Goal: Communication & Community: Answer question/provide support

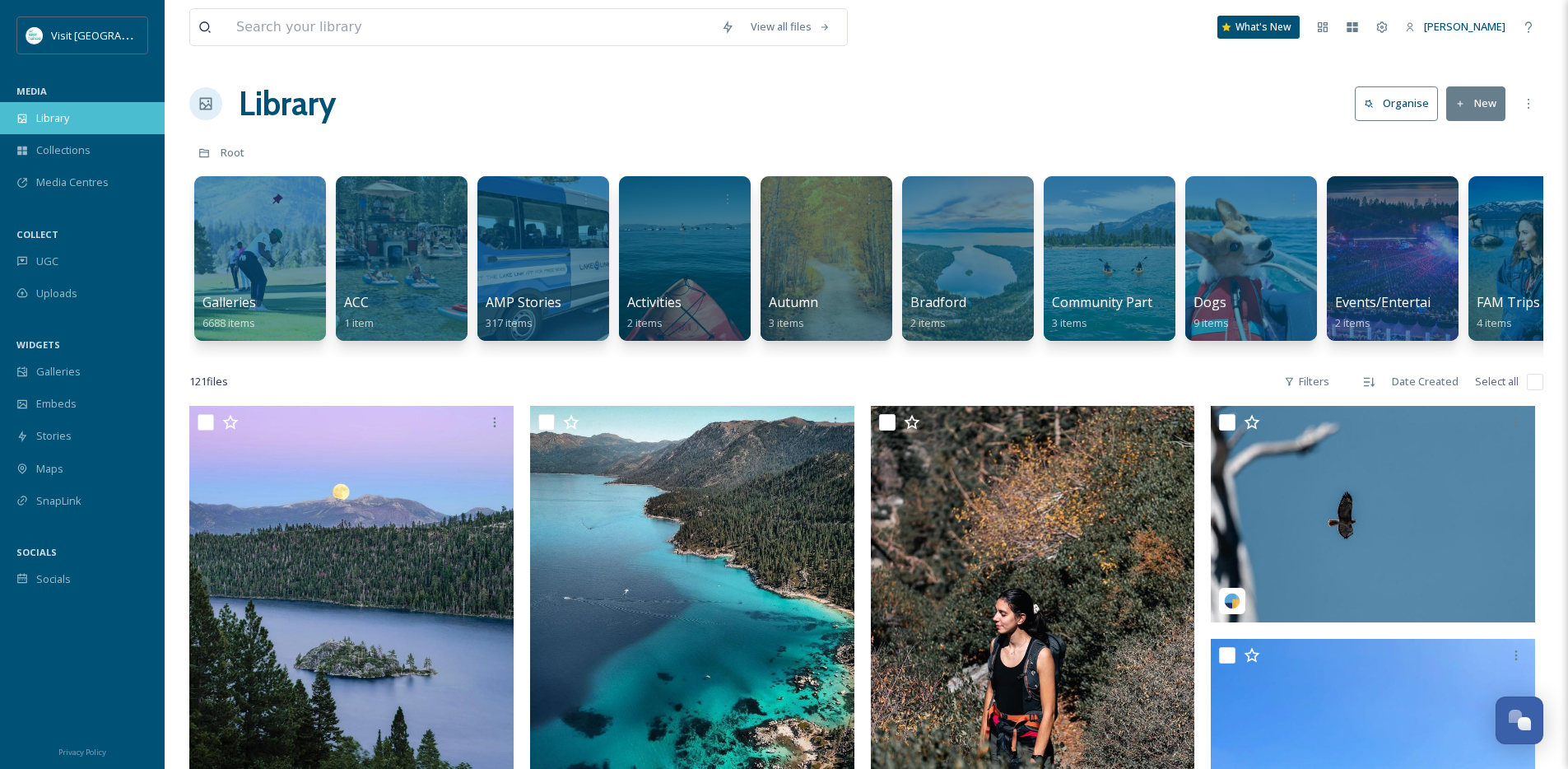
scroll to position [8773, 0]
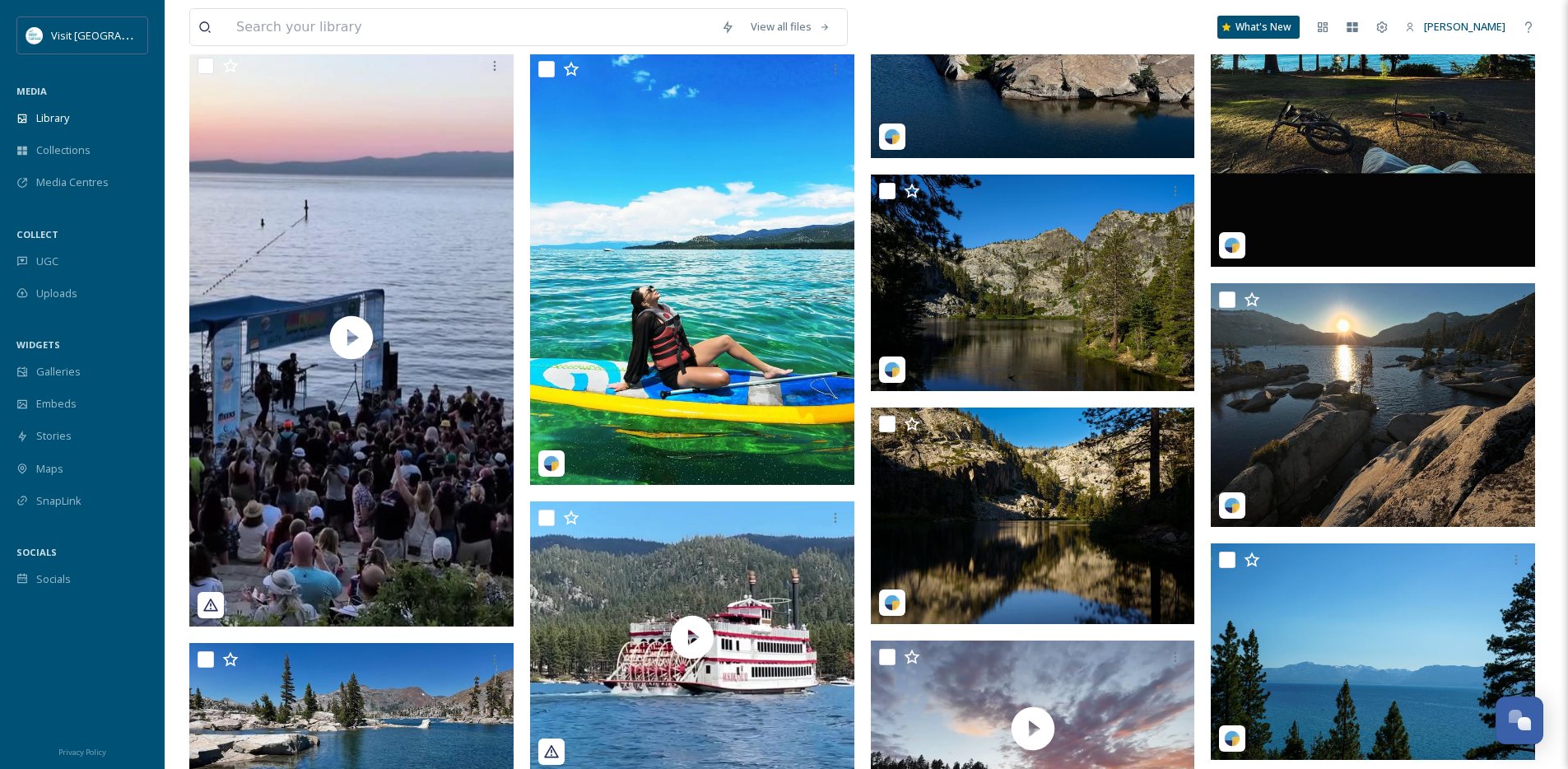
click at [55, 101] on div "MEDIA" at bounding box center [82, 92] width 164 height 22
click at [58, 120] on span "Library" at bounding box center [53, 117] width 33 height 15
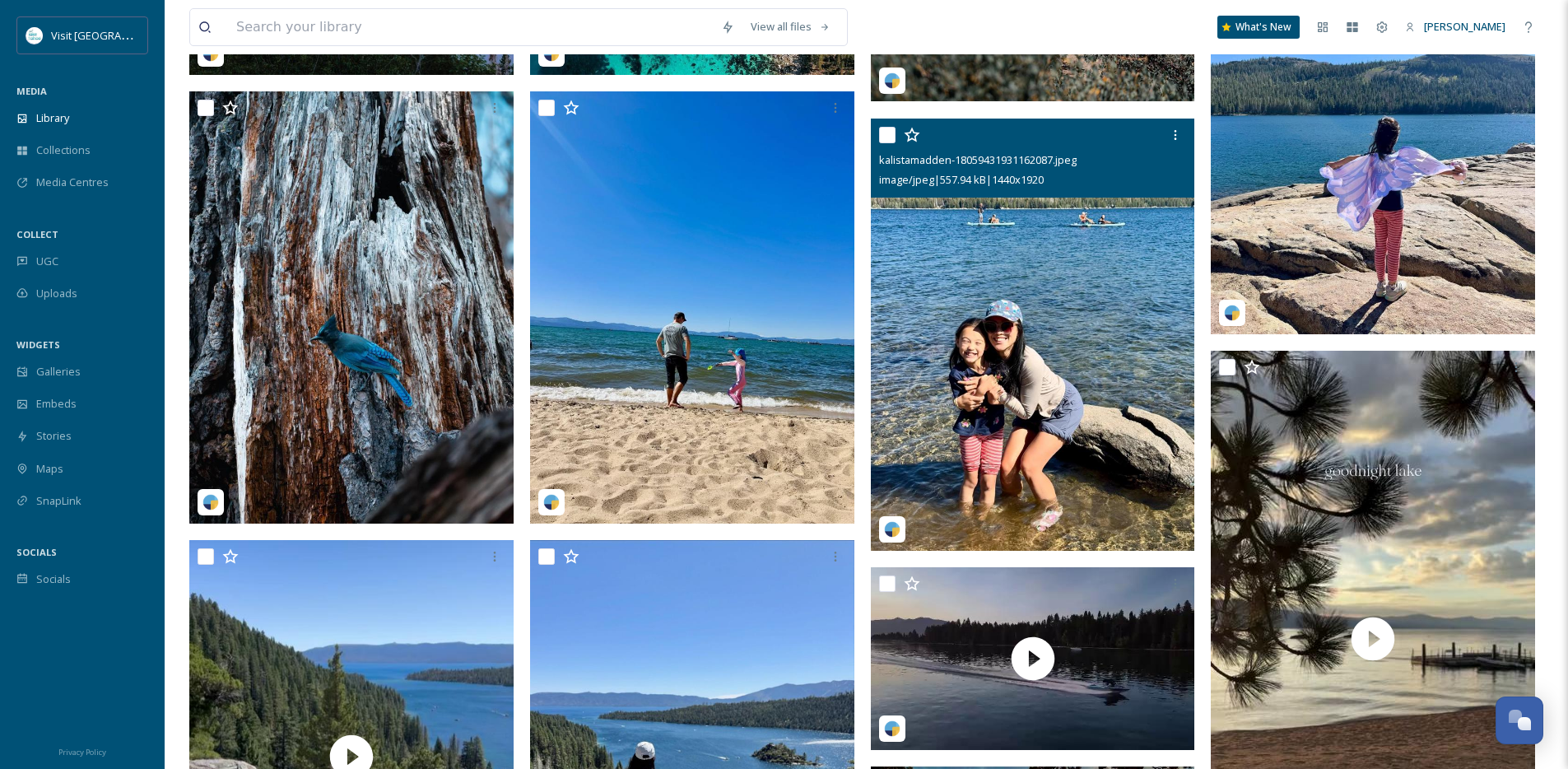
scroll to position [743, 0]
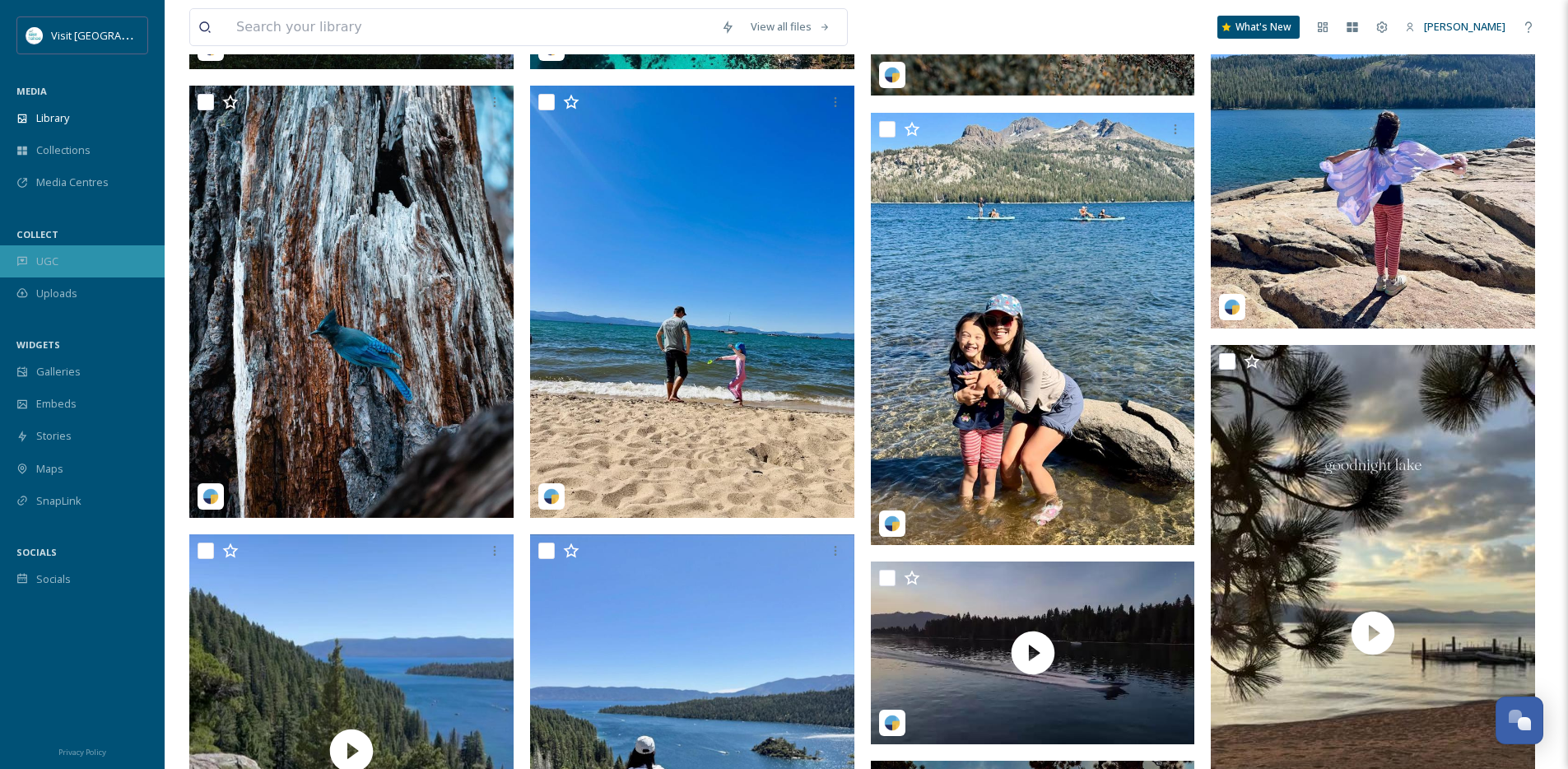
click at [79, 270] on div "UGC" at bounding box center [82, 261] width 164 height 32
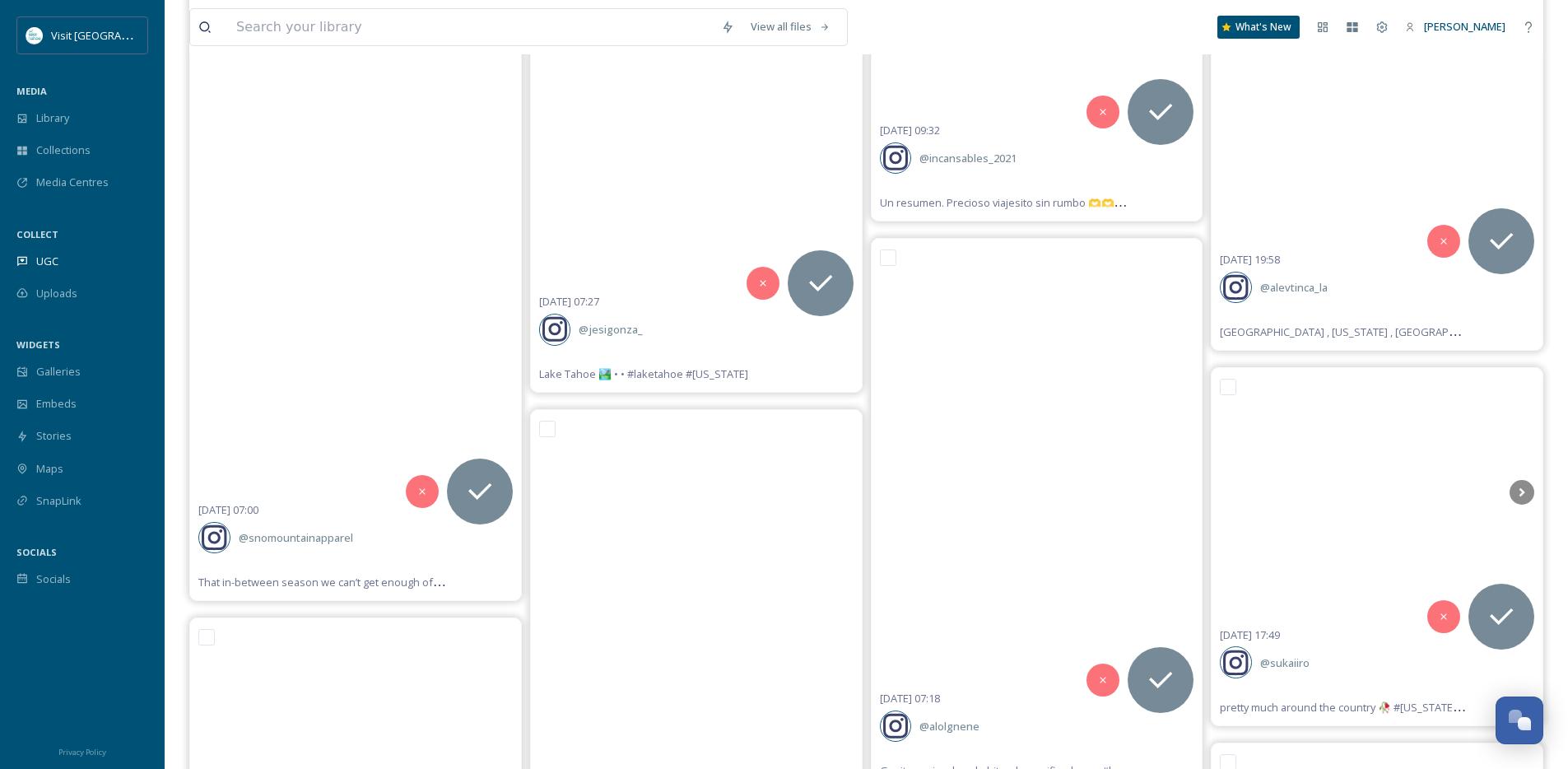
scroll to position [32856, 0]
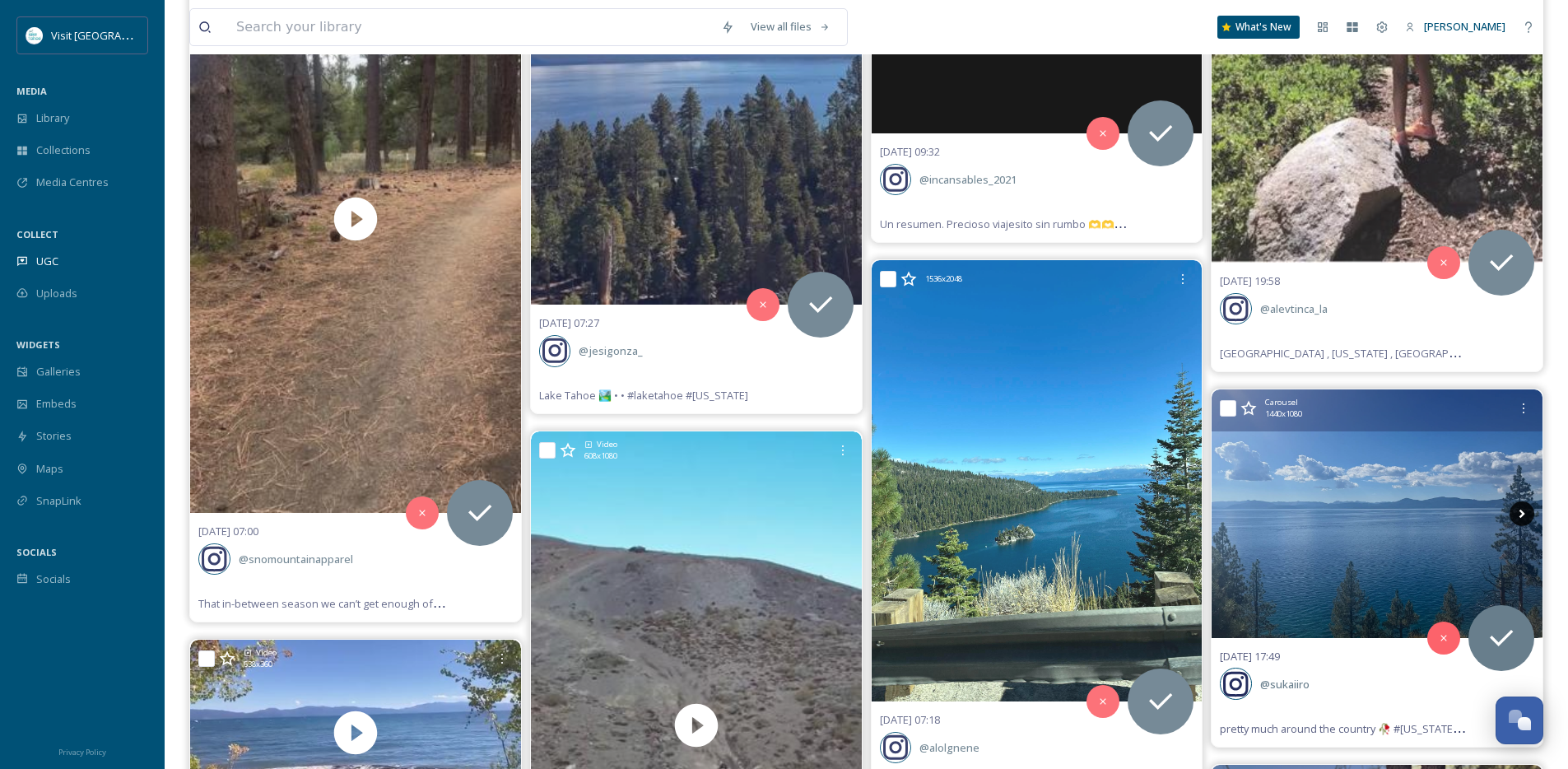
click at [1515, 518] on icon at bounding box center [1522, 513] width 25 height 25
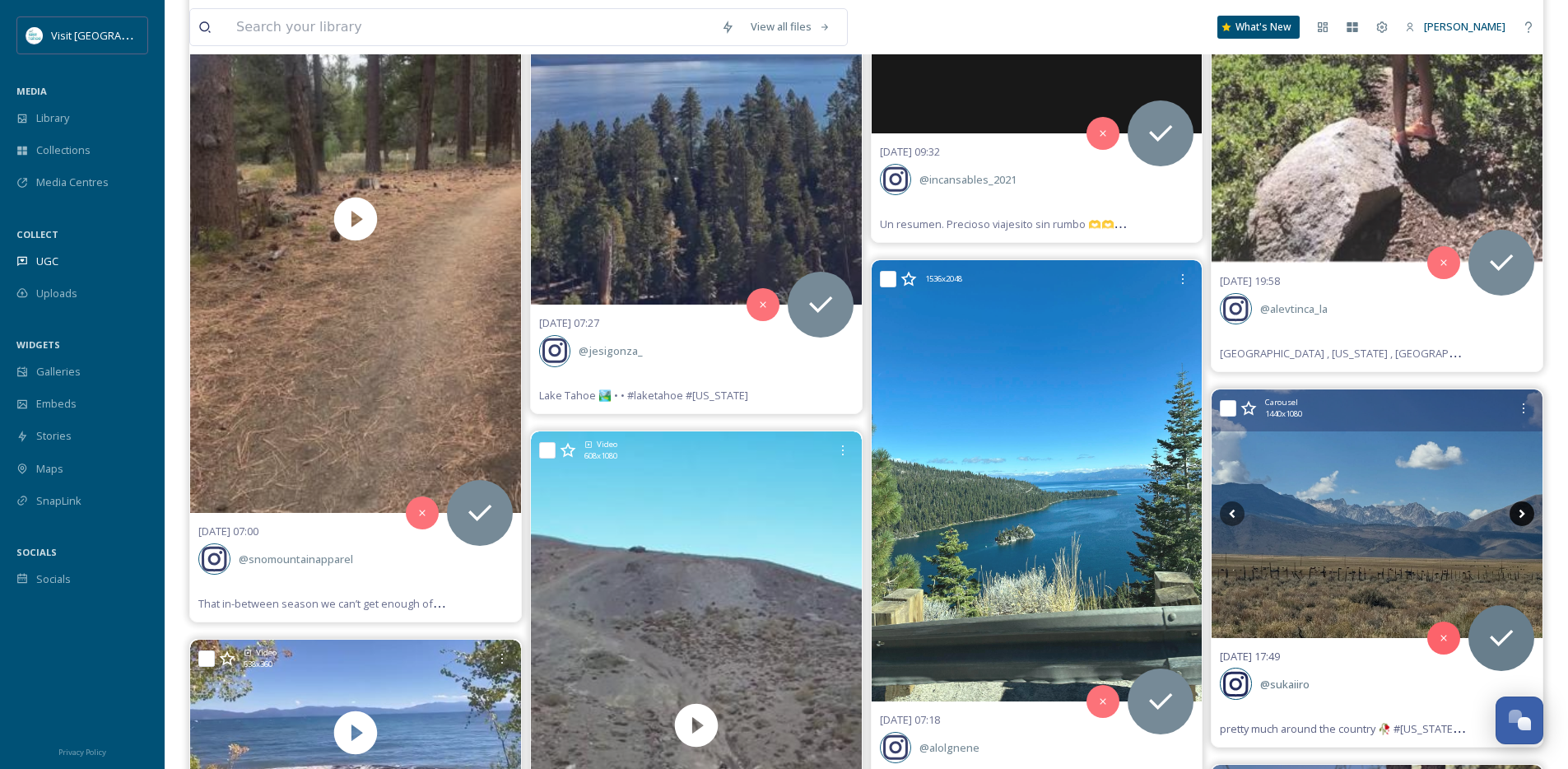
click at [1518, 516] on icon at bounding box center [1522, 513] width 25 height 25
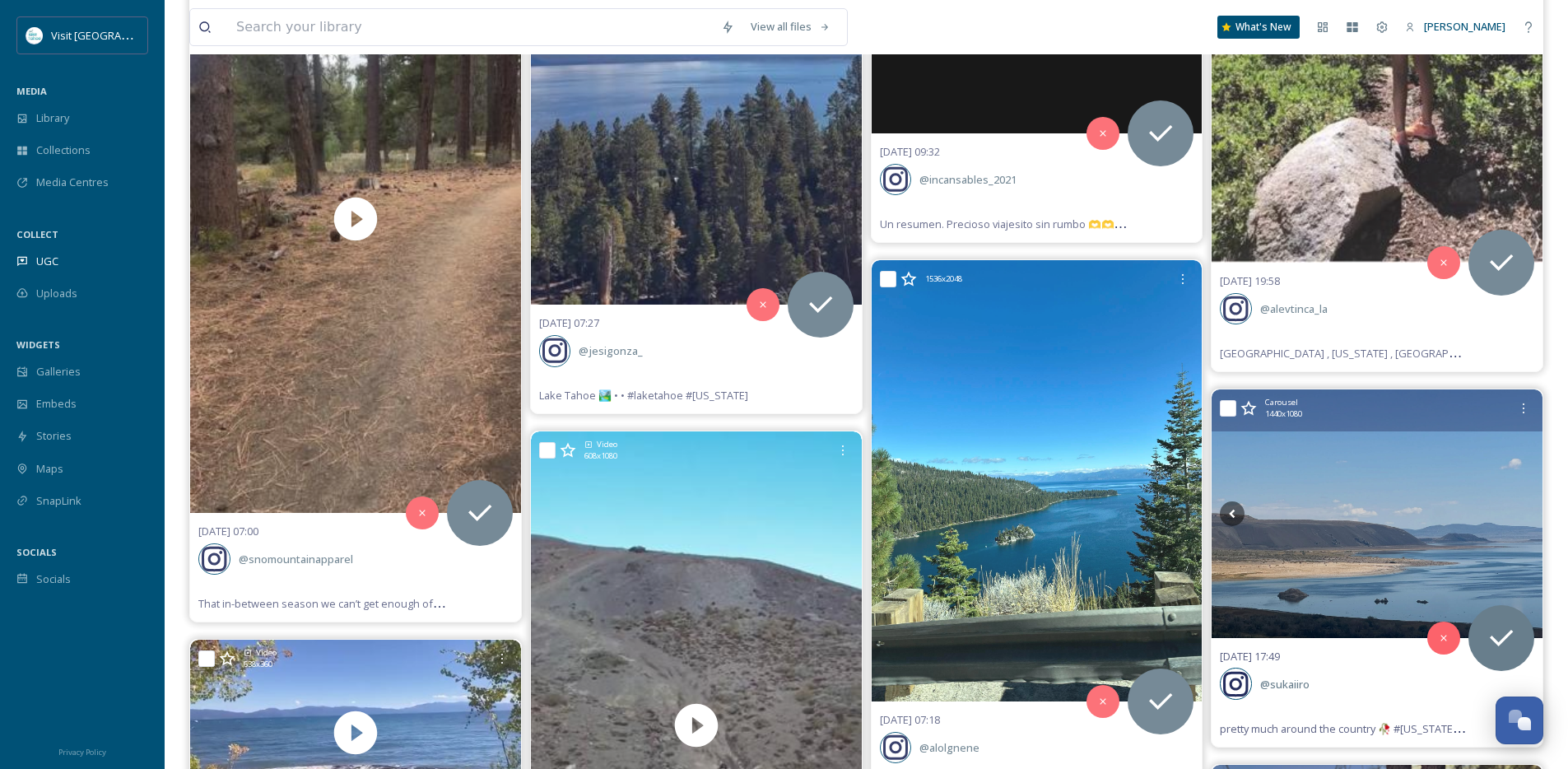
click at [1518, 516] on icon at bounding box center [1522, 513] width 25 height 25
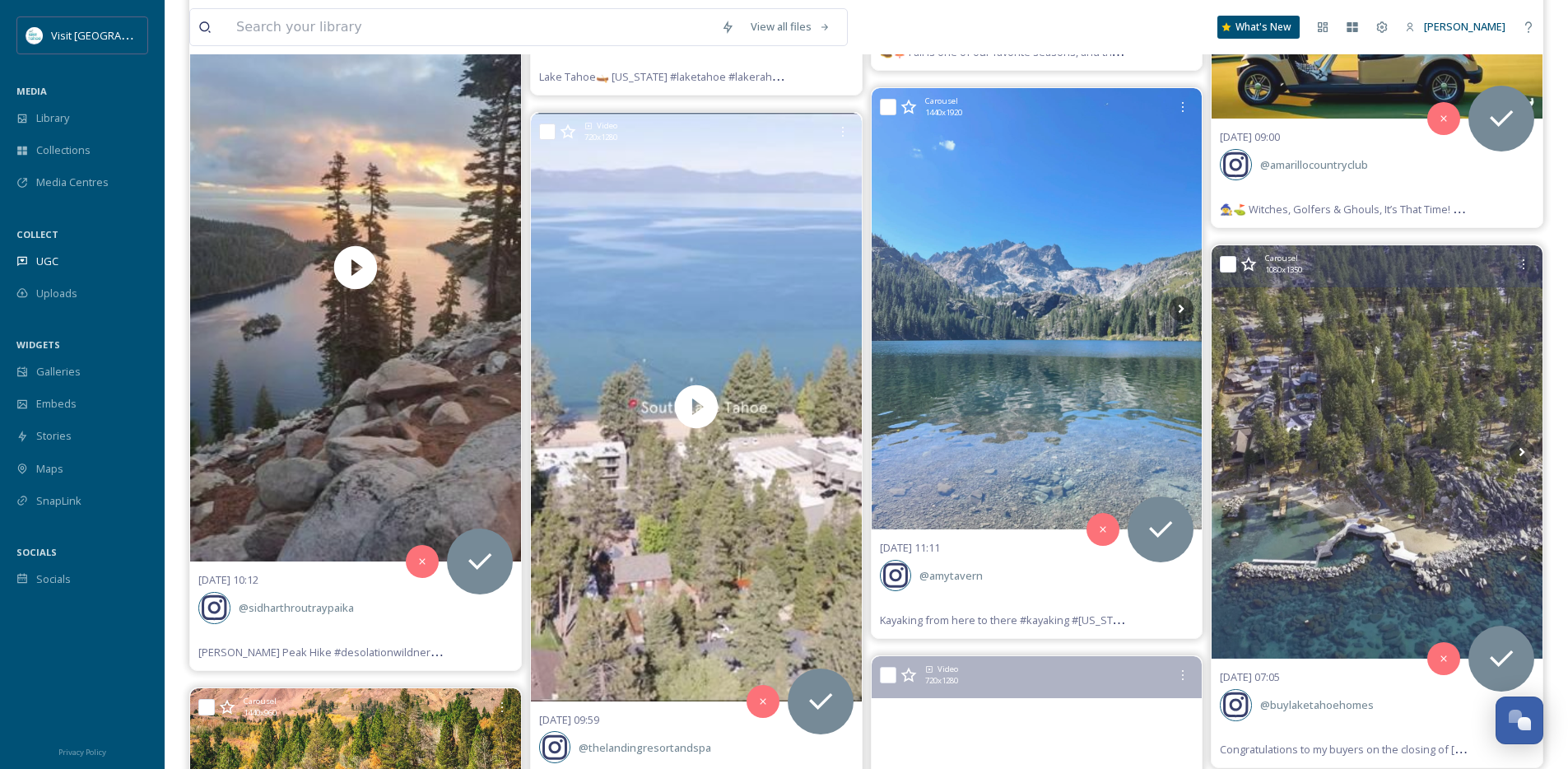
scroll to position [31733, 0]
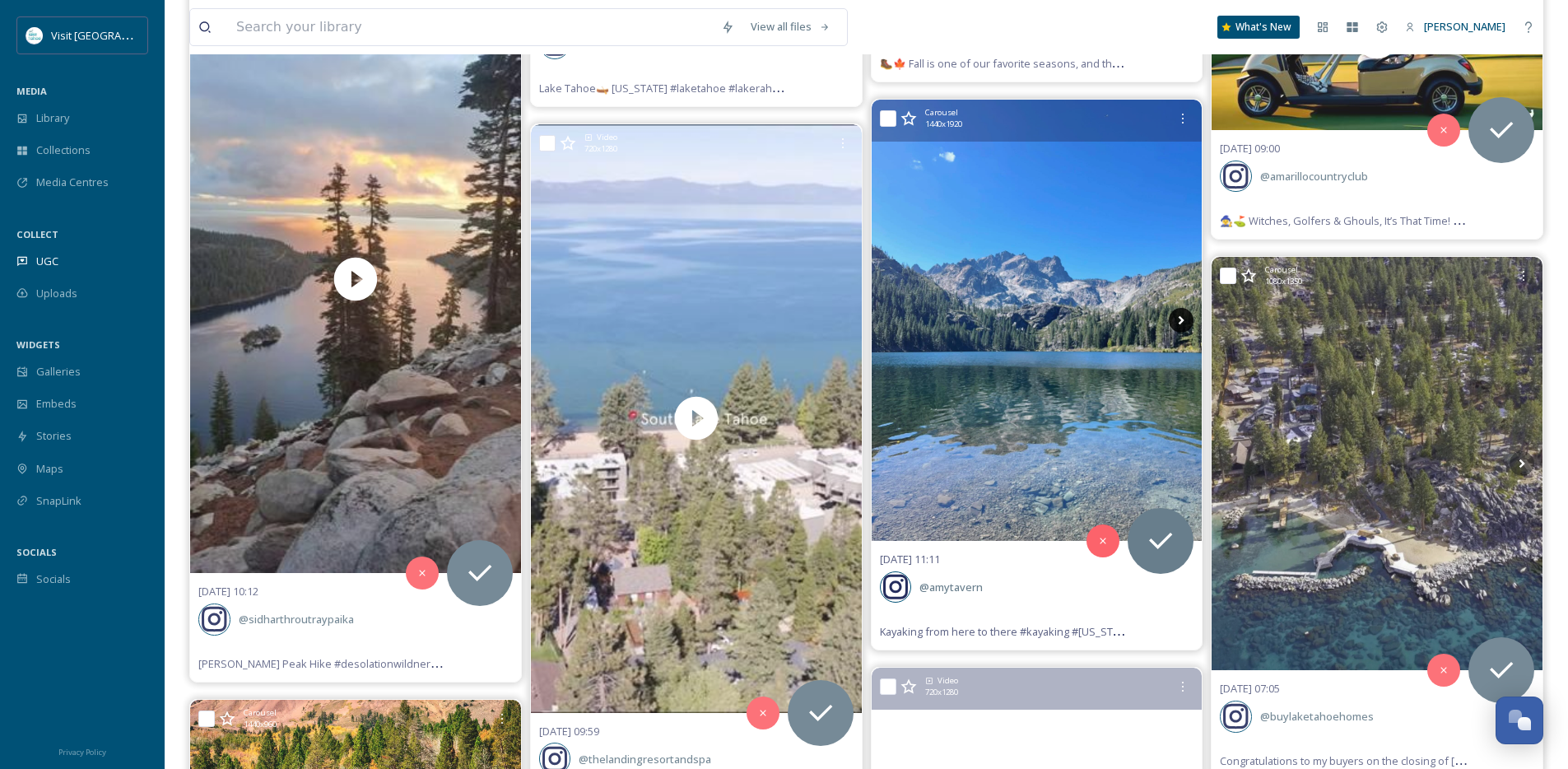
click at [1178, 312] on icon at bounding box center [1181, 320] width 25 height 25
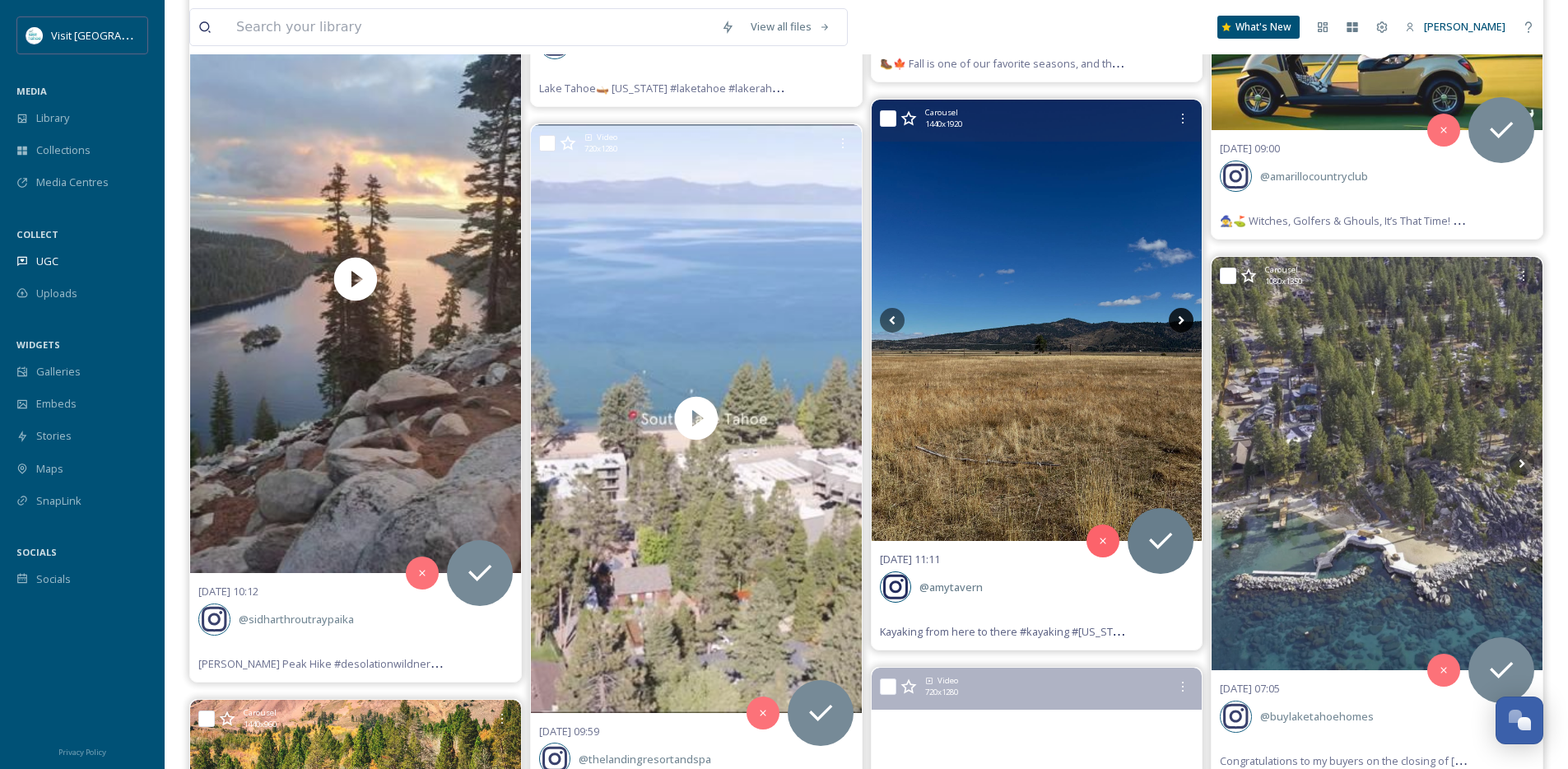
click at [1178, 312] on icon at bounding box center [1181, 320] width 25 height 25
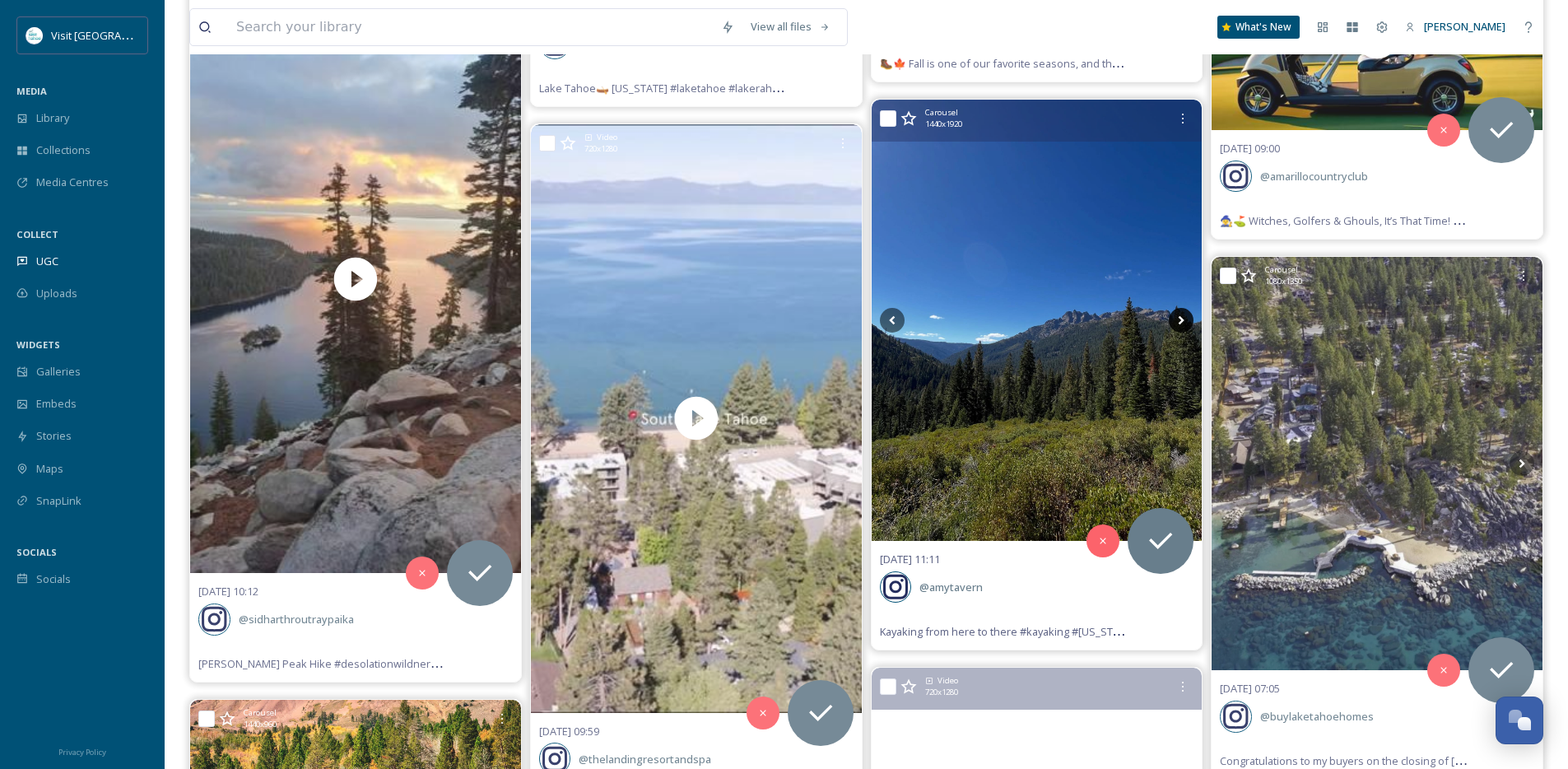
click at [1178, 312] on icon at bounding box center [1181, 320] width 25 height 25
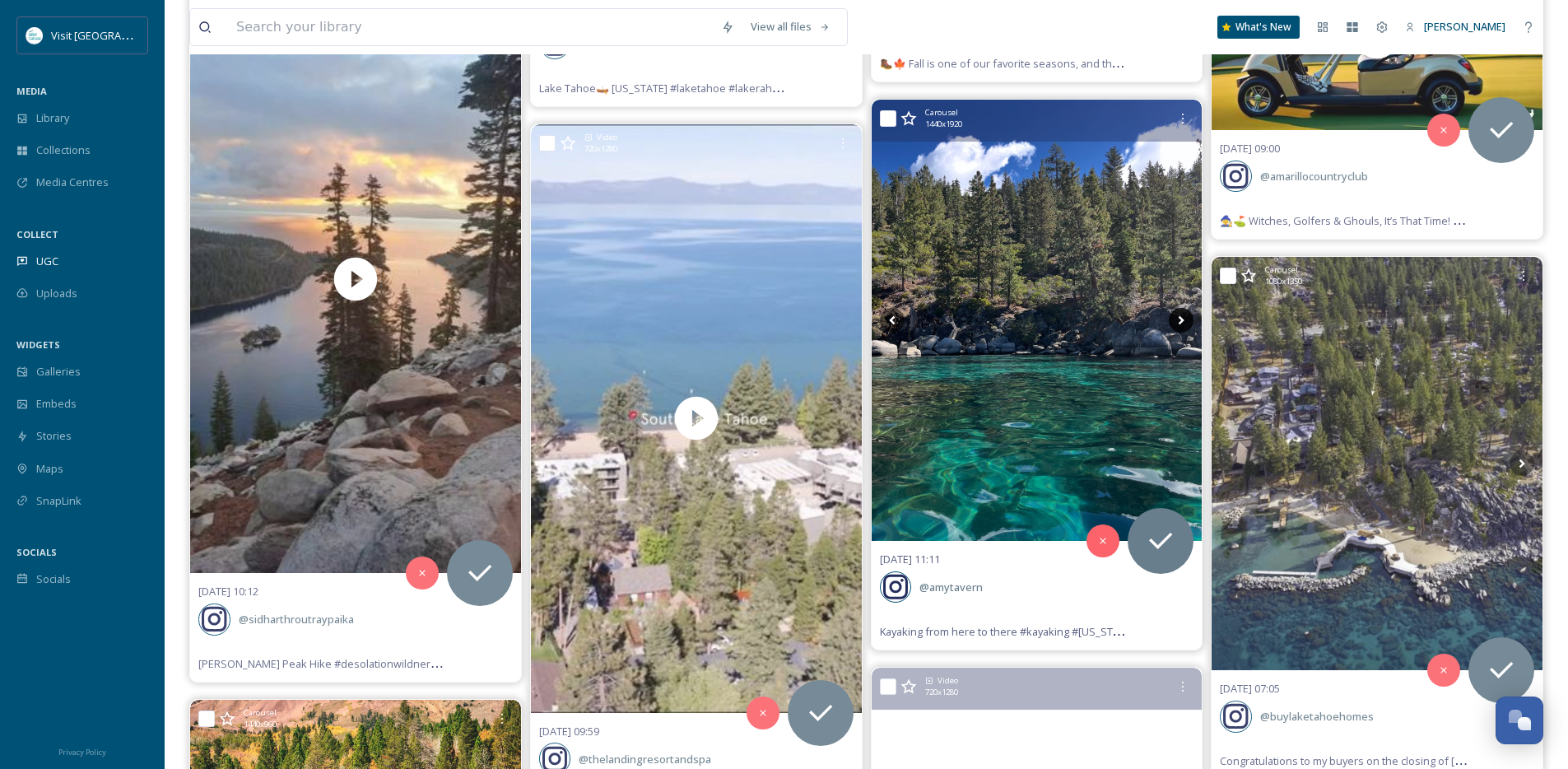
click at [1178, 312] on icon at bounding box center [1181, 320] width 25 height 25
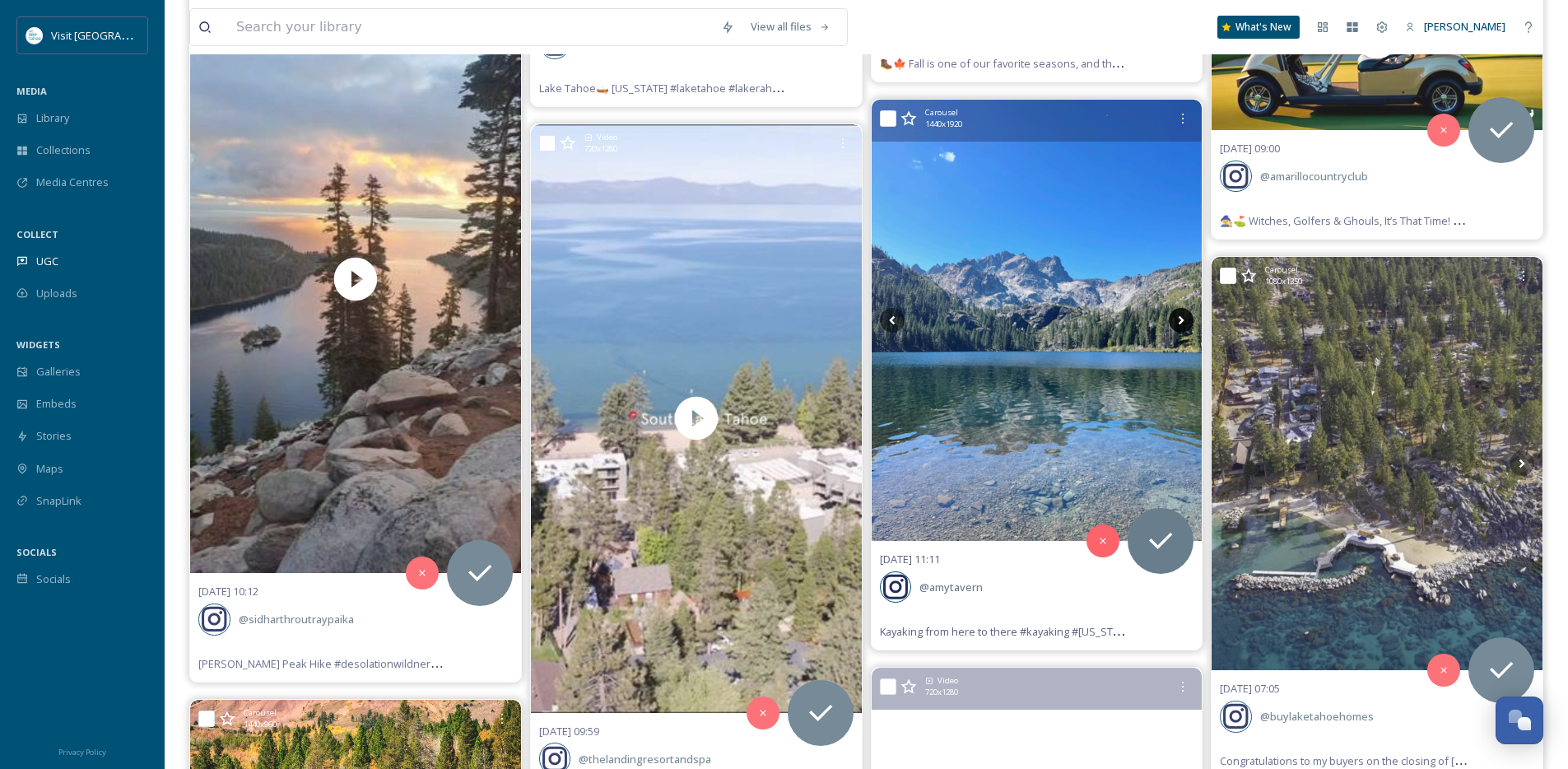
click at [1178, 312] on icon at bounding box center [1181, 320] width 25 height 25
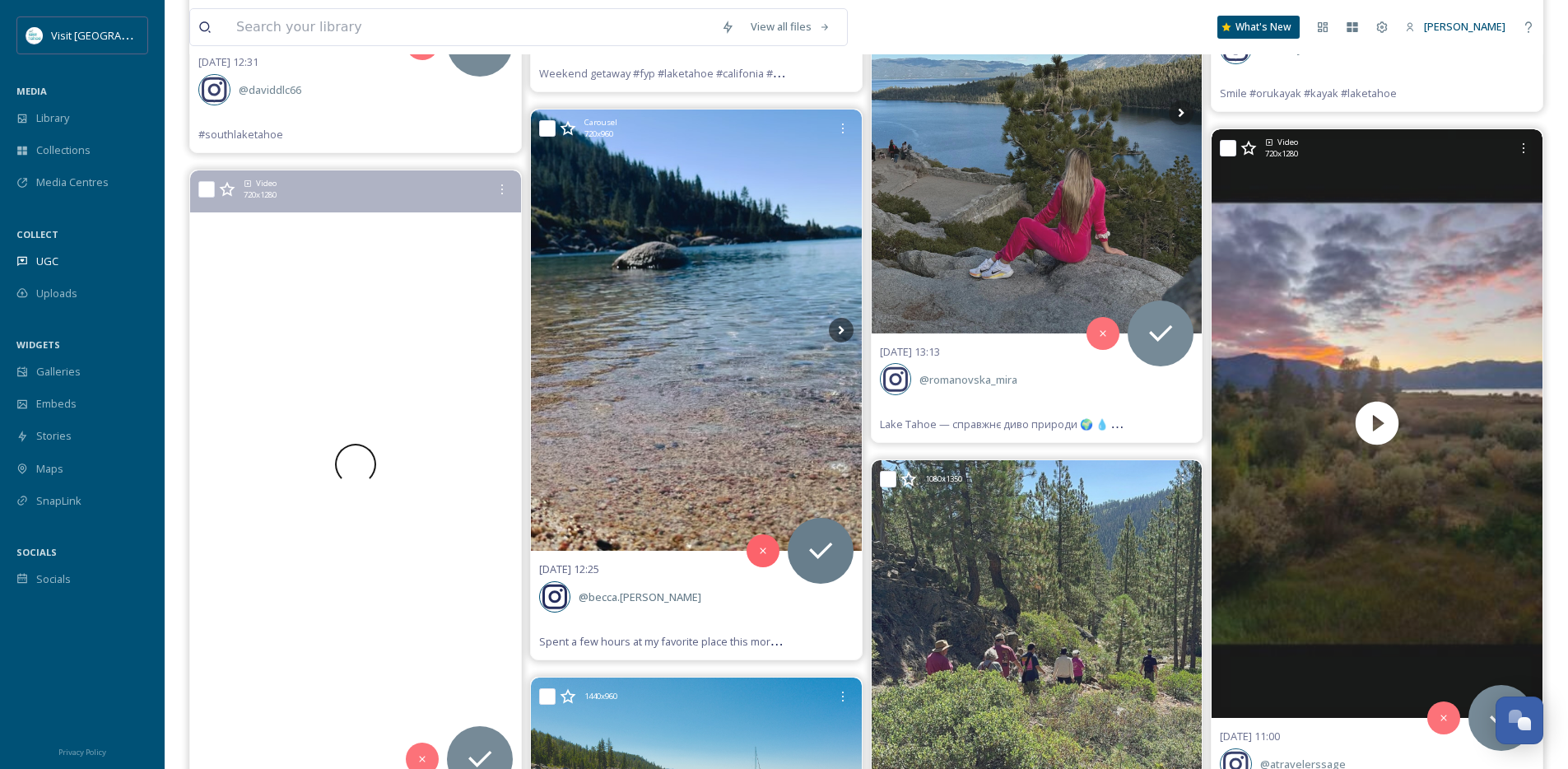
scroll to position [30806, 0]
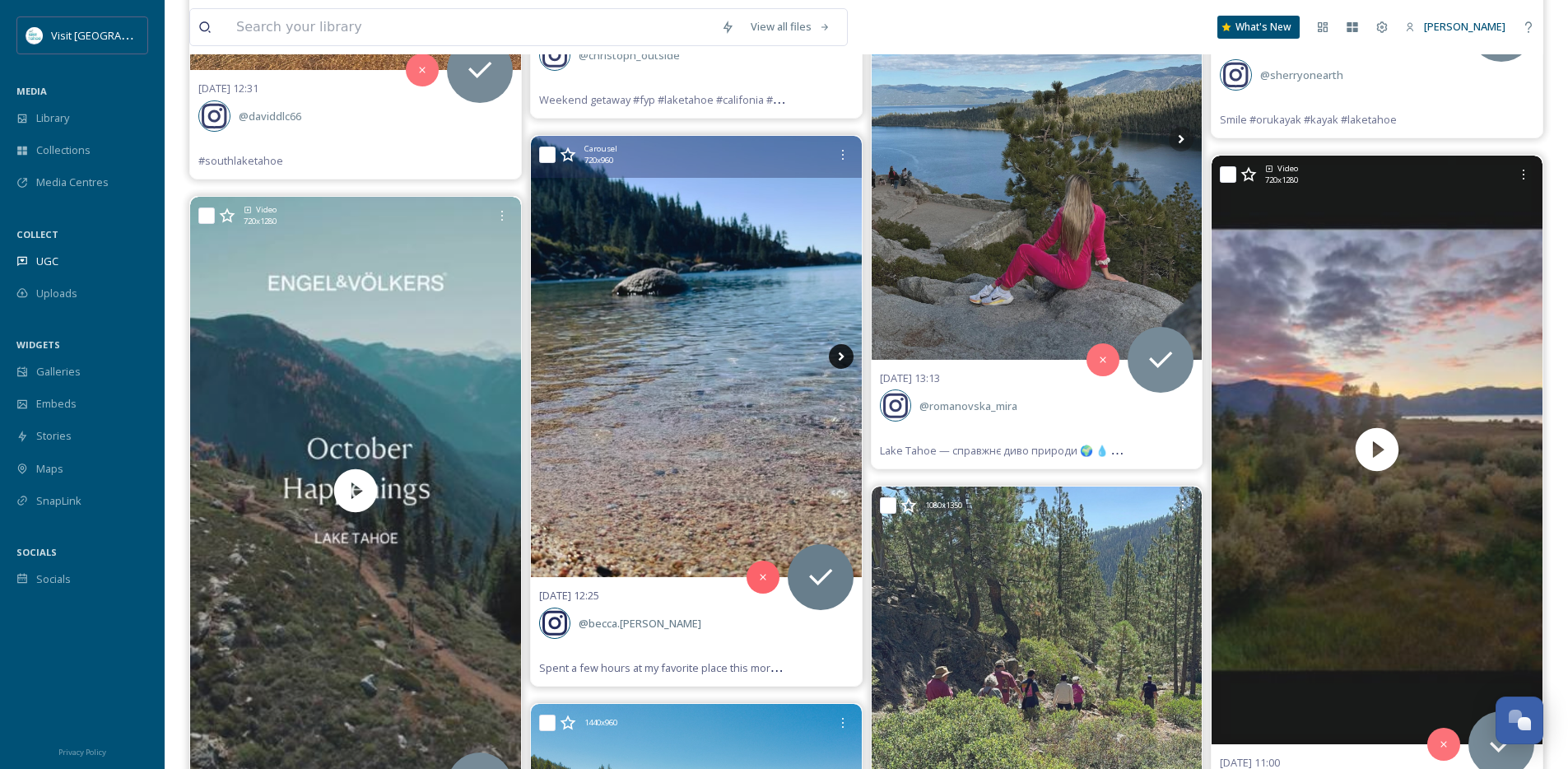
click at [833, 354] on icon at bounding box center [841, 356] width 25 height 25
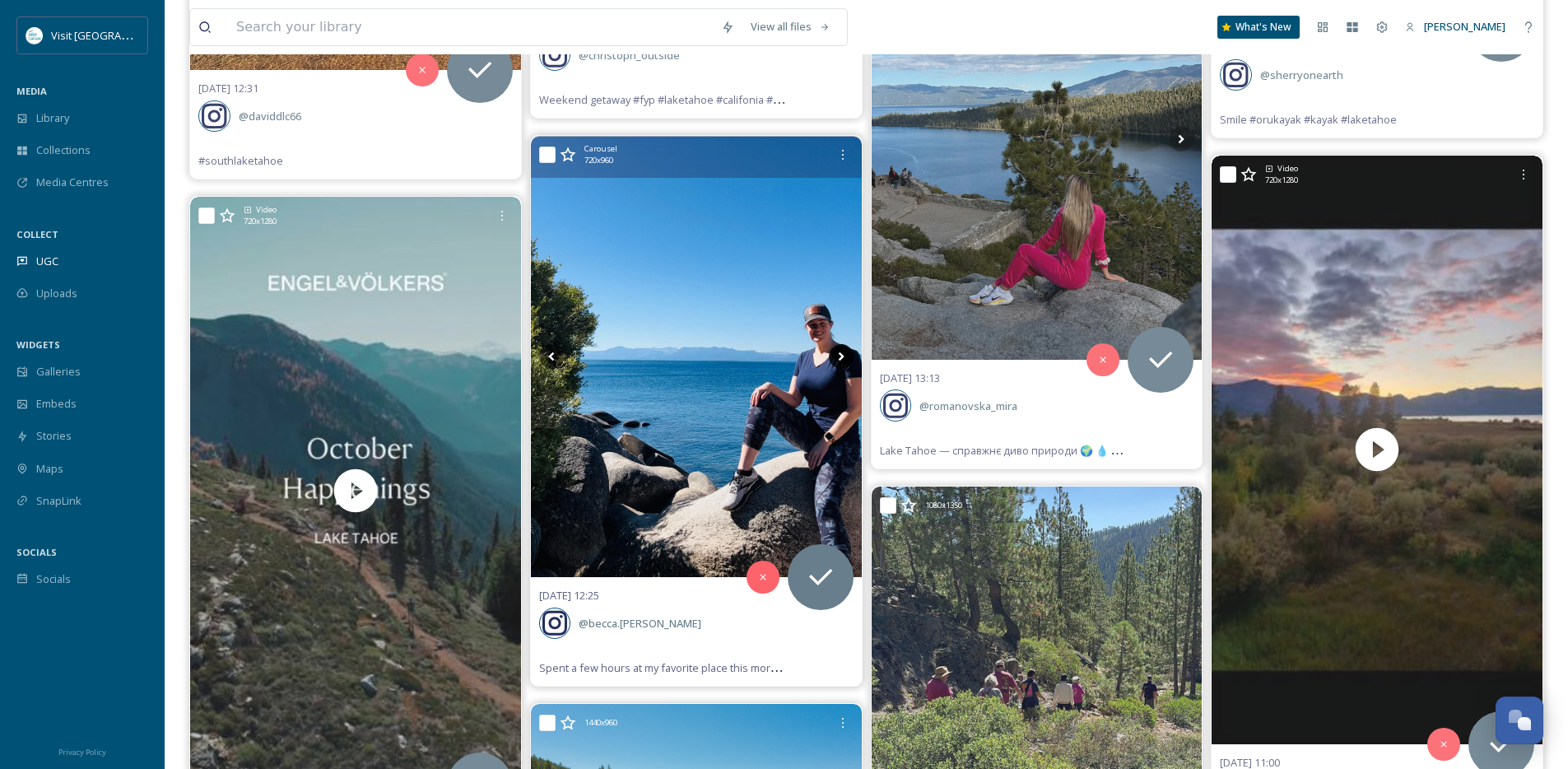
click at [833, 356] on icon at bounding box center [841, 356] width 25 height 25
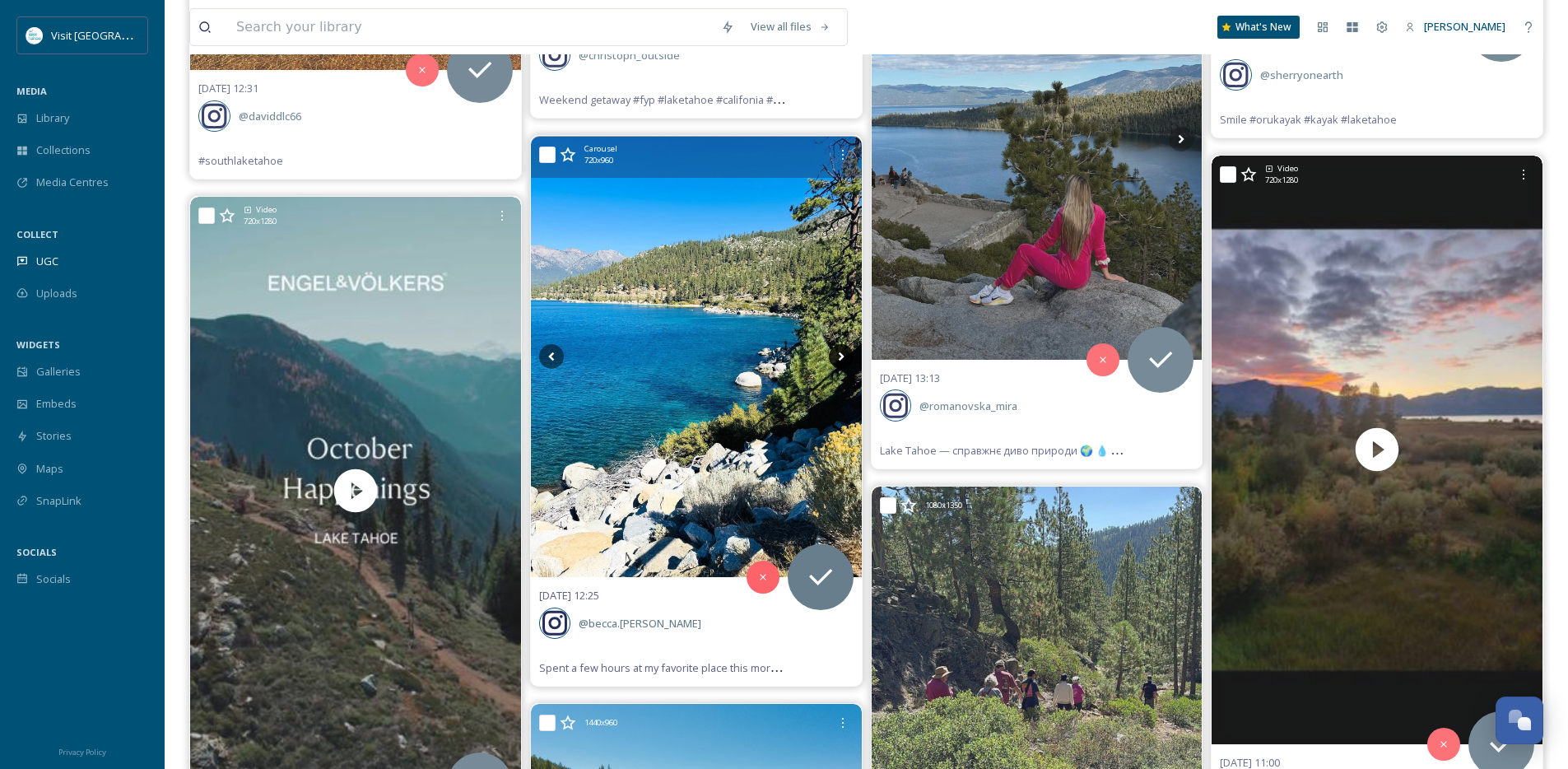
click at [833, 358] on icon at bounding box center [841, 356] width 25 height 25
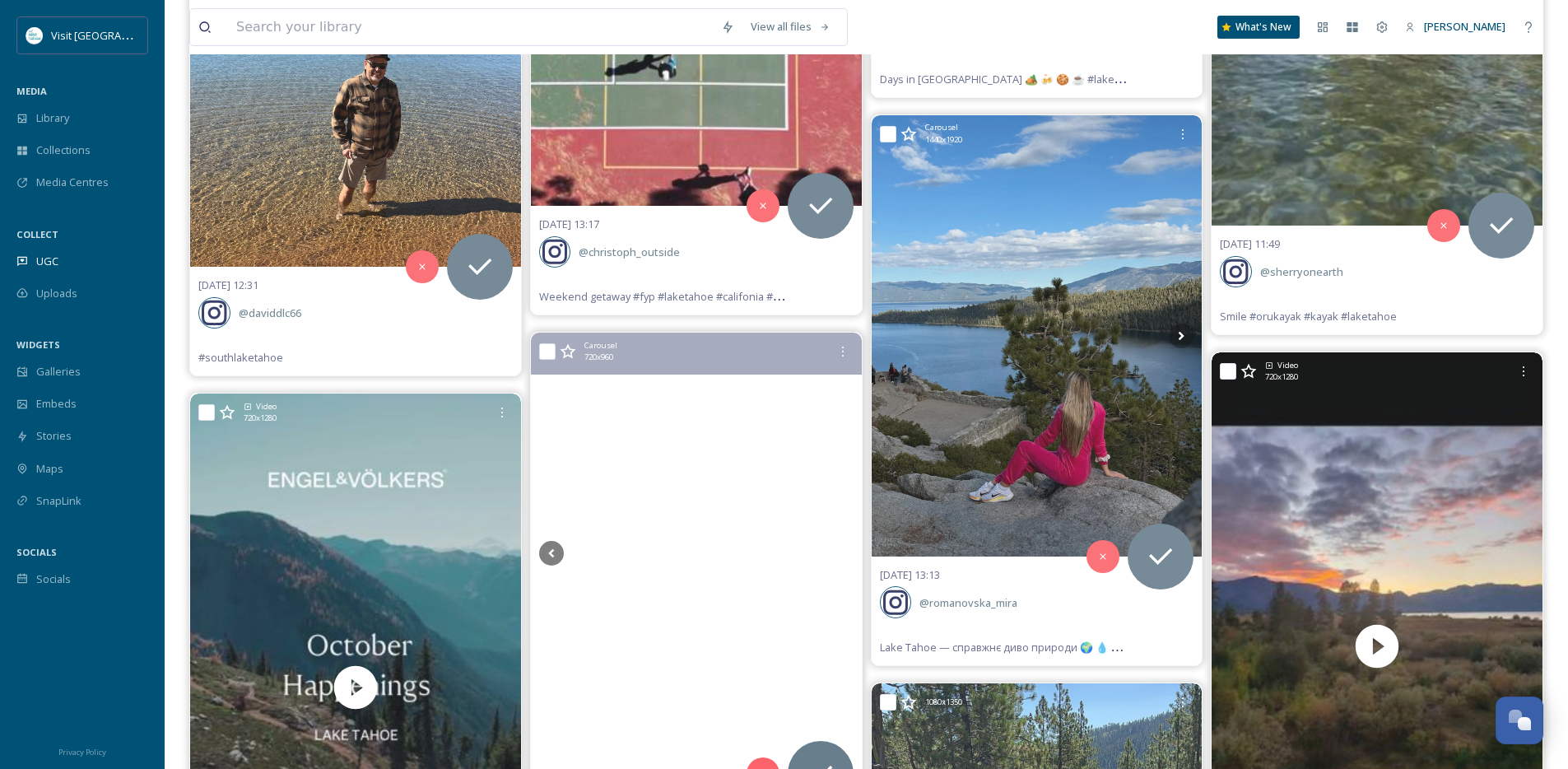
scroll to position [30606, 0]
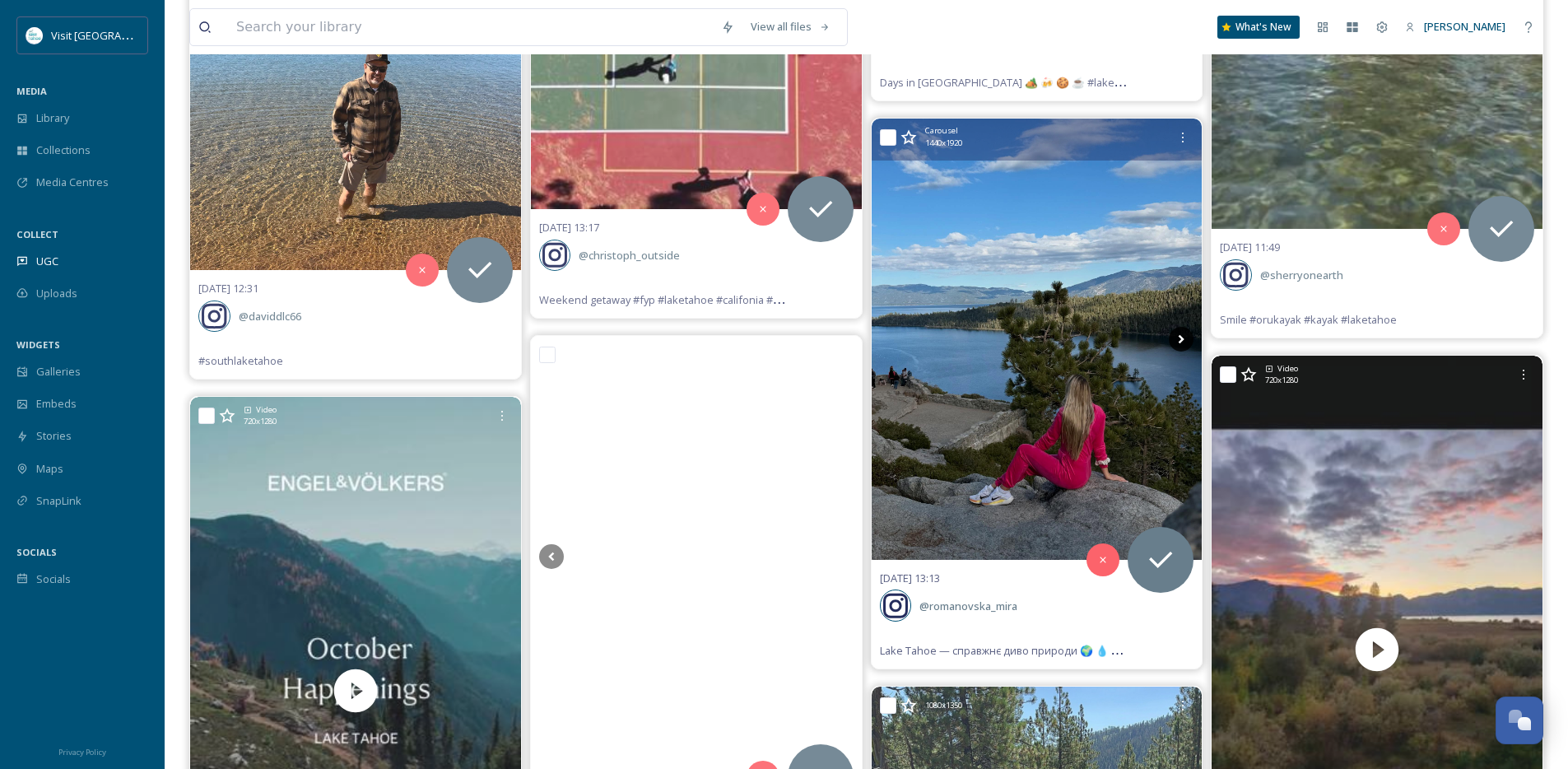
click at [1180, 345] on icon at bounding box center [1181, 339] width 25 height 25
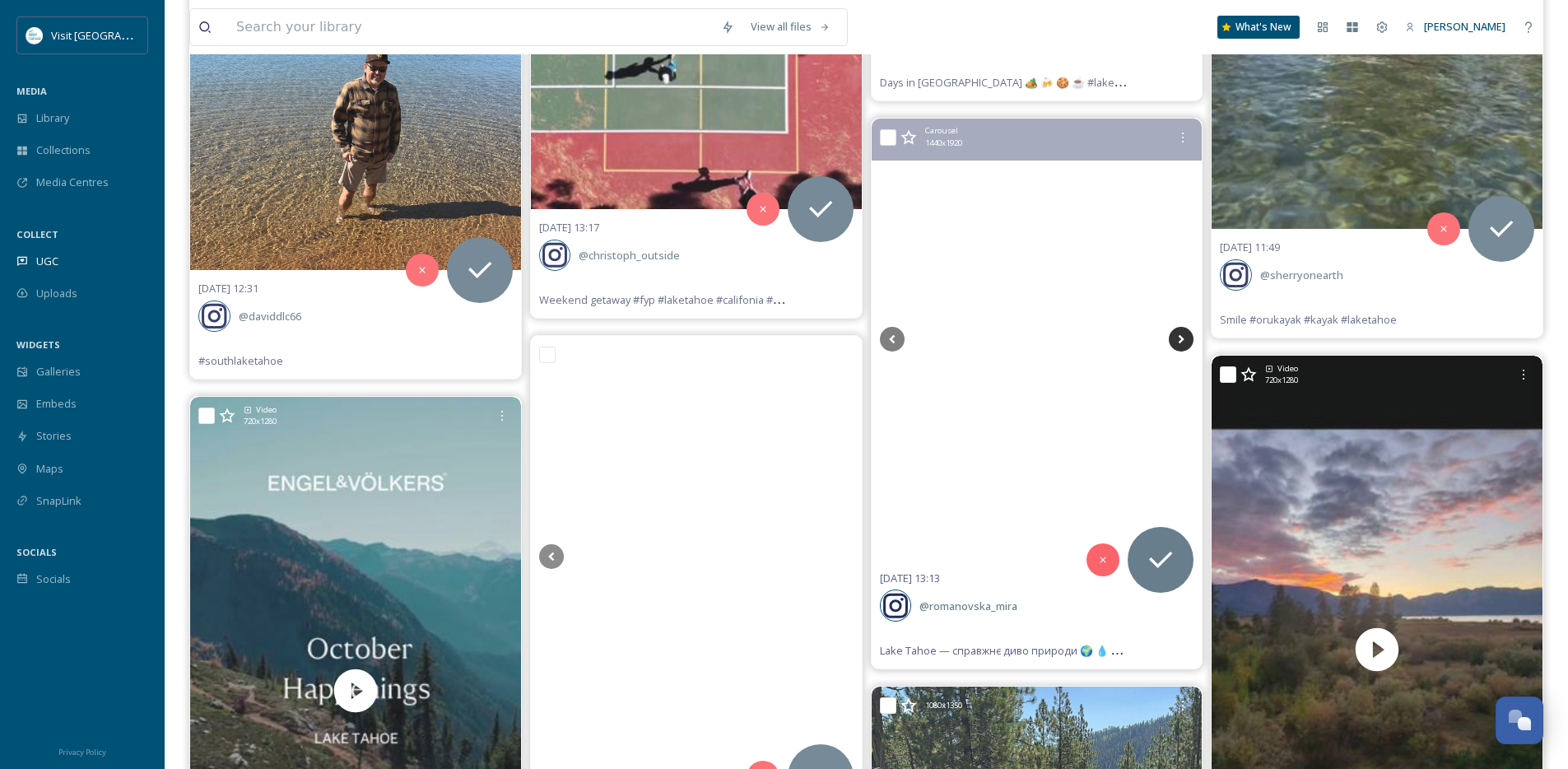
click at [1180, 345] on icon at bounding box center [1181, 339] width 25 height 25
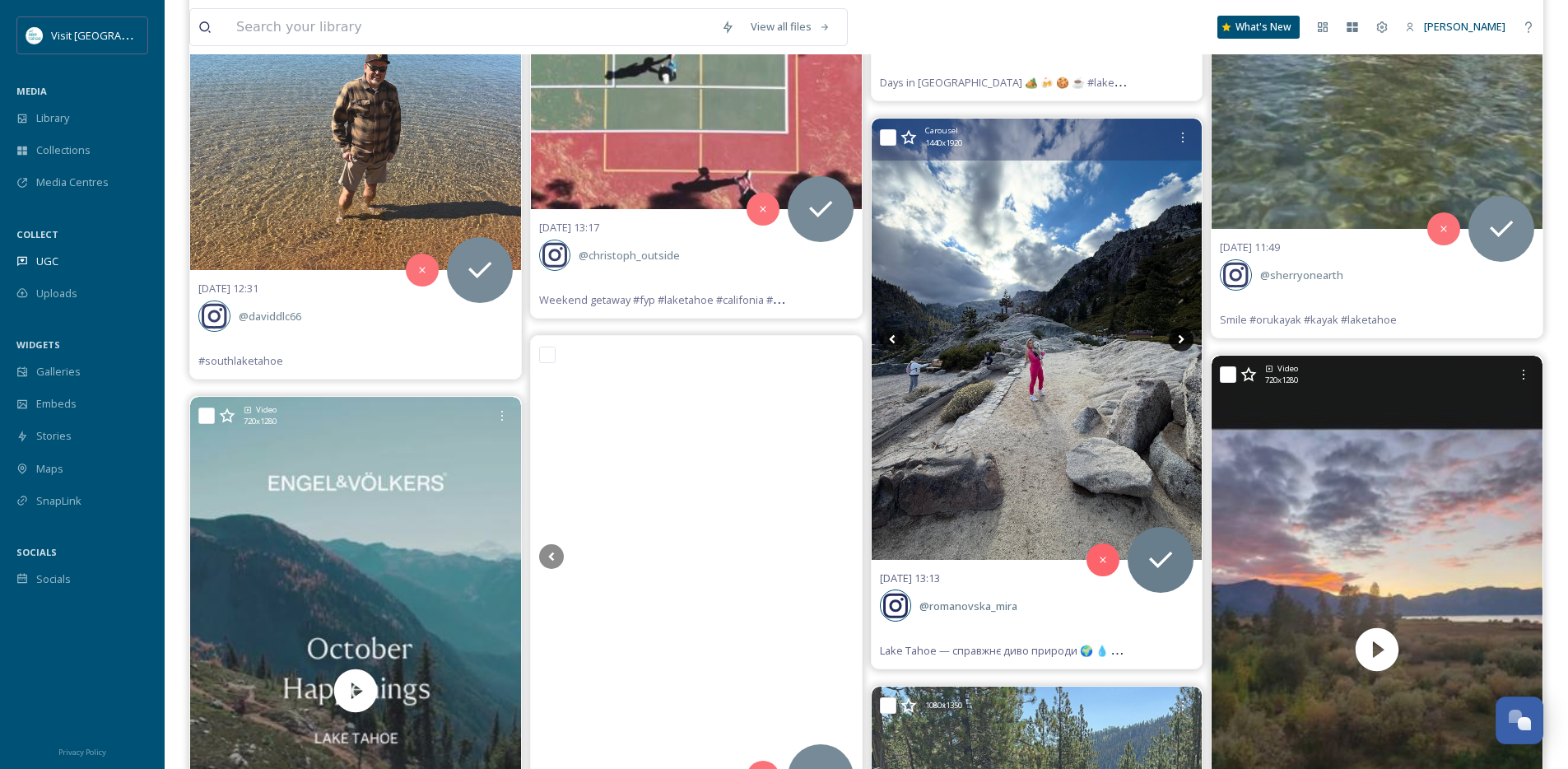
click at [1180, 345] on icon at bounding box center [1181, 339] width 25 height 25
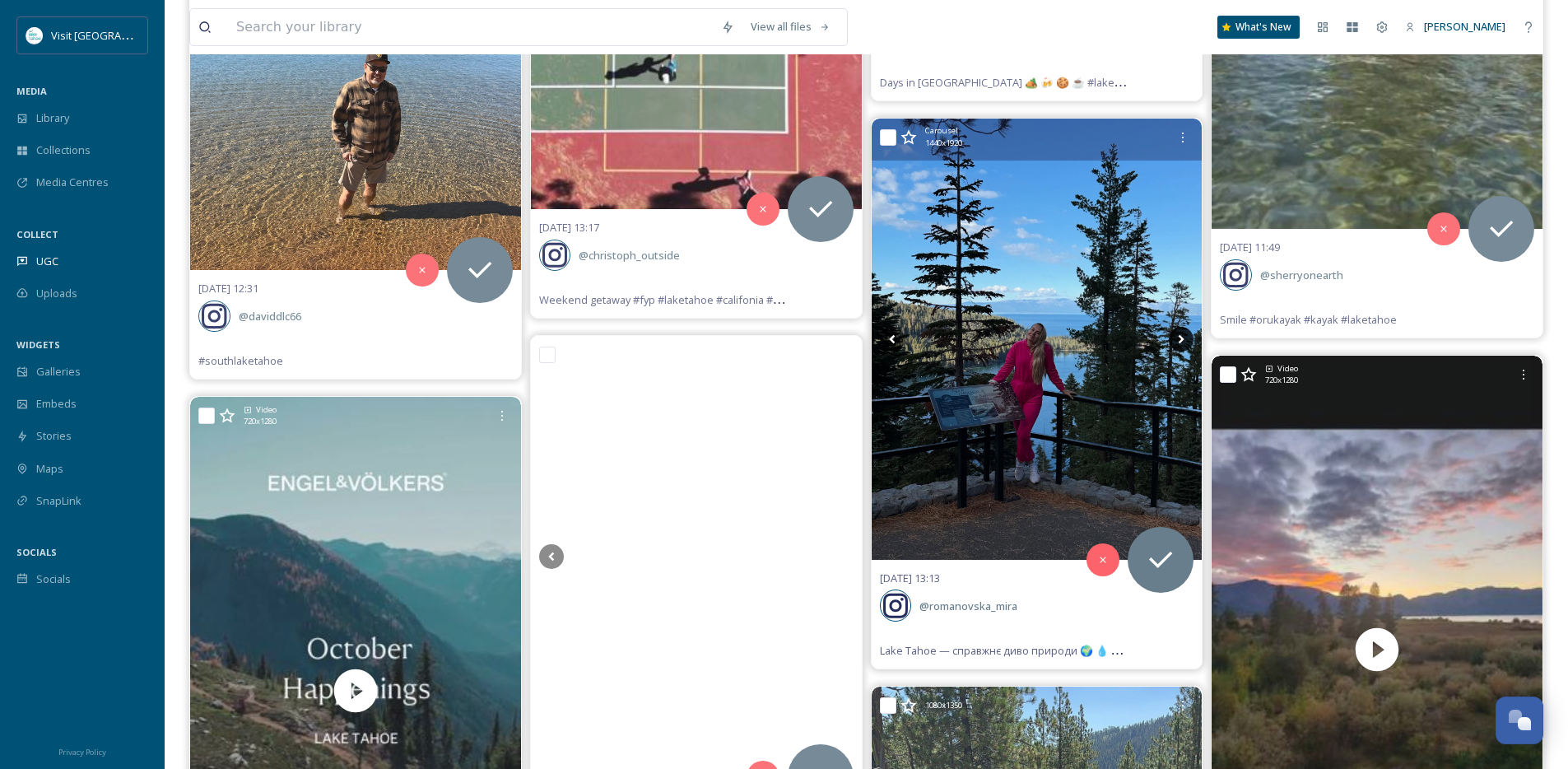
click at [1180, 345] on icon at bounding box center [1181, 339] width 25 height 25
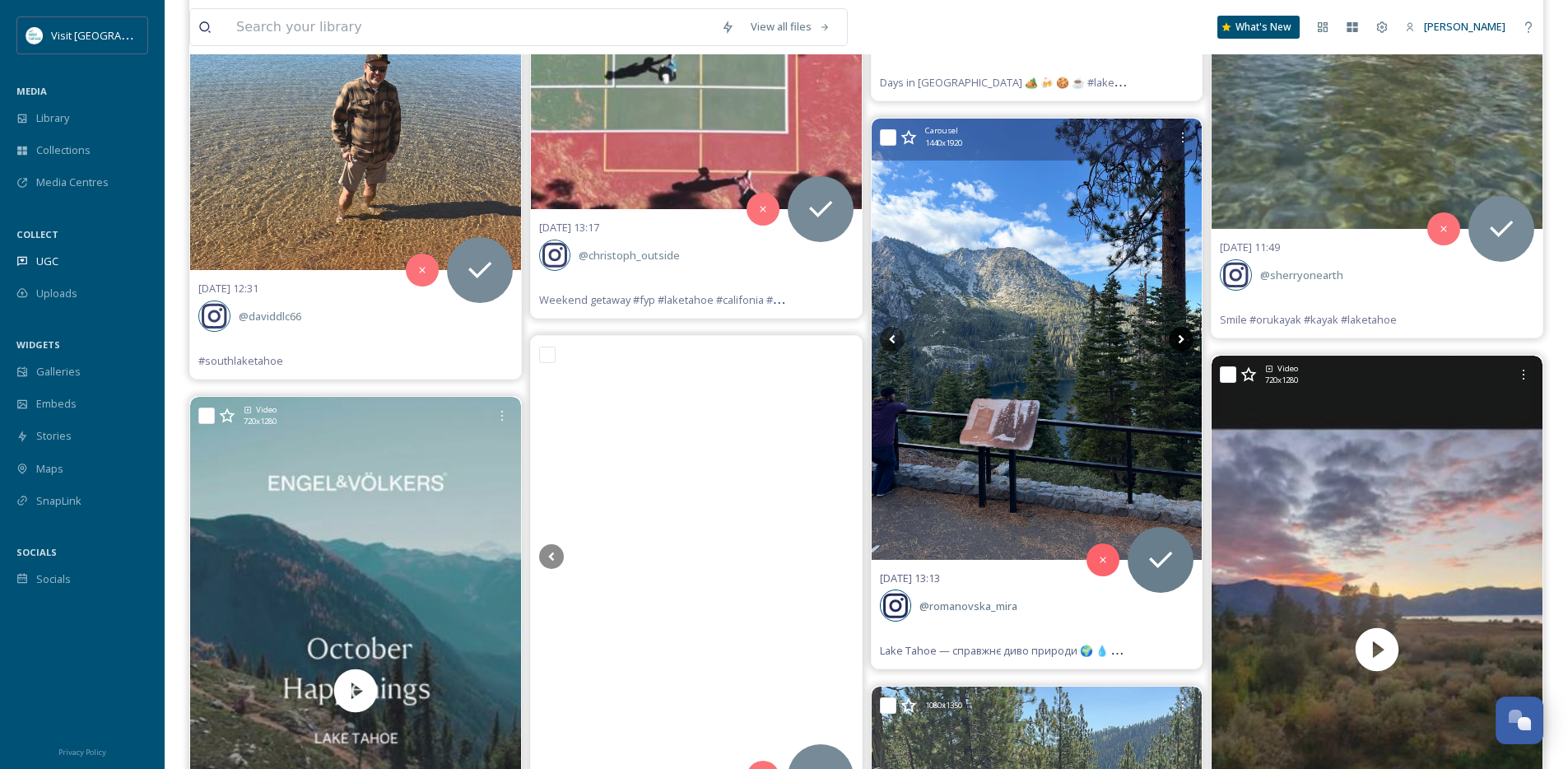
click at [1180, 345] on icon at bounding box center [1181, 339] width 25 height 25
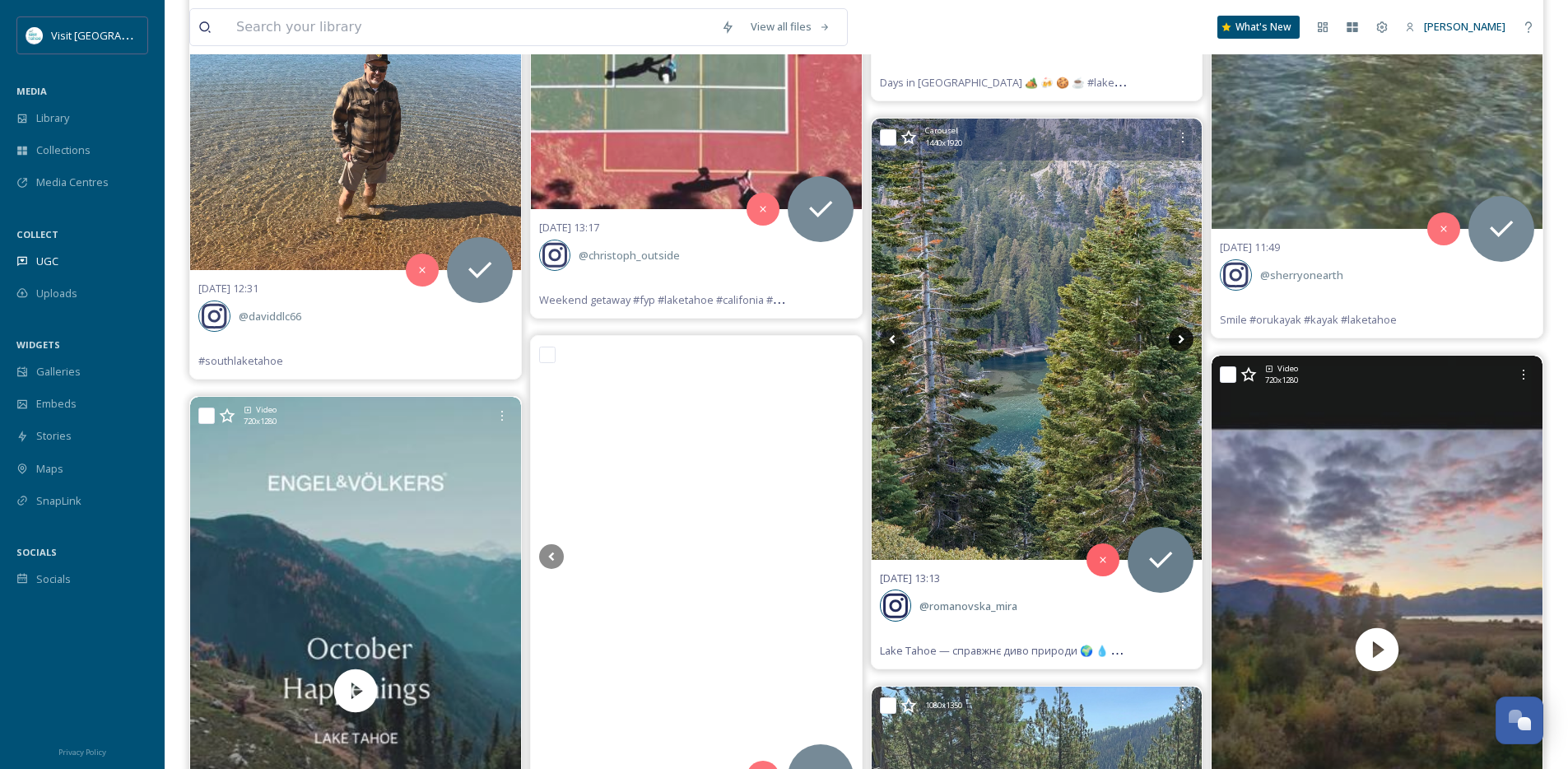
click at [1180, 345] on icon at bounding box center [1181, 339] width 25 height 25
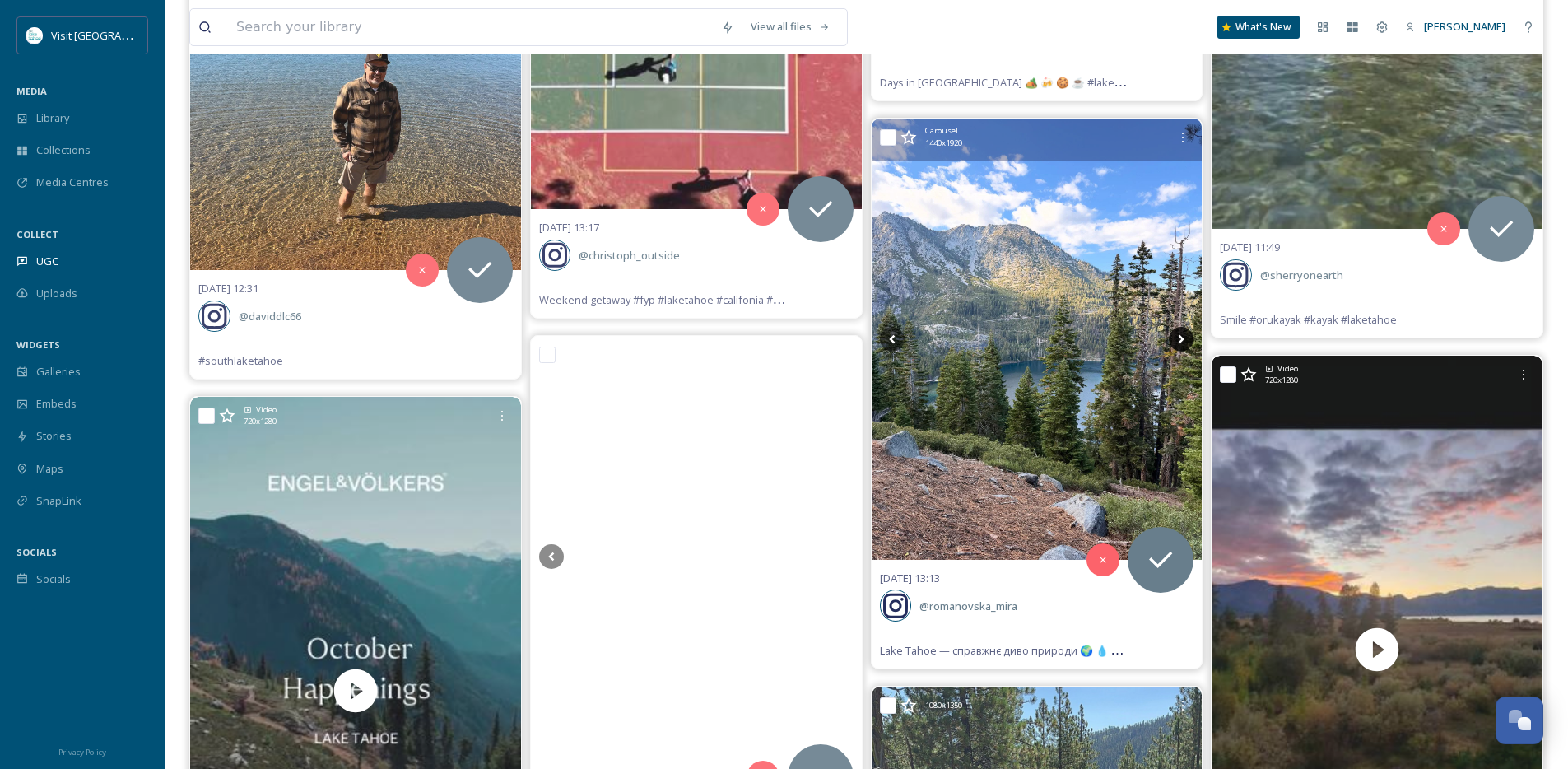
click at [1180, 345] on icon at bounding box center [1181, 339] width 25 height 25
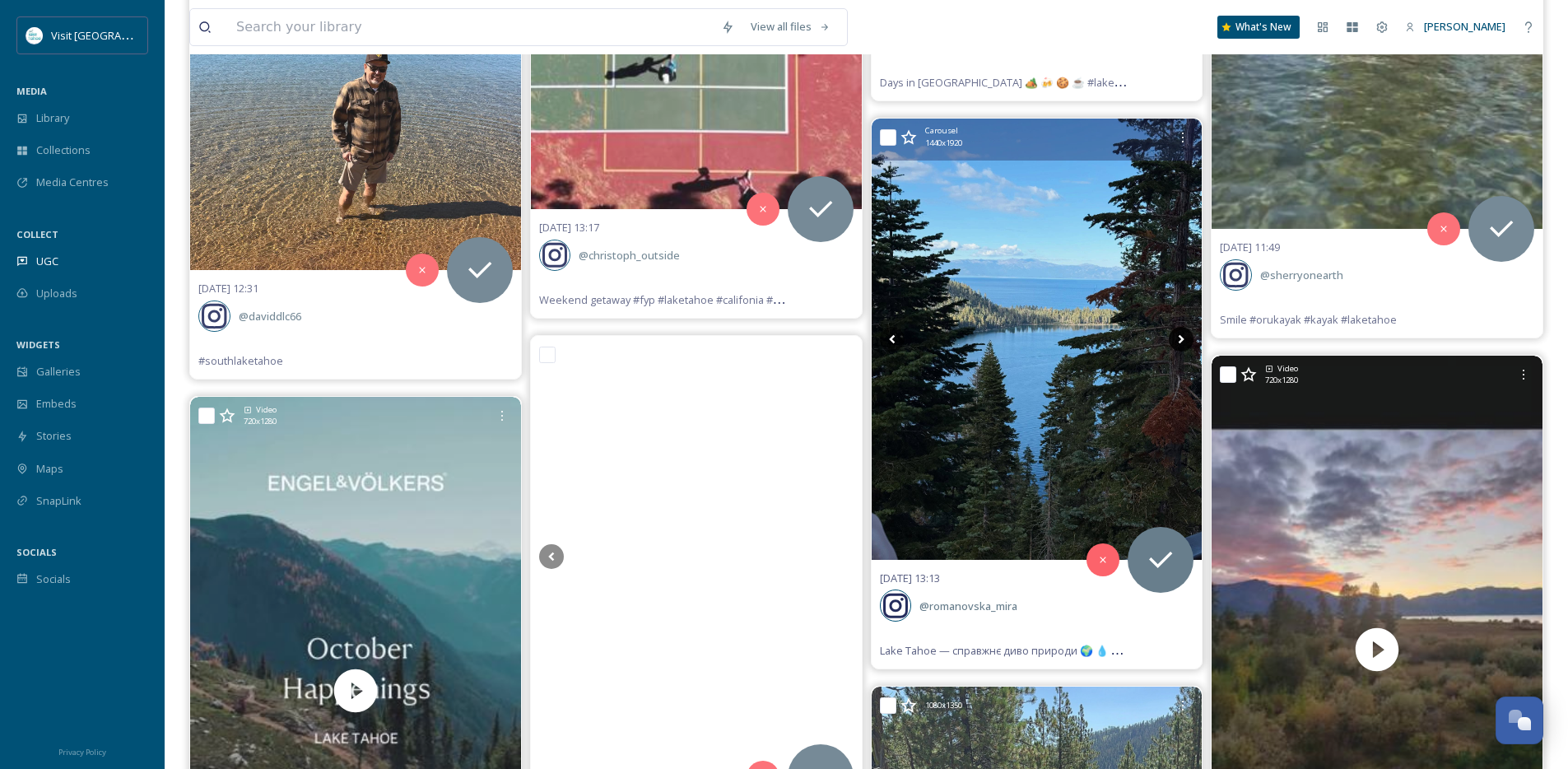
click at [1180, 345] on icon at bounding box center [1181, 339] width 25 height 25
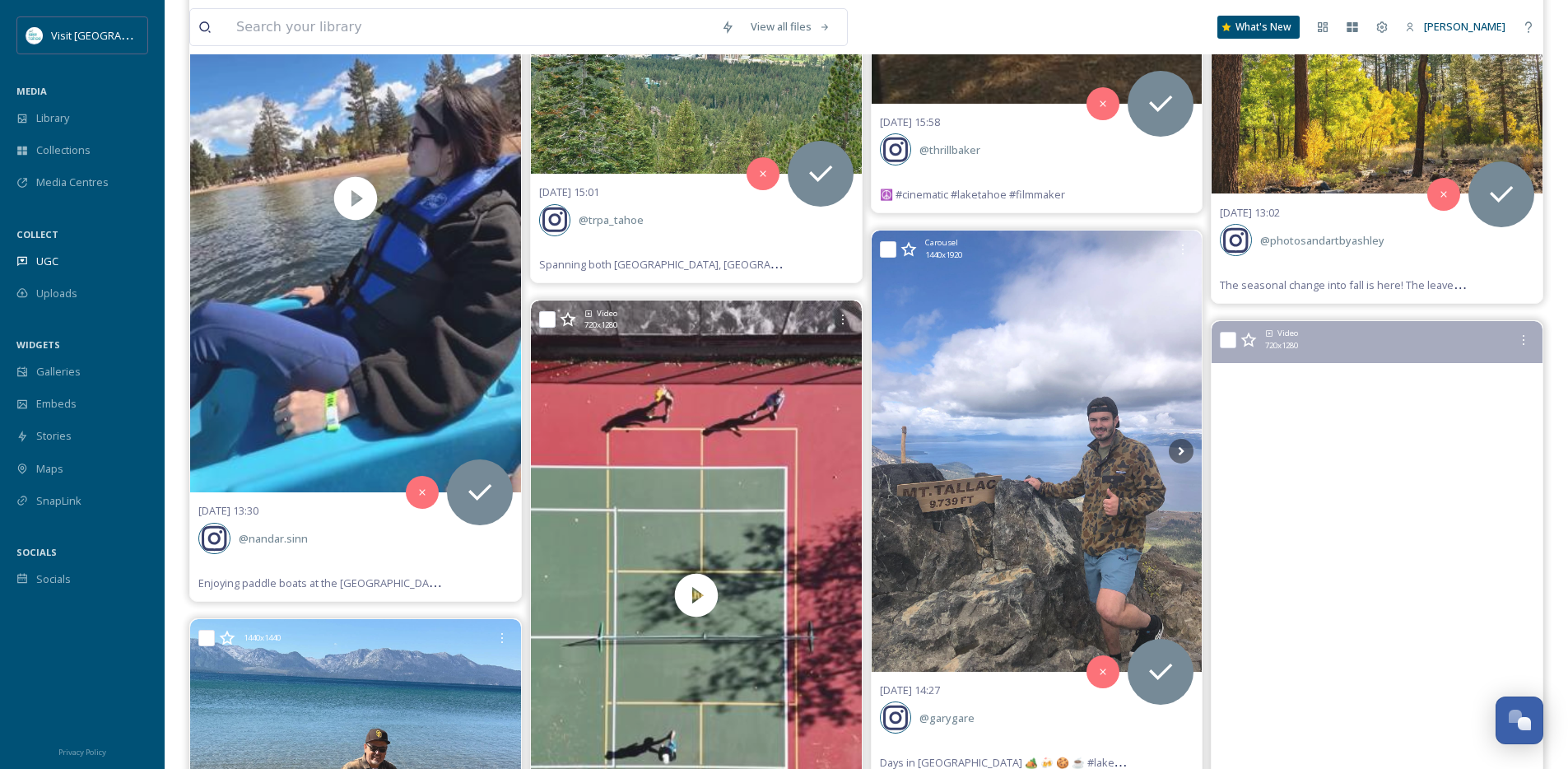
scroll to position [29883, 0]
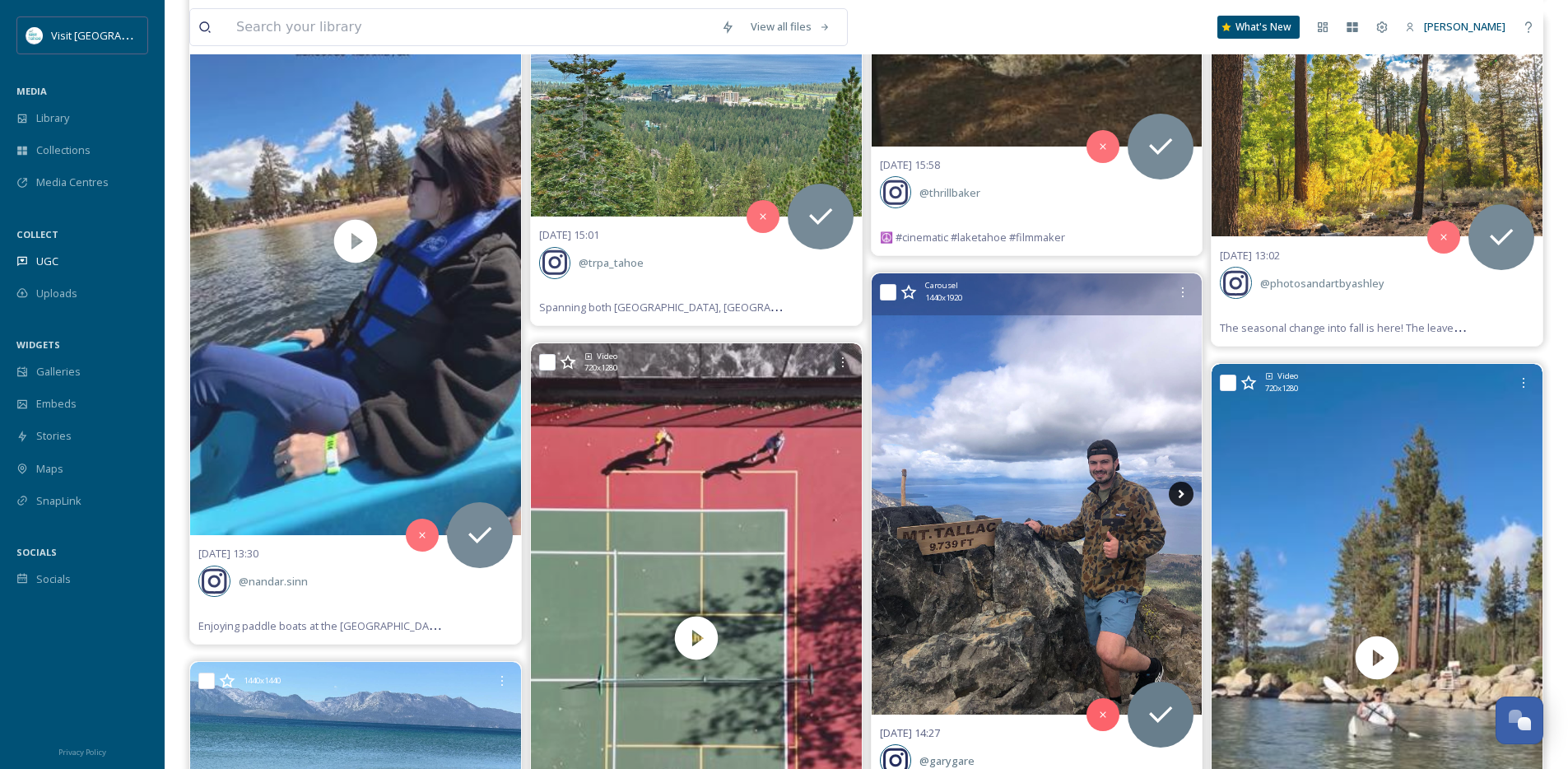
click at [1176, 488] on icon at bounding box center [1181, 493] width 25 height 25
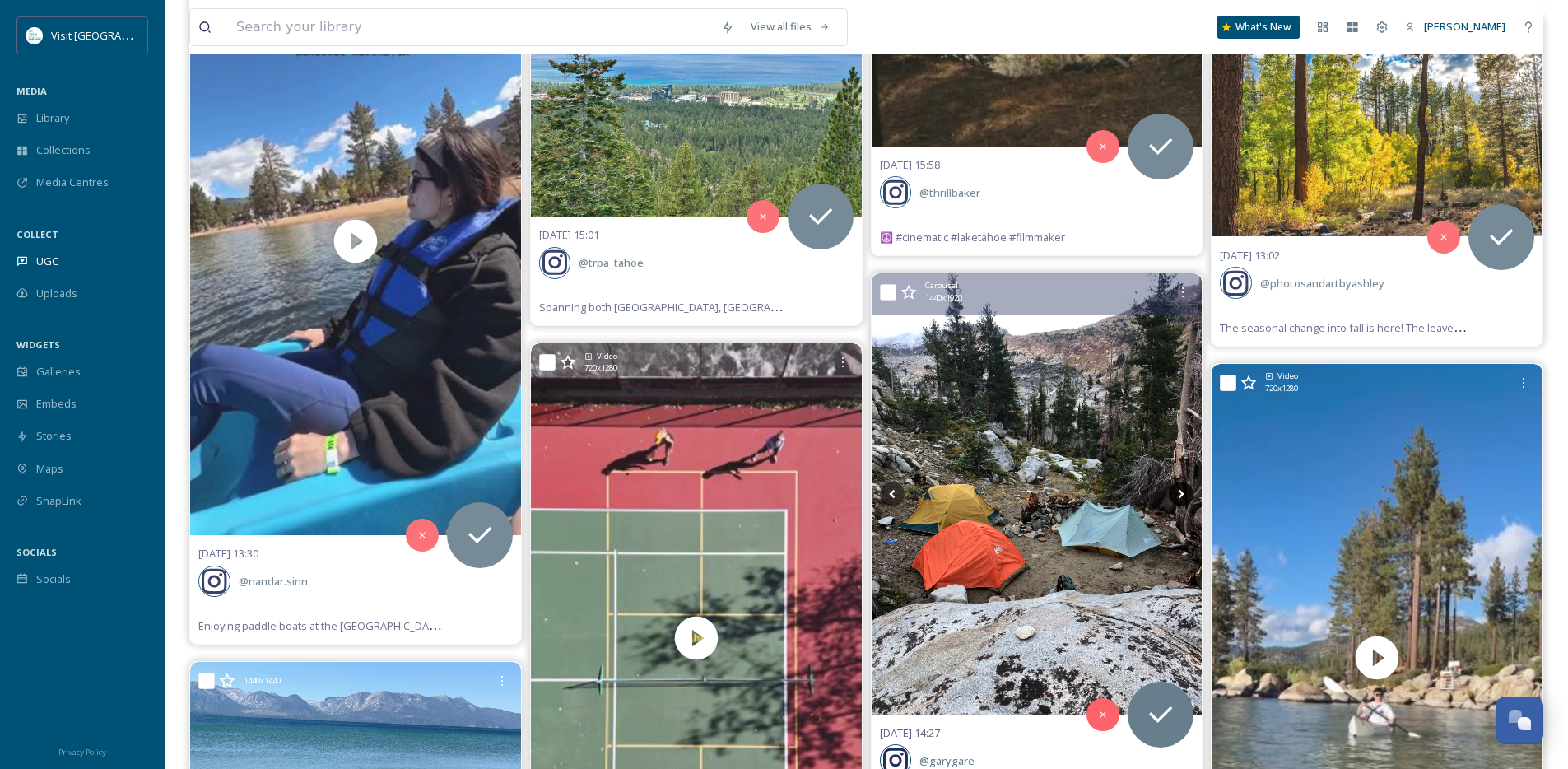
click at [1178, 490] on icon at bounding box center [1181, 493] width 25 height 25
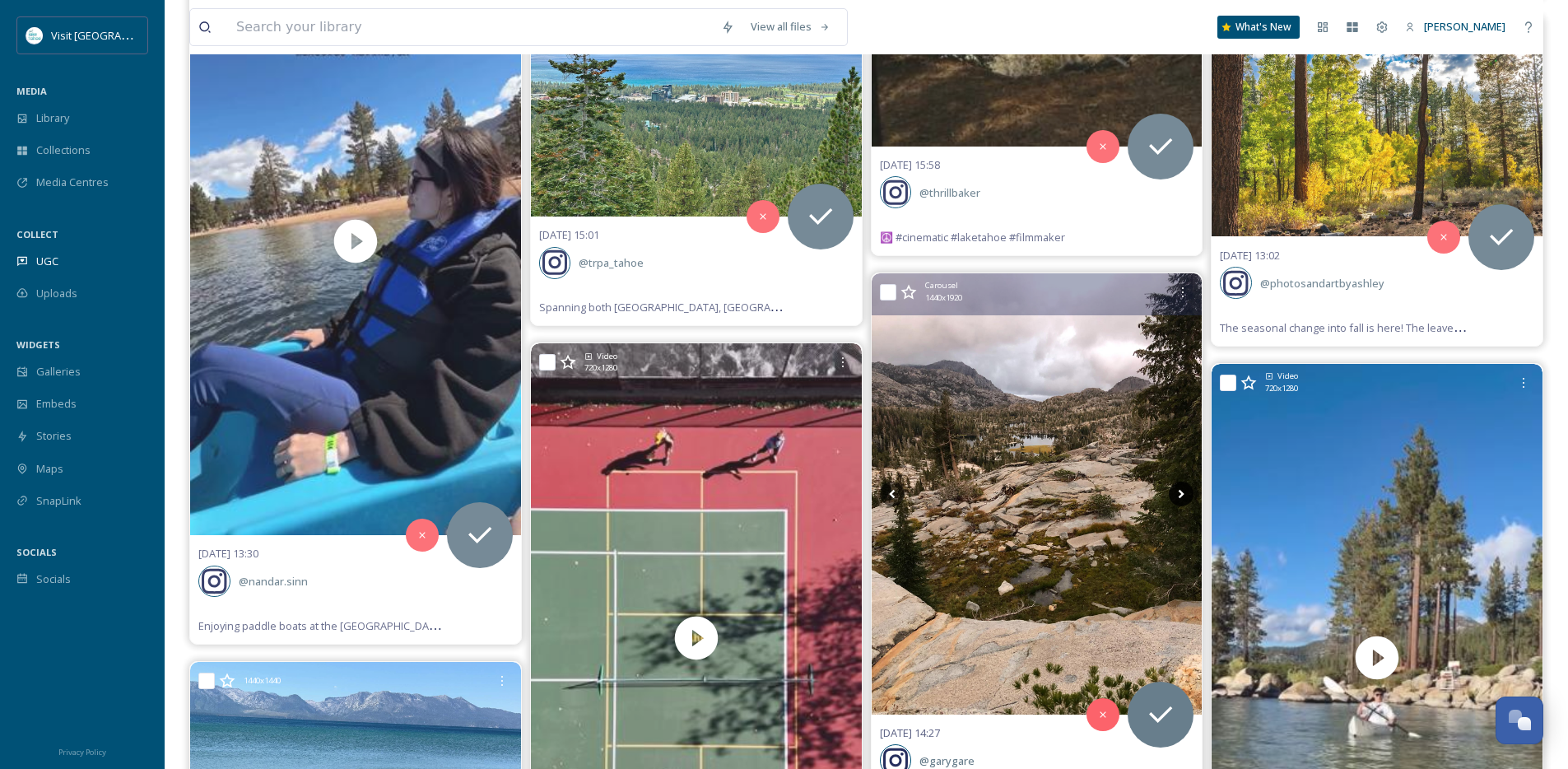
click at [1178, 490] on icon at bounding box center [1181, 493] width 25 height 25
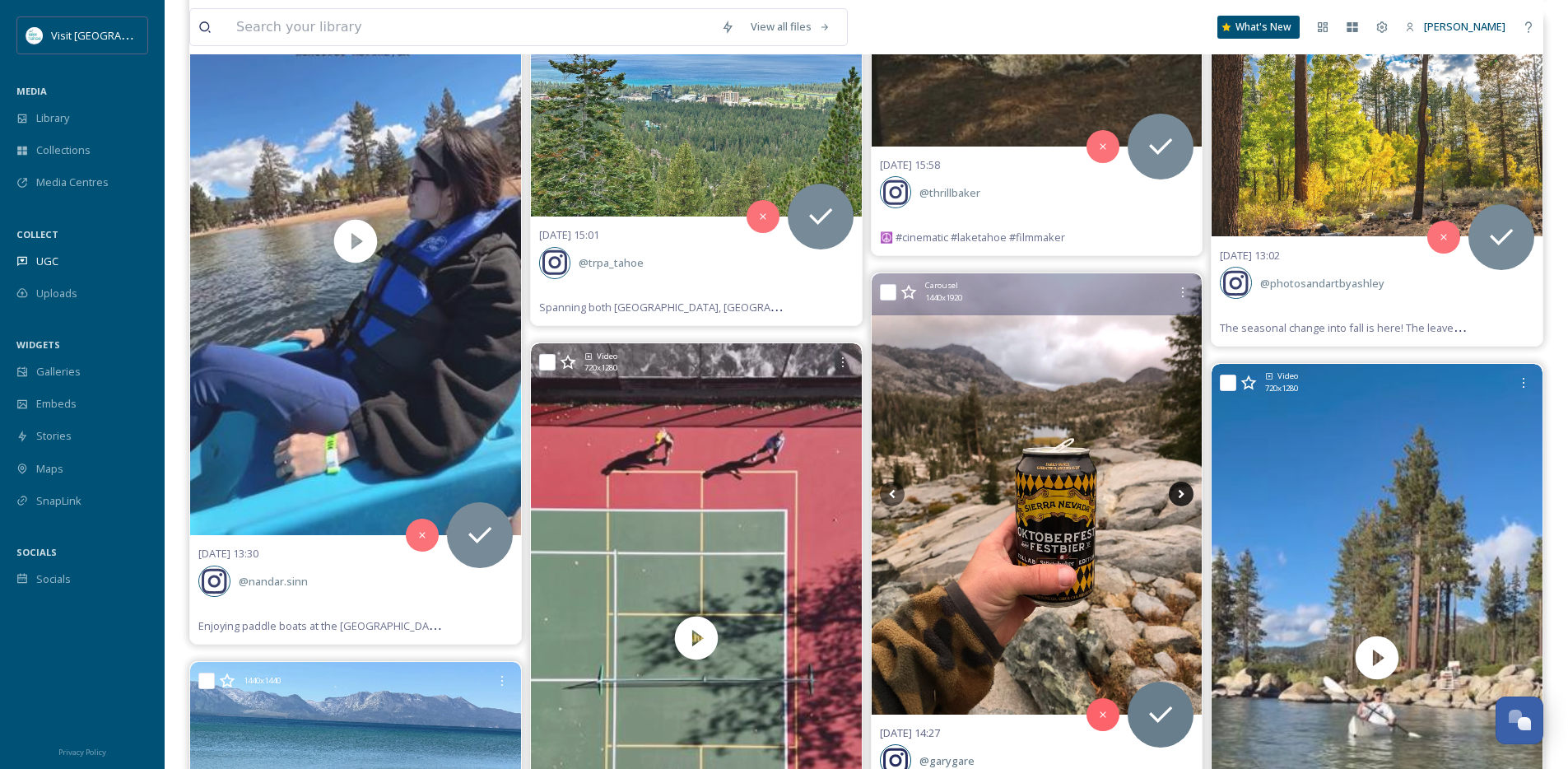
click at [1178, 490] on icon at bounding box center [1181, 493] width 25 height 25
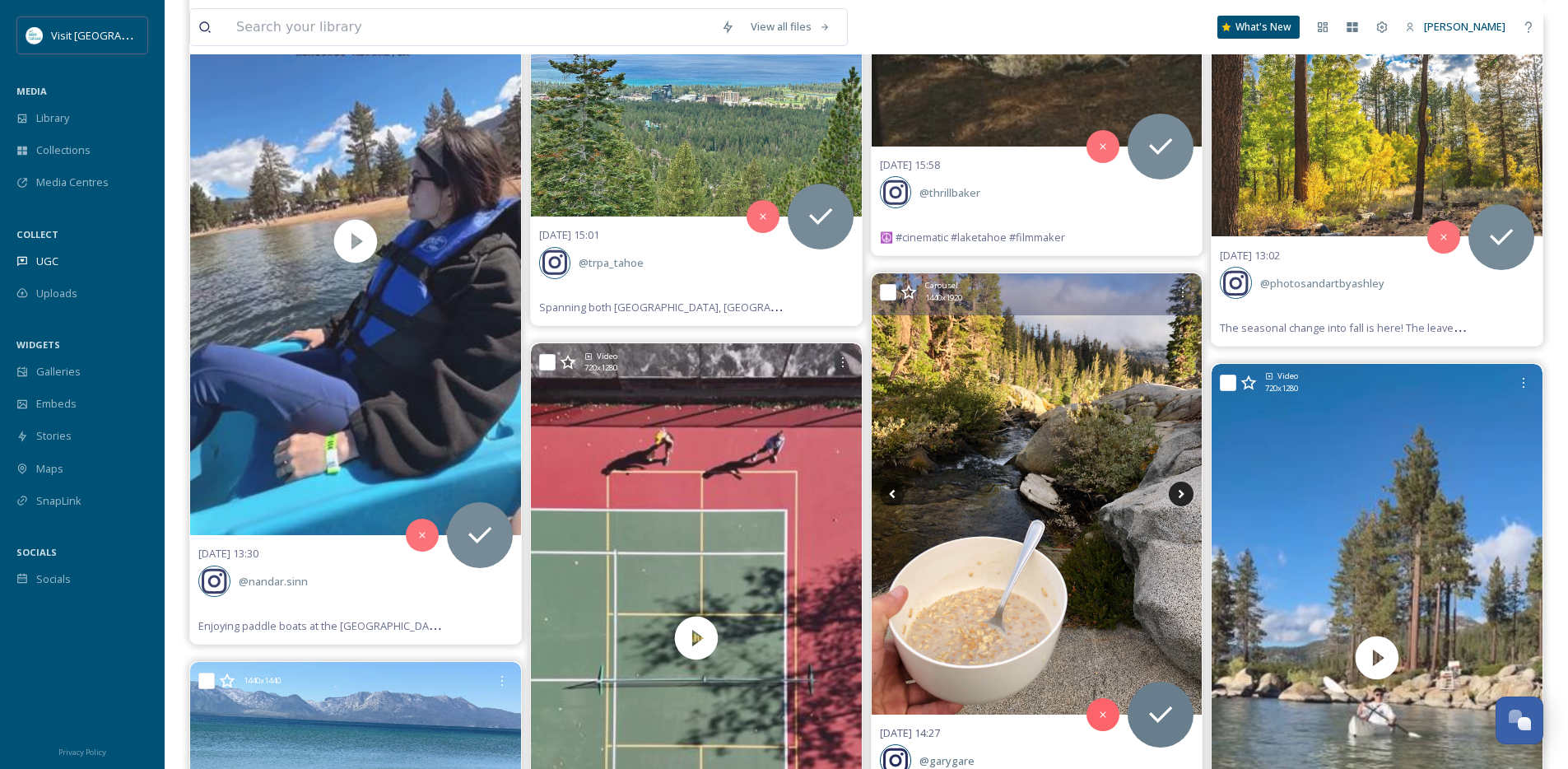
click at [1178, 490] on icon at bounding box center [1181, 493] width 25 height 25
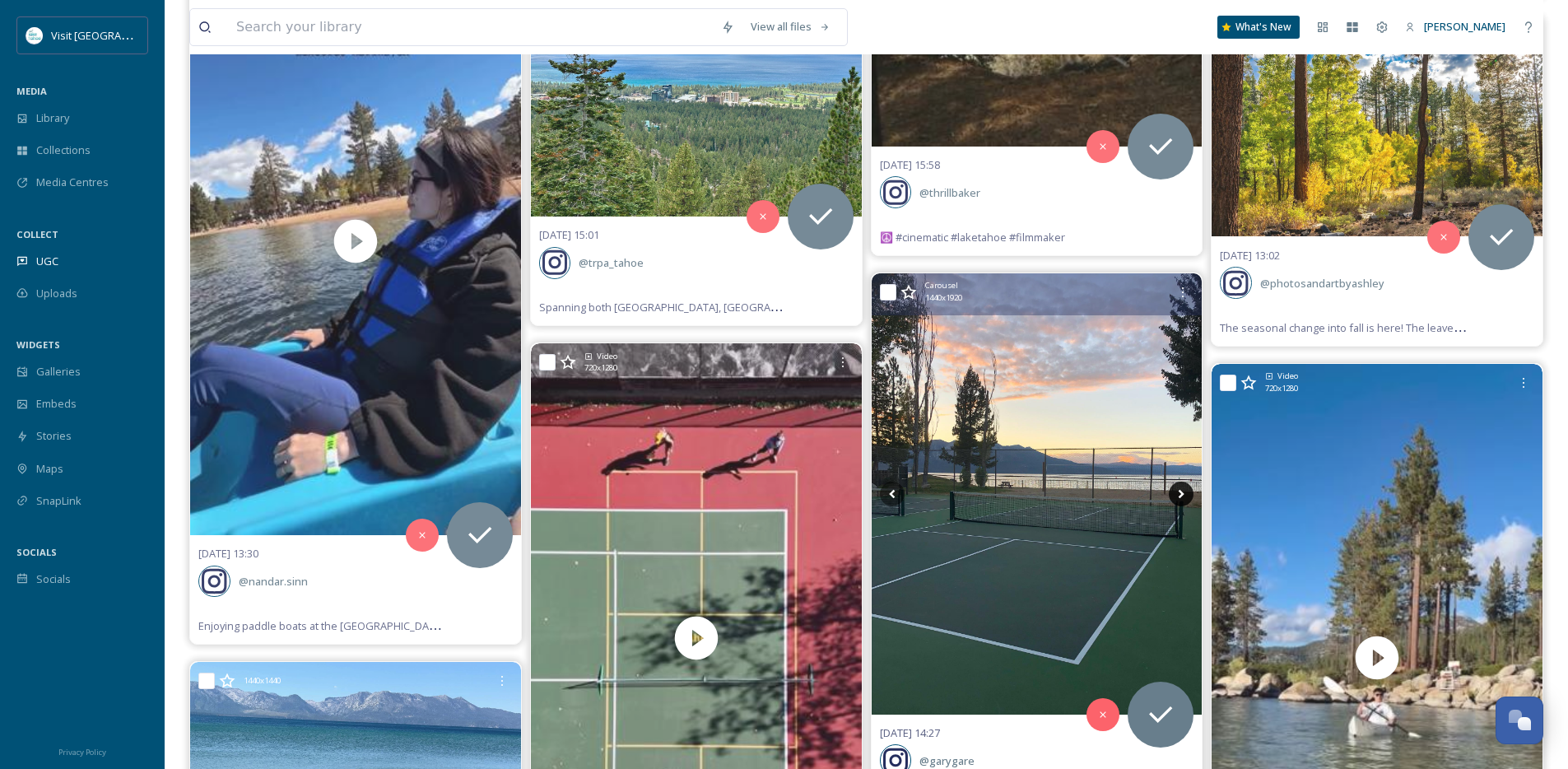
click at [1185, 489] on icon at bounding box center [1181, 493] width 25 height 25
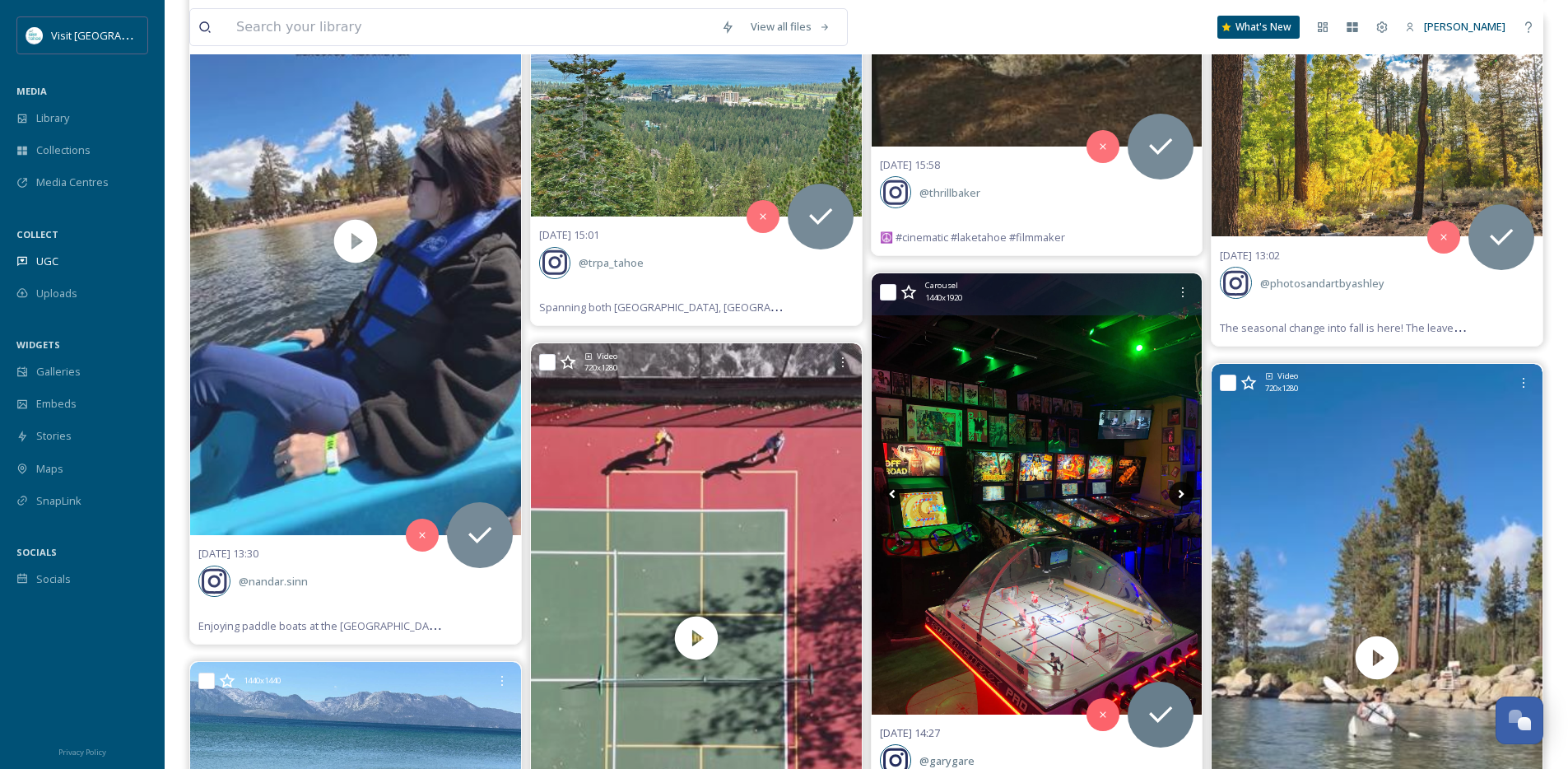
click at [1185, 489] on icon at bounding box center [1181, 493] width 25 height 25
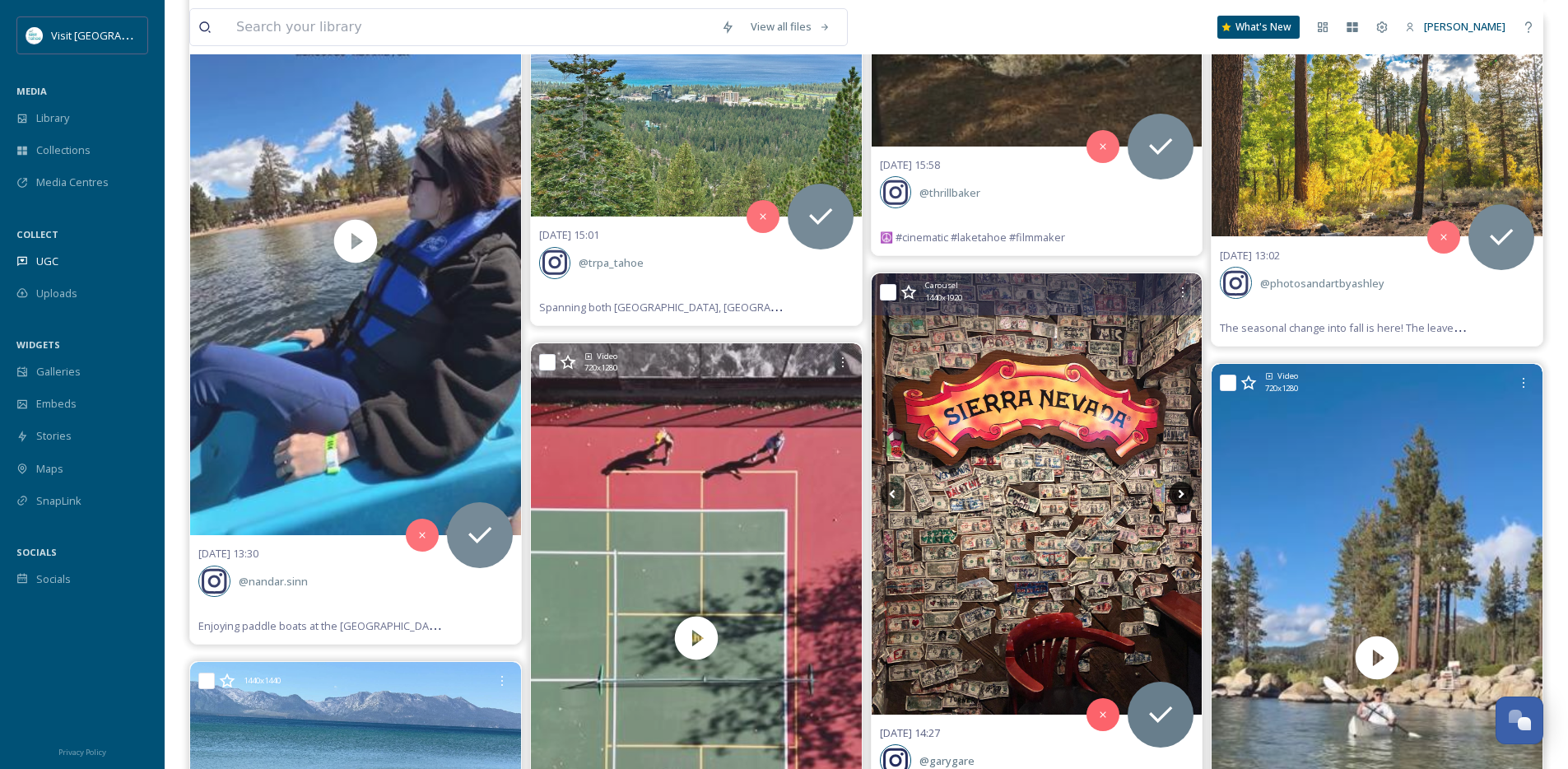
click at [1185, 489] on icon at bounding box center [1181, 493] width 25 height 25
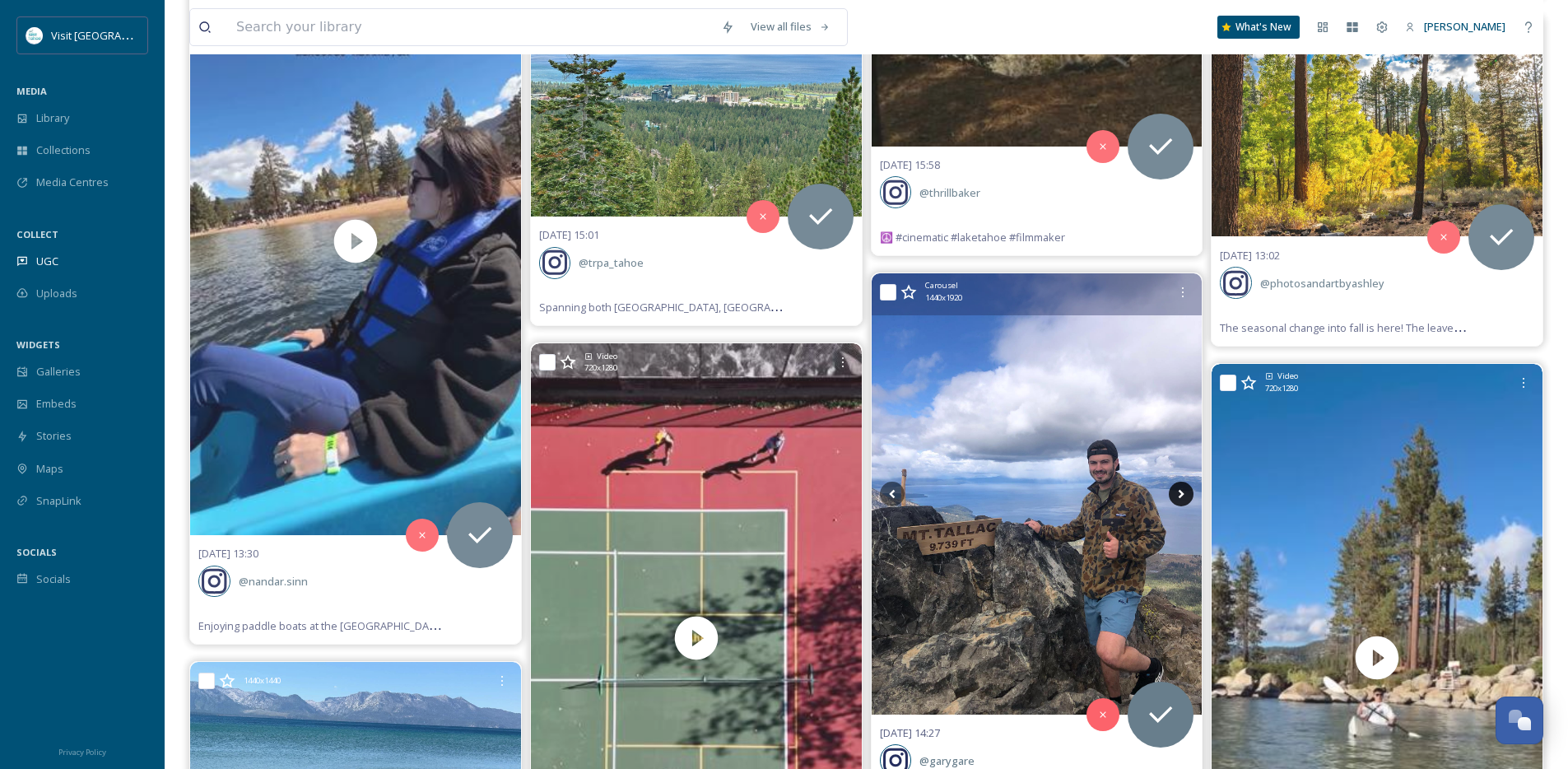
click at [1185, 489] on icon at bounding box center [1181, 493] width 25 height 25
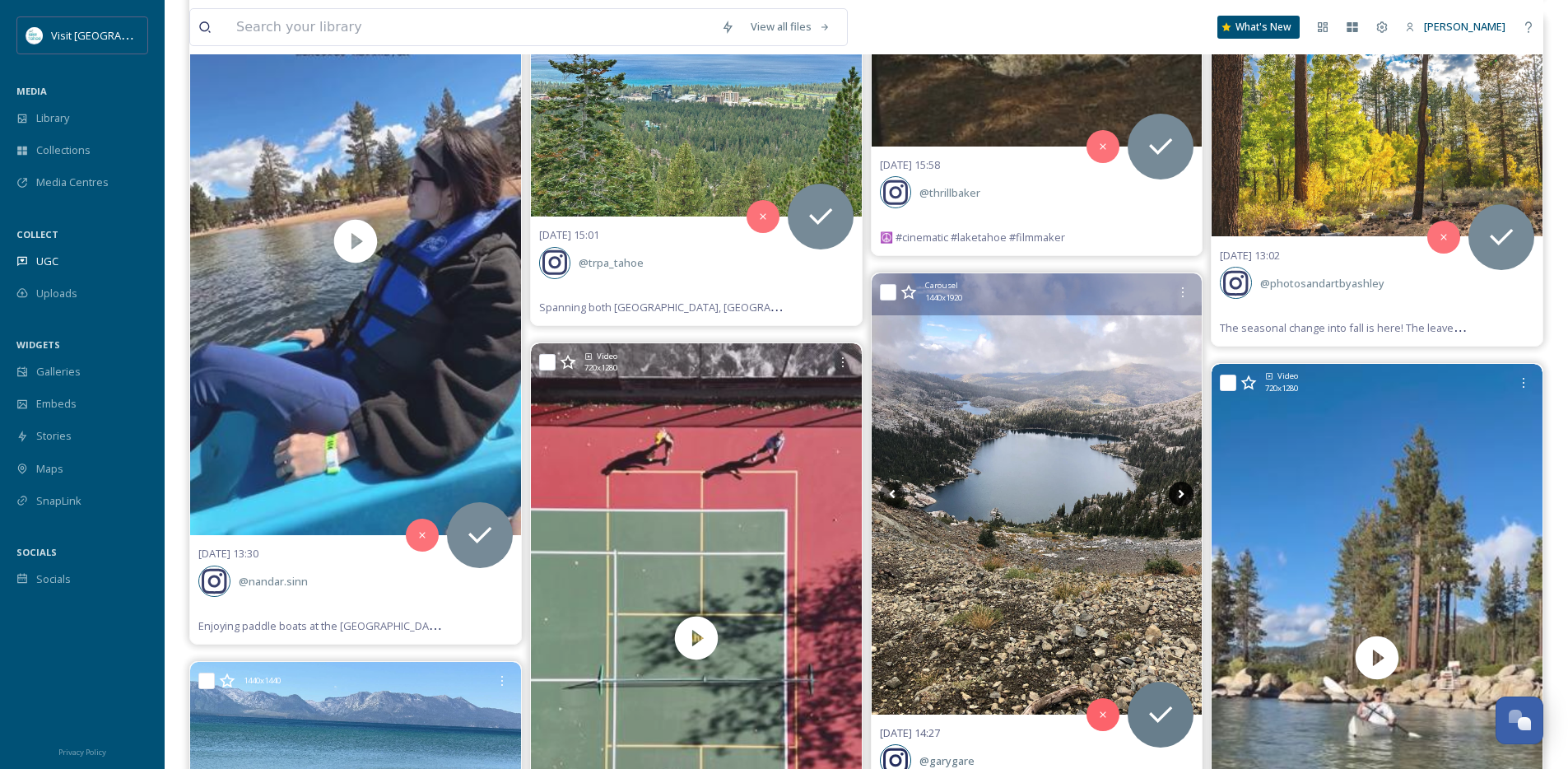
click at [1185, 489] on icon at bounding box center [1181, 493] width 25 height 25
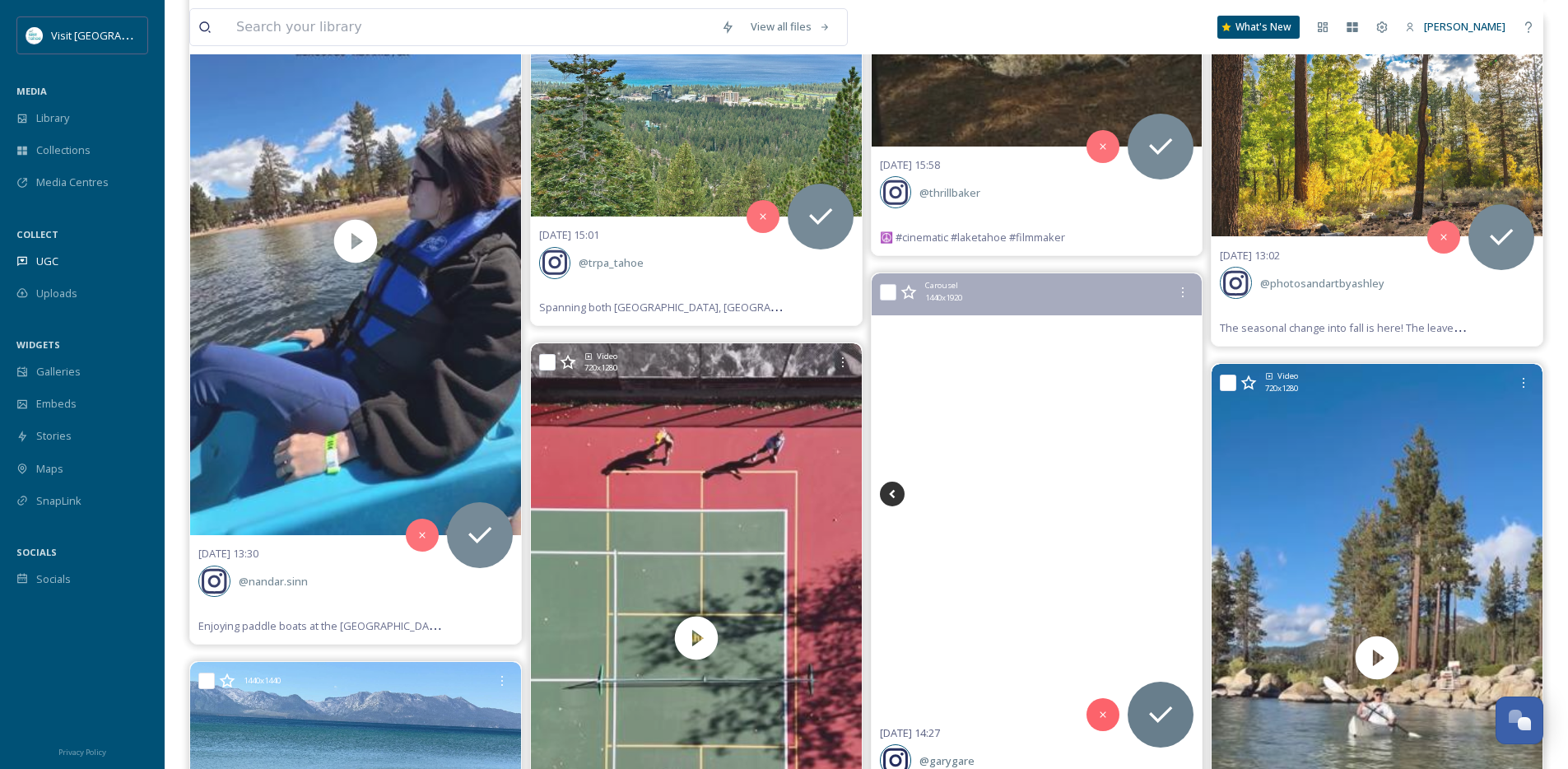
click at [886, 493] on icon at bounding box center [892, 493] width 25 height 25
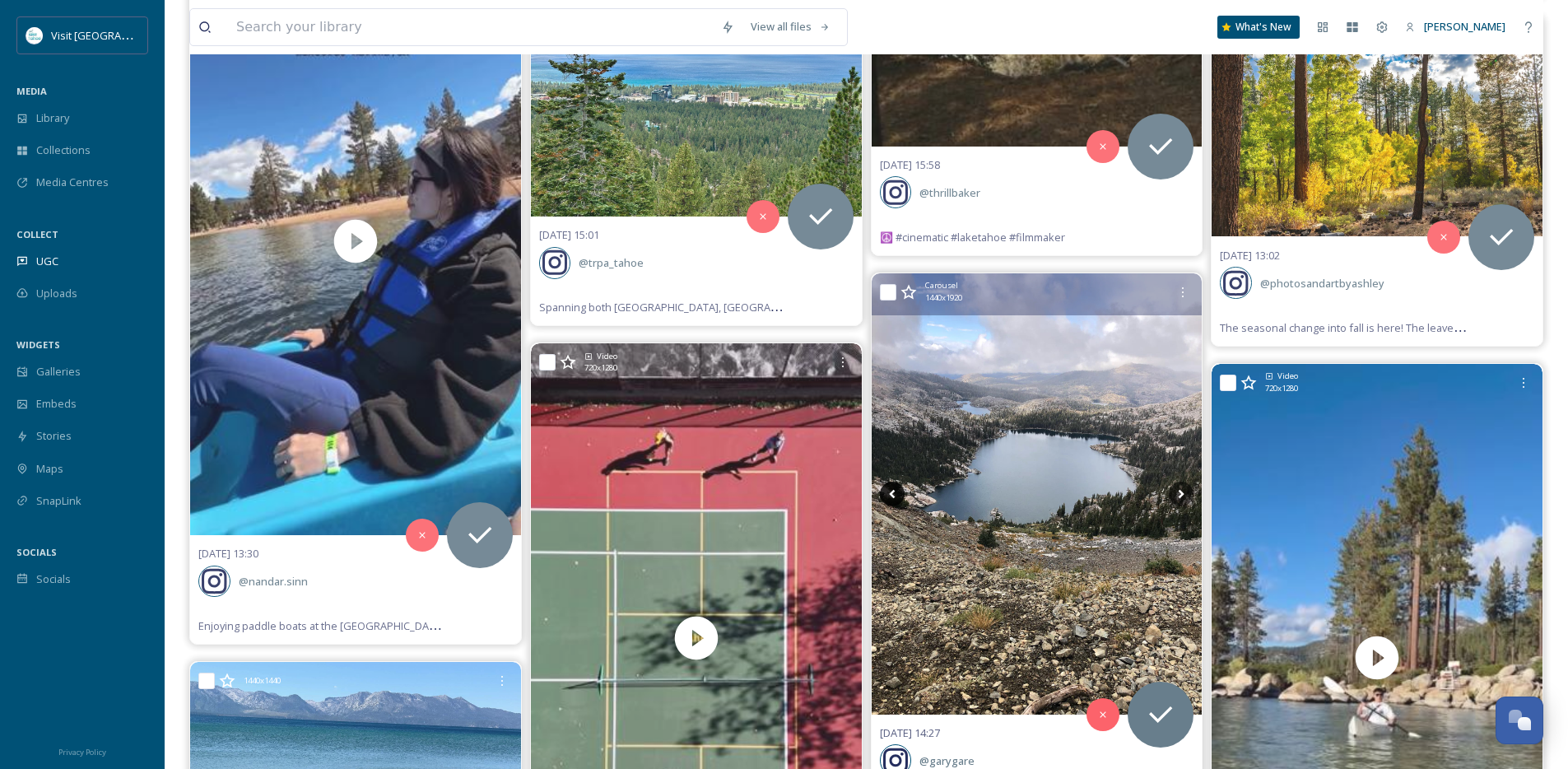
click at [886, 493] on icon at bounding box center [892, 493] width 25 height 25
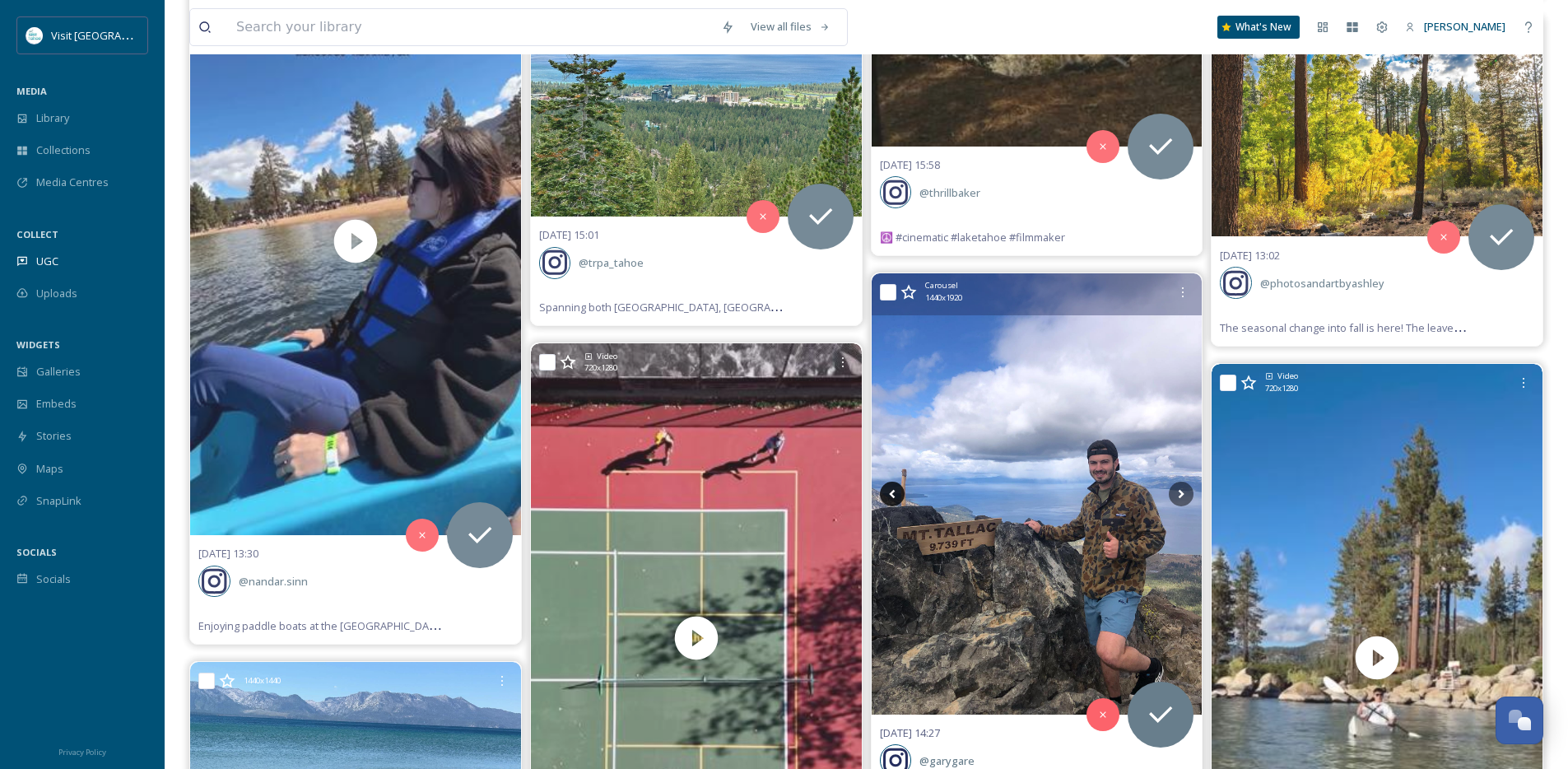
click at [886, 493] on icon at bounding box center [892, 493] width 25 height 25
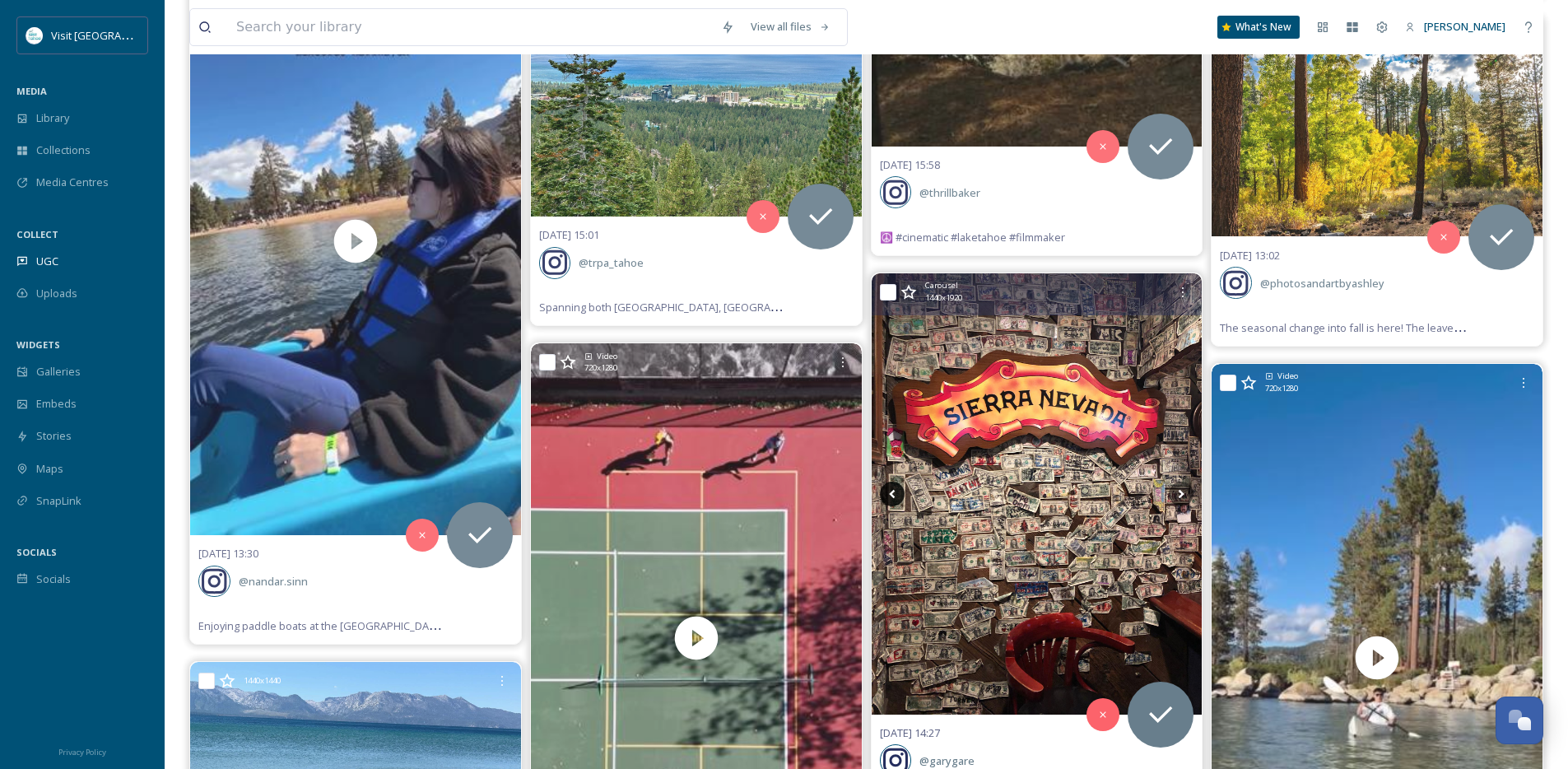
click at [886, 493] on icon at bounding box center [892, 493] width 25 height 25
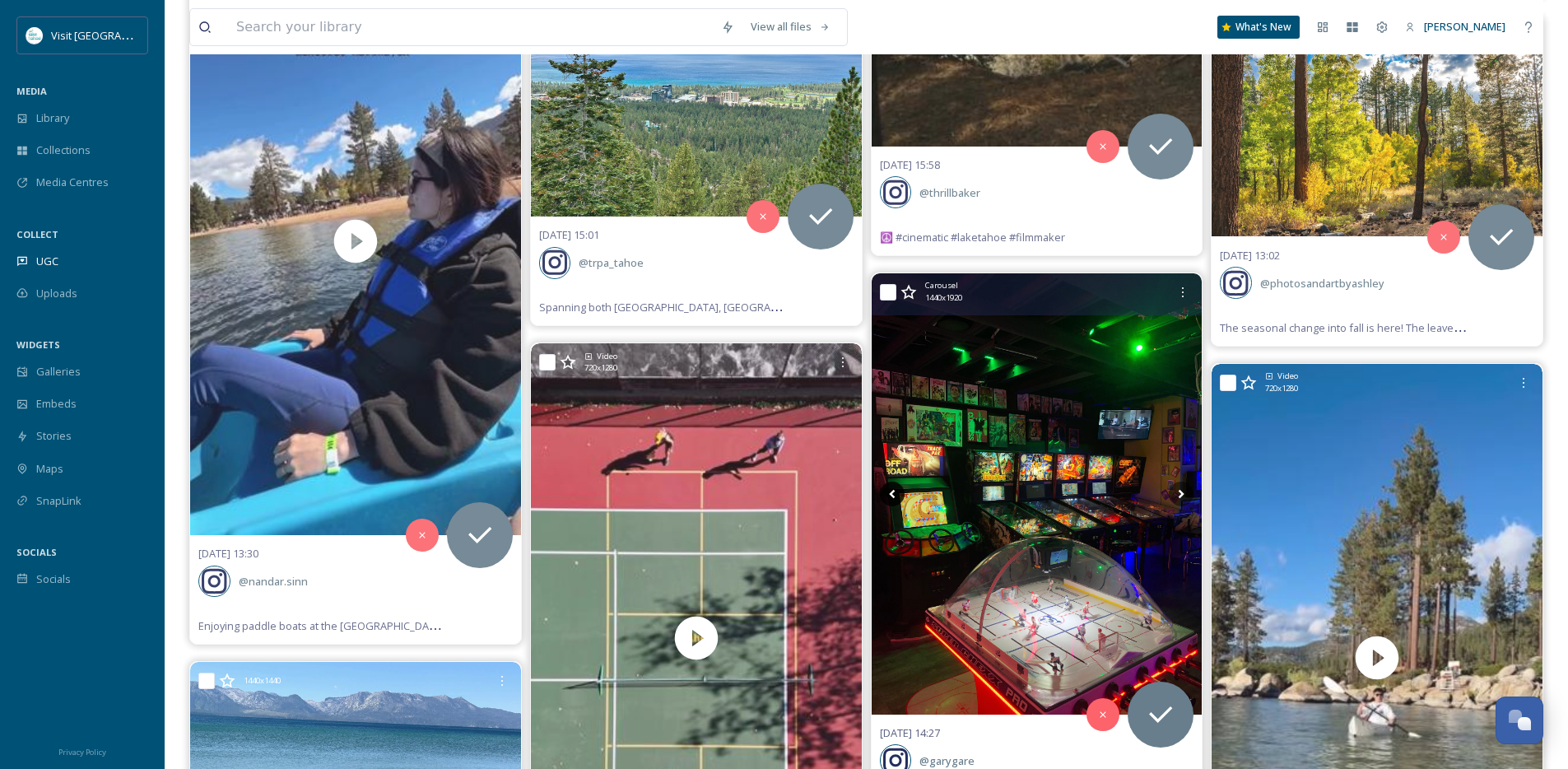
click at [886, 493] on icon at bounding box center [892, 493] width 25 height 25
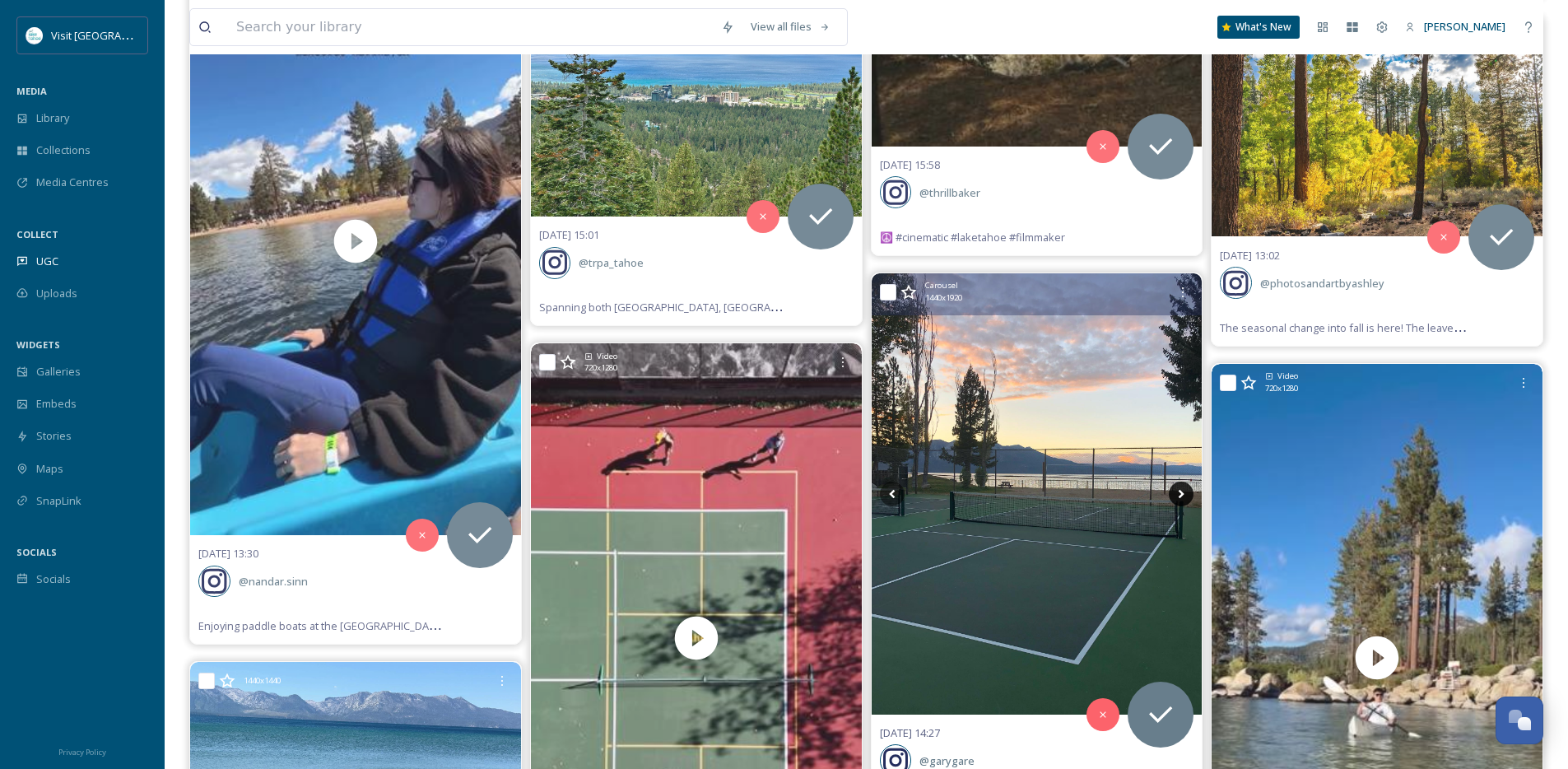
click at [1187, 490] on icon at bounding box center [1181, 493] width 25 height 25
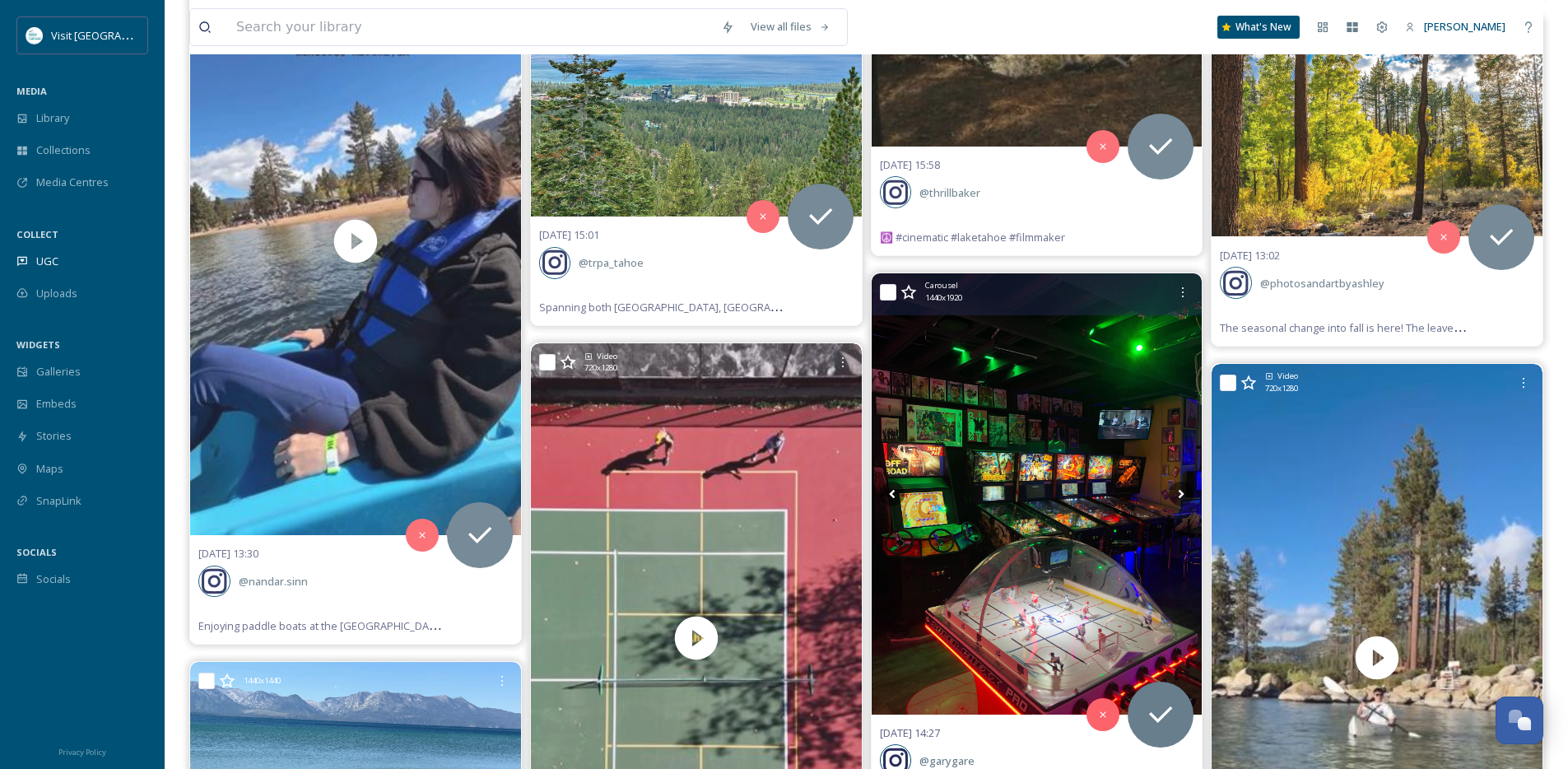
click at [1053, 479] on img at bounding box center [1037, 494] width 330 height 441
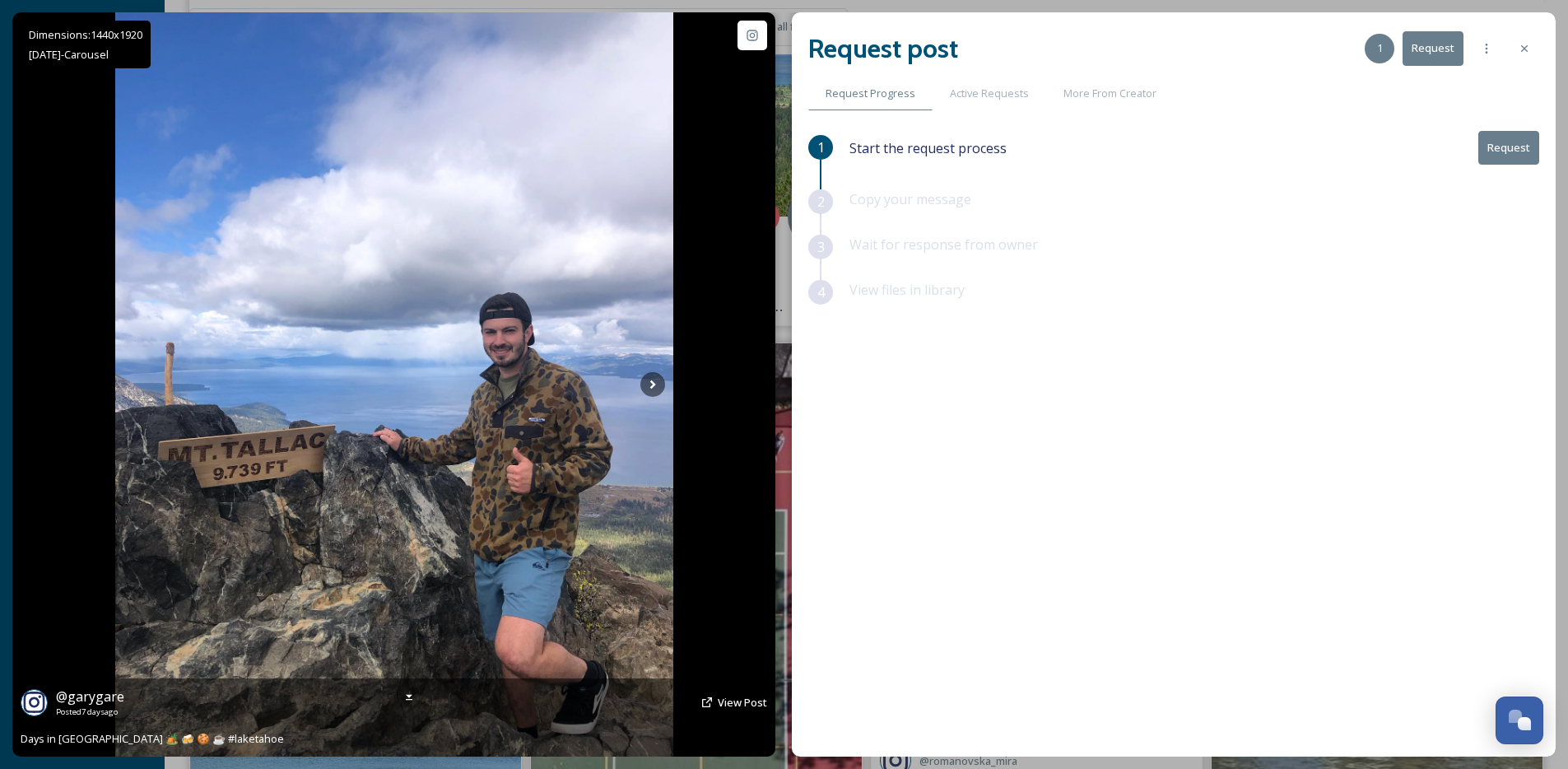
click at [666, 387] on img at bounding box center [394, 385] width 558 height 744
click at [658, 387] on icon at bounding box center [652, 384] width 25 height 25
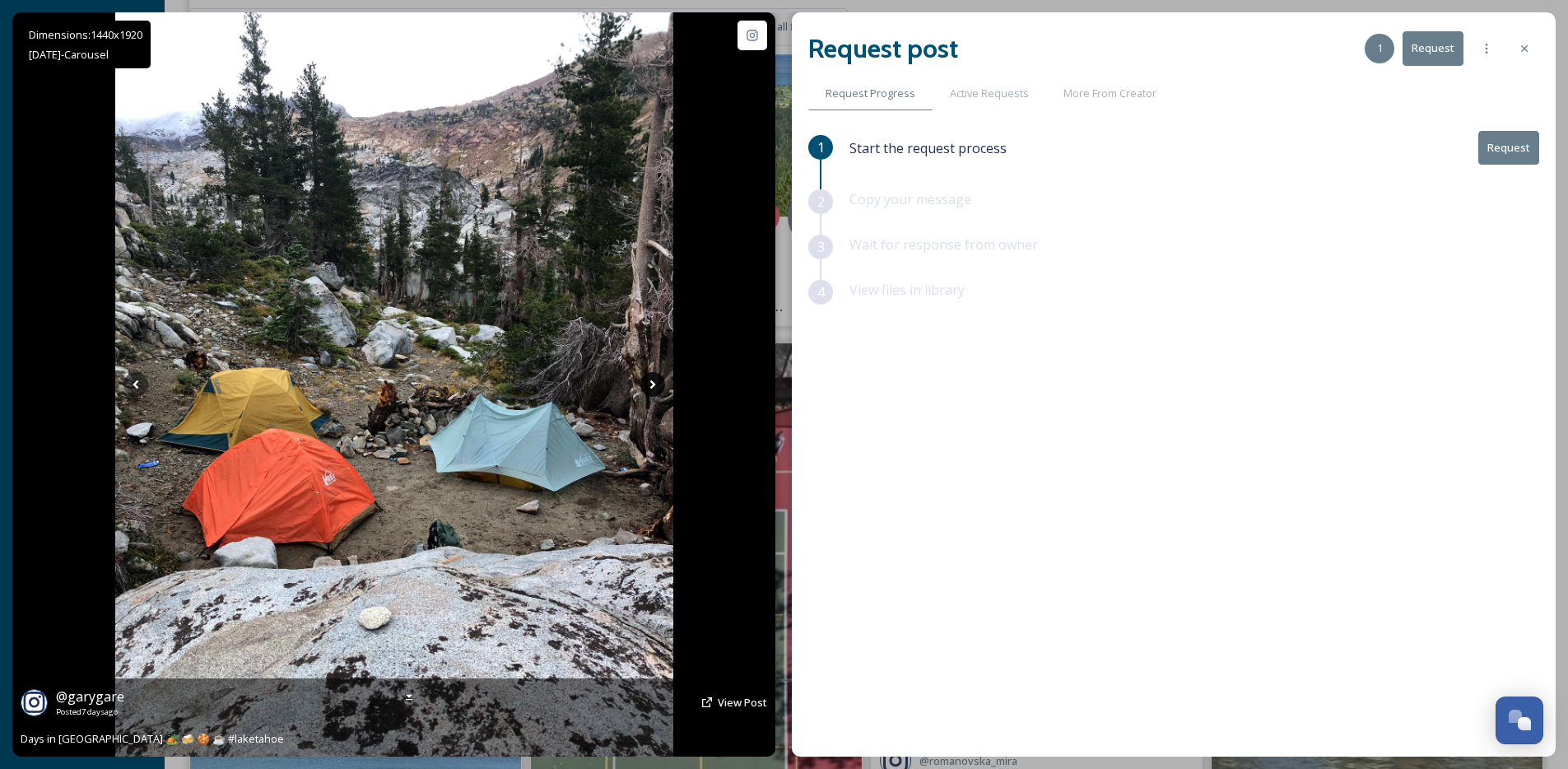
click at [658, 387] on icon at bounding box center [652, 384] width 25 height 25
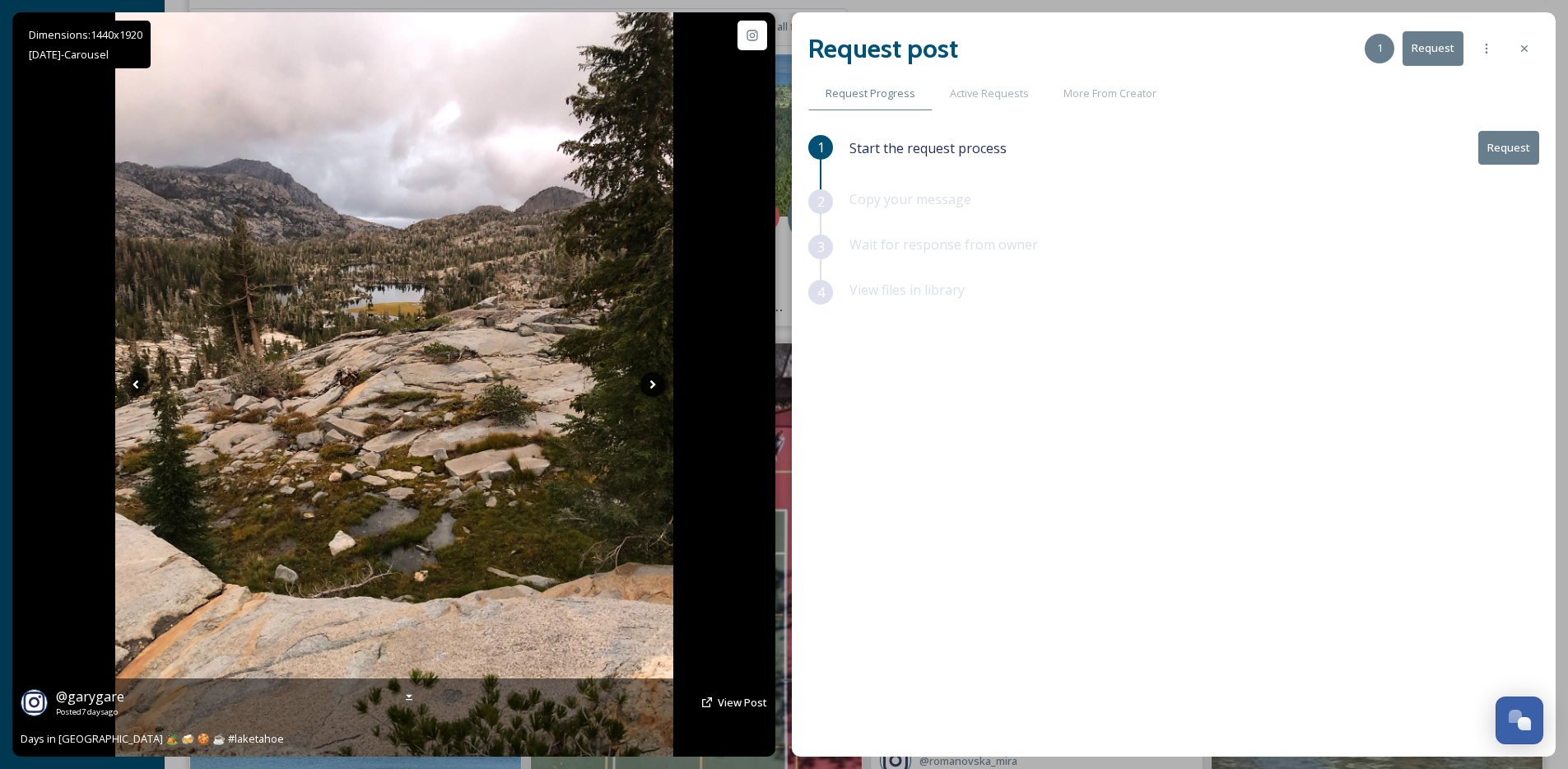
click at [658, 387] on icon at bounding box center [652, 384] width 25 height 25
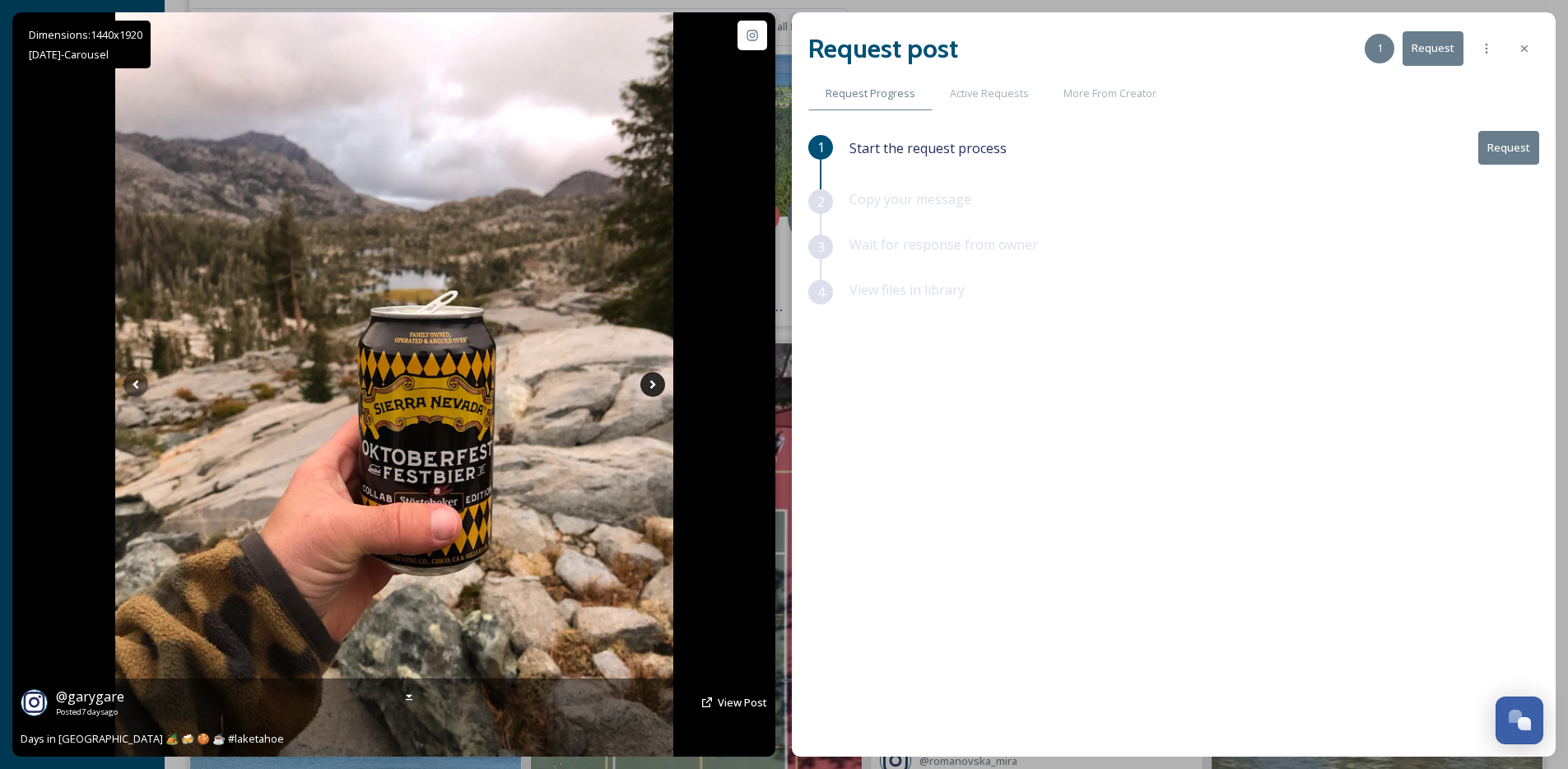
click at [658, 387] on icon at bounding box center [652, 384] width 25 height 25
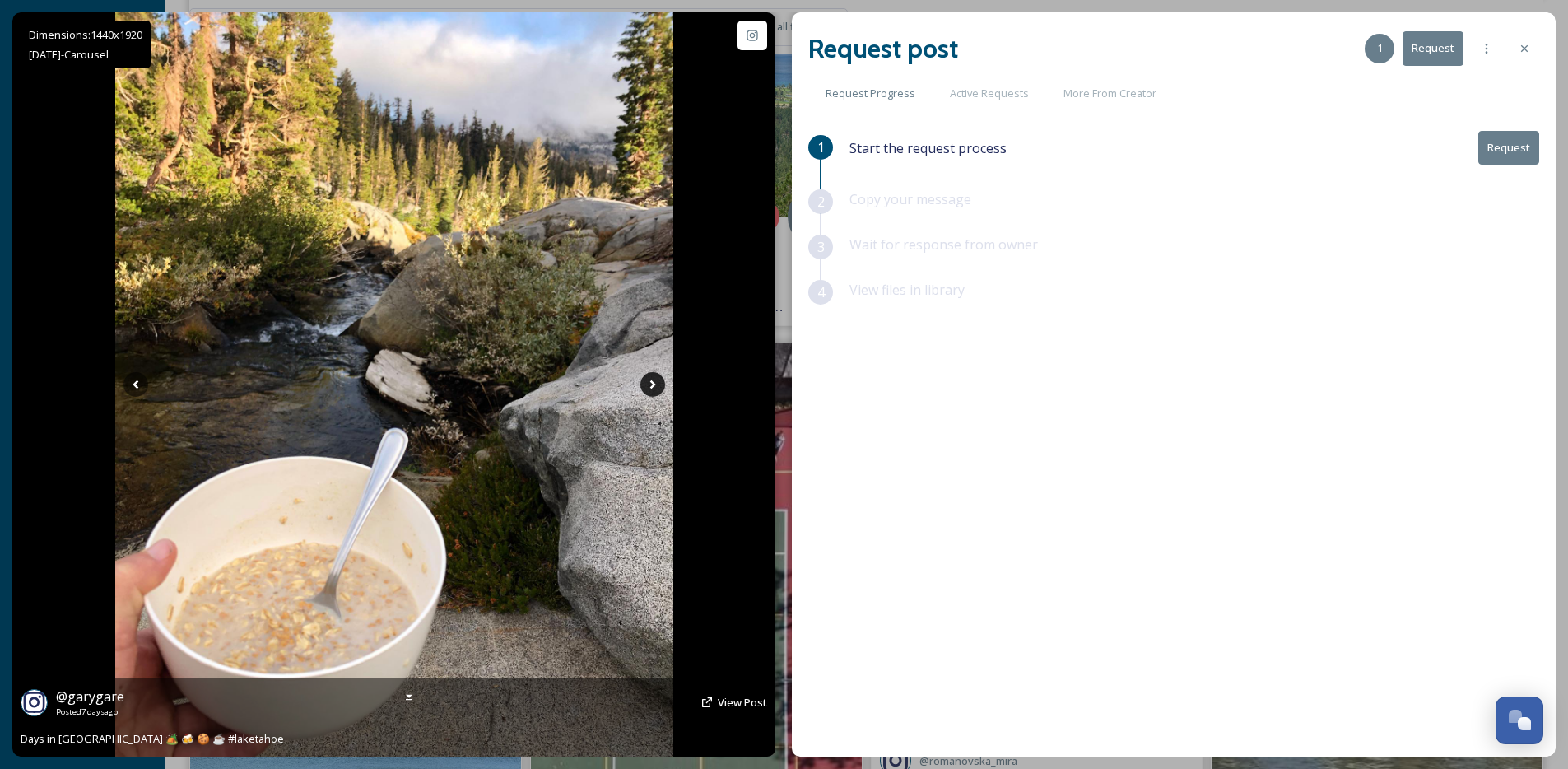
click at [658, 387] on icon at bounding box center [652, 384] width 25 height 25
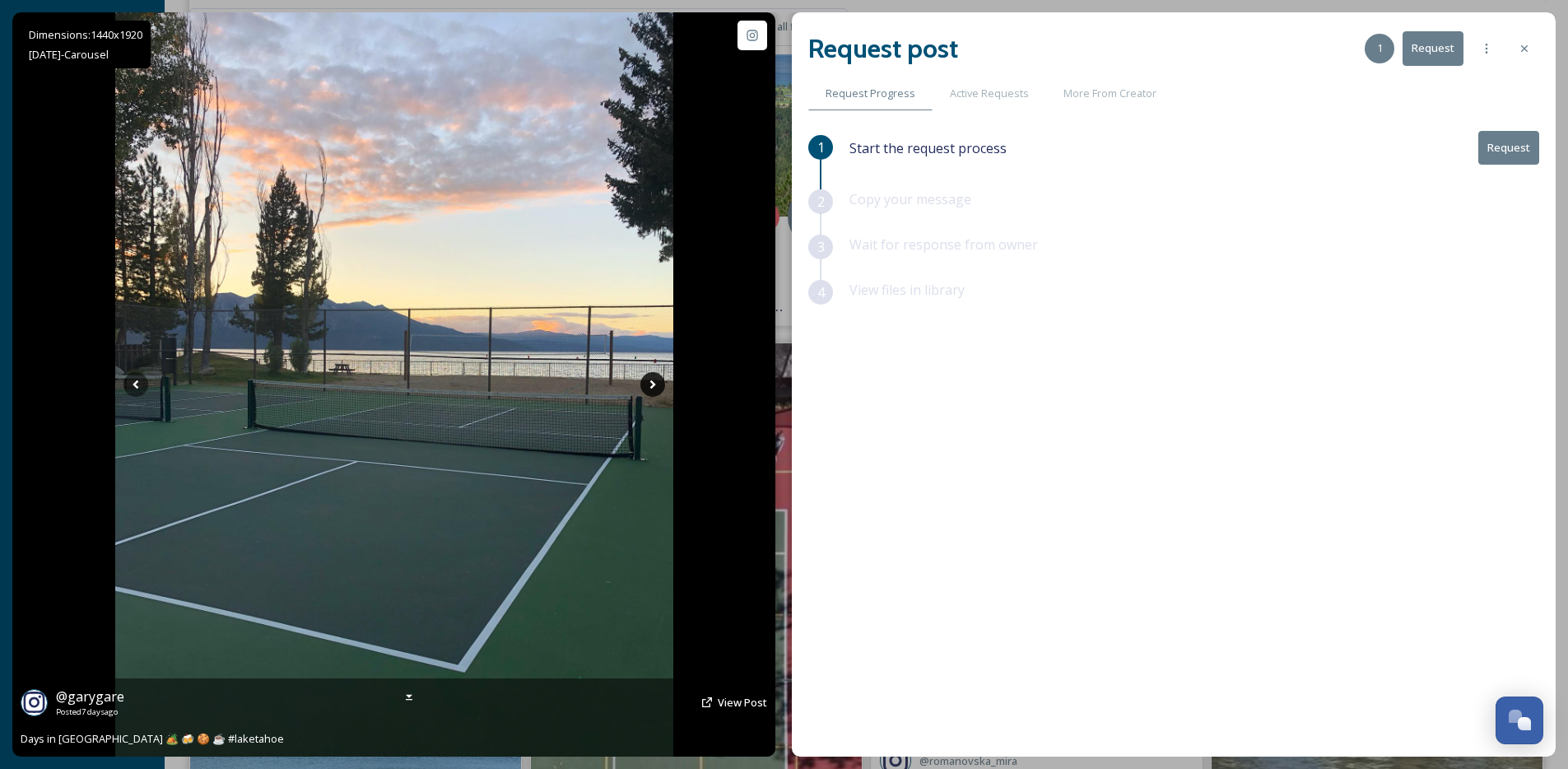
click at [658, 387] on icon at bounding box center [652, 384] width 25 height 25
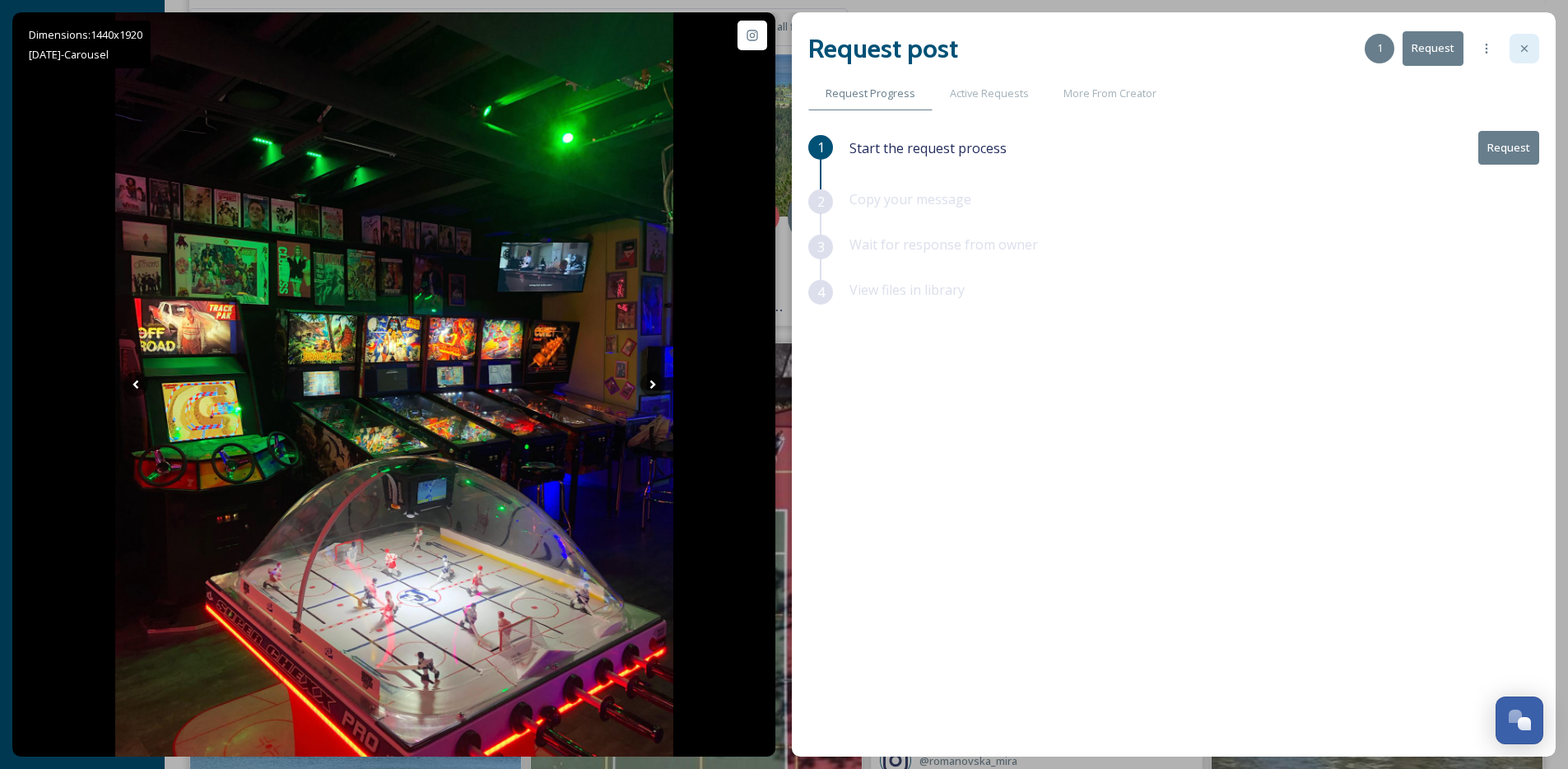
click at [1533, 50] on div at bounding box center [1524, 48] width 30 height 30
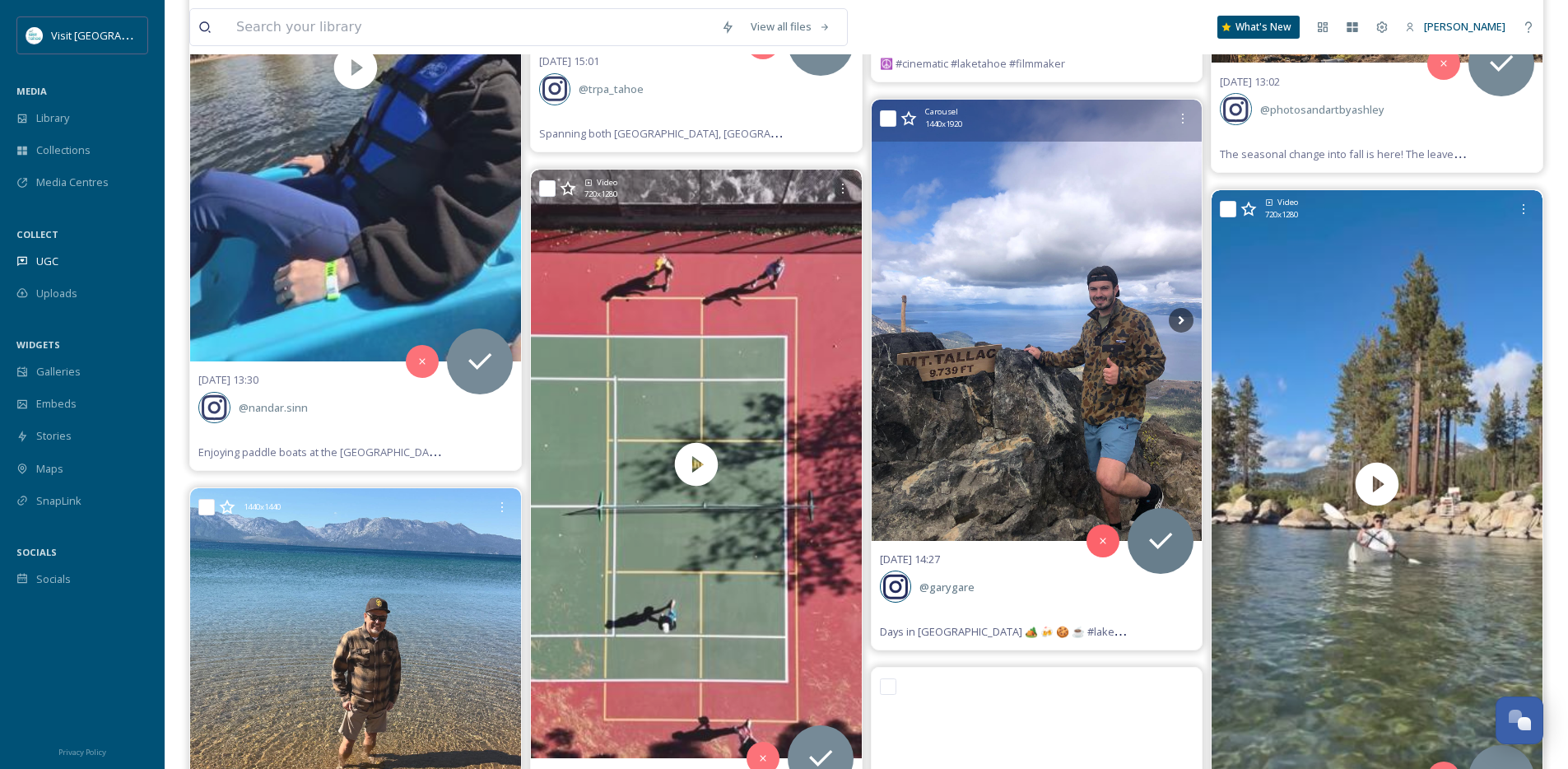
scroll to position [30073, 0]
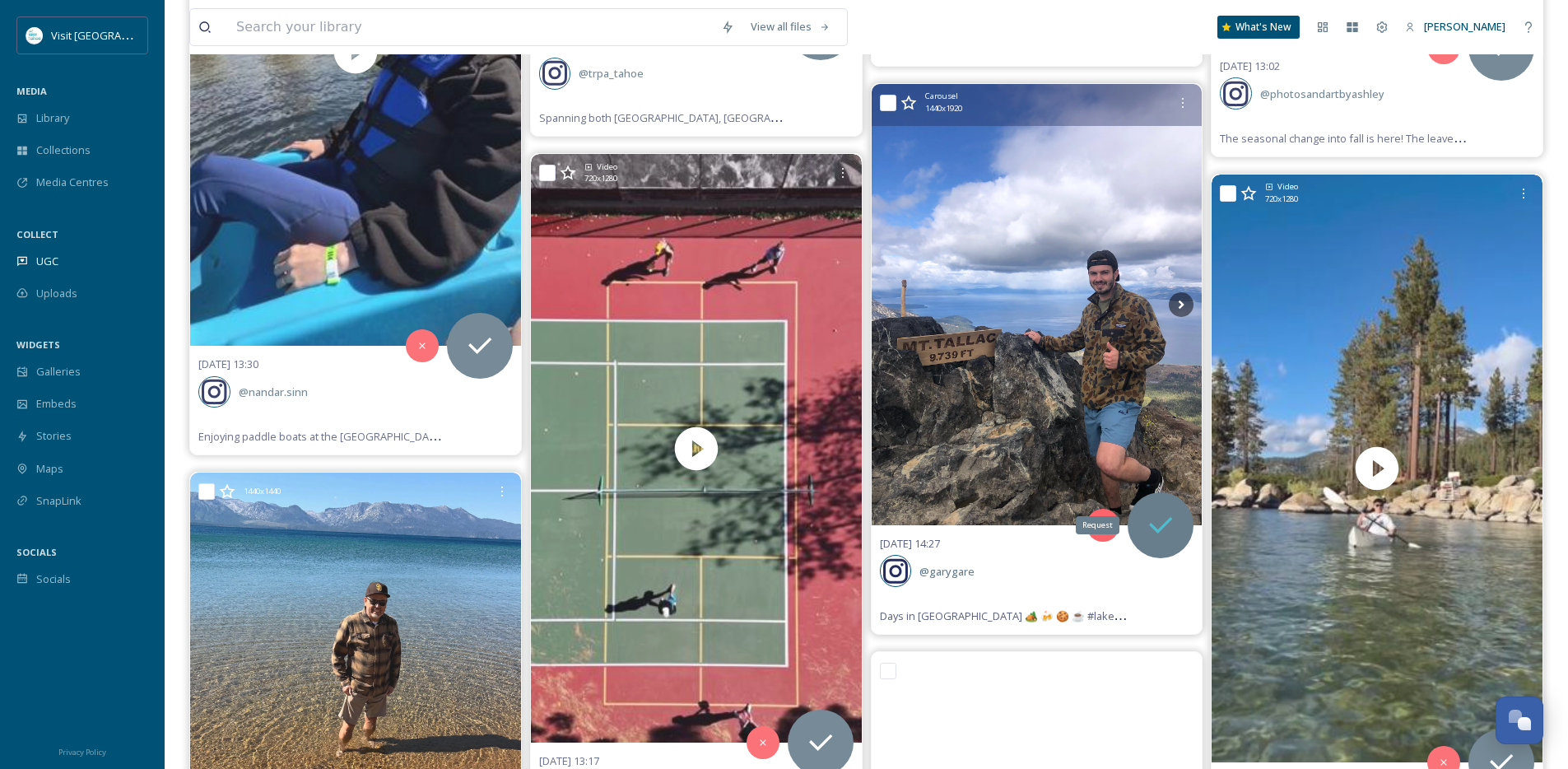
click at [1163, 510] on icon at bounding box center [1160, 525] width 33 height 33
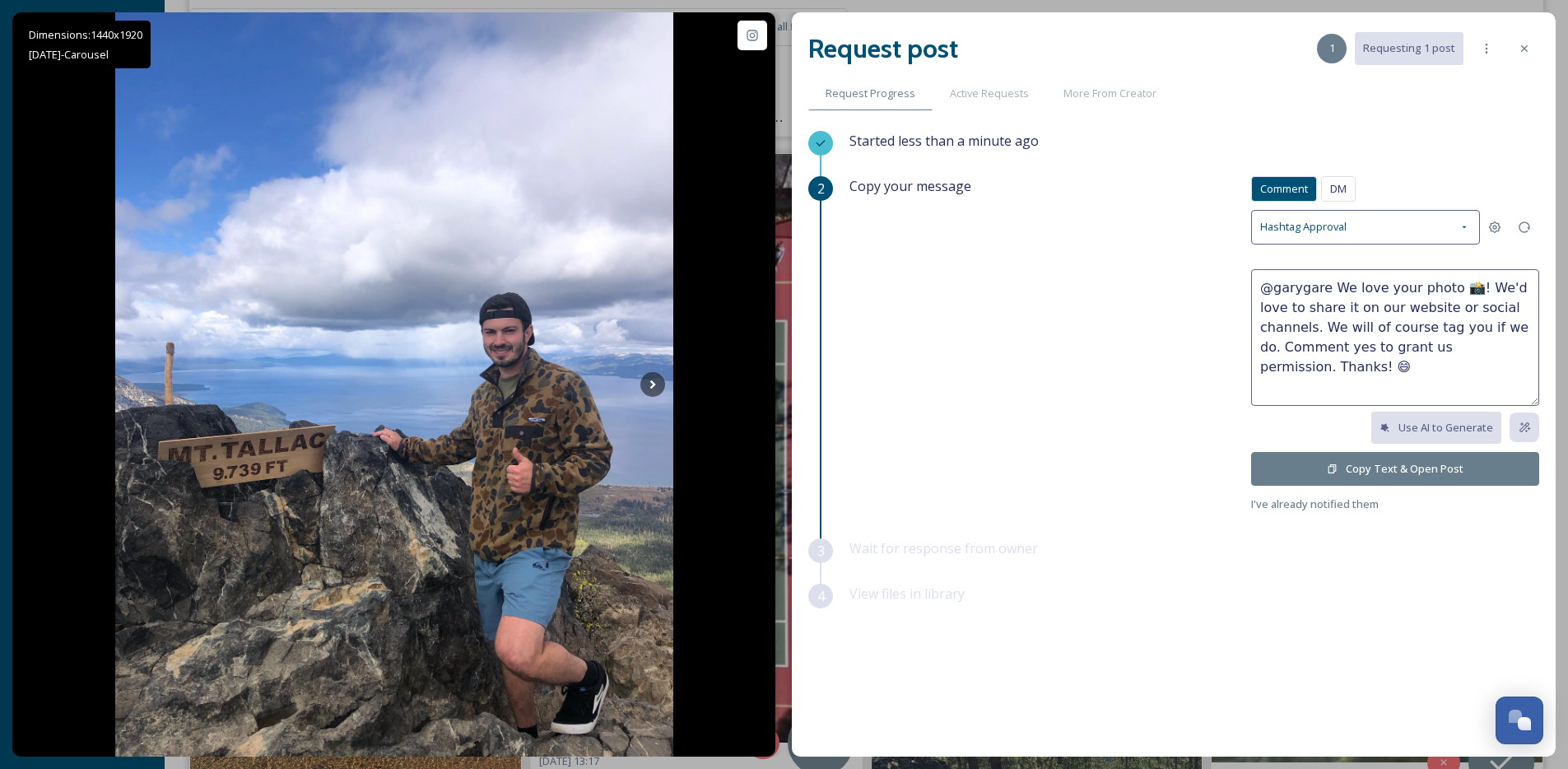
click at [1457, 287] on textarea "@garygare We love your photo 📸! We'd love to share it on our website or social …" at bounding box center [1395, 337] width 288 height 137
drag, startPoint x: 1459, startPoint y: 287, endPoint x: 1335, endPoint y: 287, distance: 124.0
click at [1333, 287] on textarea "@garygare We love your photo 📸! We'd love to share it on our website or social …" at bounding box center [1395, 337] width 288 height 137
click at [1452, 313] on textarea "@garygare Sweet photos - looks like you had a great trip! We'd love to share it…" at bounding box center [1395, 337] width 288 height 137
click at [1446, 311] on textarea "@garygare Sweet photos - looks like you had a great trip! We'd love to share it…" at bounding box center [1395, 337] width 288 height 137
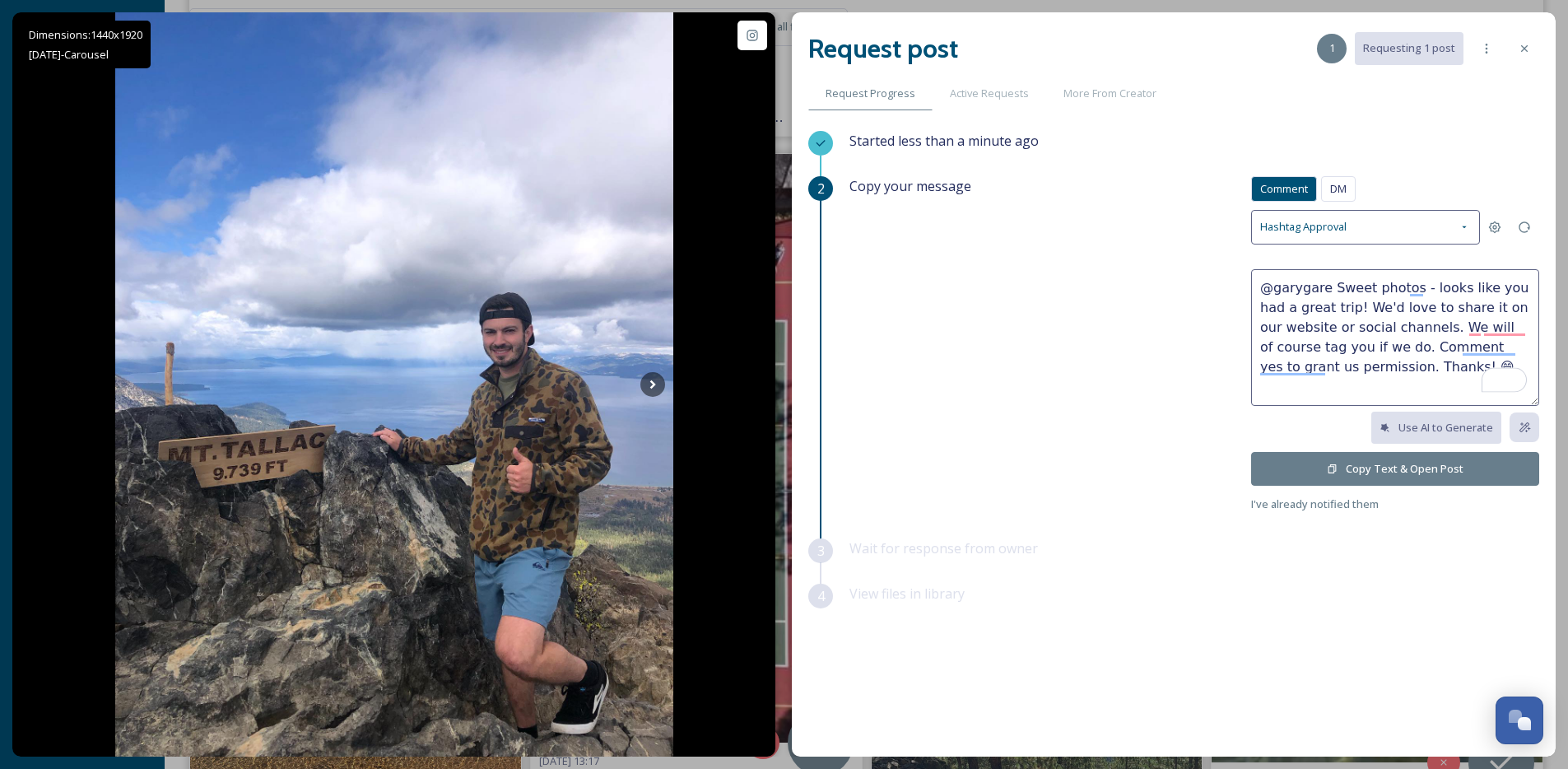
click at [1452, 309] on textarea "@garygare Sweet photos - looks like you had a great trip! We'd love to share it…" at bounding box center [1395, 337] width 288 height 137
type textarea "@garygare Sweet photos - looks like you had a great trip! We'd love to share on…"
click at [1346, 466] on button "Copy Text & Open Post" at bounding box center [1395, 468] width 288 height 34
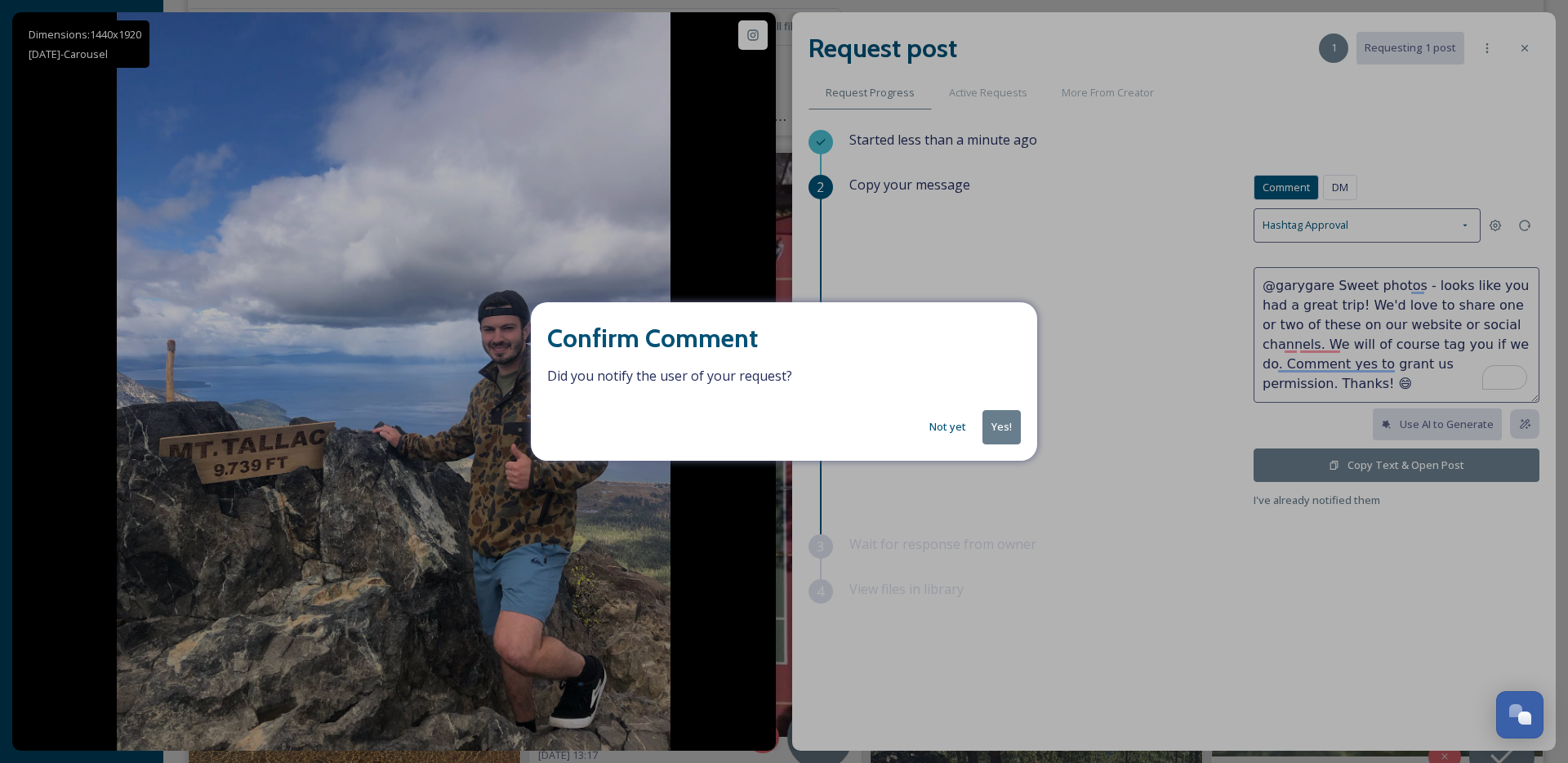
click at [1002, 424] on button "Yes!" at bounding box center [1002, 426] width 39 height 33
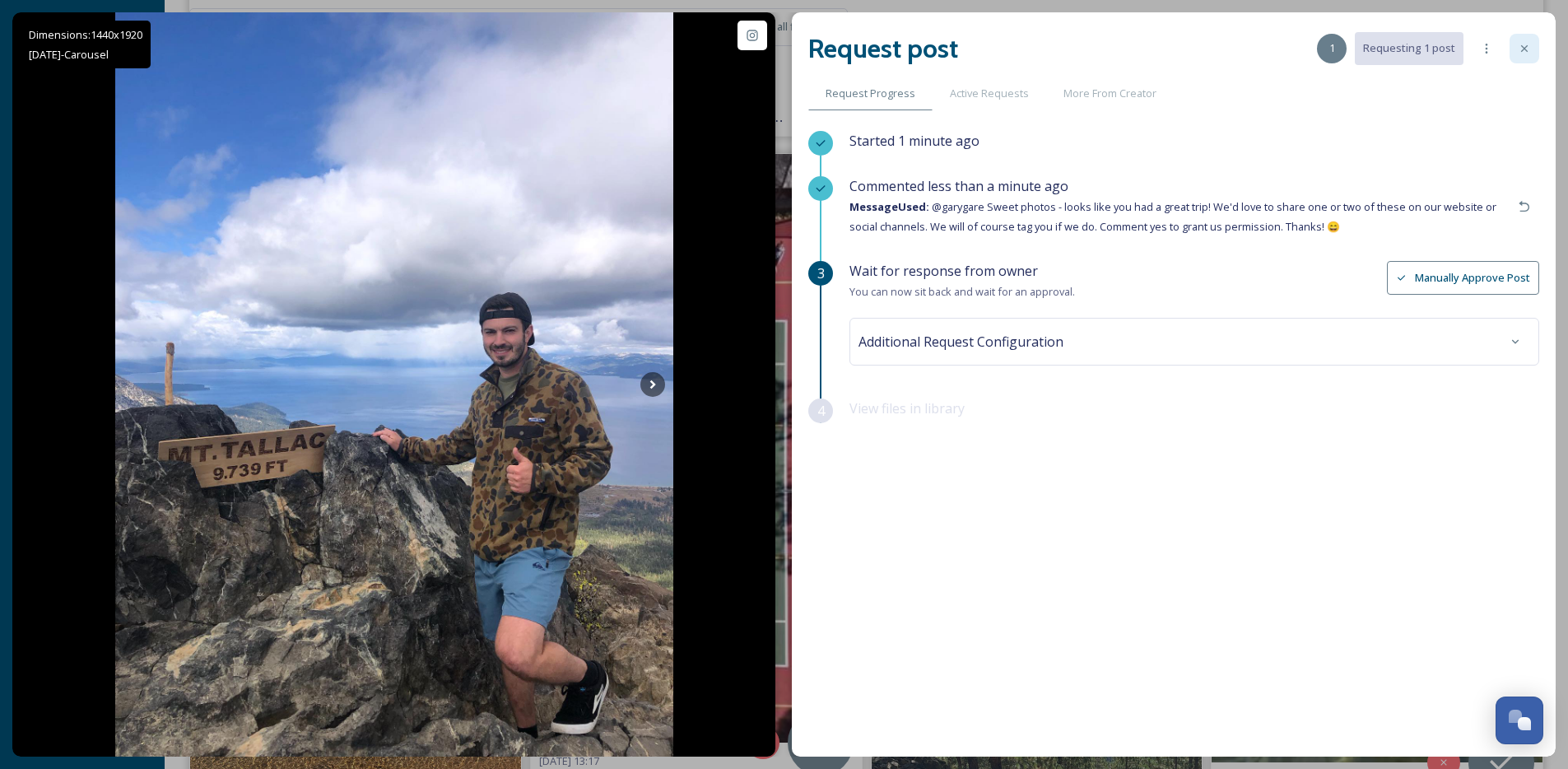
click at [1524, 46] on icon at bounding box center [1524, 48] width 14 height 14
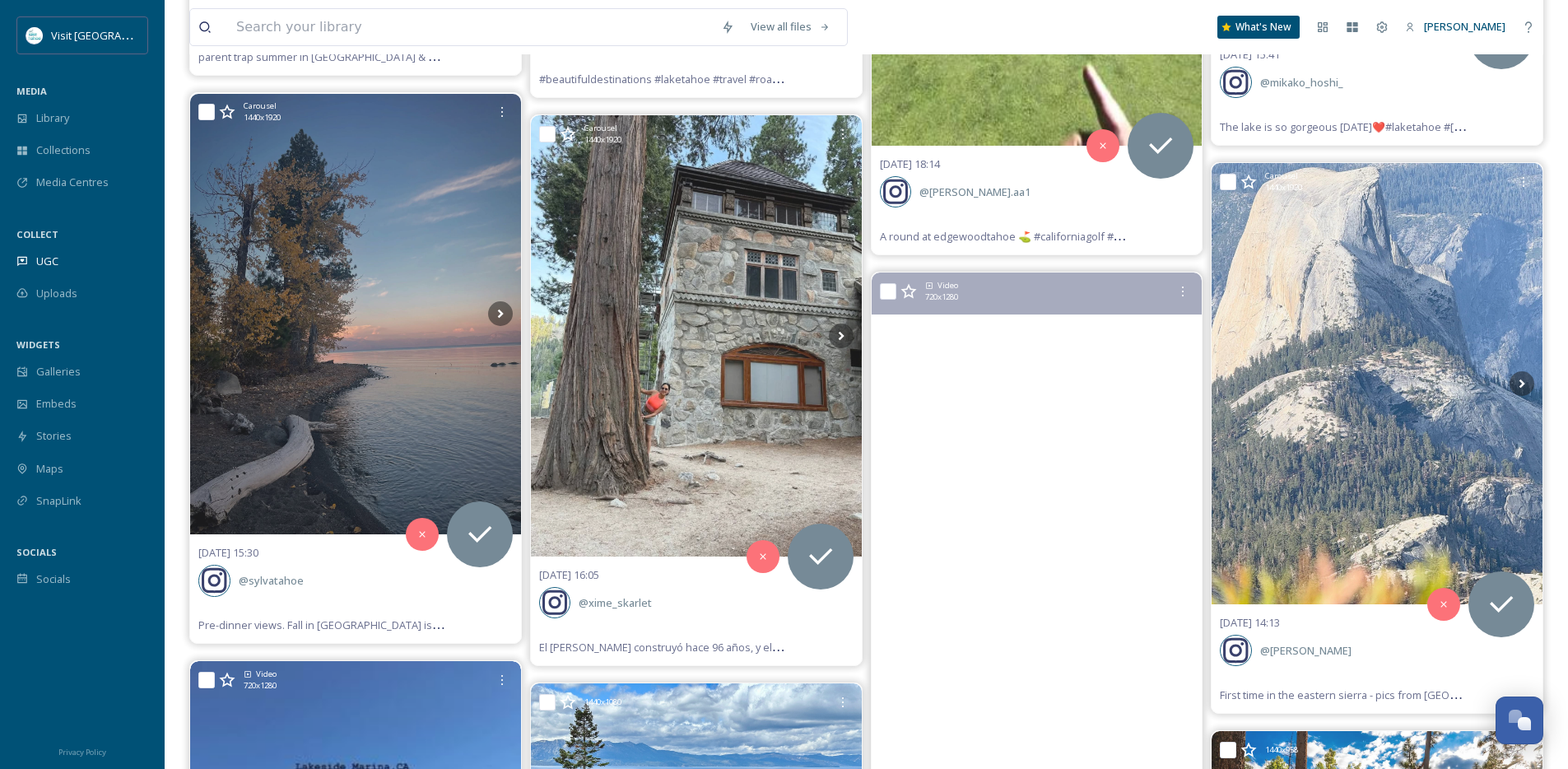
scroll to position [29159, 0]
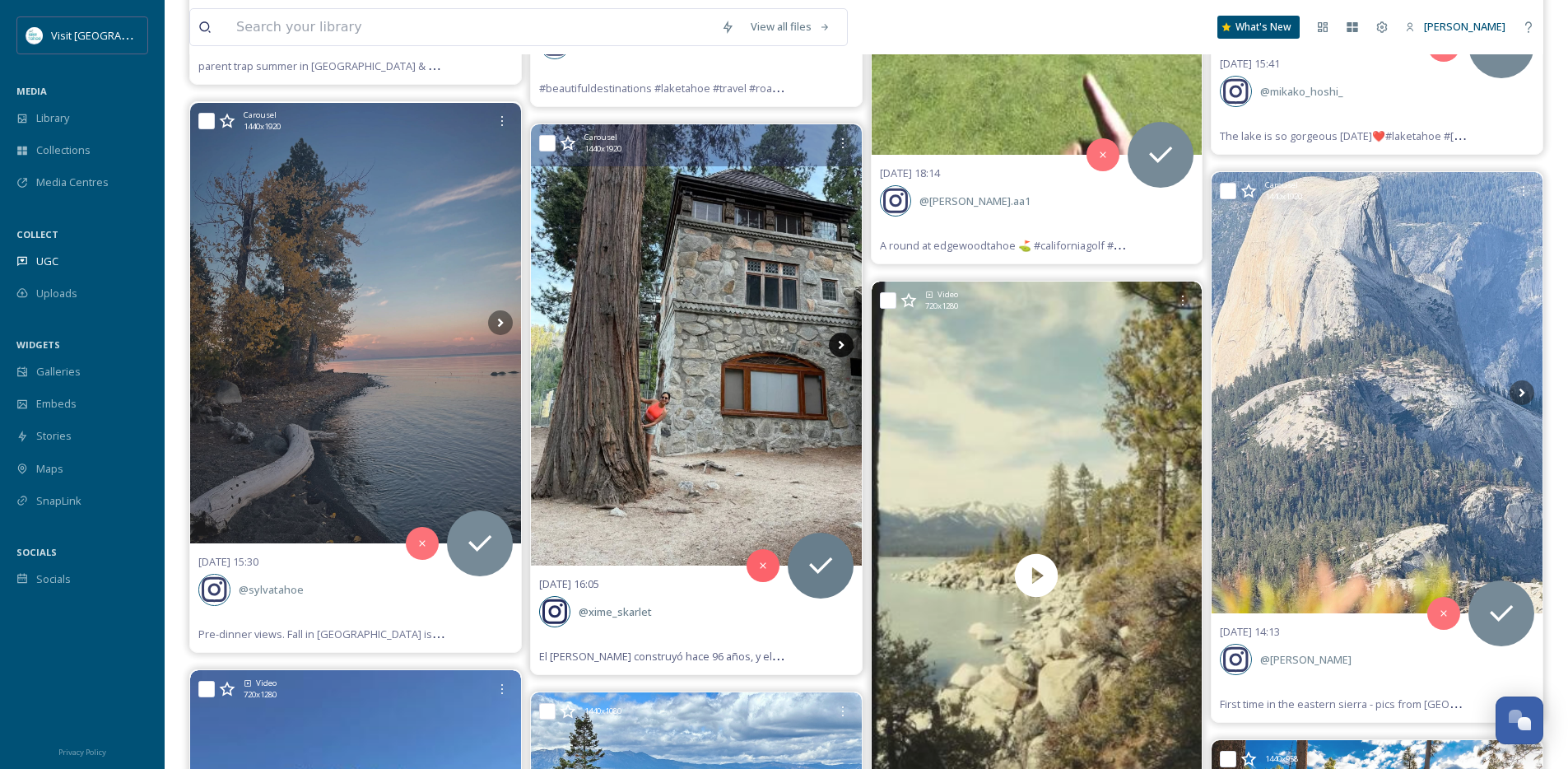
click at [837, 337] on icon at bounding box center [841, 344] width 25 height 25
click at [840, 344] on icon at bounding box center [841, 344] width 25 height 25
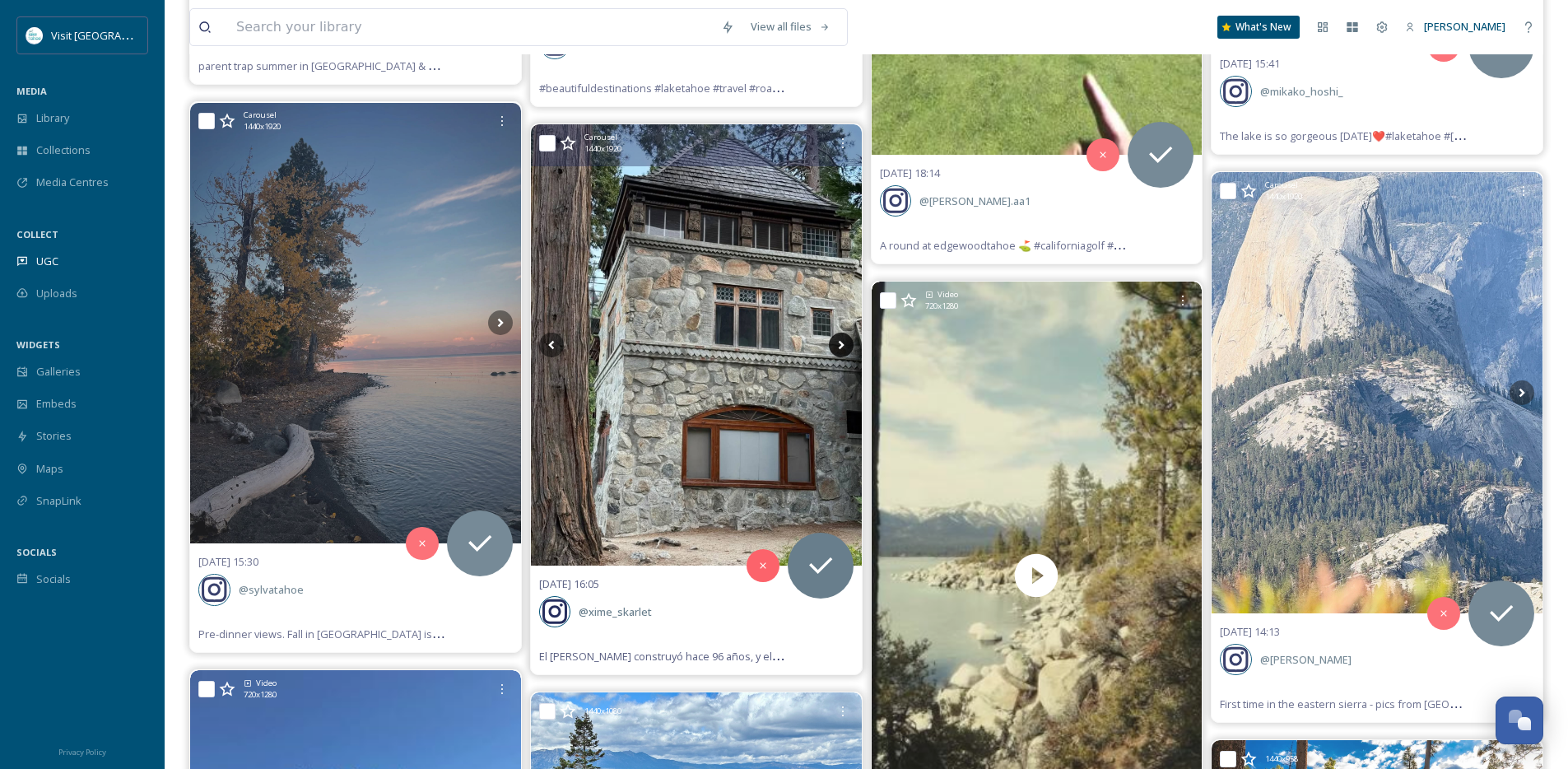
click at [840, 344] on icon at bounding box center [841, 344] width 25 height 25
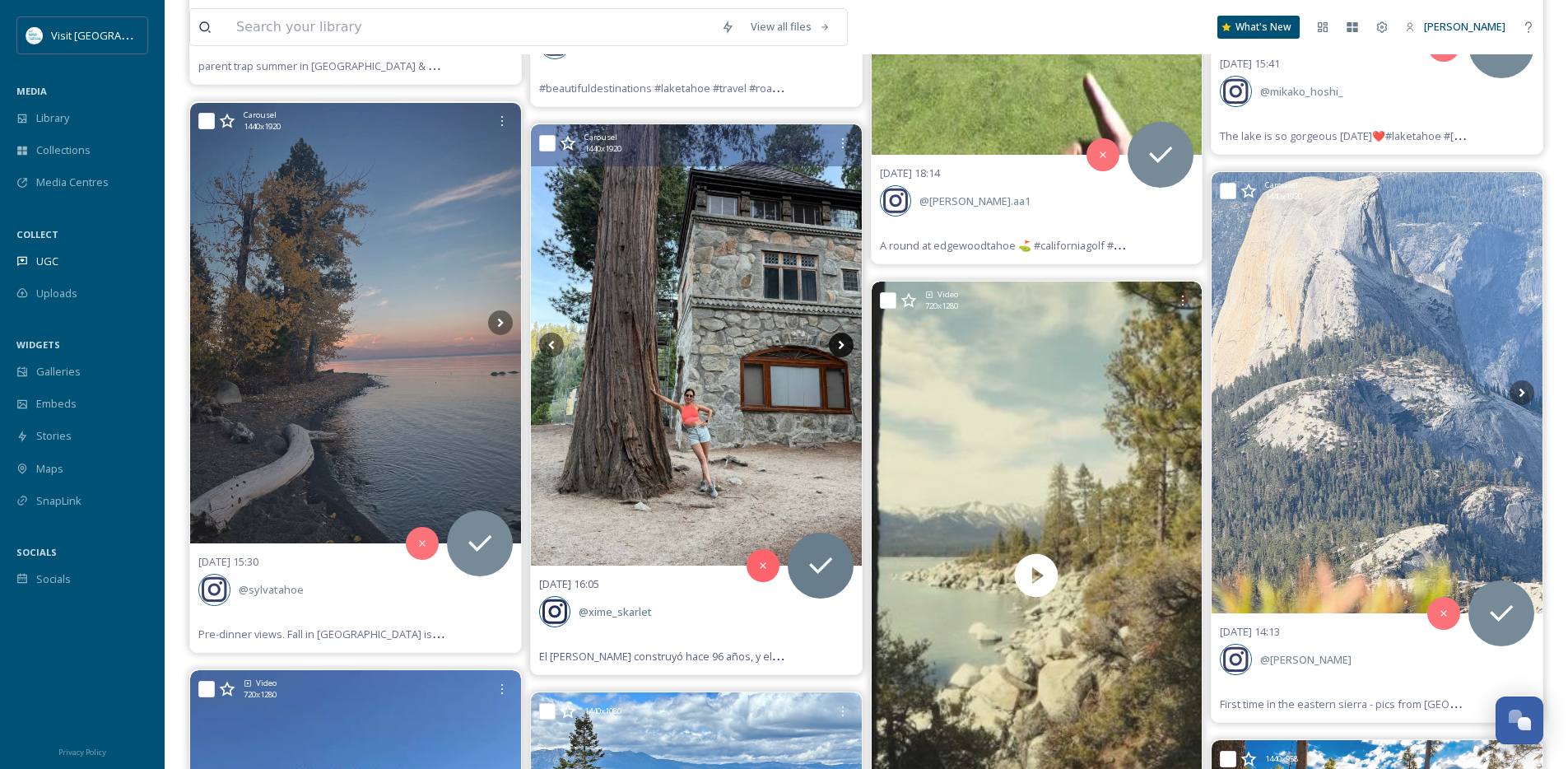
click at [840, 344] on icon at bounding box center [841, 344] width 25 height 25
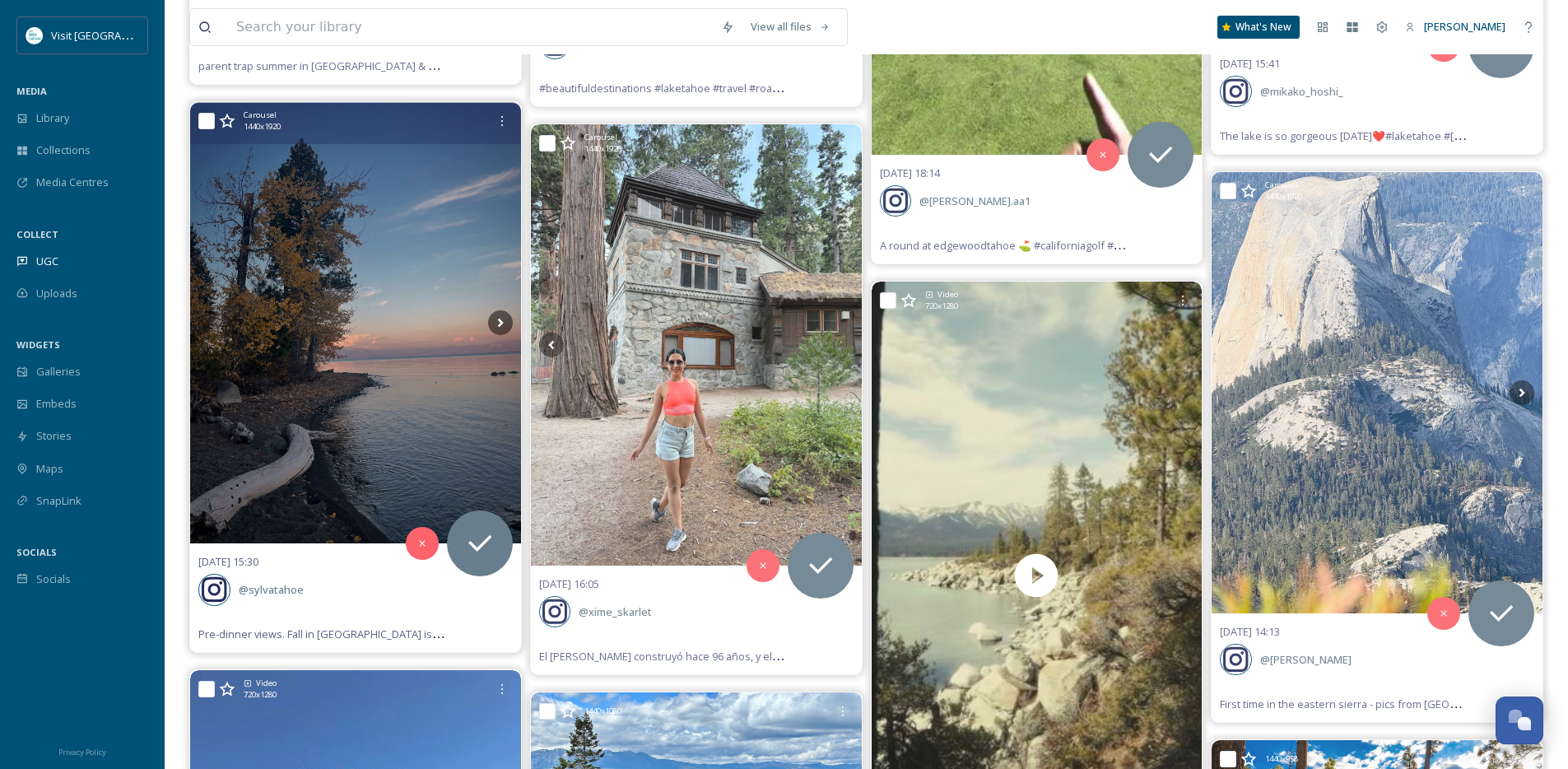
scroll to position [29157, 0]
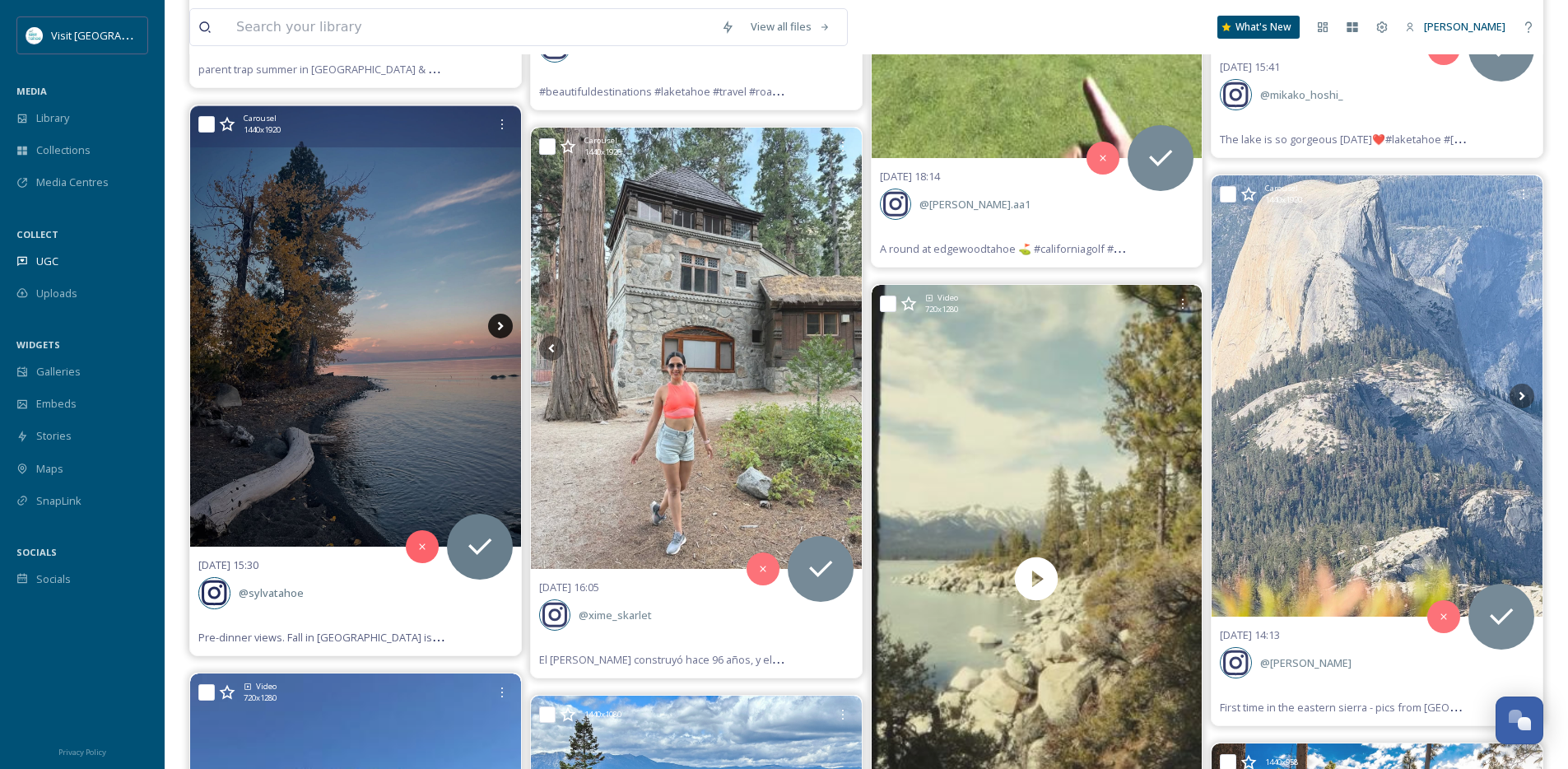
click at [504, 331] on icon at bounding box center [500, 325] width 25 height 25
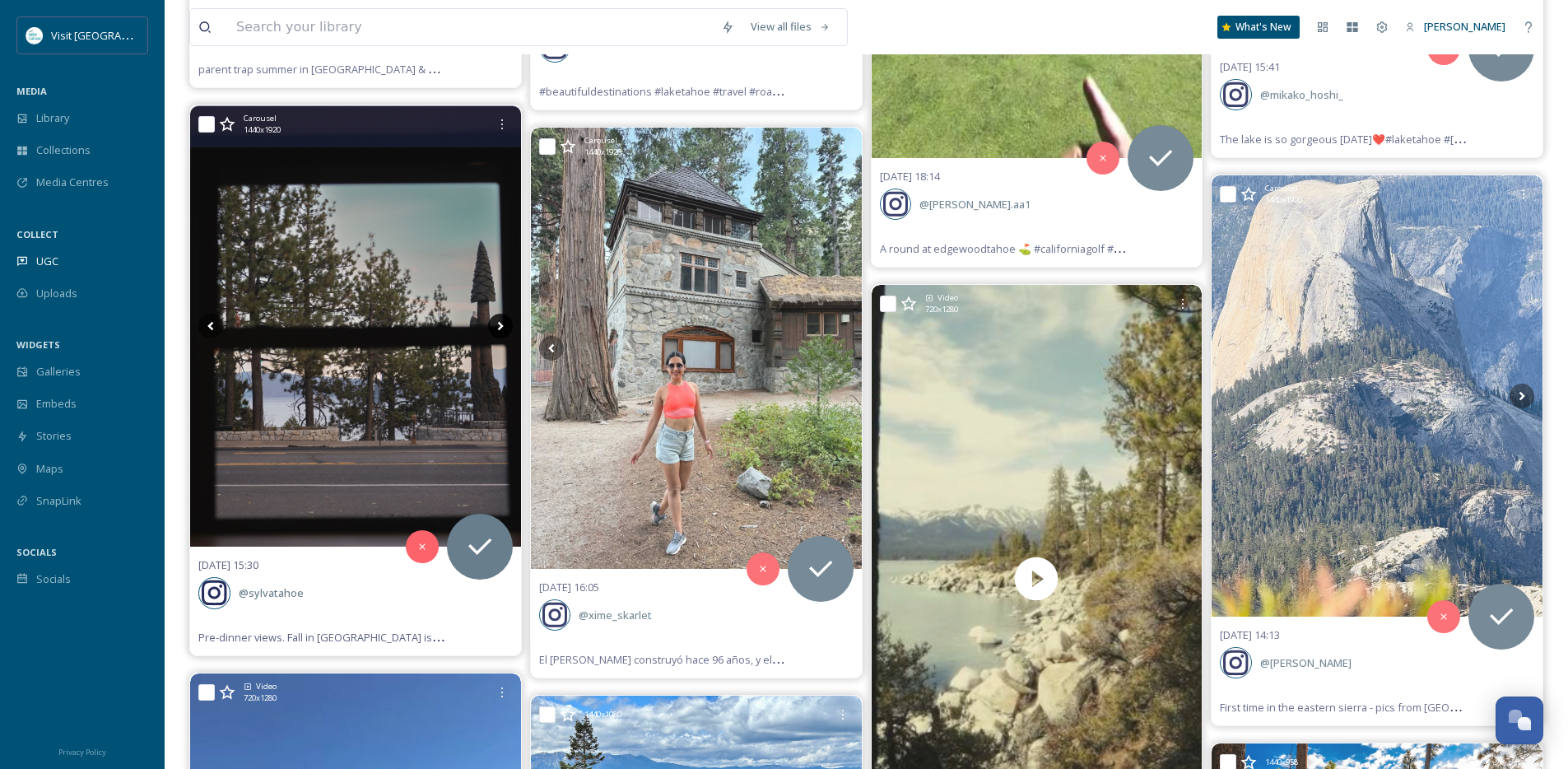
click at [504, 331] on icon at bounding box center [500, 325] width 25 height 25
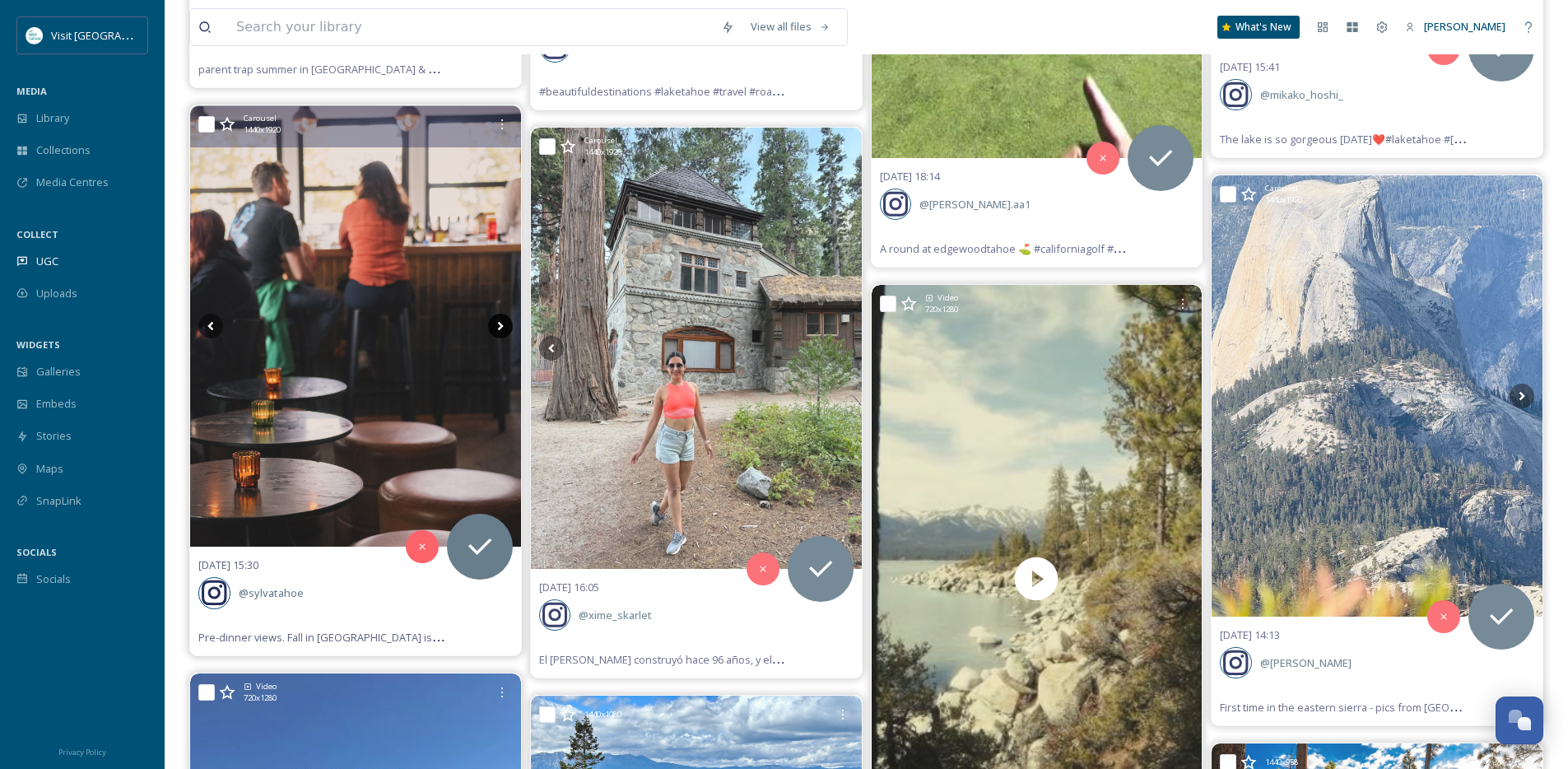
click at [504, 331] on icon at bounding box center [500, 325] width 25 height 25
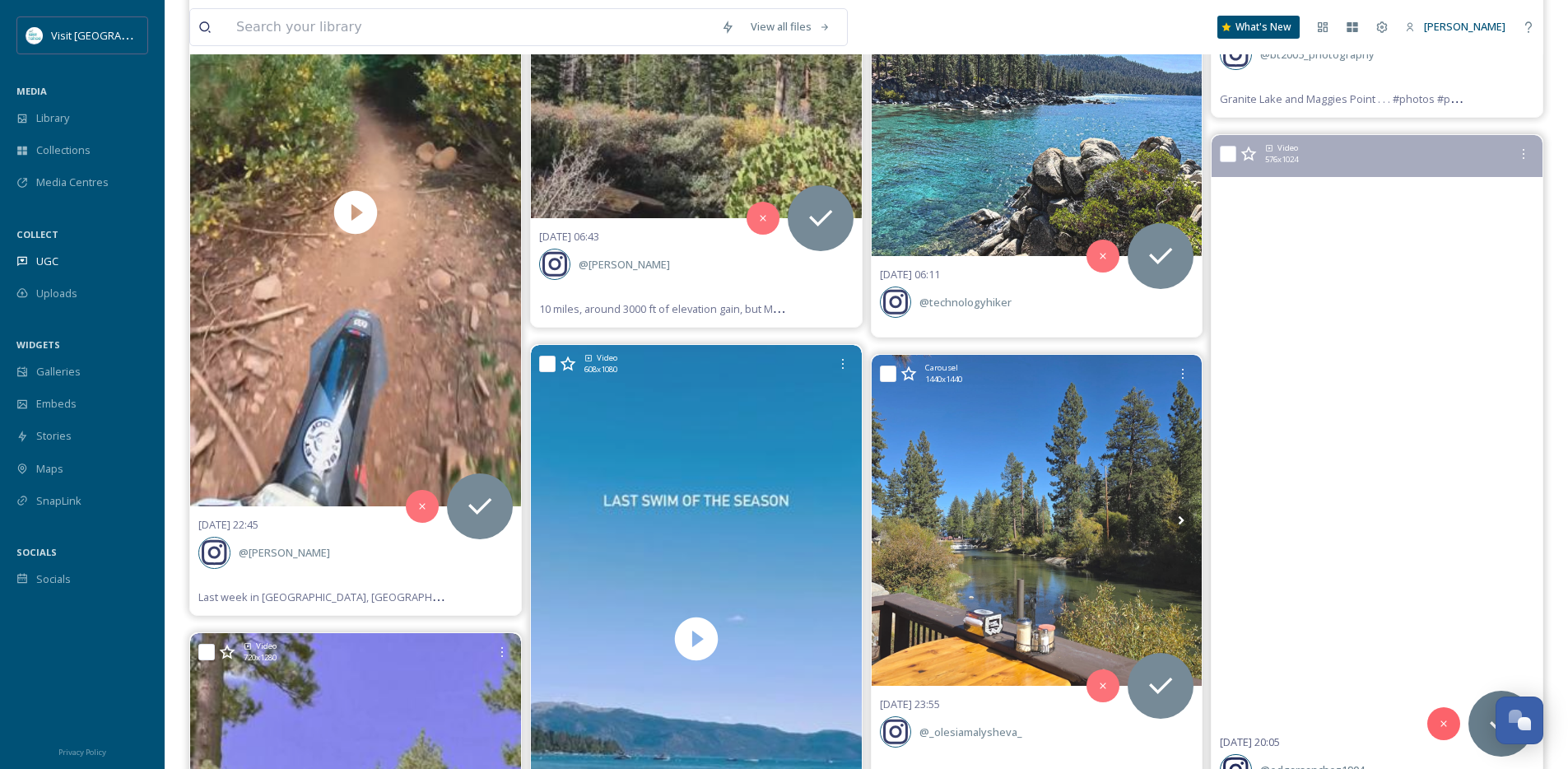
scroll to position [26485, 0]
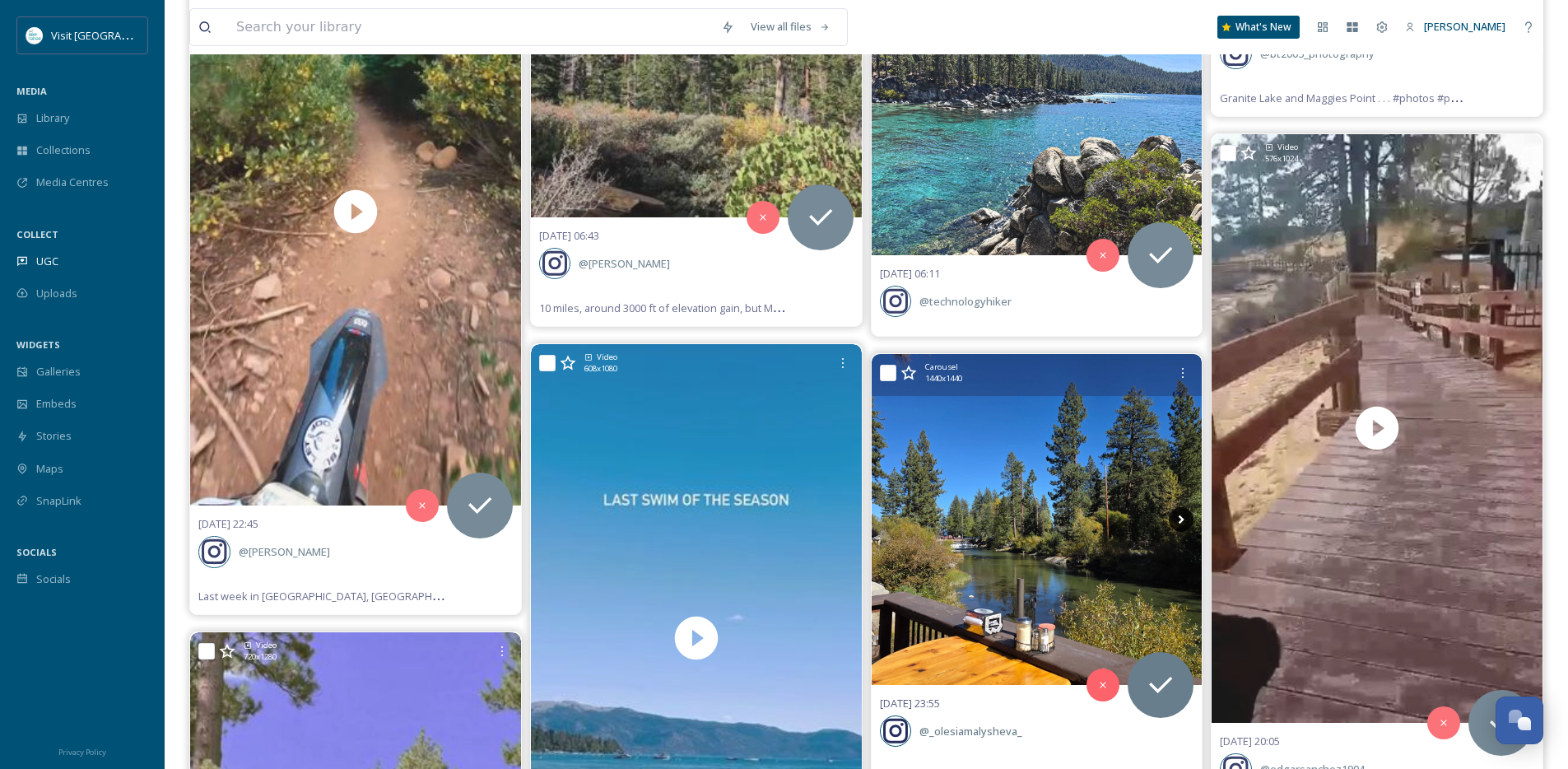
click at [1186, 513] on icon at bounding box center [1181, 519] width 25 height 25
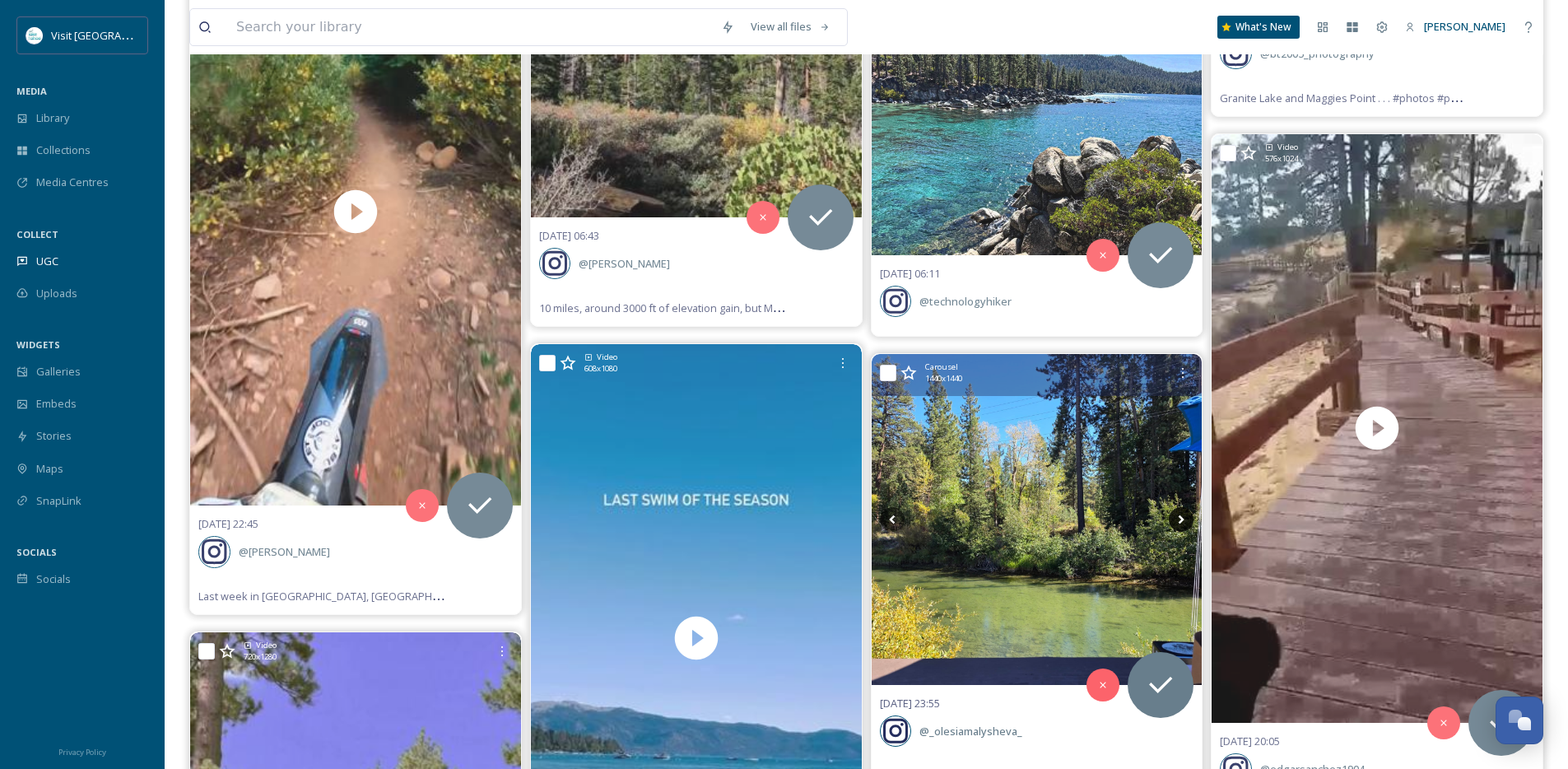
click at [1186, 513] on icon at bounding box center [1181, 519] width 25 height 25
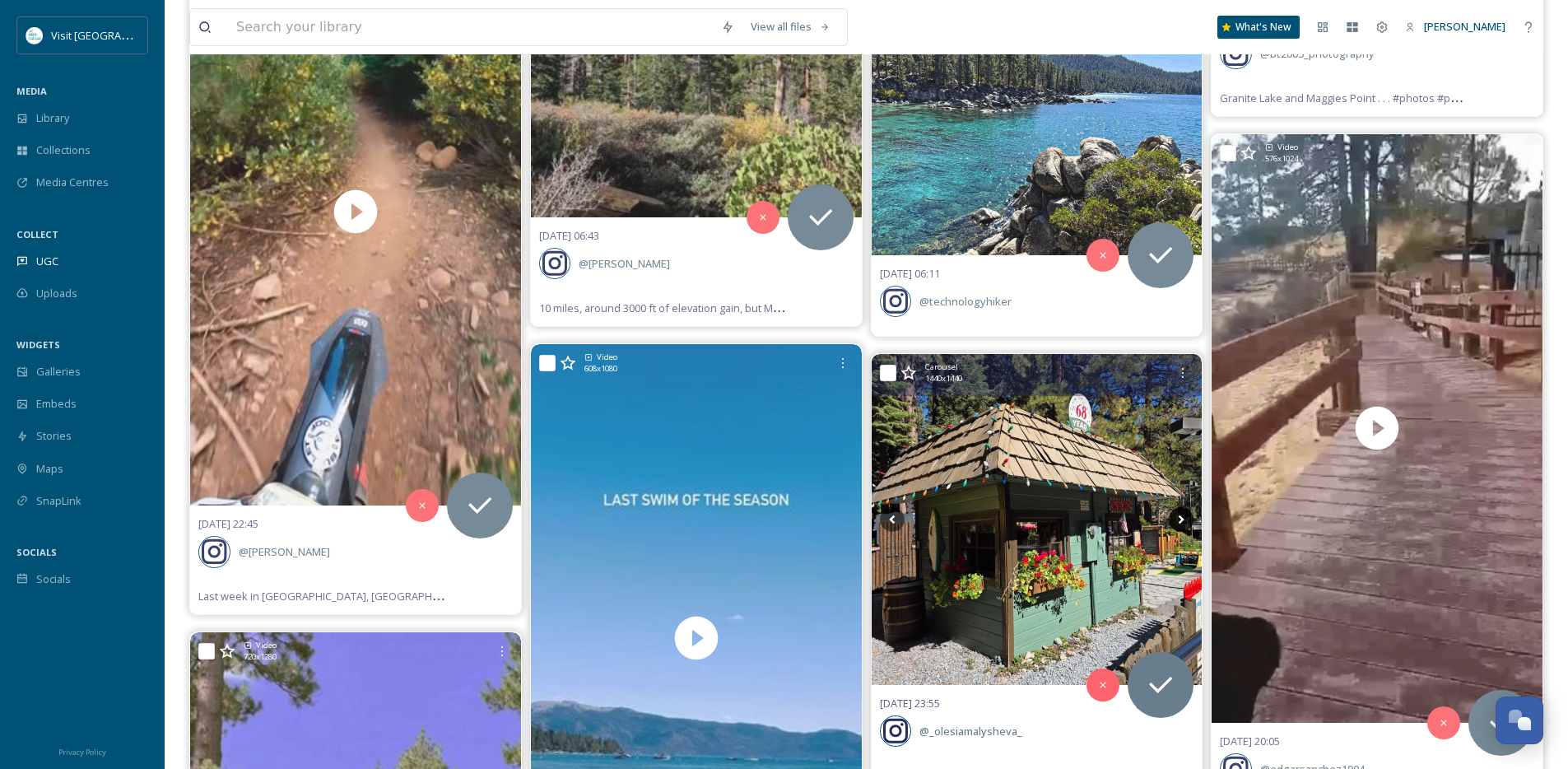
click at [1185, 516] on icon at bounding box center [1181, 519] width 25 height 25
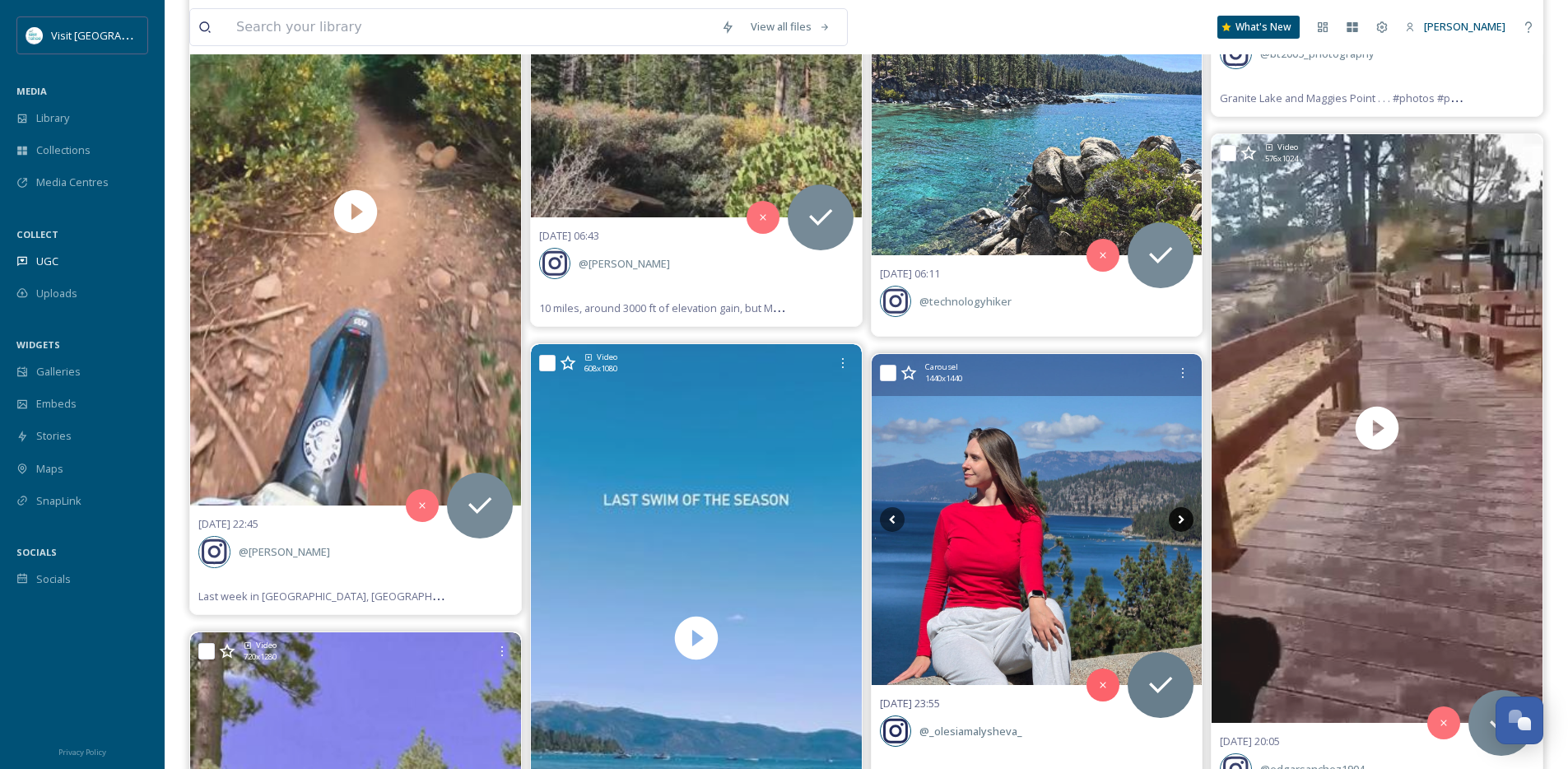
click at [1184, 516] on icon at bounding box center [1181, 519] width 25 height 25
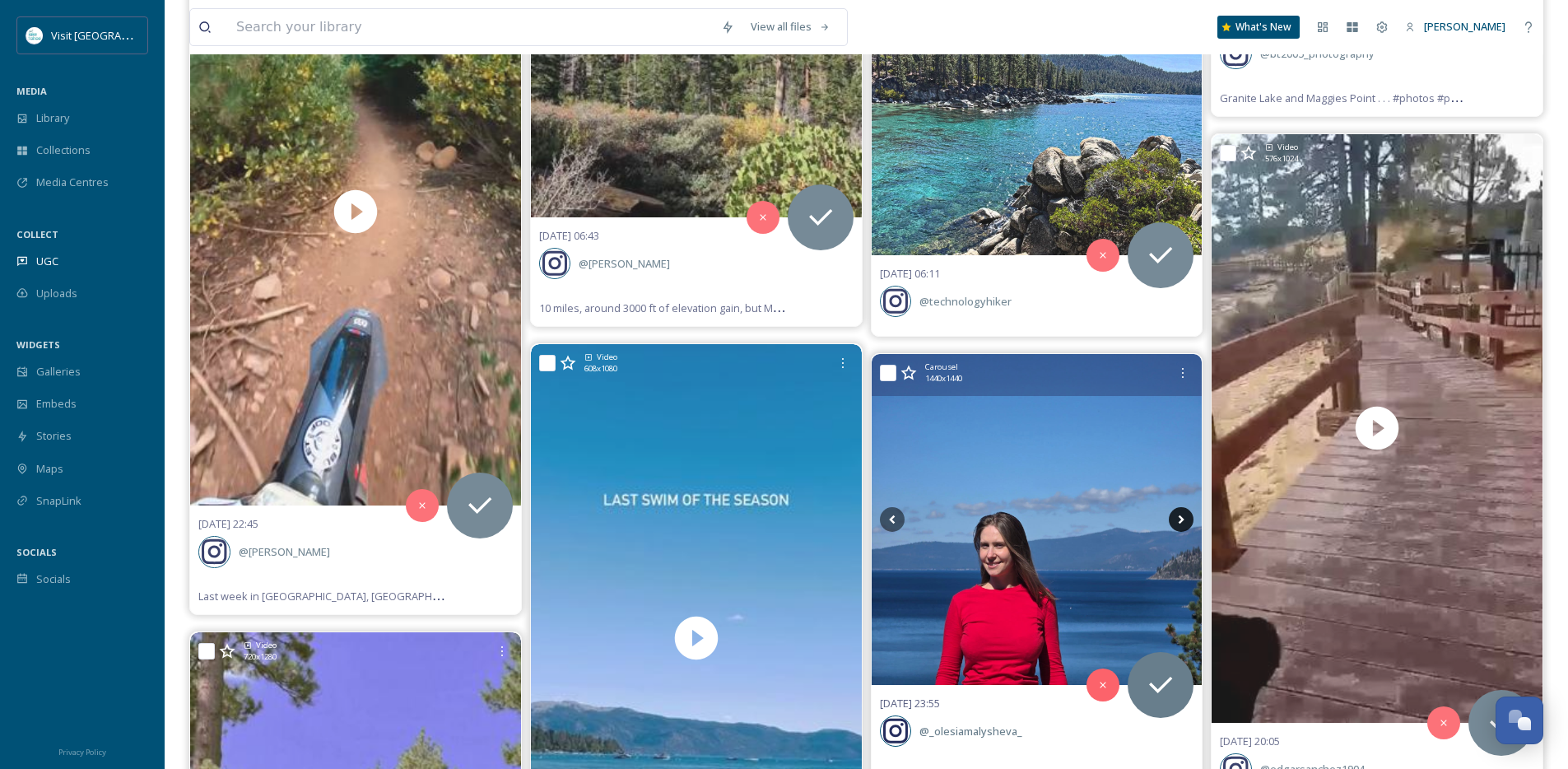
click at [1184, 516] on icon at bounding box center [1181, 519] width 25 height 25
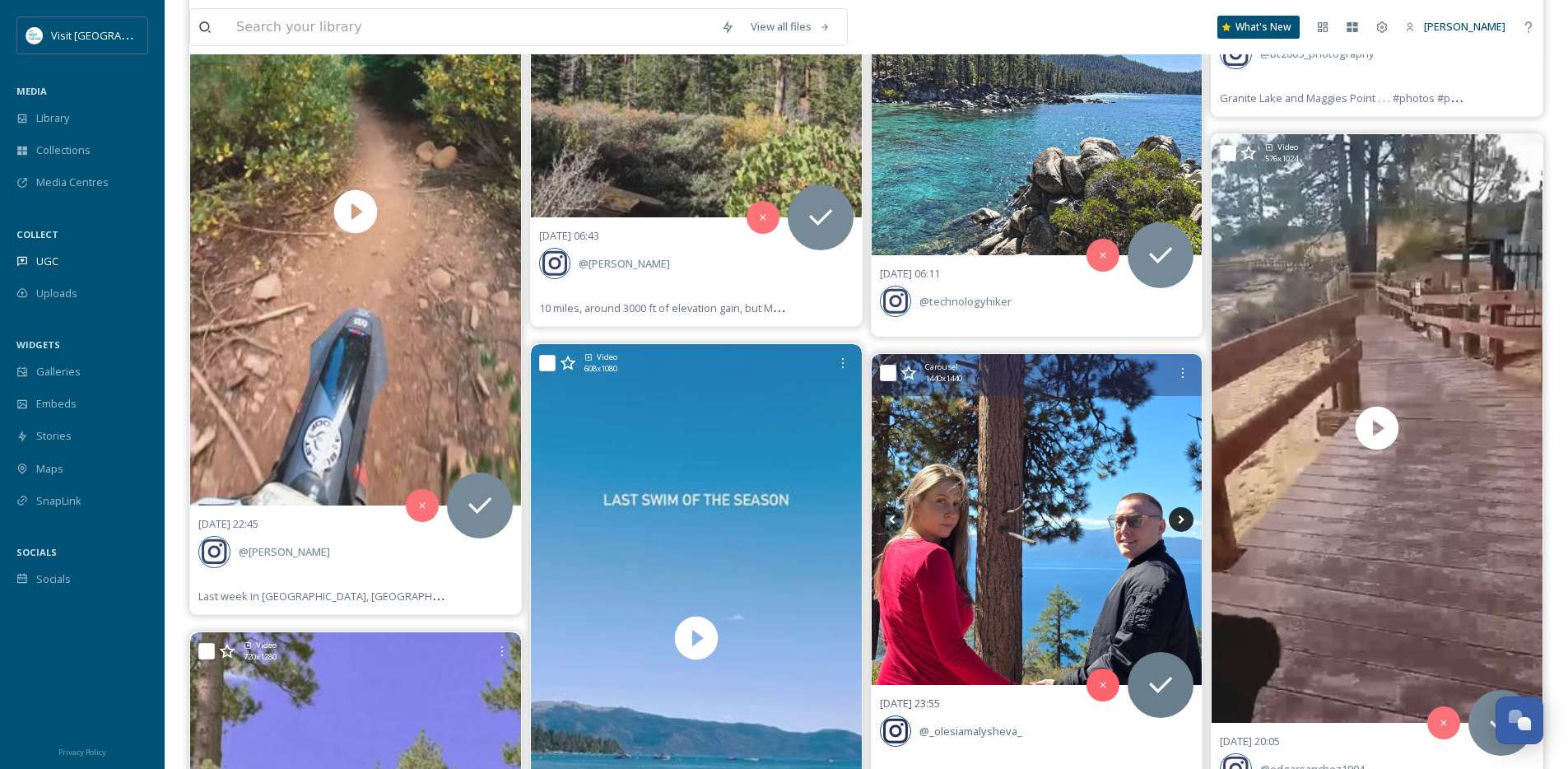
click at [1184, 516] on icon at bounding box center [1181, 519] width 25 height 25
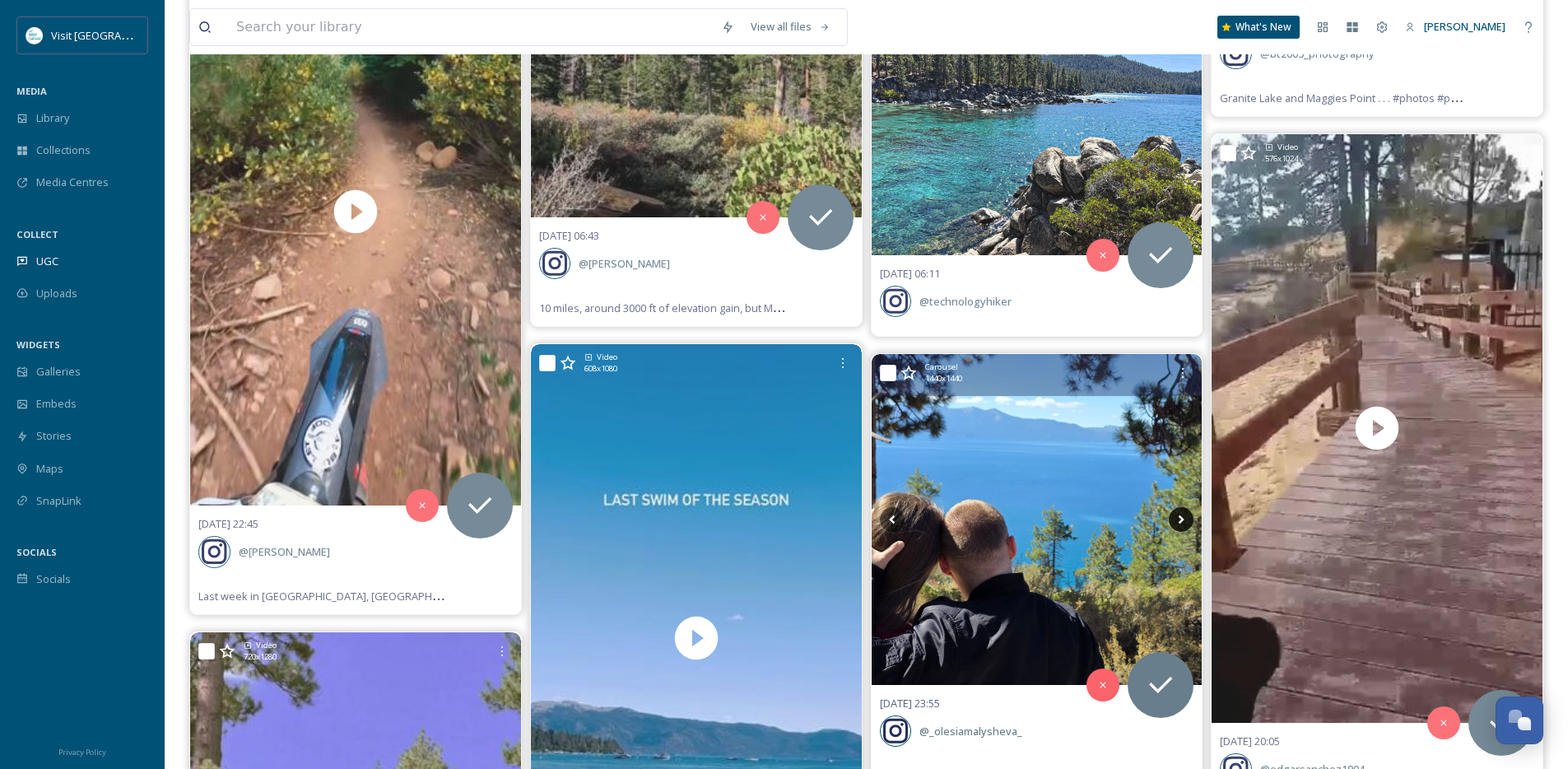
click at [1184, 516] on icon at bounding box center [1181, 519] width 25 height 25
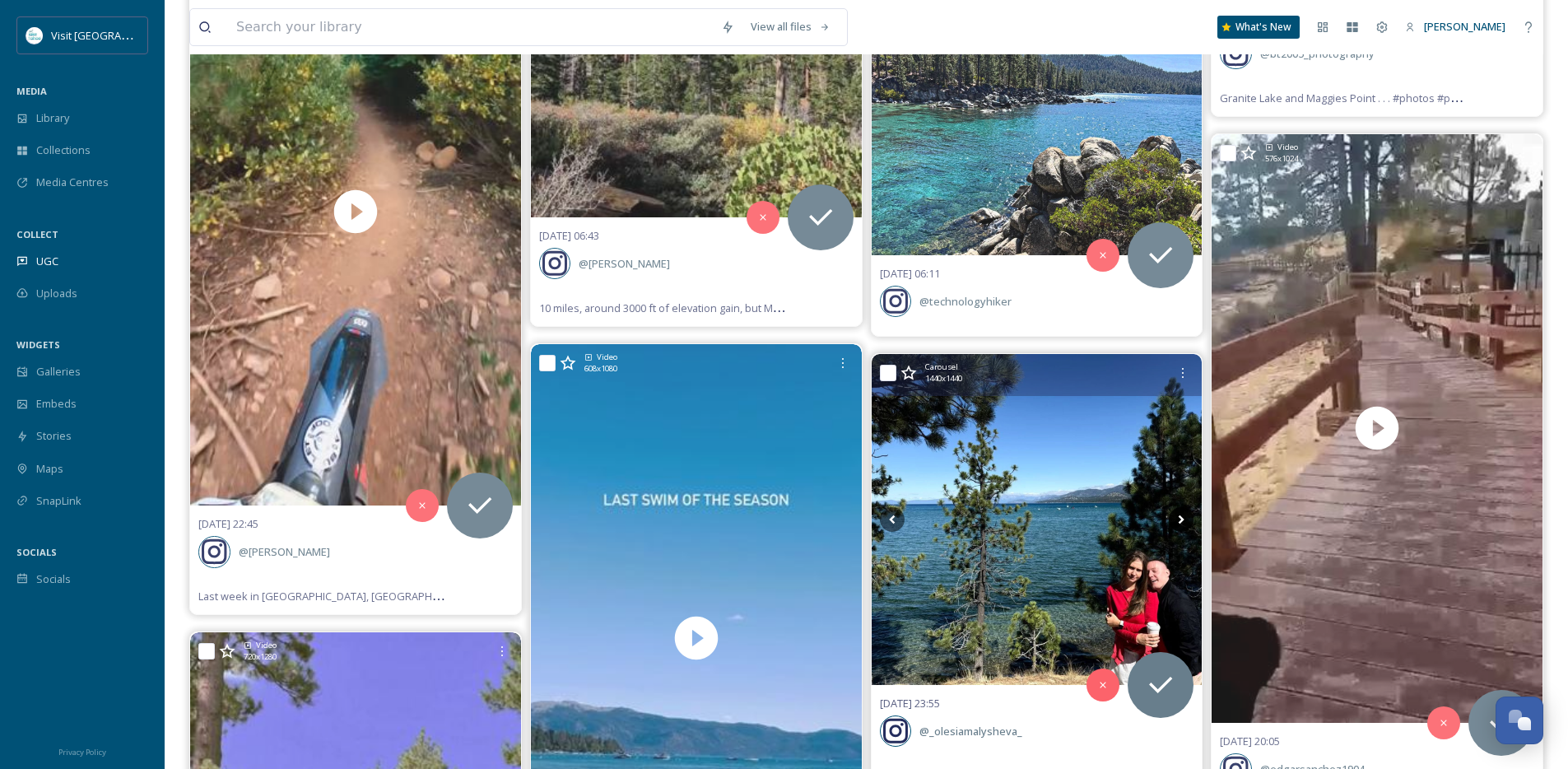
click at [1184, 516] on icon at bounding box center [1181, 519] width 25 height 25
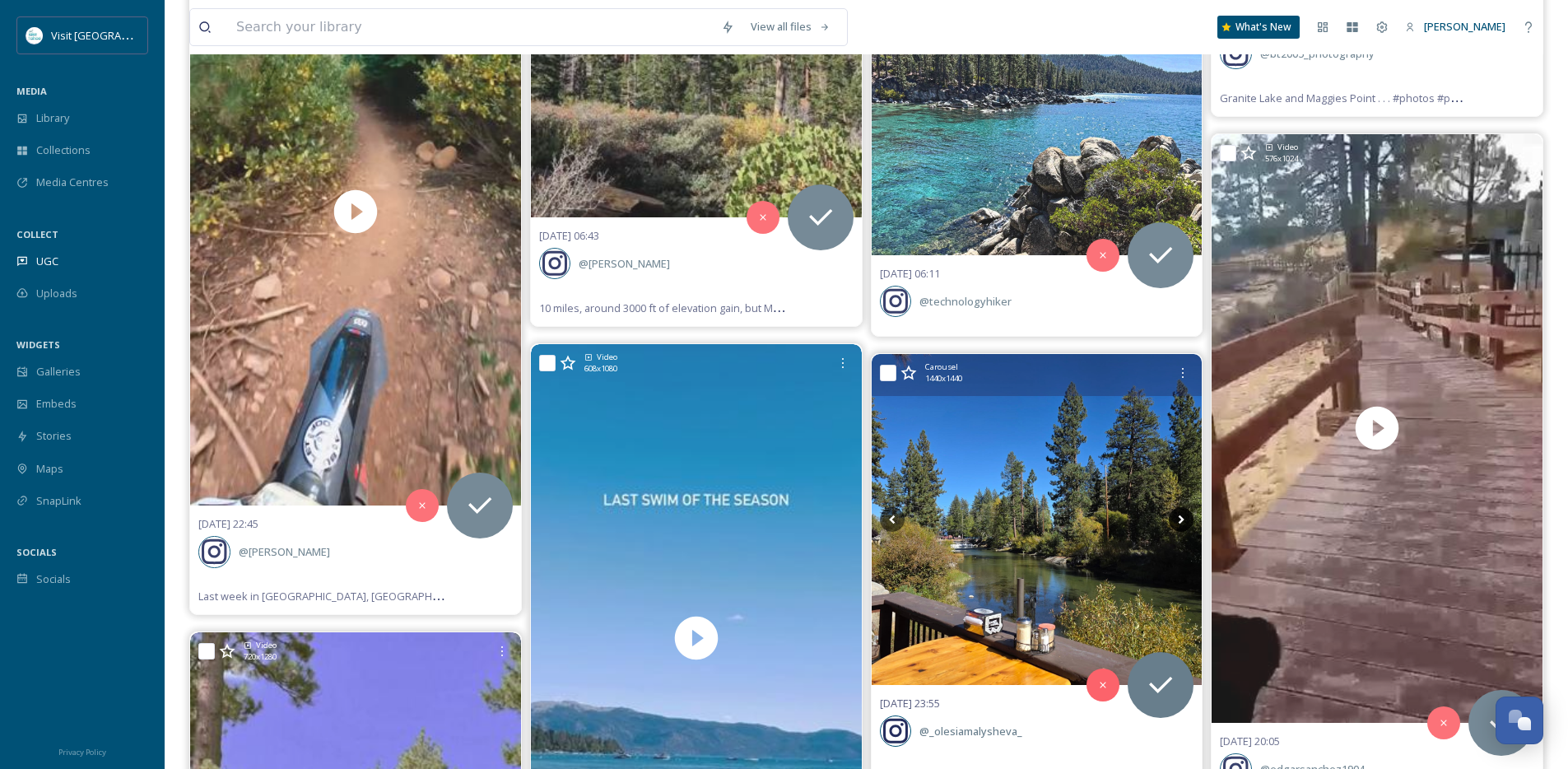
click at [1178, 521] on icon at bounding box center [1181, 519] width 25 height 25
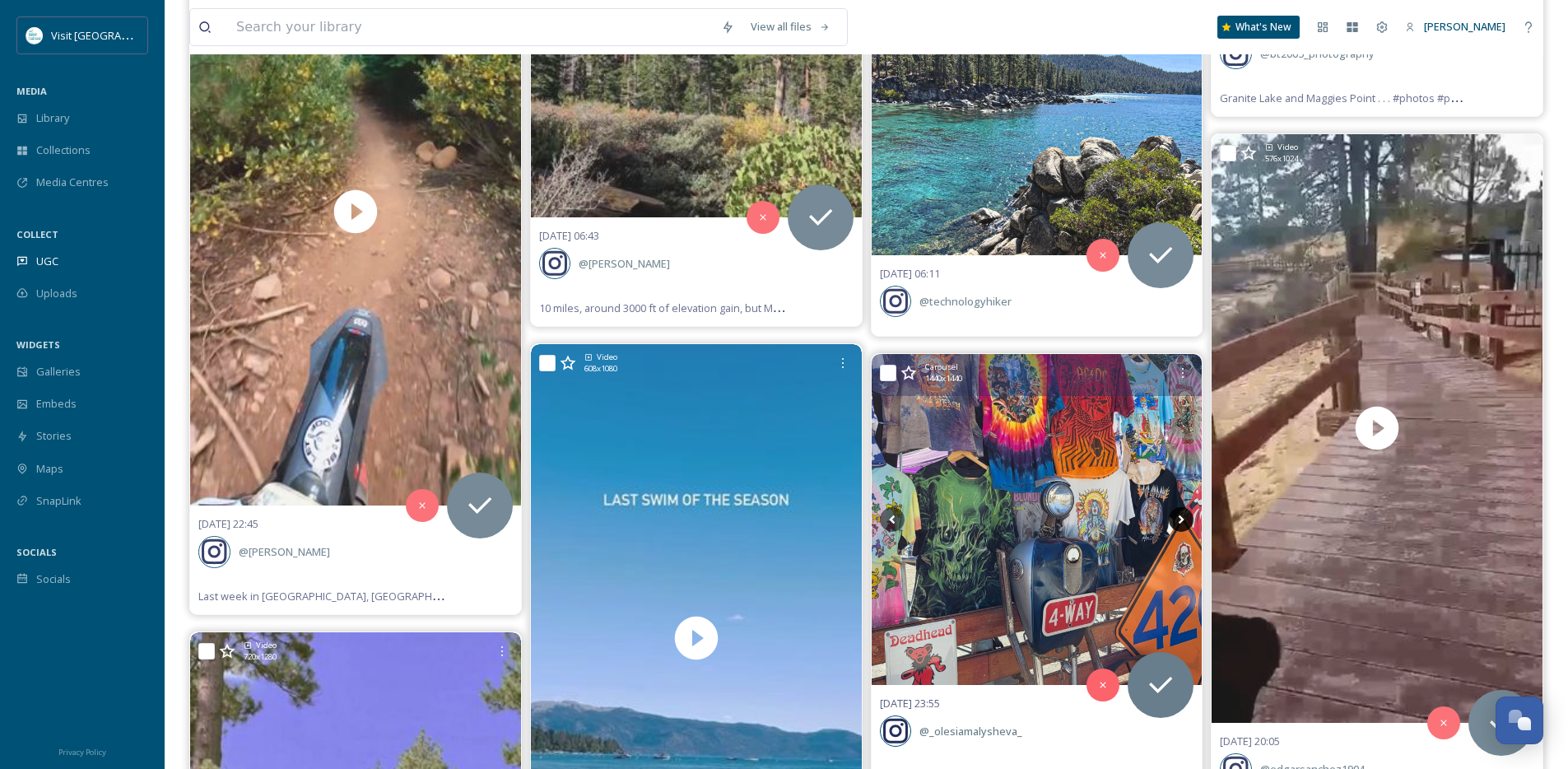
click at [1178, 520] on icon at bounding box center [1181, 519] width 25 height 25
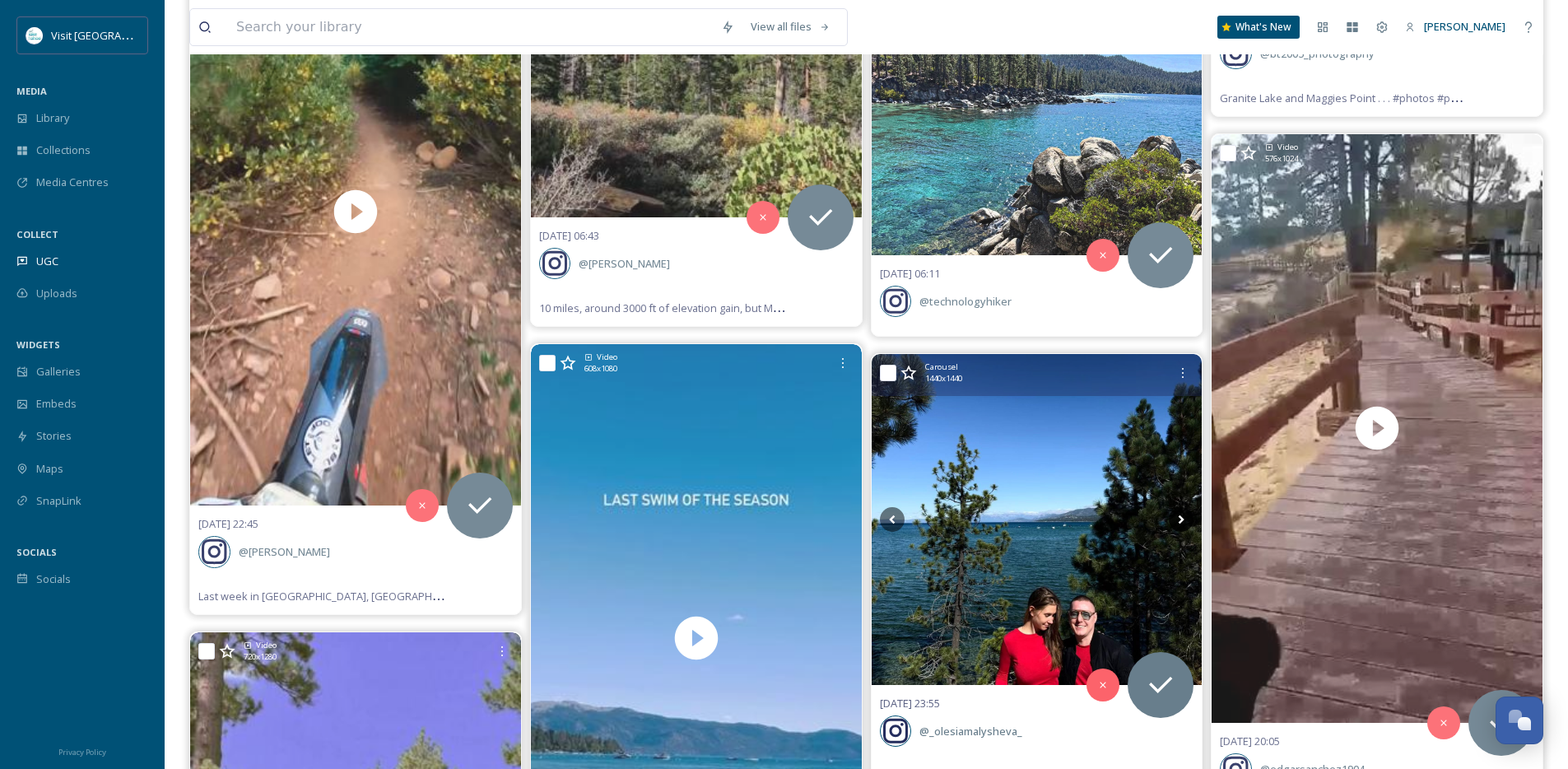
click at [1180, 518] on icon at bounding box center [1181, 519] width 25 height 25
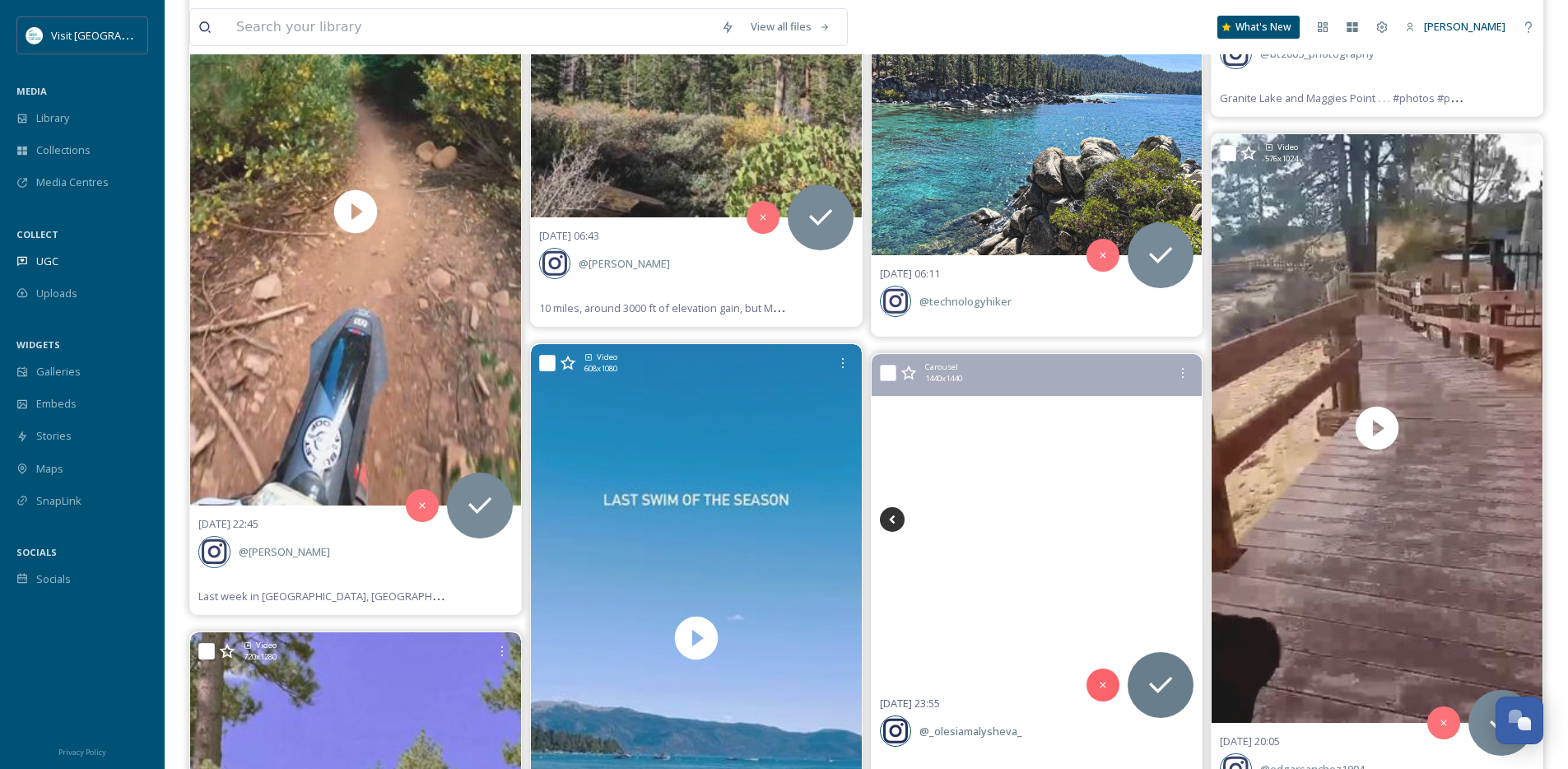
click at [890, 522] on icon at bounding box center [892, 519] width 25 height 25
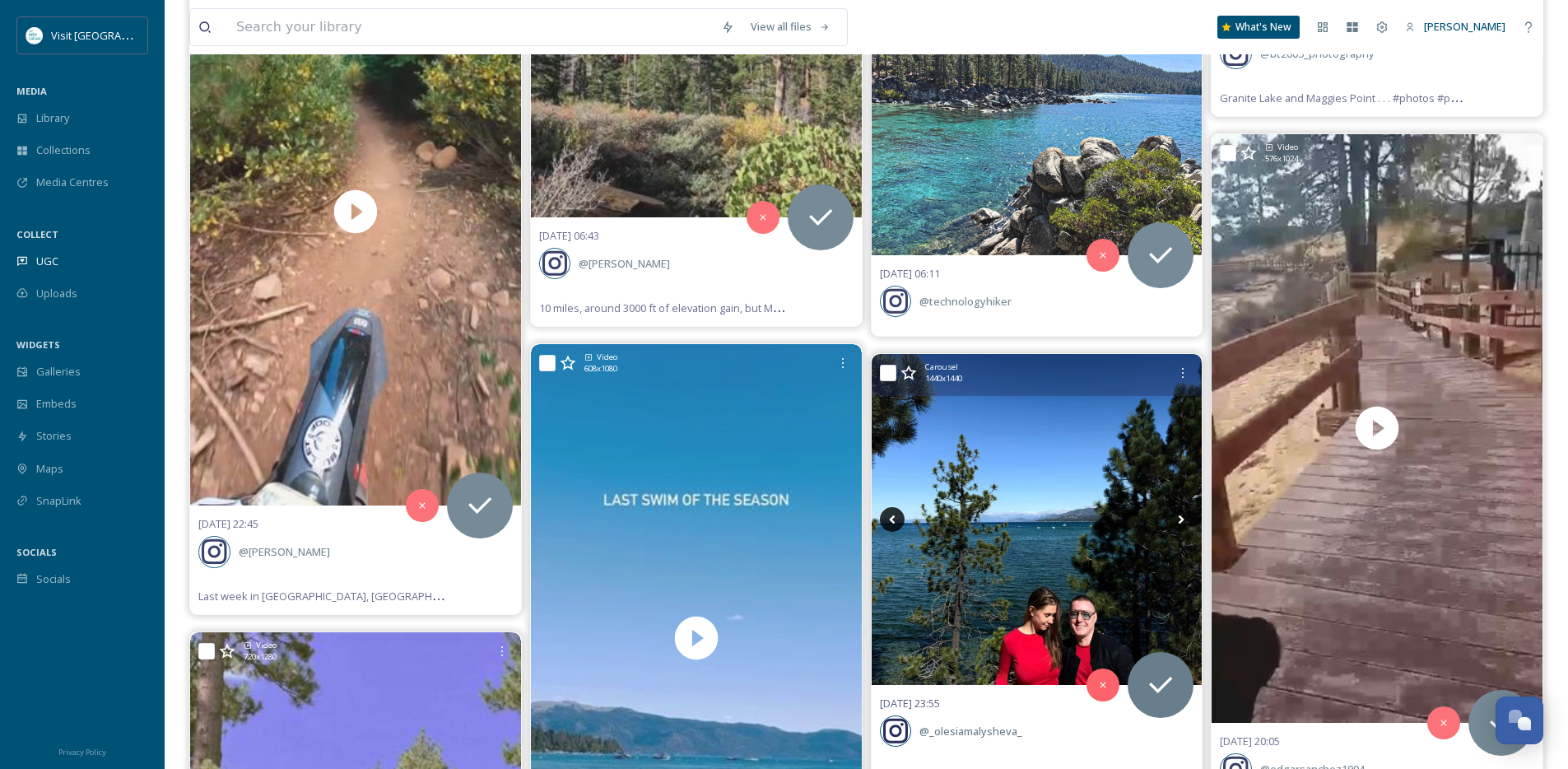
click at [890, 522] on icon at bounding box center [892, 519] width 25 height 25
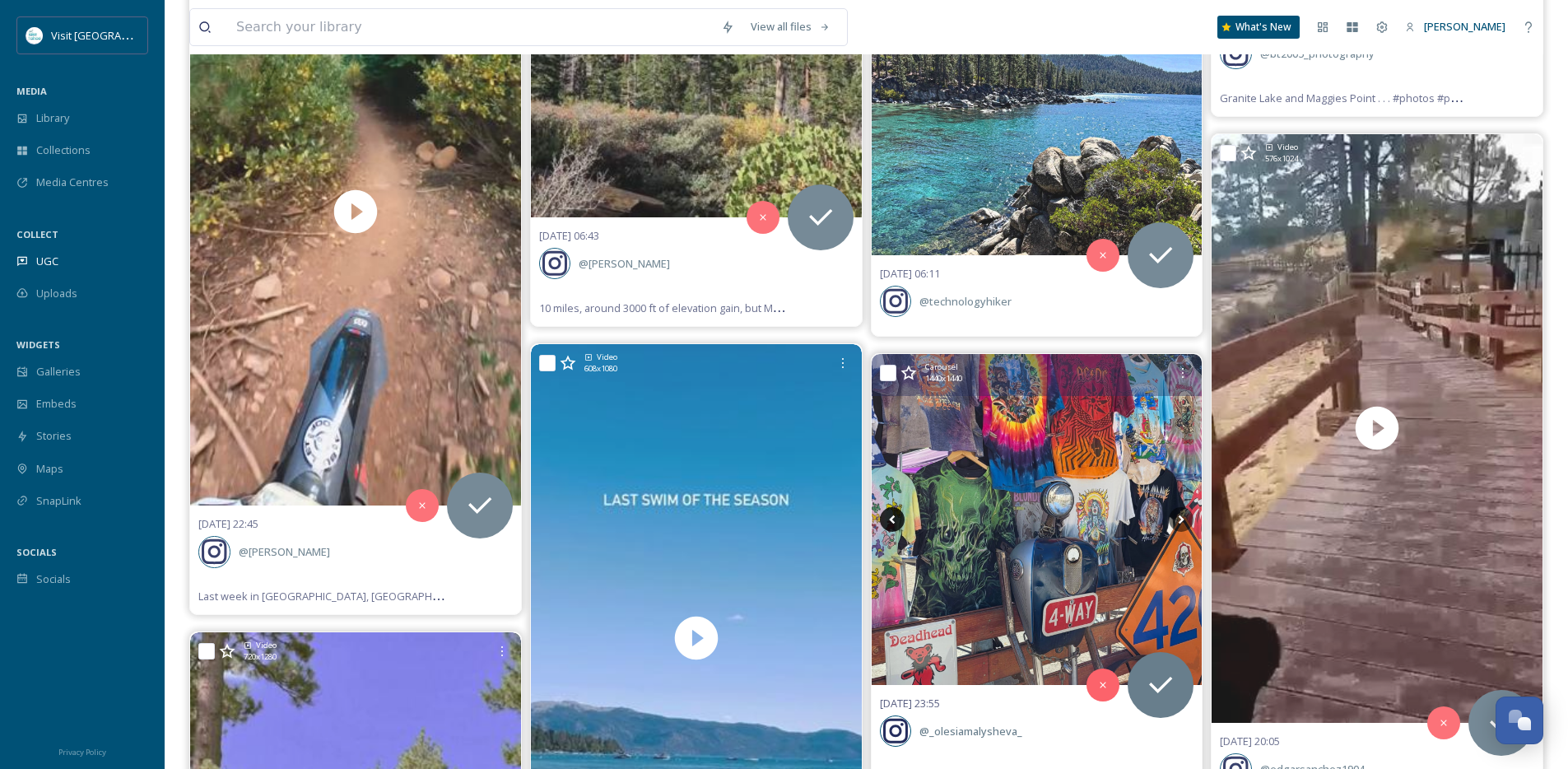
click at [890, 522] on icon at bounding box center [892, 519] width 25 height 25
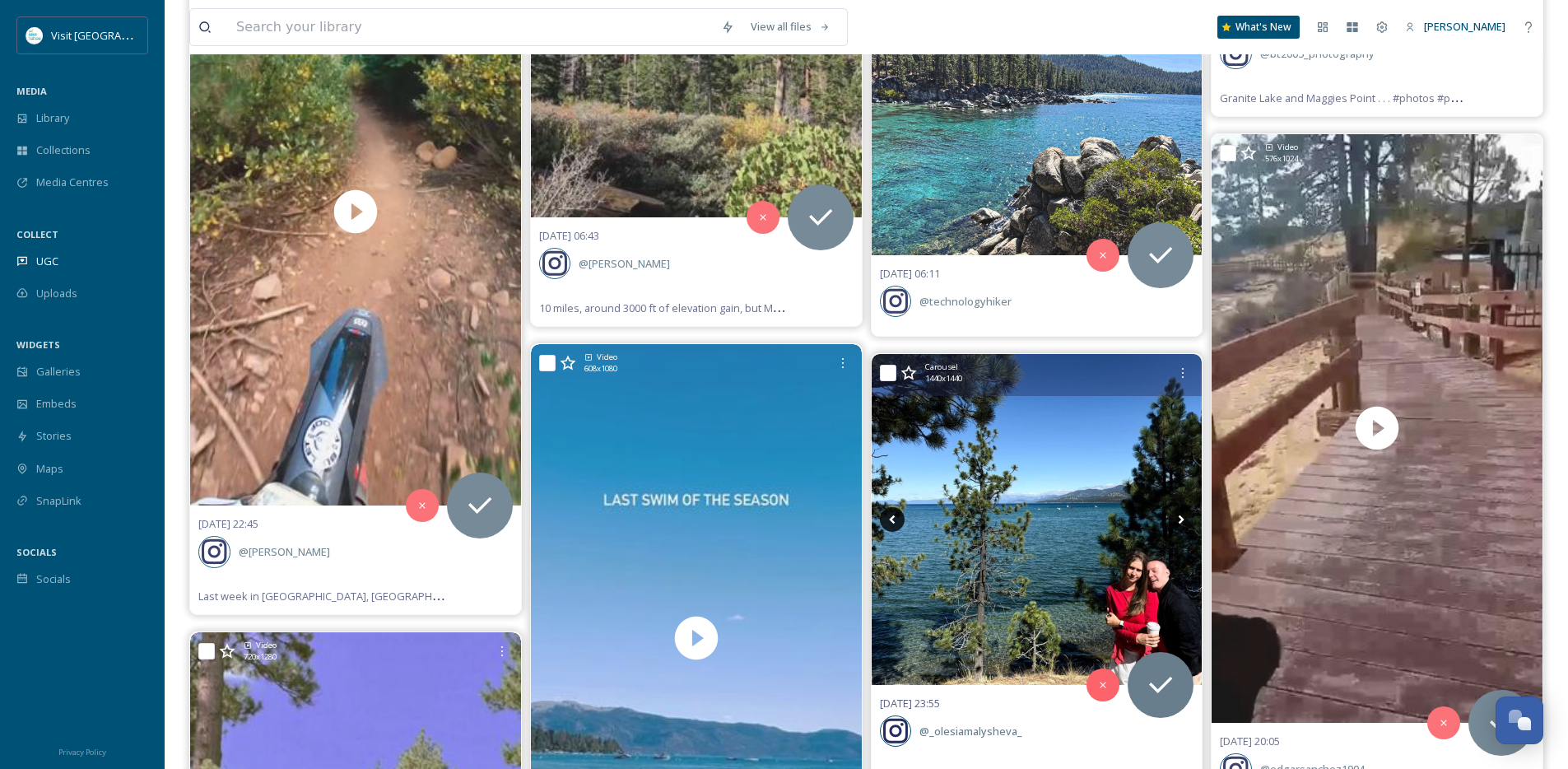
click at [890, 522] on icon at bounding box center [892, 519] width 25 height 25
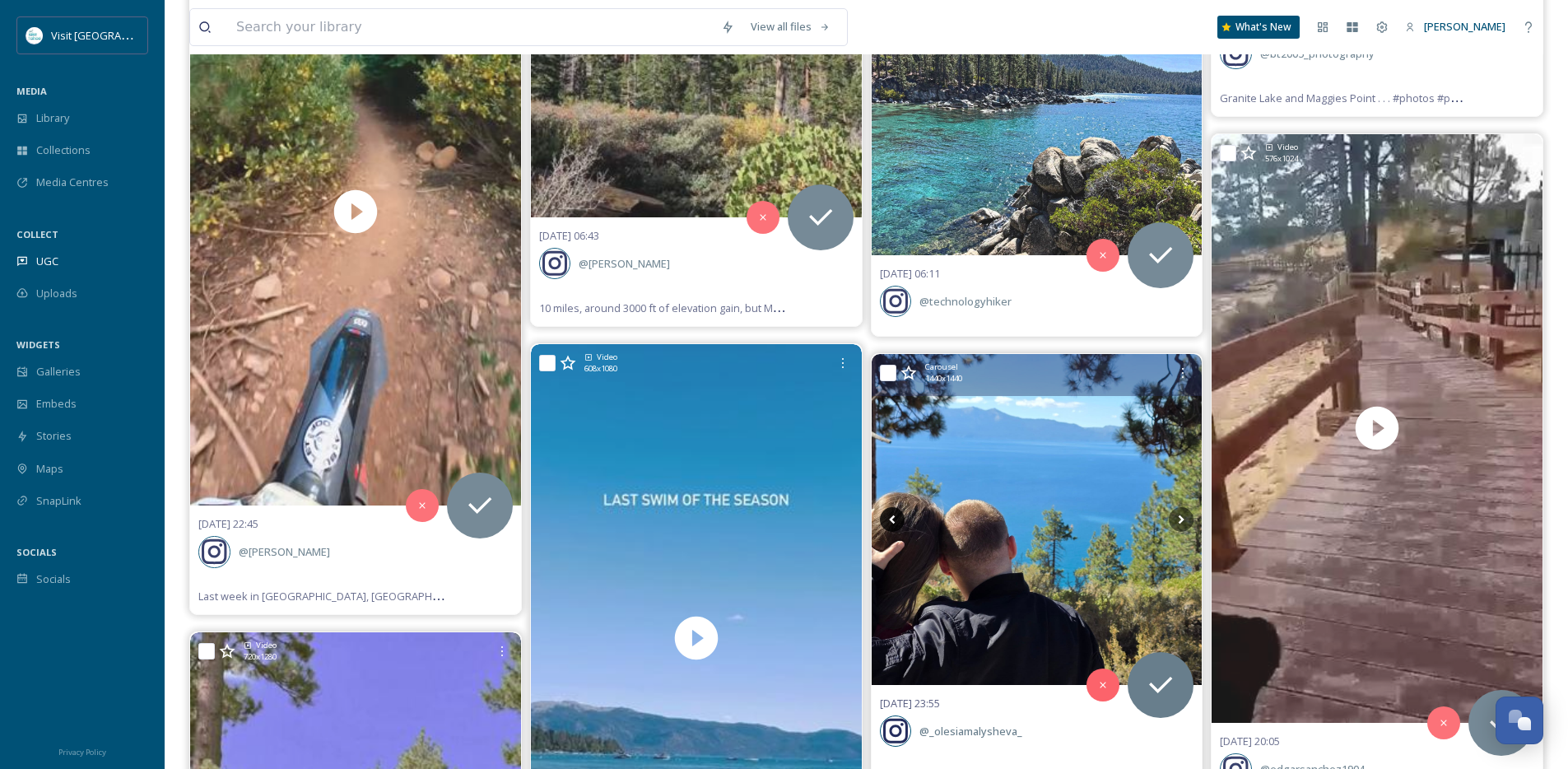
click at [890, 522] on icon at bounding box center [892, 519] width 25 height 25
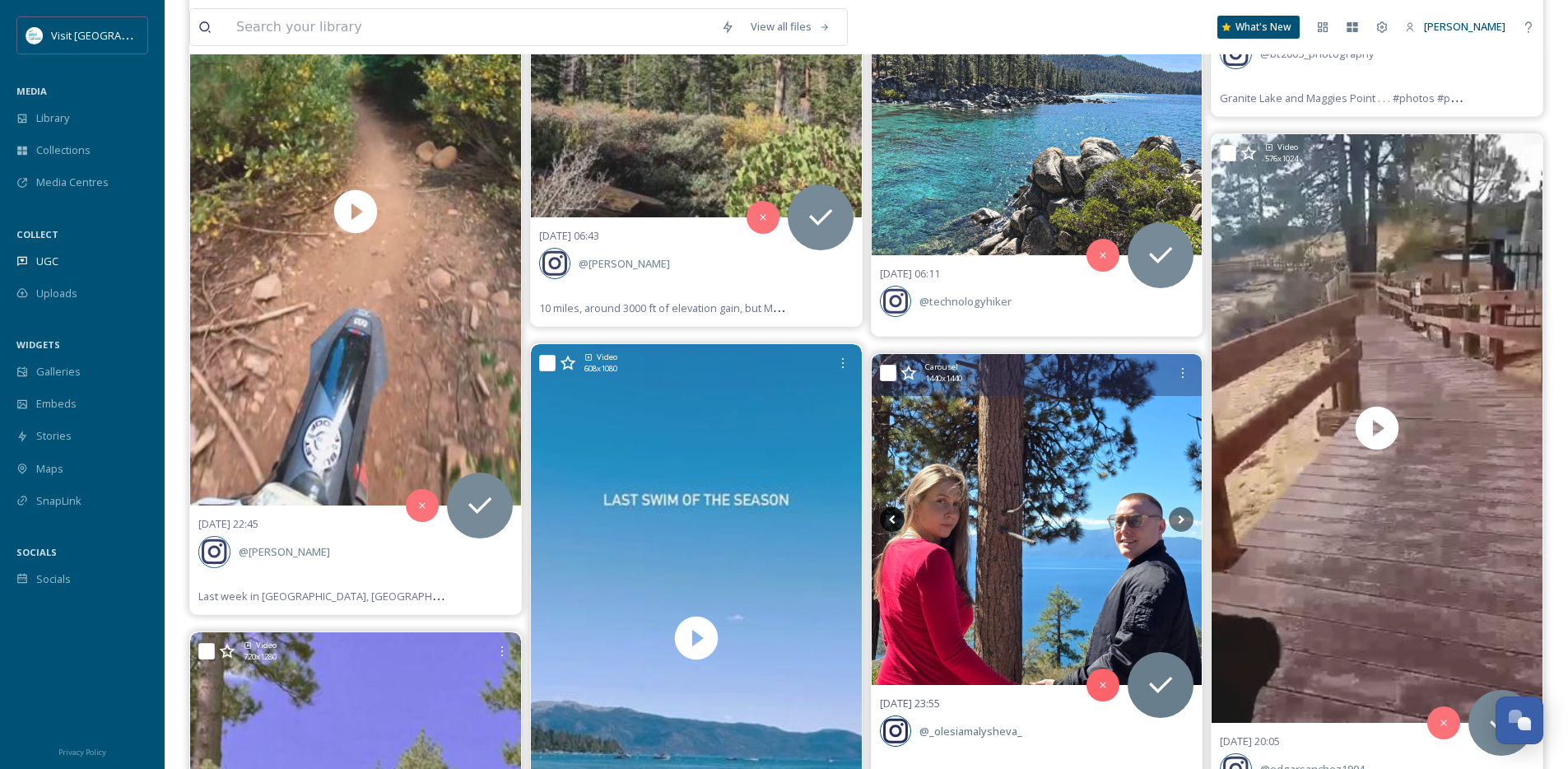
click at [890, 522] on icon at bounding box center [892, 519] width 25 height 25
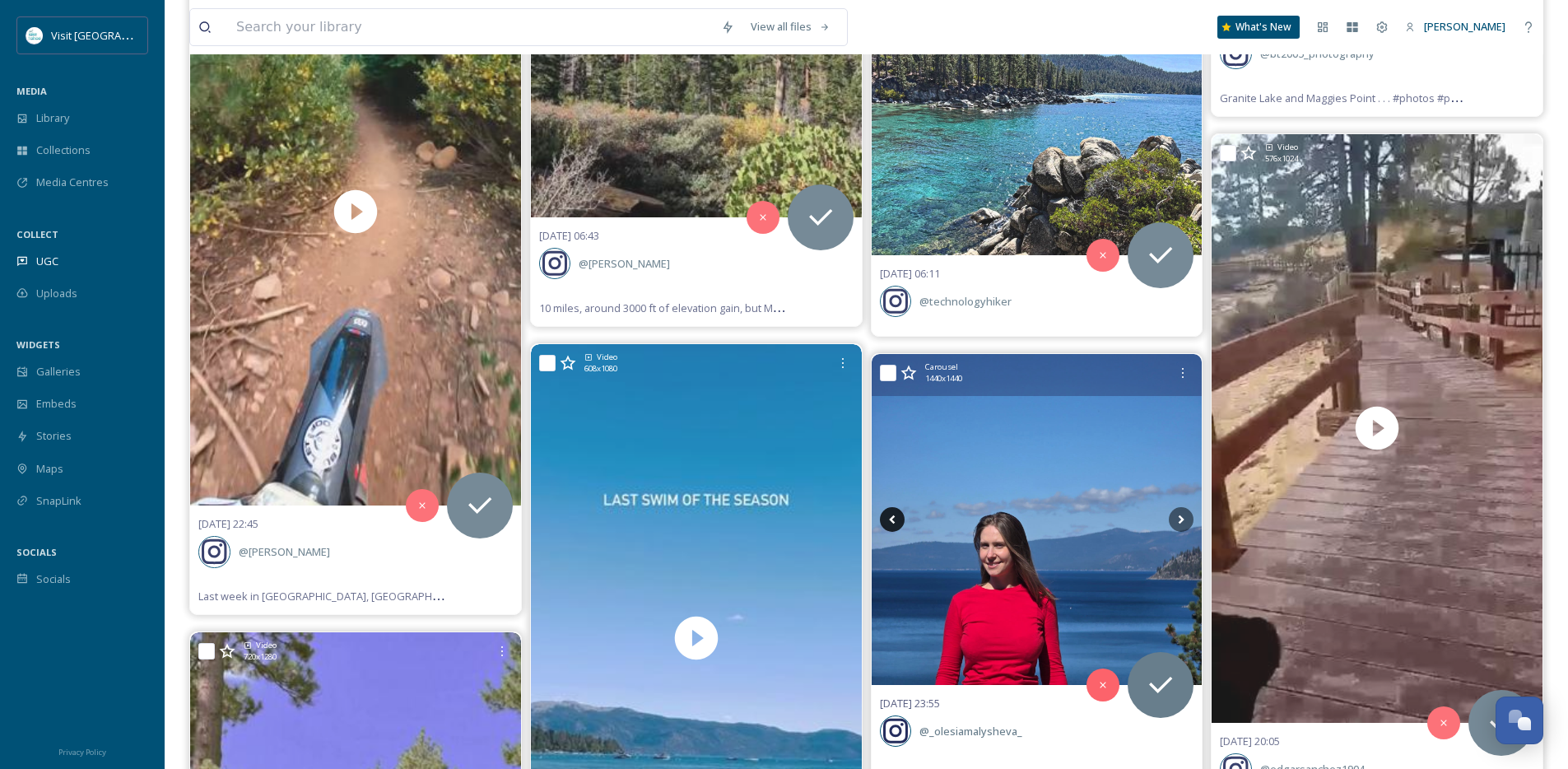
click at [890, 522] on icon at bounding box center [892, 519] width 25 height 25
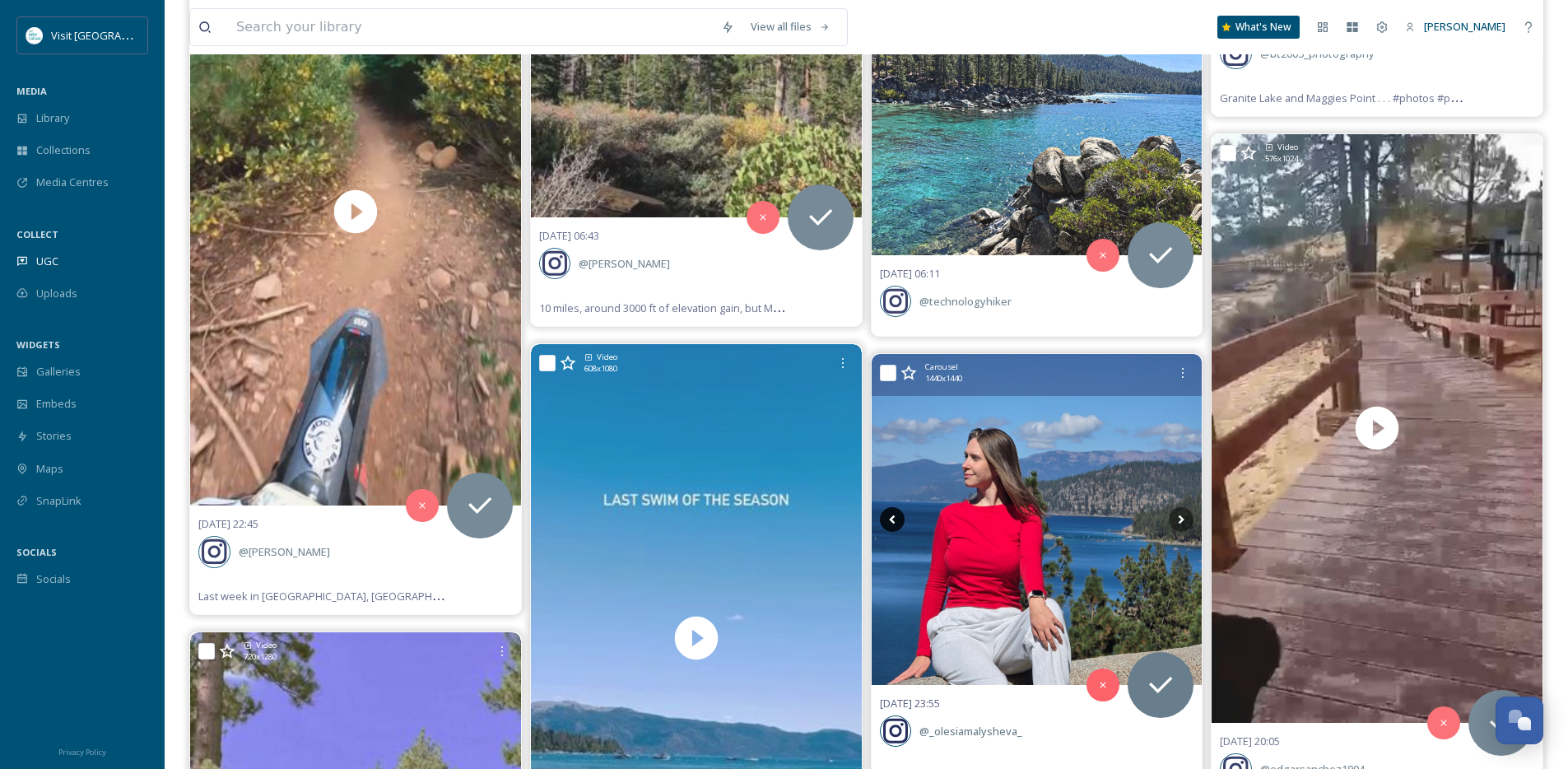
click at [890, 522] on icon at bounding box center [892, 519] width 25 height 25
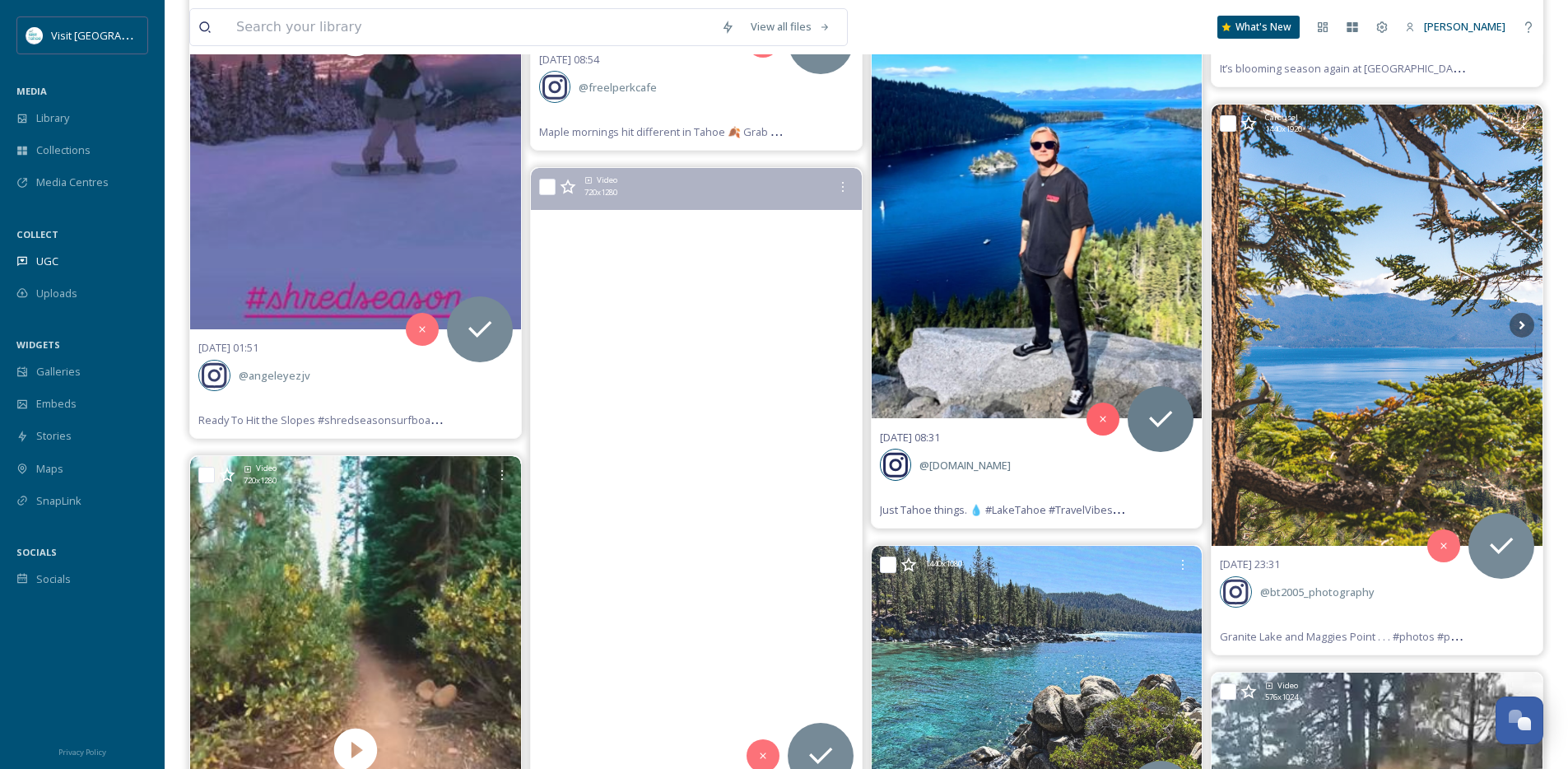
scroll to position [25941, 0]
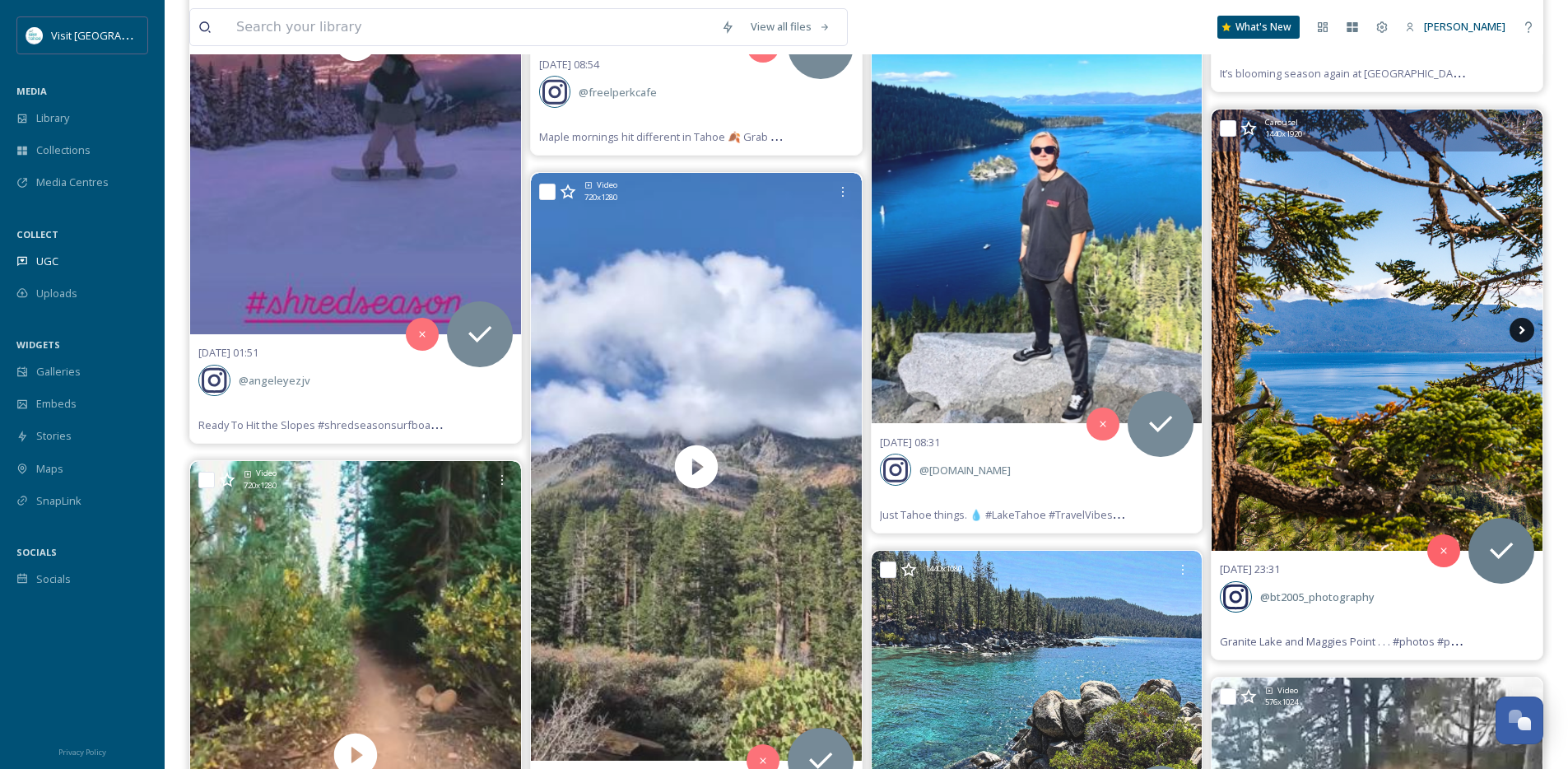
click at [1519, 341] on icon at bounding box center [1522, 330] width 25 height 25
click at [1519, 335] on icon at bounding box center [1522, 330] width 25 height 25
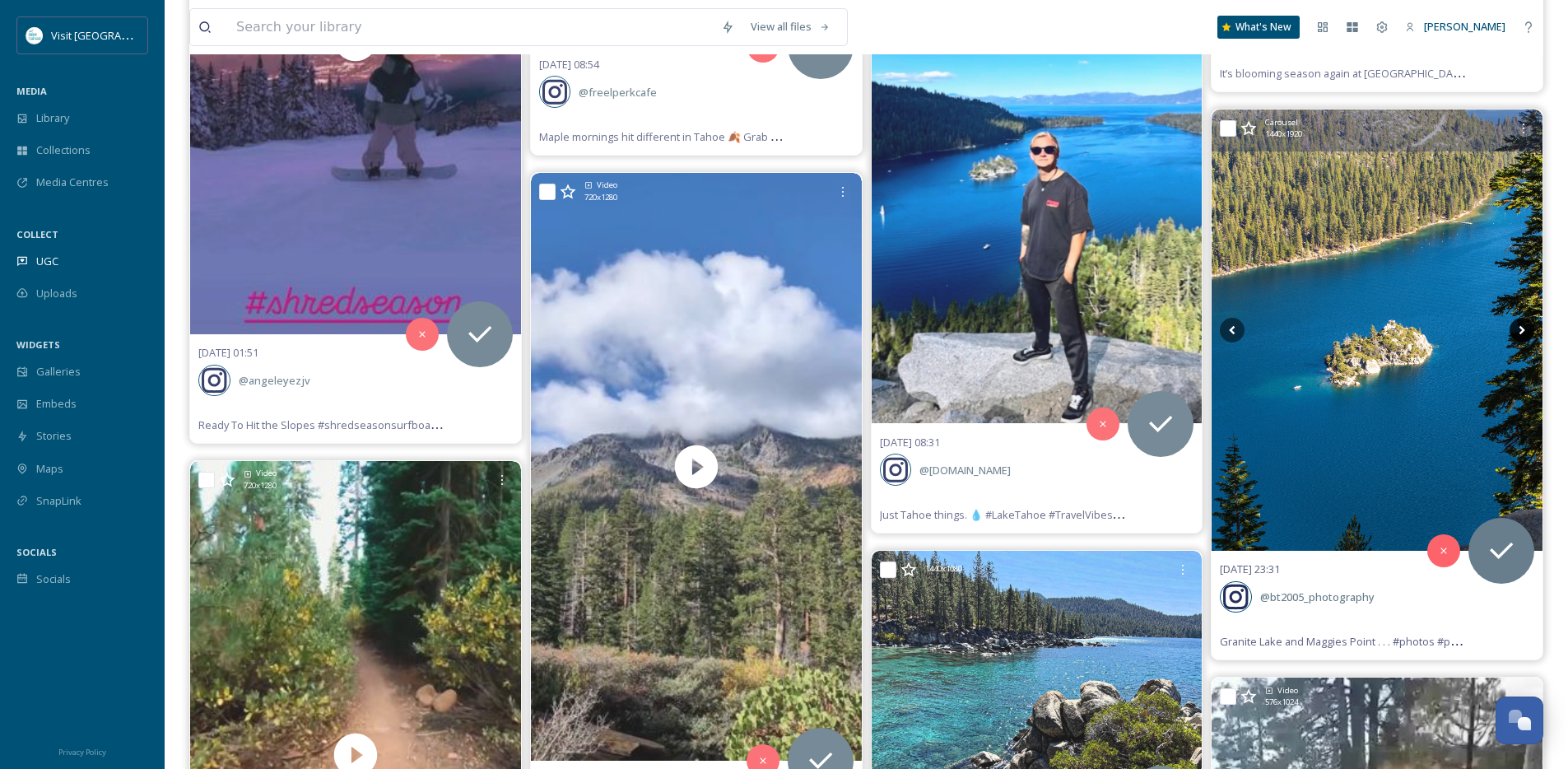
click at [1519, 335] on icon at bounding box center [1522, 330] width 25 height 25
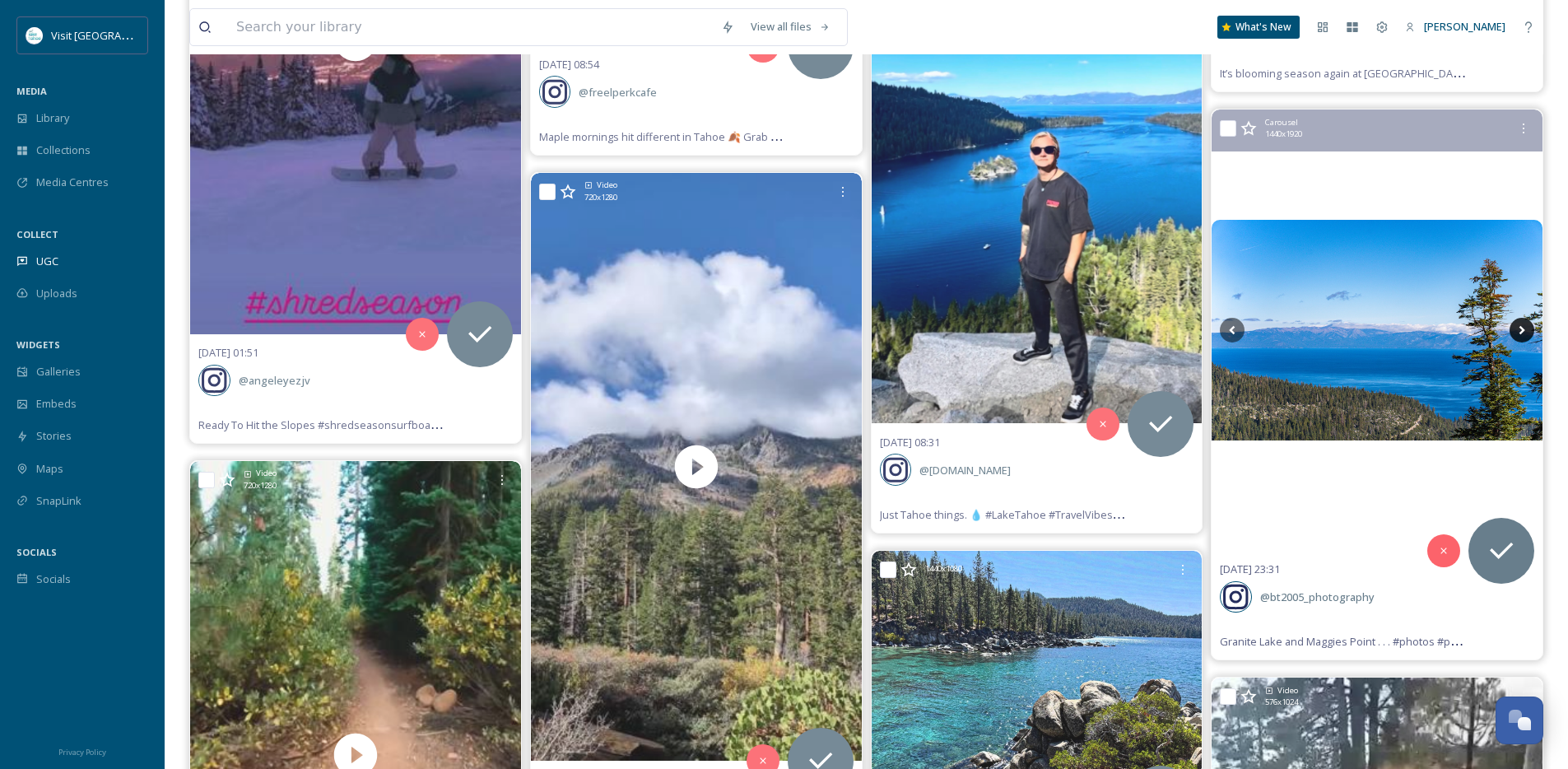
click at [1519, 335] on icon at bounding box center [1522, 330] width 25 height 25
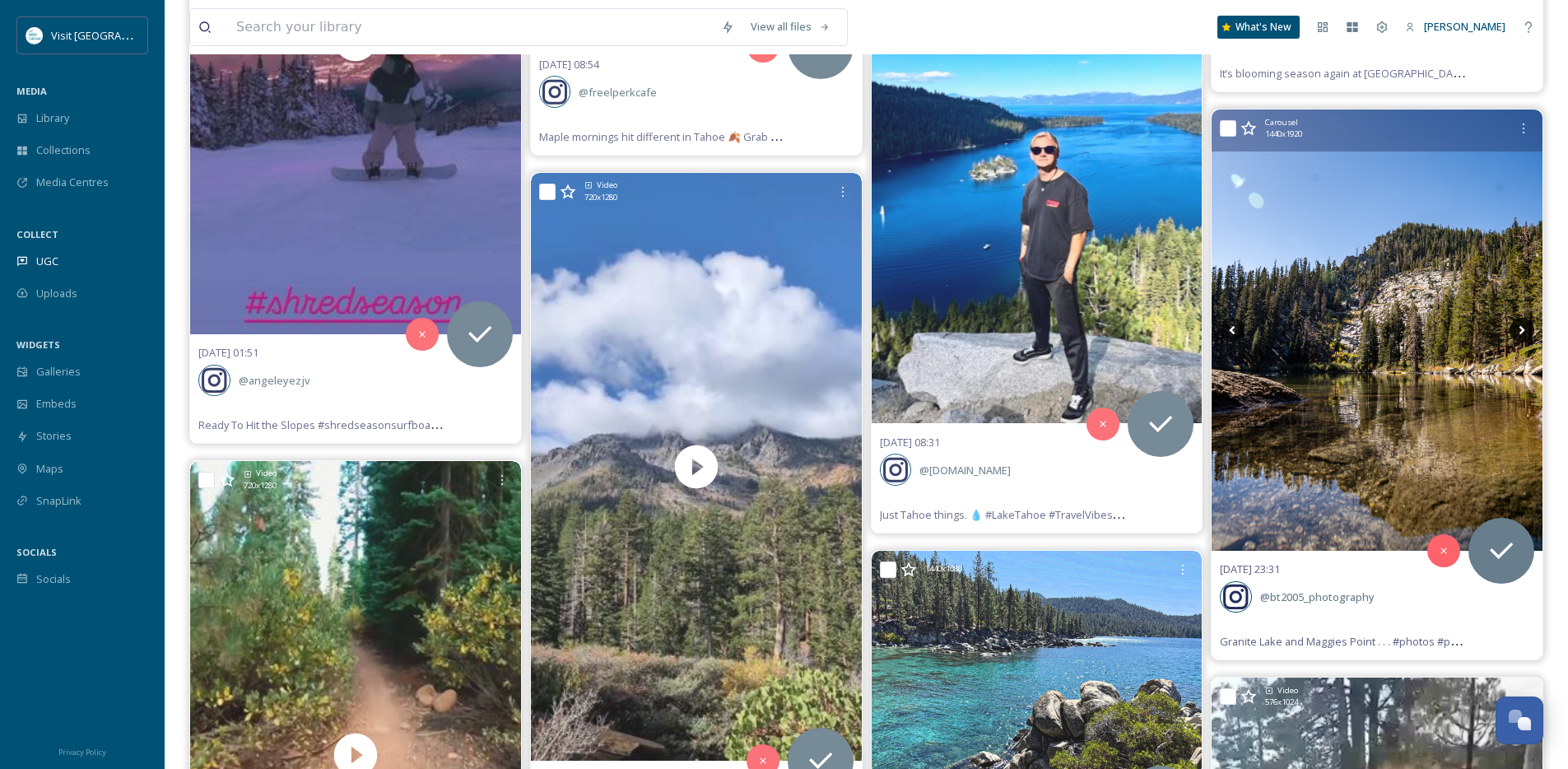
click at [1519, 335] on icon at bounding box center [1522, 330] width 25 height 25
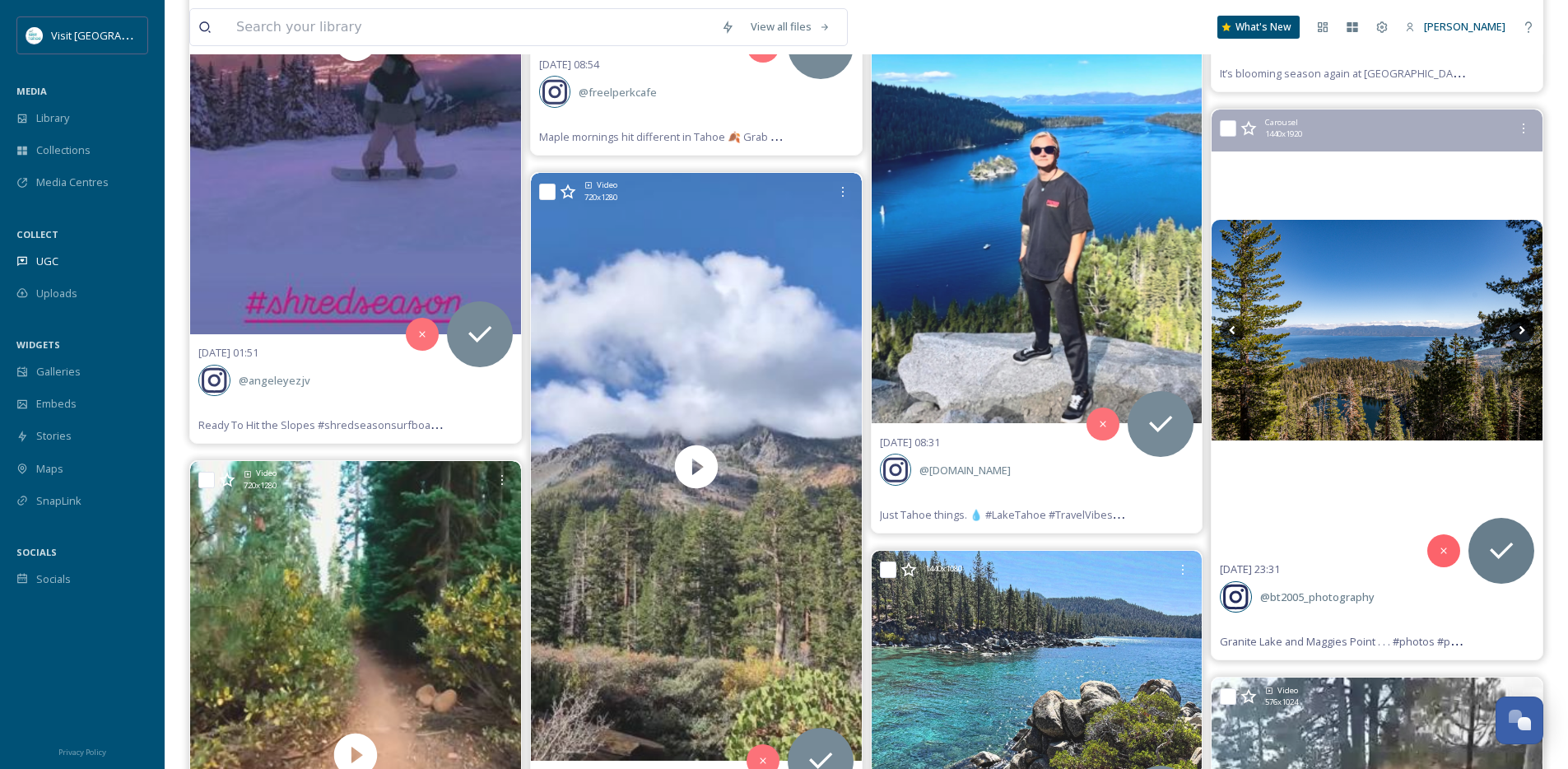
click at [1519, 335] on icon at bounding box center [1522, 330] width 25 height 25
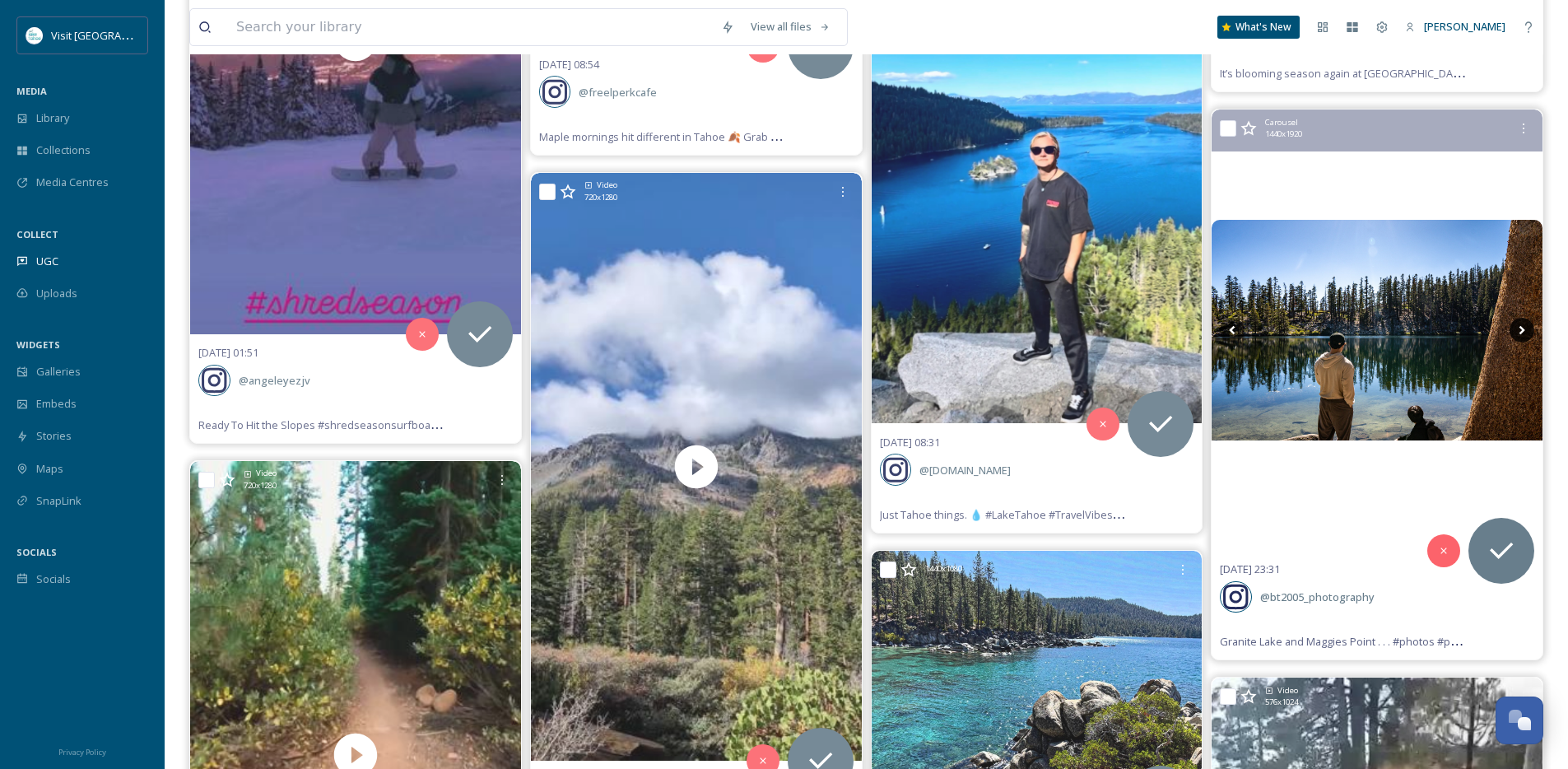
click at [1519, 335] on icon at bounding box center [1522, 330] width 25 height 25
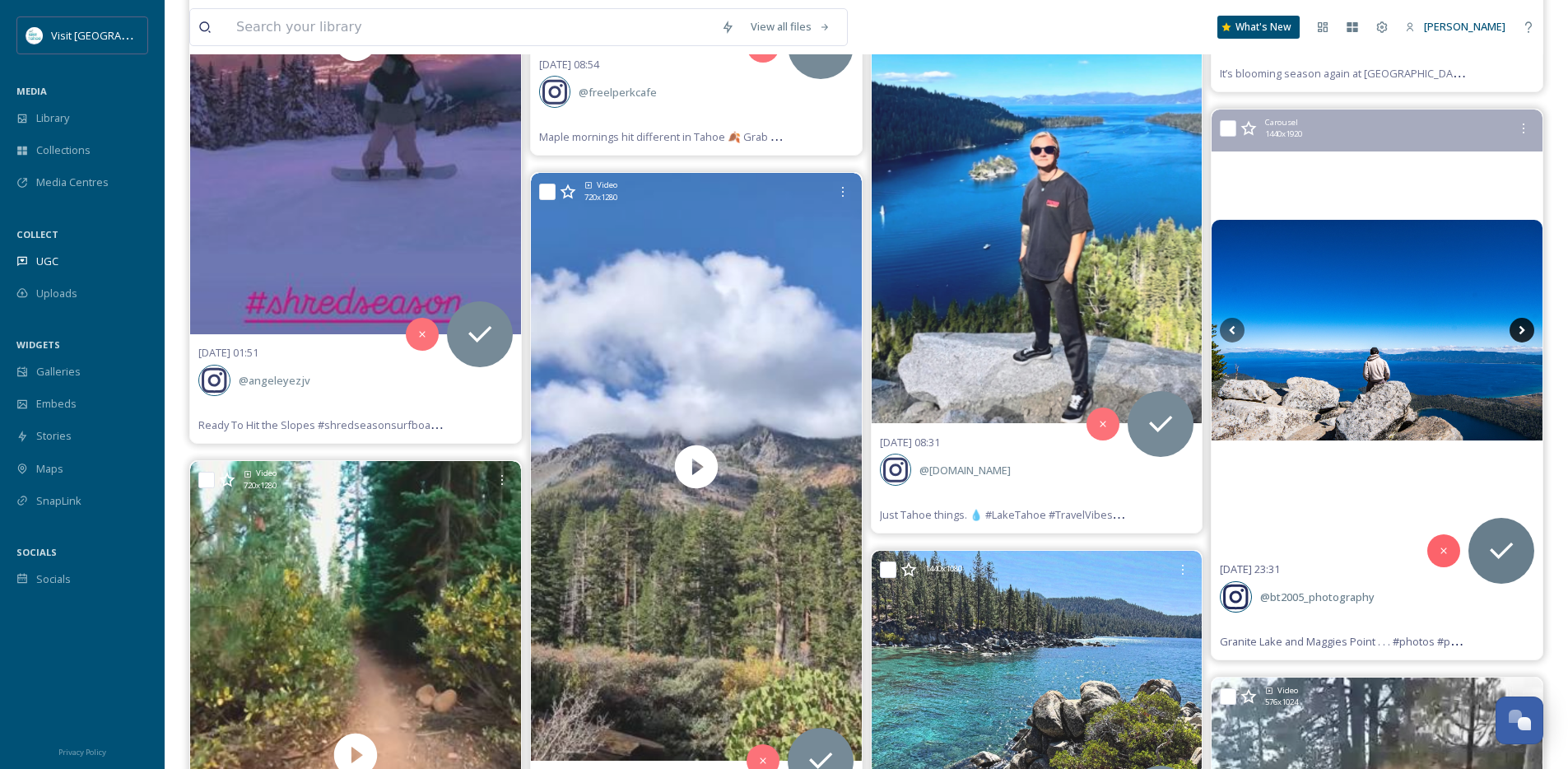
click at [1519, 335] on icon at bounding box center [1522, 330] width 25 height 25
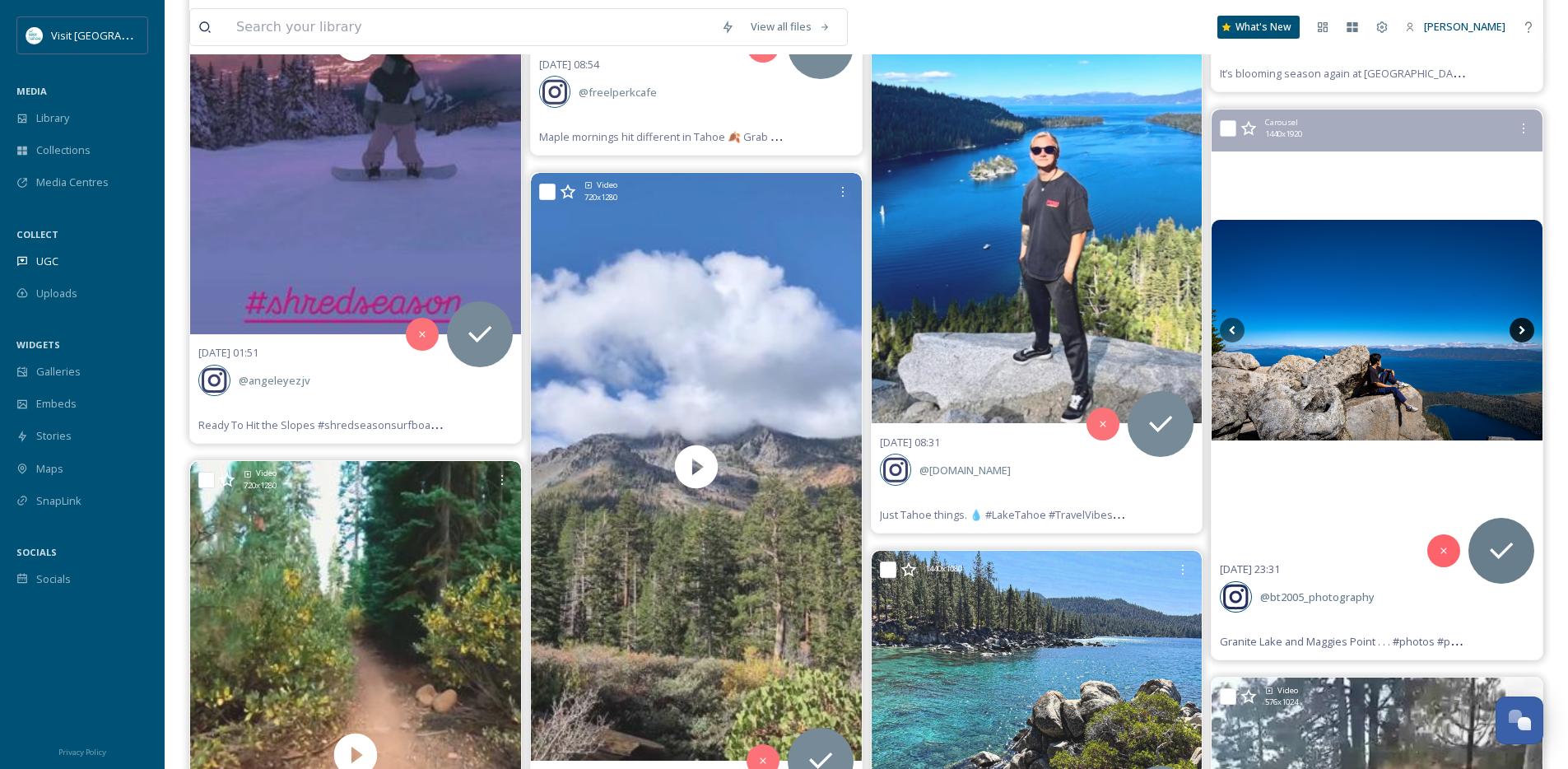
click at [1519, 335] on icon at bounding box center [1522, 330] width 25 height 25
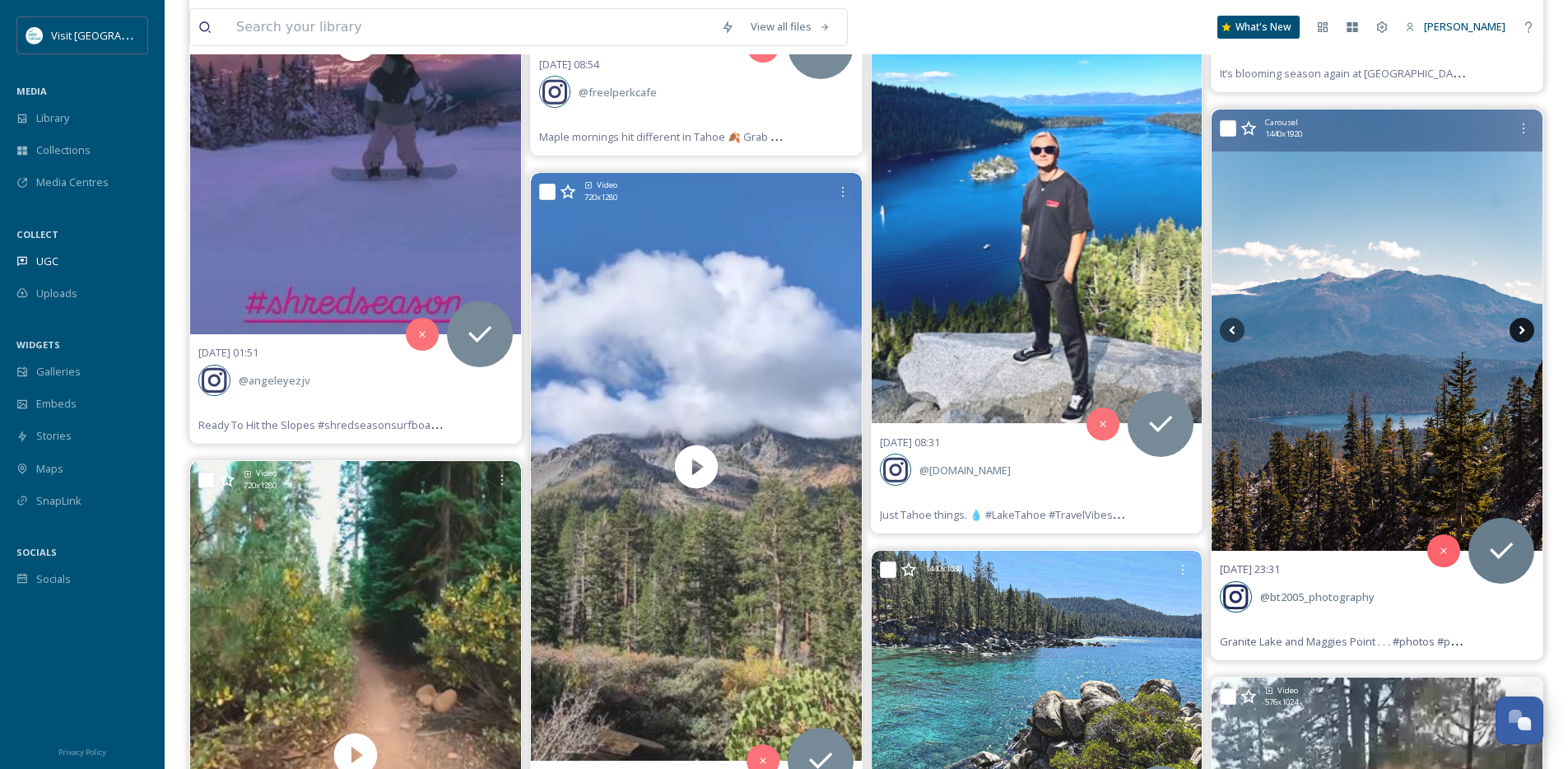
click at [1519, 335] on icon at bounding box center [1522, 330] width 25 height 25
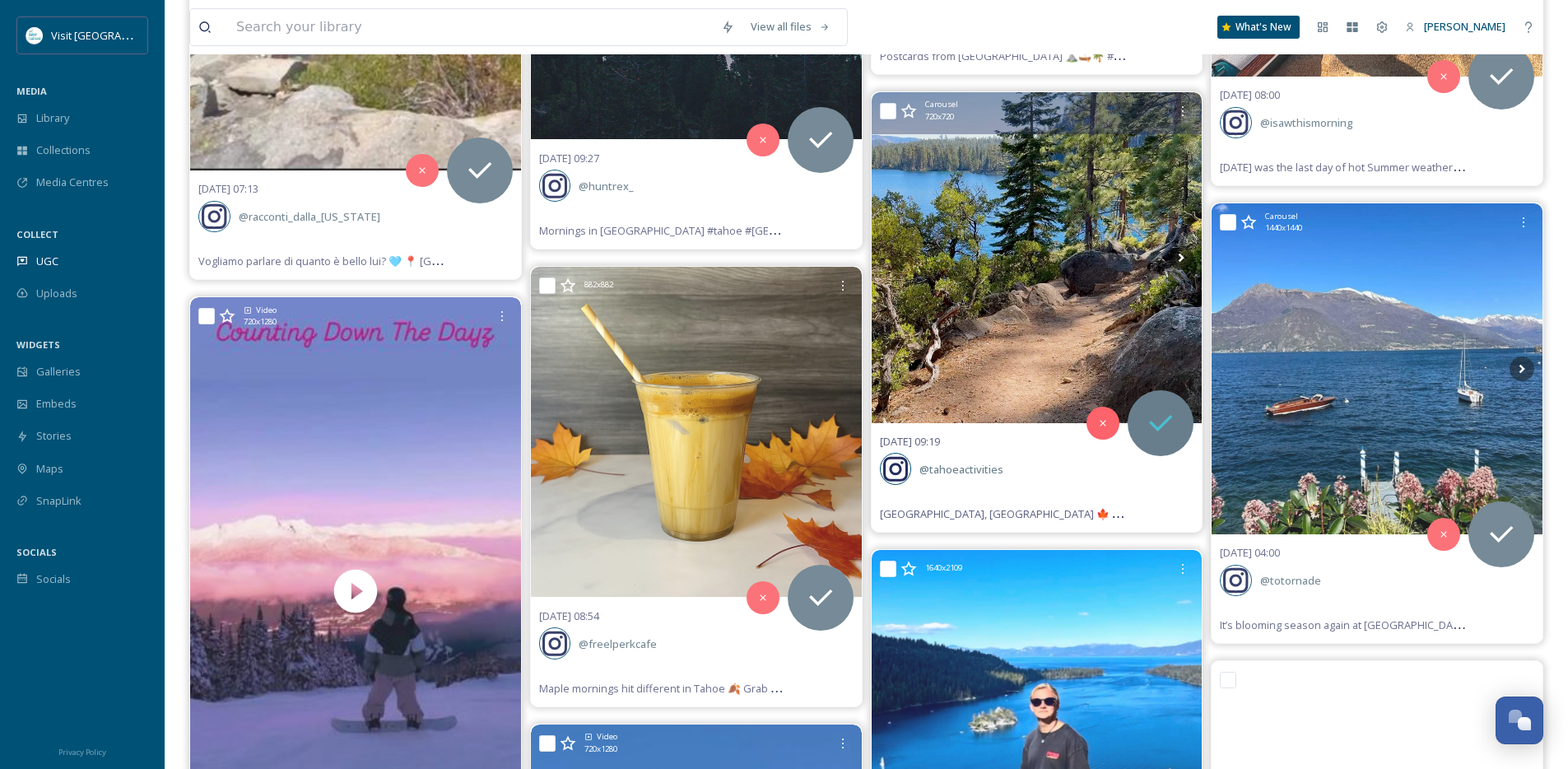
scroll to position [25239, 0]
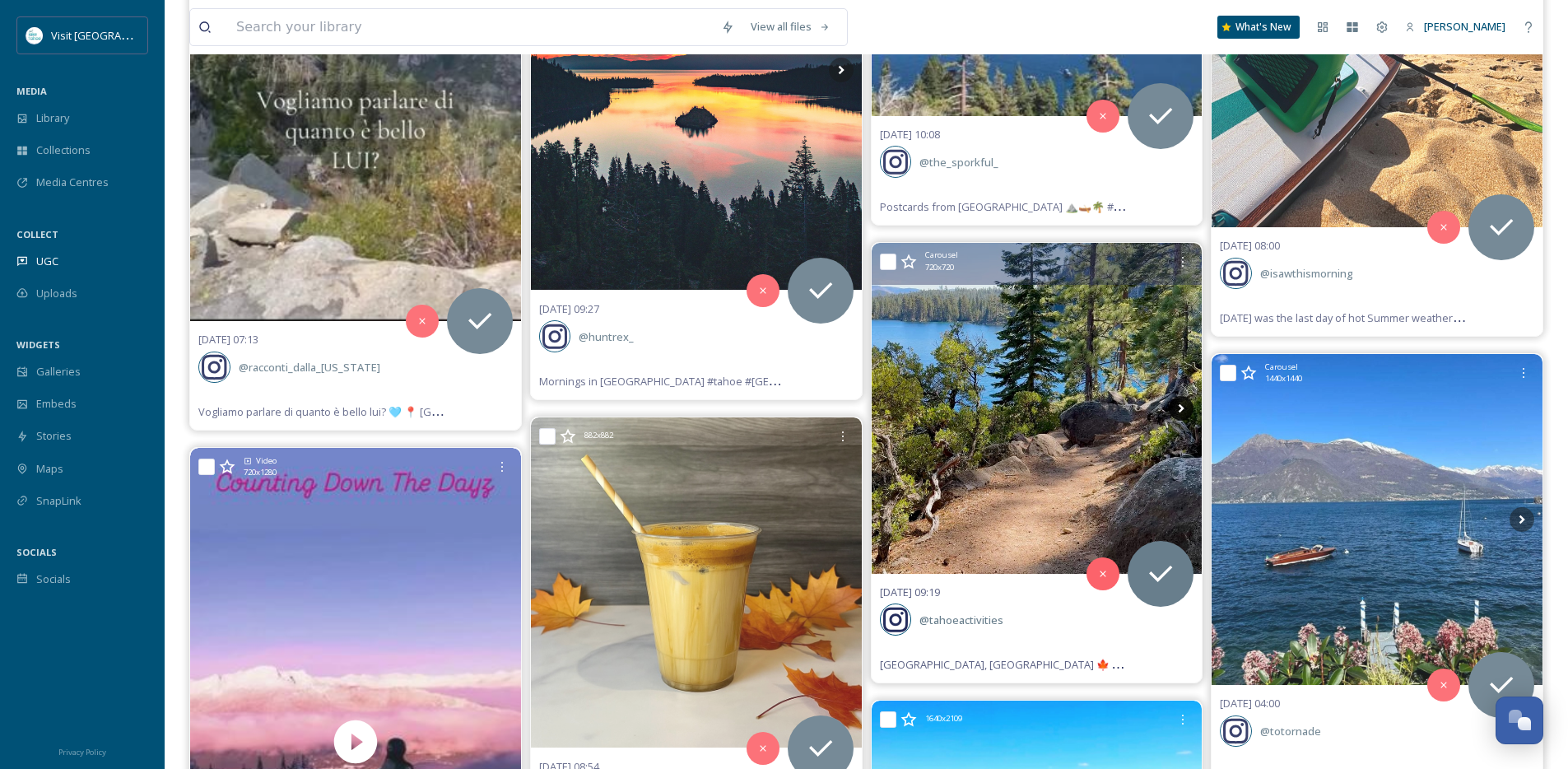
click at [1187, 410] on icon at bounding box center [1181, 408] width 25 height 25
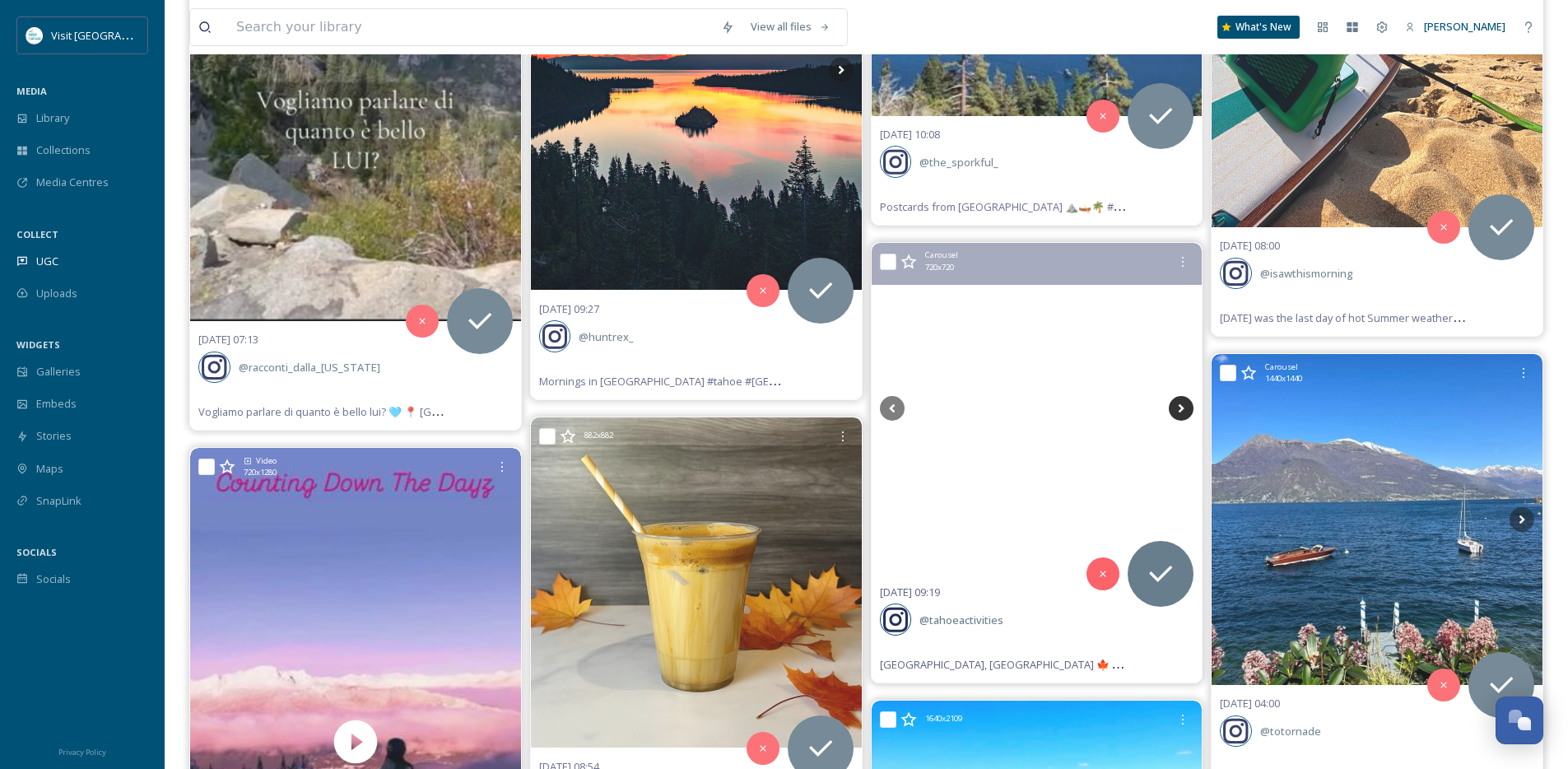
click at [1182, 410] on icon at bounding box center [1181, 408] width 25 height 25
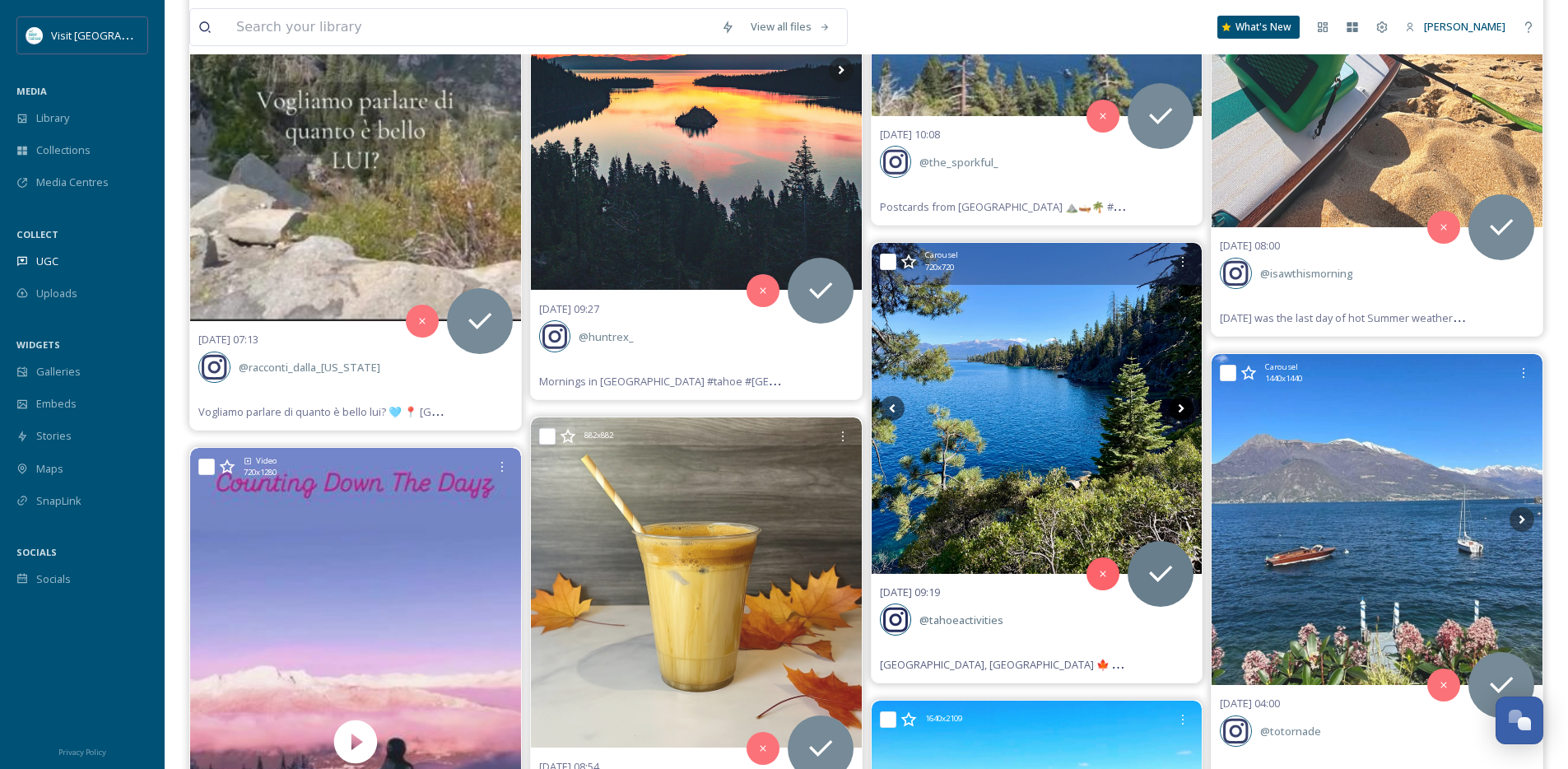
click at [1182, 410] on icon at bounding box center [1181, 408] width 25 height 25
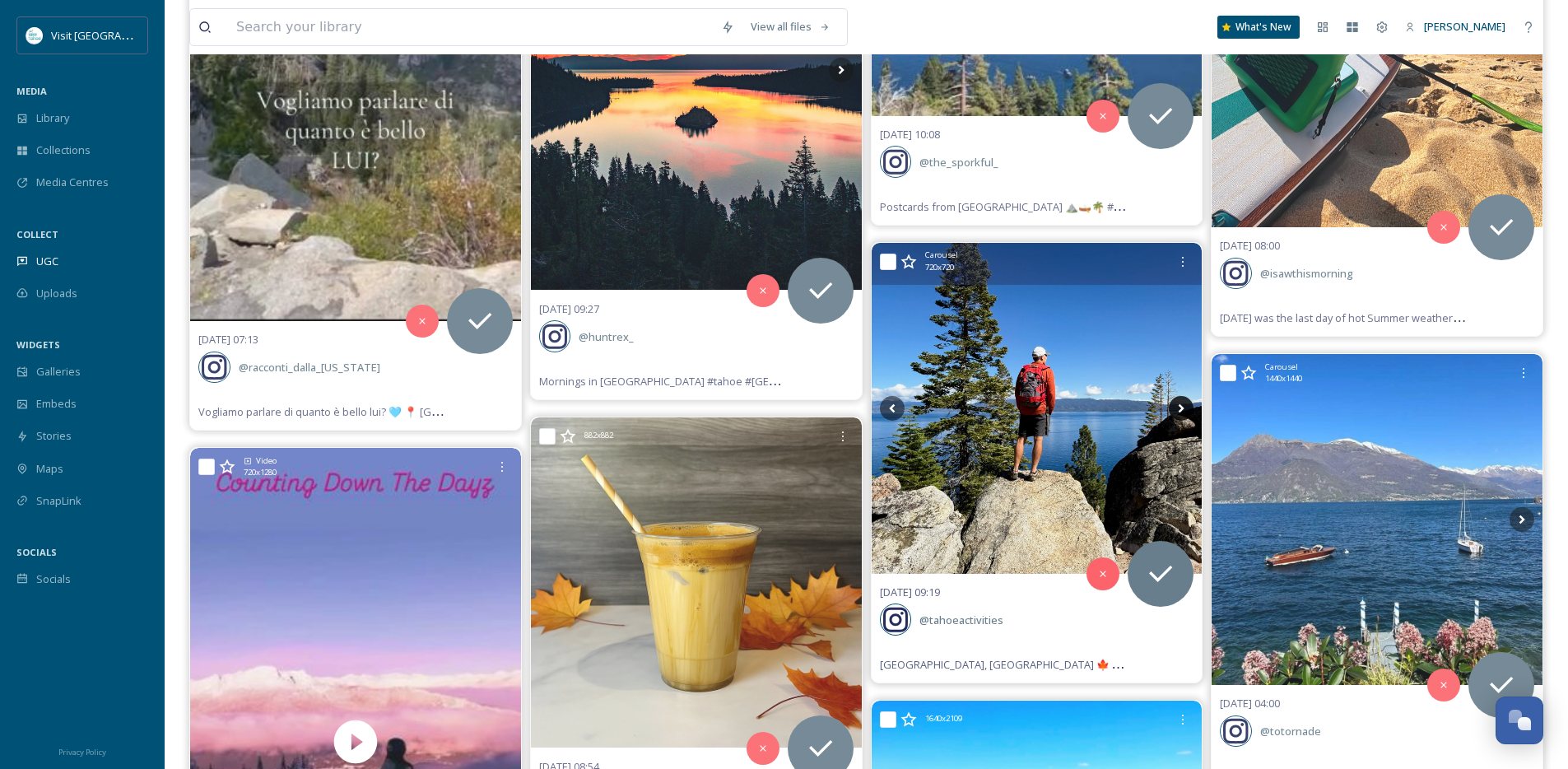
click at [1182, 410] on icon at bounding box center [1181, 408] width 25 height 25
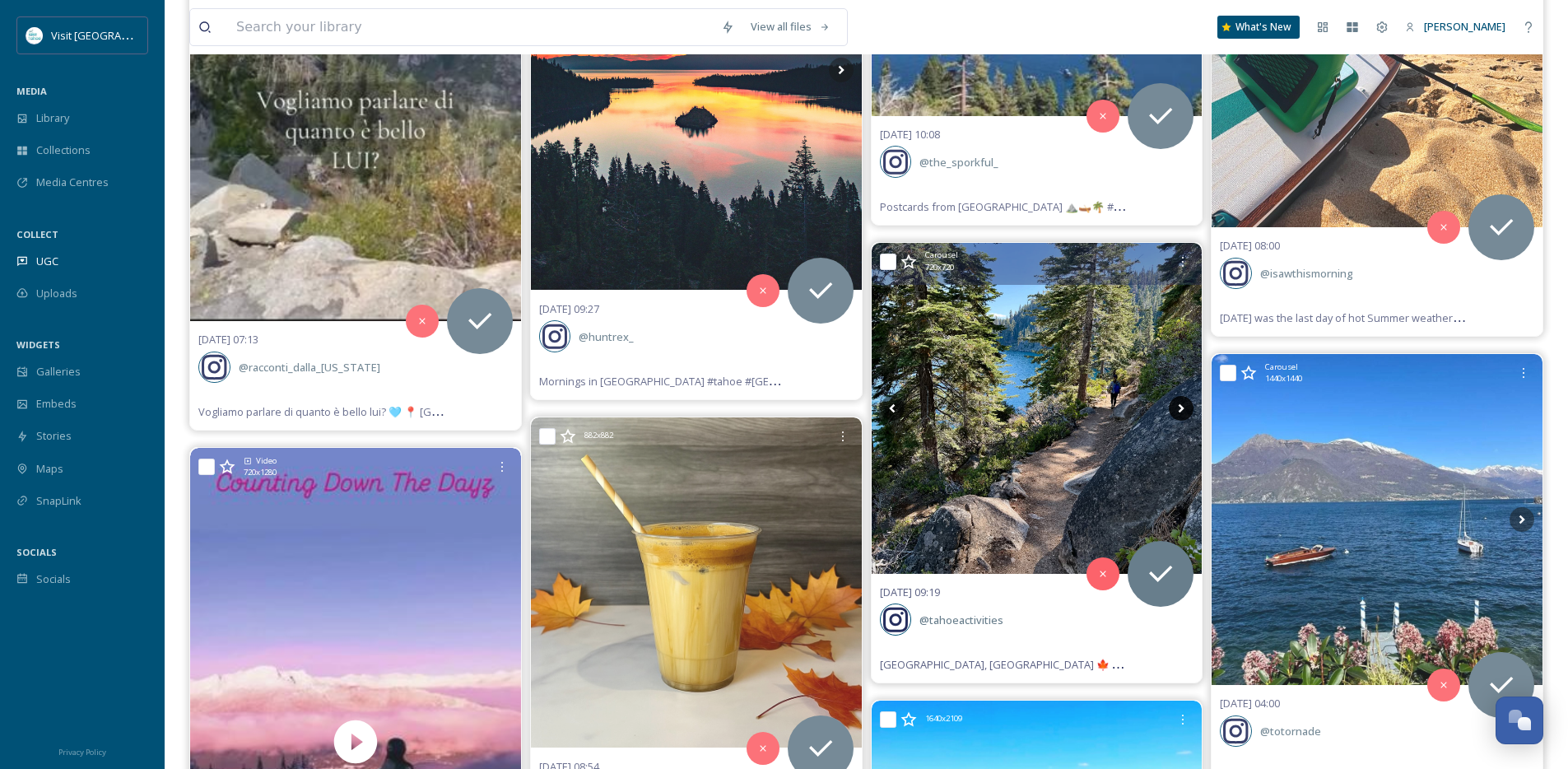
click at [1182, 410] on icon at bounding box center [1181, 408] width 25 height 25
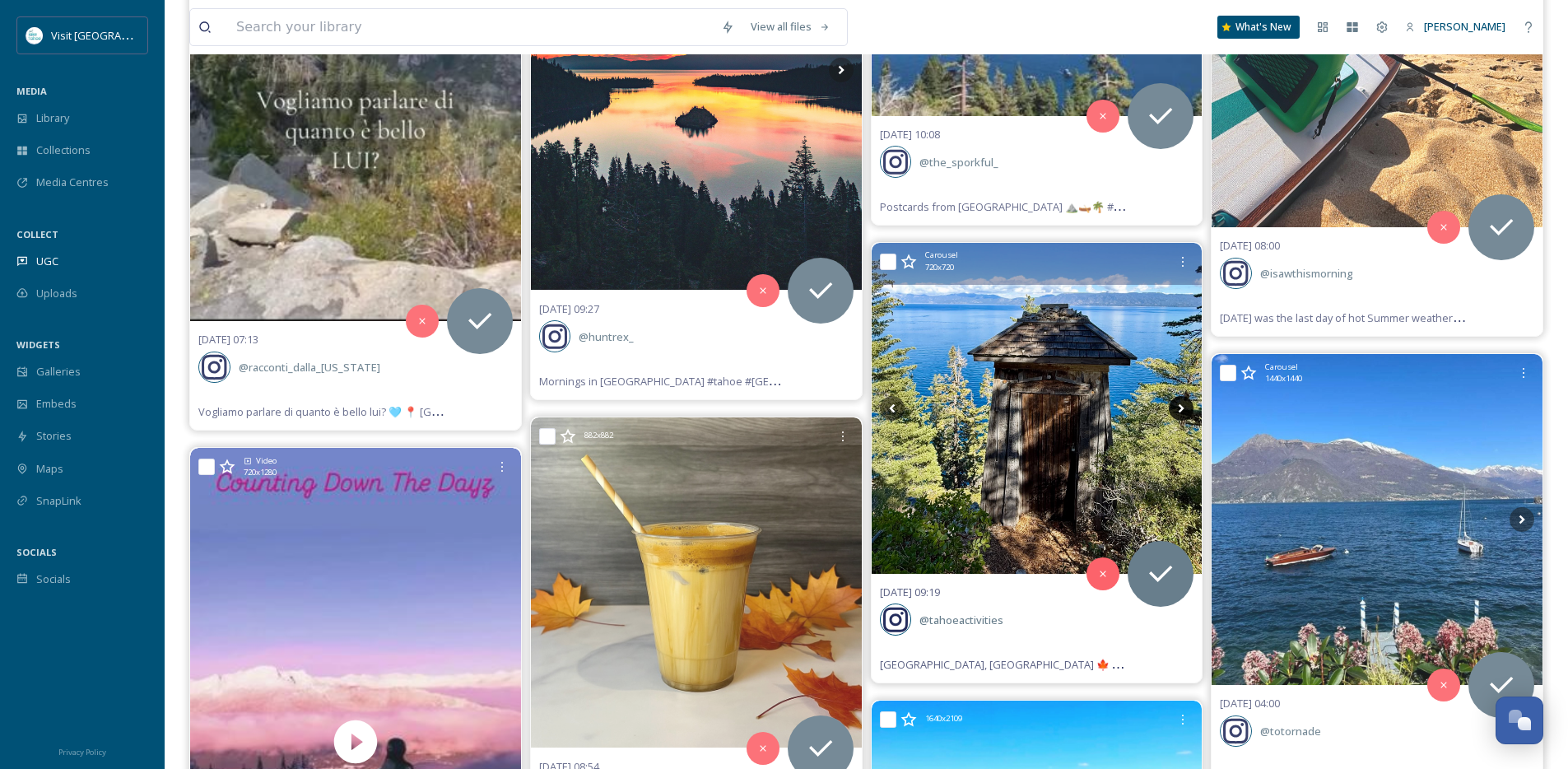
click at [1182, 410] on icon at bounding box center [1181, 408] width 25 height 25
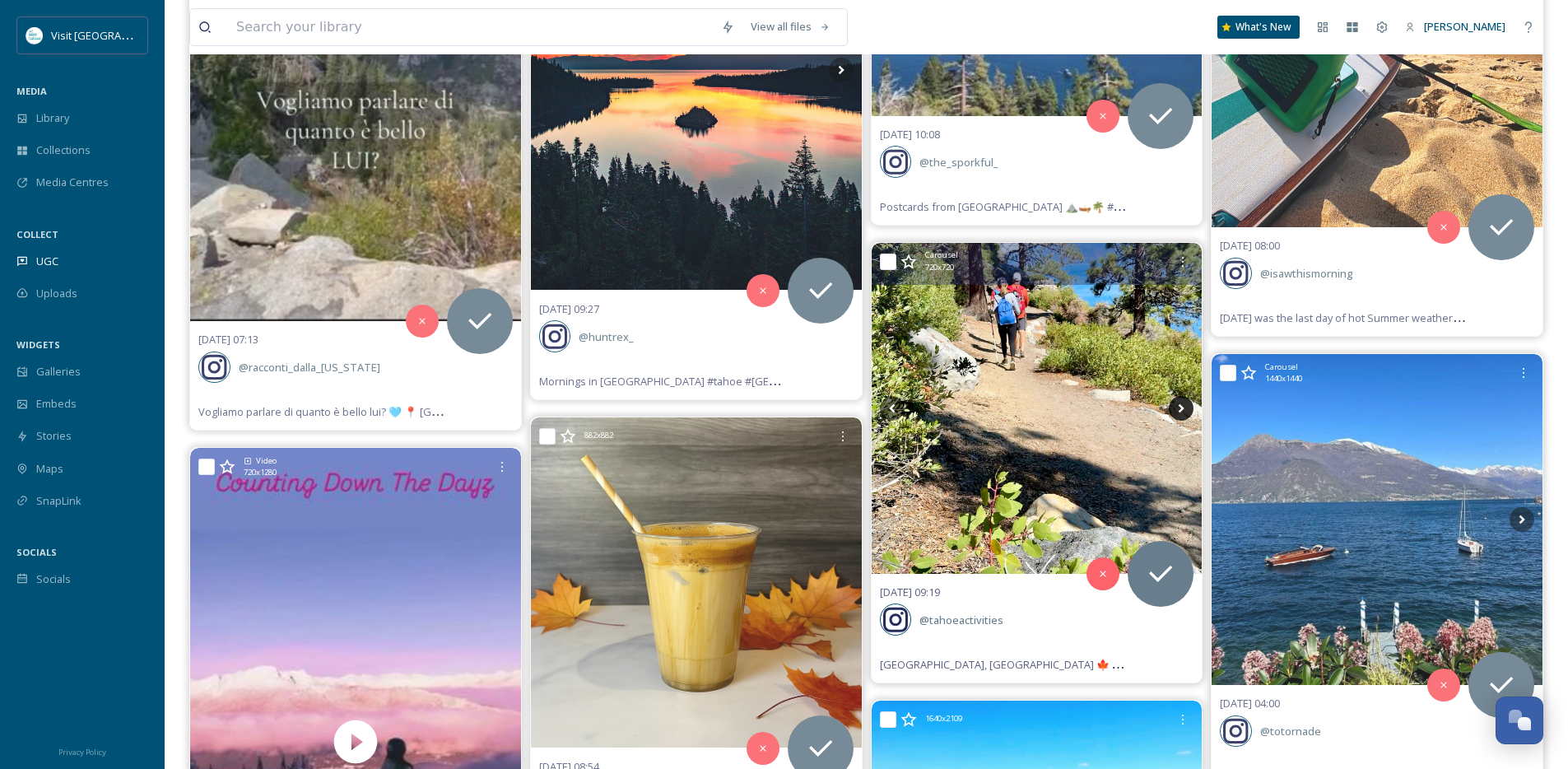
click at [1182, 410] on icon at bounding box center [1181, 408] width 25 height 25
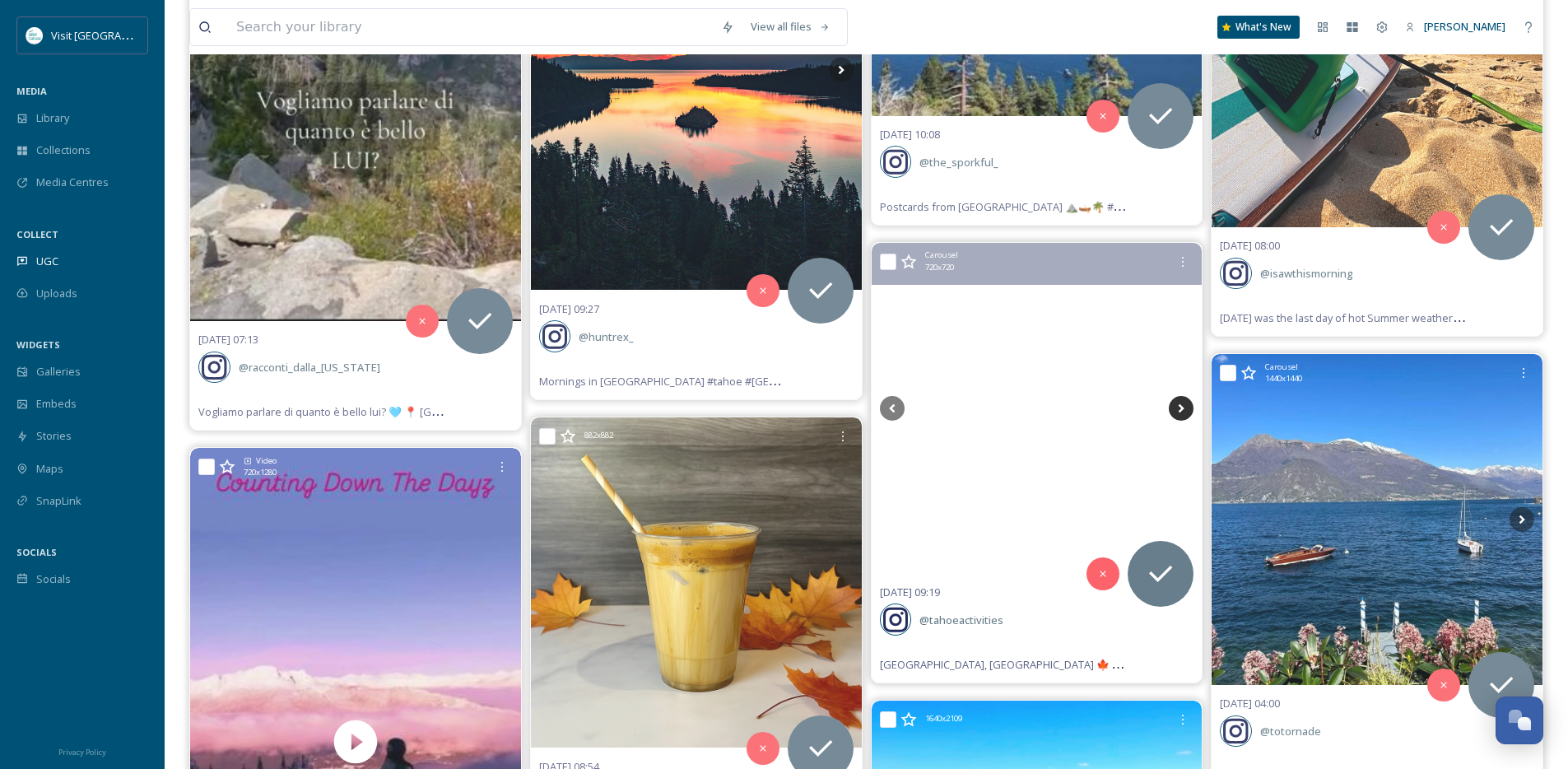
click at [1179, 410] on icon at bounding box center [1181, 408] width 5 height 9
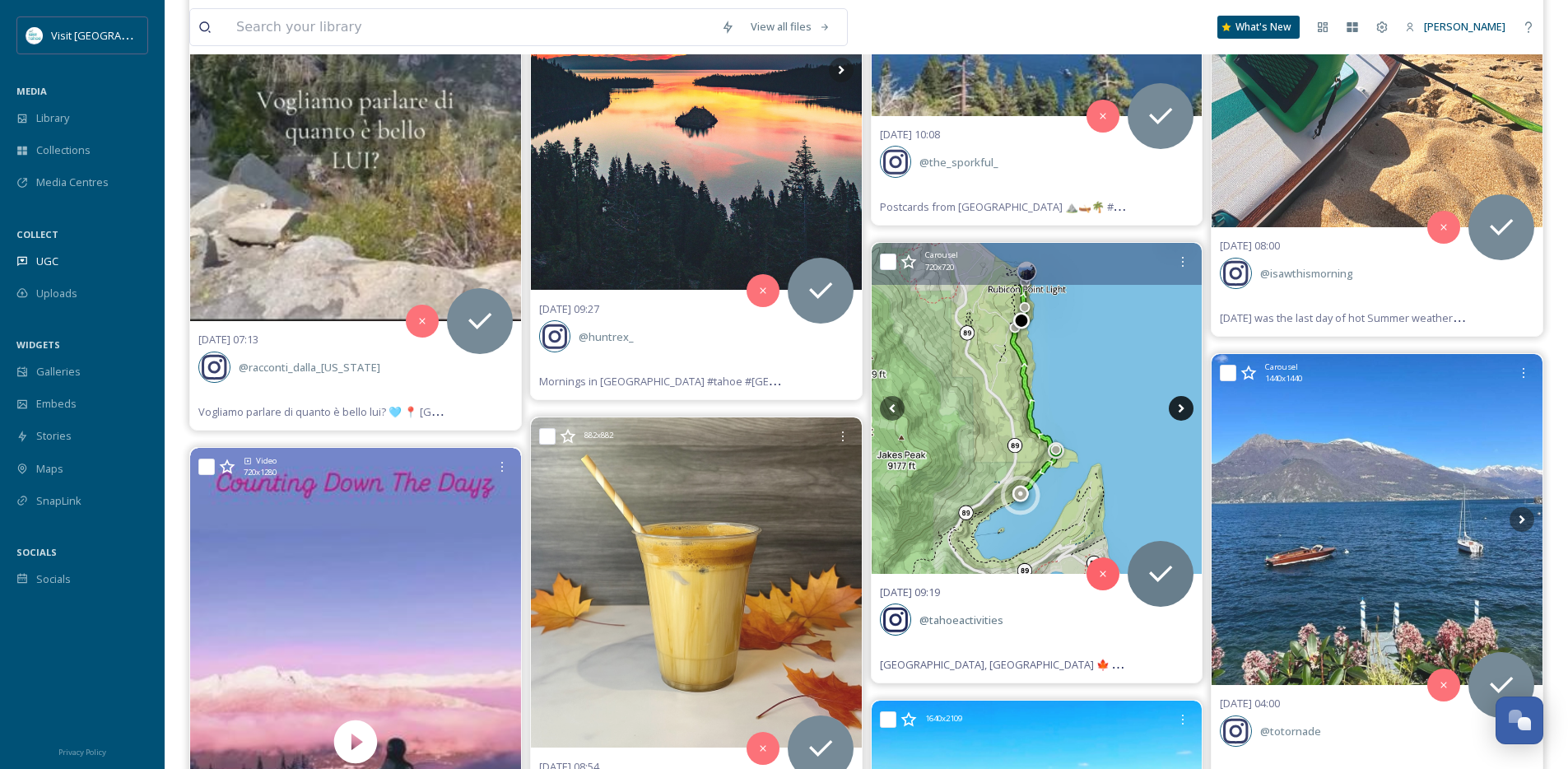
click at [1179, 410] on icon at bounding box center [1181, 408] width 5 height 9
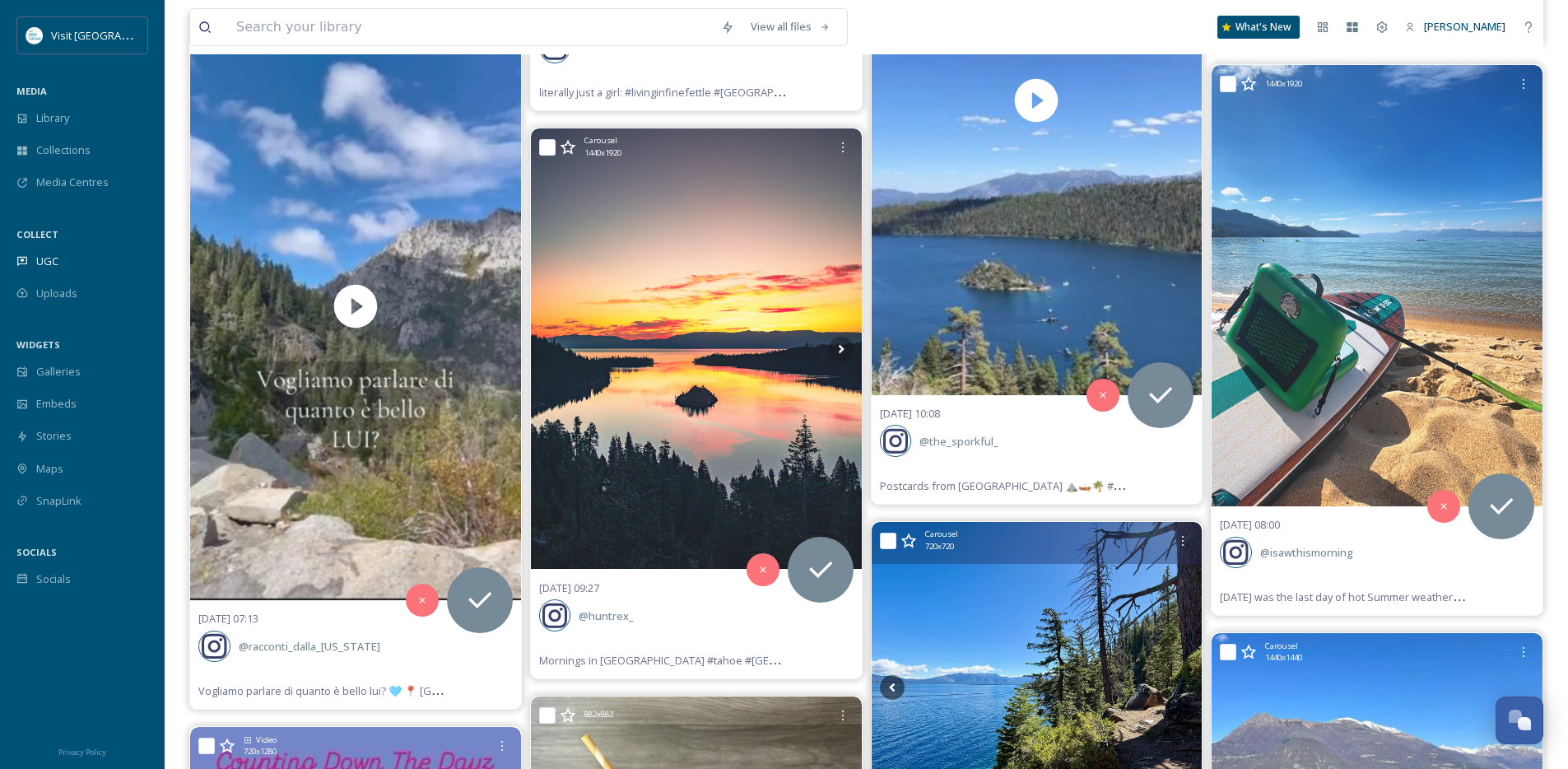
scroll to position [24918, 0]
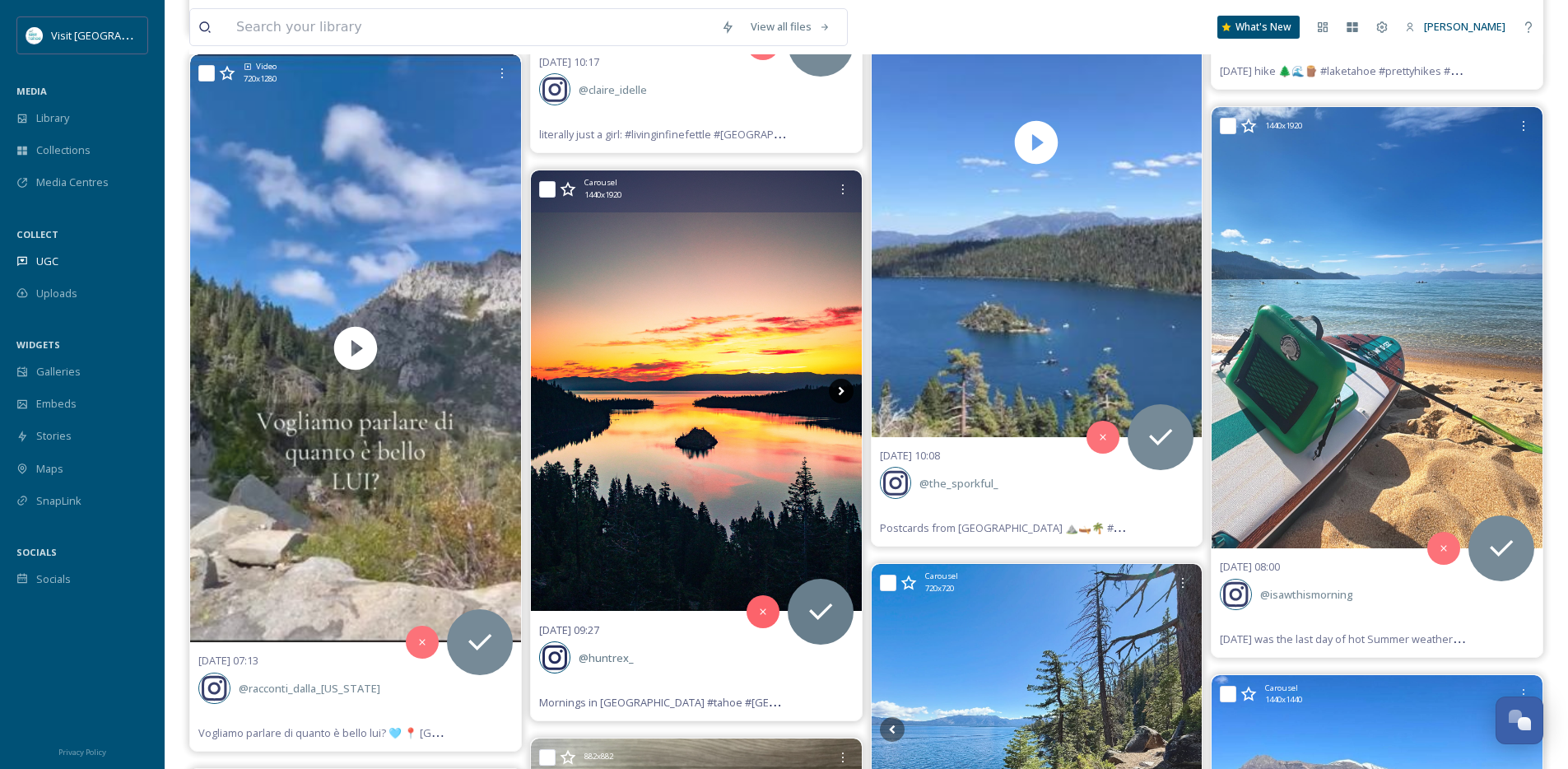
click at [843, 392] on icon at bounding box center [841, 390] width 25 height 25
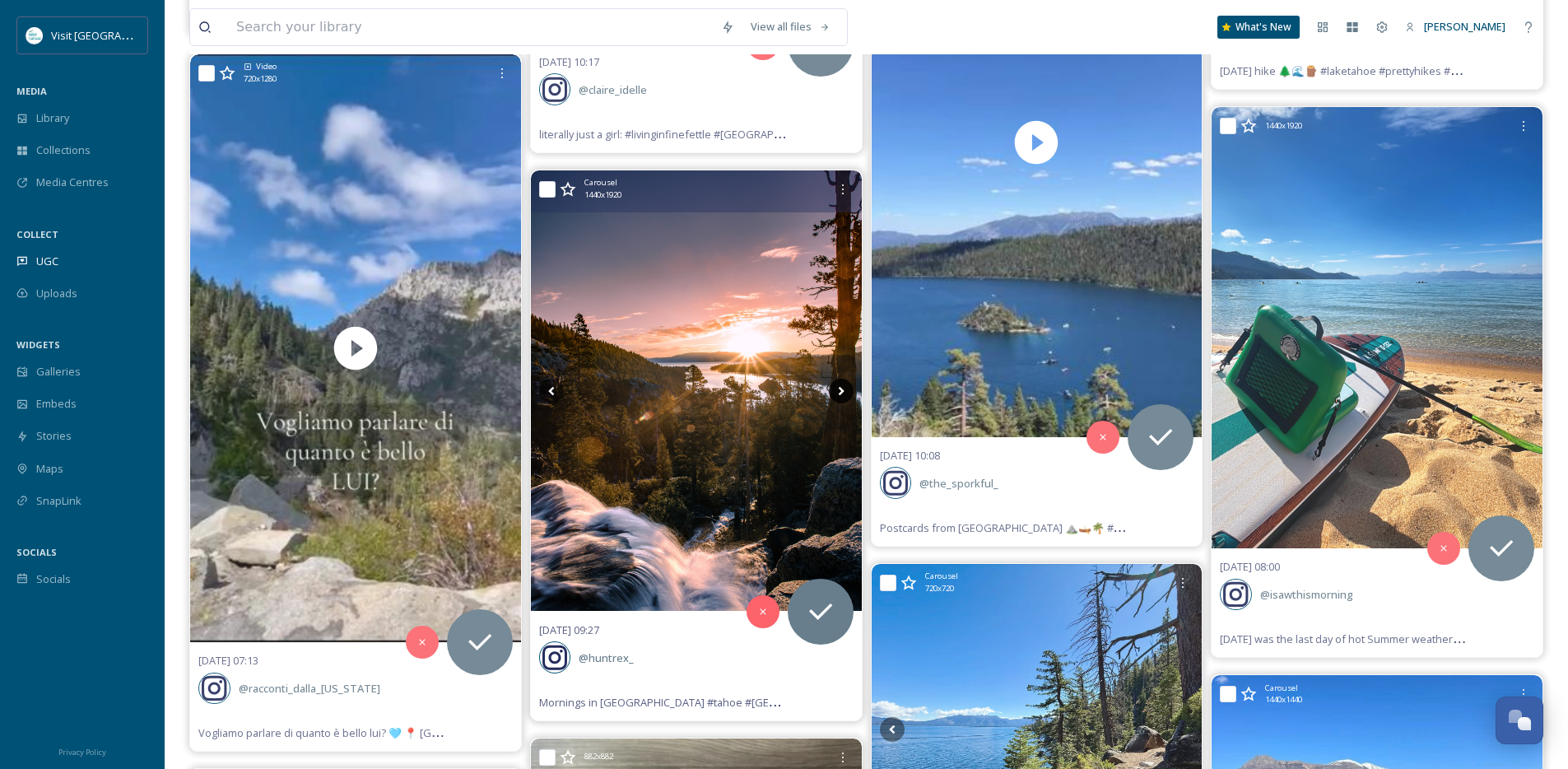
click at [843, 392] on icon at bounding box center [841, 390] width 25 height 25
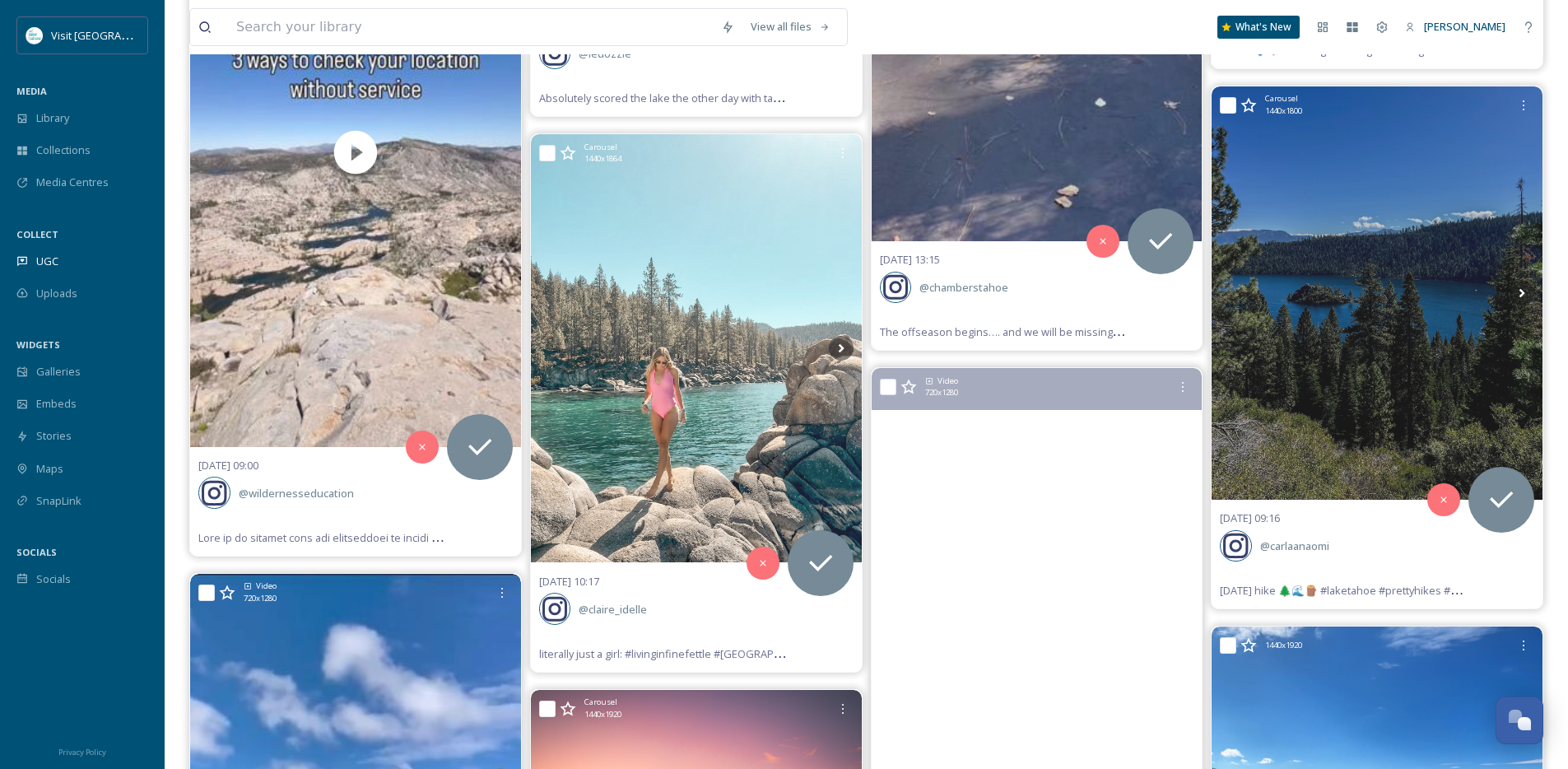
scroll to position [24395, 0]
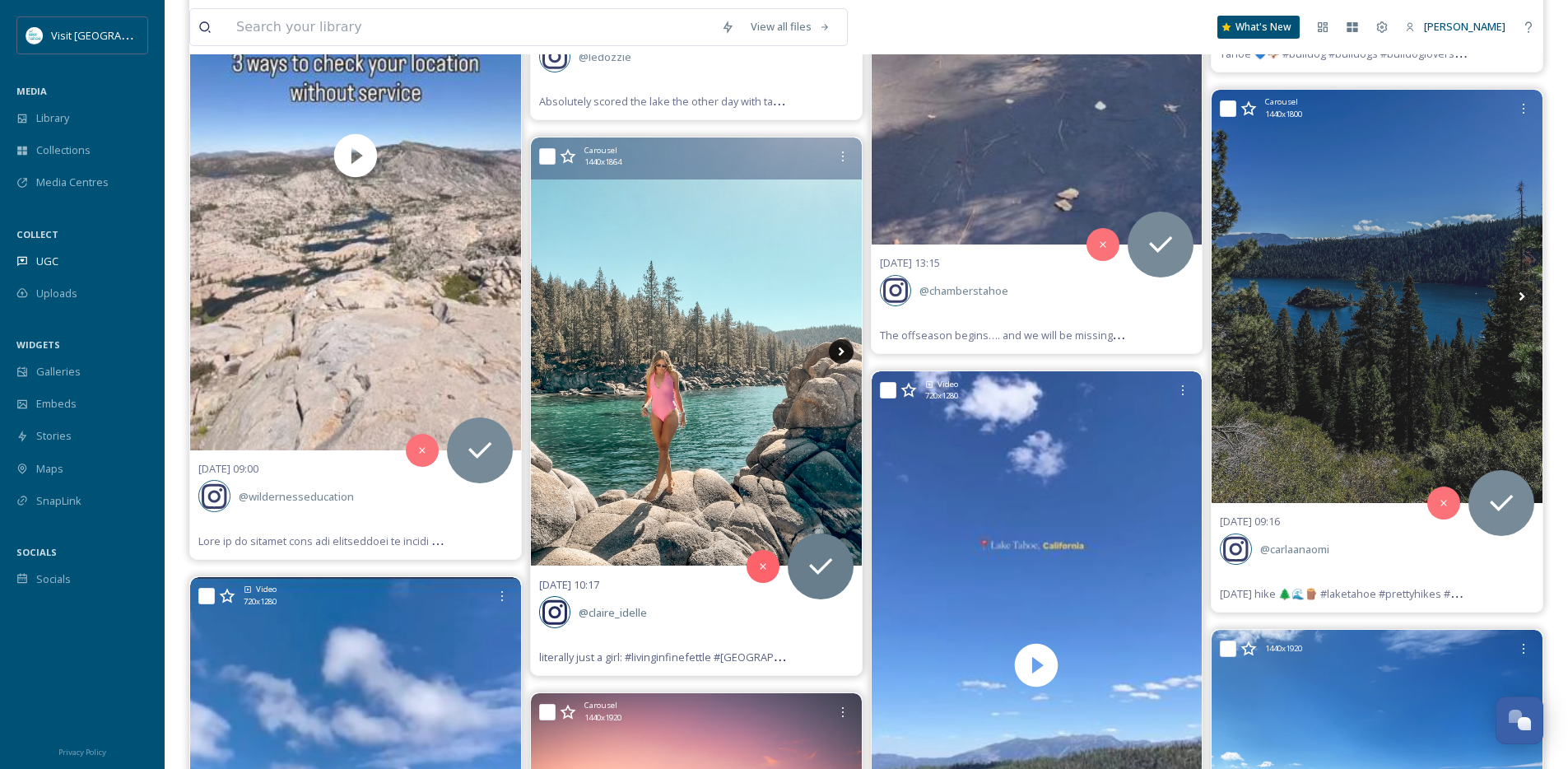
click at [836, 354] on icon at bounding box center [841, 351] width 25 height 25
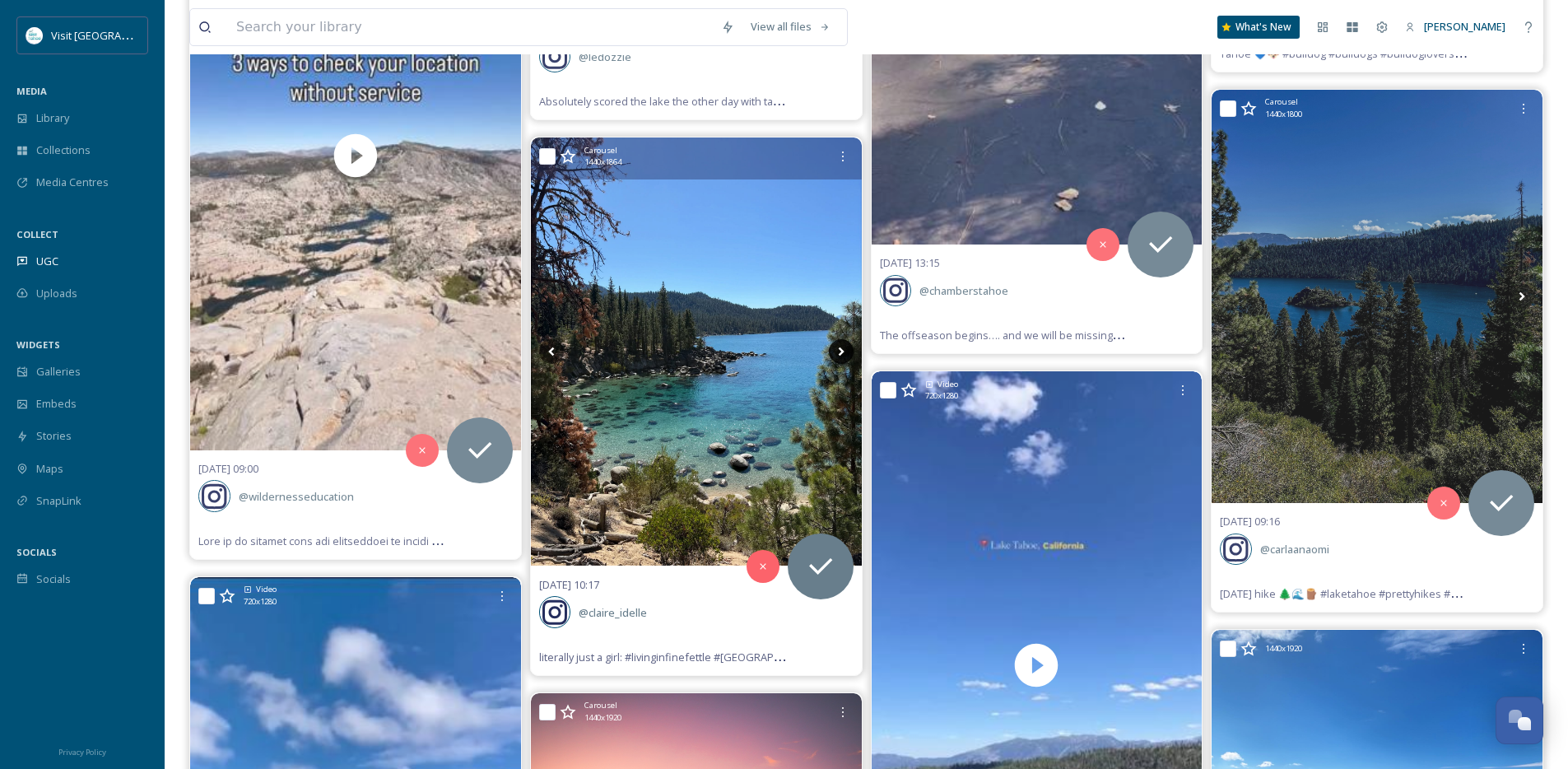
click at [836, 354] on icon at bounding box center [841, 351] width 25 height 25
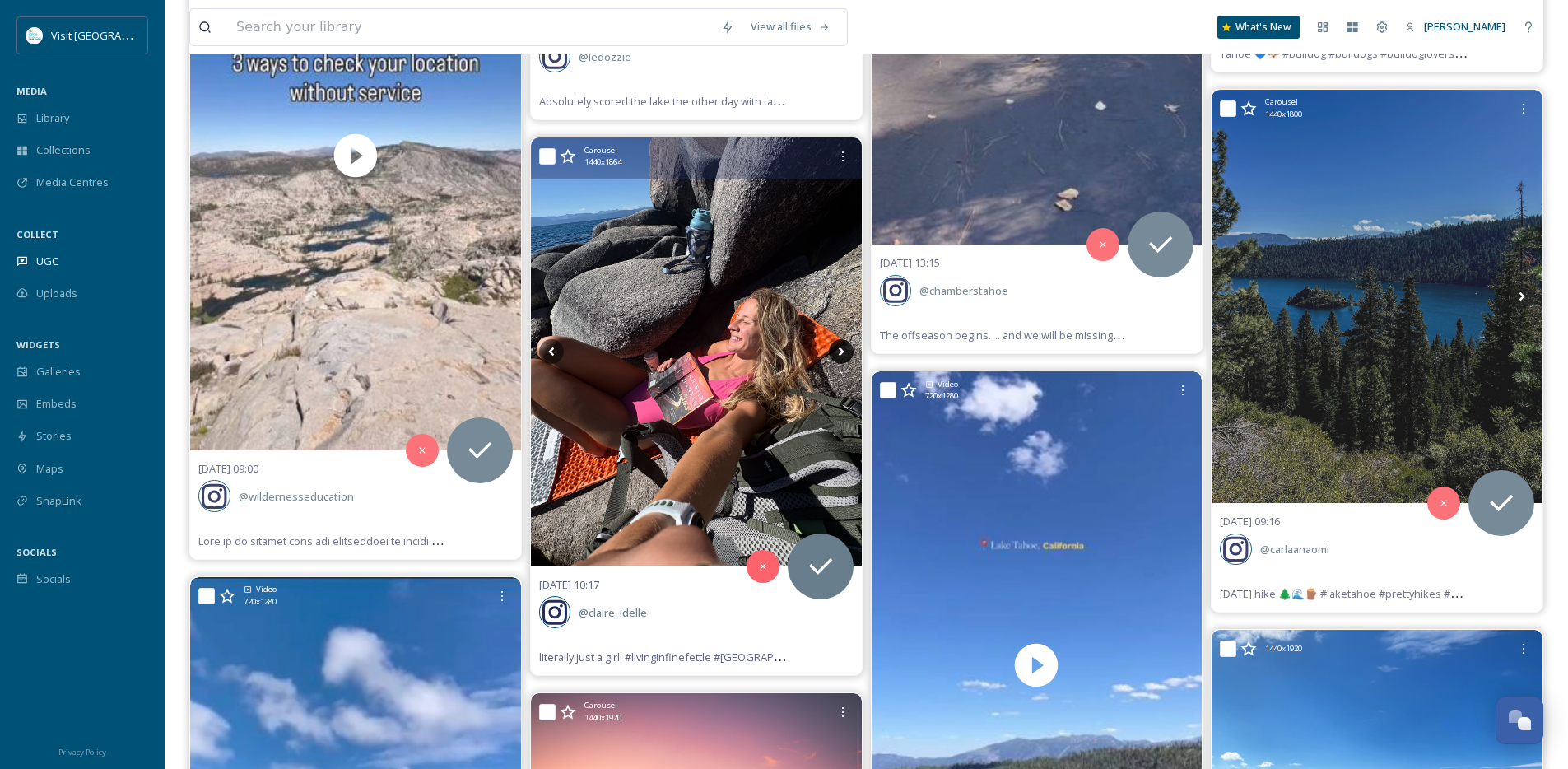
click at [836, 354] on icon at bounding box center [841, 351] width 25 height 25
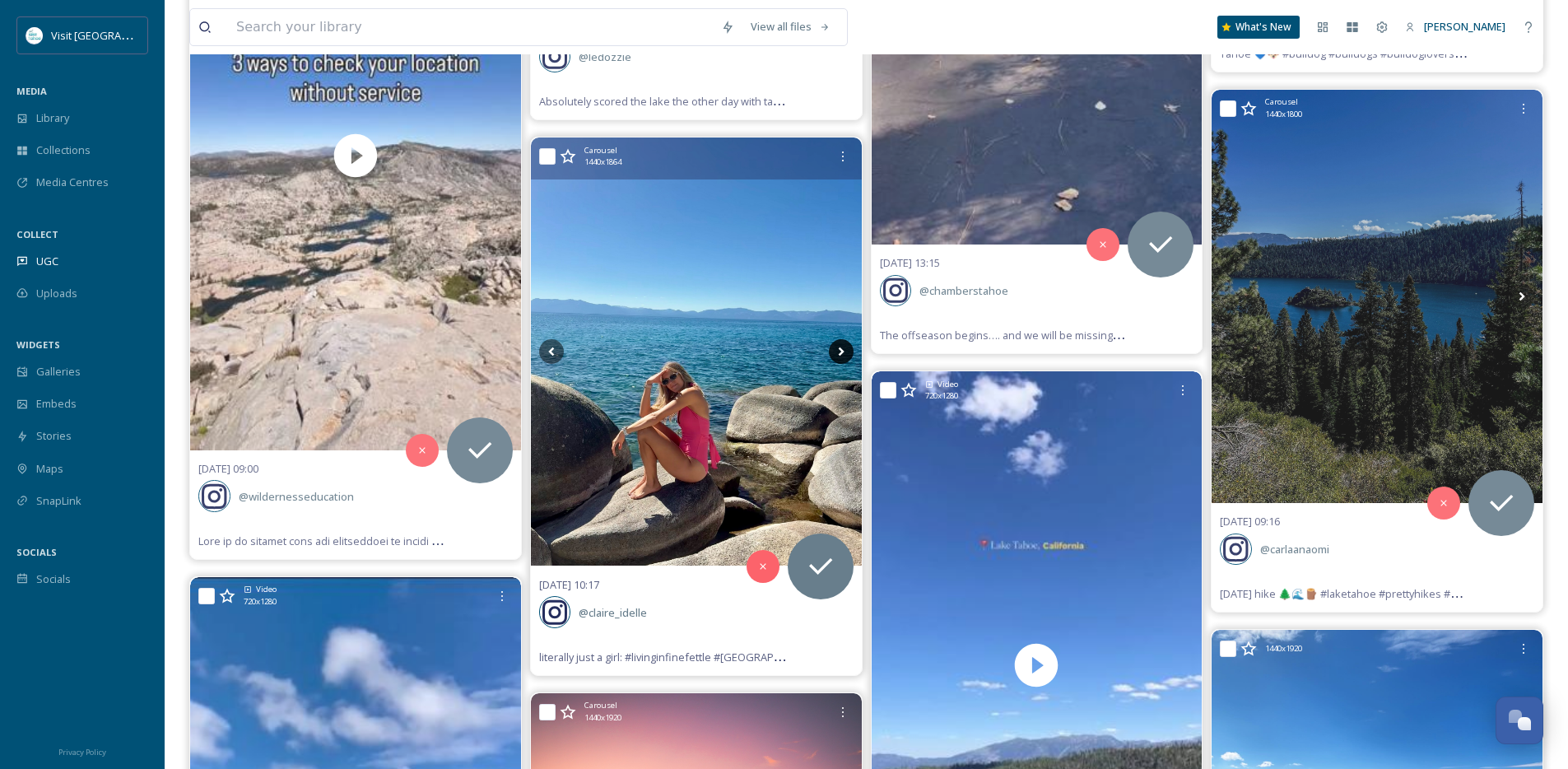
click at [836, 354] on icon at bounding box center [841, 351] width 25 height 25
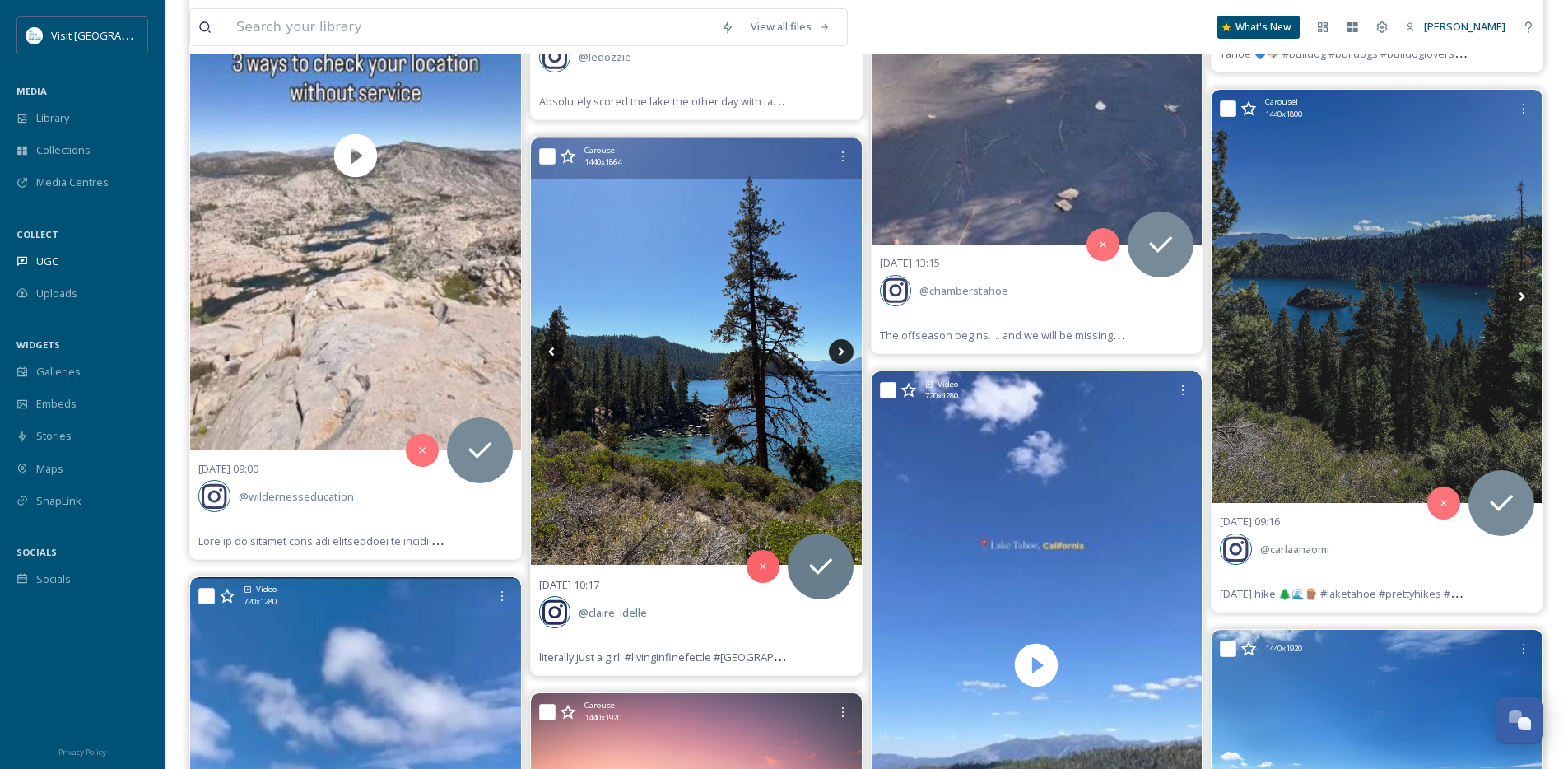
click at [836, 354] on icon at bounding box center [841, 351] width 25 height 25
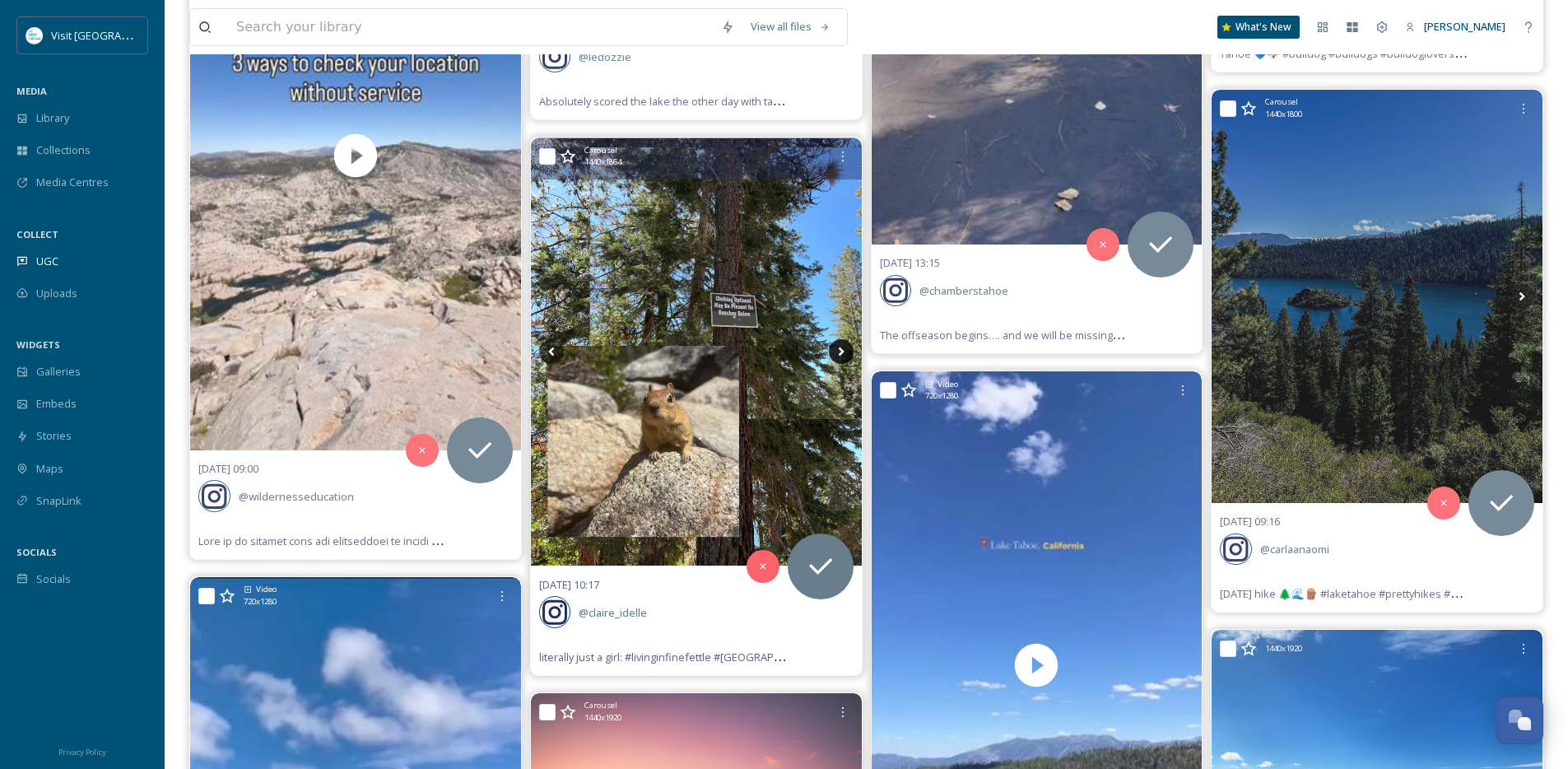
click at [836, 354] on icon at bounding box center [841, 351] width 25 height 25
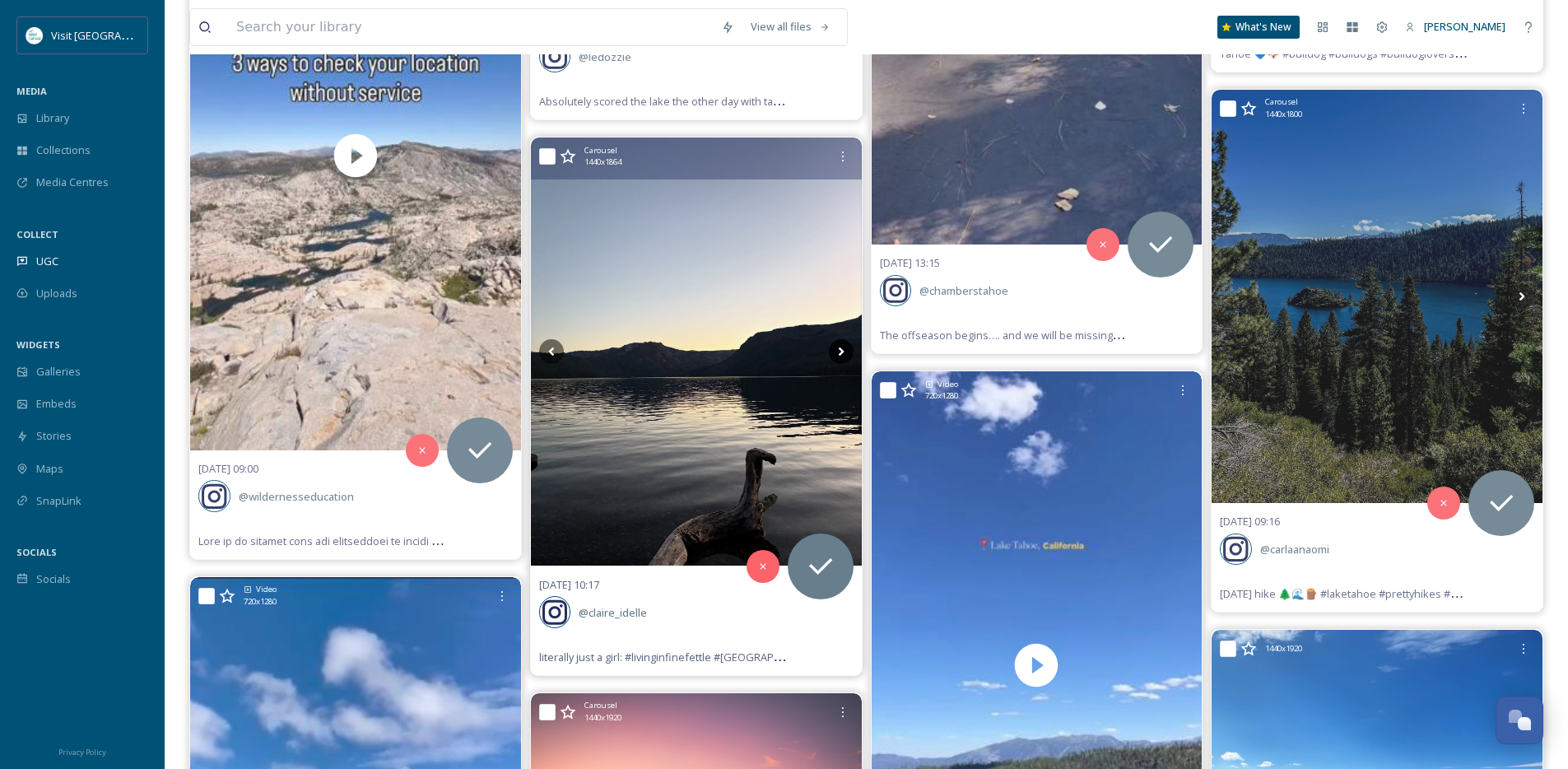
click at [836, 354] on icon at bounding box center [841, 351] width 25 height 25
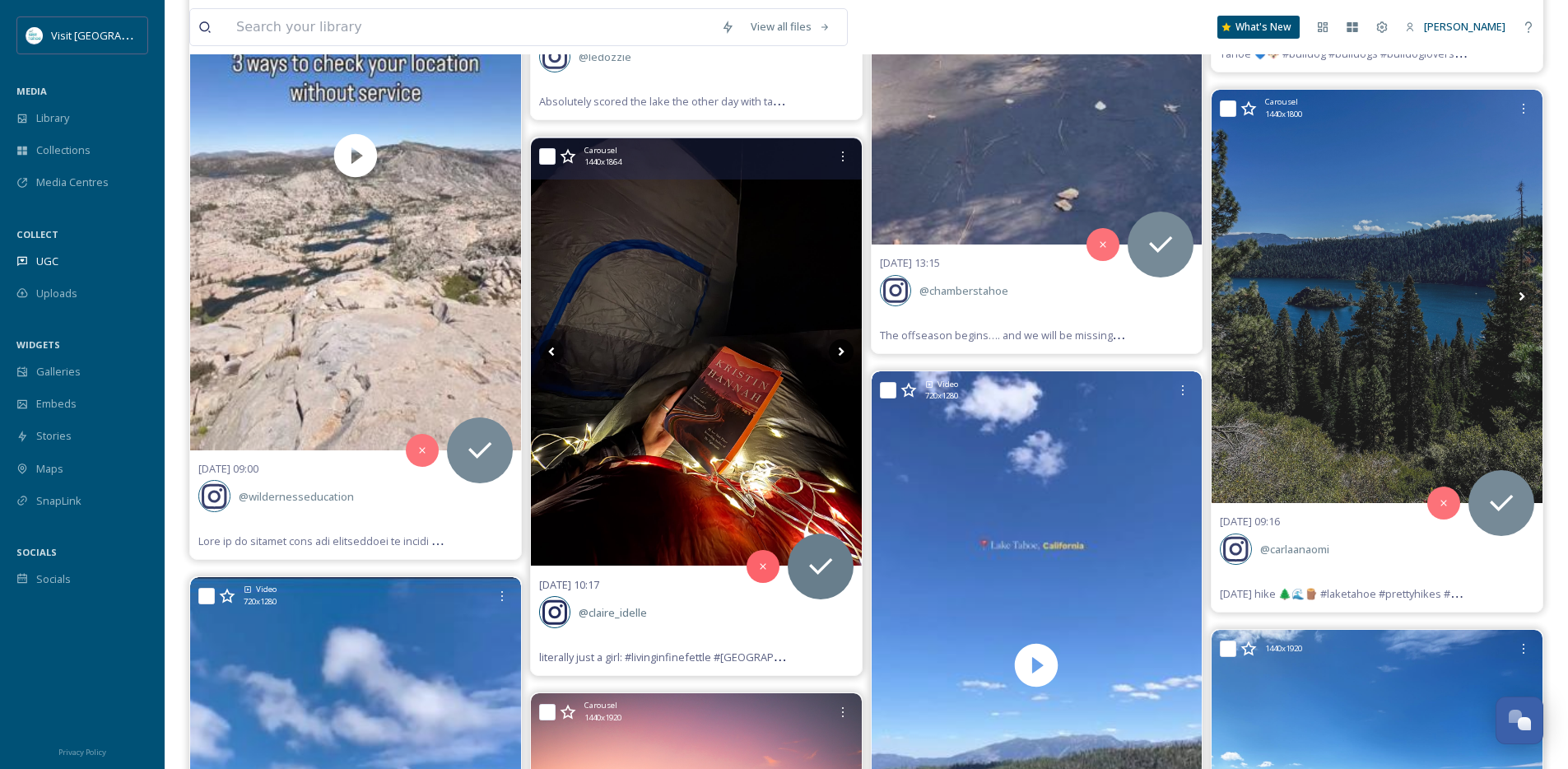
click at [836, 354] on icon at bounding box center [841, 351] width 25 height 25
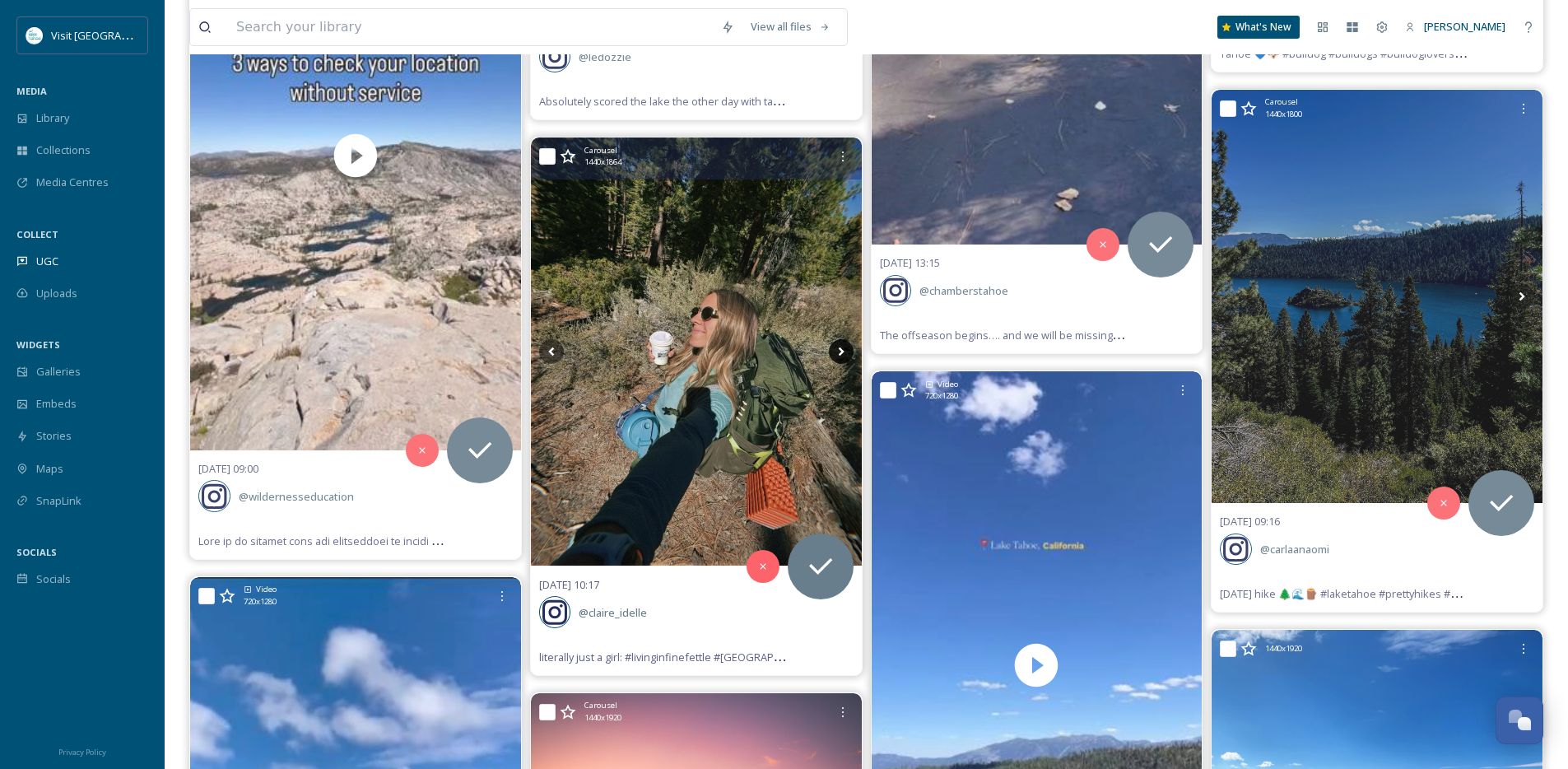
click at [836, 354] on icon at bounding box center [841, 351] width 25 height 25
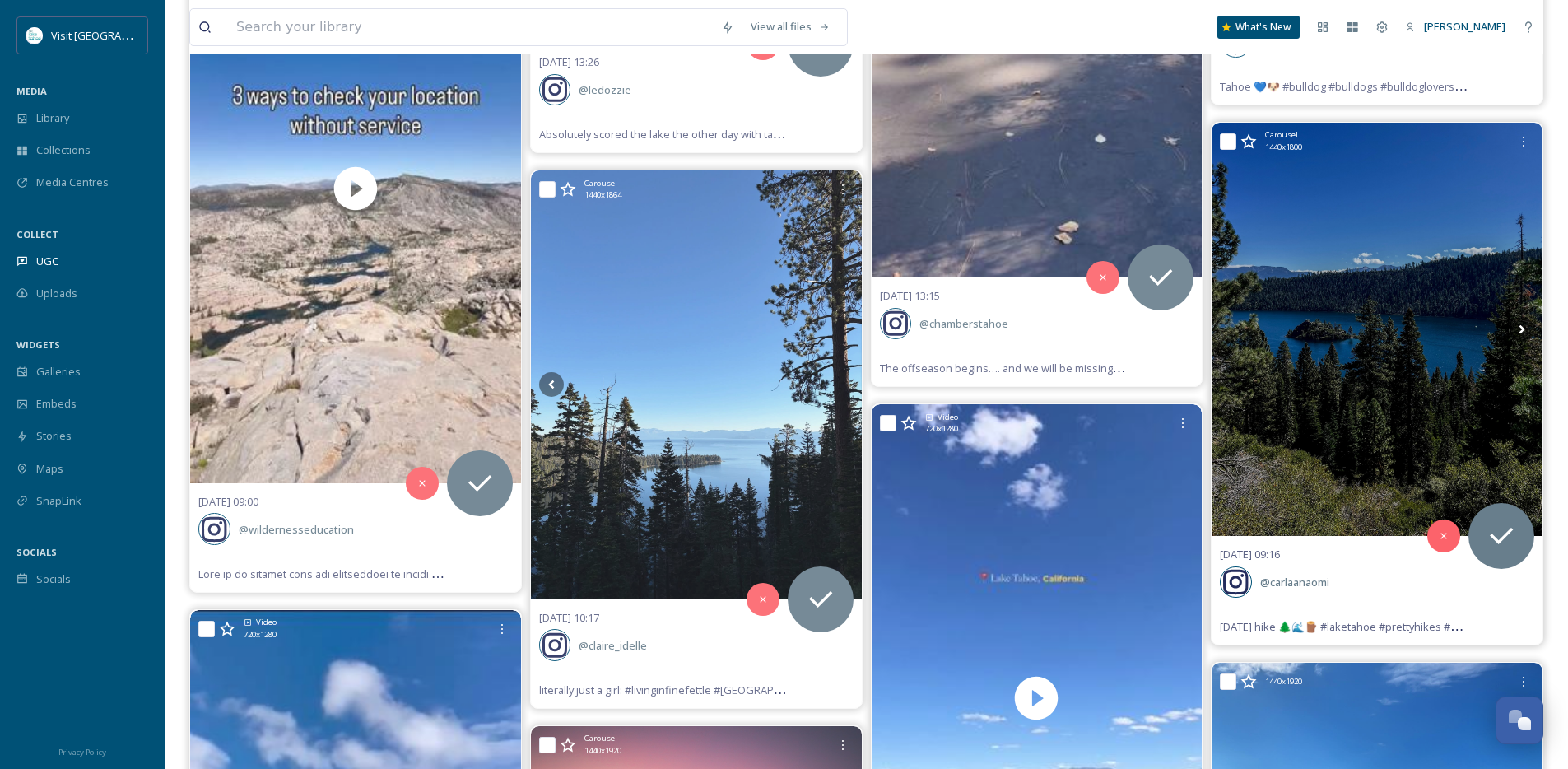
scroll to position [24232, 0]
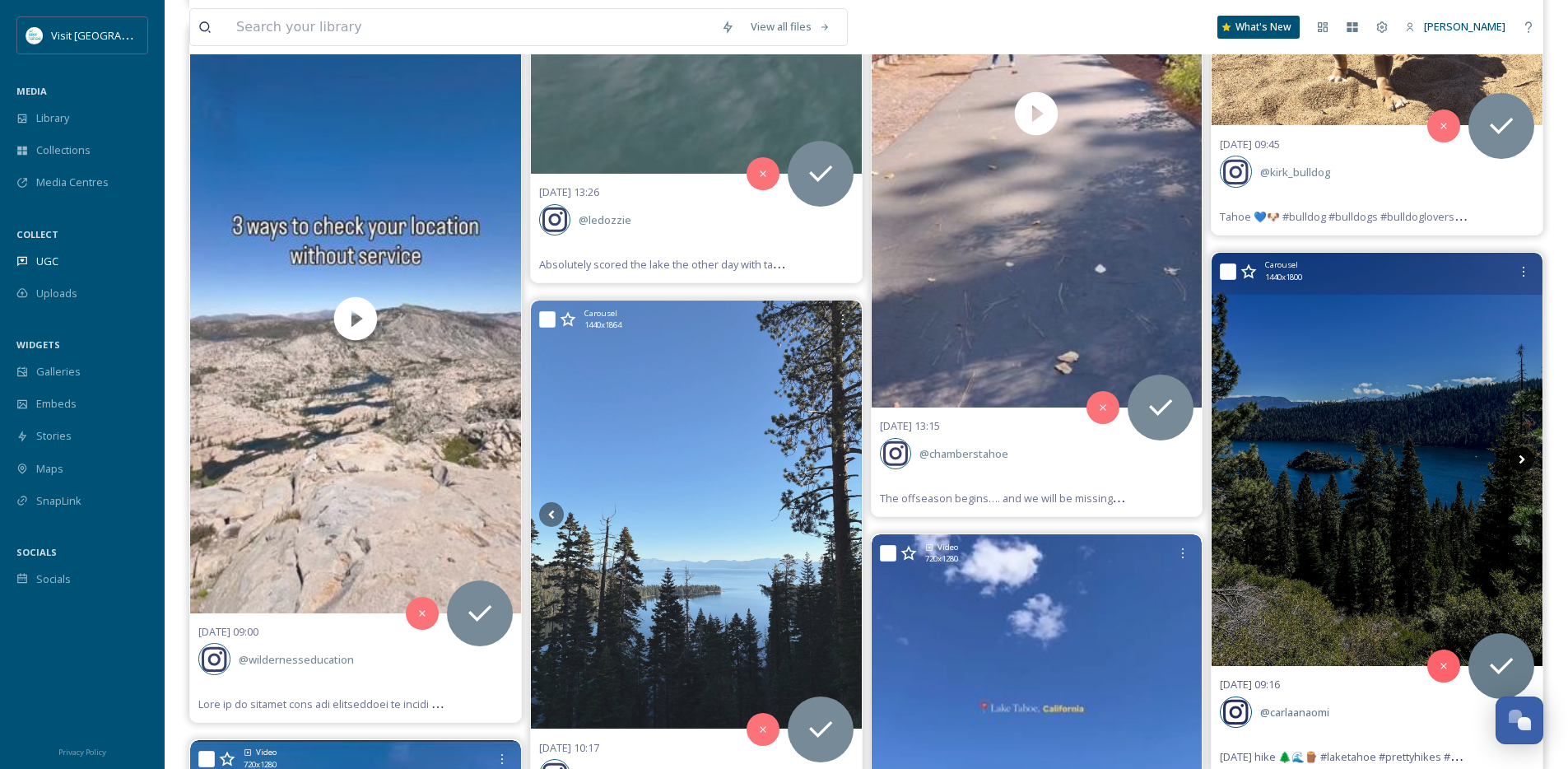
click at [1520, 461] on icon at bounding box center [1522, 458] width 25 height 25
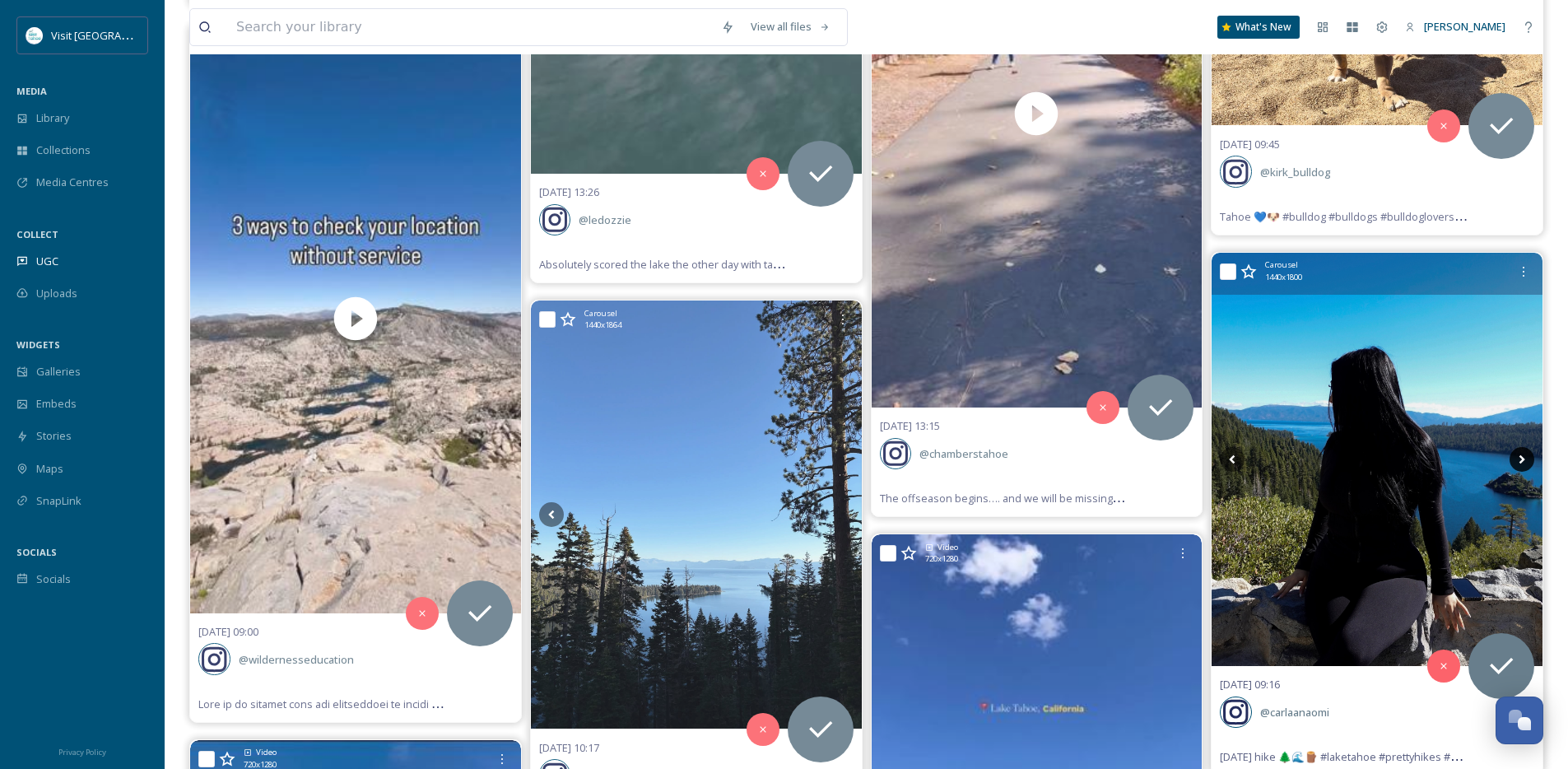
click at [1520, 461] on icon at bounding box center [1522, 458] width 25 height 25
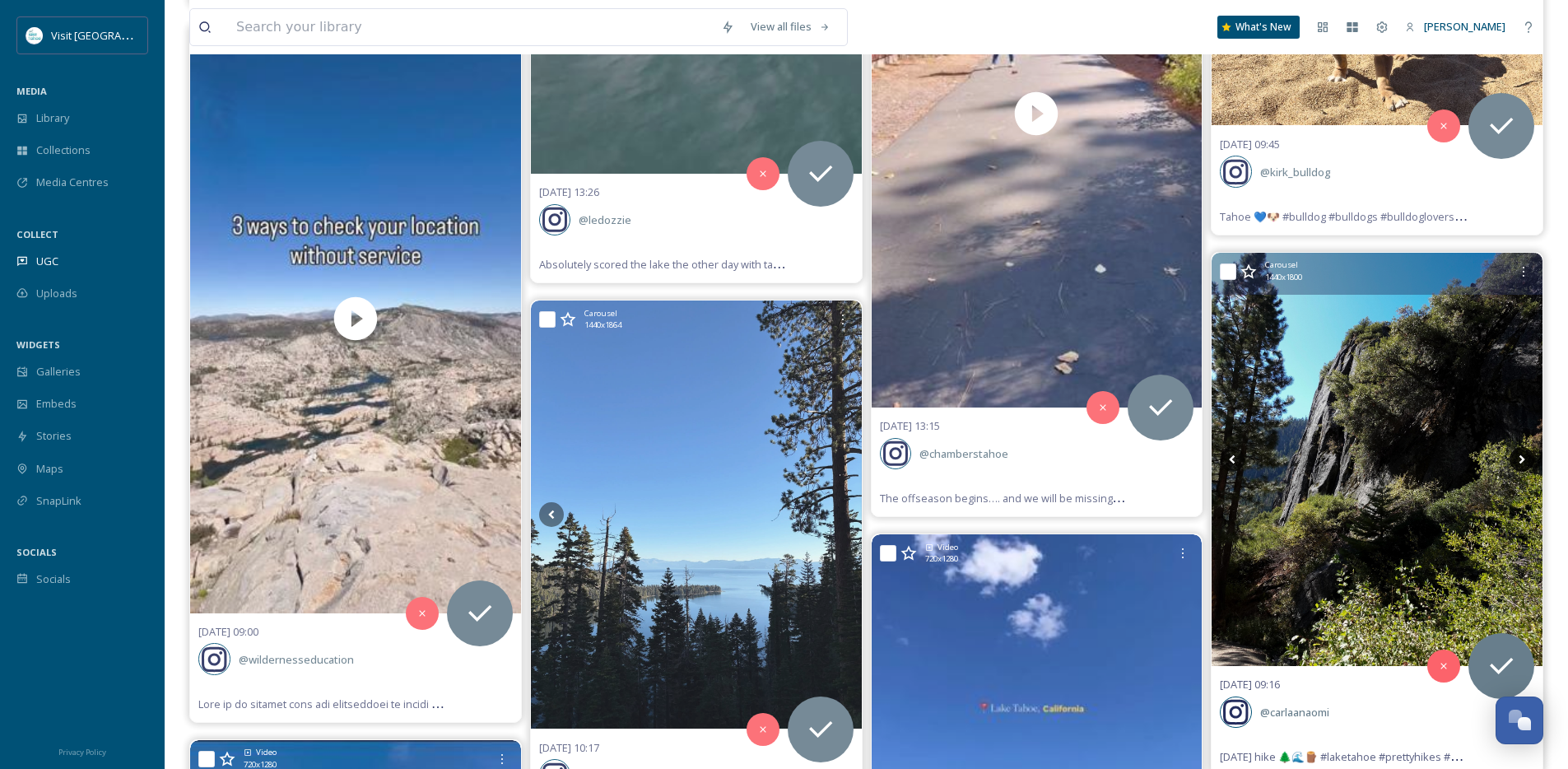
click at [1520, 461] on icon at bounding box center [1522, 458] width 25 height 25
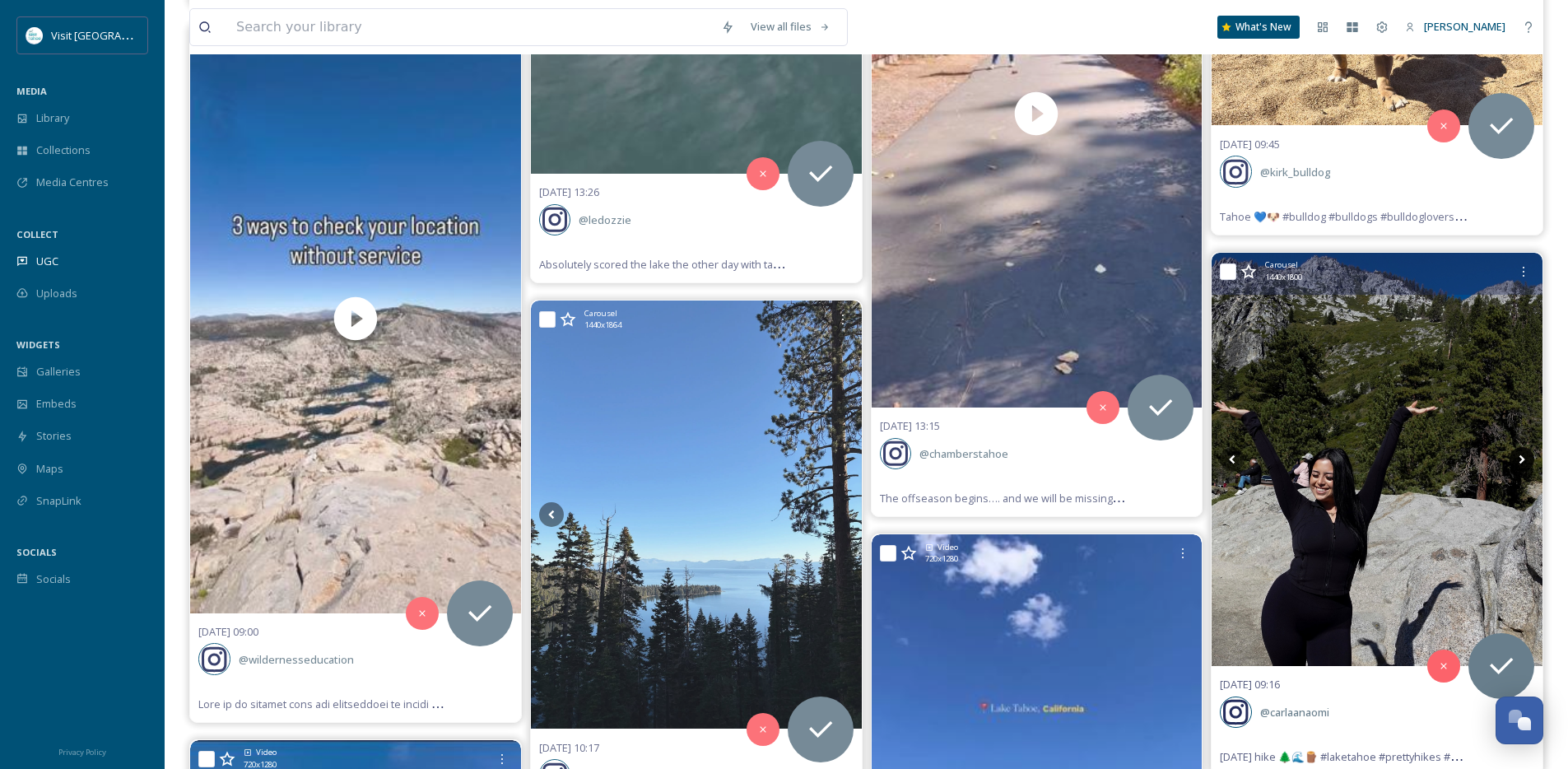
click at [1520, 461] on icon at bounding box center [1522, 458] width 25 height 25
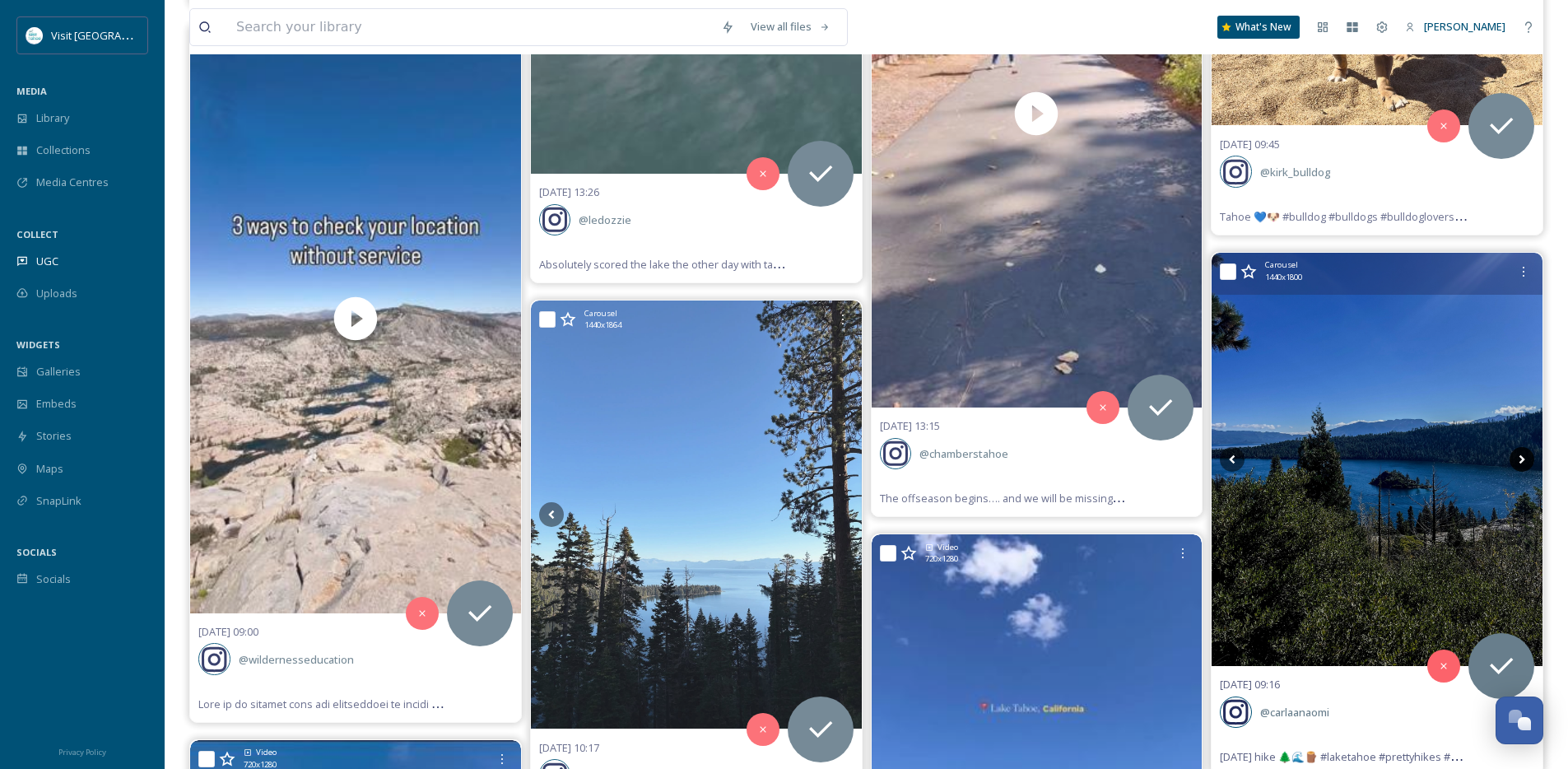
click at [1520, 461] on icon at bounding box center [1522, 458] width 25 height 25
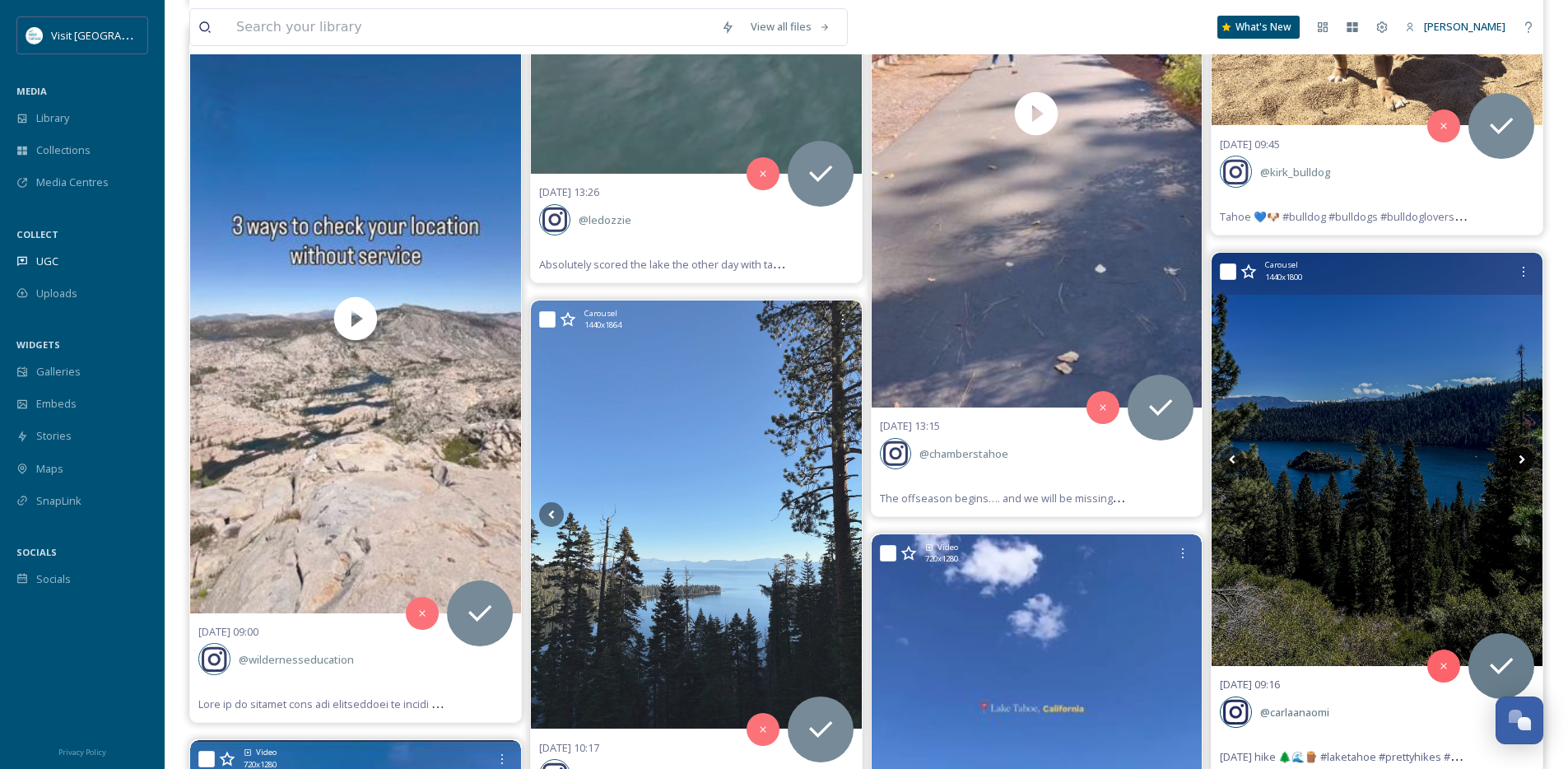
click at [1519, 459] on icon at bounding box center [1522, 458] width 25 height 25
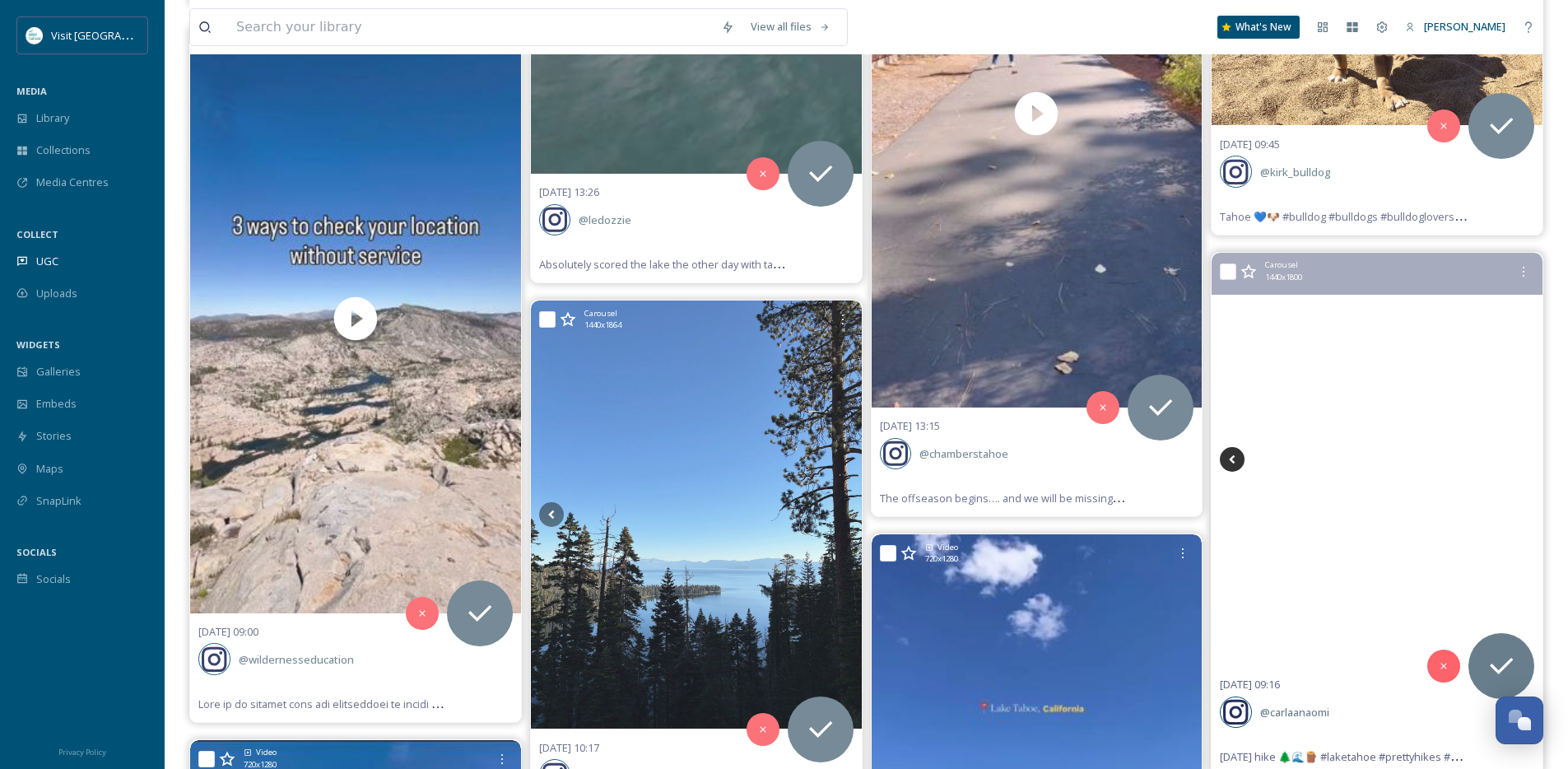
click at [1234, 460] on icon at bounding box center [1232, 458] width 25 height 25
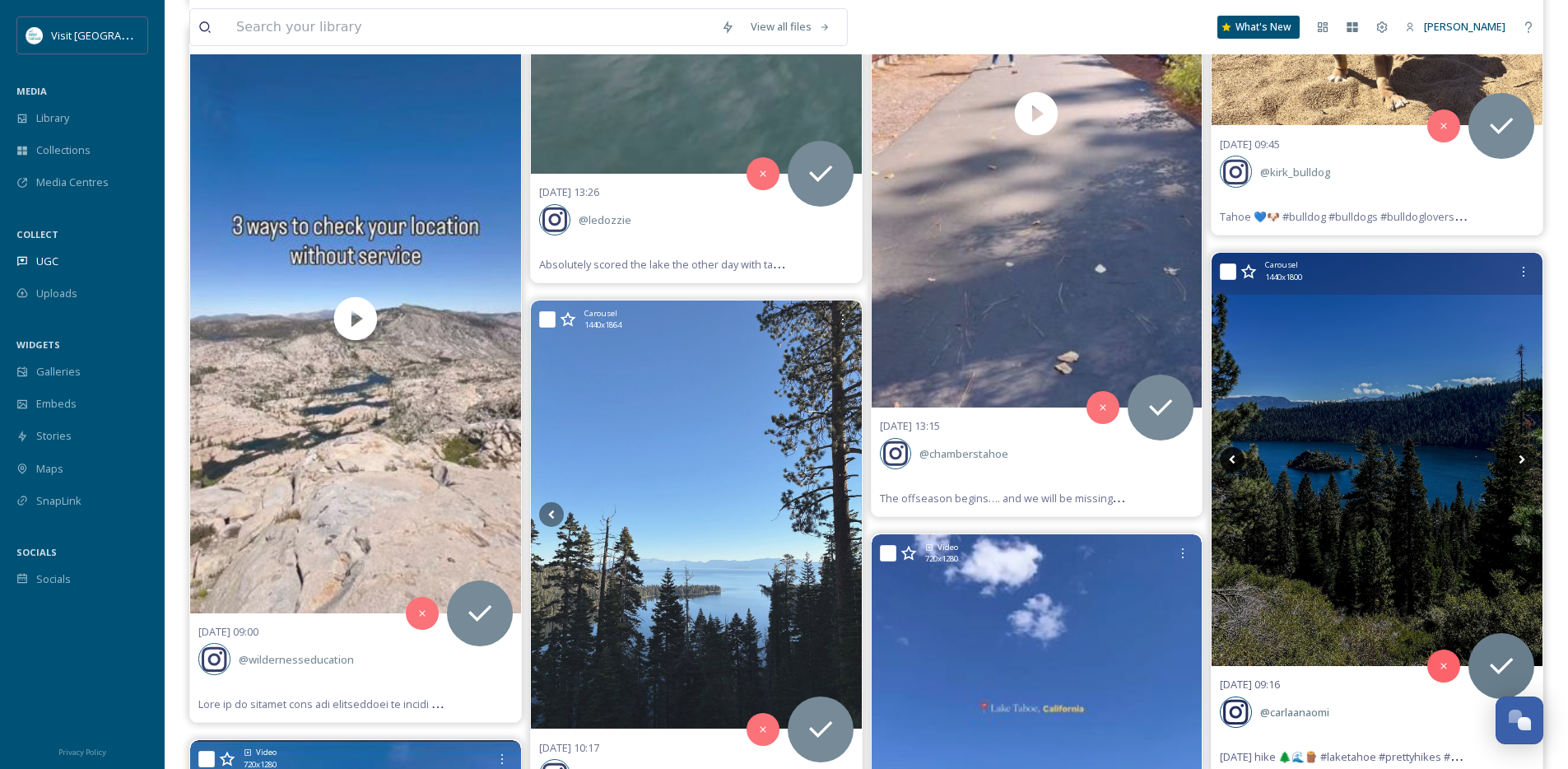
click at [1234, 460] on icon at bounding box center [1232, 458] width 25 height 25
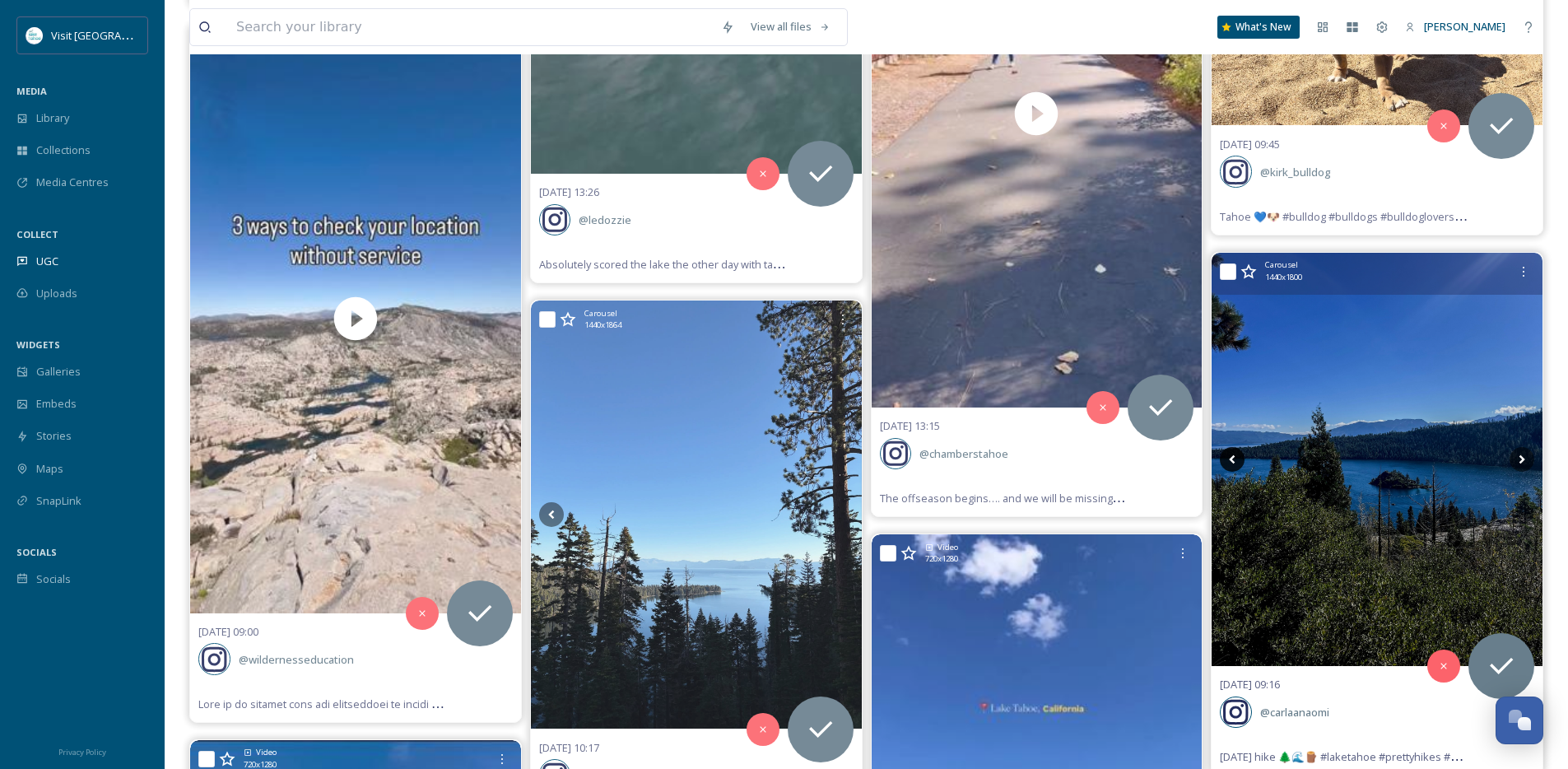
click at [1234, 460] on icon at bounding box center [1232, 458] width 25 height 25
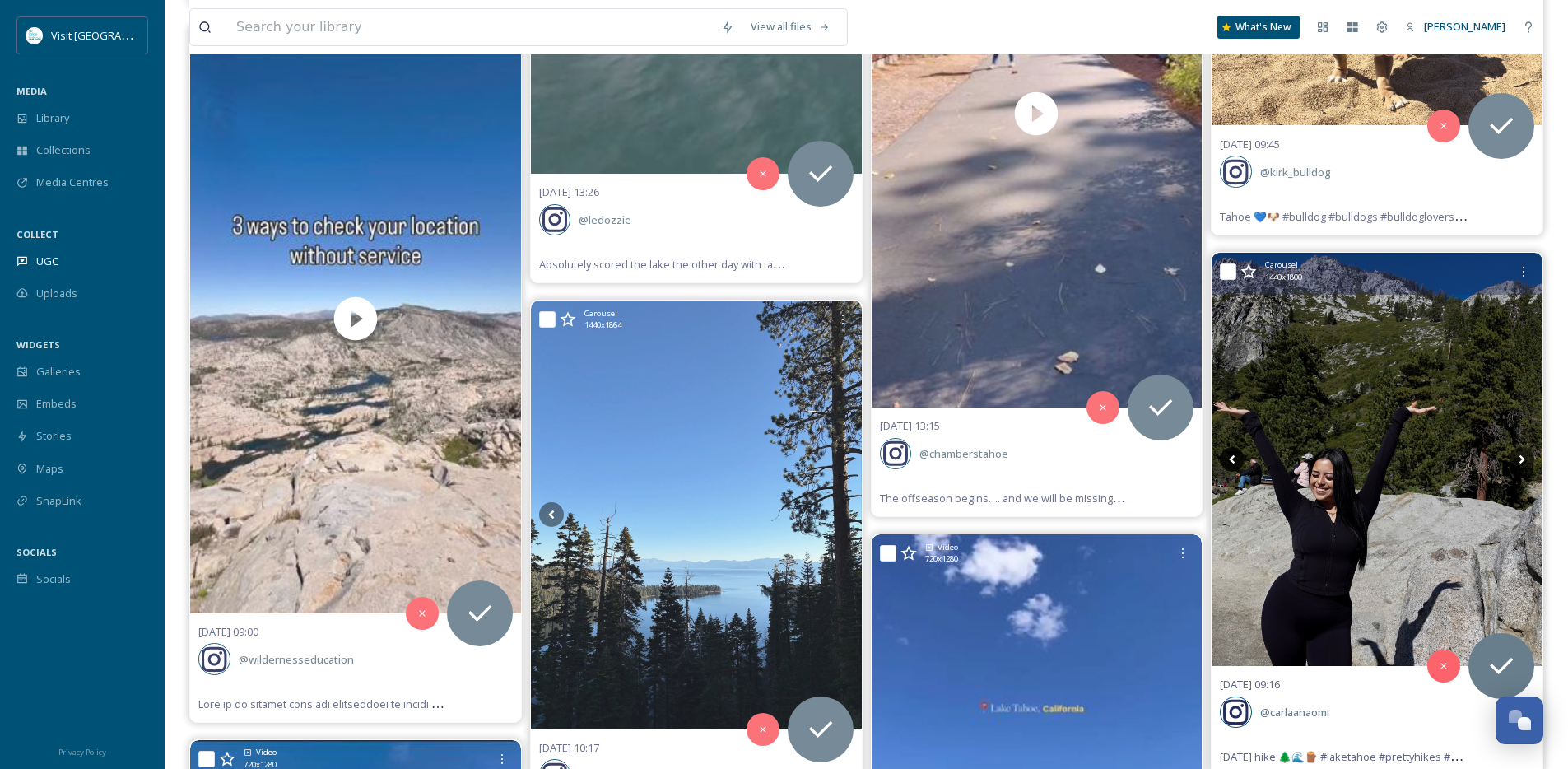
click at [1234, 460] on icon at bounding box center [1232, 458] width 25 height 25
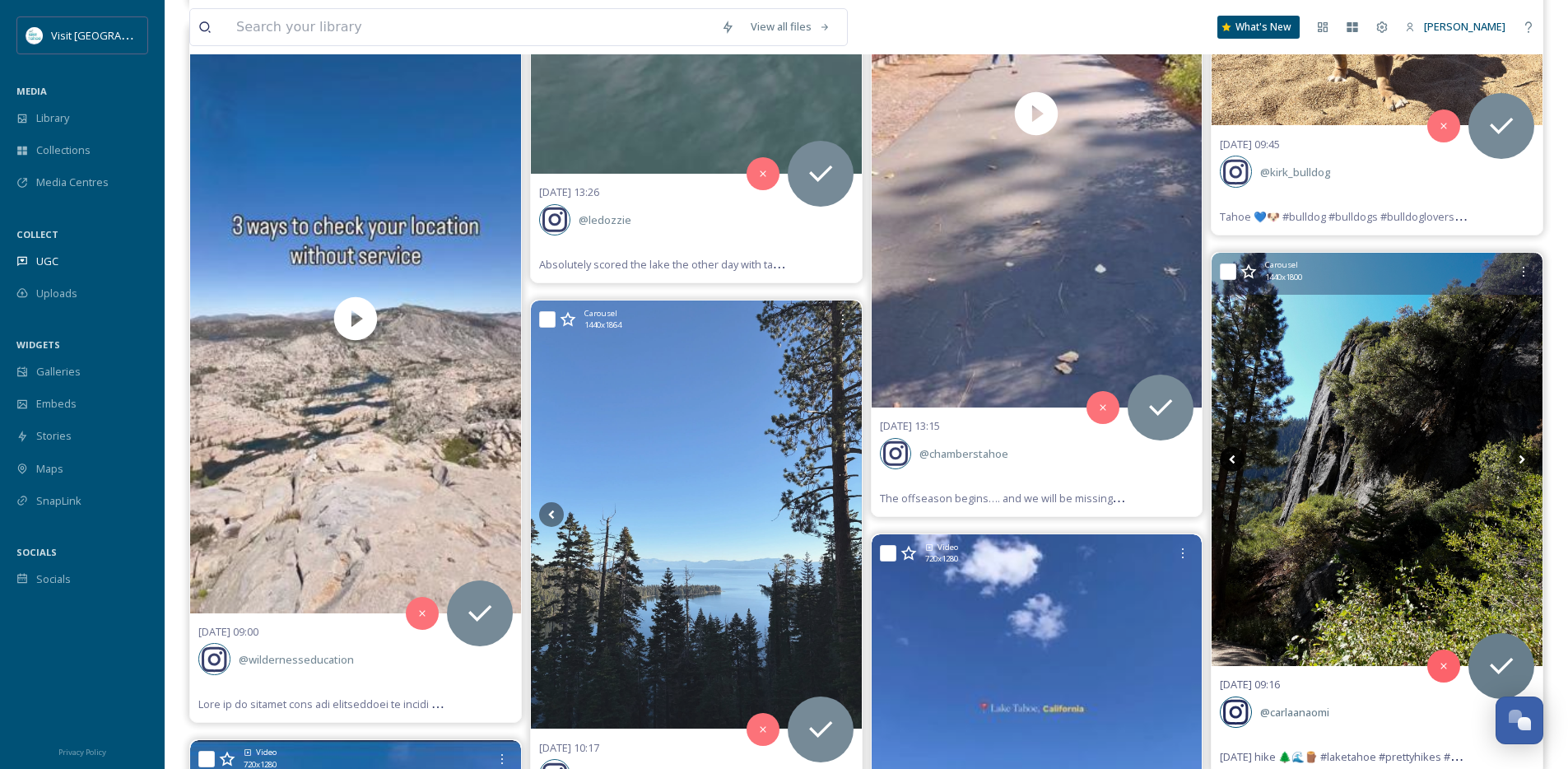
click at [1234, 460] on icon at bounding box center [1232, 458] width 25 height 25
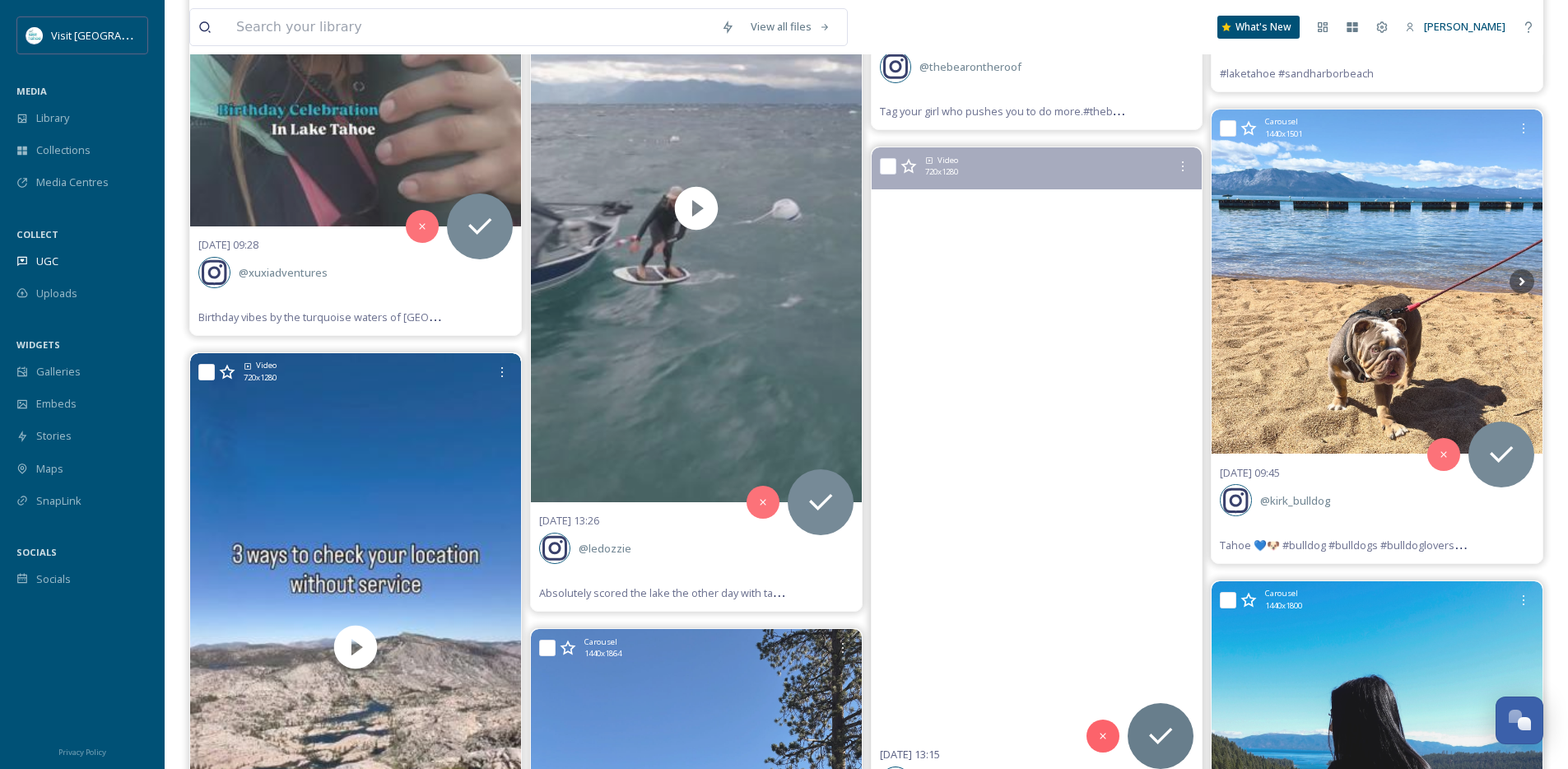
scroll to position [23987, 0]
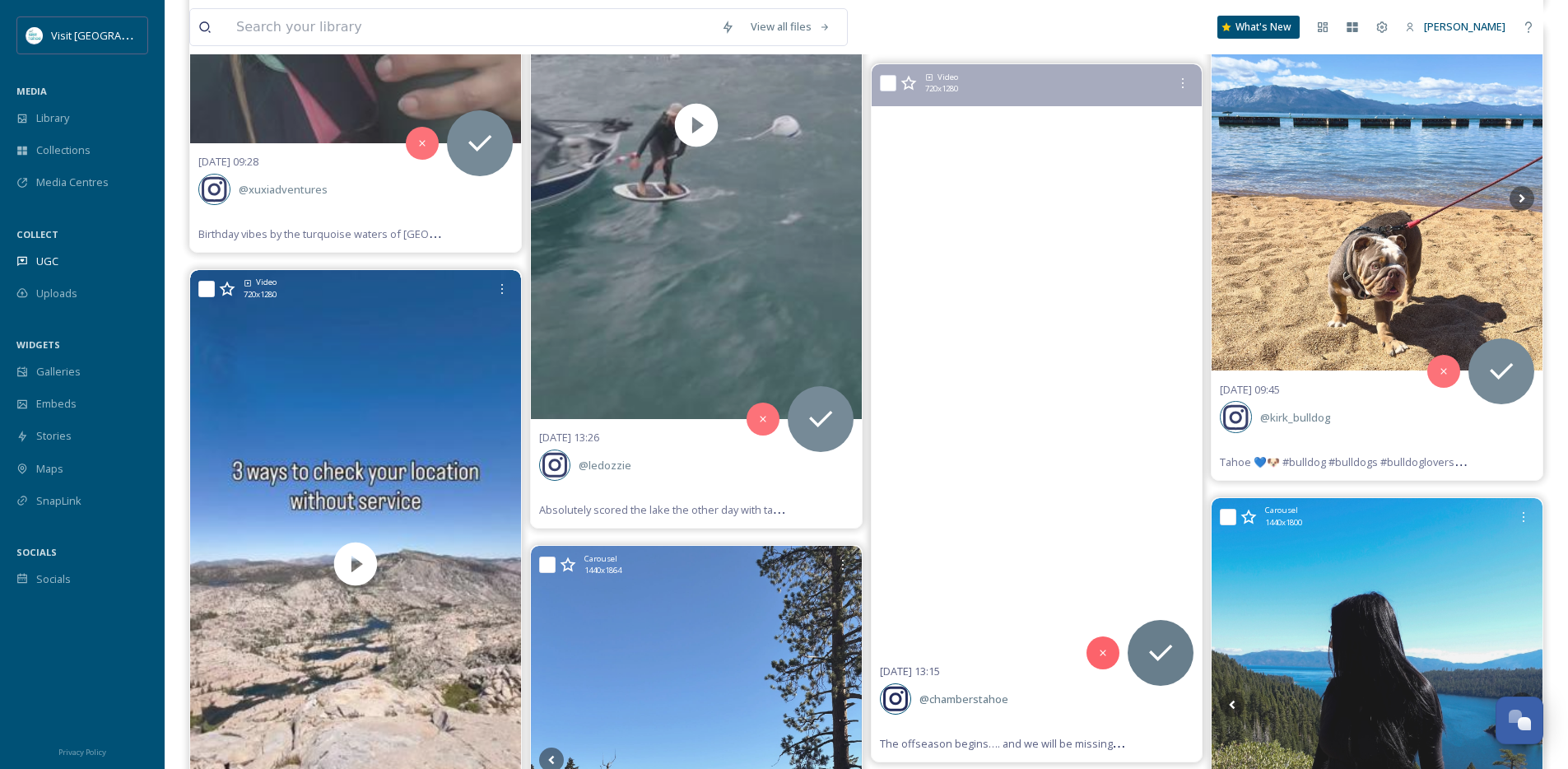
click at [1069, 472] on video "The offseason begins…. and we will be missing you. \aThank you for the most ama…" at bounding box center [1037, 359] width 330 height 588
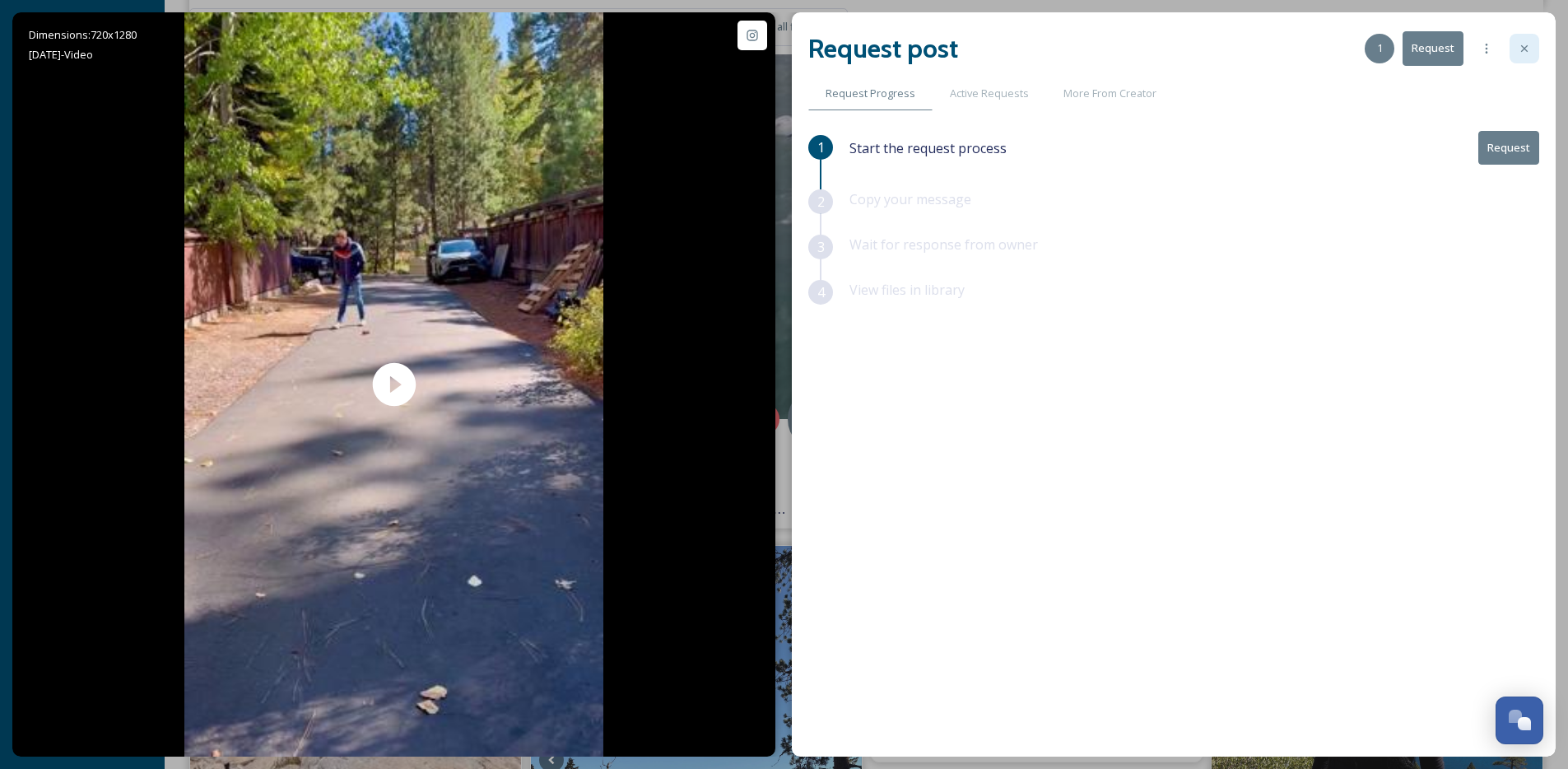
click at [1510, 57] on div at bounding box center [1524, 48] width 30 height 30
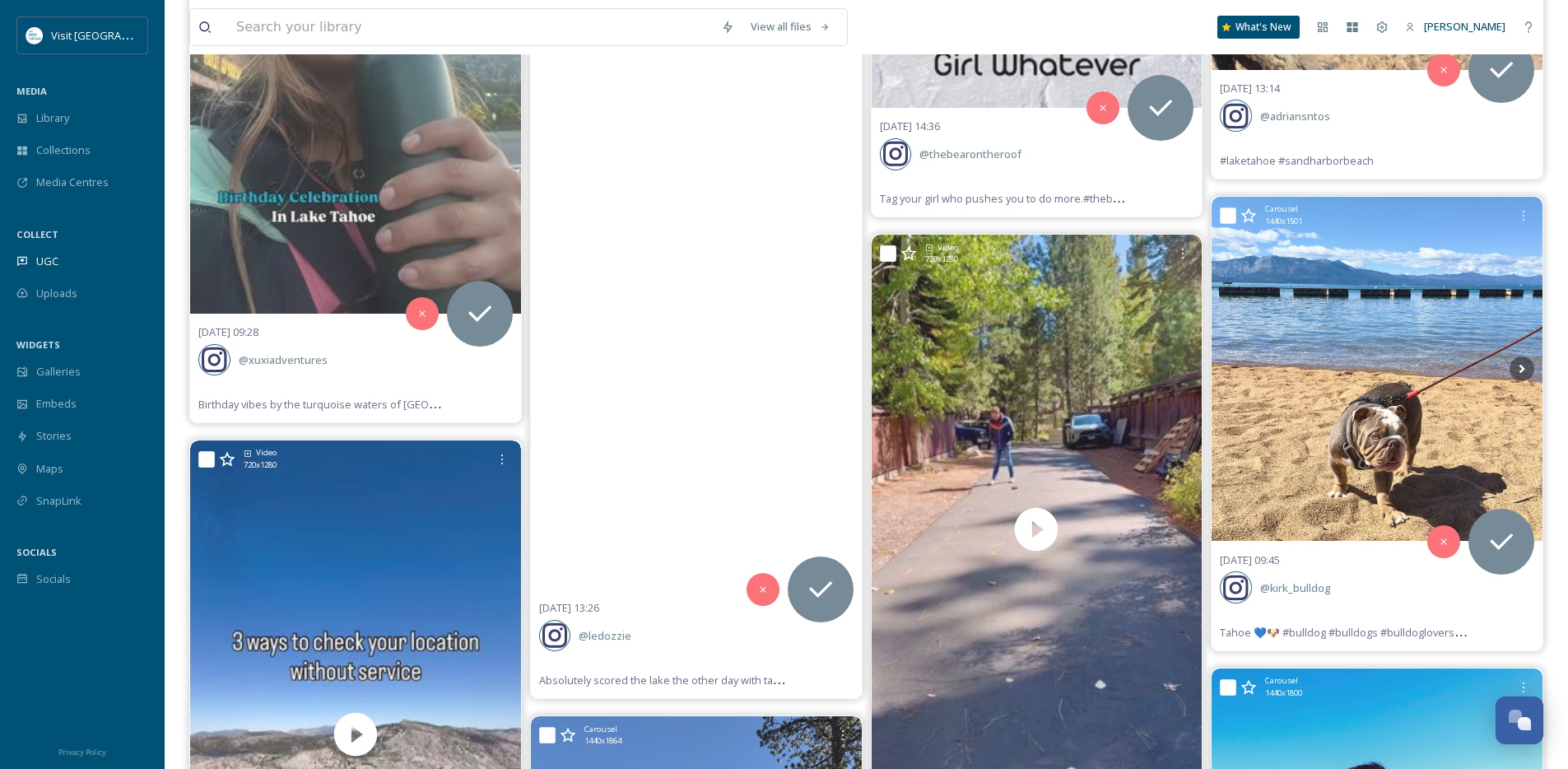
scroll to position [23814, 0]
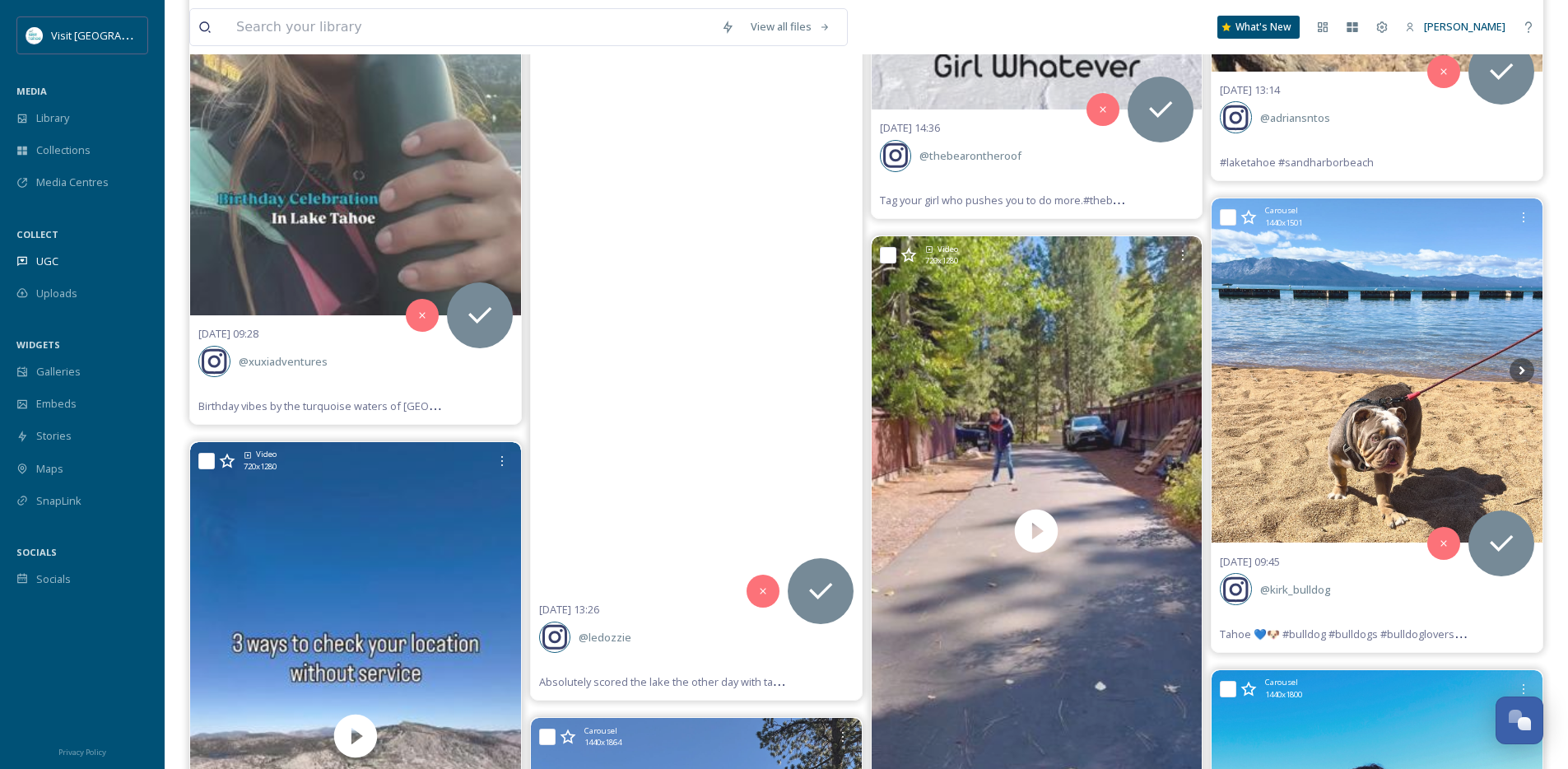
click at [747, 410] on video "Absolutely scored the lake the other day with taj_makai on my liftfoils !!! Wit…" at bounding box center [696, 298] width 330 height 588
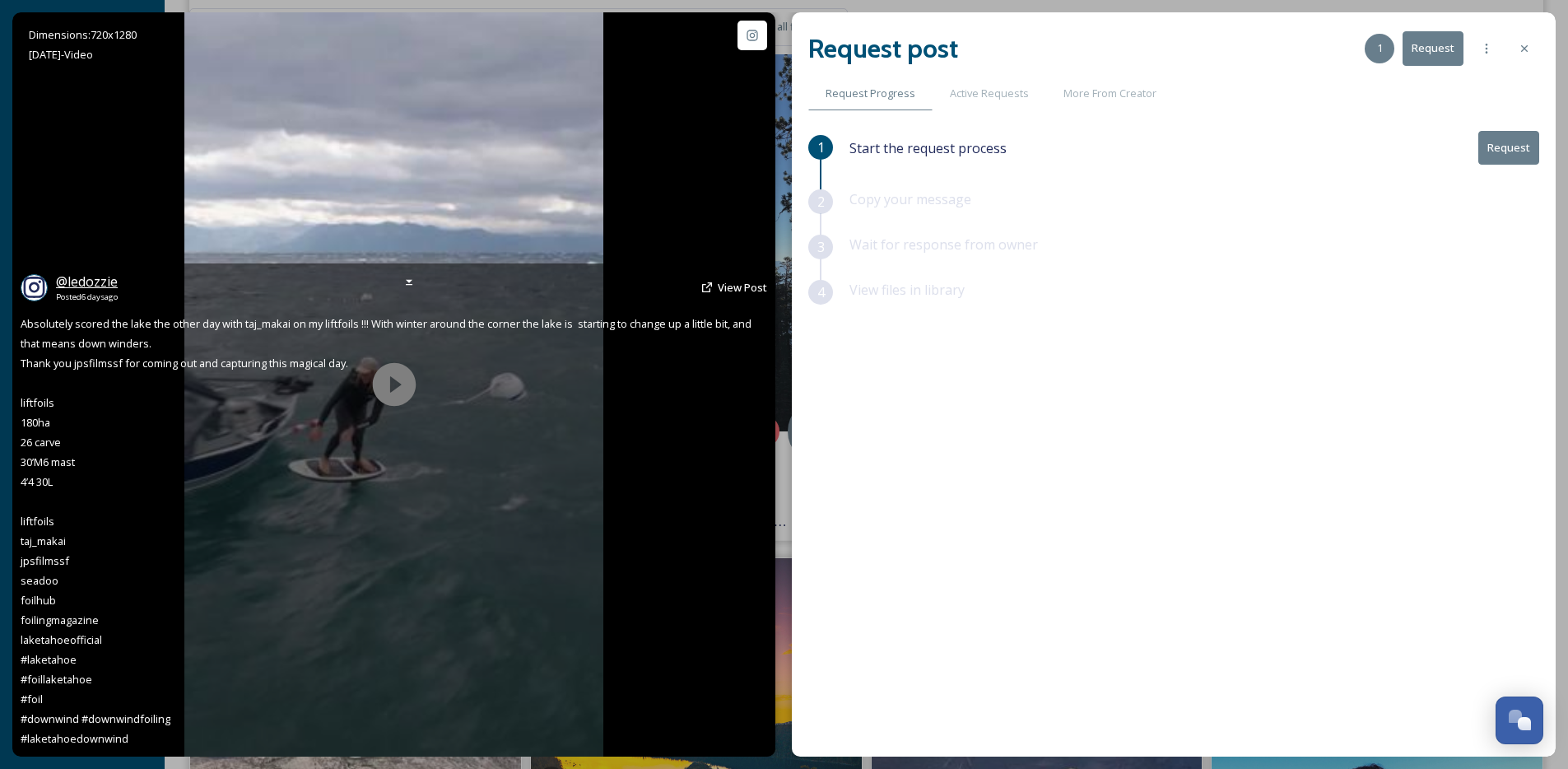
click at [84, 280] on span "@ ledozzie" at bounding box center [87, 281] width 62 height 18
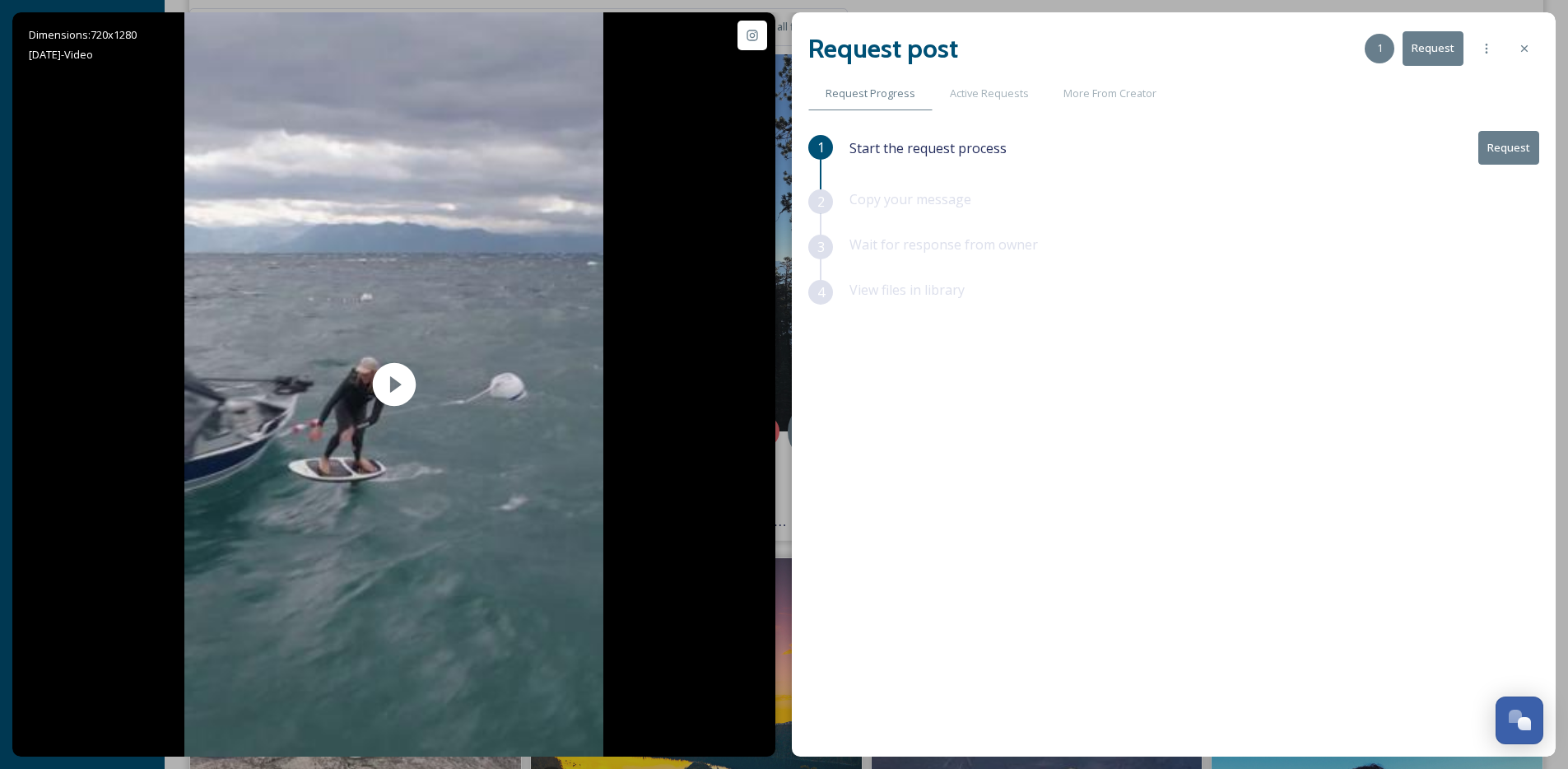
click at [1526, 45] on icon at bounding box center [1524, 48] width 14 height 14
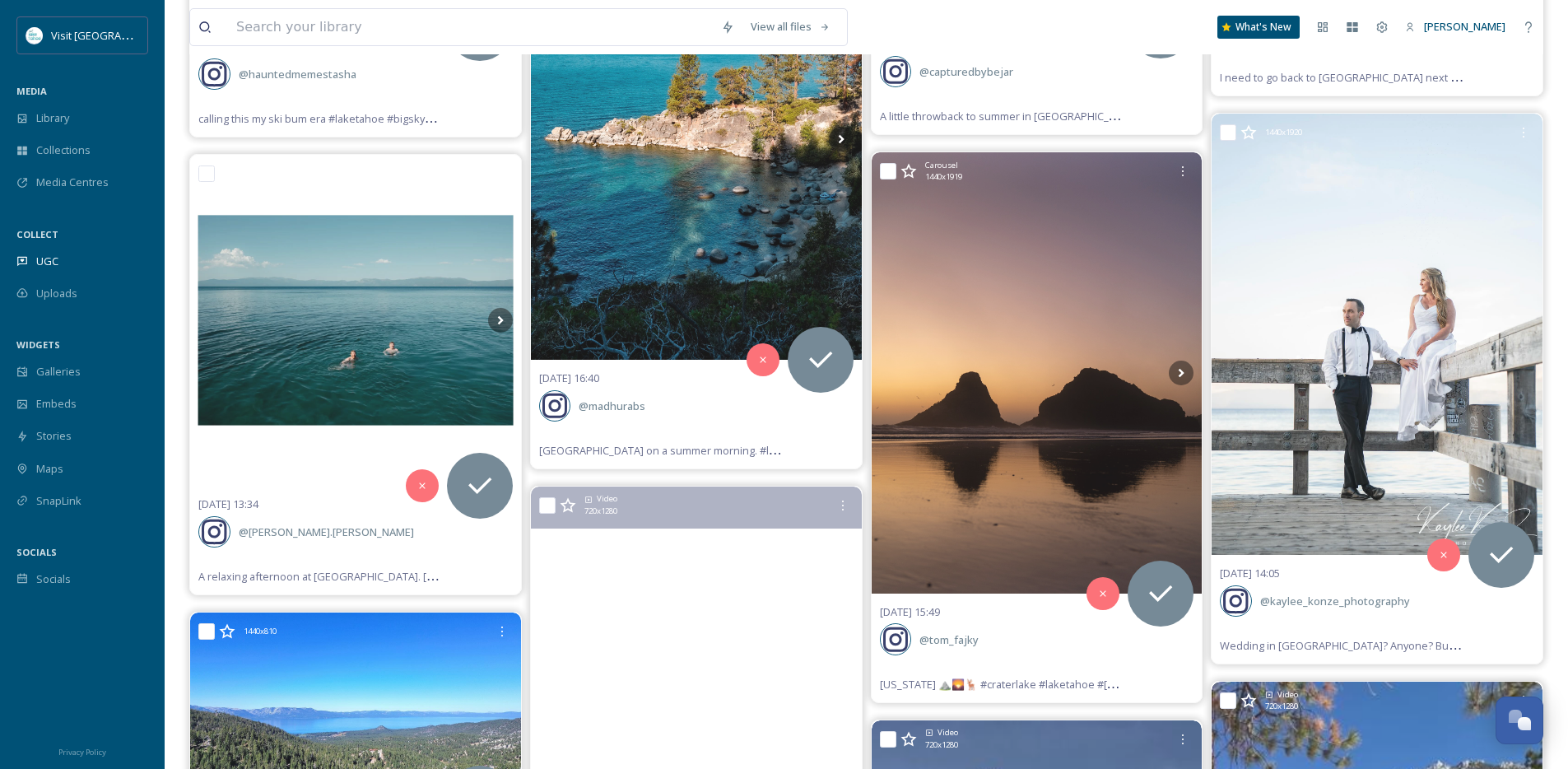
scroll to position [22615, 0]
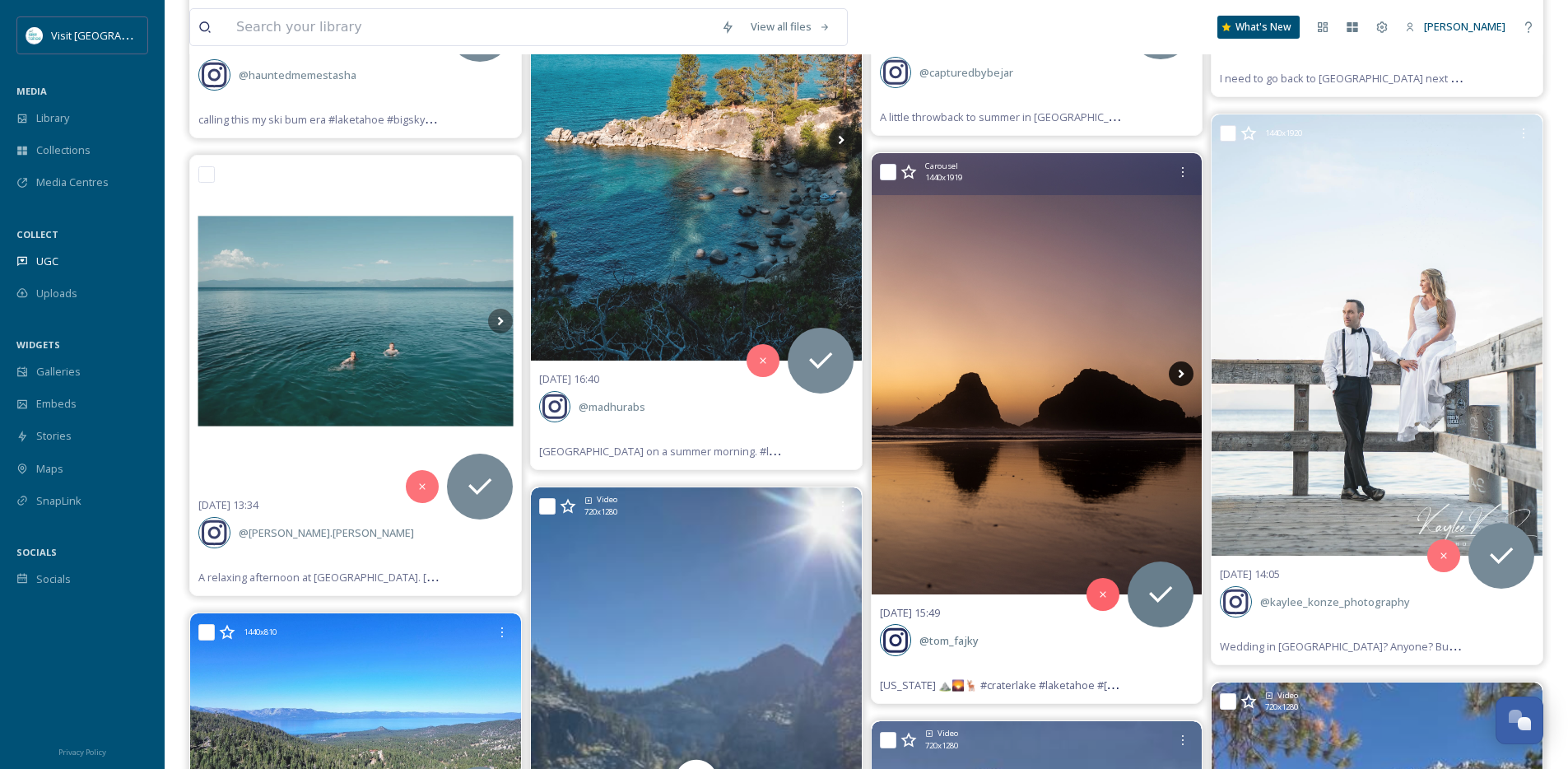
click at [1178, 370] on icon at bounding box center [1181, 373] width 25 height 25
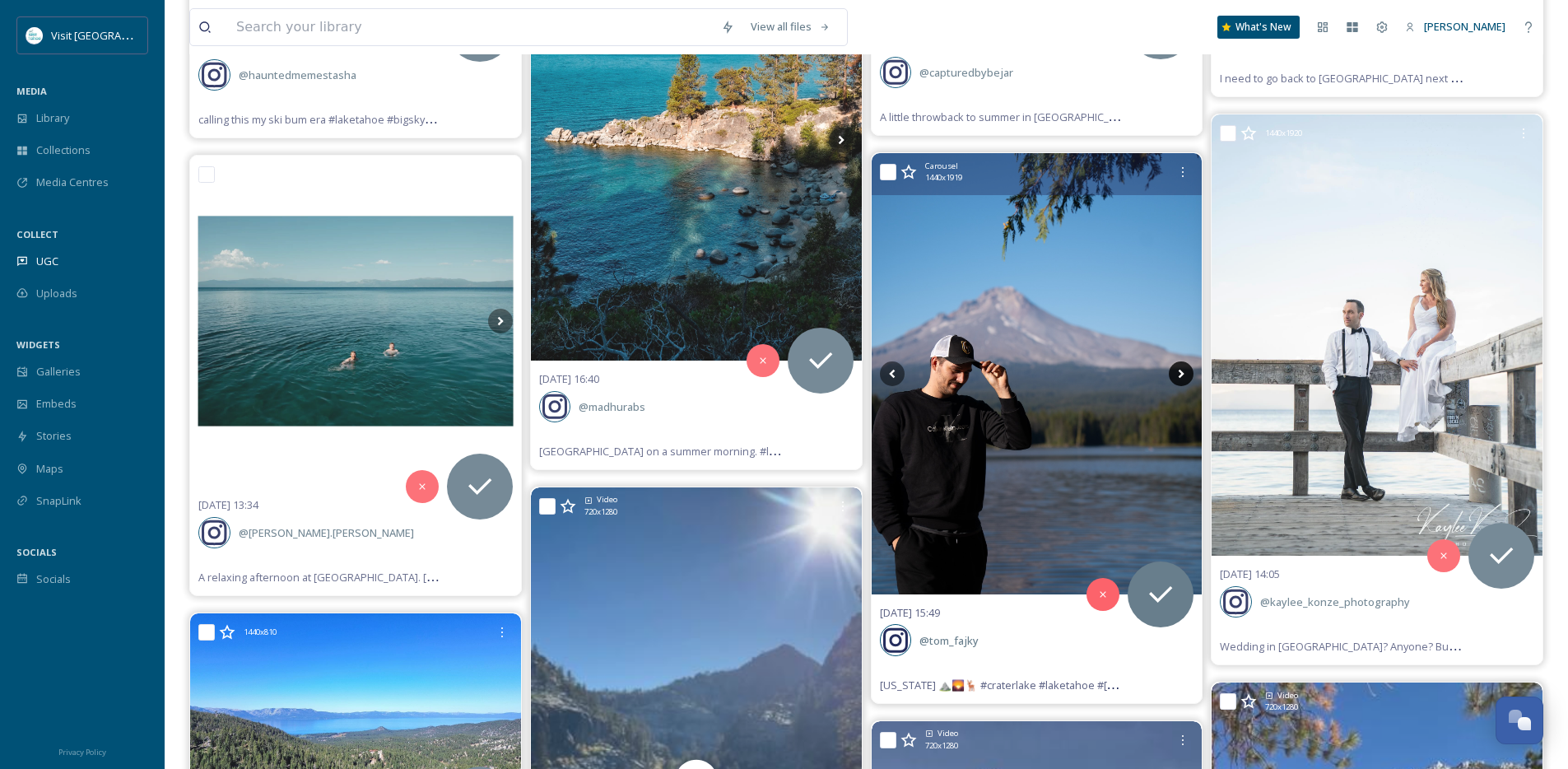
click at [1178, 371] on icon at bounding box center [1181, 373] width 25 height 25
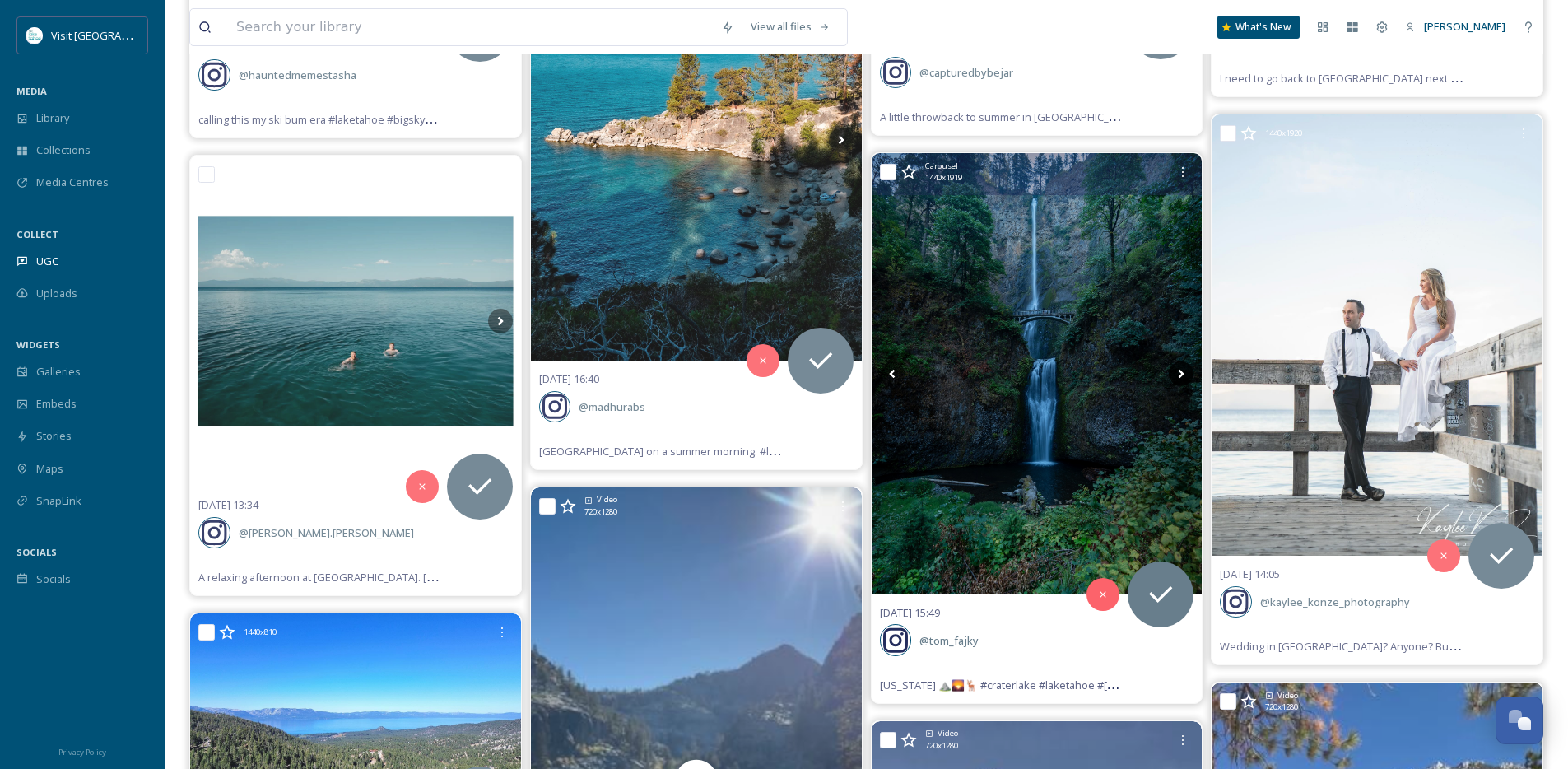
click at [1178, 371] on icon at bounding box center [1181, 373] width 25 height 25
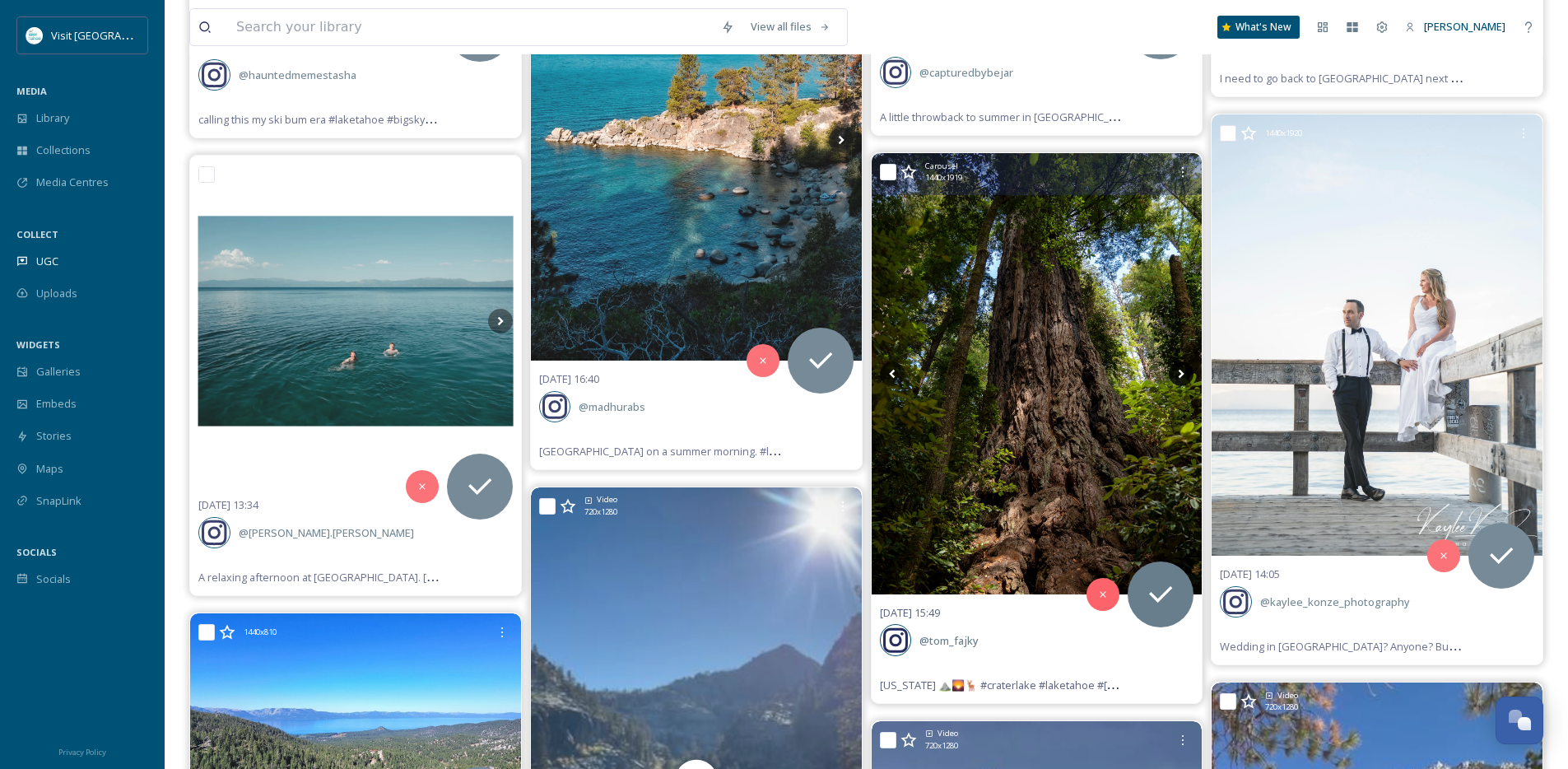
click at [1181, 373] on icon at bounding box center [1181, 374] width 5 height 9
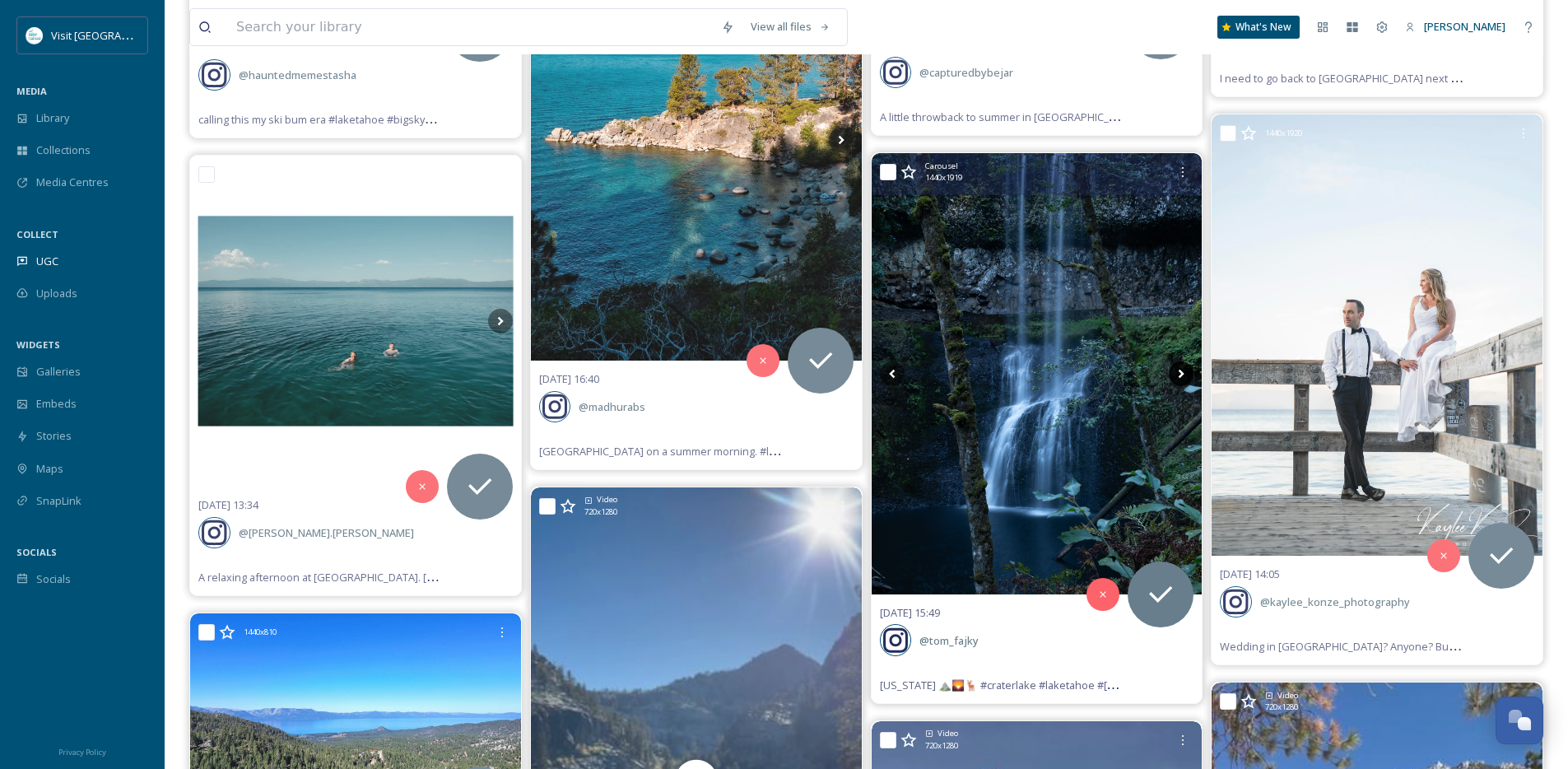
click at [1181, 373] on icon at bounding box center [1181, 374] width 5 height 9
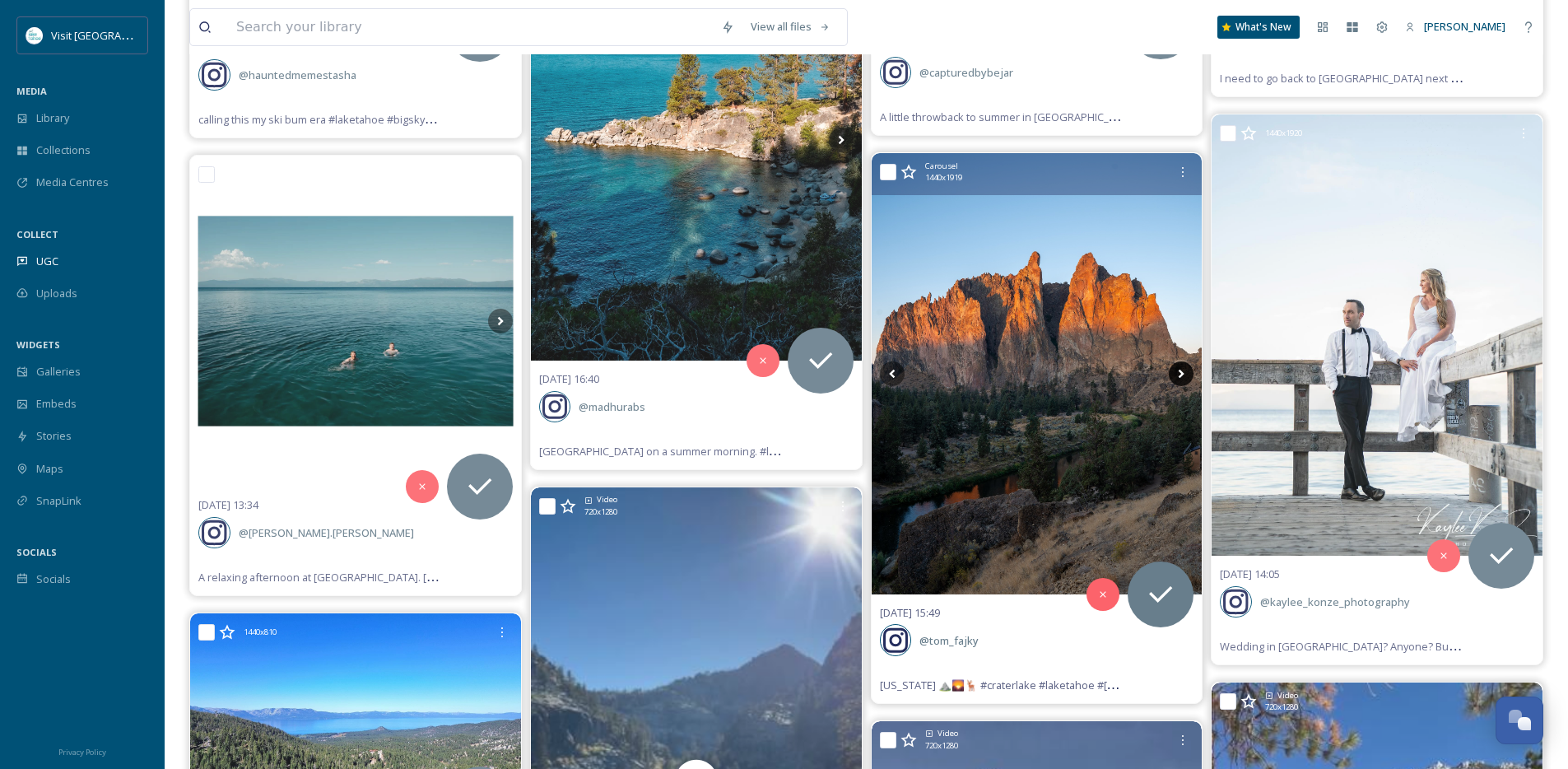
click at [1180, 374] on icon at bounding box center [1181, 373] width 25 height 25
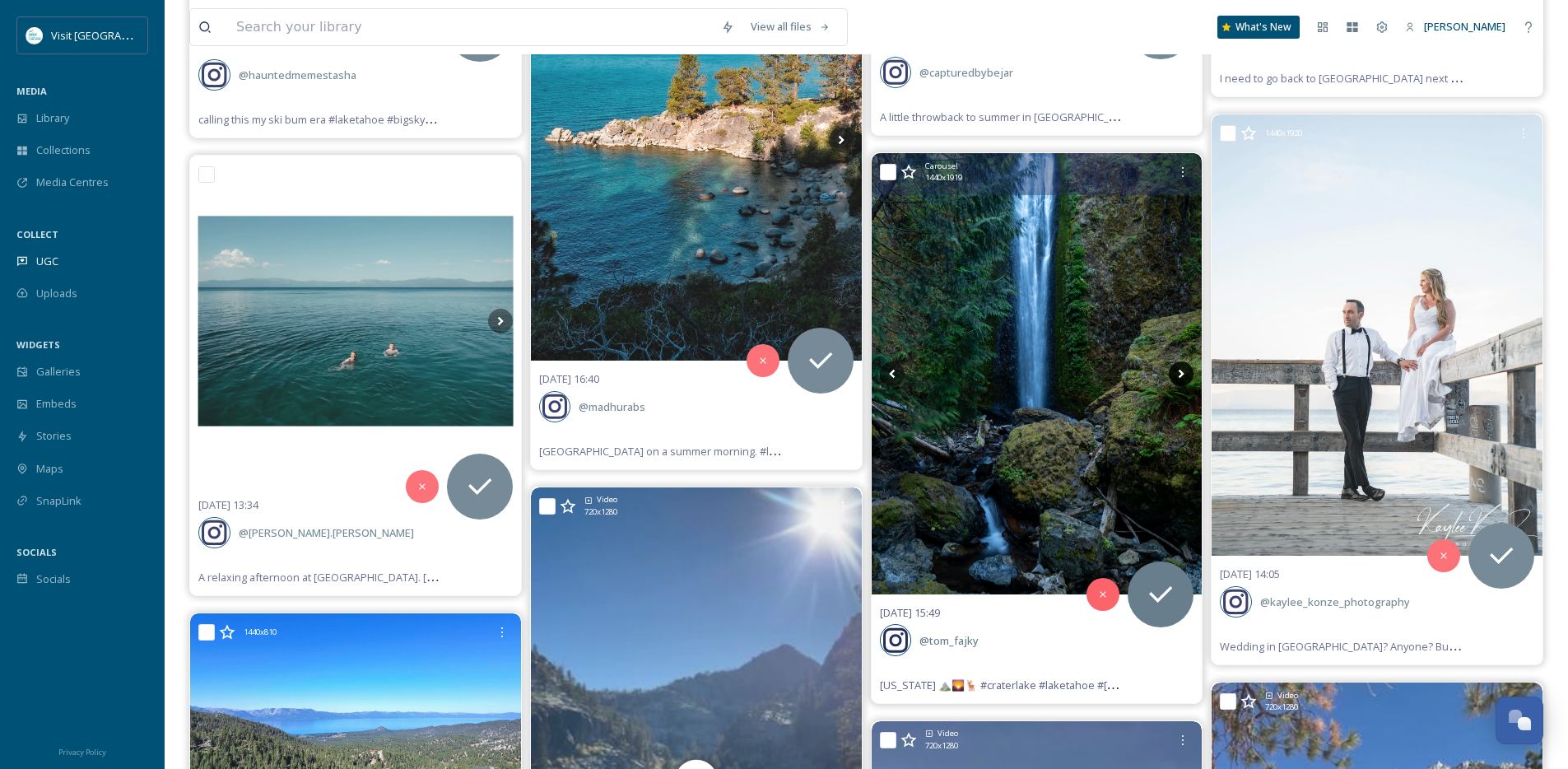
click at [1180, 374] on icon at bounding box center [1181, 373] width 25 height 25
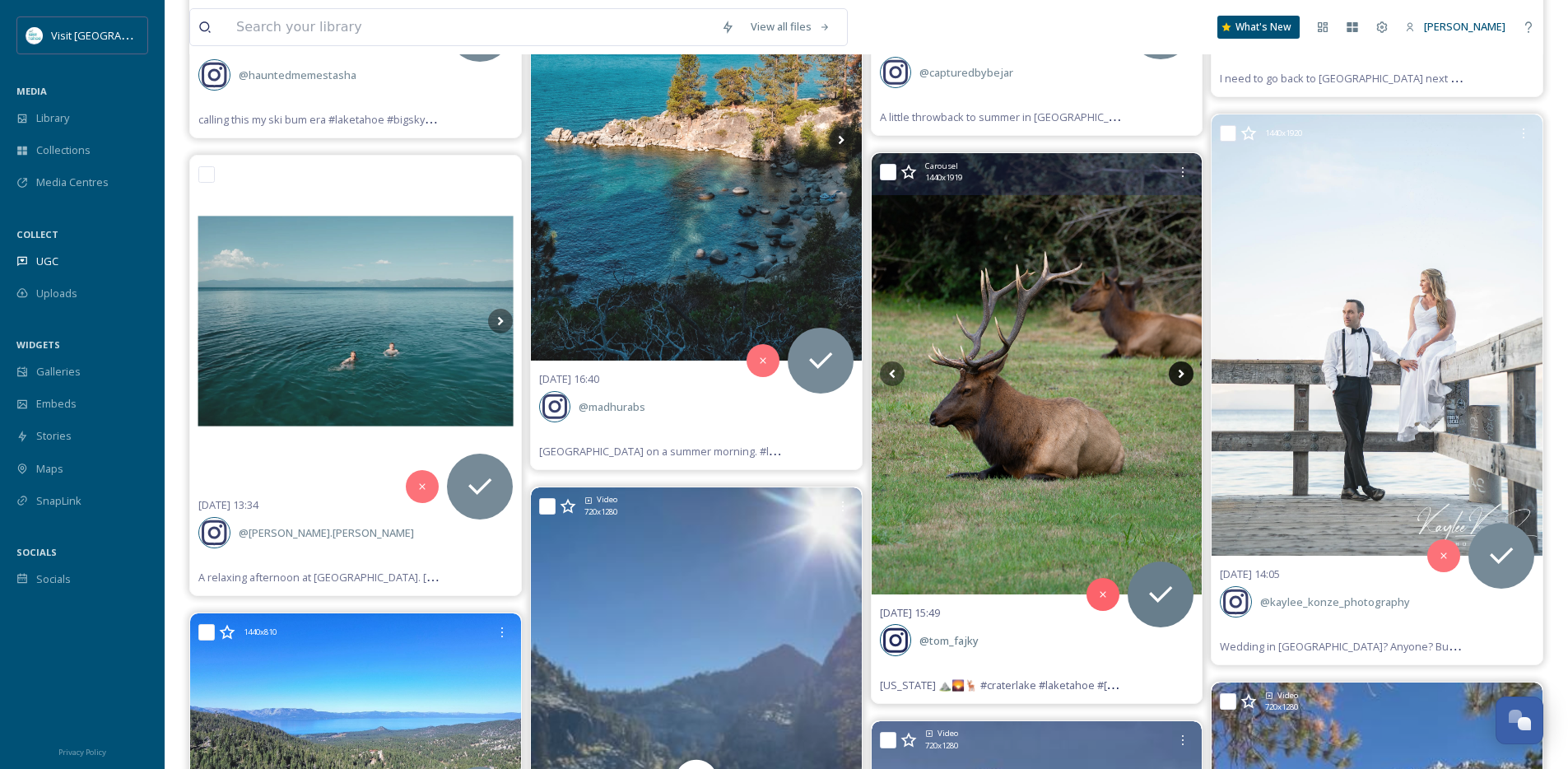
click at [1180, 374] on icon at bounding box center [1181, 373] width 25 height 25
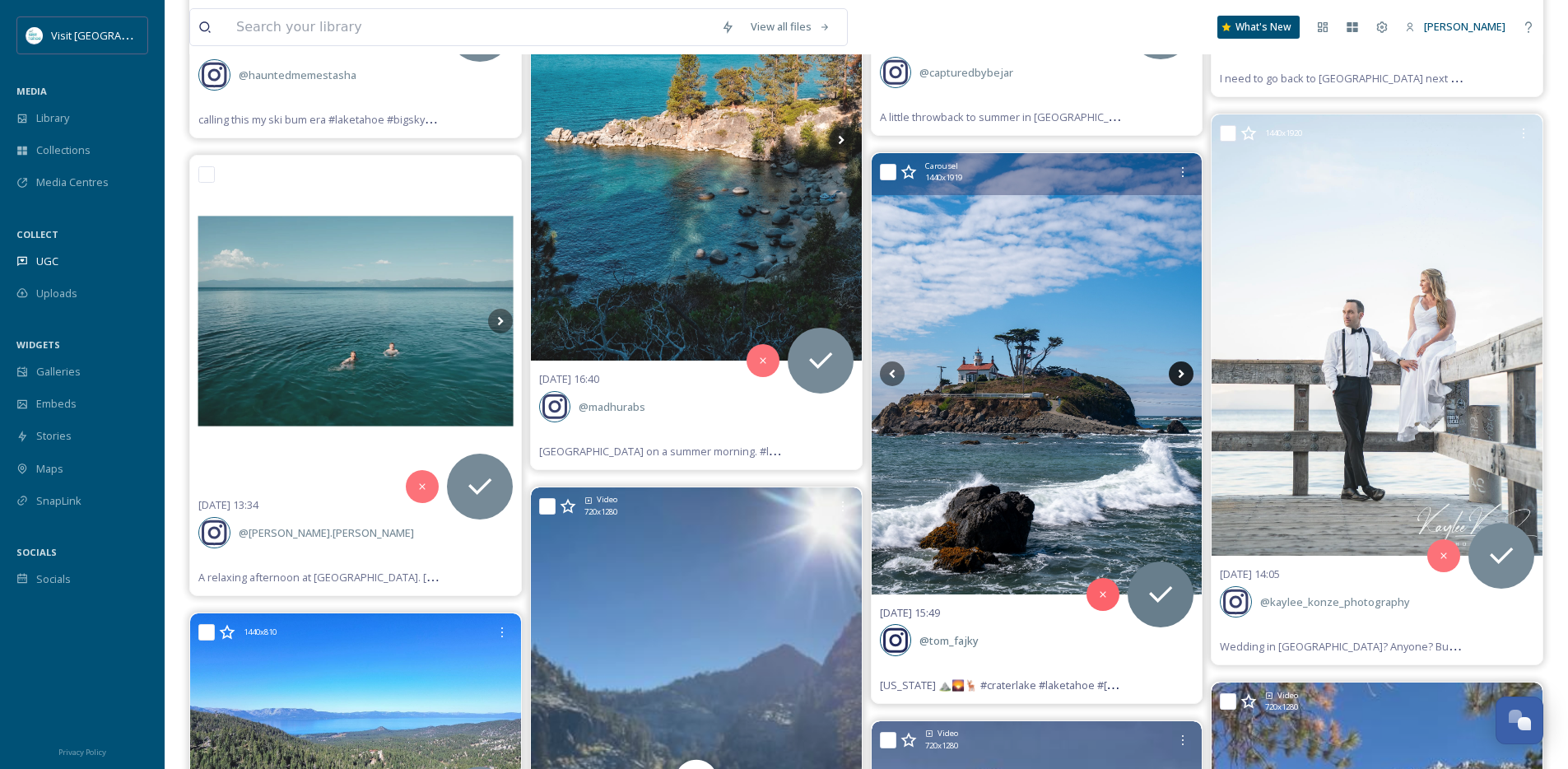
click at [1180, 374] on icon at bounding box center [1181, 373] width 25 height 25
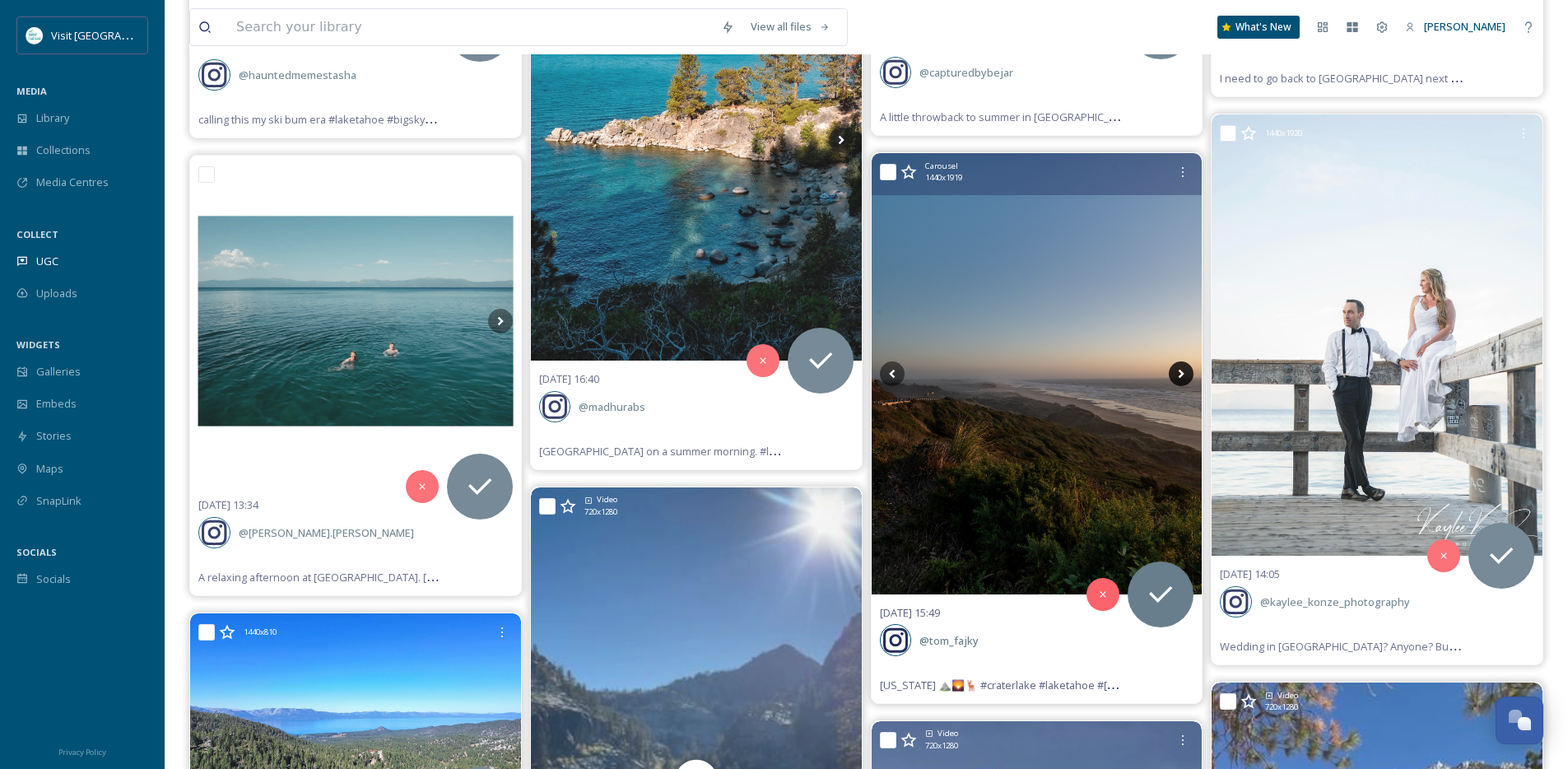
click at [1180, 374] on icon at bounding box center [1181, 373] width 25 height 25
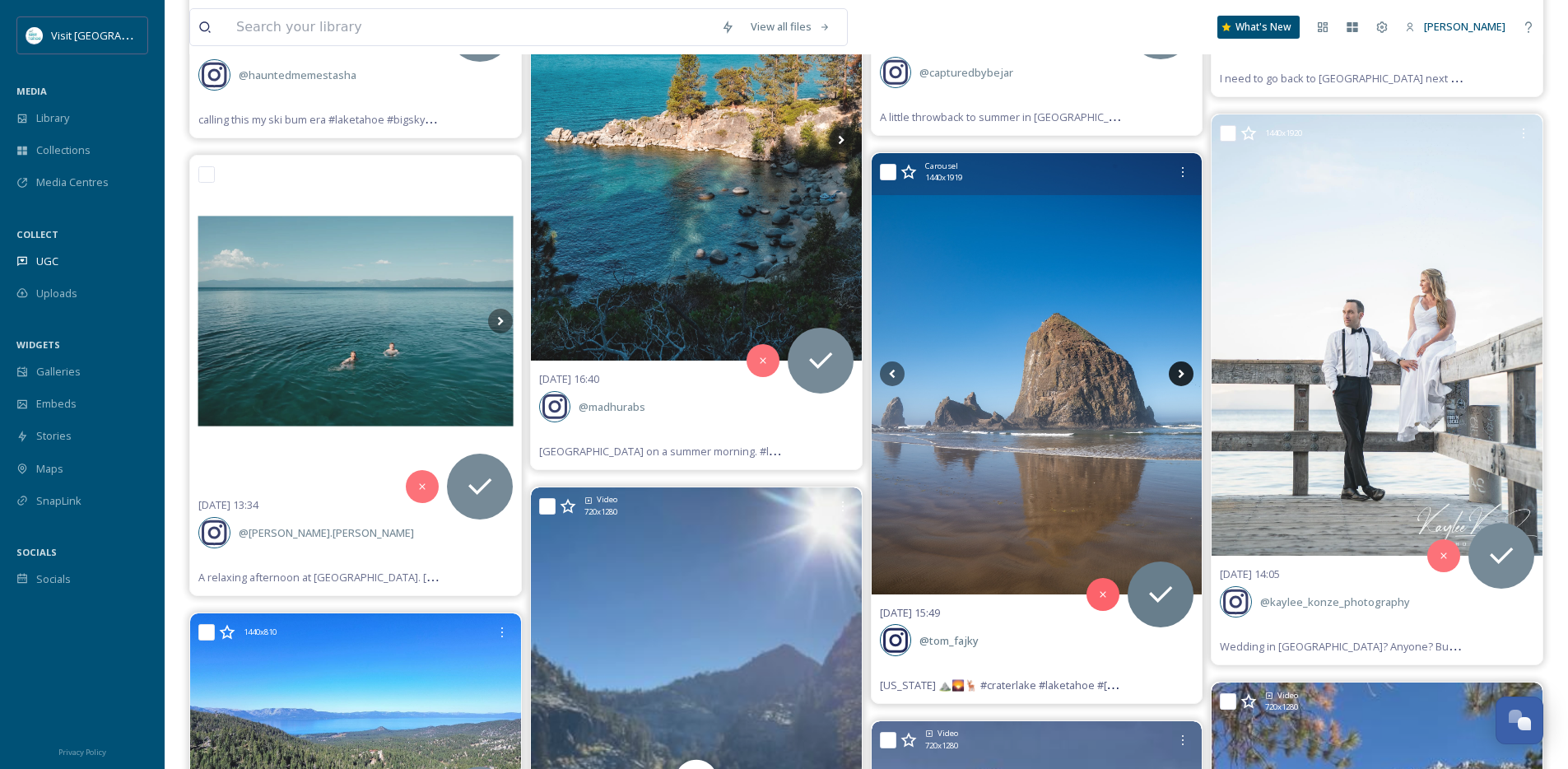
click at [1180, 374] on icon at bounding box center [1181, 373] width 25 height 25
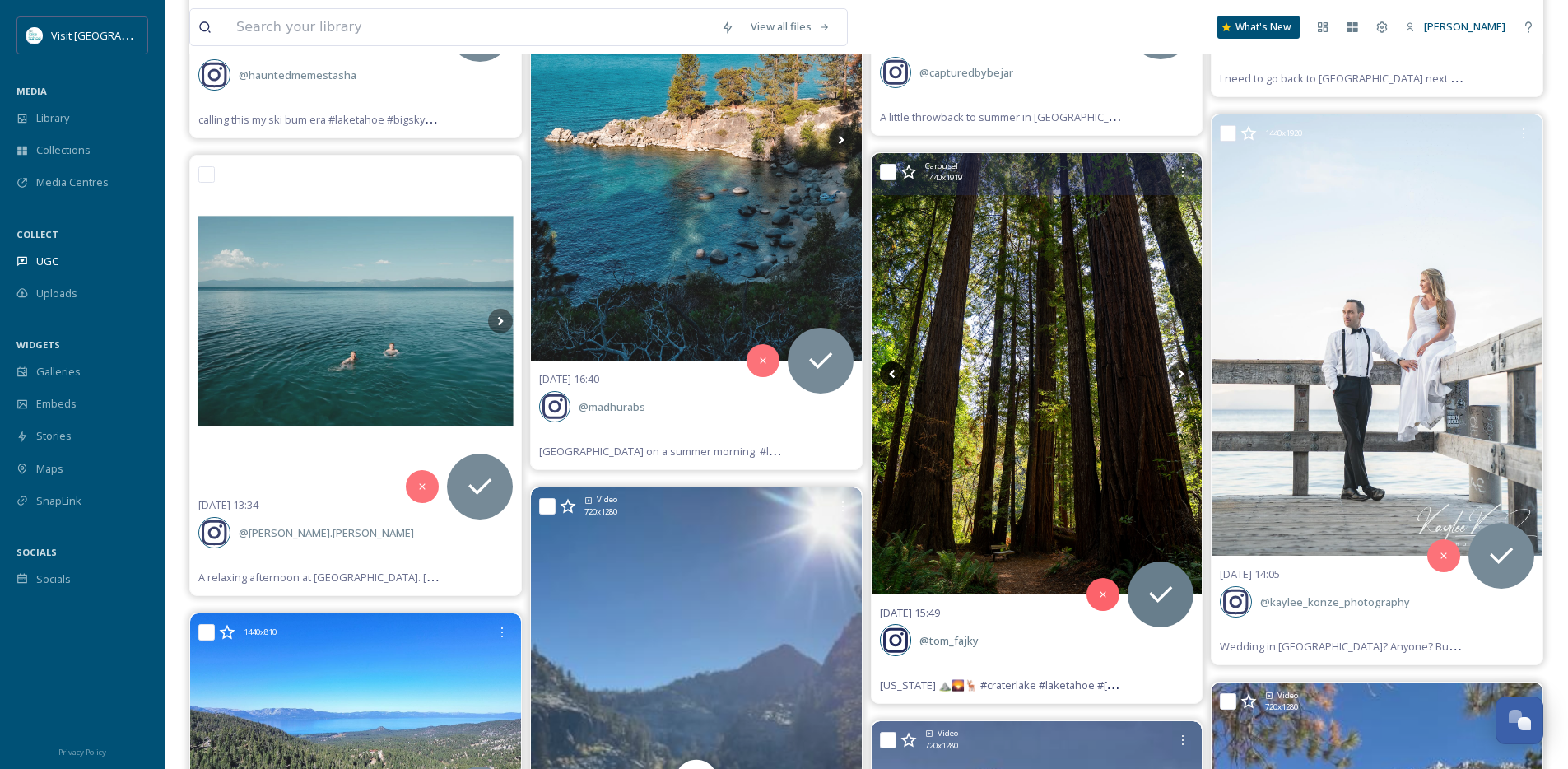
click at [883, 374] on icon at bounding box center [892, 373] width 25 height 25
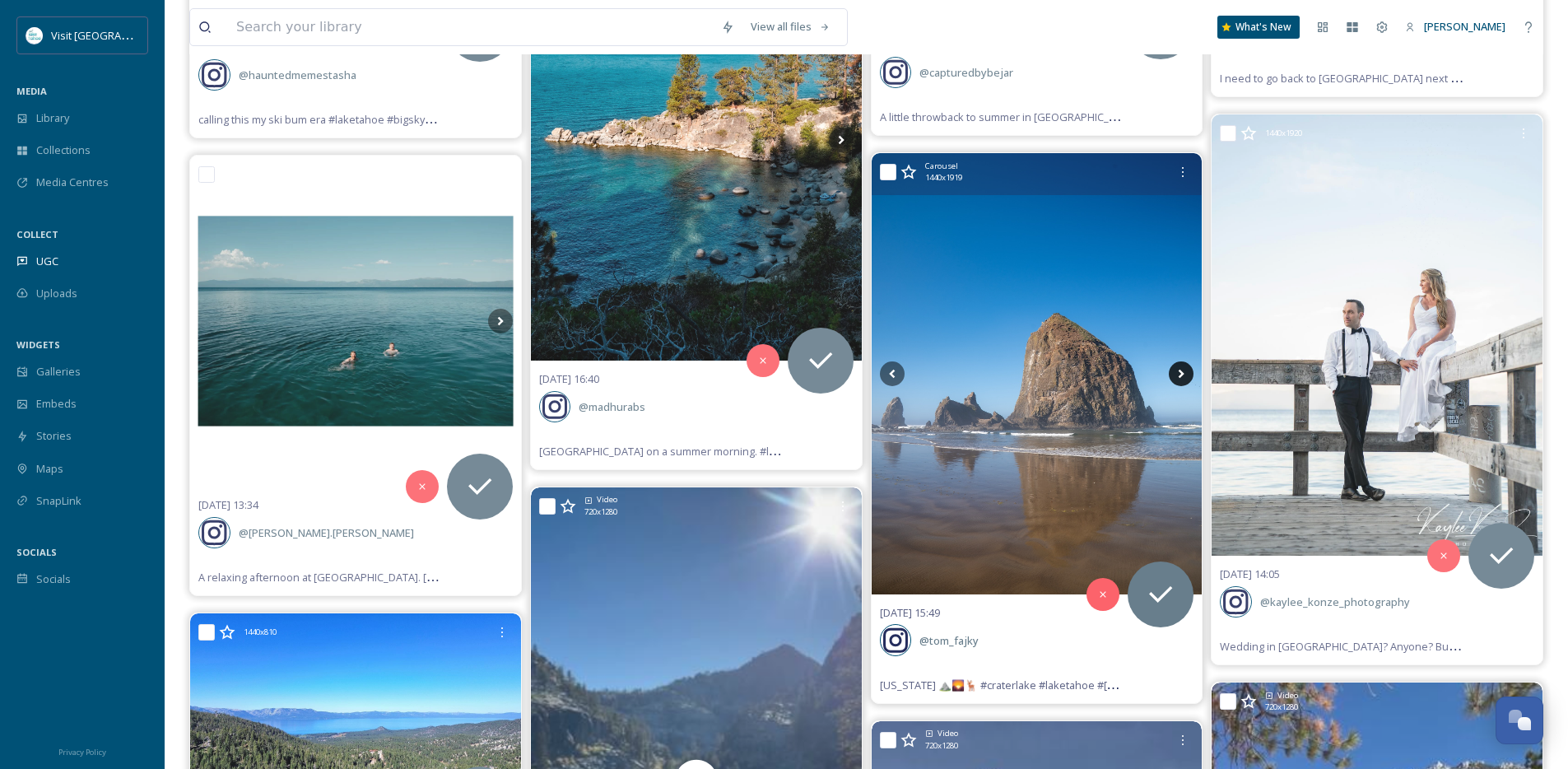
click at [1188, 378] on icon at bounding box center [1181, 373] width 25 height 25
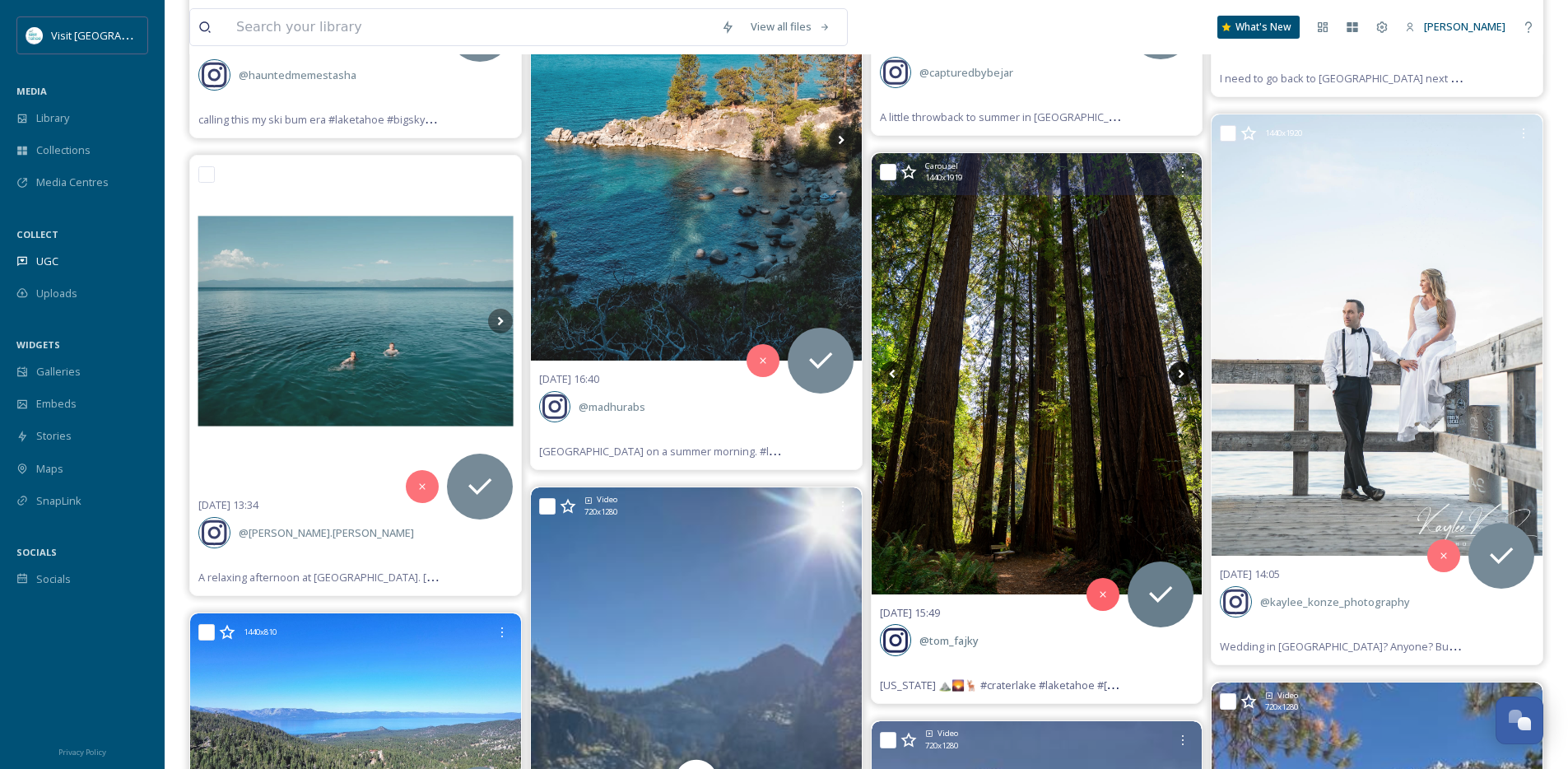
click at [1187, 378] on icon at bounding box center [1181, 373] width 25 height 25
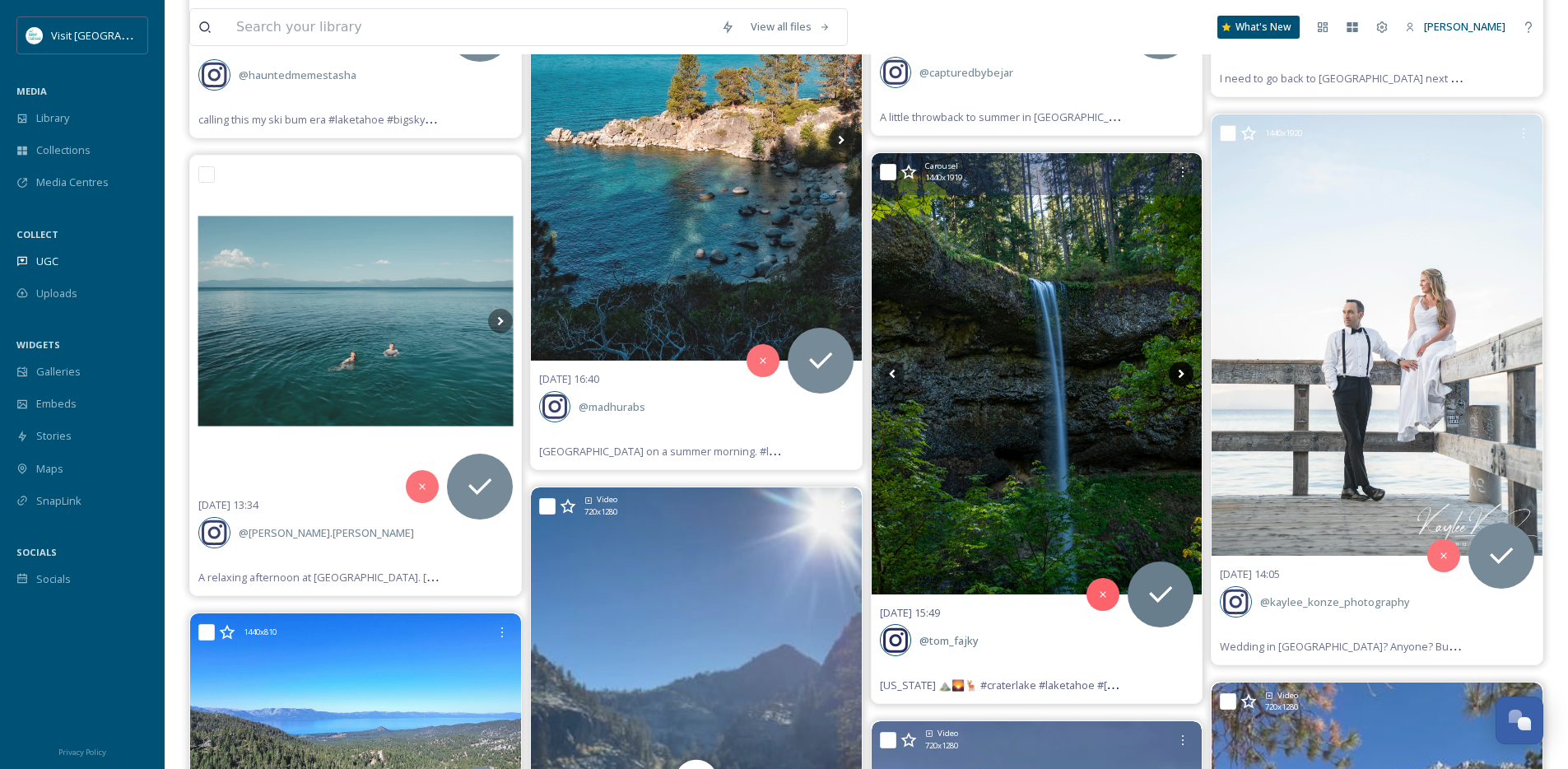
click at [1187, 378] on icon at bounding box center [1181, 373] width 25 height 25
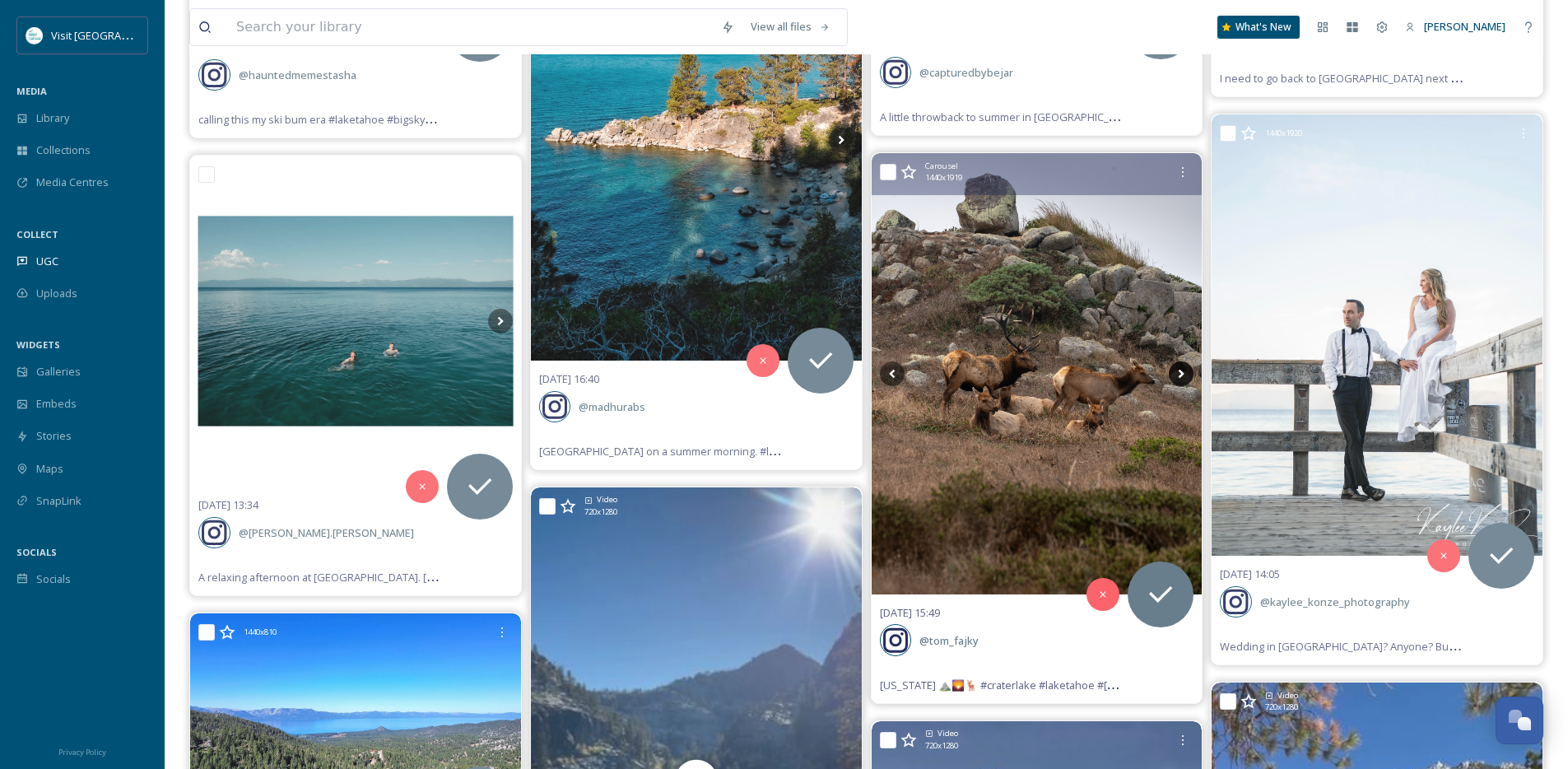
click at [1185, 378] on icon at bounding box center [1181, 373] width 25 height 25
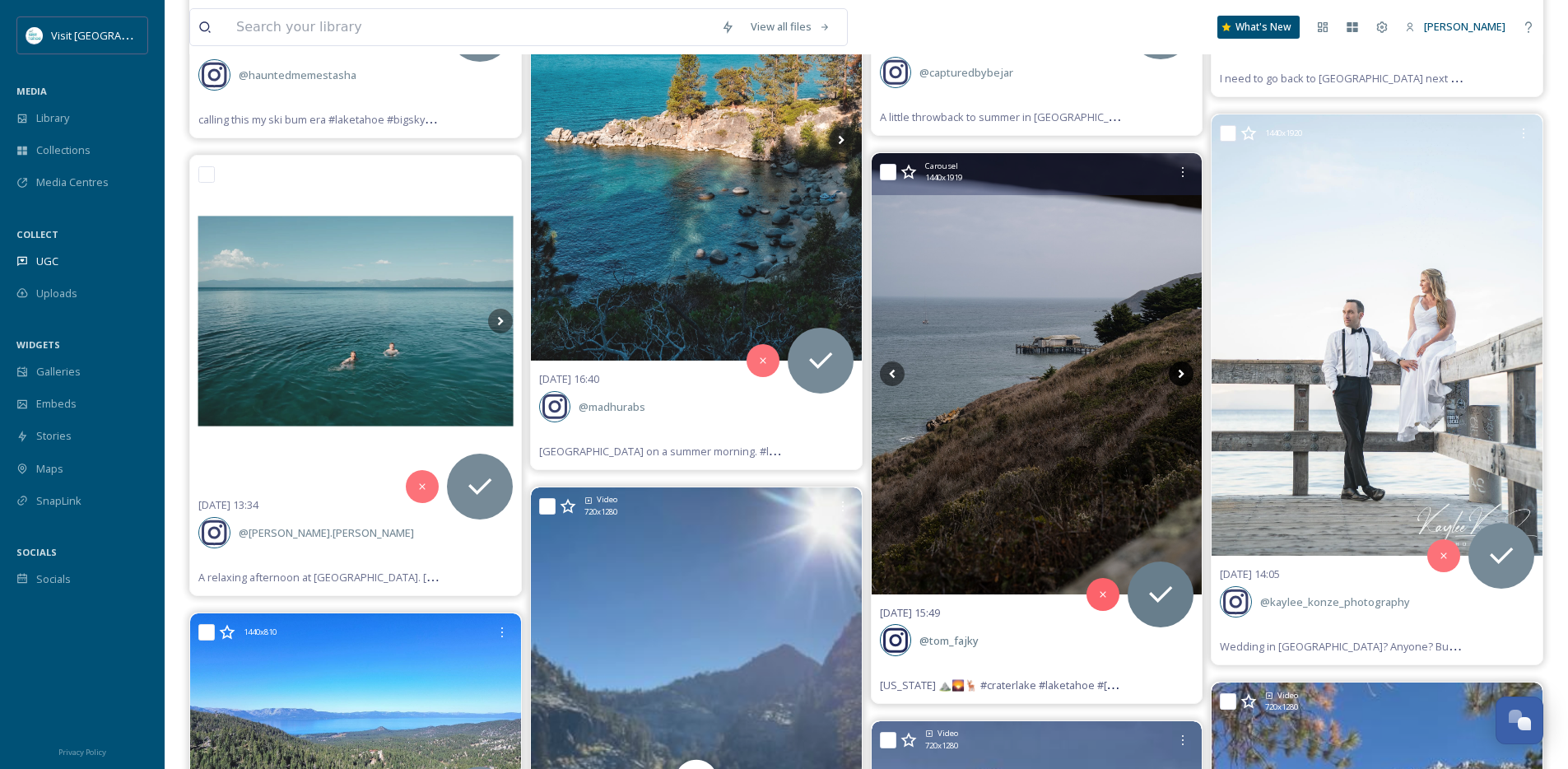
click at [1185, 378] on icon at bounding box center [1181, 373] width 25 height 25
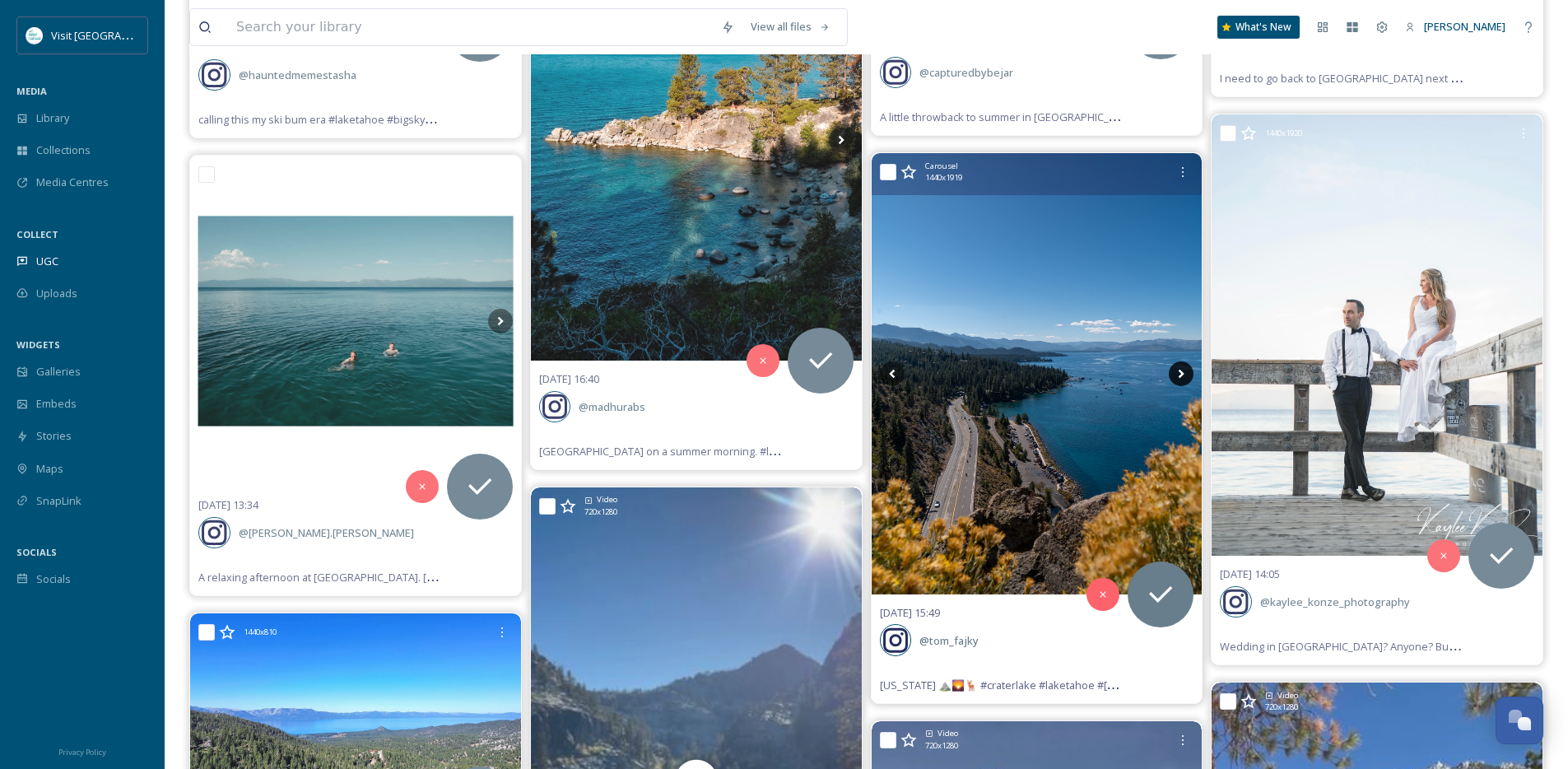
click at [1185, 378] on icon at bounding box center [1181, 373] width 25 height 25
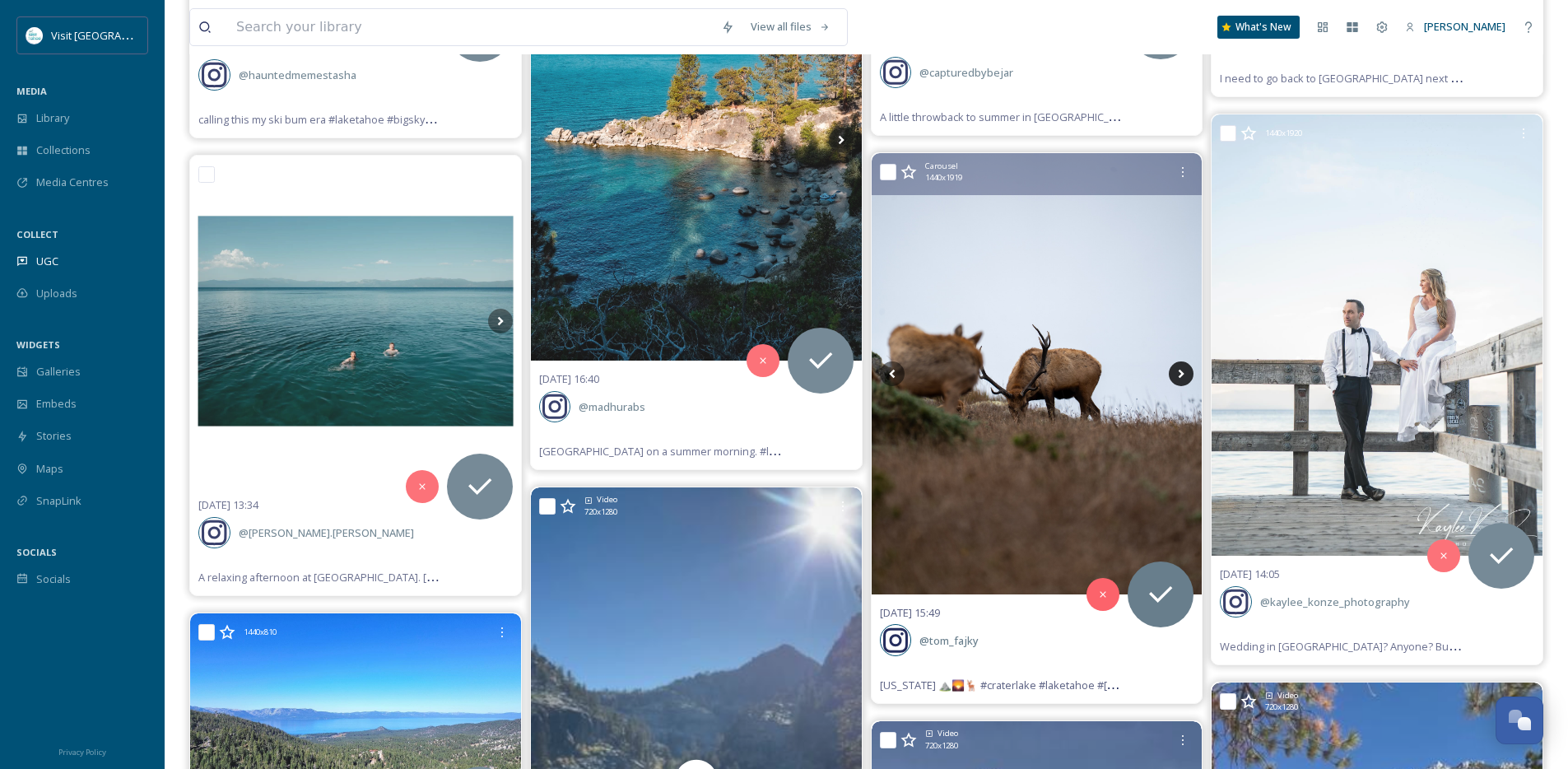
click at [1185, 378] on icon at bounding box center [1181, 373] width 25 height 25
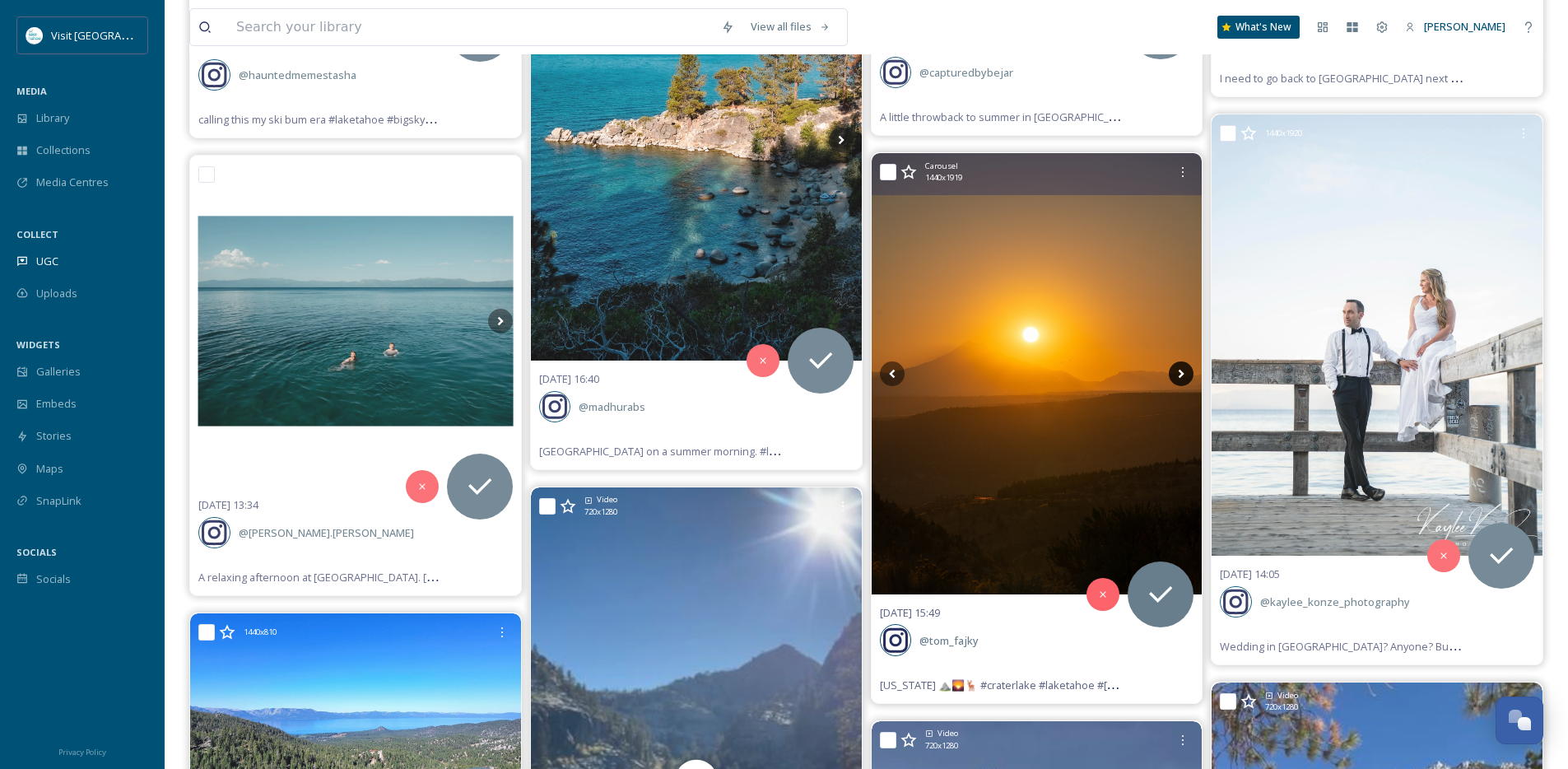
click at [1185, 378] on icon at bounding box center [1181, 373] width 25 height 25
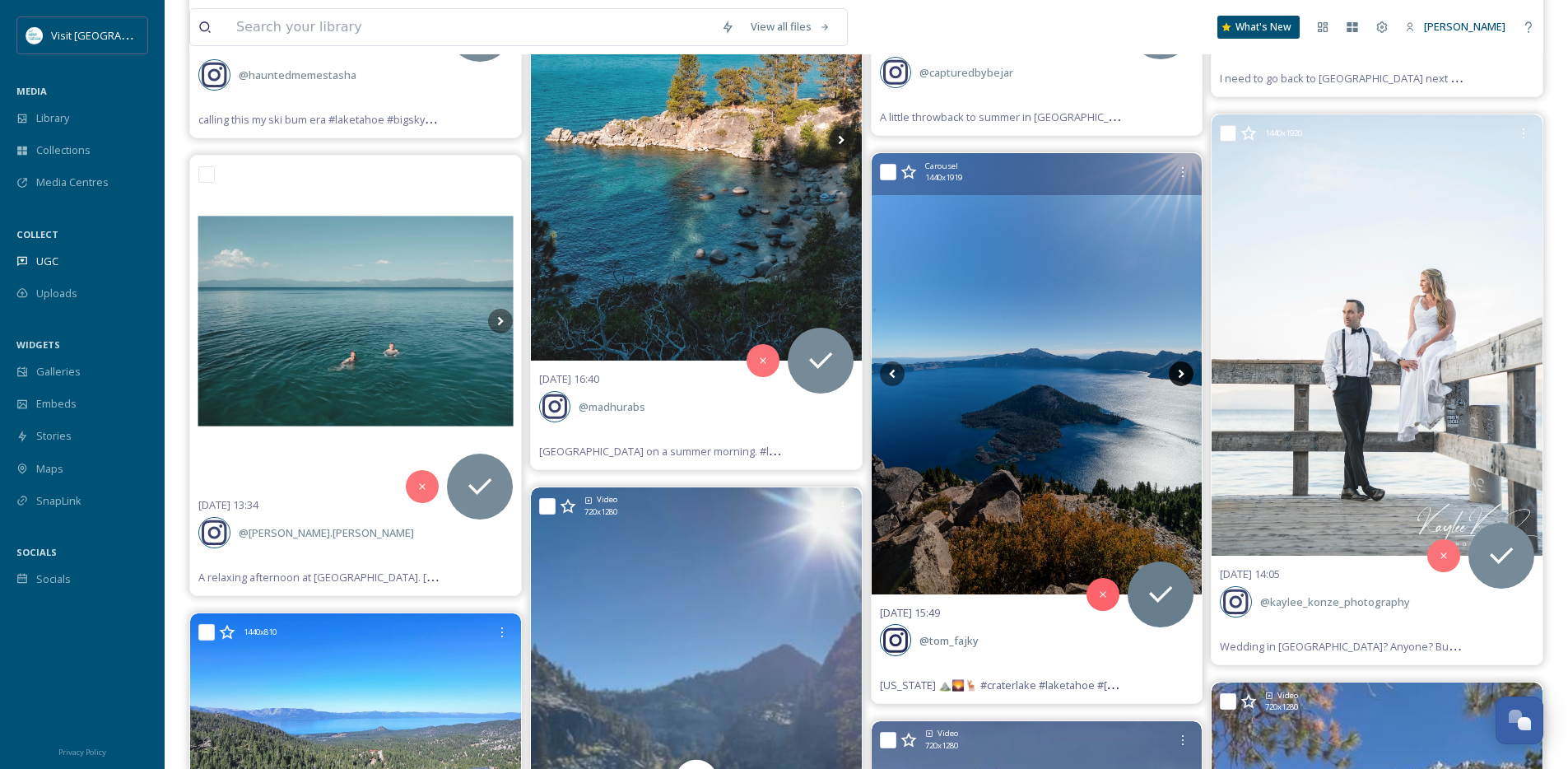
click at [1185, 378] on icon at bounding box center [1181, 373] width 25 height 25
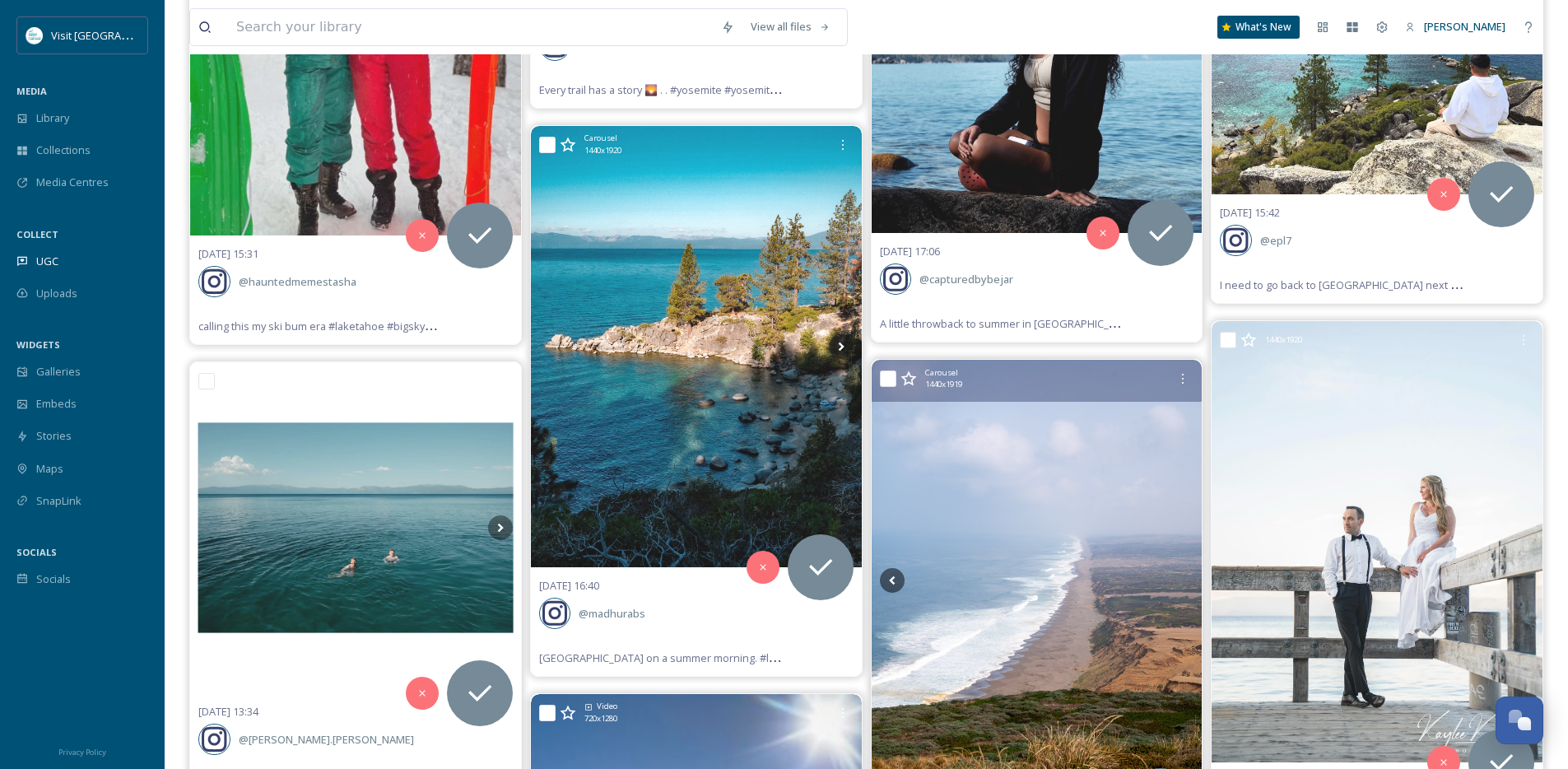
scroll to position [22405, 0]
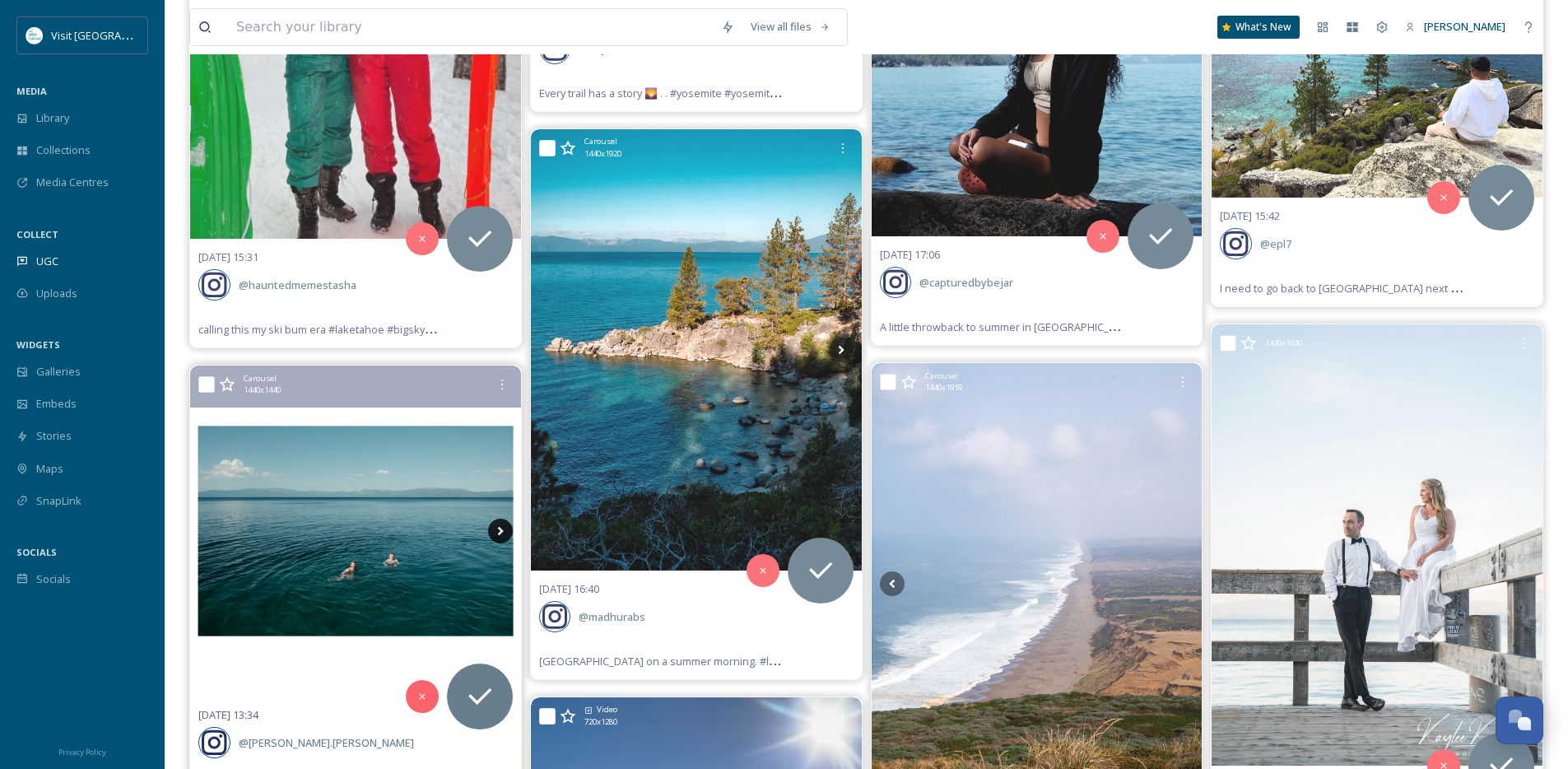
click at [498, 534] on icon at bounding box center [500, 531] width 5 height 9
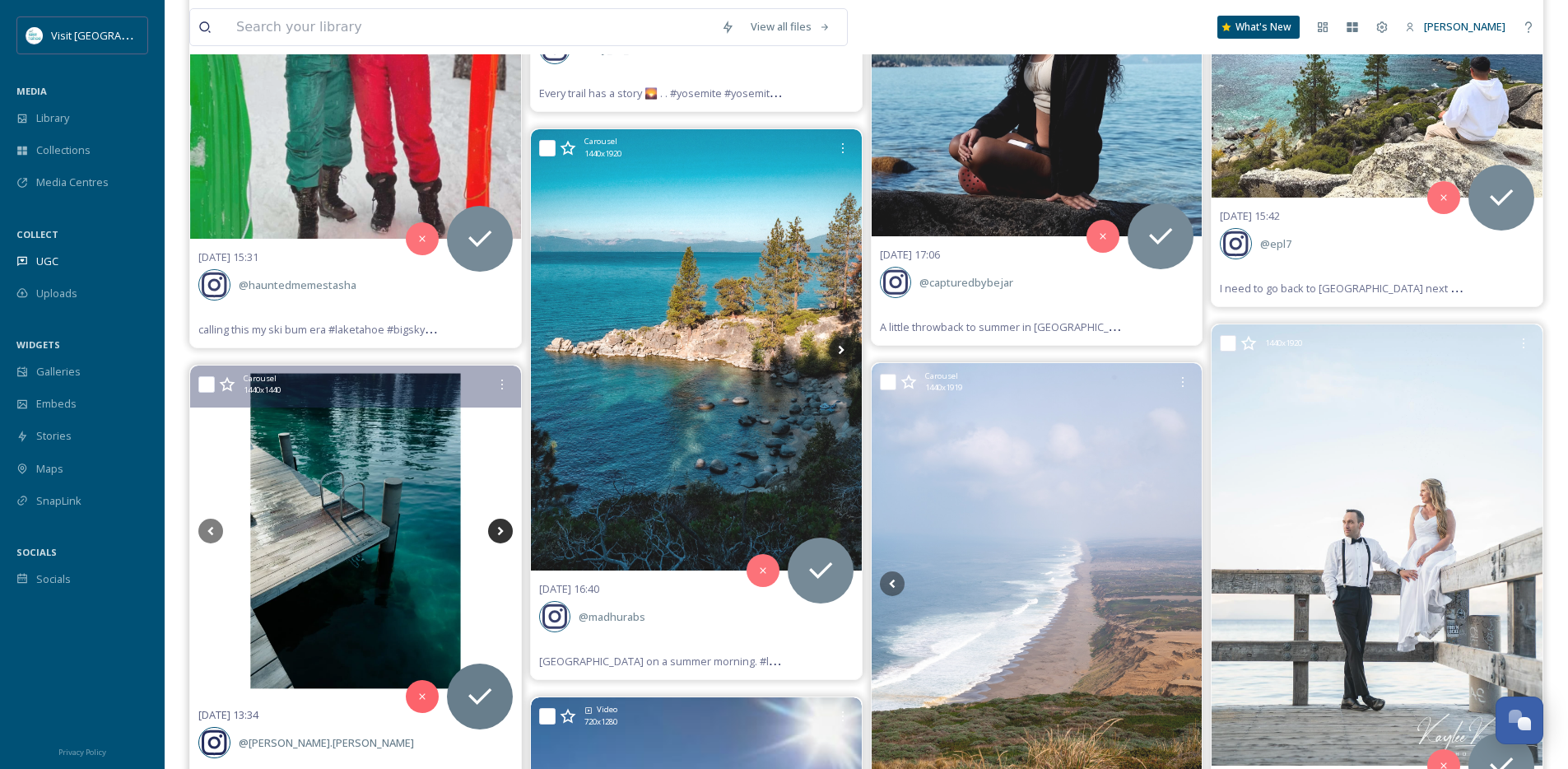
click at [499, 532] on icon at bounding box center [500, 531] width 5 height 9
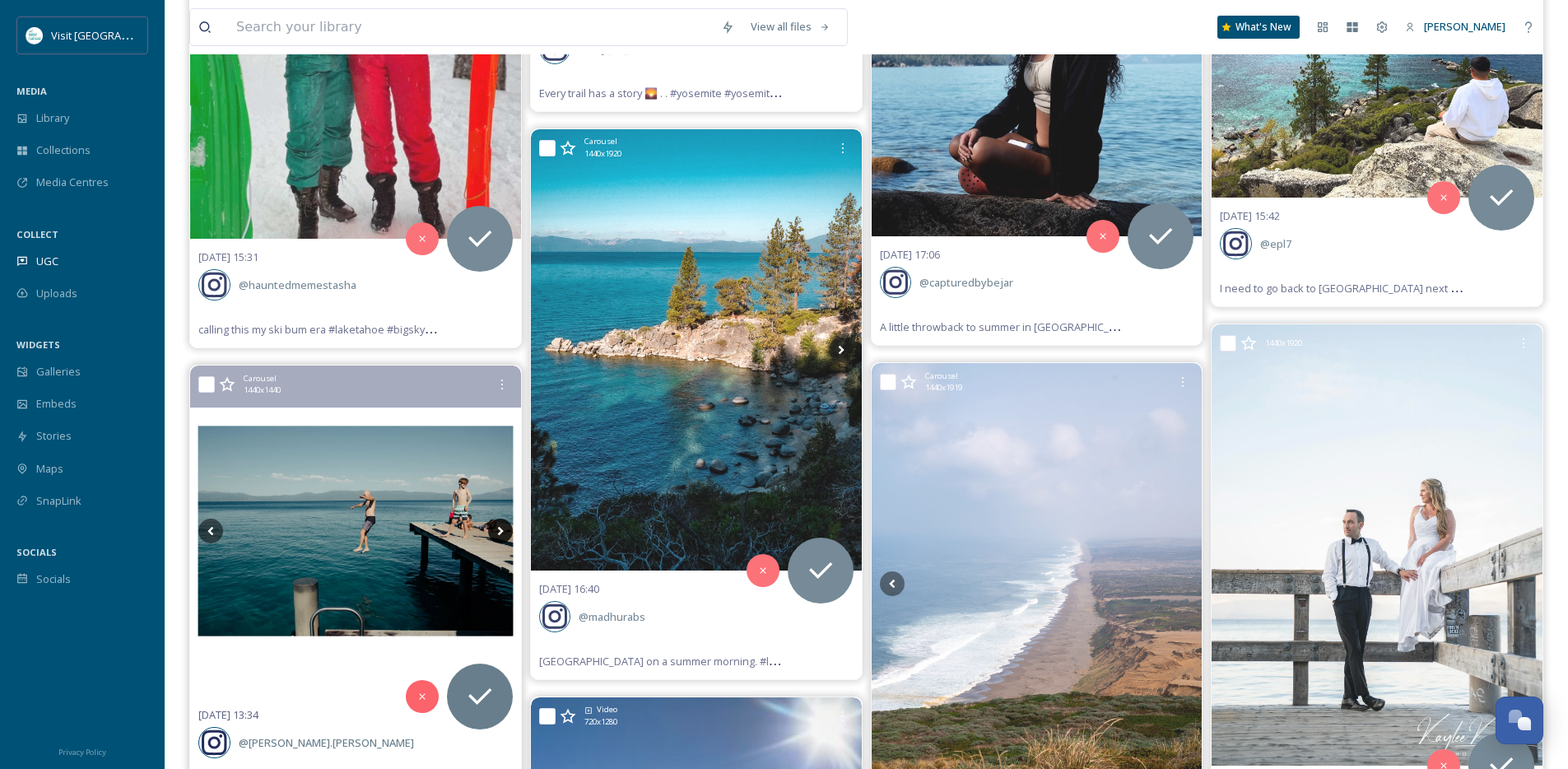
click at [499, 532] on icon at bounding box center [500, 531] width 5 height 9
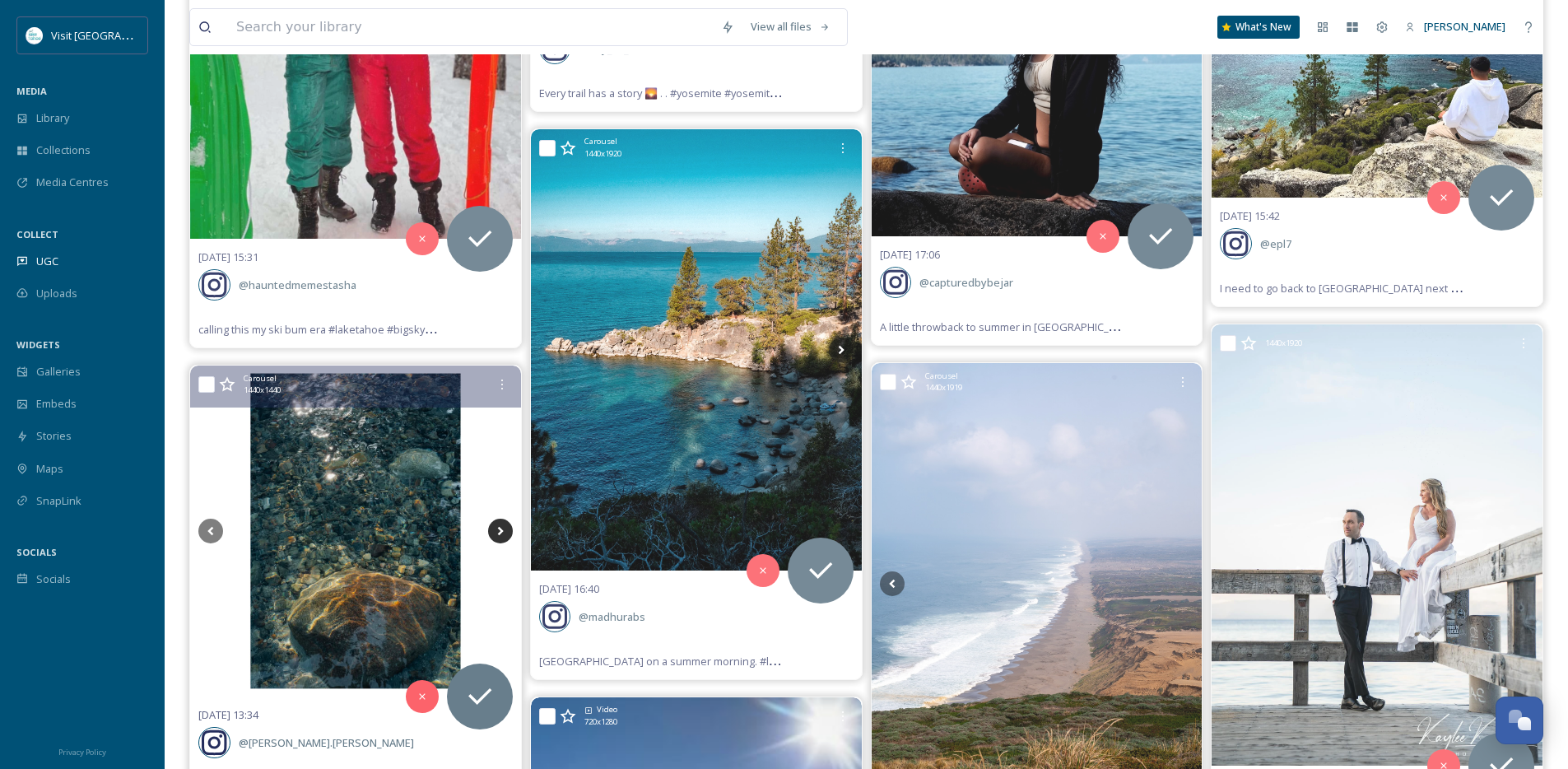
click at [499, 532] on icon at bounding box center [500, 531] width 5 height 9
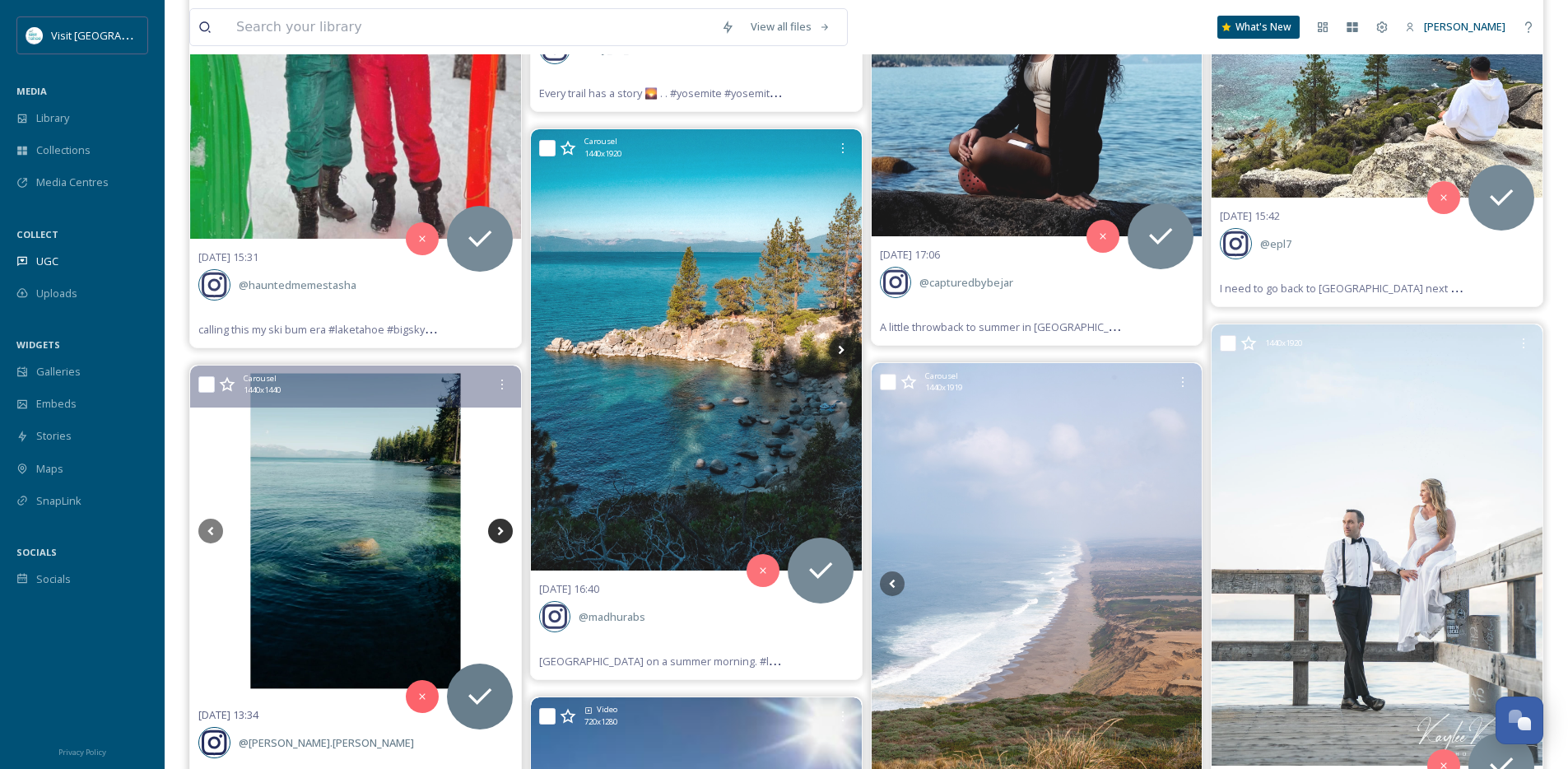
click at [499, 532] on icon at bounding box center [500, 531] width 5 height 9
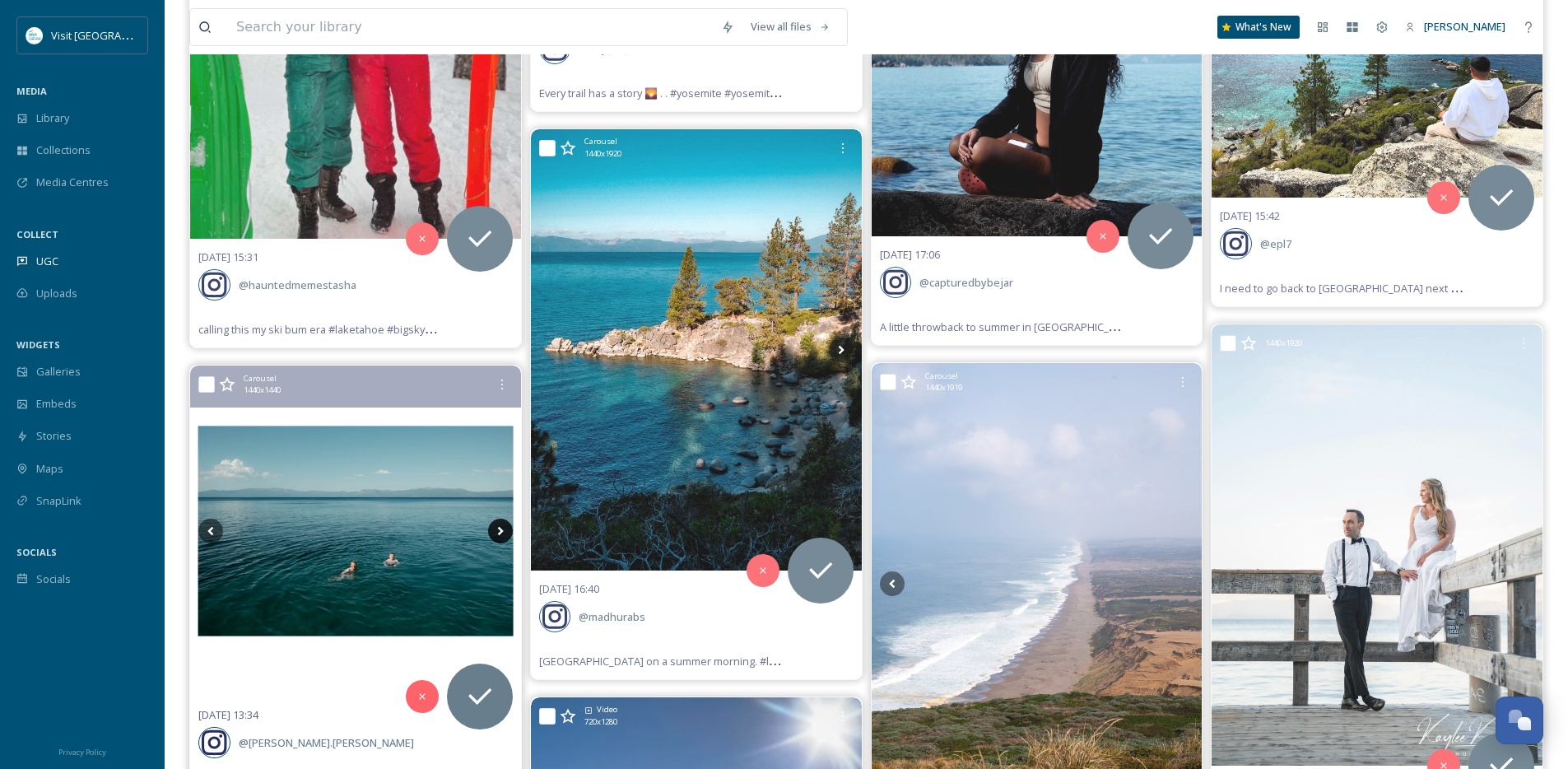
click at [499, 532] on icon at bounding box center [500, 531] width 5 height 9
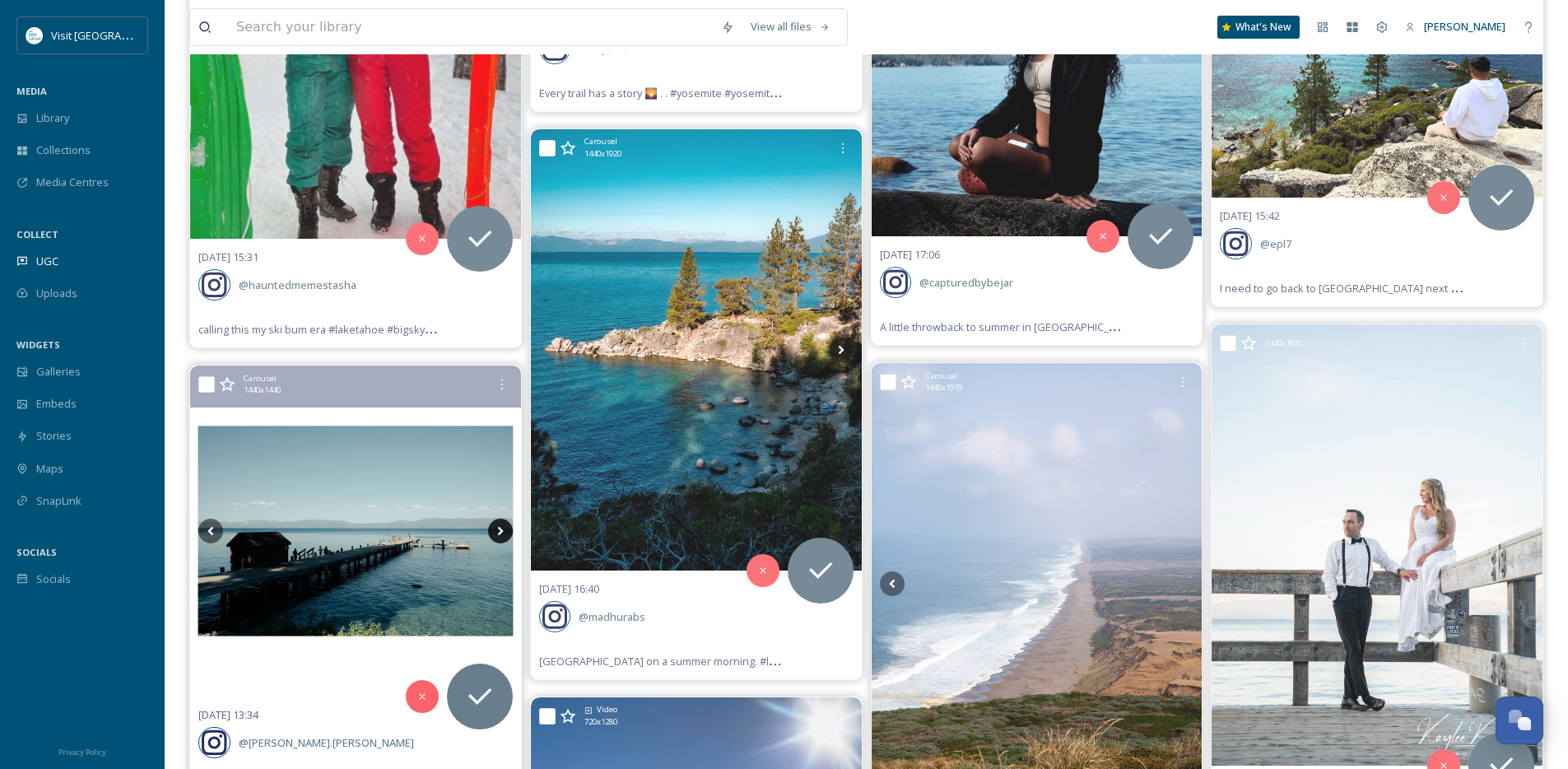
click at [499, 532] on icon at bounding box center [500, 531] width 5 height 9
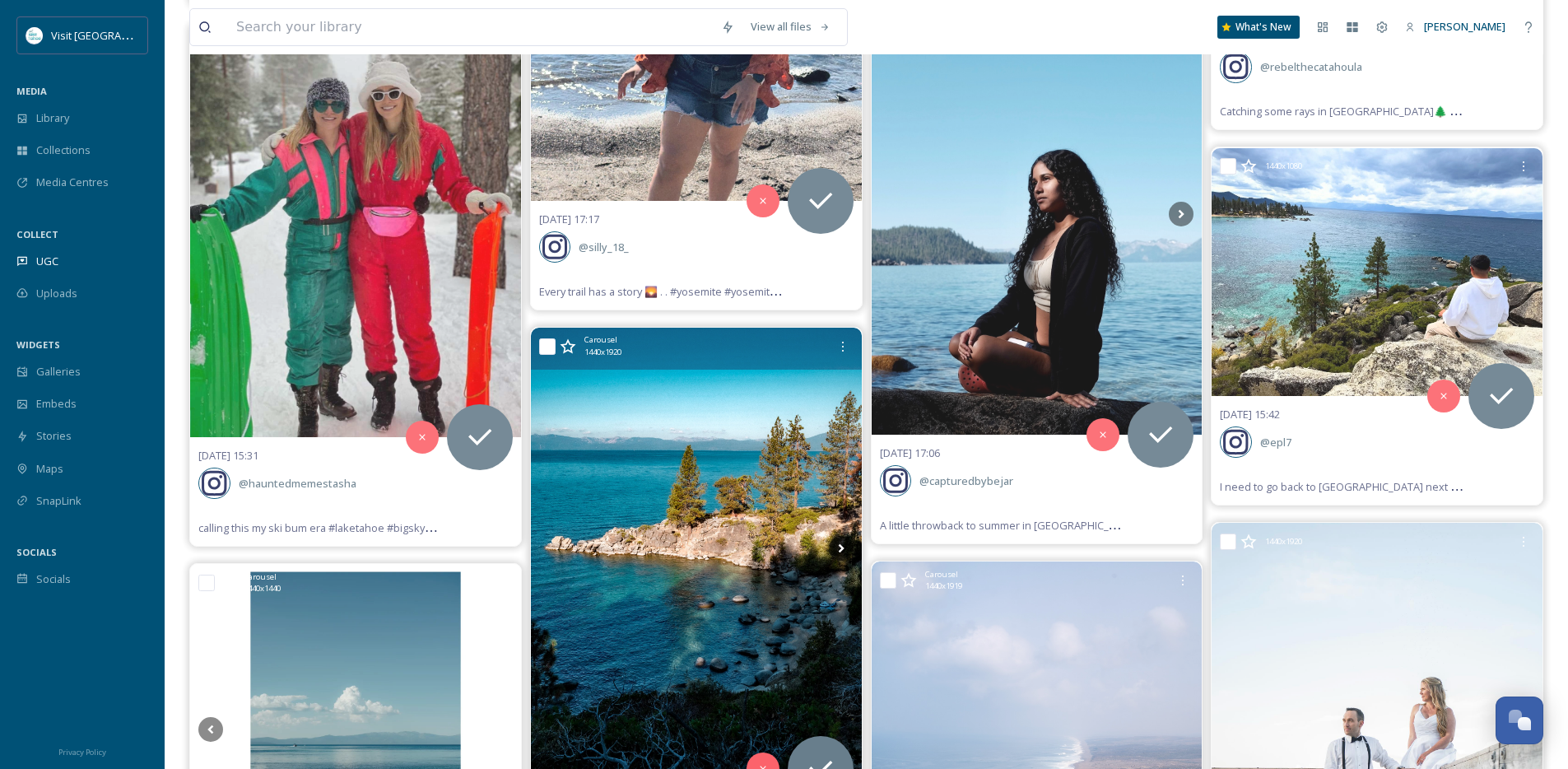
scroll to position [22202, 0]
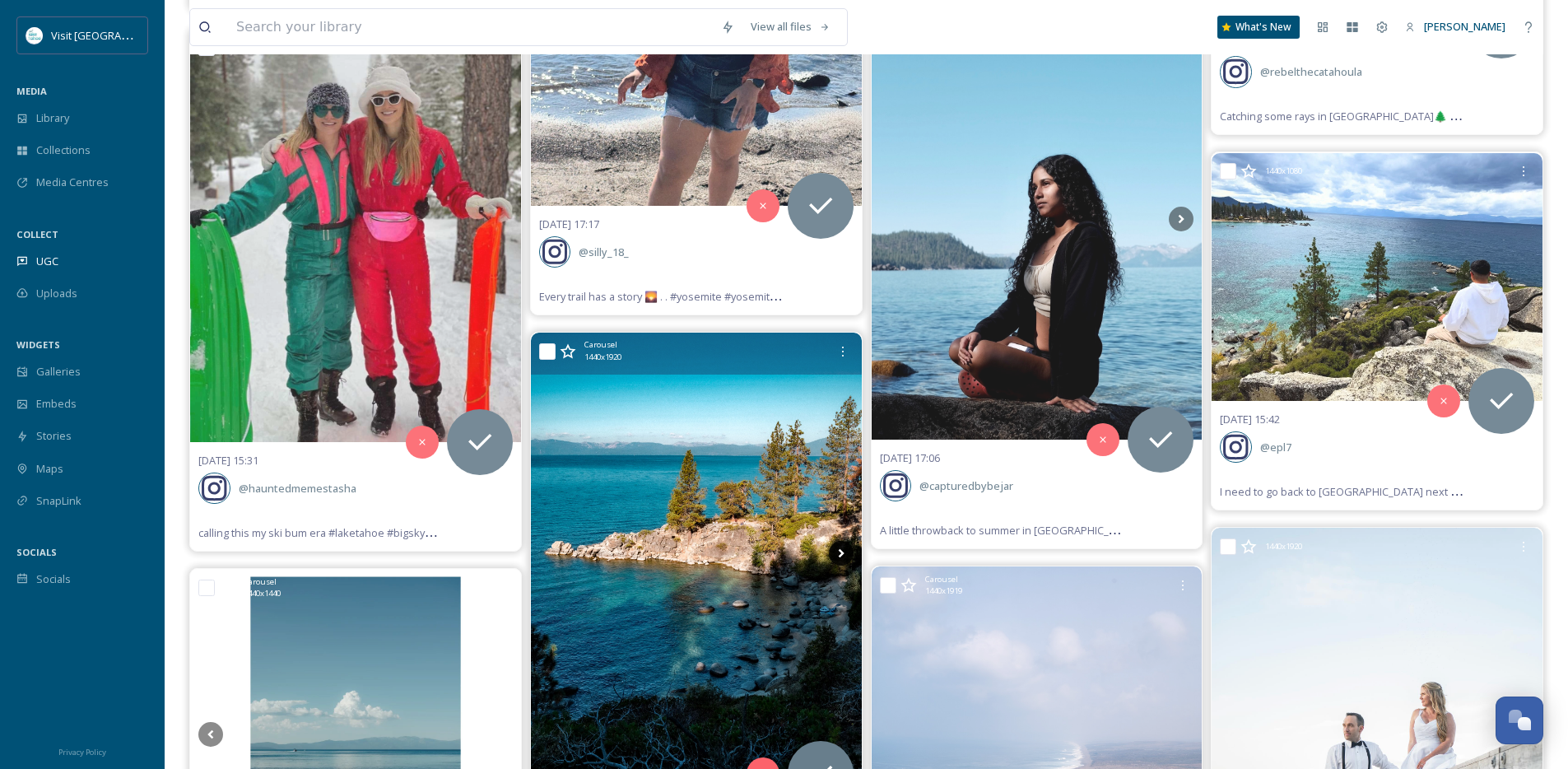
click at [843, 555] on icon at bounding box center [841, 553] width 25 height 25
click at [843, 554] on icon at bounding box center [841, 553] width 25 height 25
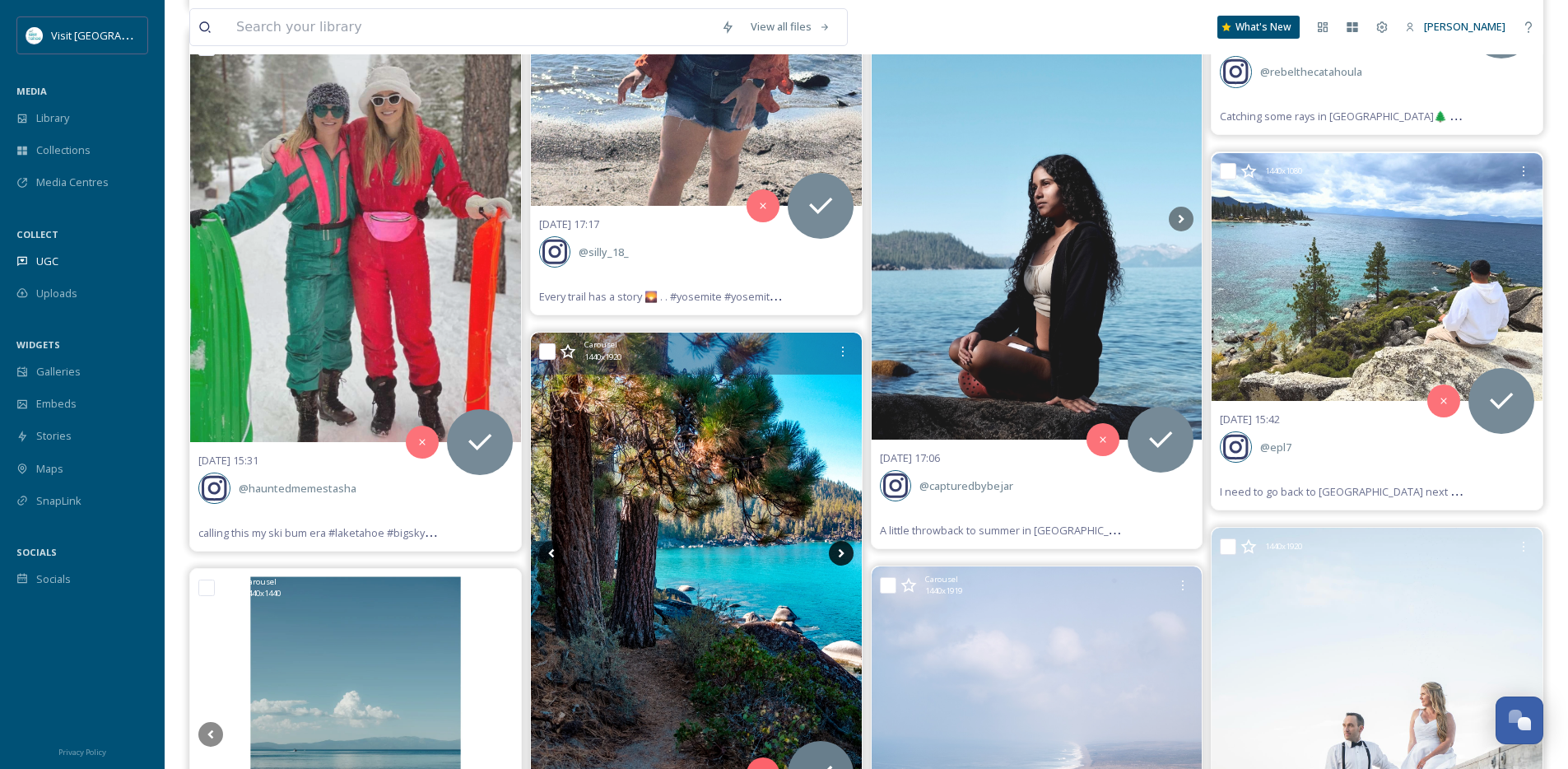
click at [843, 554] on icon at bounding box center [841, 553] width 25 height 25
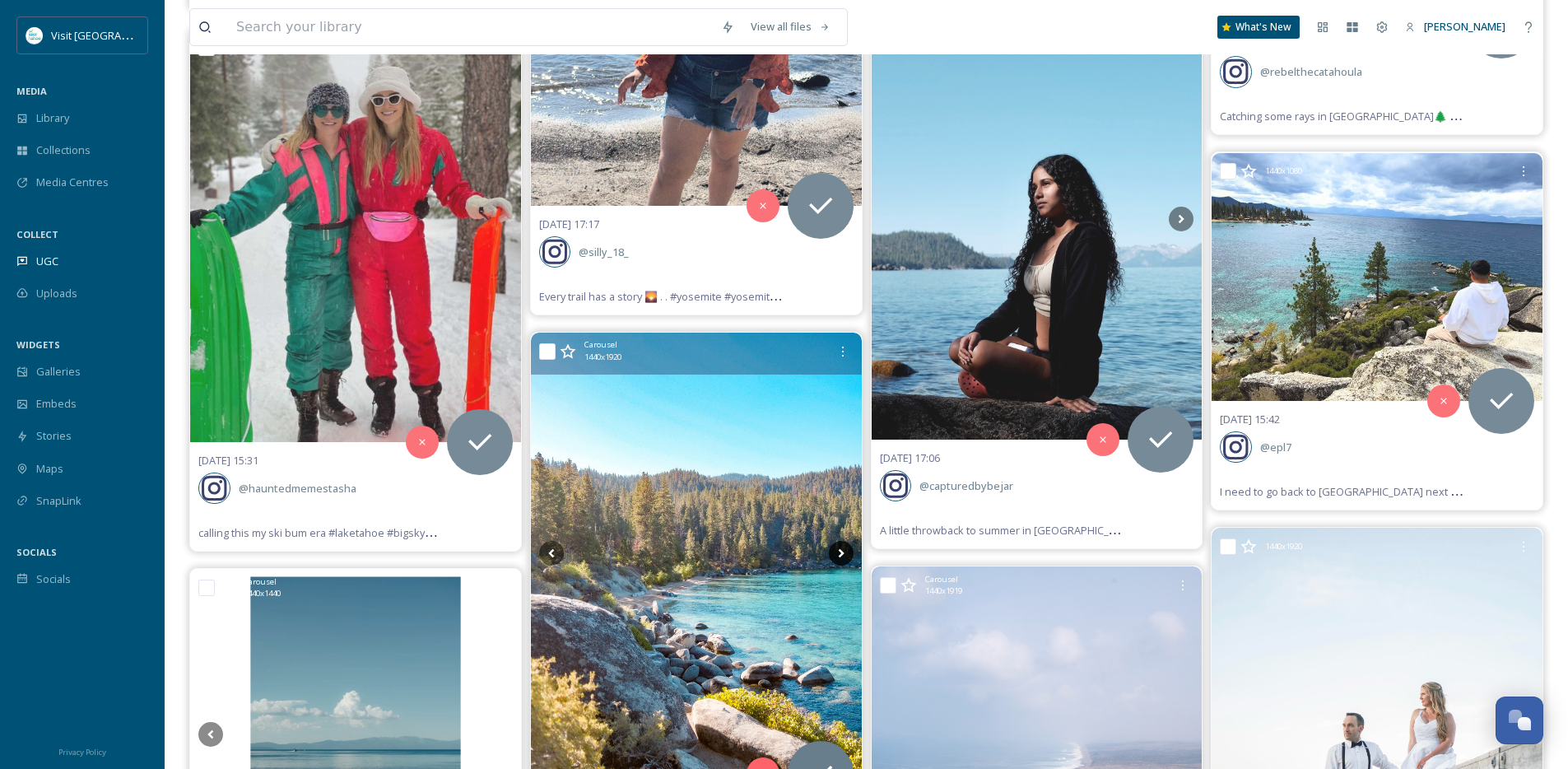
click at [843, 554] on icon at bounding box center [841, 553] width 25 height 25
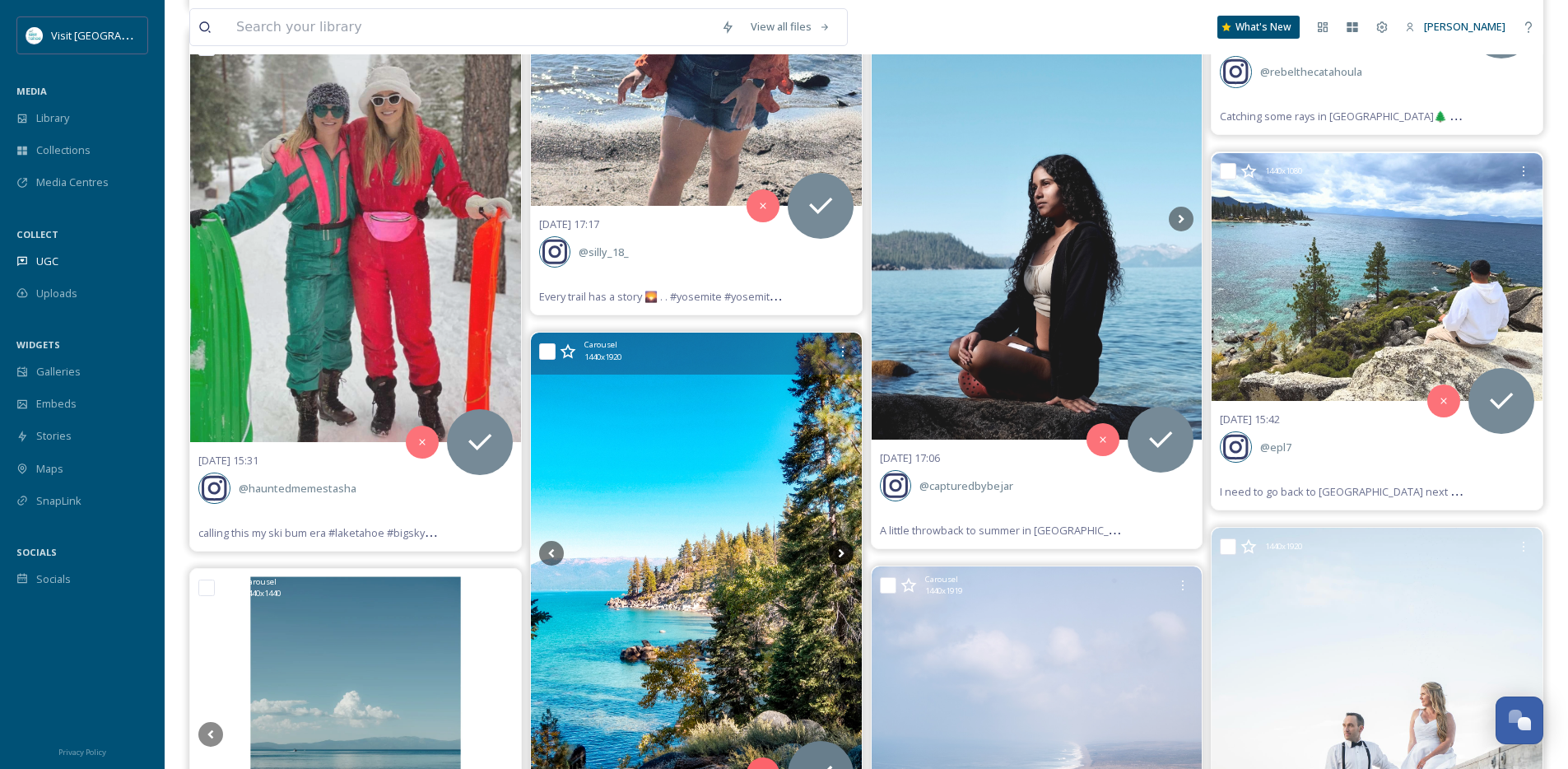
click at [843, 554] on icon at bounding box center [841, 553] width 25 height 25
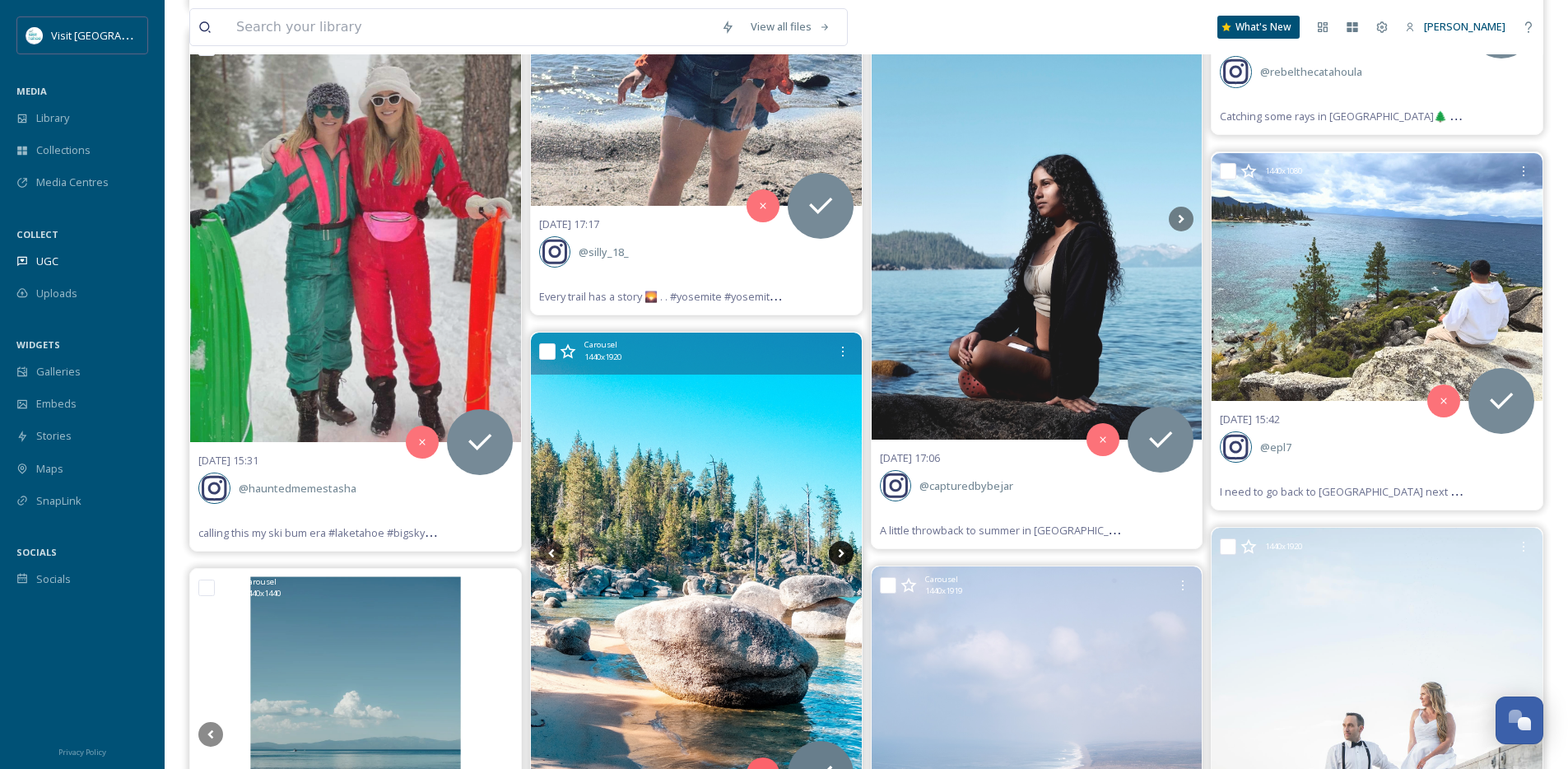
click at [843, 554] on icon at bounding box center [841, 553] width 25 height 25
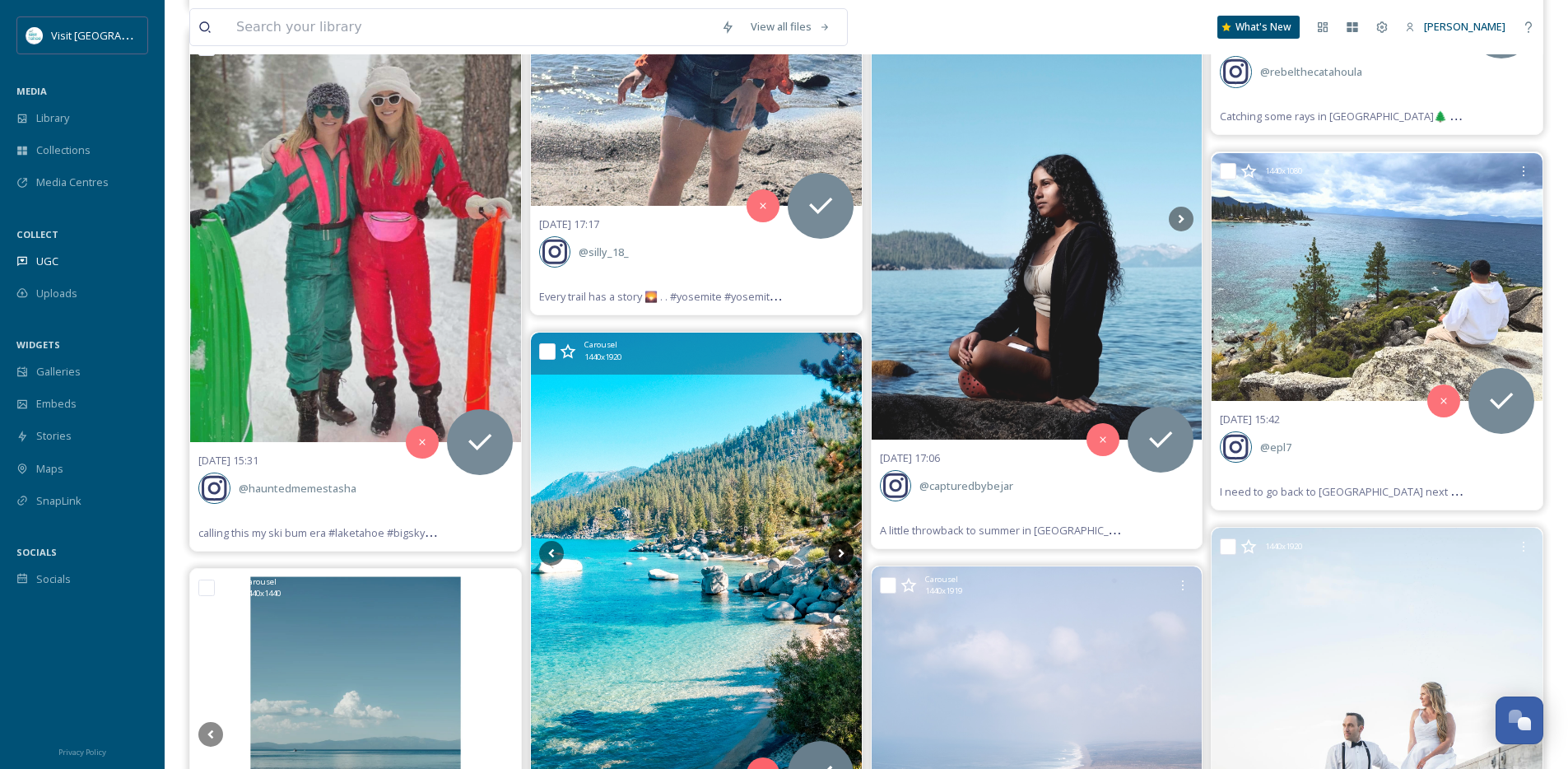
click at [843, 554] on icon at bounding box center [841, 553] width 25 height 25
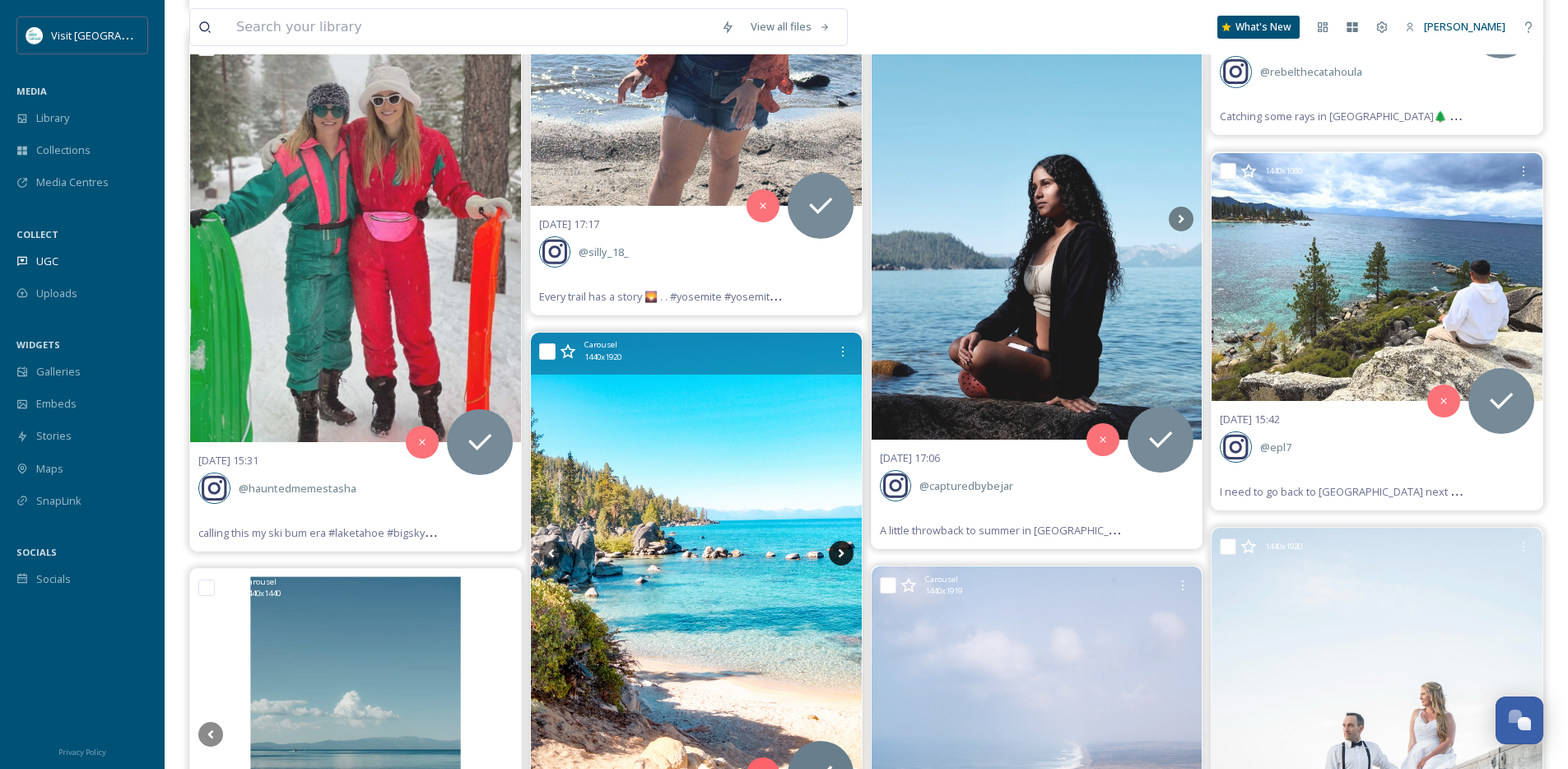
click at [843, 554] on icon at bounding box center [841, 553] width 25 height 25
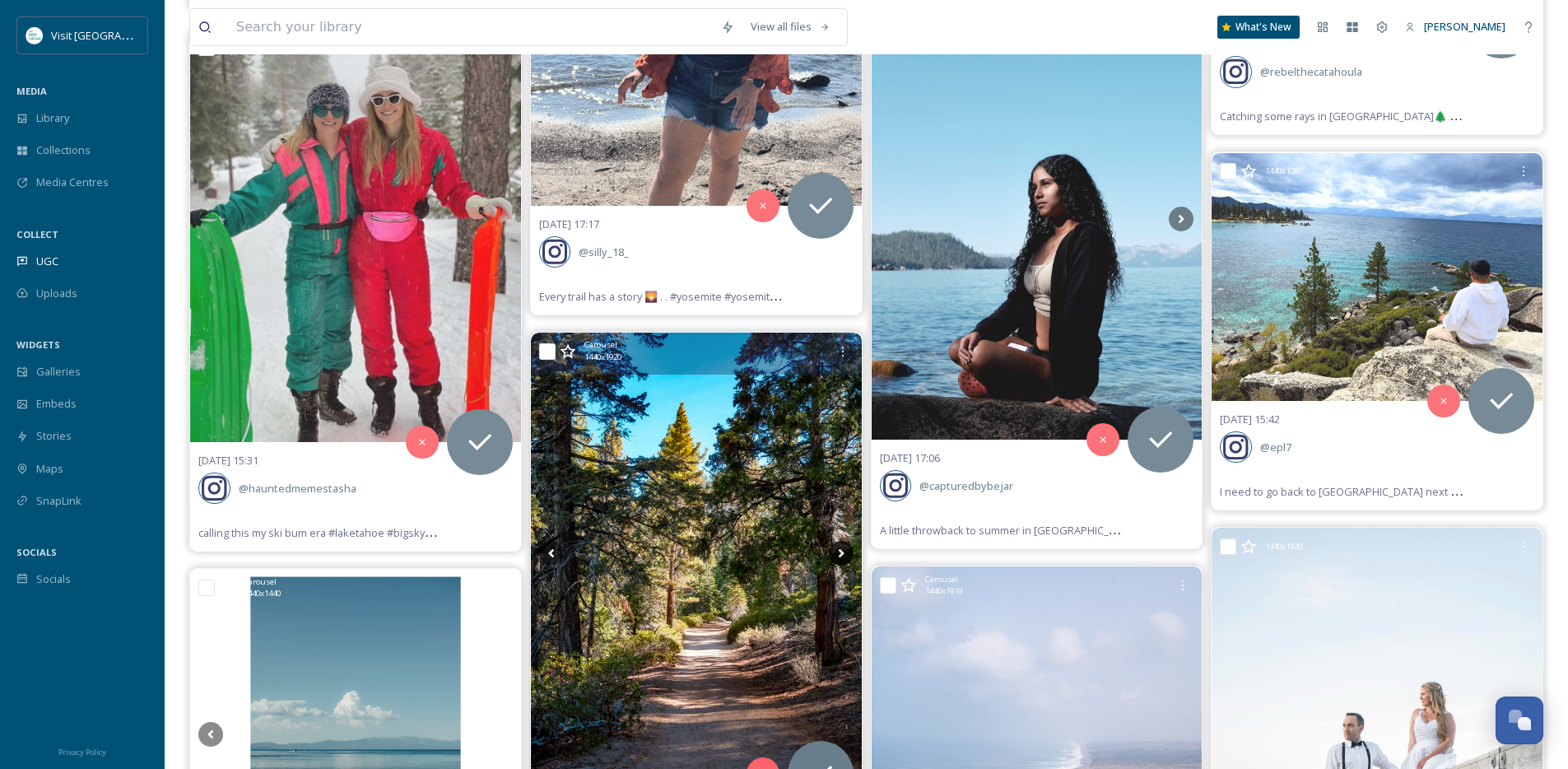
click at [843, 554] on icon at bounding box center [841, 553] width 25 height 25
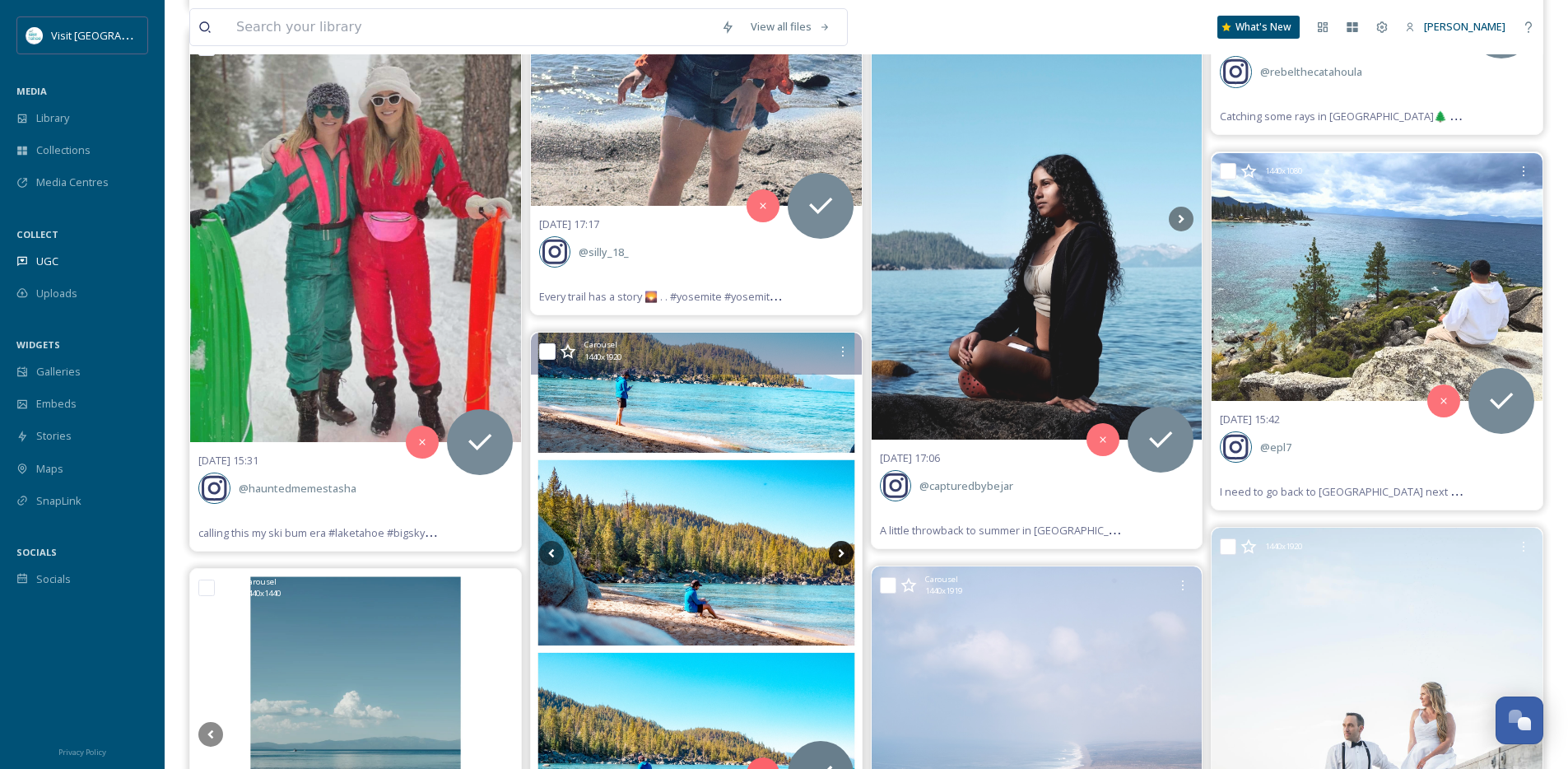
click at [843, 554] on icon at bounding box center [841, 553] width 25 height 25
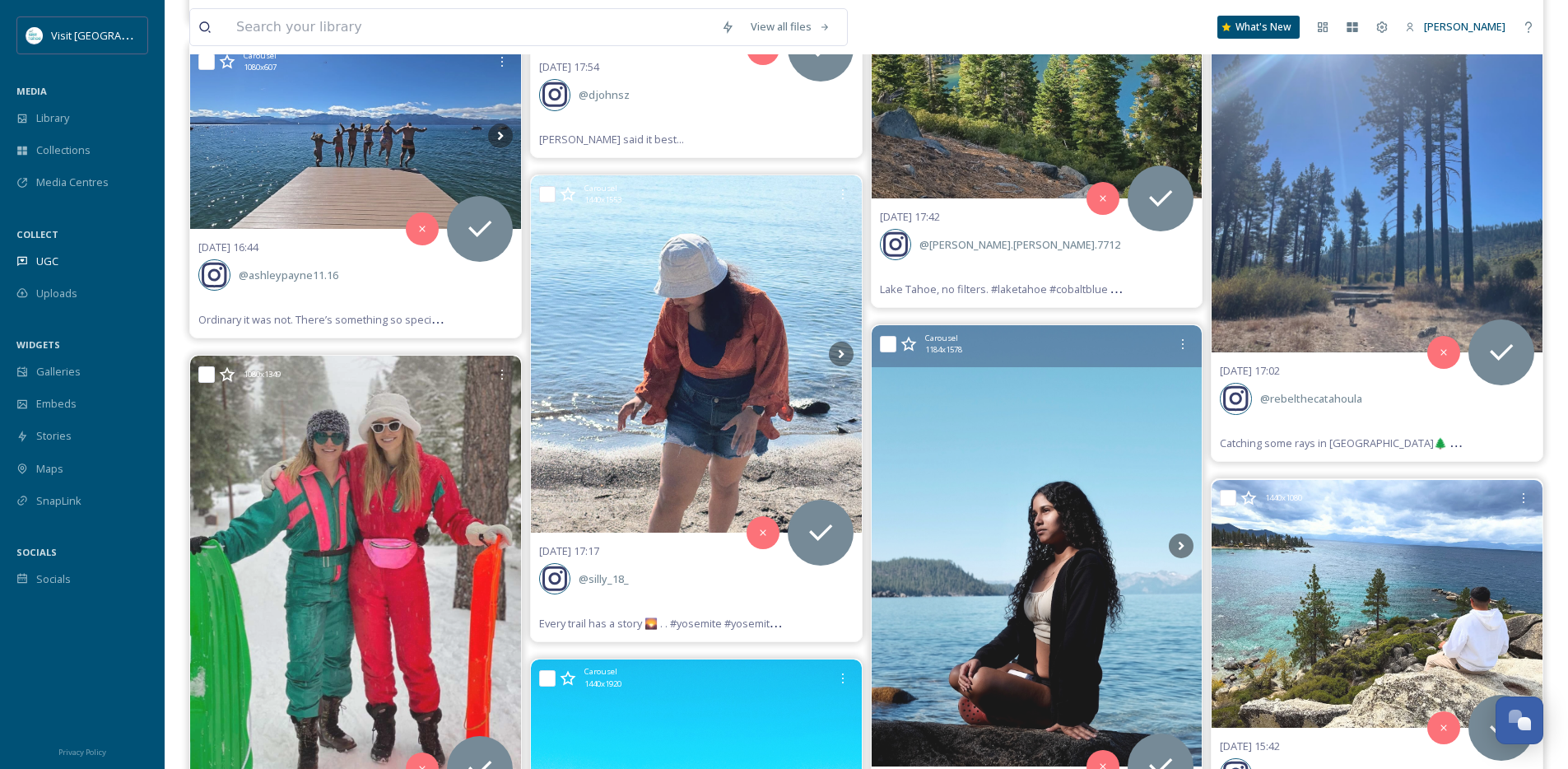
scroll to position [21874, 0]
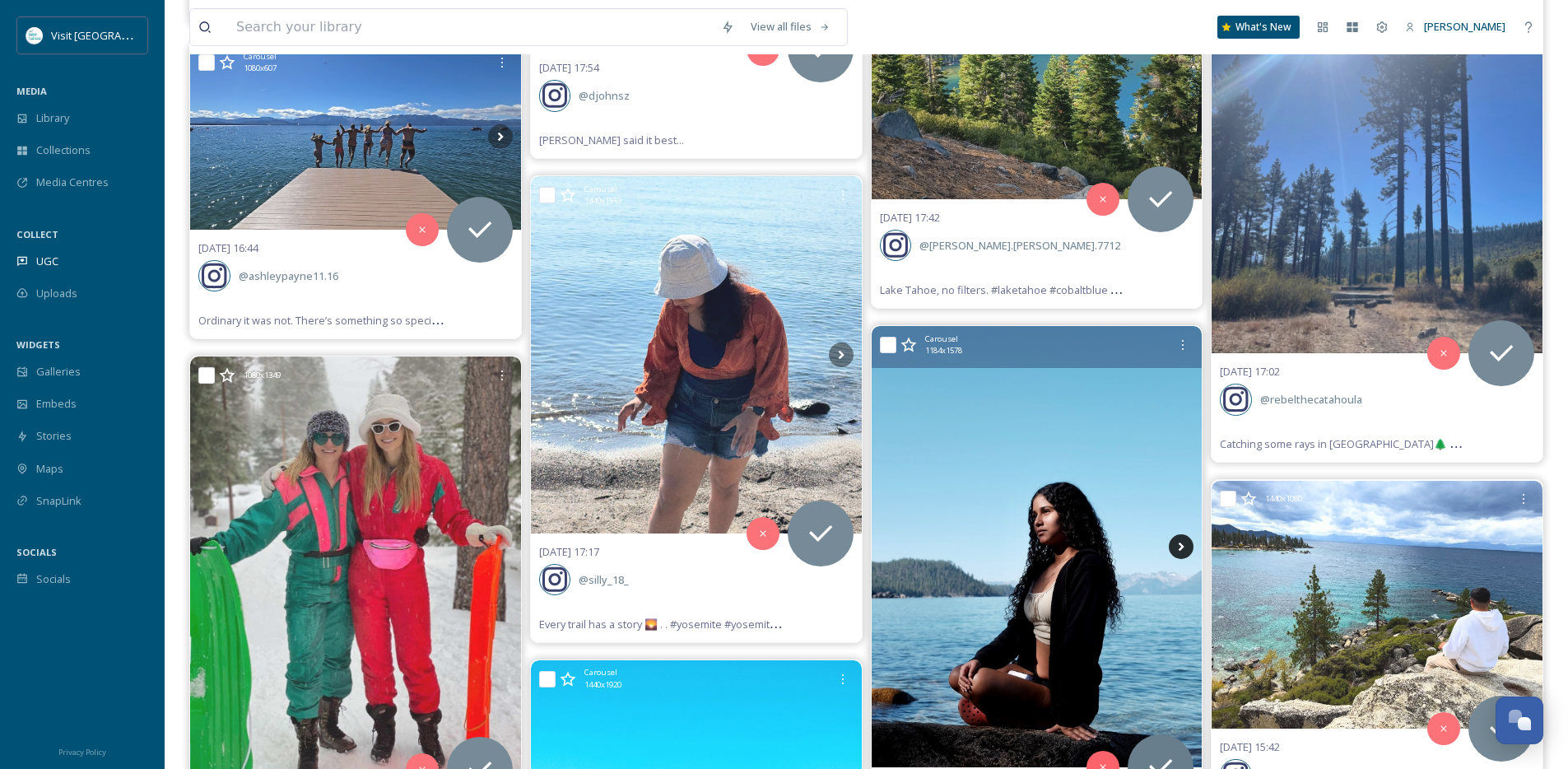
click at [1178, 544] on icon at bounding box center [1181, 546] width 25 height 25
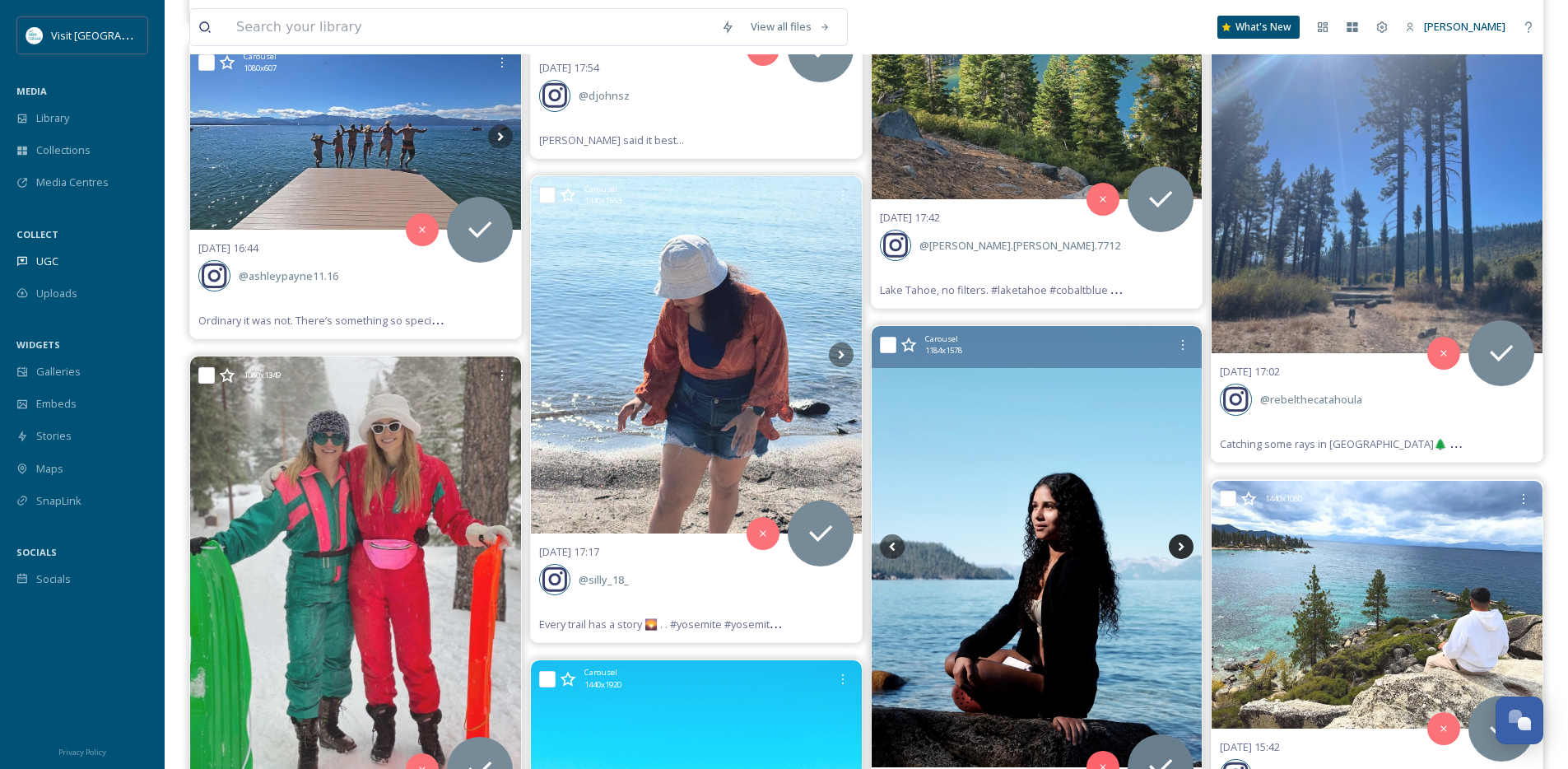
click at [1178, 544] on icon at bounding box center [1181, 546] width 25 height 25
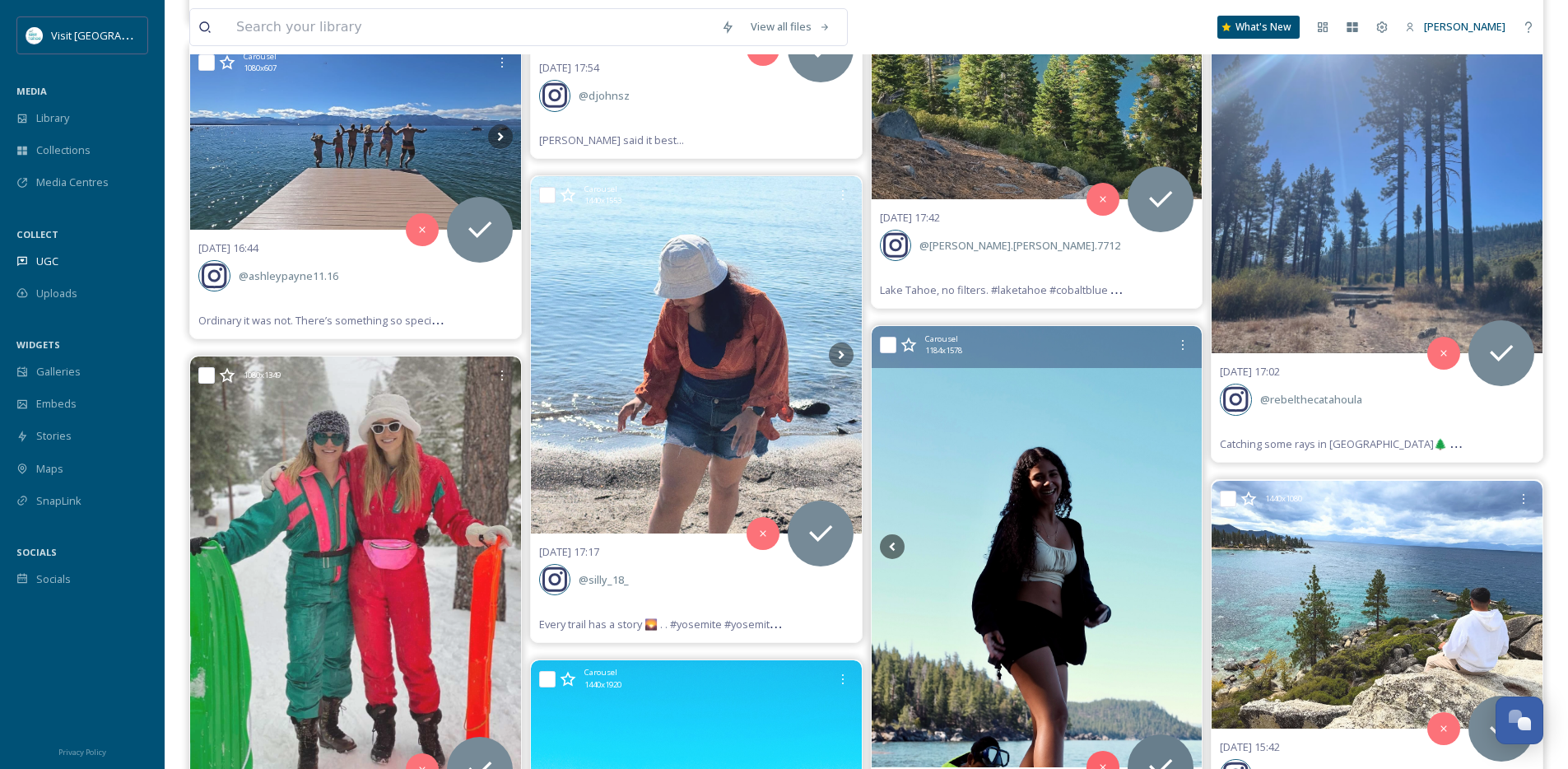
click at [1178, 544] on icon at bounding box center [1181, 546] width 25 height 25
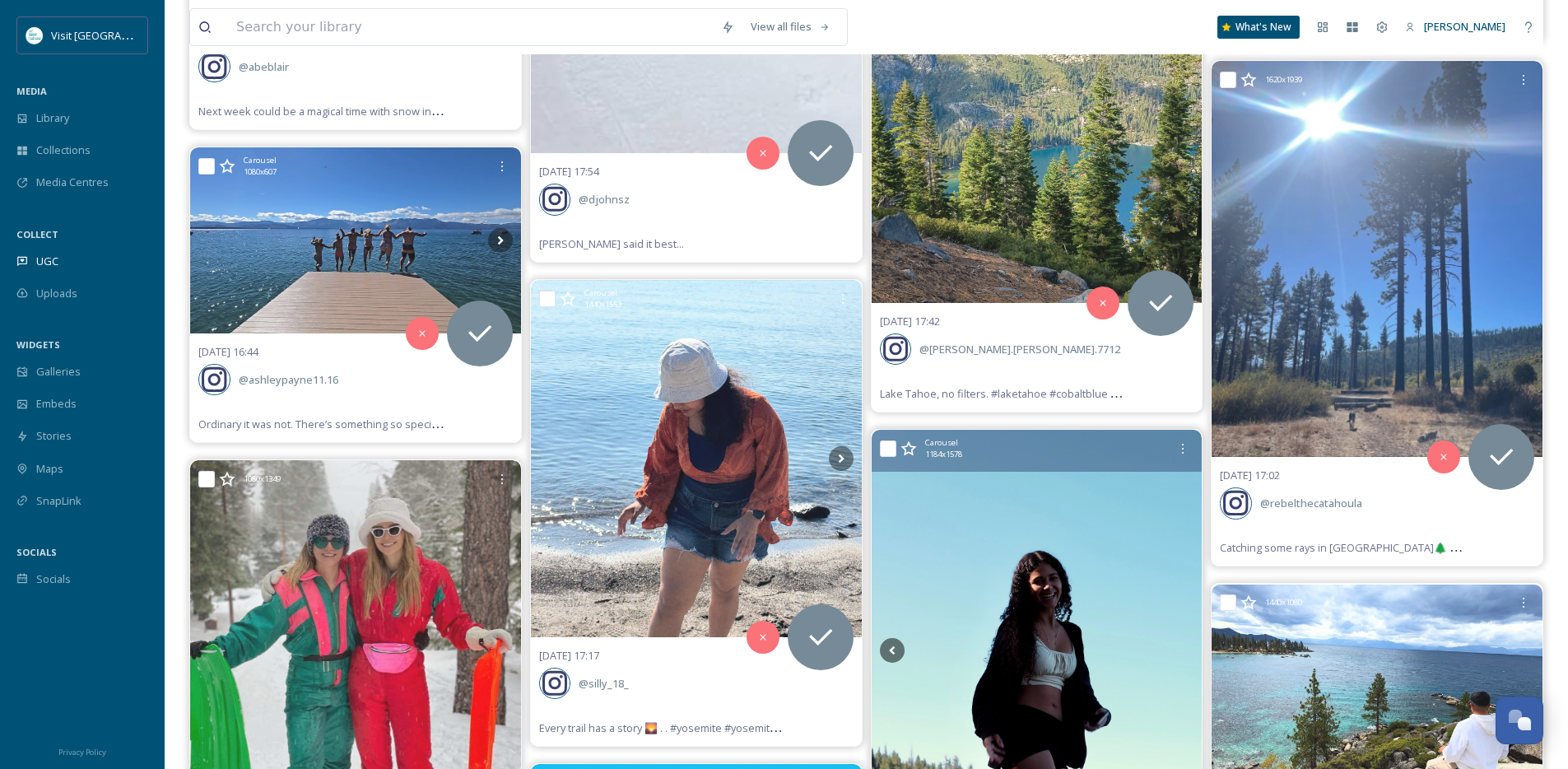
scroll to position [21764, 0]
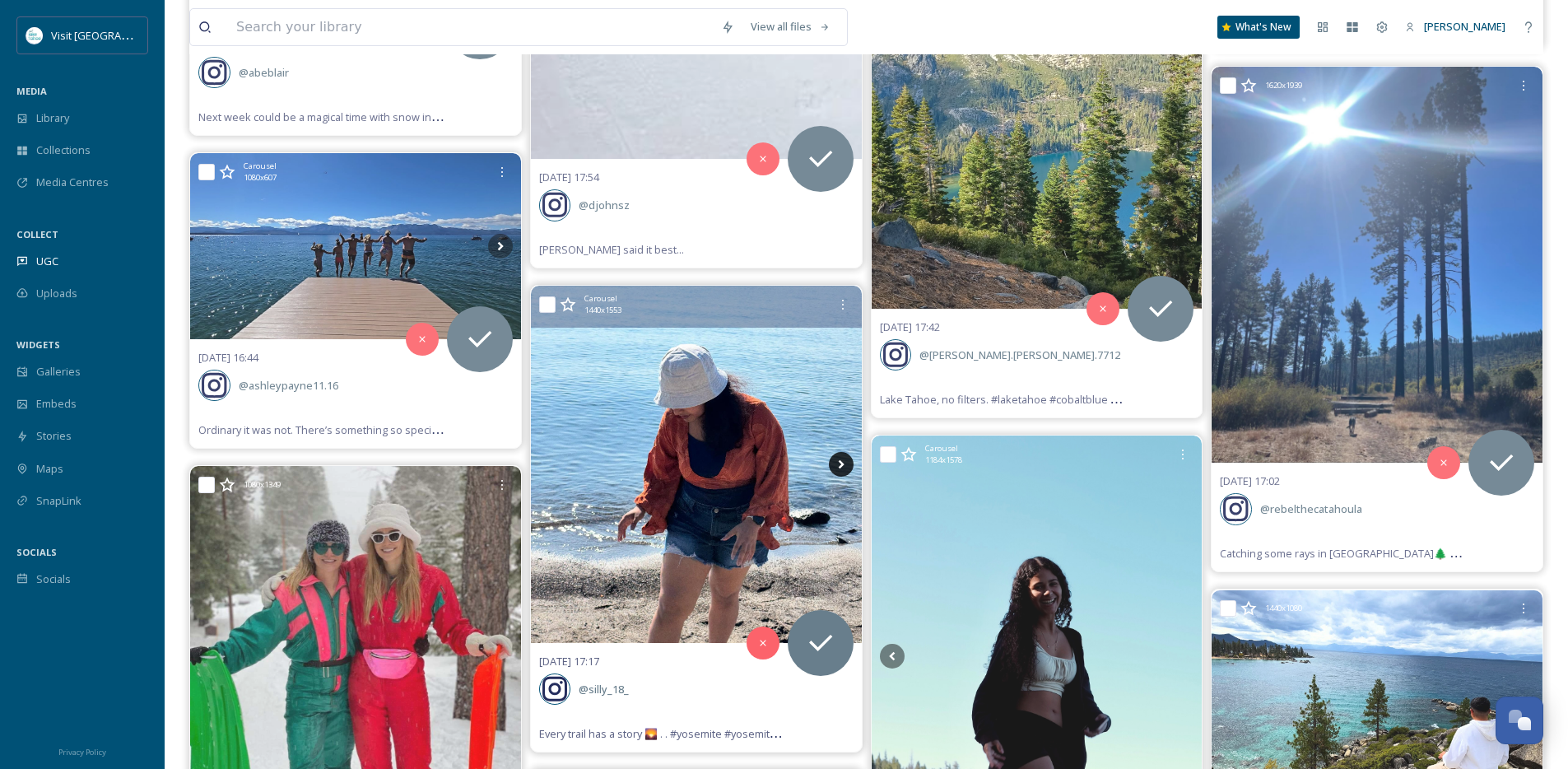
click at [838, 466] on icon at bounding box center [841, 464] width 25 height 25
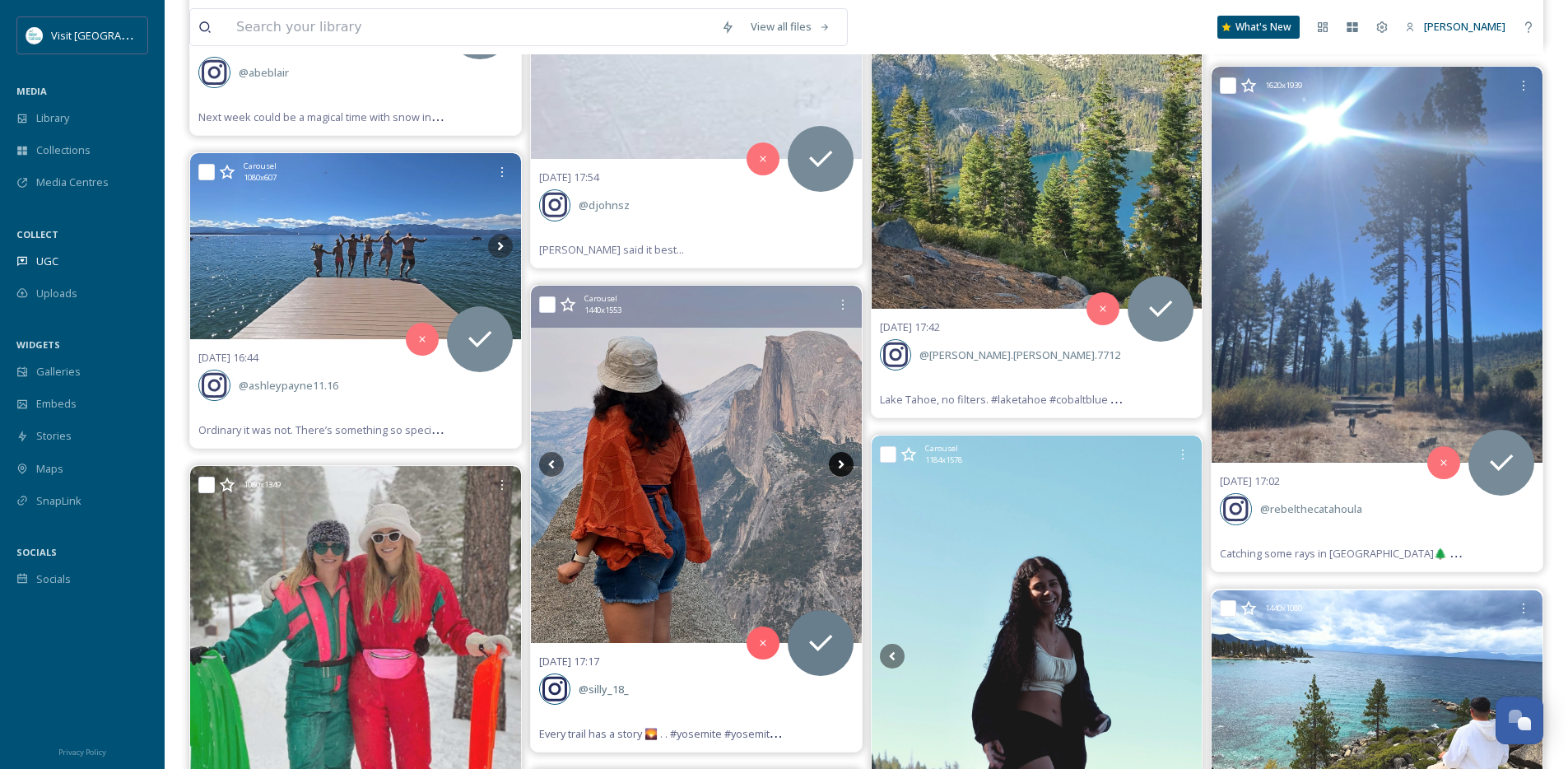
click at [838, 466] on icon at bounding box center [841, 464] width 25 height 25
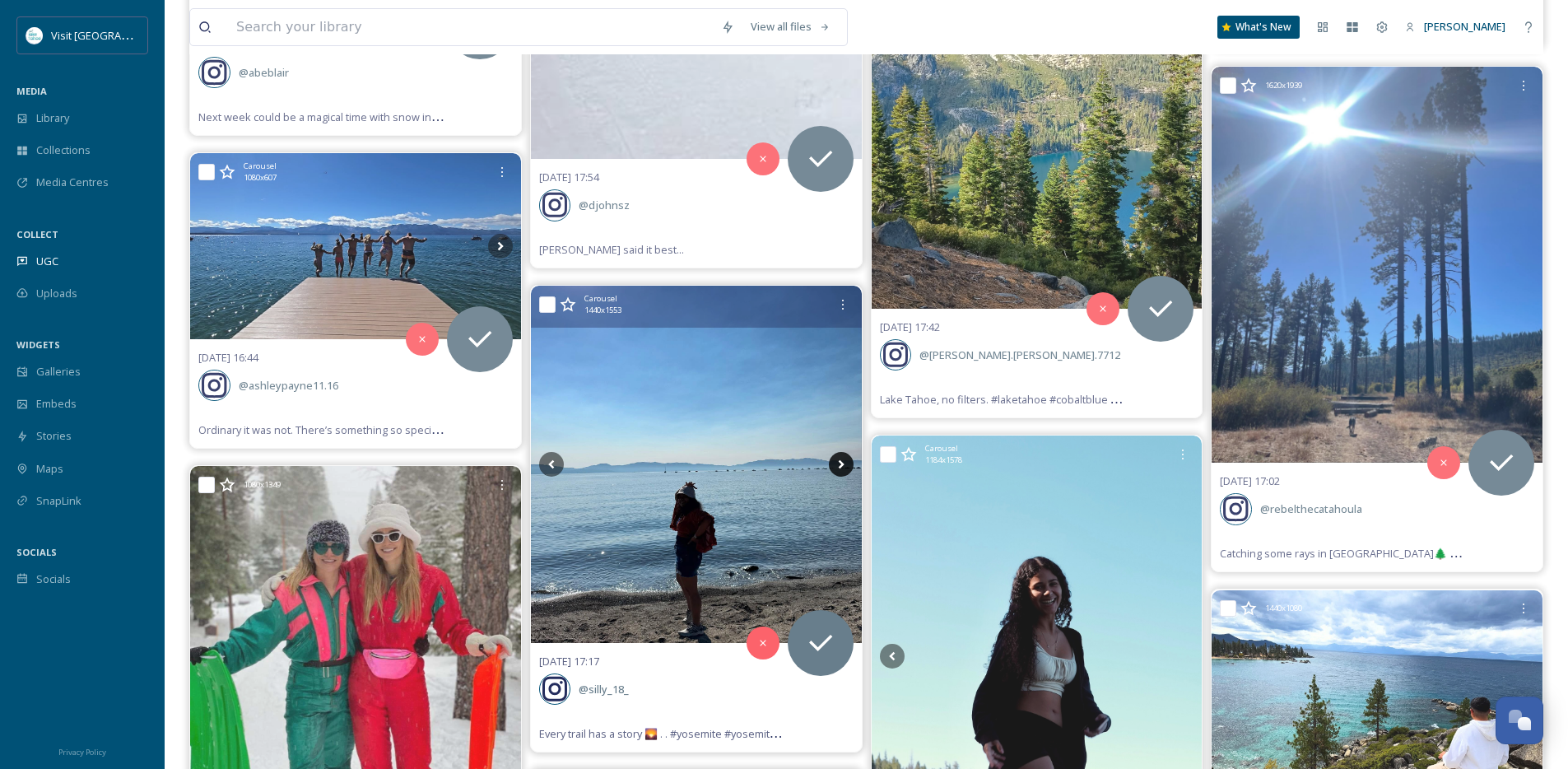
click at [838, 466] on icon at bounding box center [841, 464] width 25 height 25
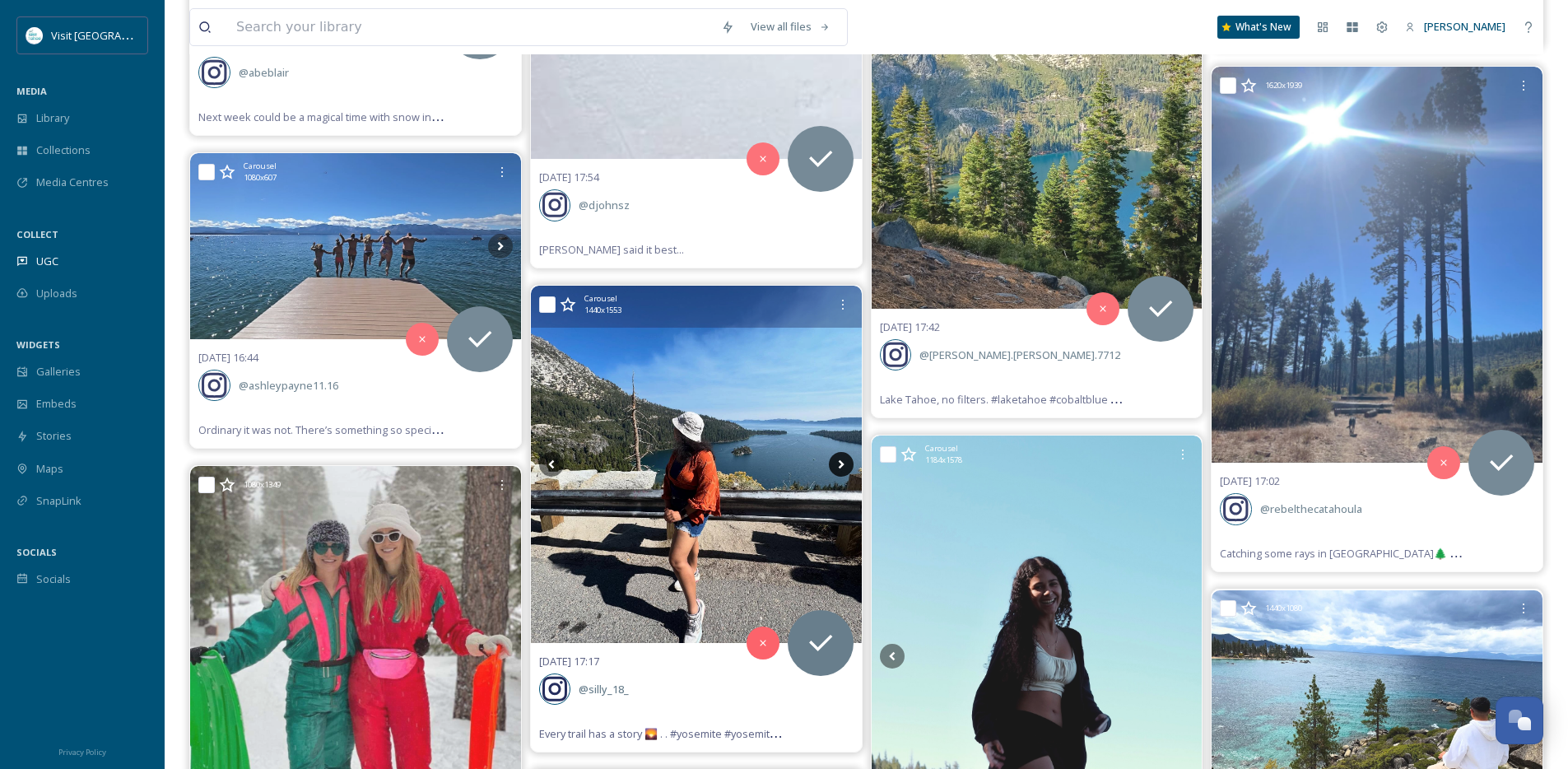
click at [838, 466] on icon at bounding box center [841, 464] width 25 height 25
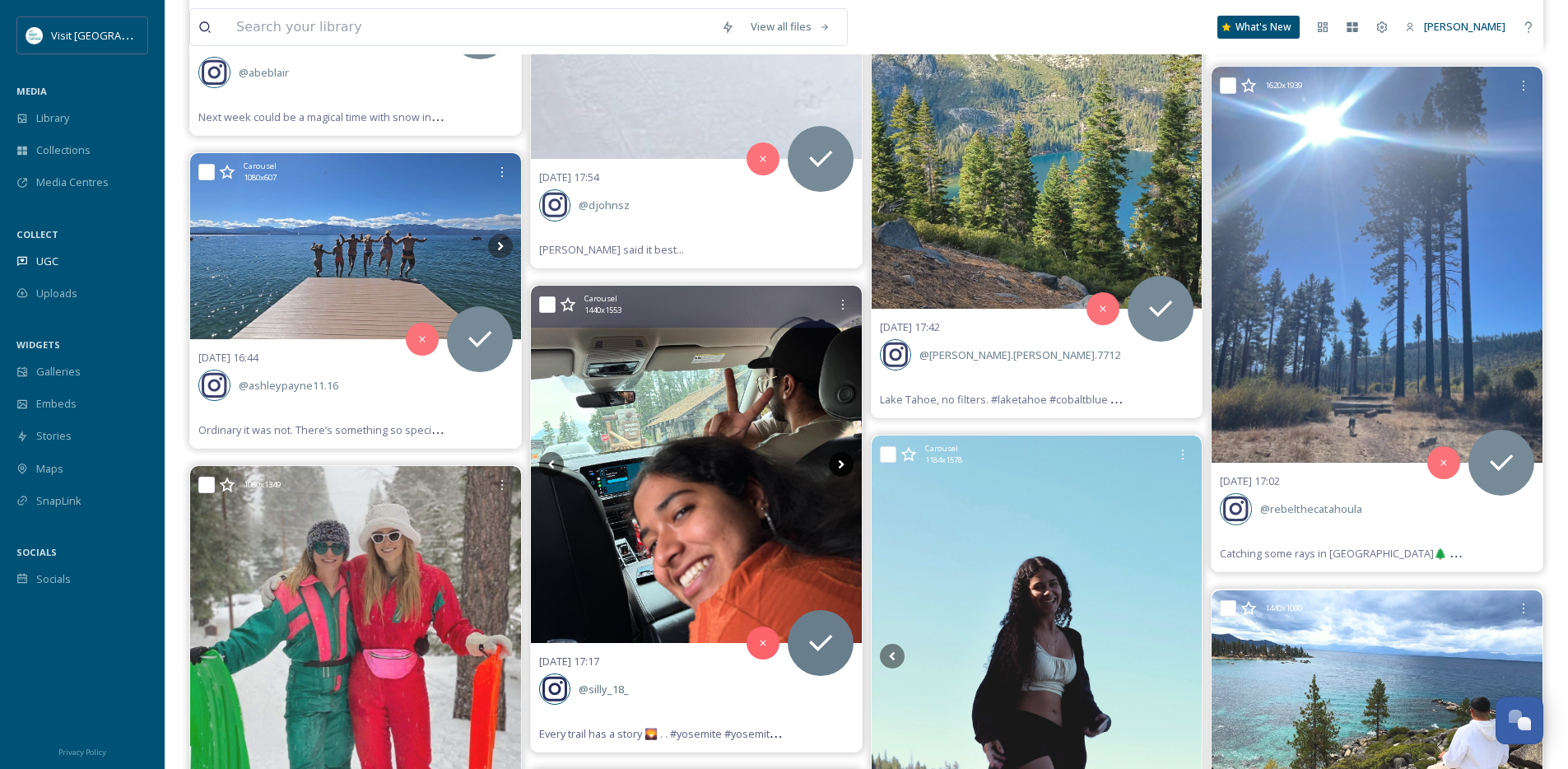
click at [838, 466] on icon at bounding box center [841, 464] width 25 height 25
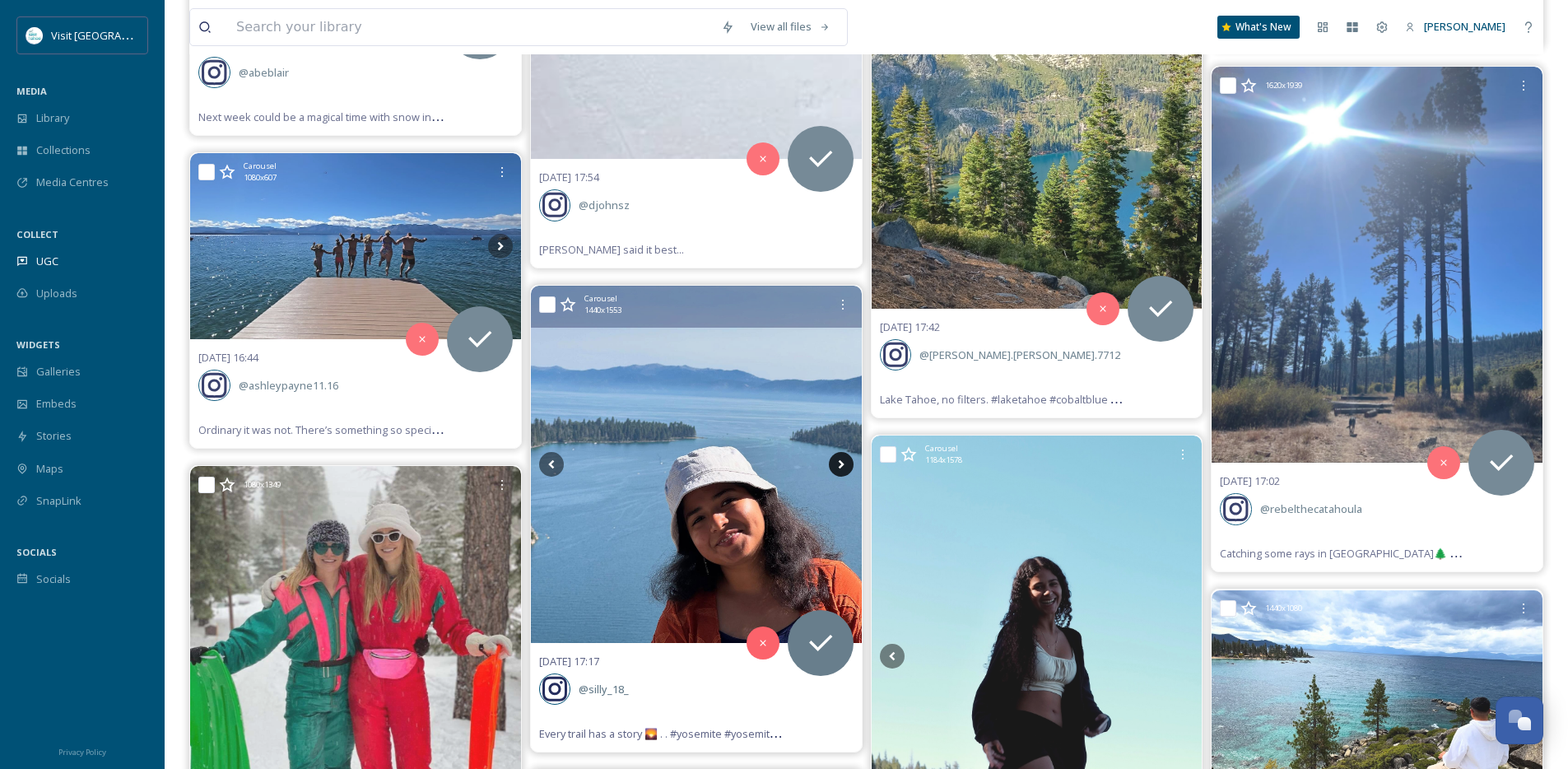
click at [838, 466] on icon at bounding box center [841, 464] width 25 height 25
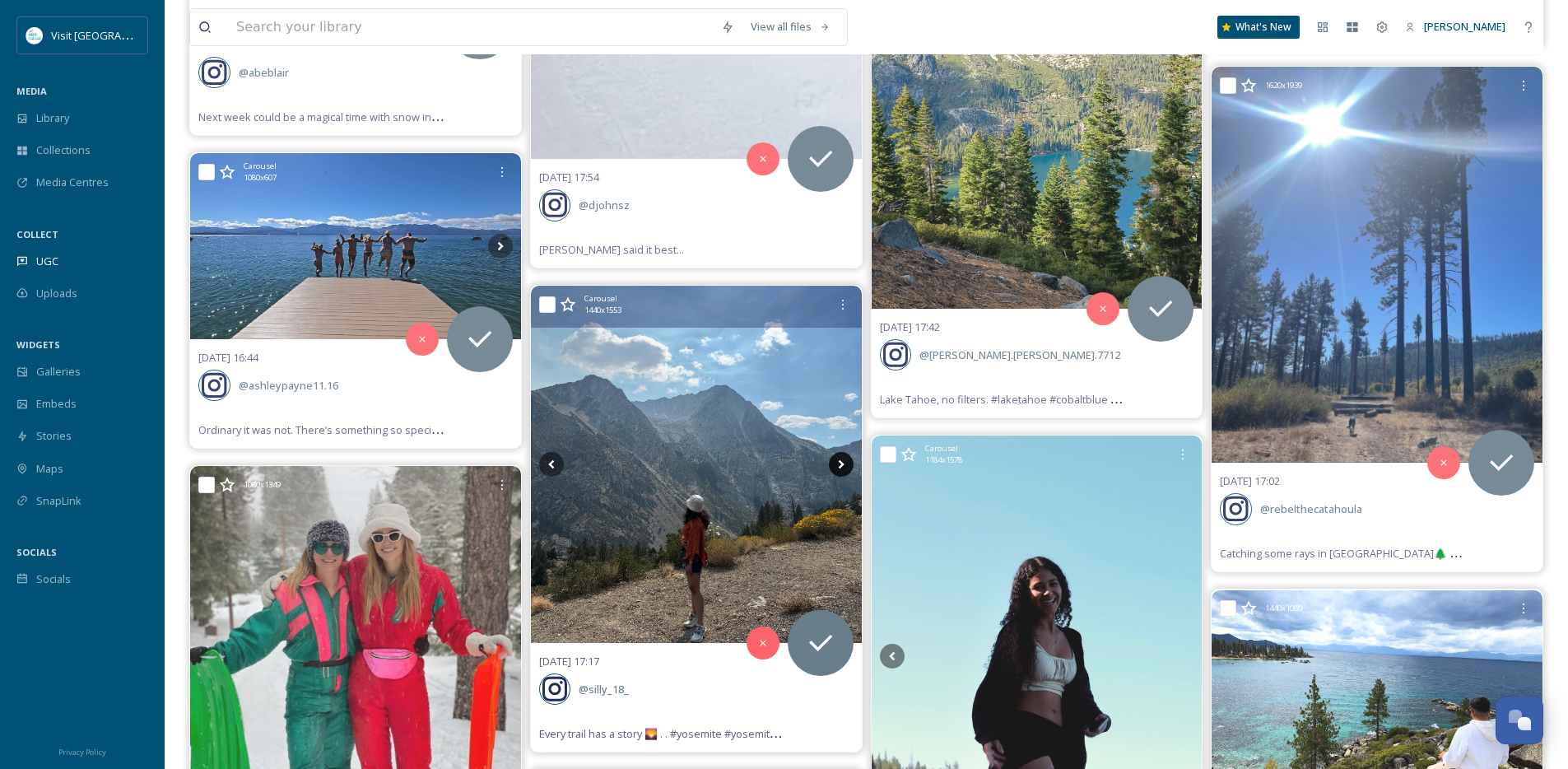
click at [838, 466] on icon at bounding box center [841, 464] width 25 height 25
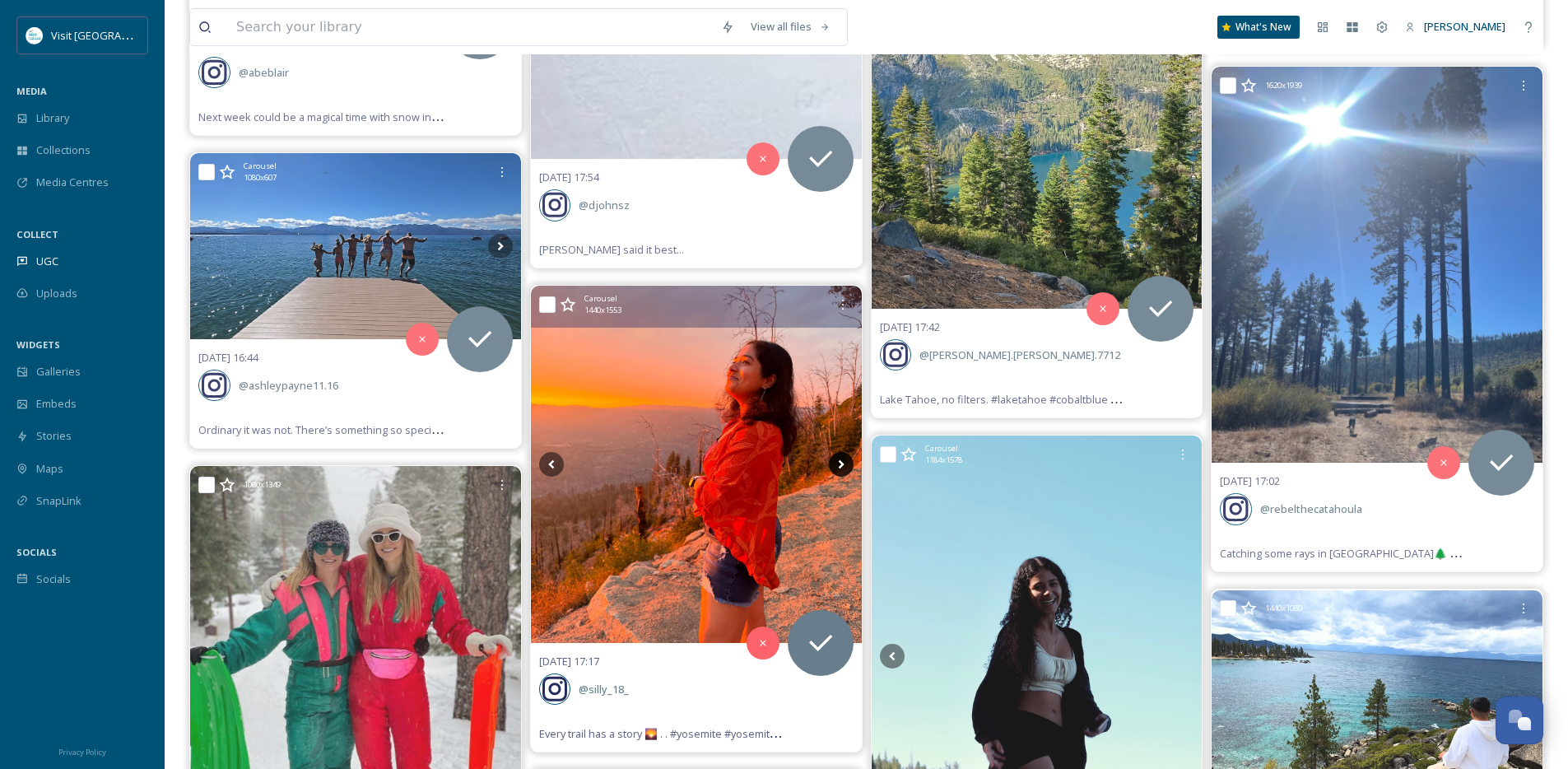
click at [838, 466] on icon at bounding box center [841, 464] width 25 height 25
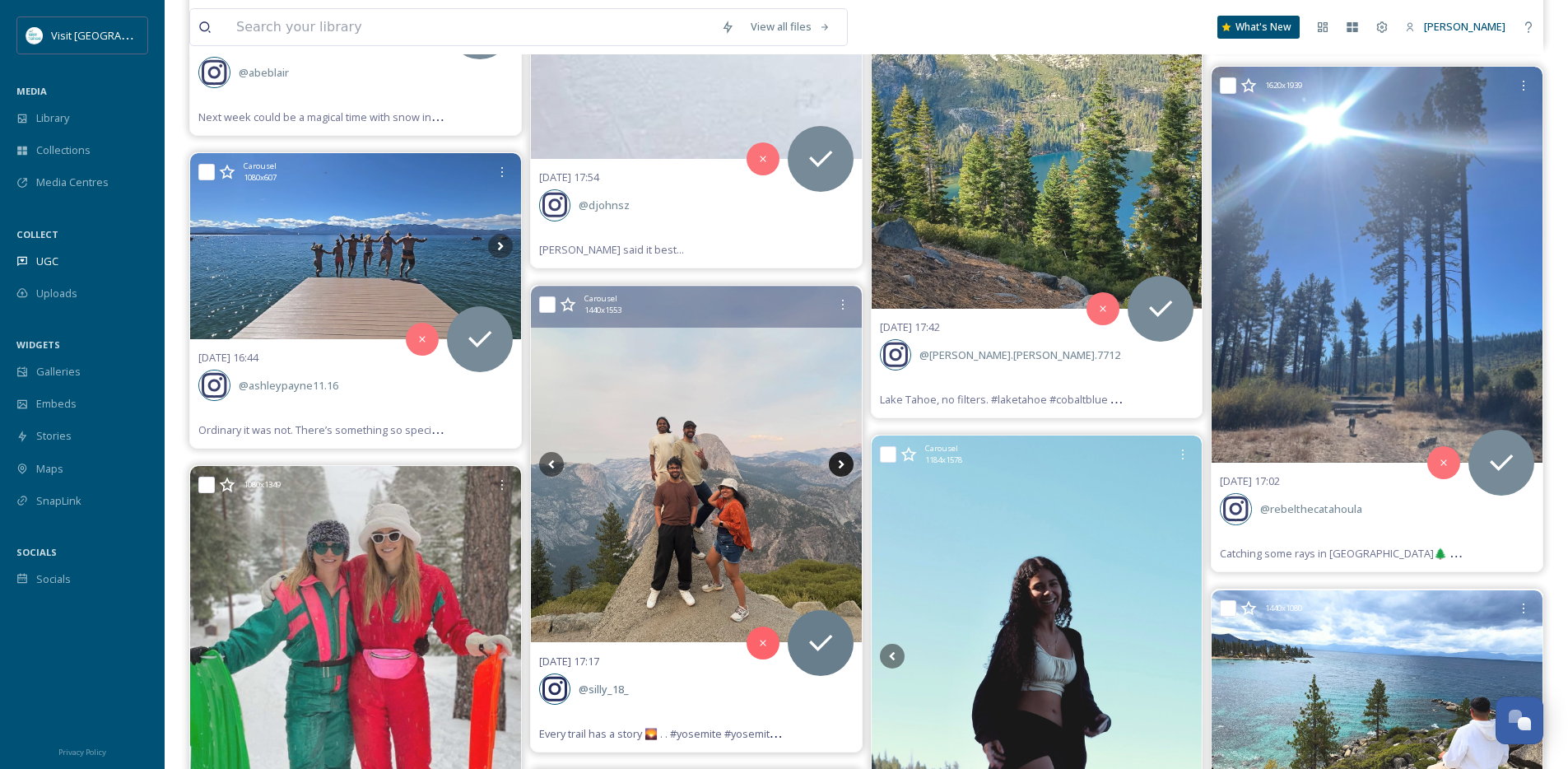
click at [838, 466] on icon at bounding box center [841, 464] width 25 height 25
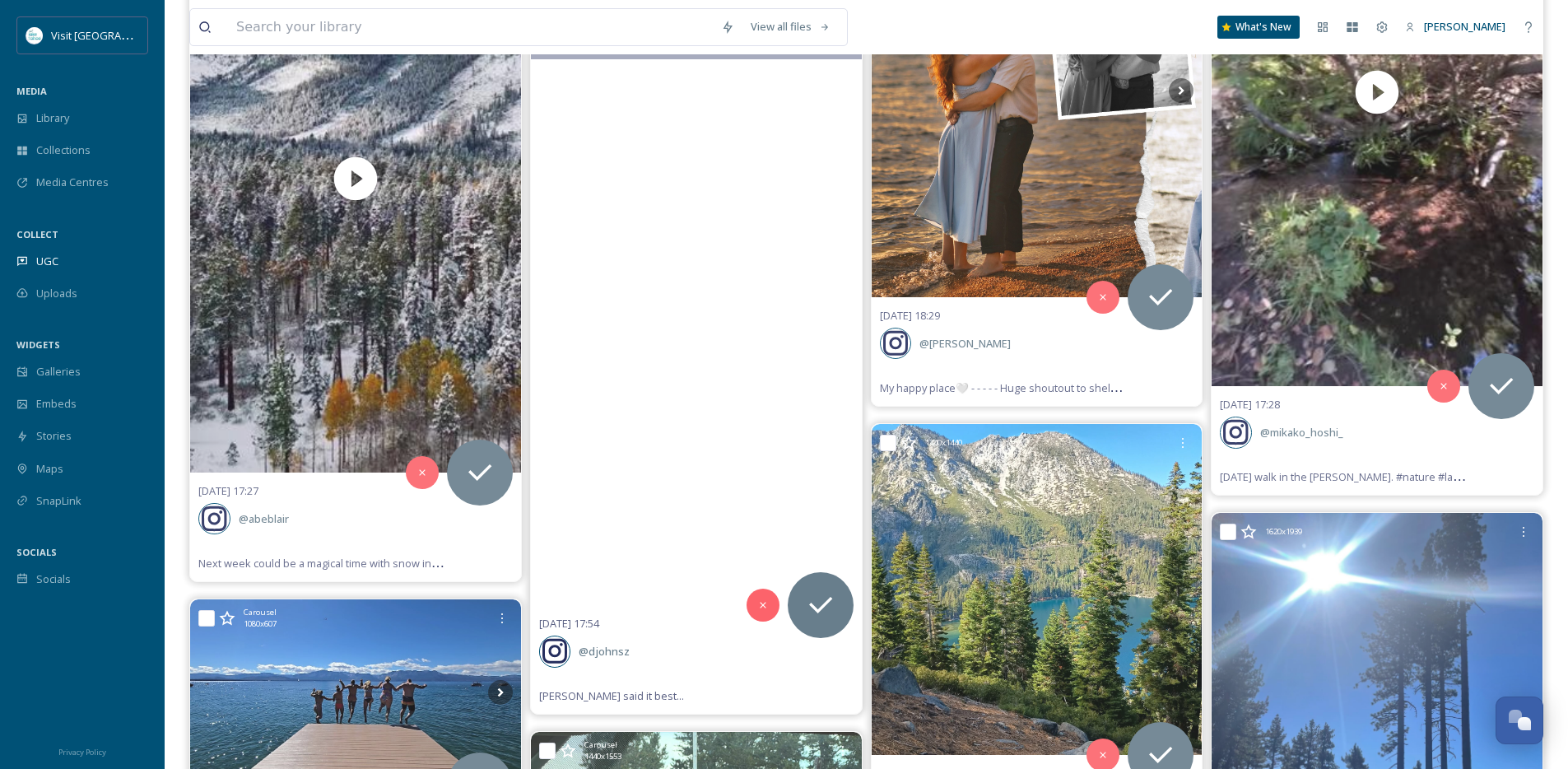
scroll to position [21311, 0]
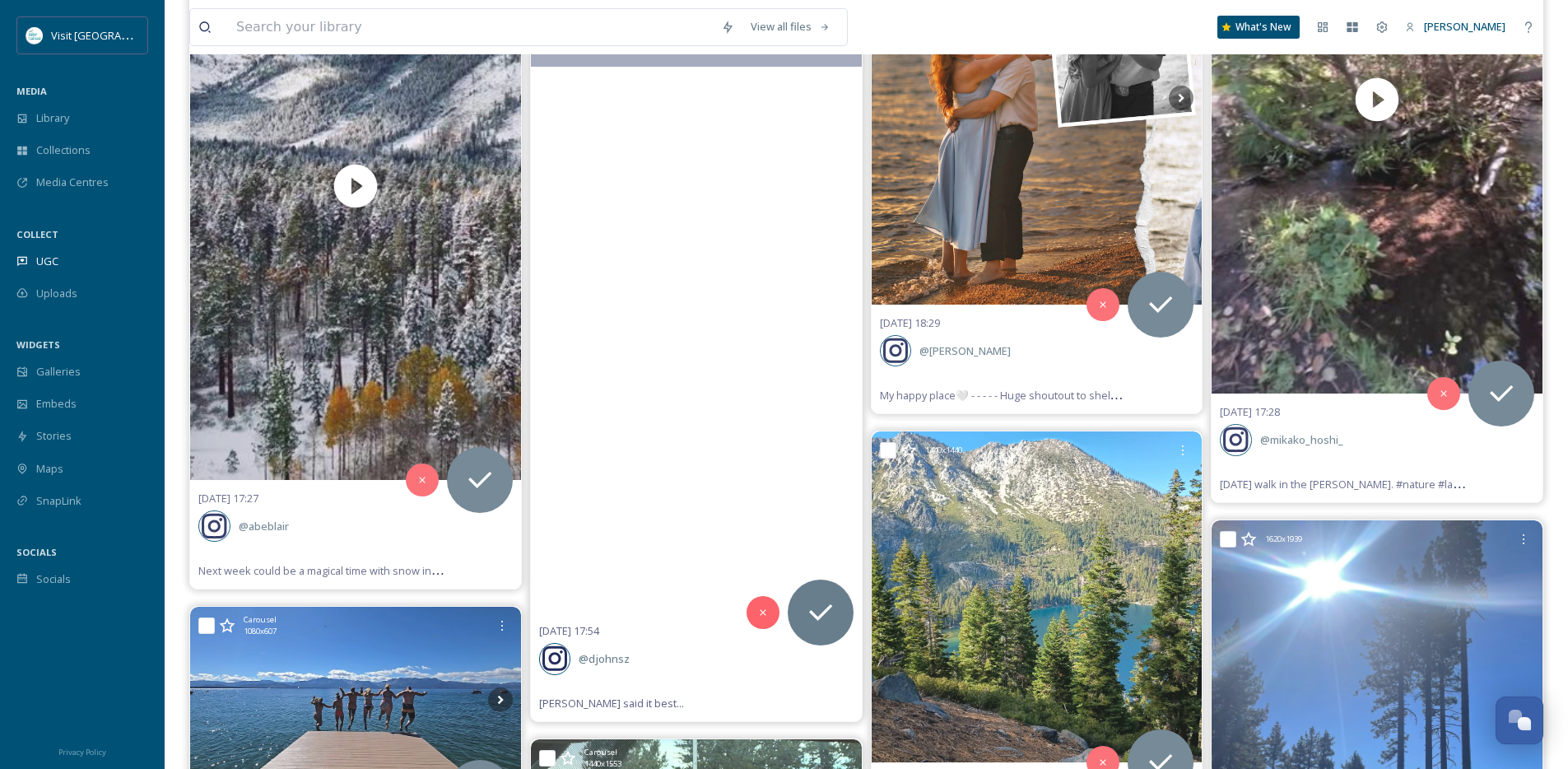
click at [624, 558] on video "Gunna said it best..." at bounding box center [696, 319] width 330 height 588
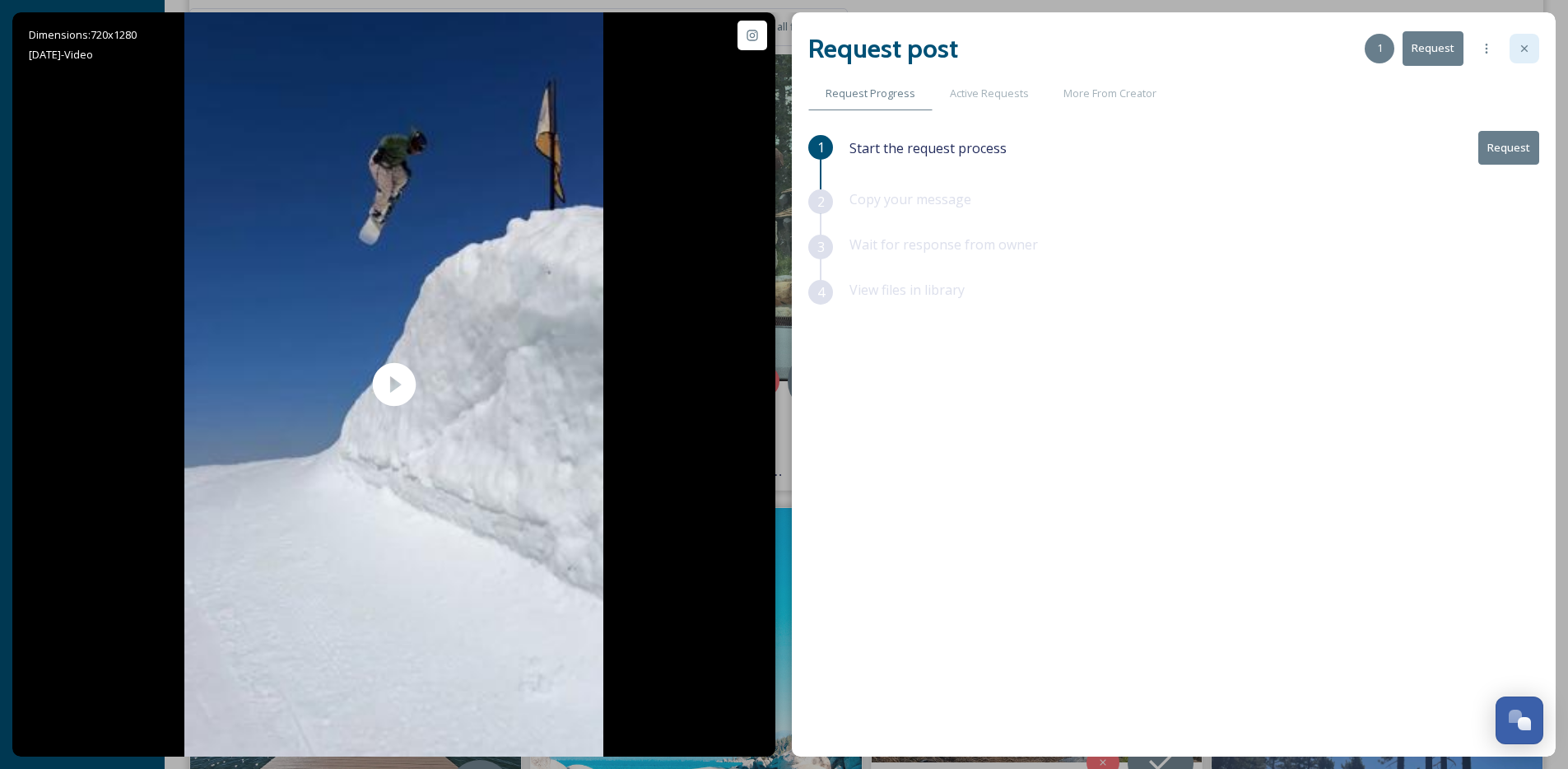
click at [1530, 54] on icon at bounding box center [1524, 48] width 14 height 14
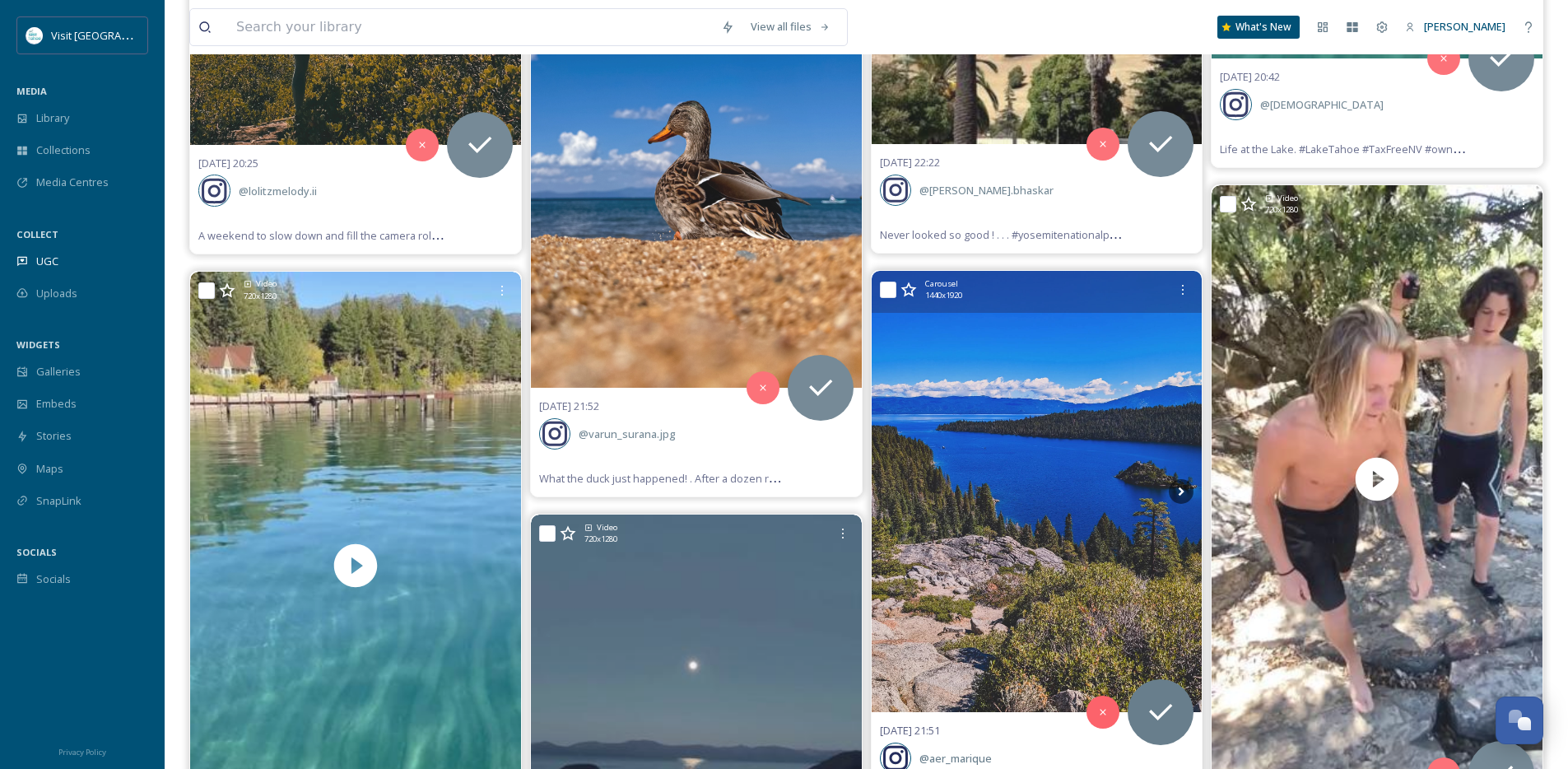
scroll to position [19606, 0]
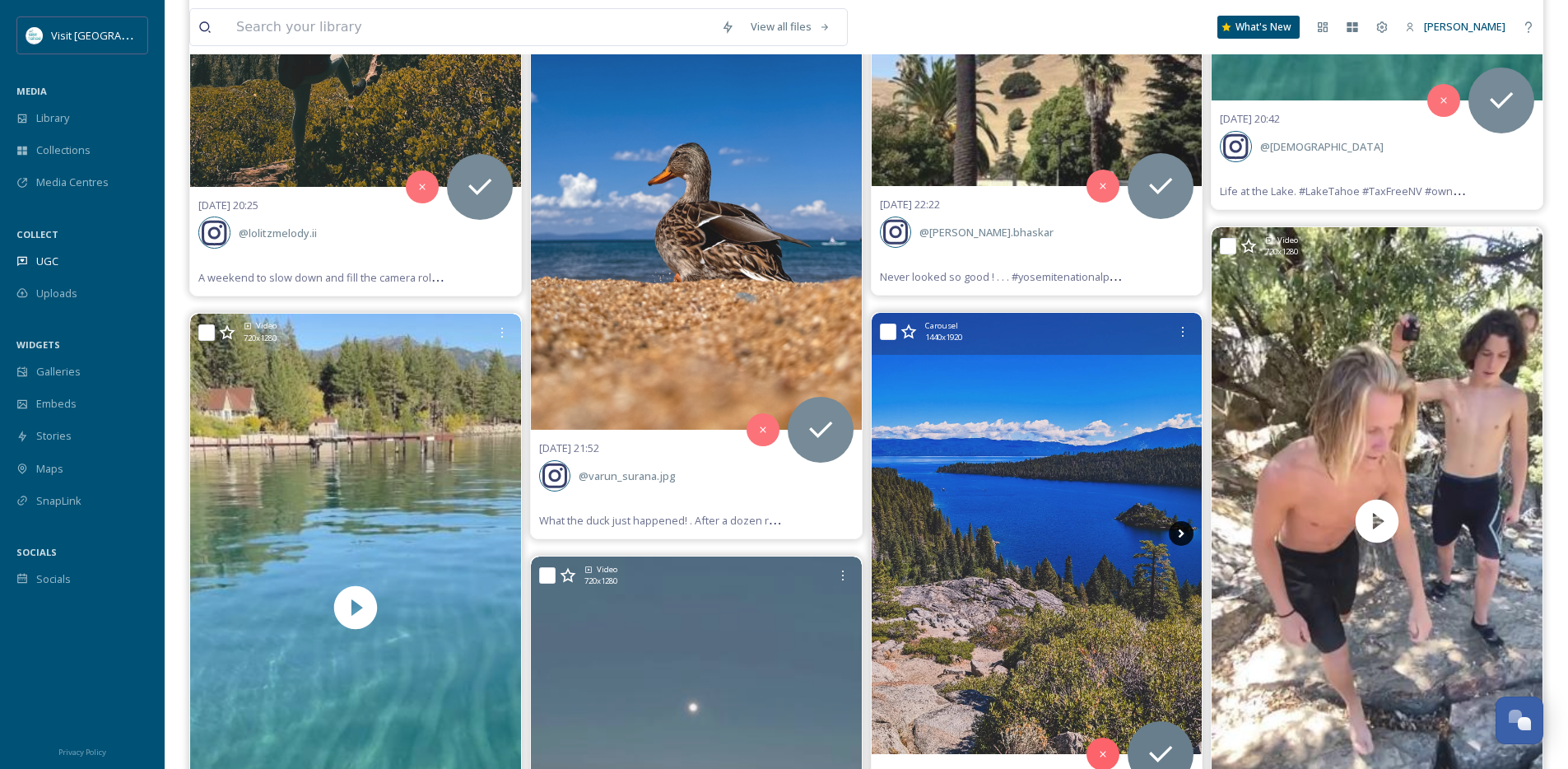
click at [1177, 538] on icon at bounding box center [1181, 533] width 25 height 25
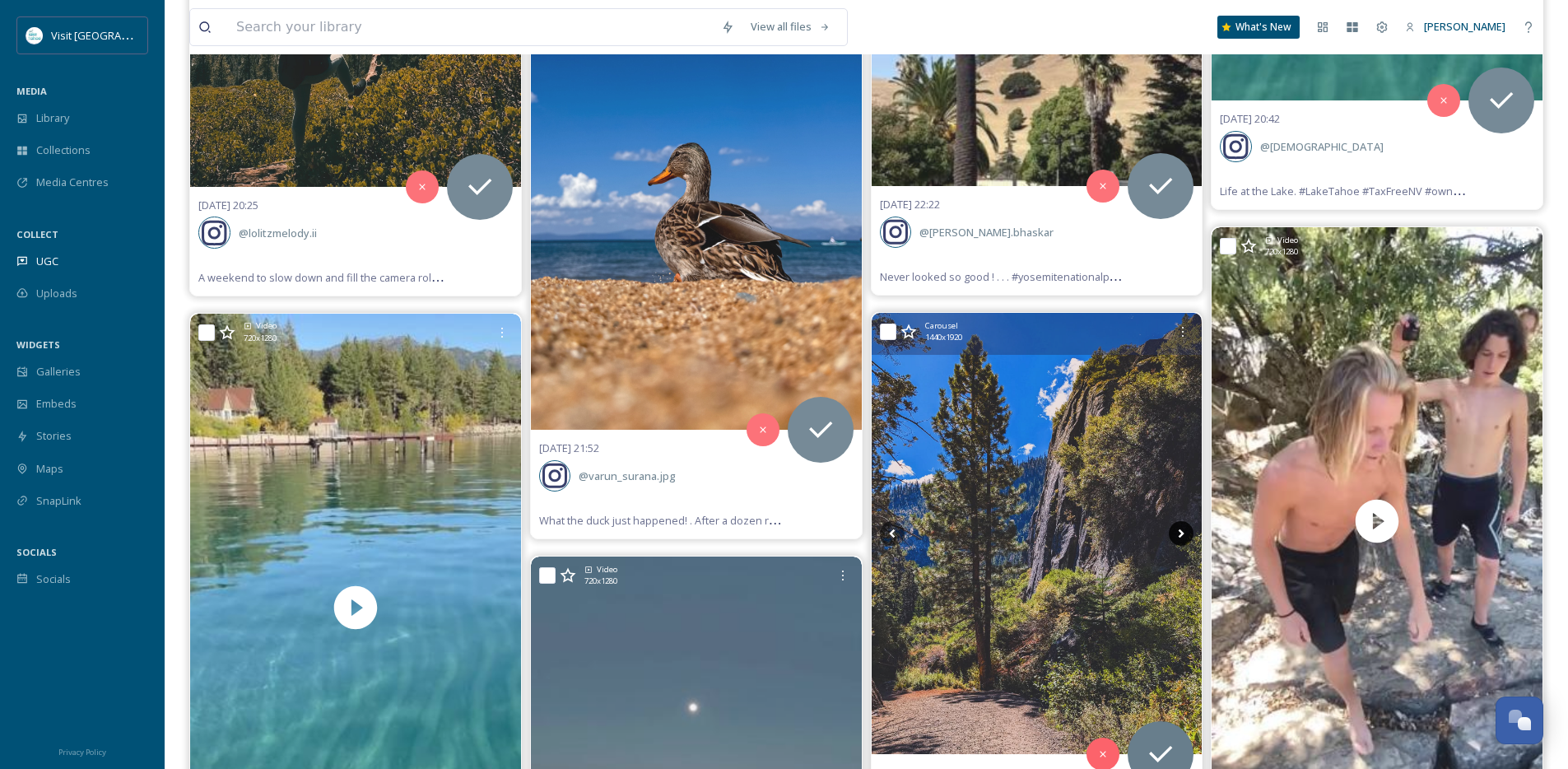
click at [1178, 537] on icon at bounding box center [1181, 533] width 25 height 25
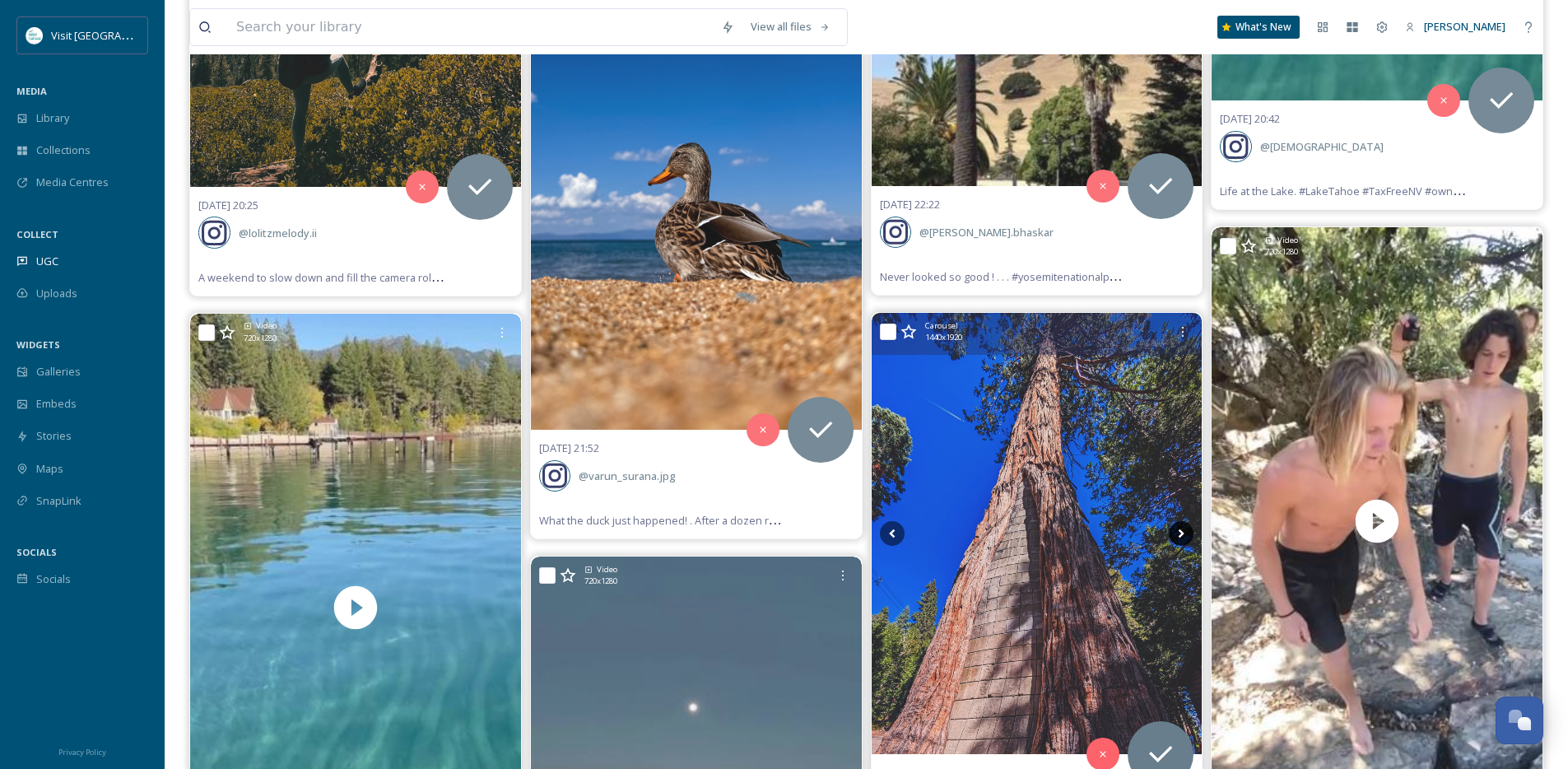
click at [1178, 537] on icon at bounding box center [1181, 533] width 25 height 25
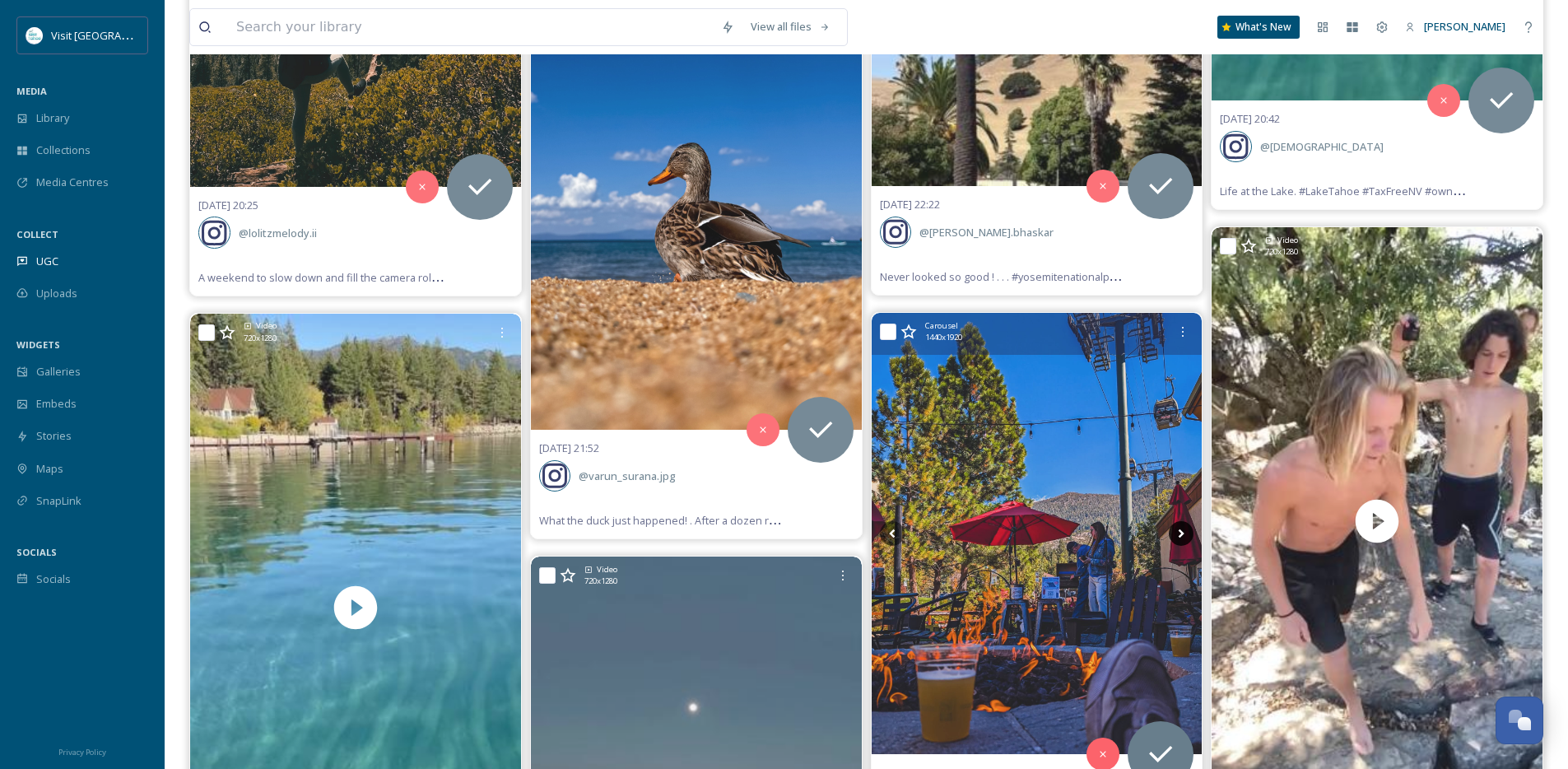
click at [1178, 537] on icon at bounding box center [1181, 533] width 25 height 25
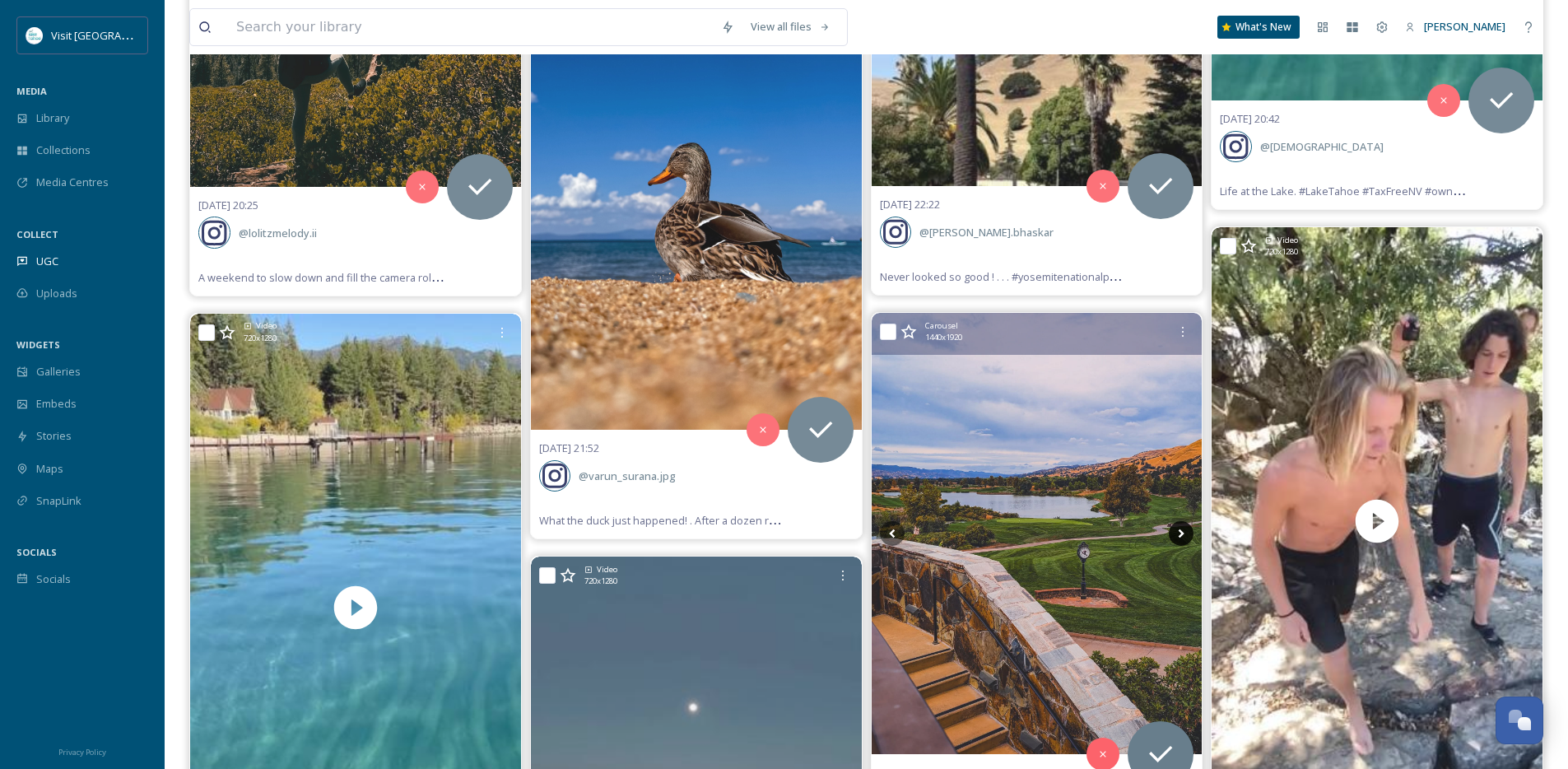
click at [1178, 537] on icon at bounding box center [1181, 533] width 25 height 25
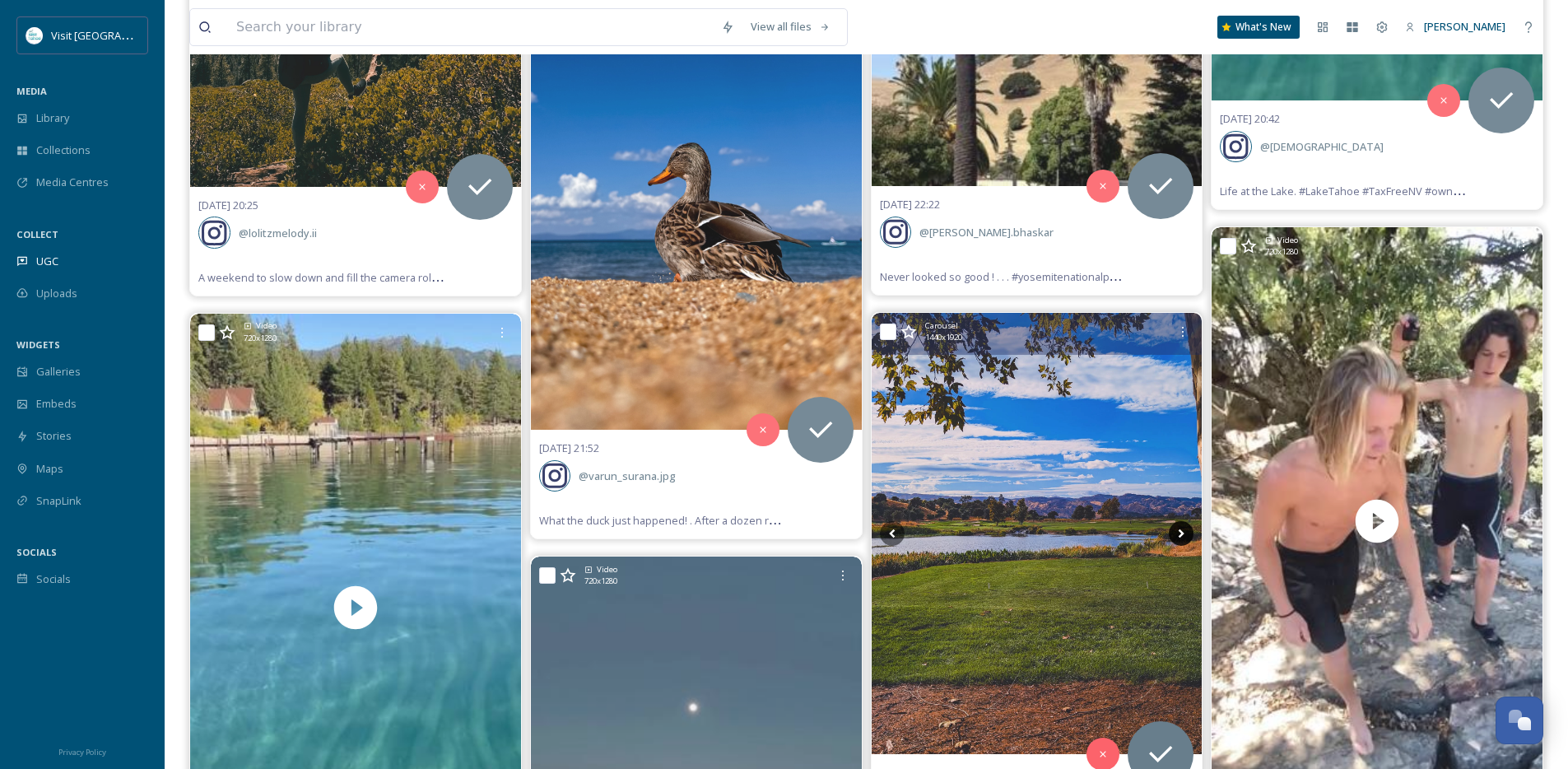
click at [1178, 537] on icon at bounding box center [1181, 533] width 25 height 25
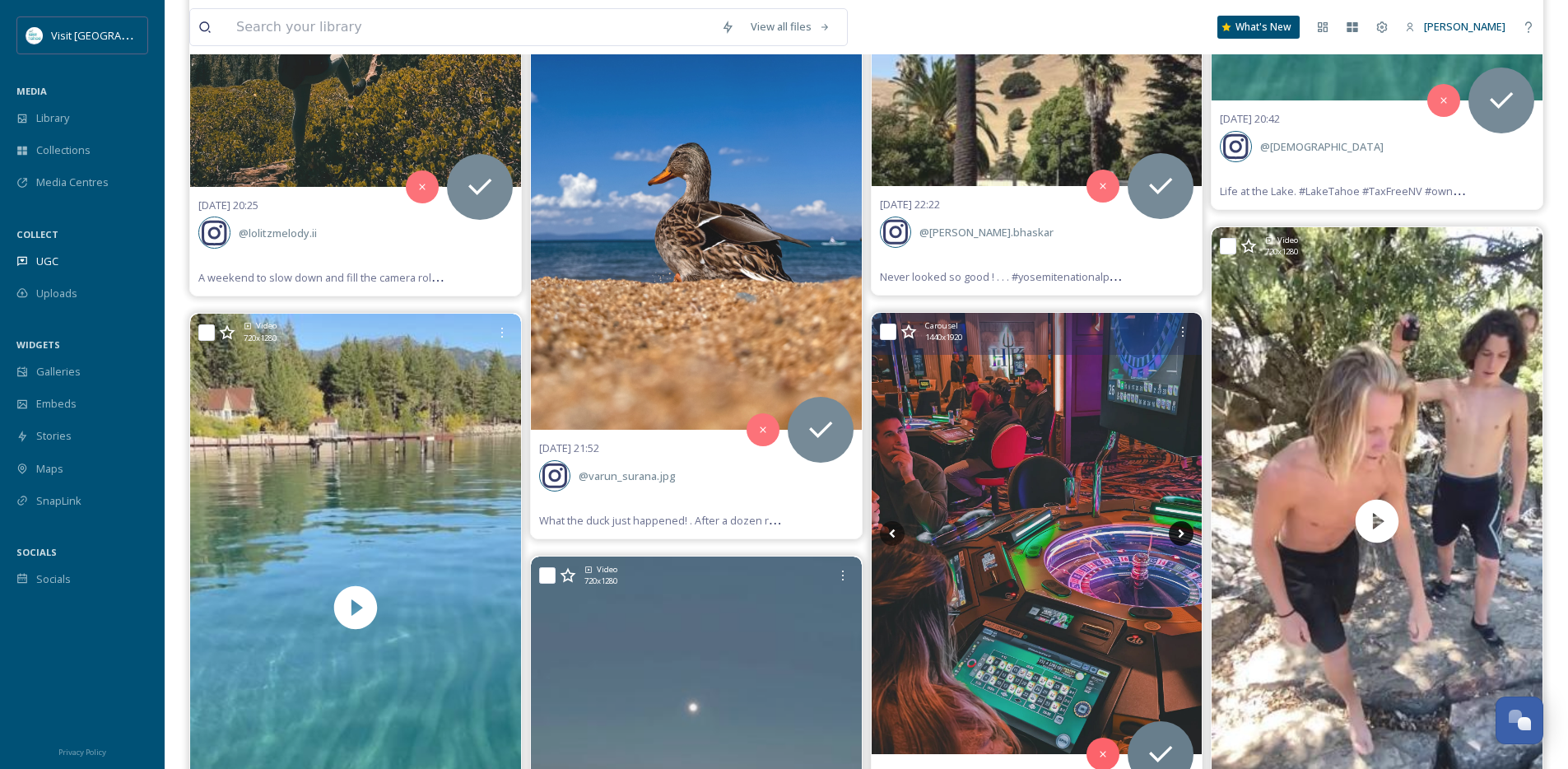
click at [1178, 537] on icon at bounding box center [1181, 533] width 25 height 25
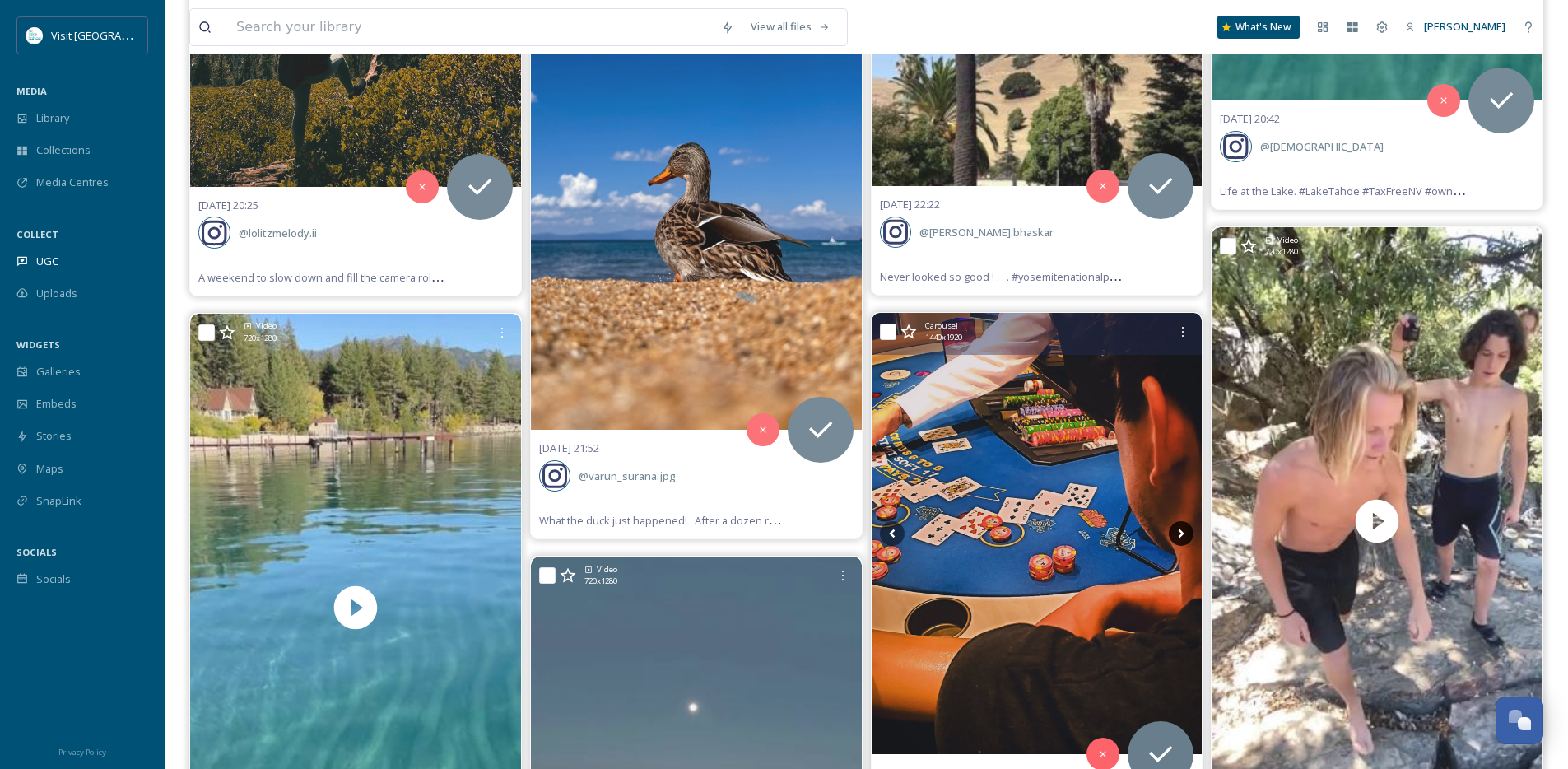
click at [1178, 537] on icon at bounding box center [1181, 533] width 25 height 25
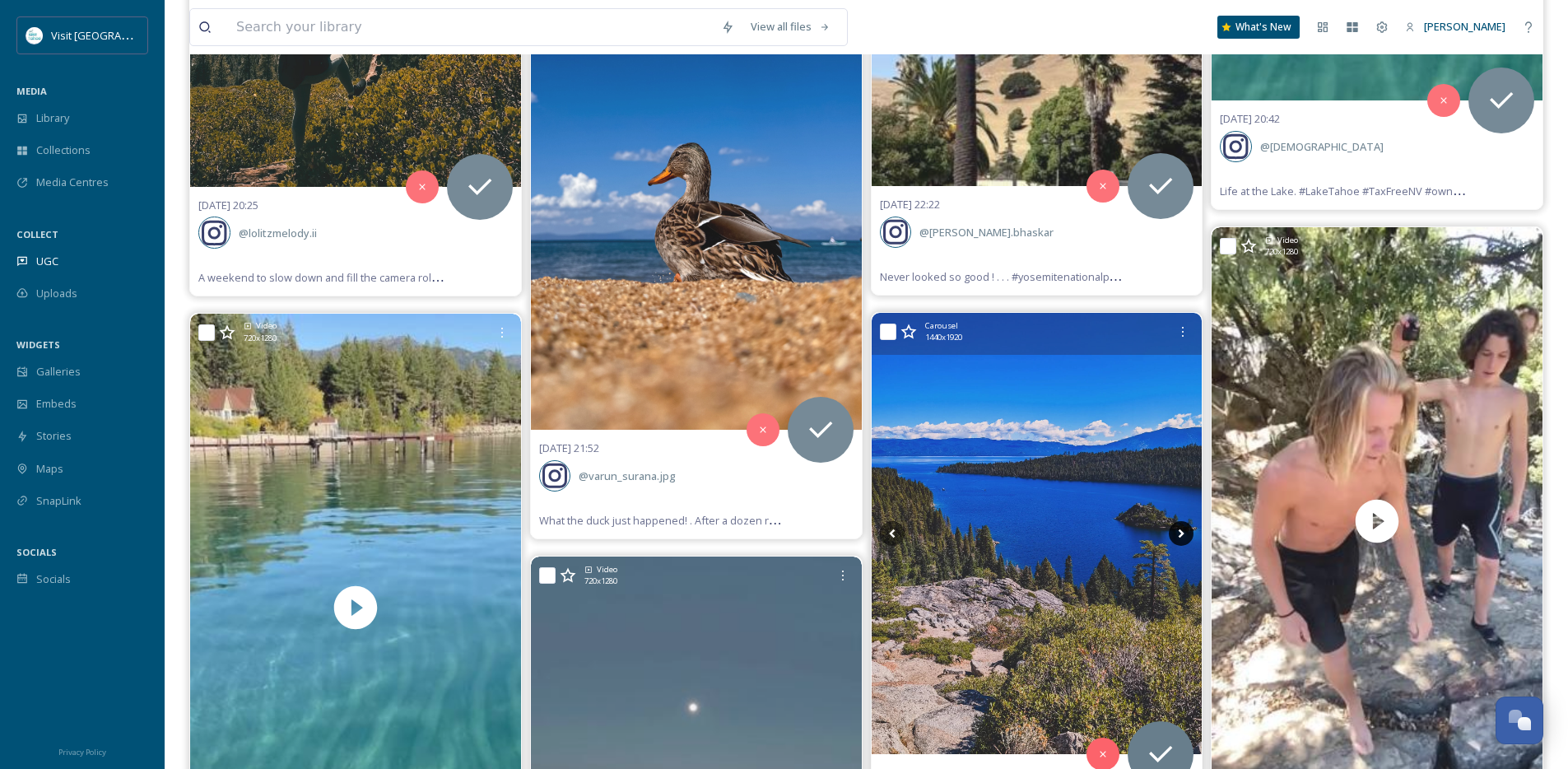
click at [1178, 537] on icon at bounding box center [1181, 533] width 25 height 25
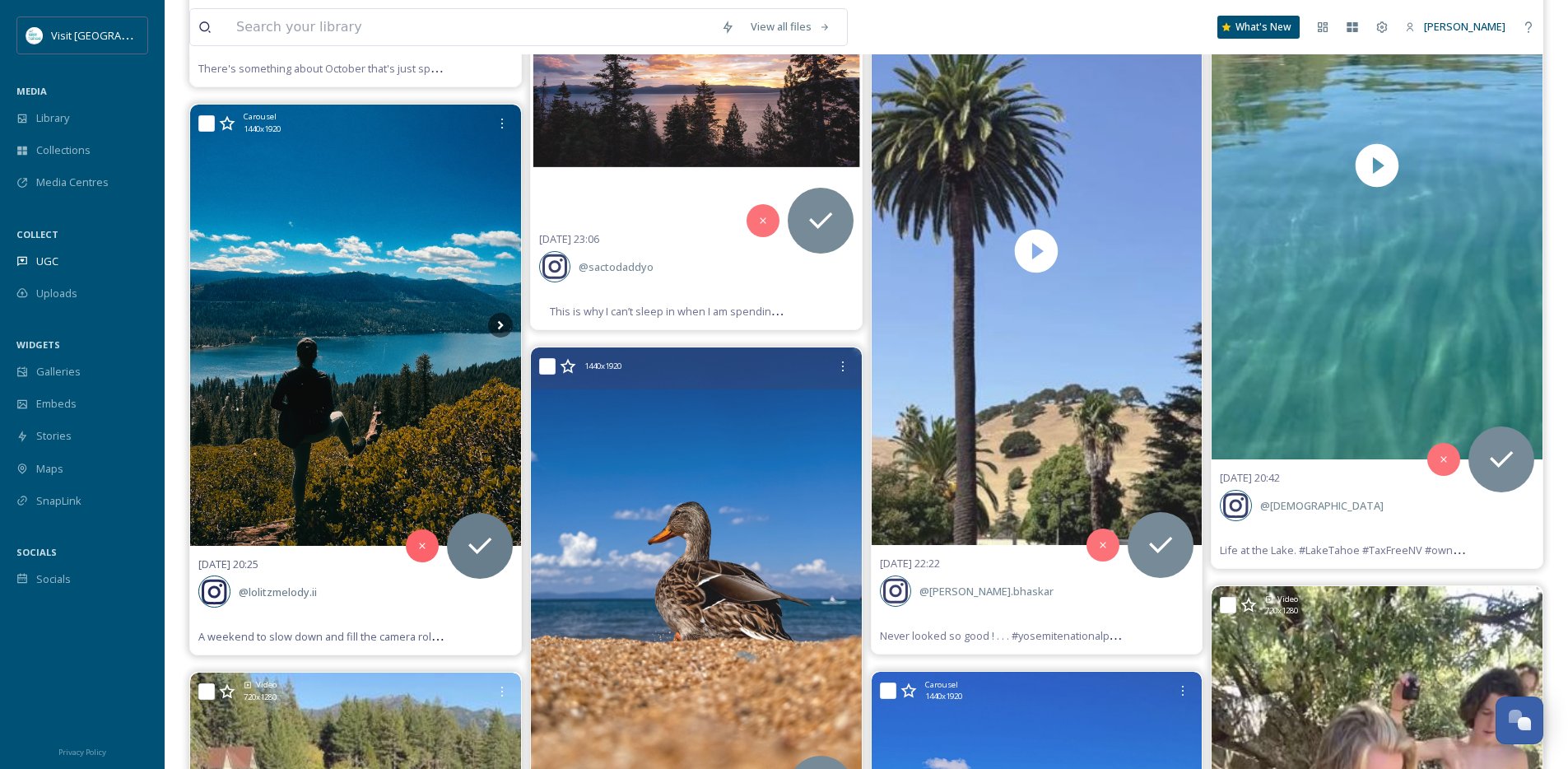
scroll to position [19247, 0]
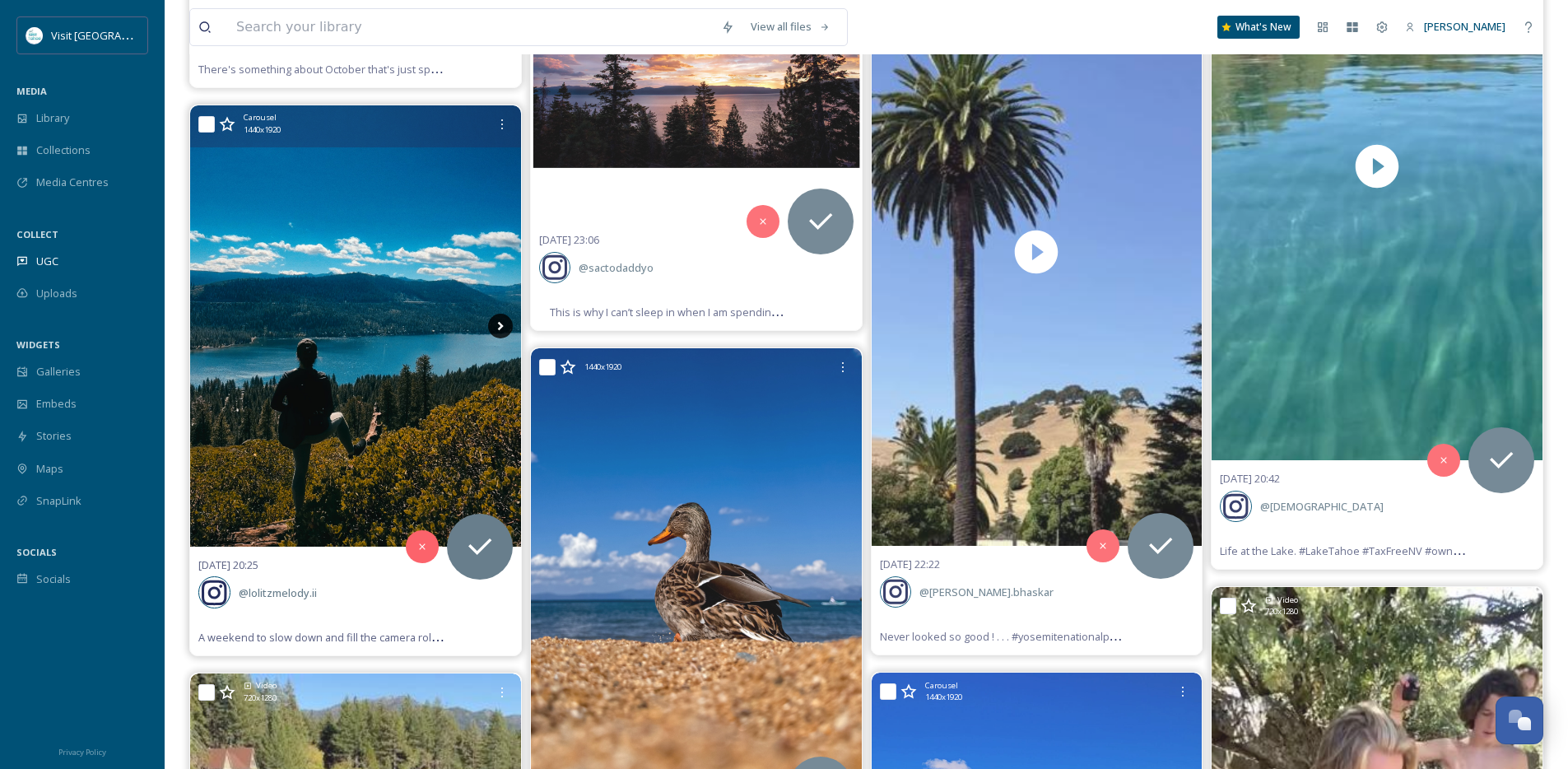
click at [498, 327] on icon at bounding box center [500, 326] width 5 height 9
click at [498, 329] on icon at bounding box center [500, 326] width 5 height 9
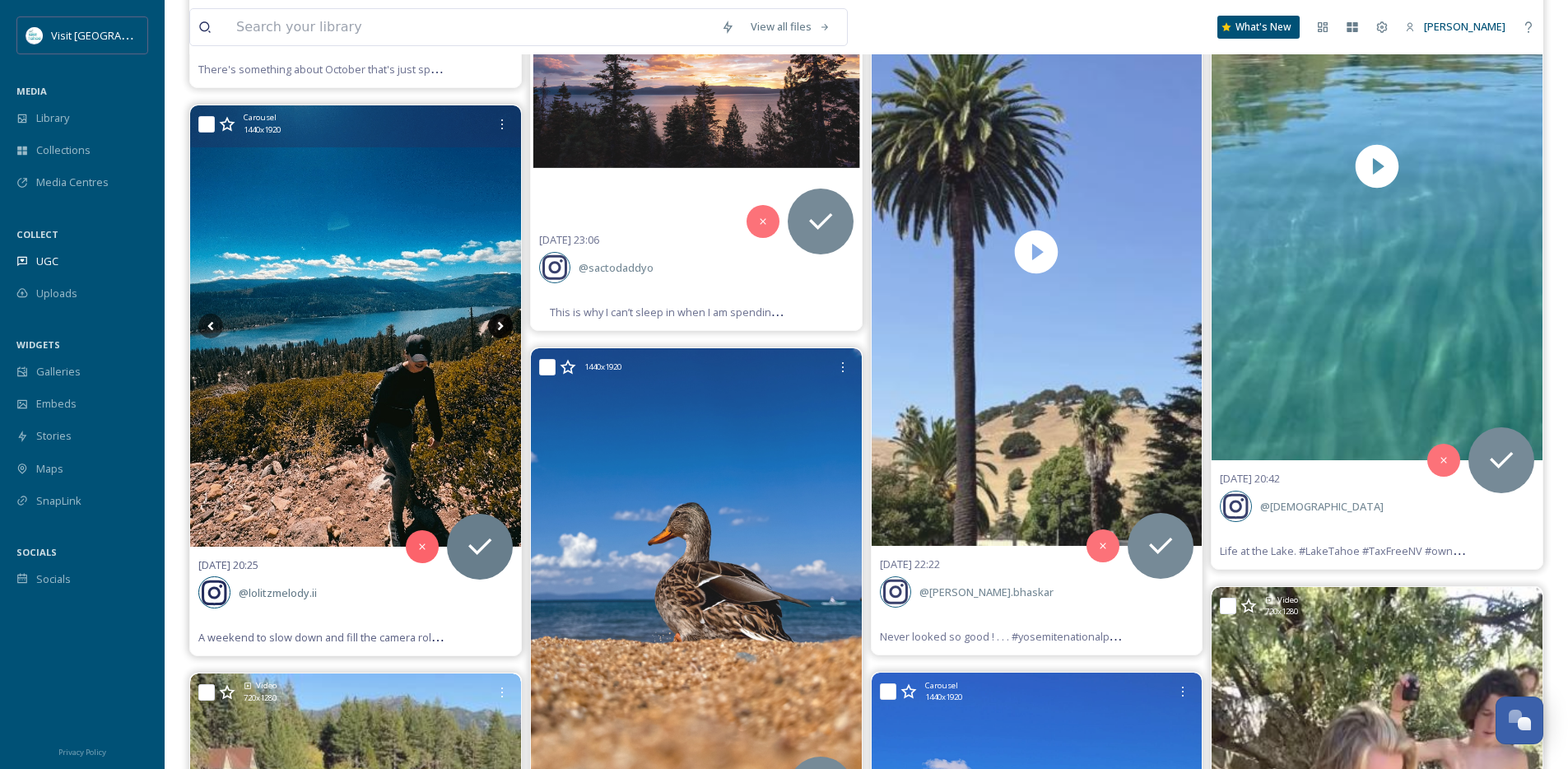
click at [498, 329] on icon at bounding box center [500, 326] width 5 height 9
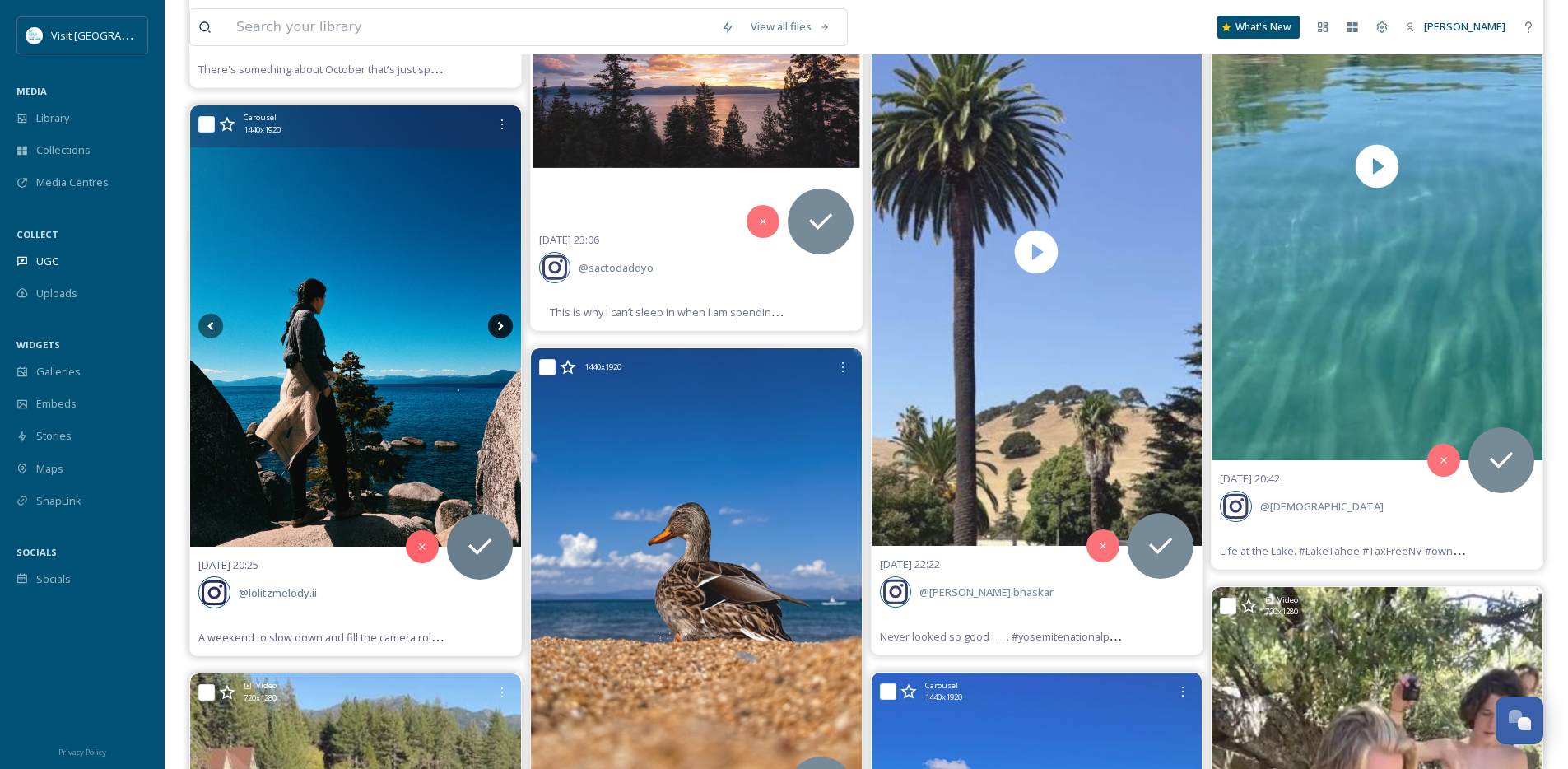
click at [498, 329] on icon at bounding box center [500, 326] width 5 height 9
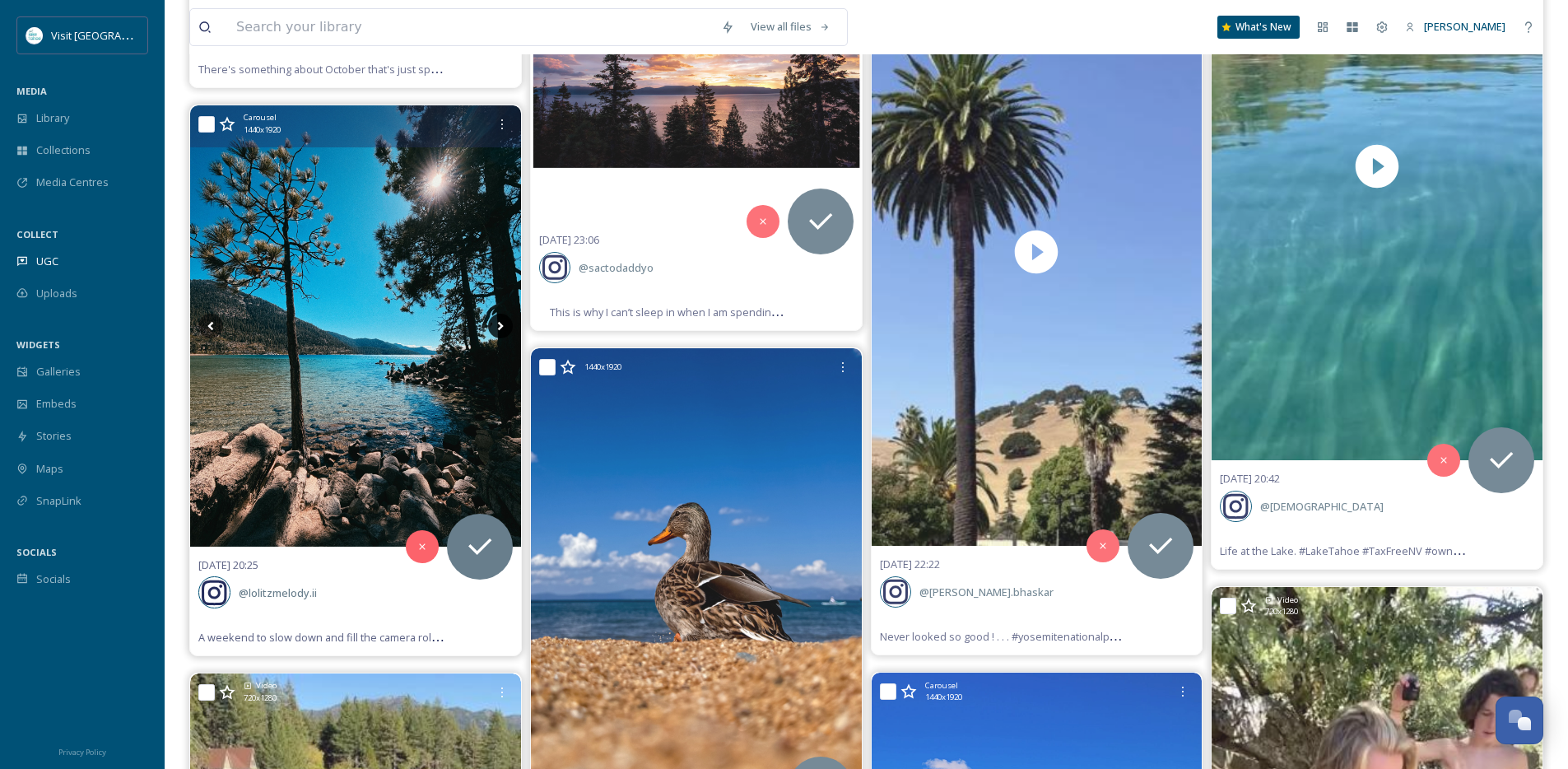
click at [498, 329] on icon at bounding box center [500, 326] width 5 height 9
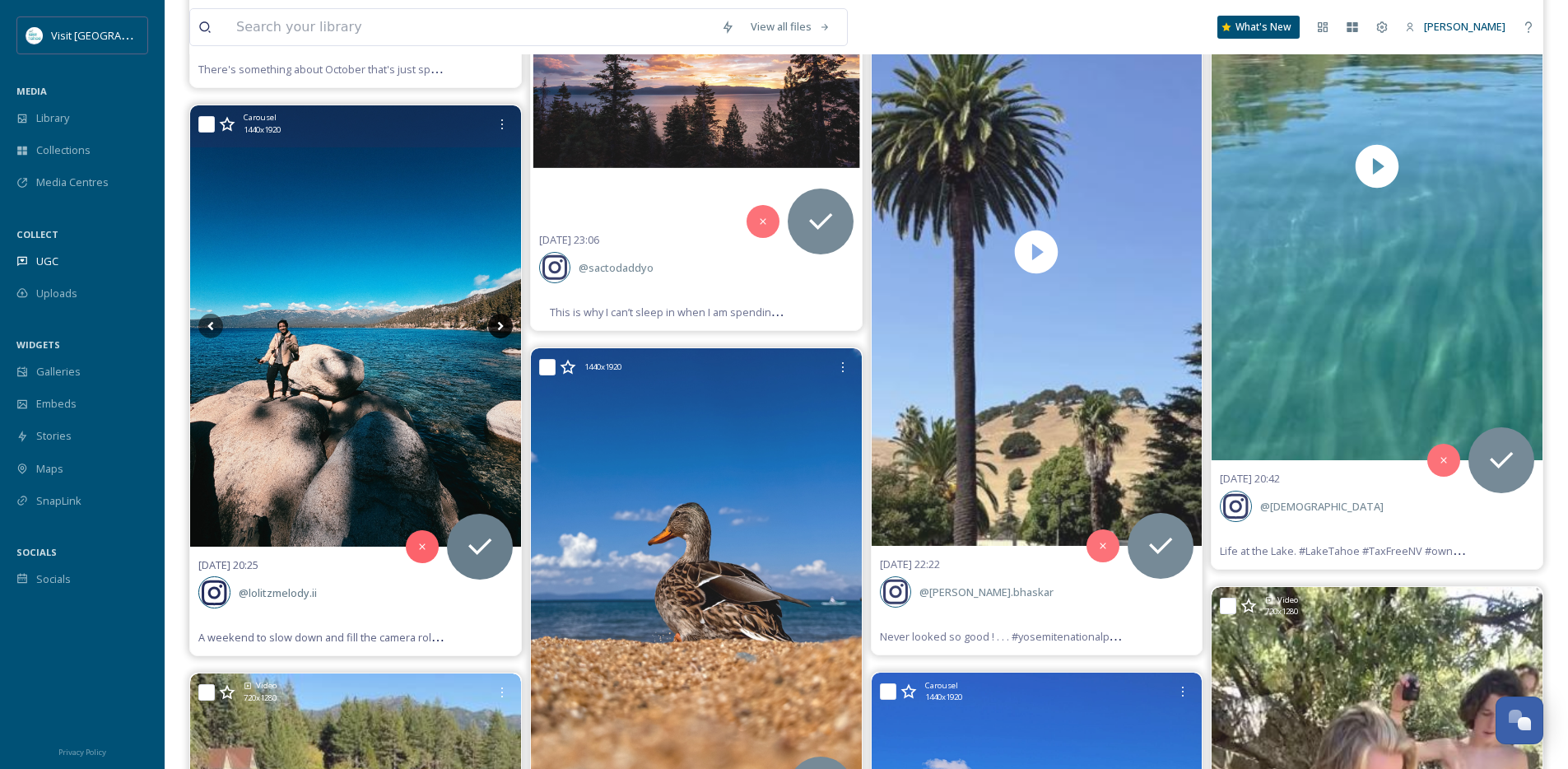
click at [498, 329] on icon at bounding box center [500, 326] width 5 height 9
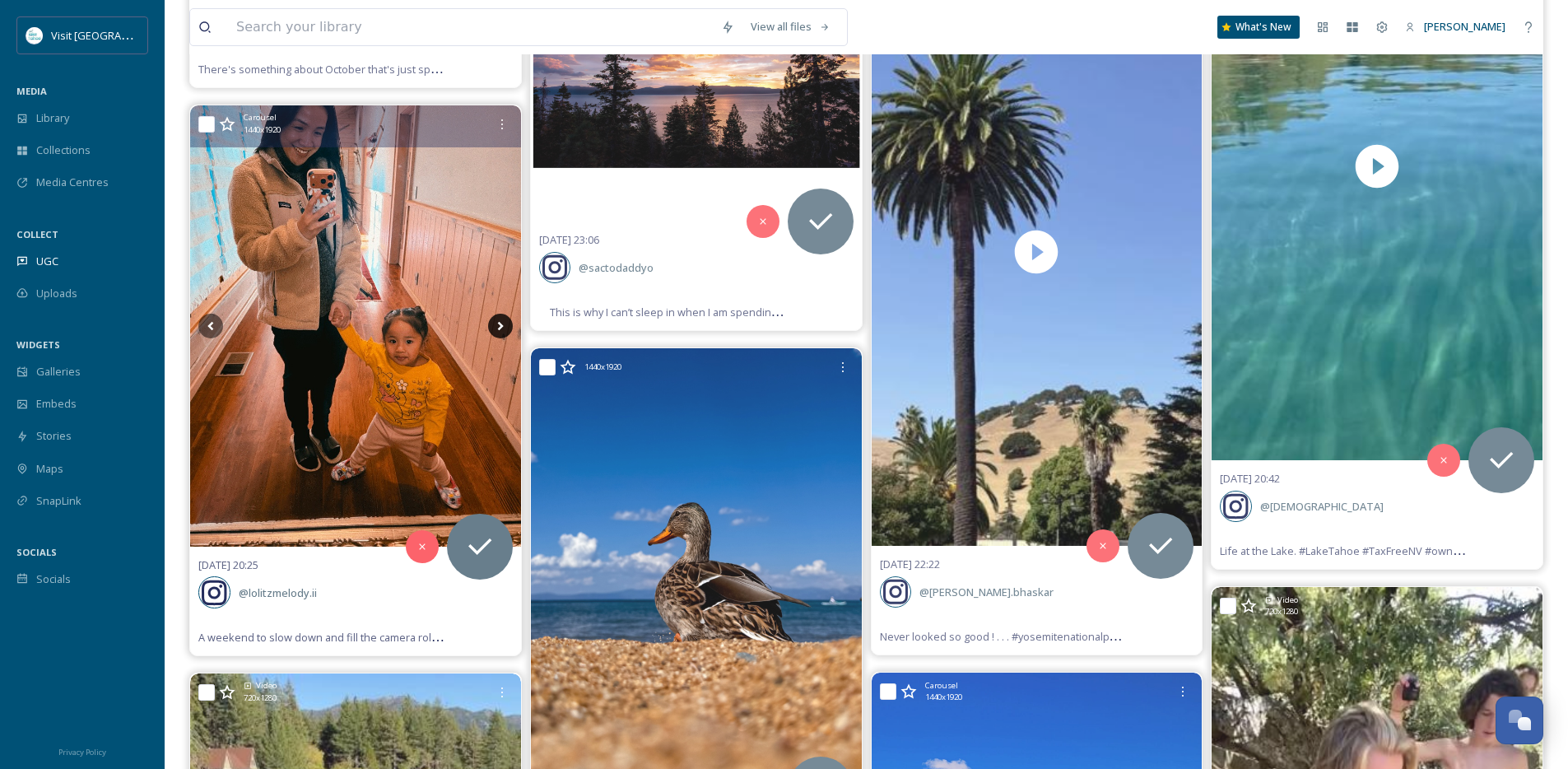
click at [498, 329] on icon at bounding box center [500, 326] width 5 height 9
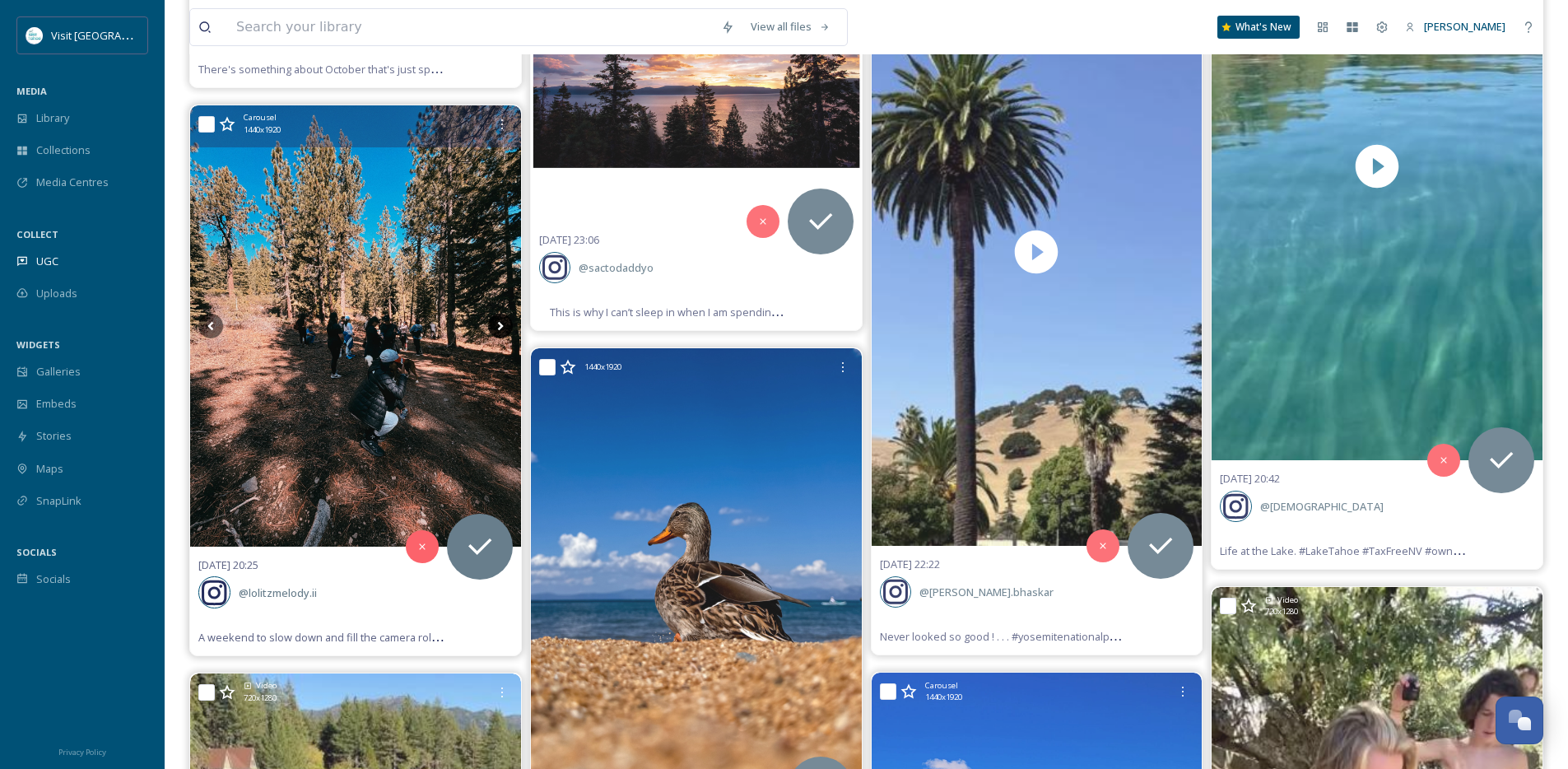
click at [498, 329] on icon at bounding box center [500, 326] width 5 height 9
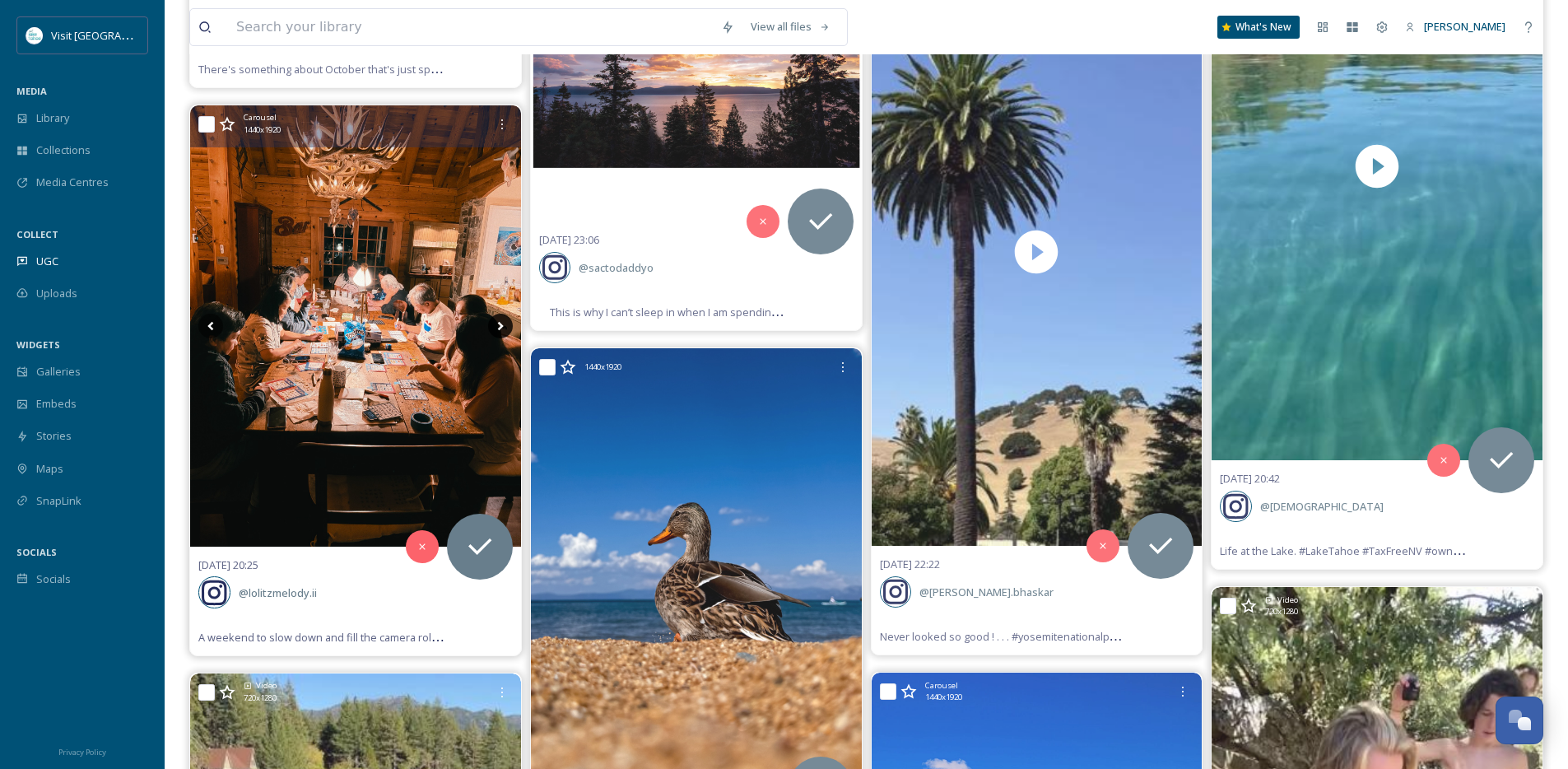
click at [498, 329] on icon at bounding box center [500, 326] width 5 height 9
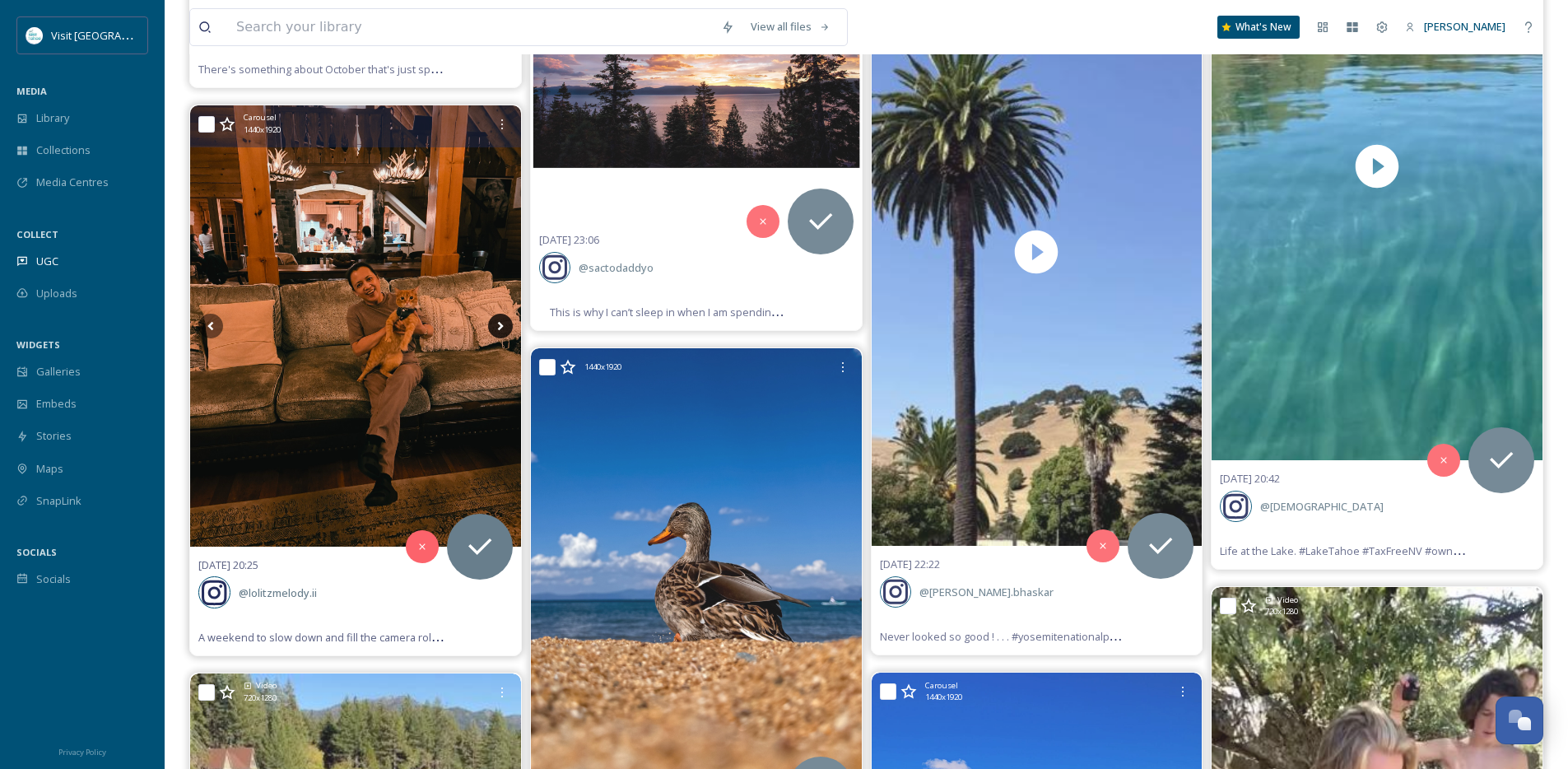
click at [498, 329] on icon at bounding box center [500, 326] width 5 height 9
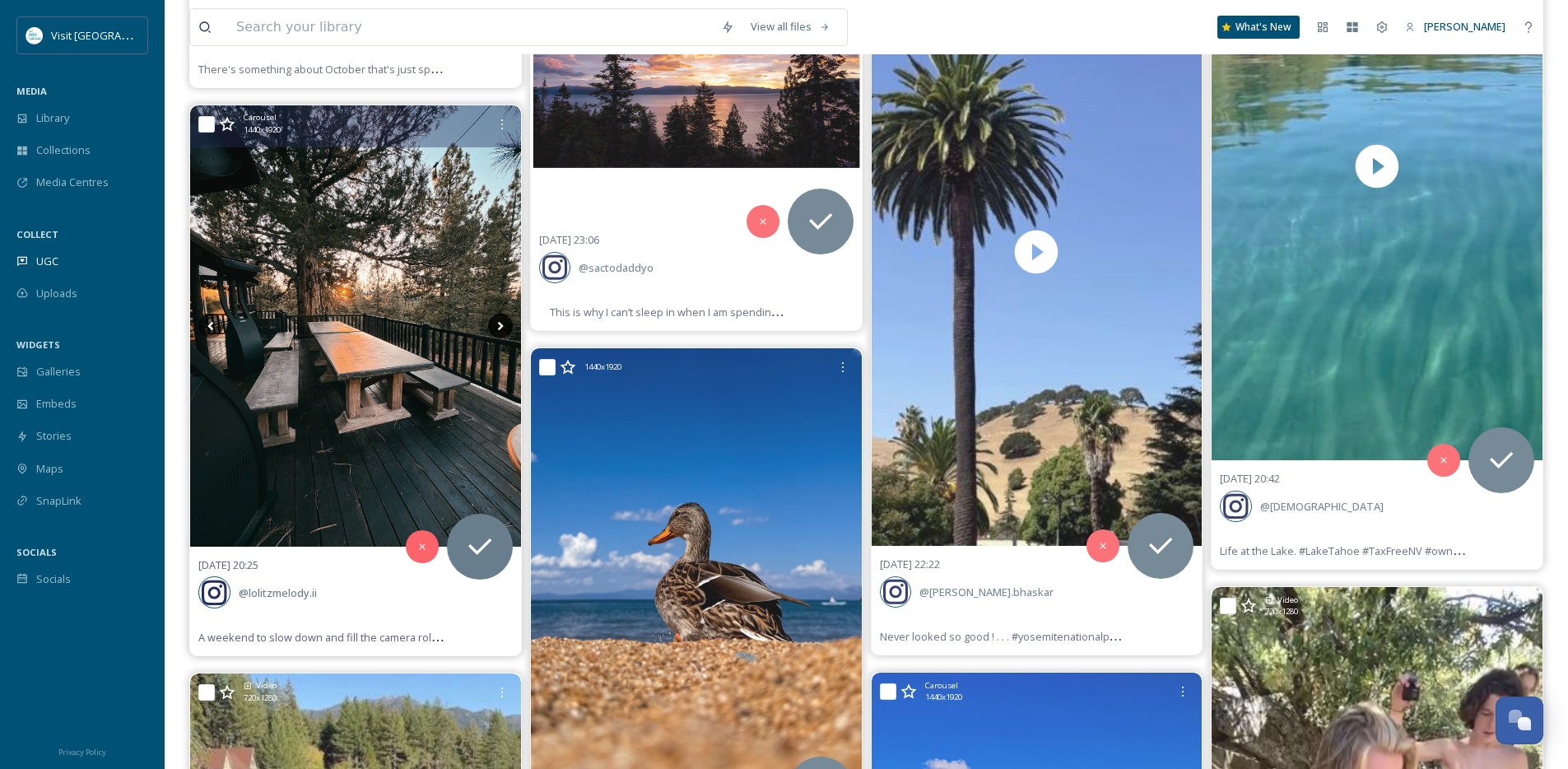
click at [498, 329] on icon at bounding box center [500, 326] width 5 height 9
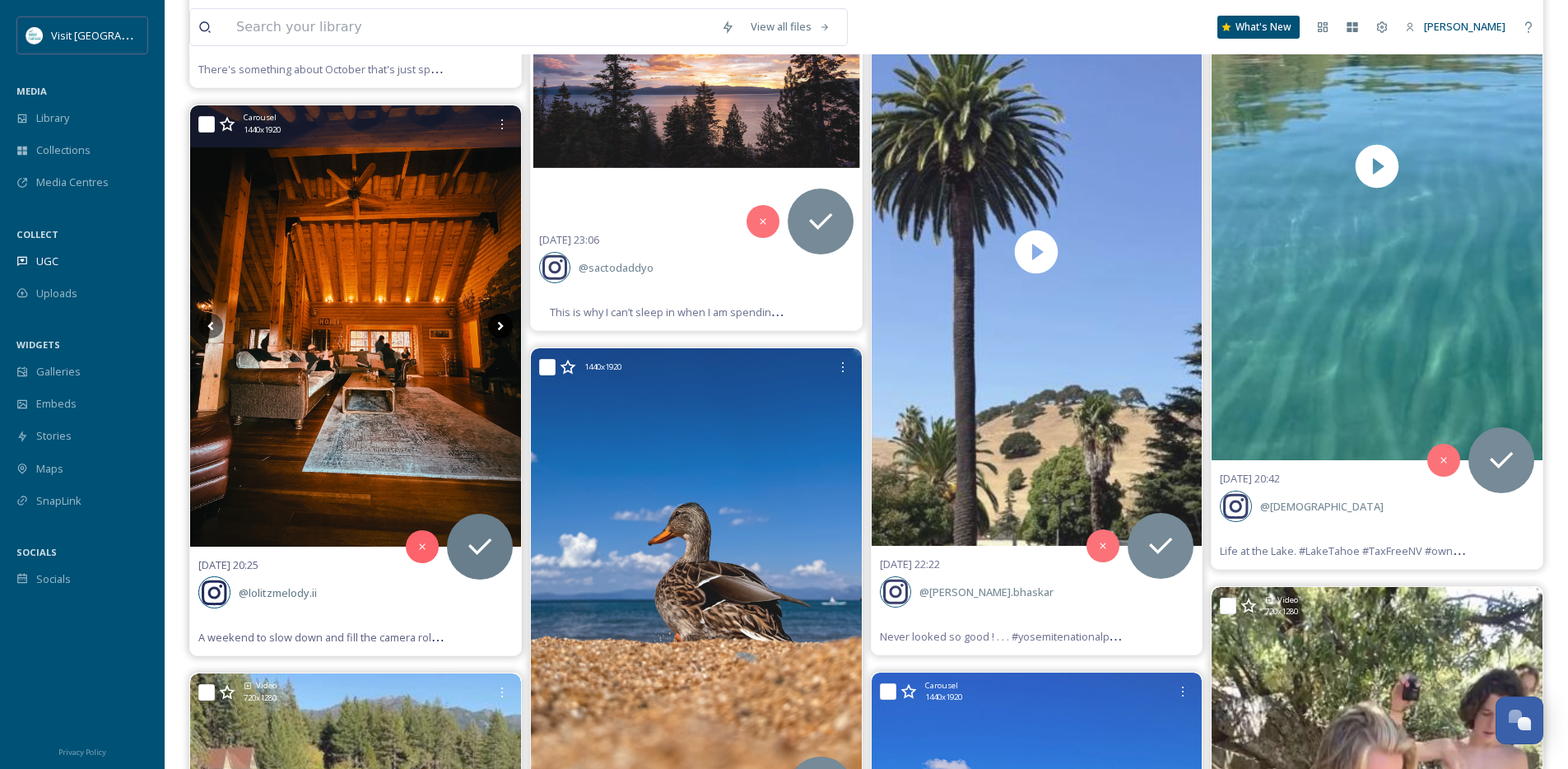
click at [498, 329] on icon at bounding box center [500, 326] width 5 height 9
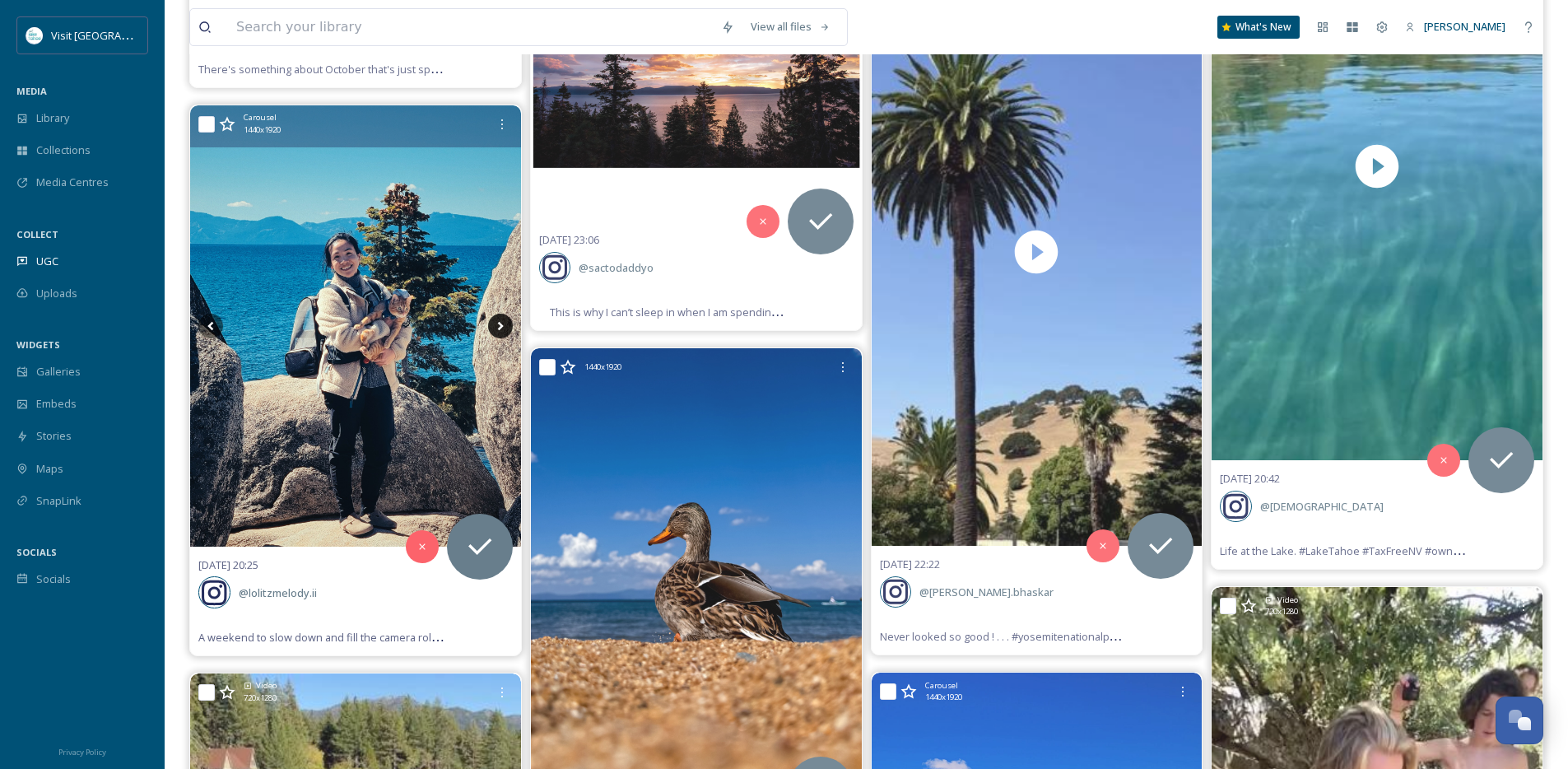
click at [498, 329] on icon at bounding box center [500, 326] width 5 height 9
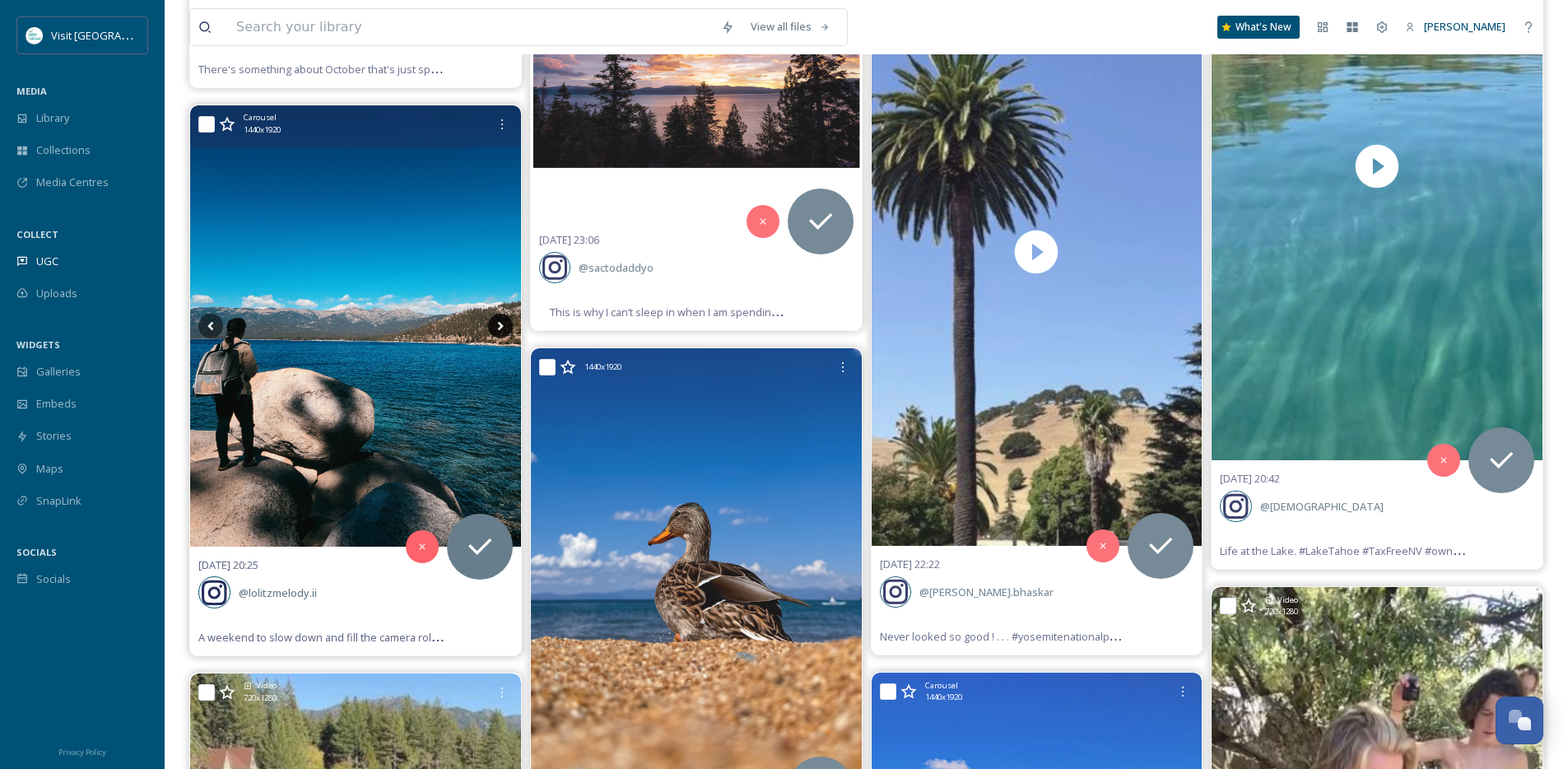
click at [498, 329] on icon at bounding box center [500, 326] width 5 height 9
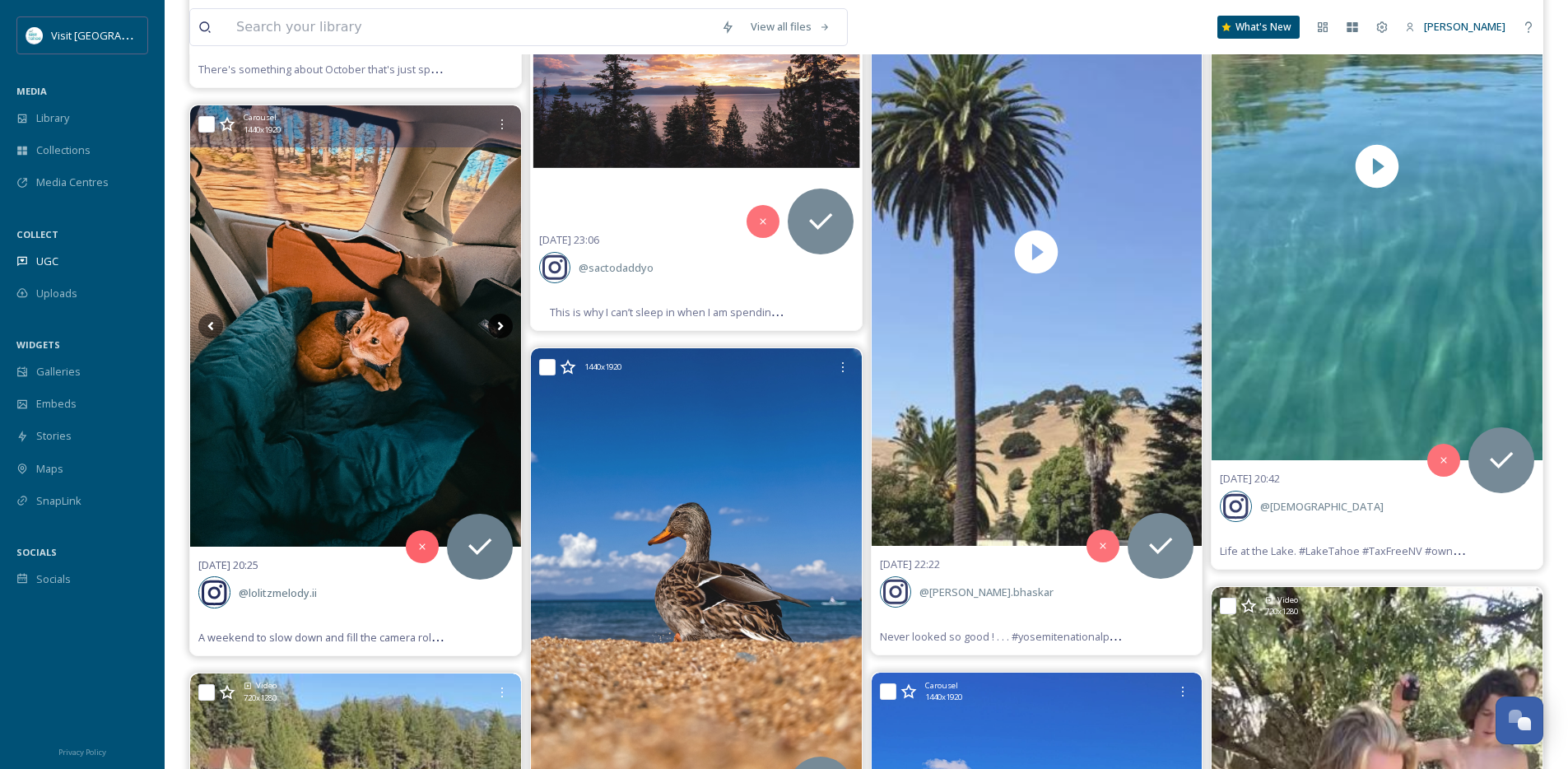
click at [498, 329] on icon at bounding box center [500, 326] width 5 height 9
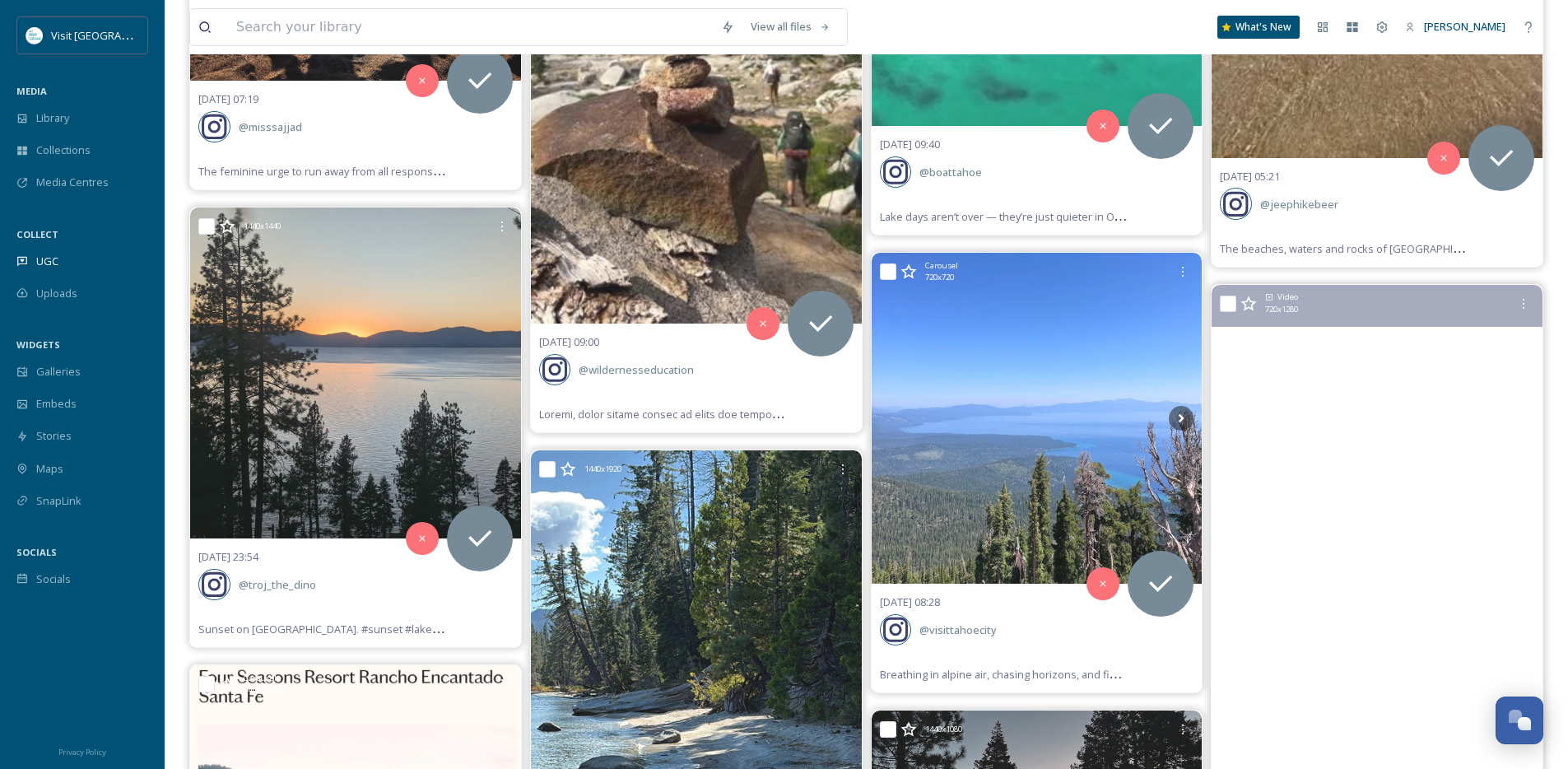
scroll to position [18116, 0]
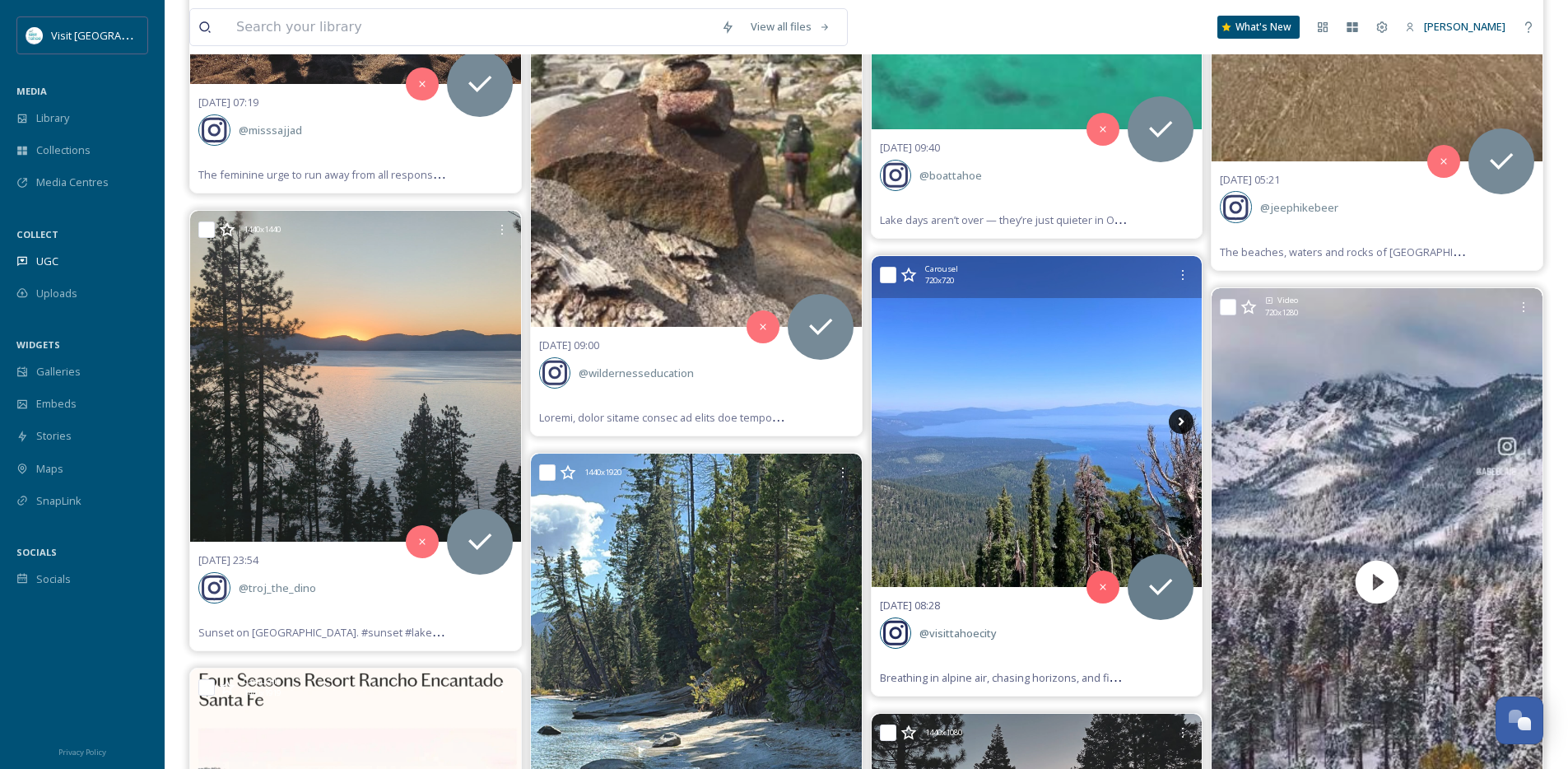
click at [1180, 420] on icon at bounding box center [1181, 421] width 25 height 25
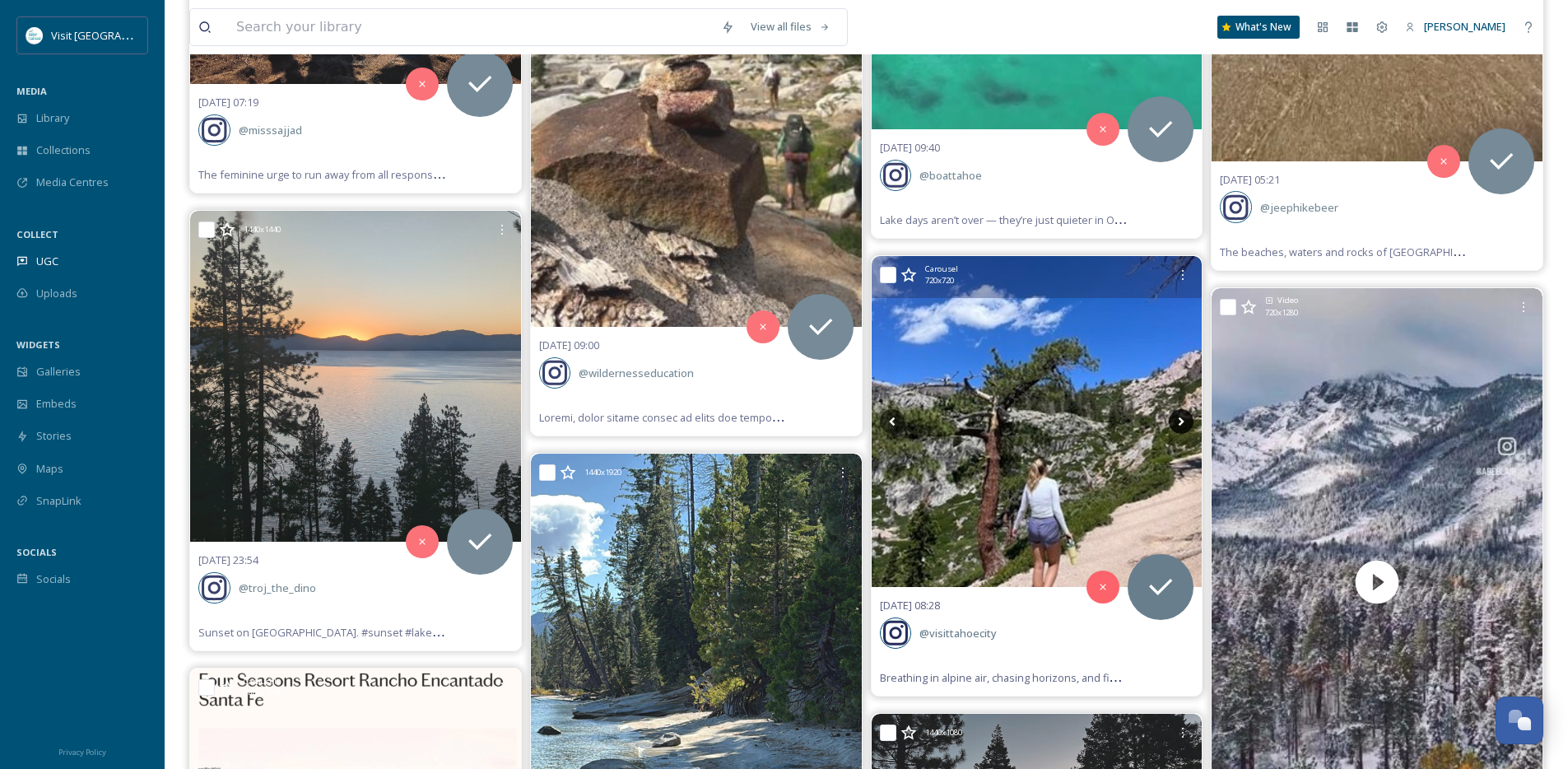
click at [1180, 420] on icon at bounding box center [1181, 421] width 25 height 25
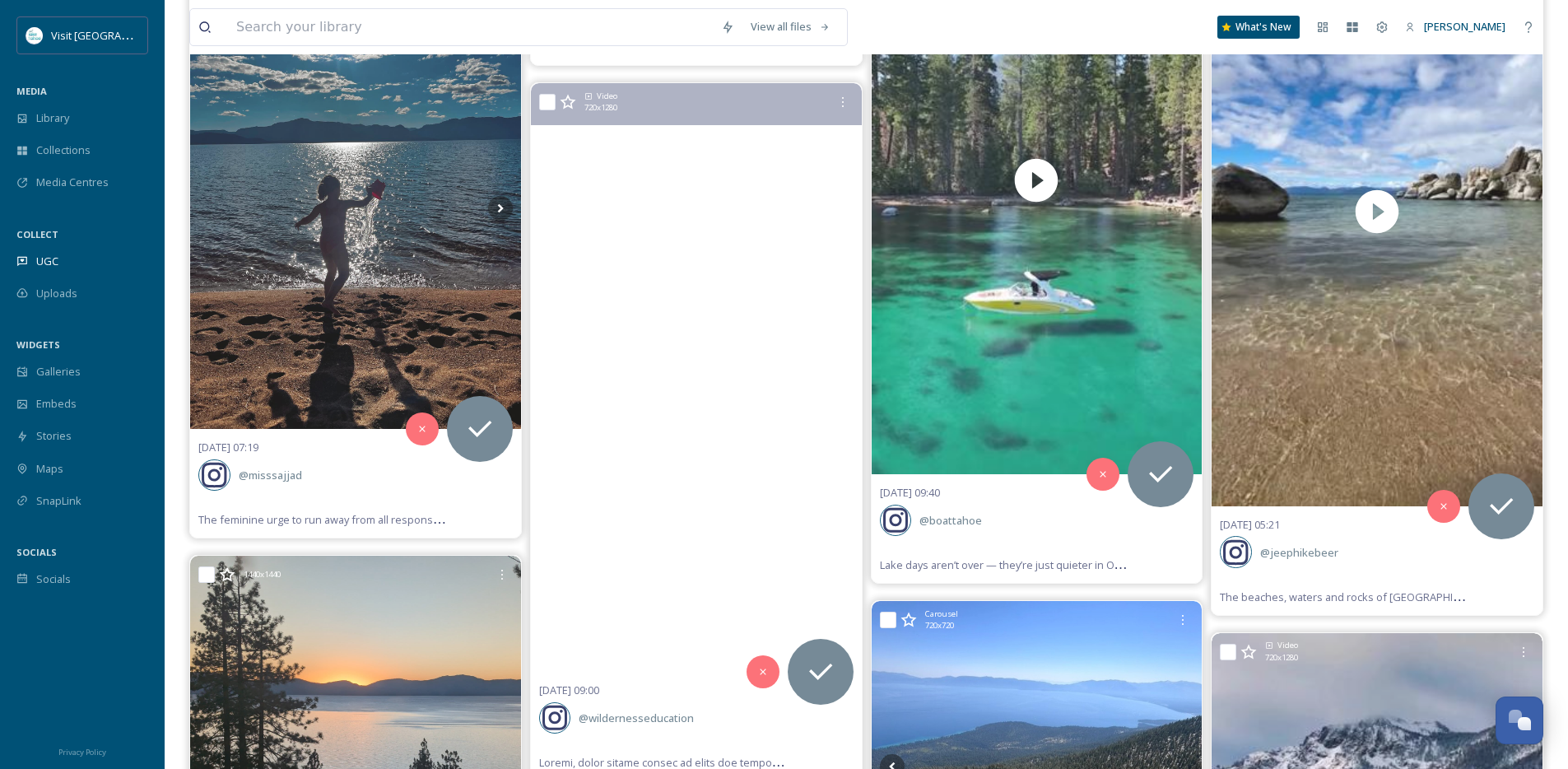
scroll to position [17782, 0]
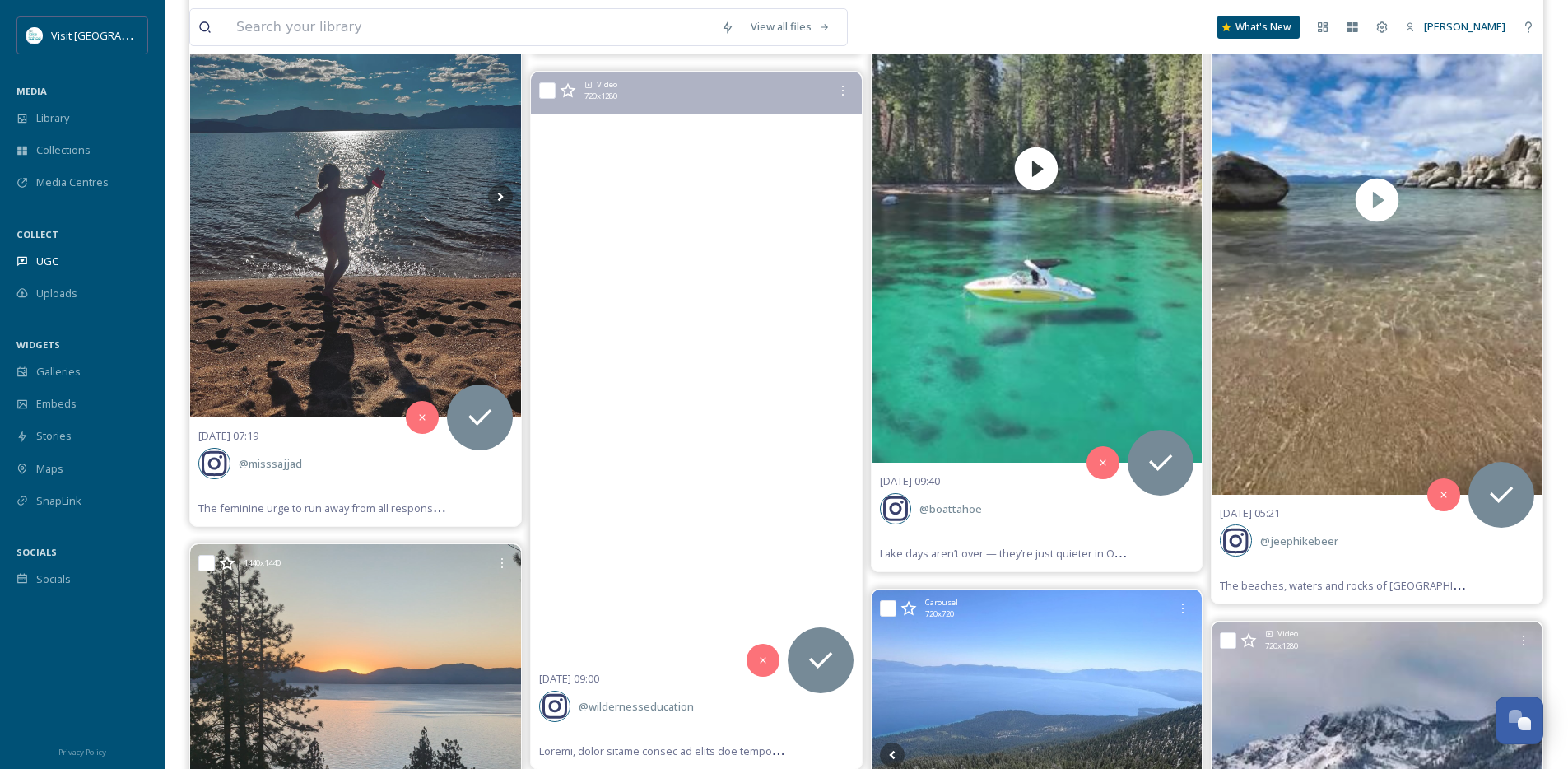
click at [749, 503] on video "Cairns, those little stacks of rocks you often see along trails or on open terr…" at bounding box center [696, 366] width 330 height 588
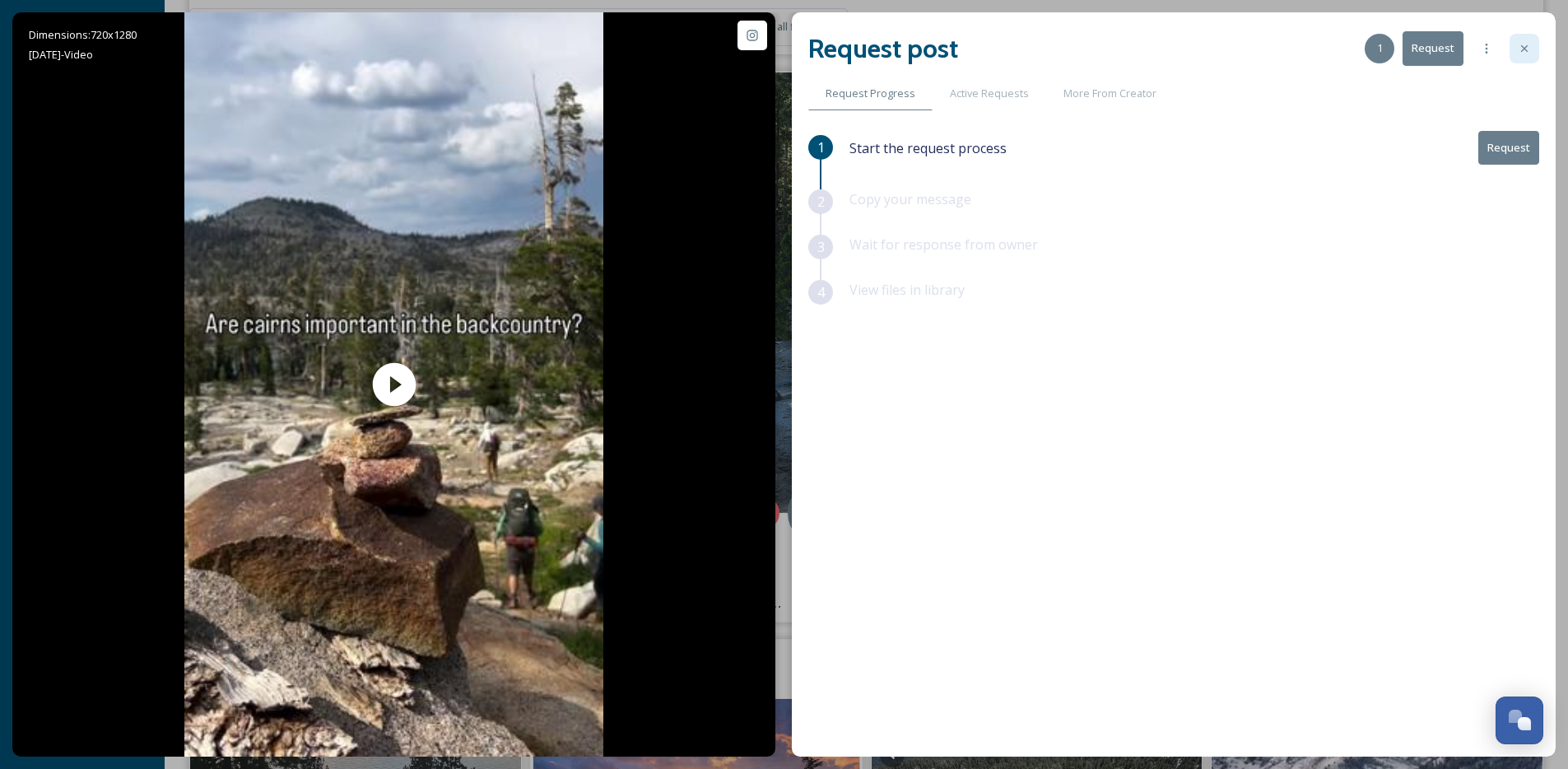
click at [1525, 54] on icon at bounding box center [1524, 48] width 14 height 14
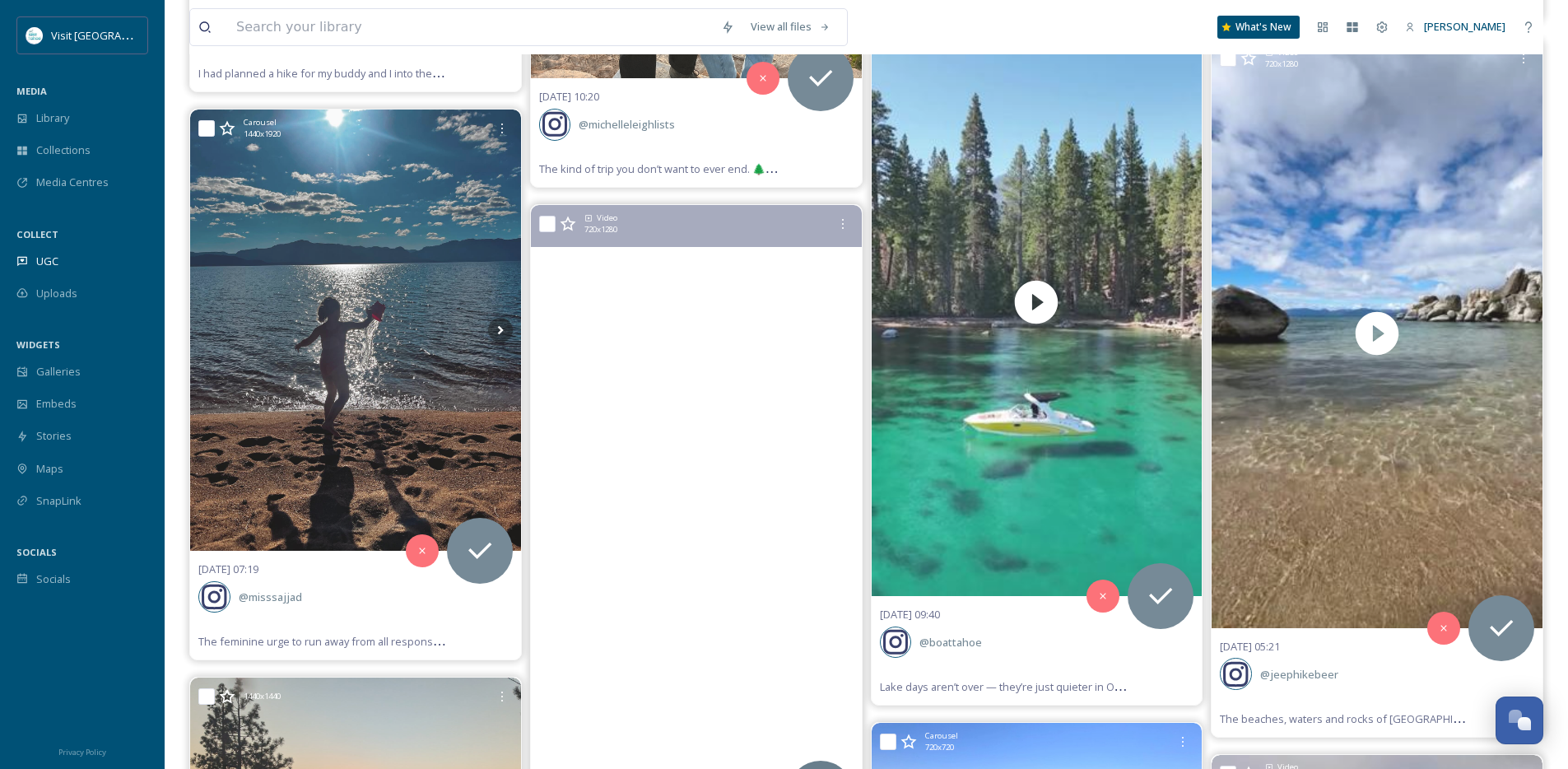
scroll to position [17573, 0]
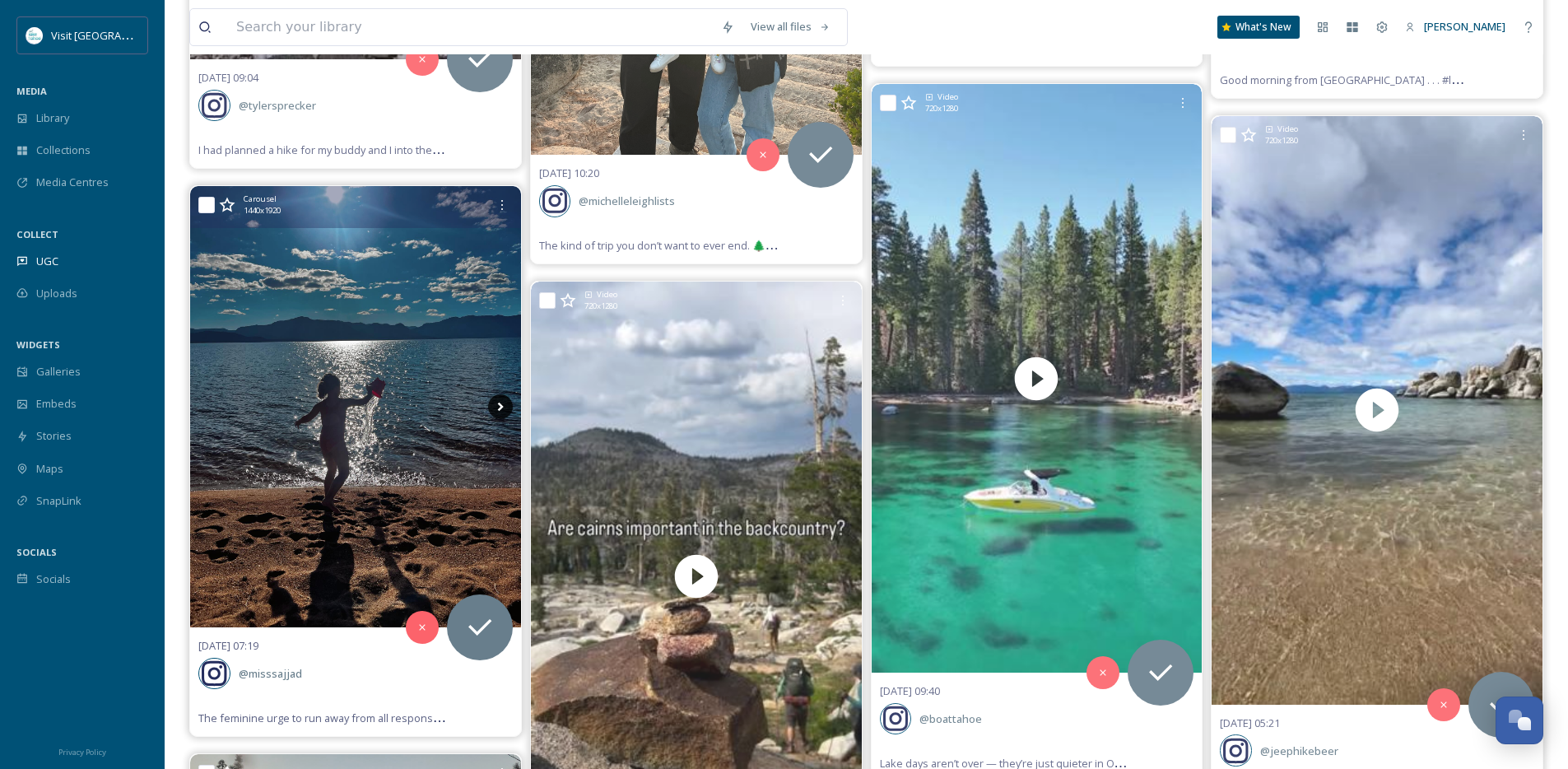
click at [498, 404] on icon at bounding box center [500, 407] width 5 height 9
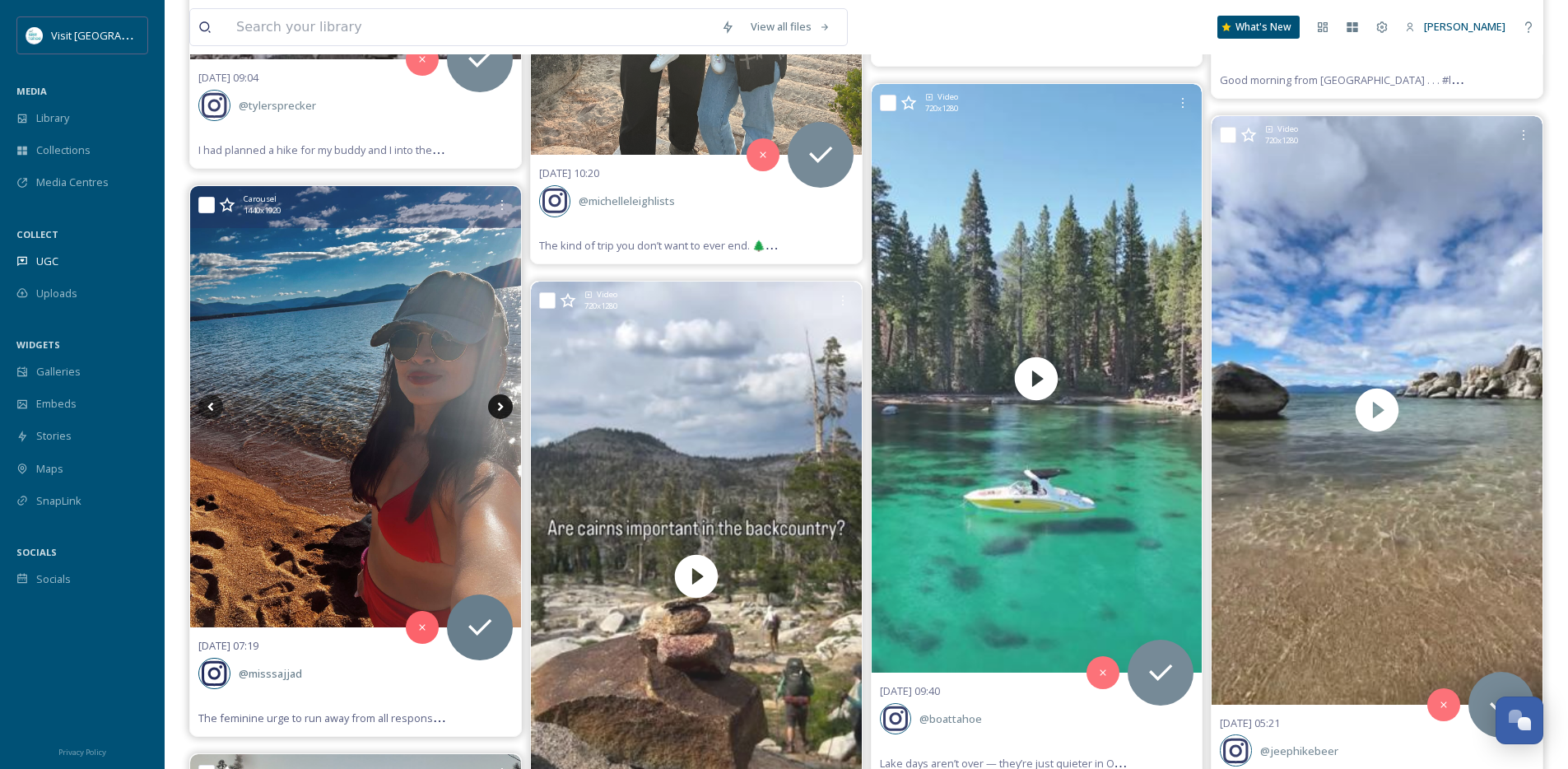
click at [498, 404] on icon at bounding box center [500, 407] width 5 height 9
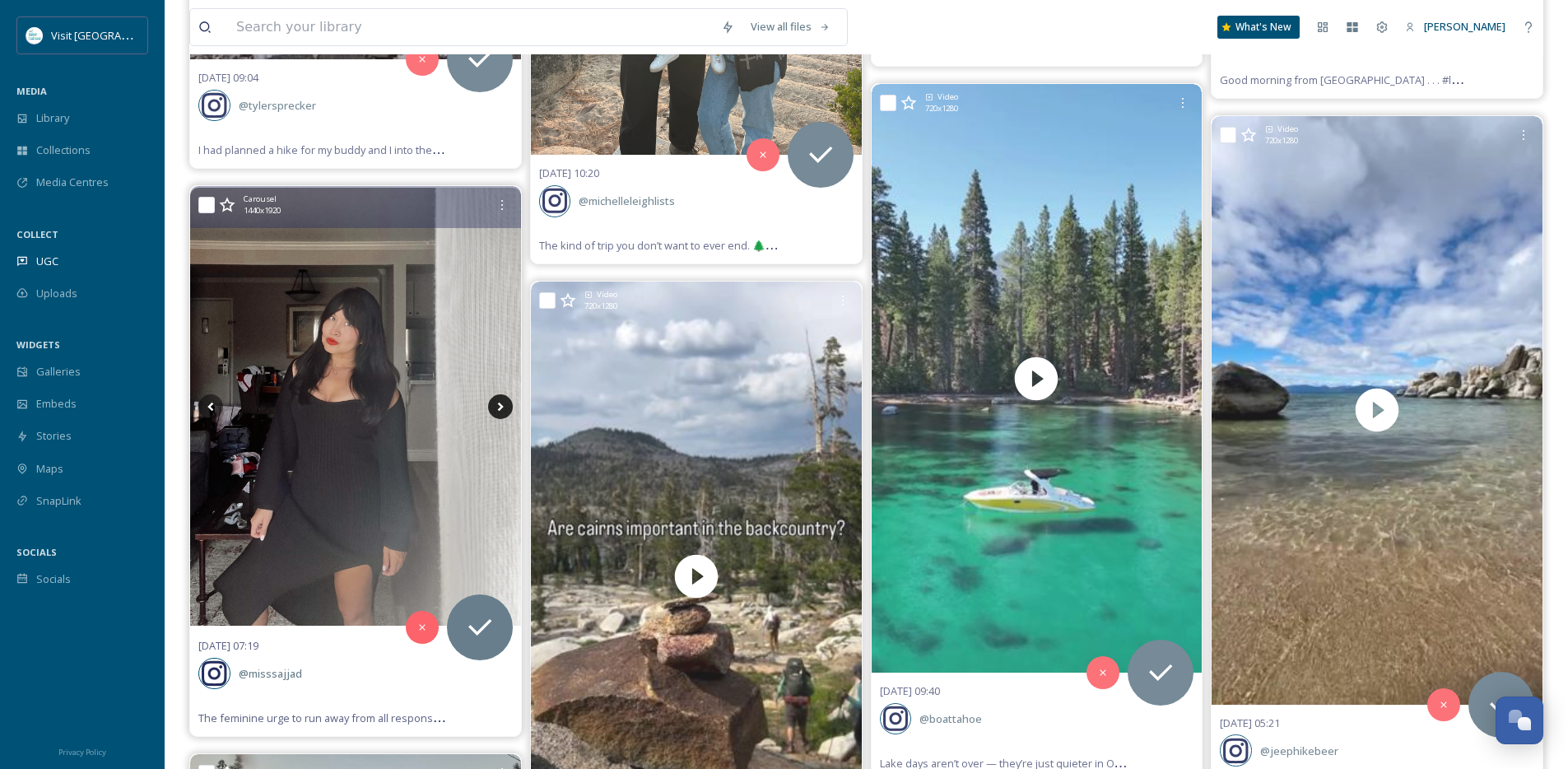
click at [498, 404] on icon at bounding box center [500, 407] width 5 height 9
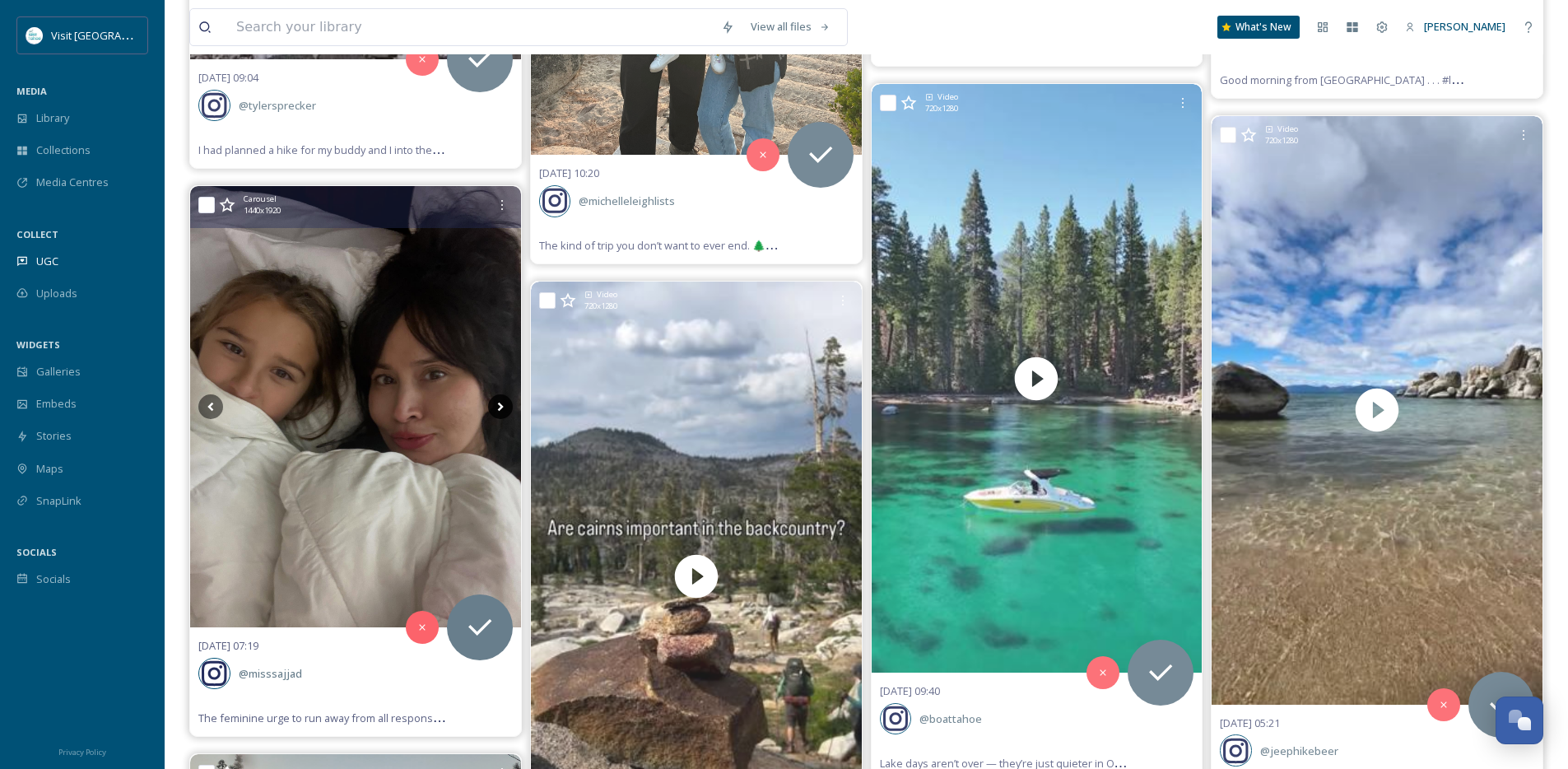
click at [498, 404] on icon at bounding box center [500, 407] width 5 height 9
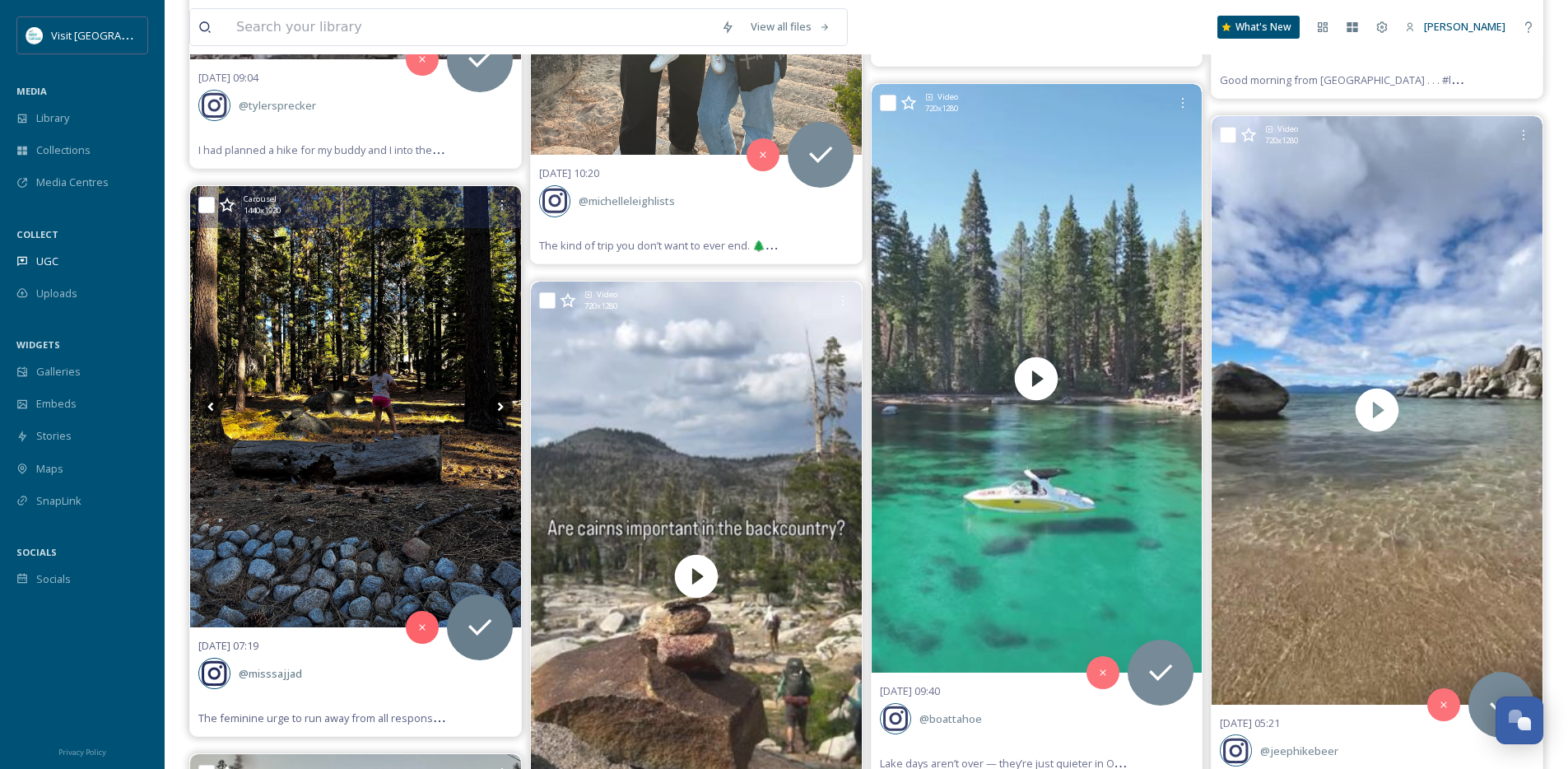
click at [498, 408] on icon at bounding box center [500, 406] width 25 height 25
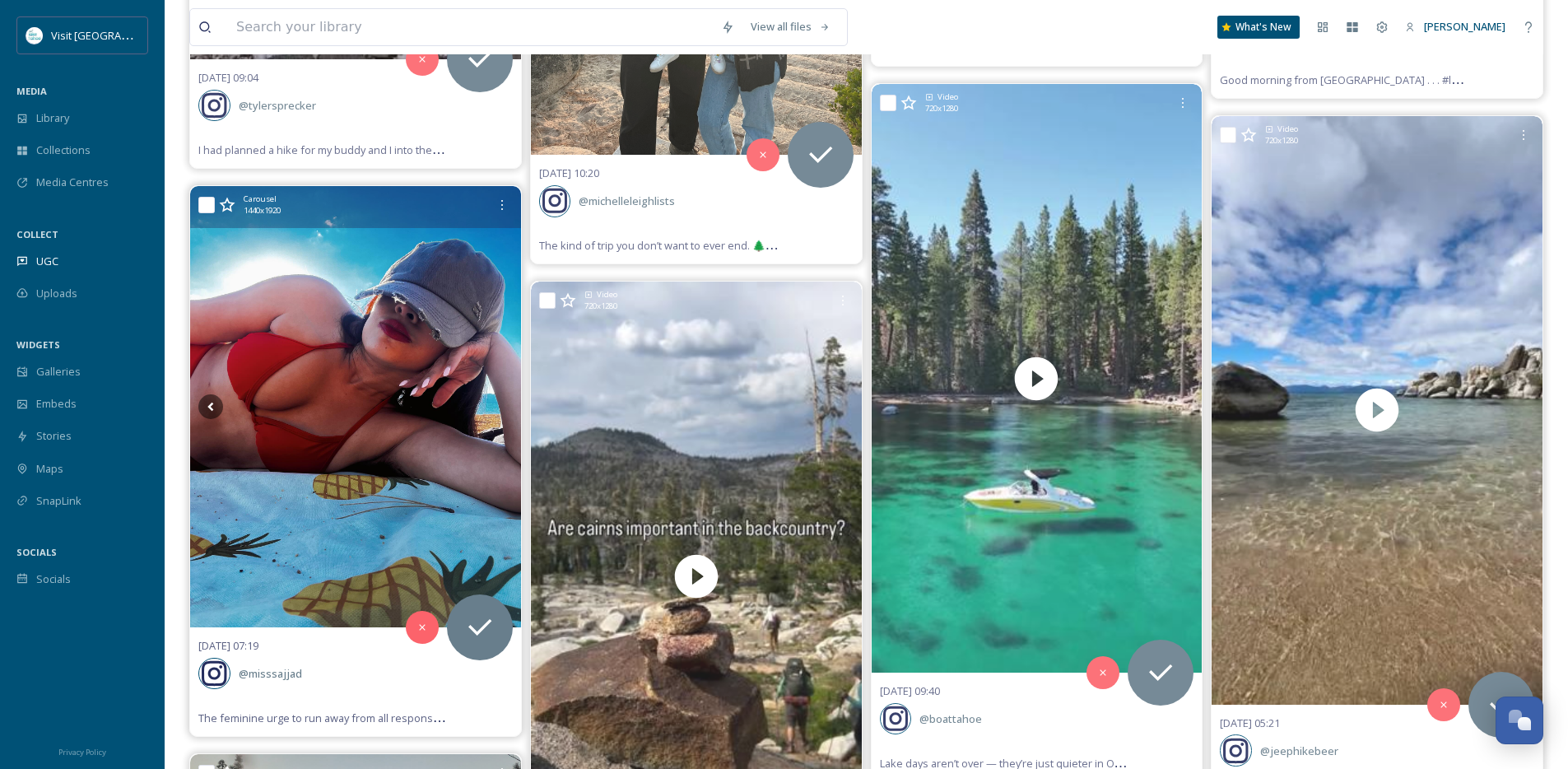
click at [498, 408] on icon at bounding box center [500, 406] width 25 height 25
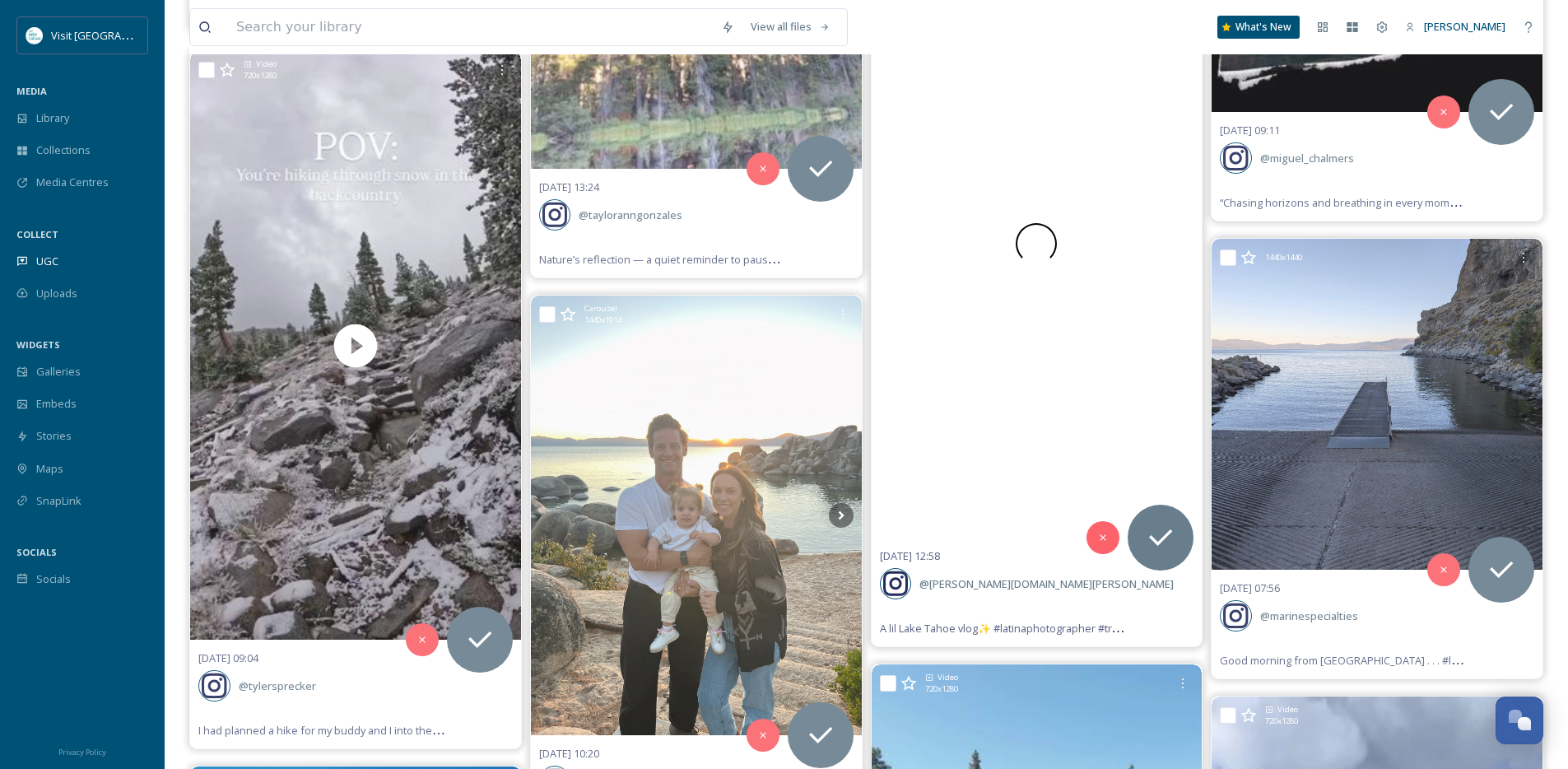
scroll to position [16991, 0]
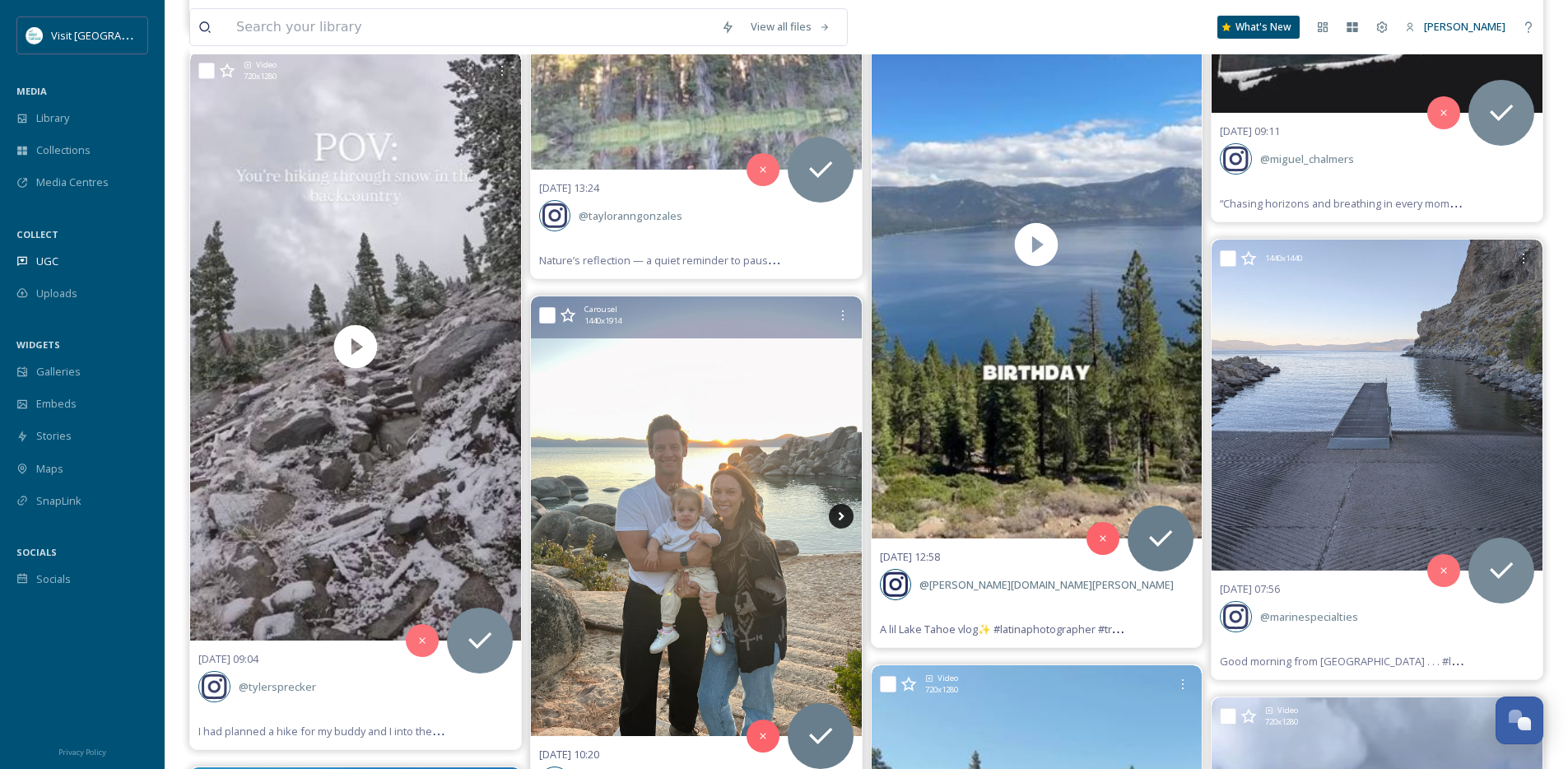
click at [843, 509] on icon at bounding box center [841, 516] width 25 height 25
click at [843, 511] on icon at bounding box center [841, 516] width 25 height 25
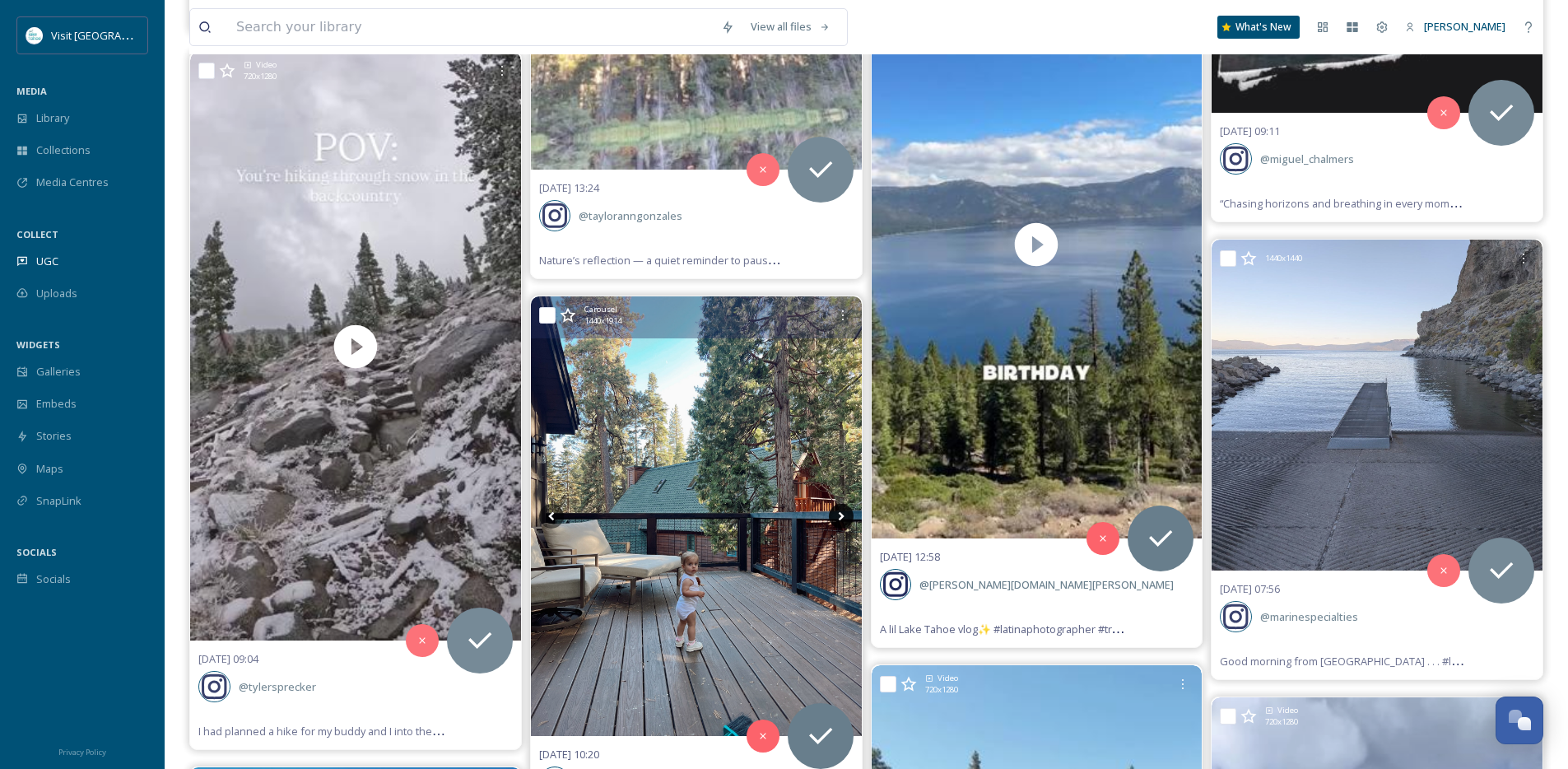
click at [843, 514] on icon at bounding box center [841, 516] width 25 height 25
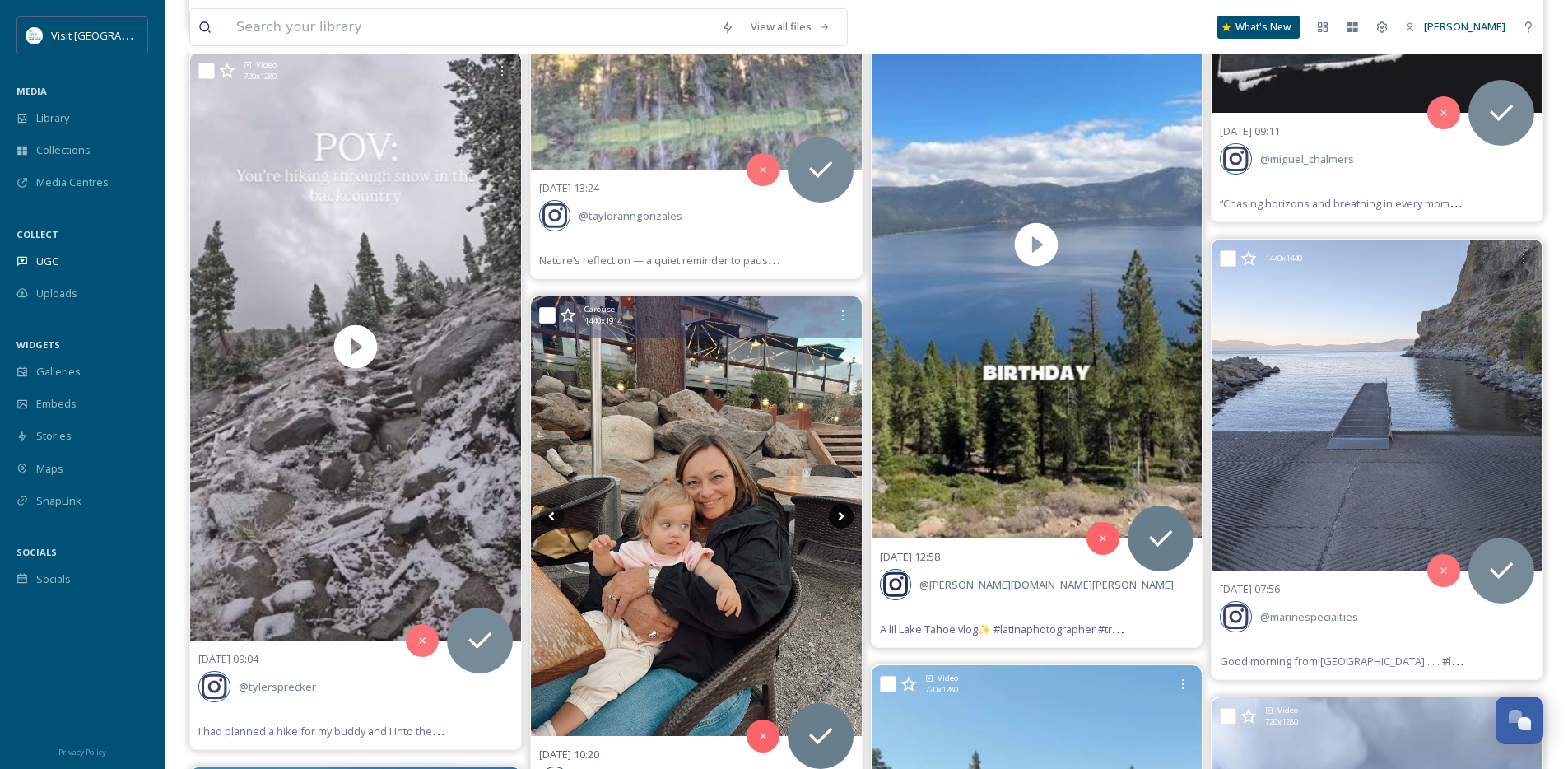
click at [843, 514] on icon at bounding box center [841, 516] width 25 height 25
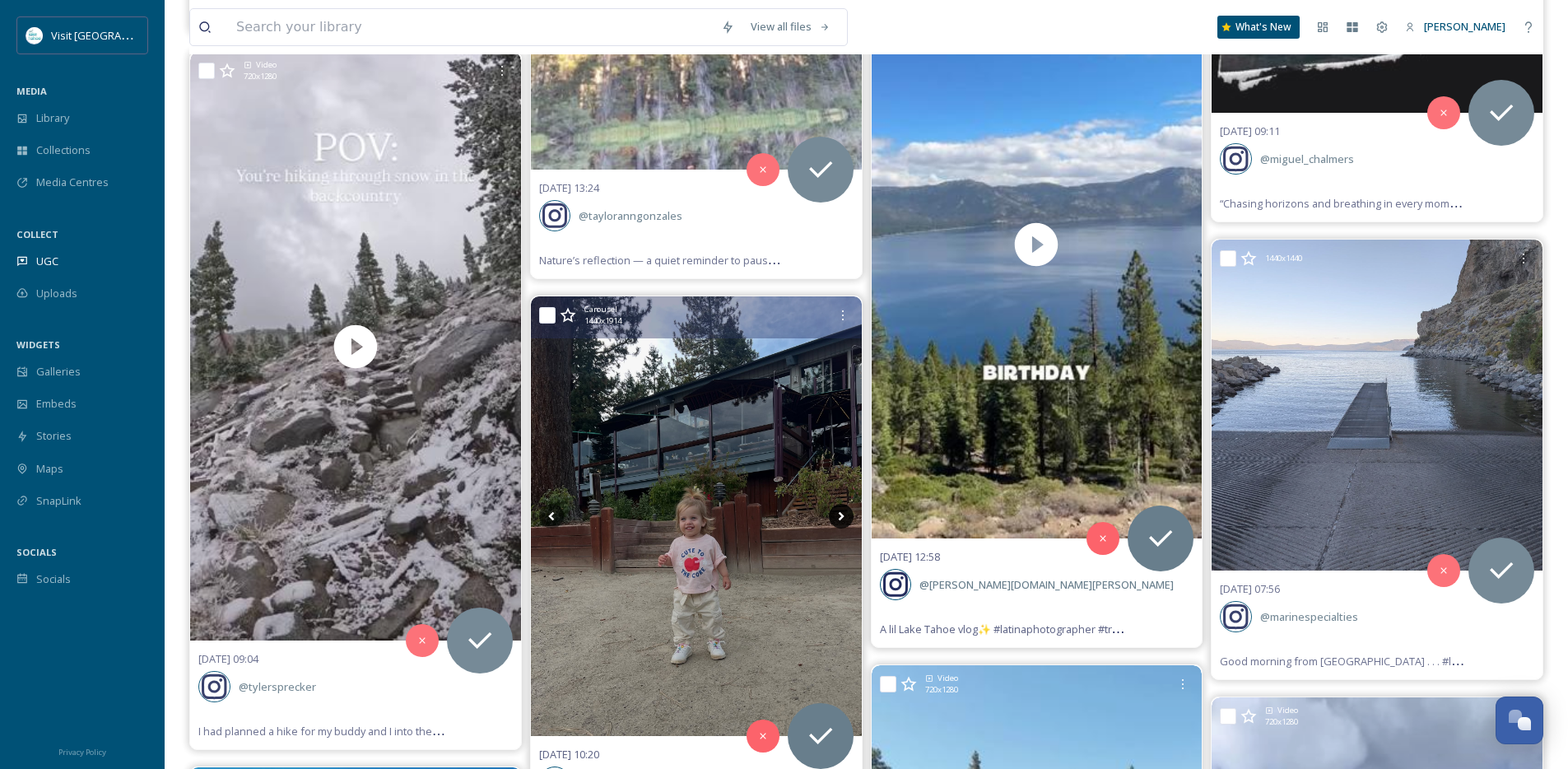
click at [842, 514] on icon at bounding box center [841, 516] width 25 height 25
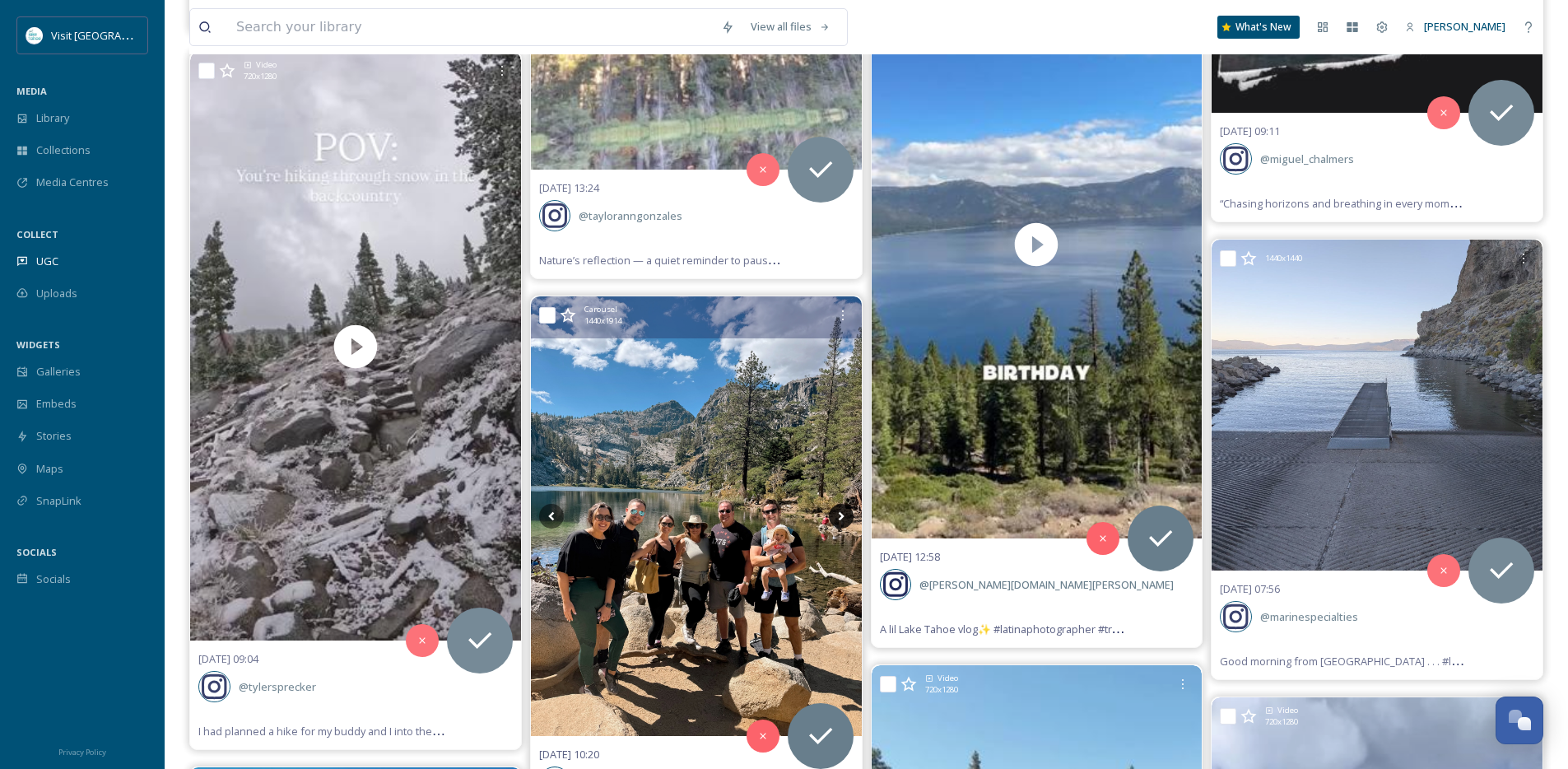
click at [842, 514] on icon at bounding box center [841, 516] width 25 height 25
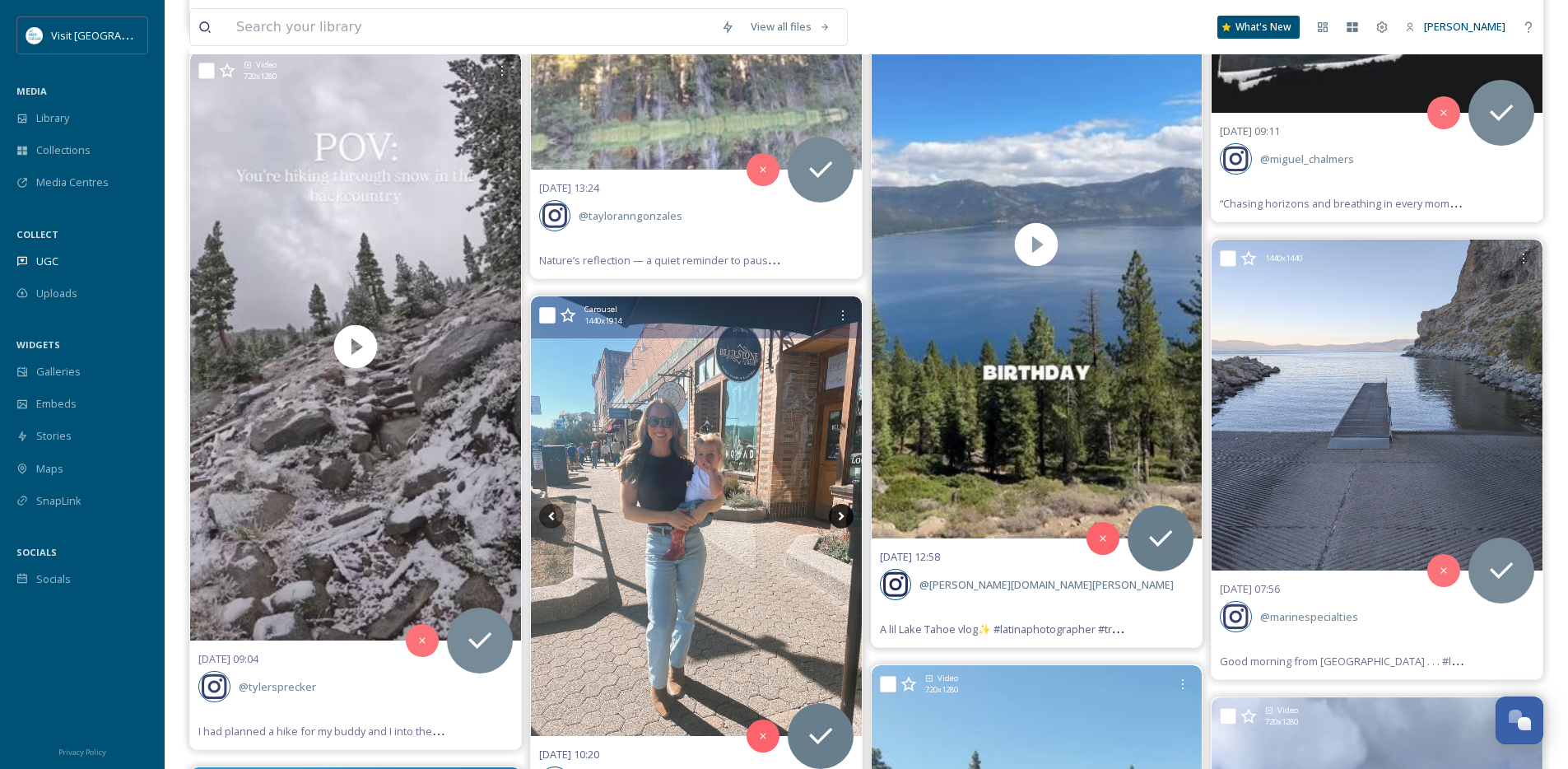
click at [842, 514] on icon at bounding box center [841, 516] width 25 height 25
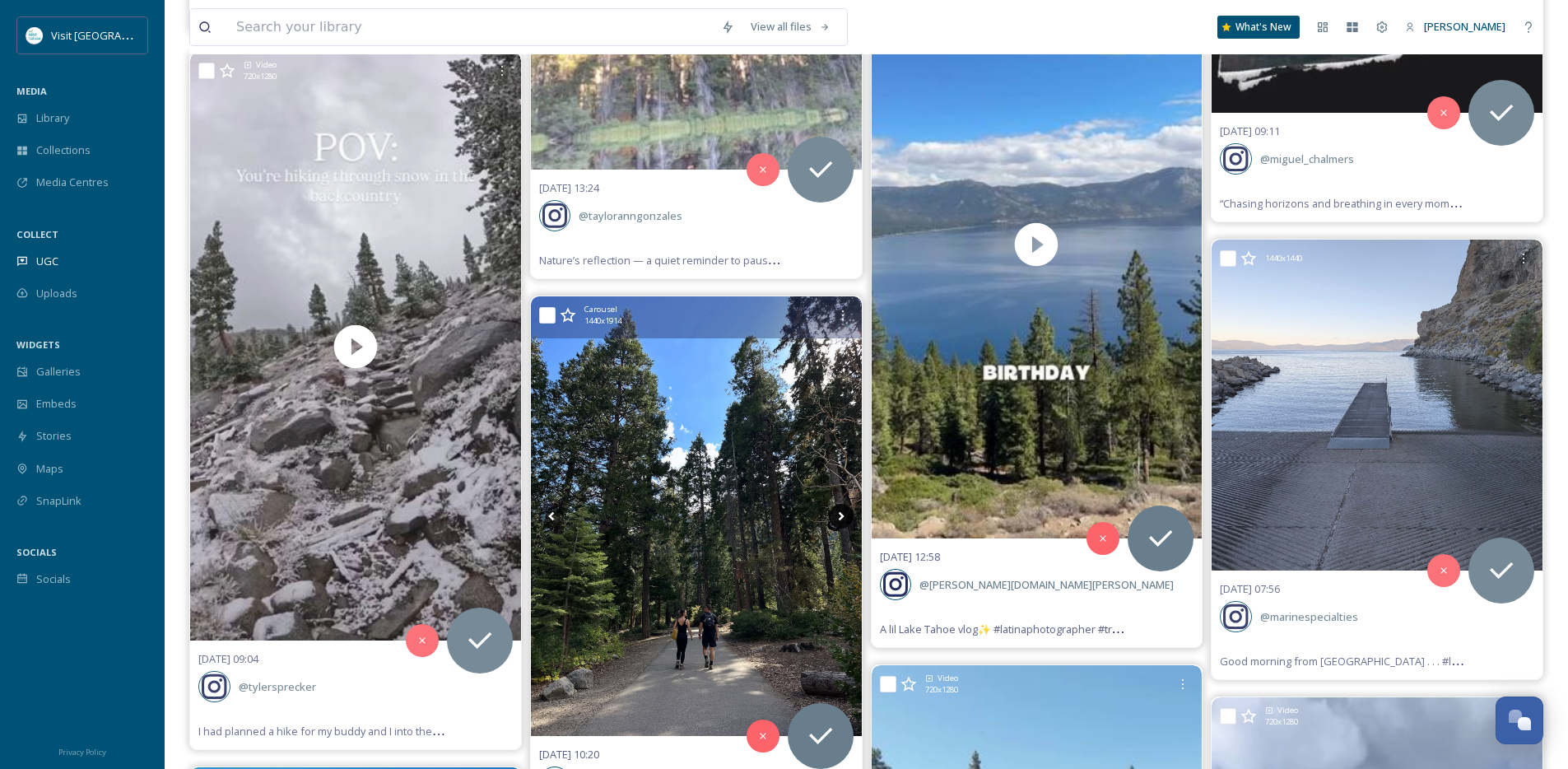
click at [842, 514] on icon at bounding box center [841, 516] width 25 height 25
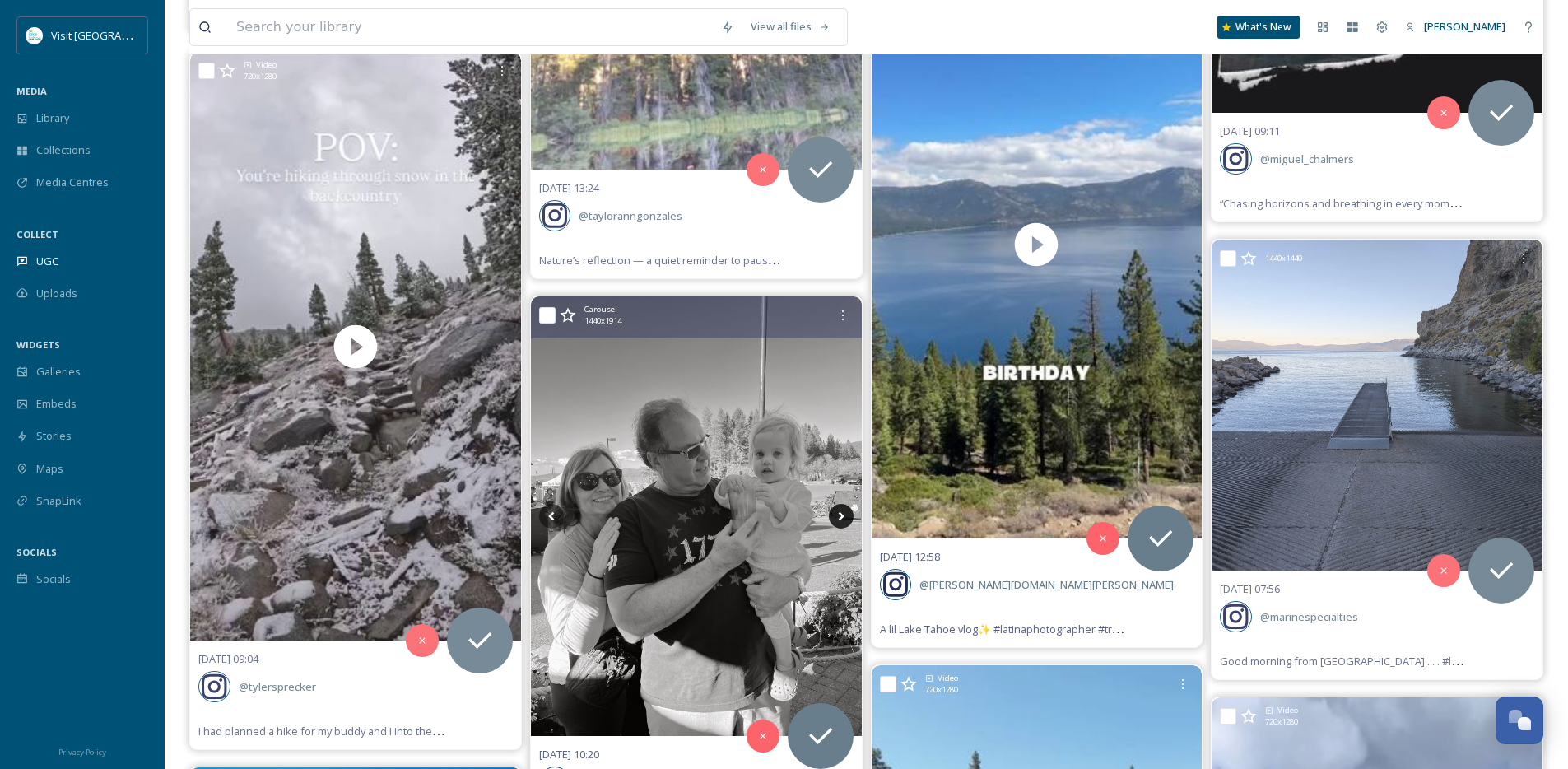
click at [841, 517] on icon at bounding box center [841, 517] width 5 height 9
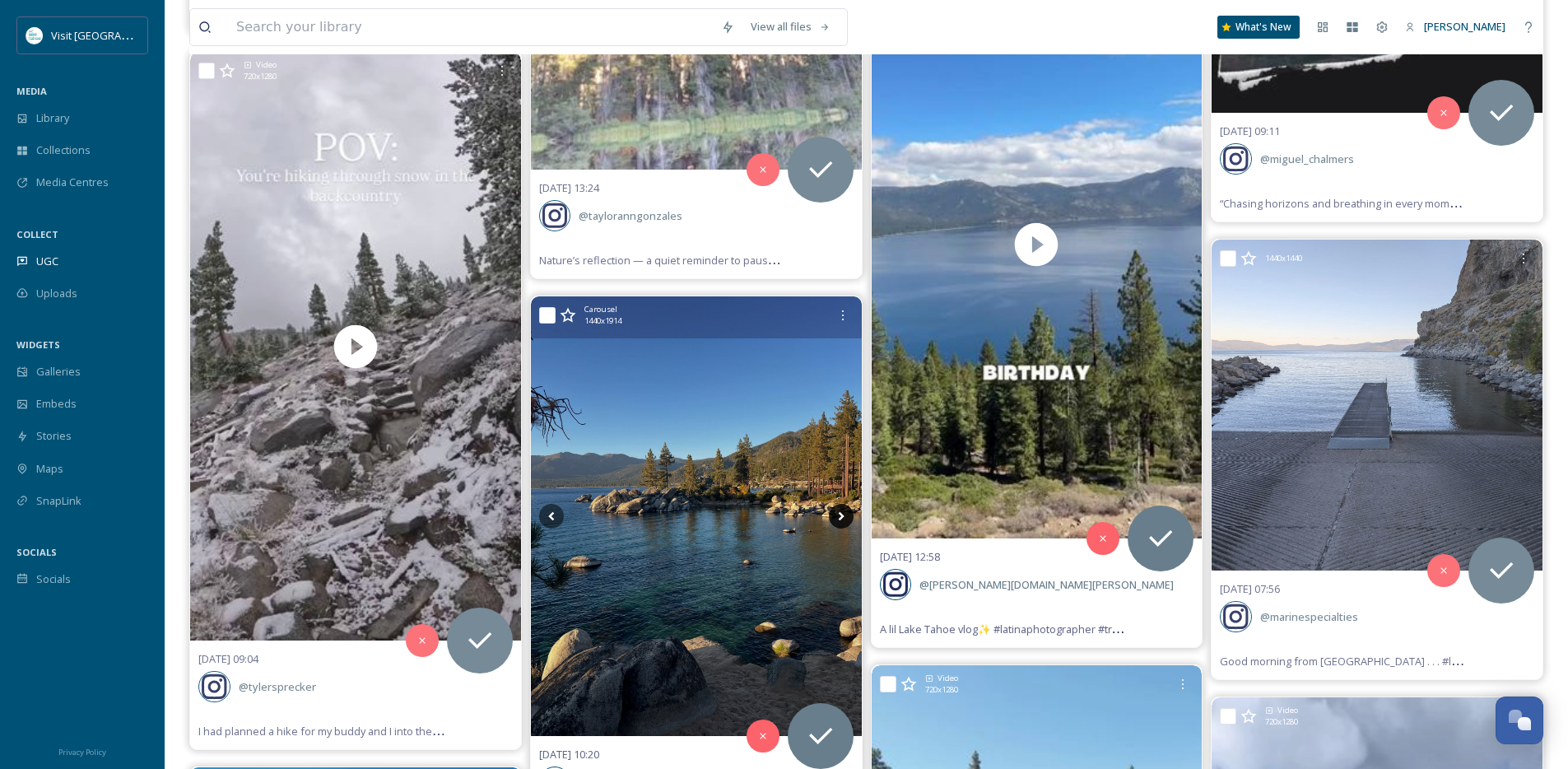
click at [841, 518] on icon at bounding box center [841, 517] width 5 height 9
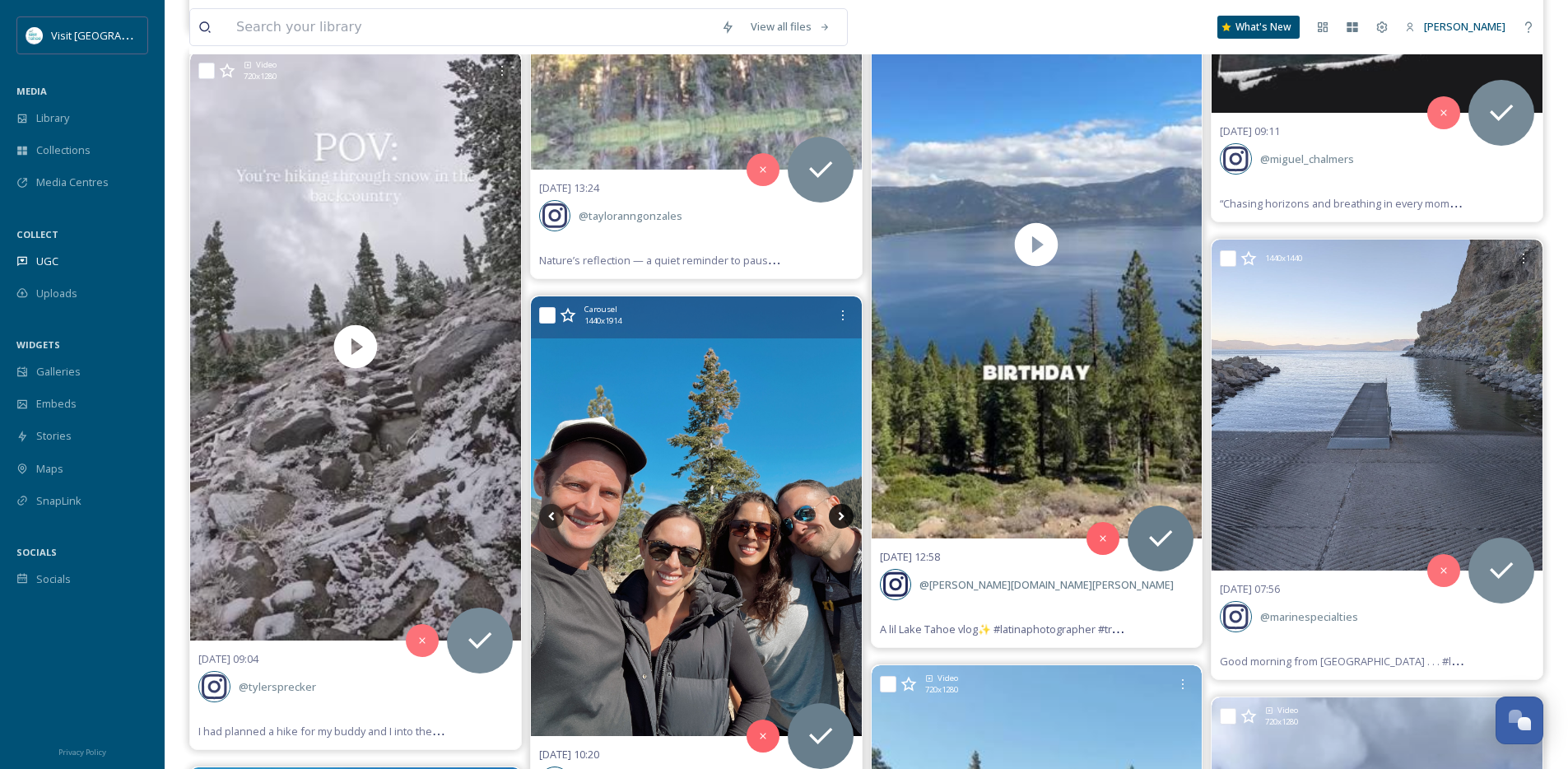
click at [841, 518] on icon at bounding box center [841, 517] width 5 height 9
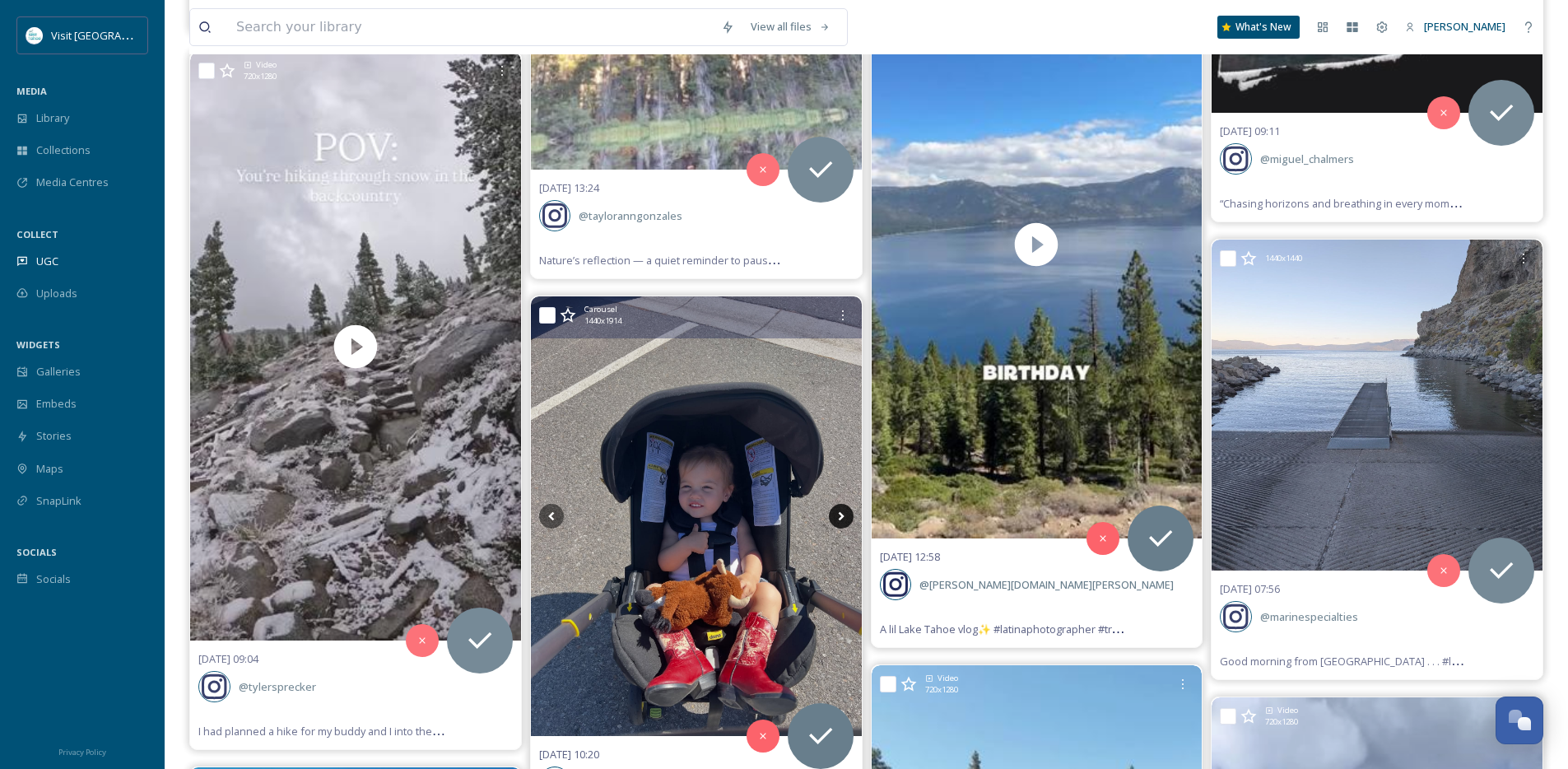
click at [841, 518] on icon at bounding box center [841, 517] width 5 height 9
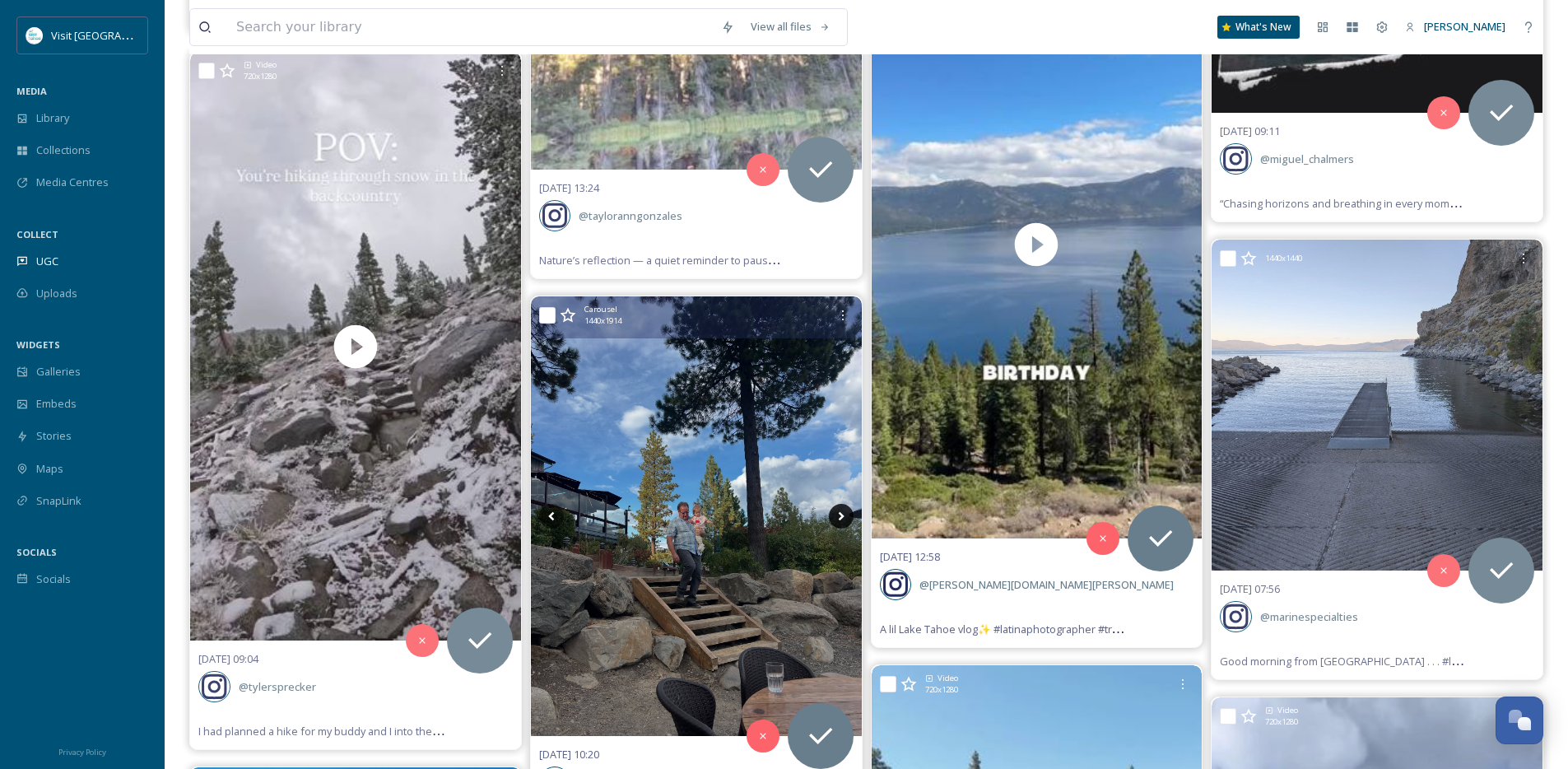
click at [841, 518] on icon at bounding box center [841, 517] width 5 height 9
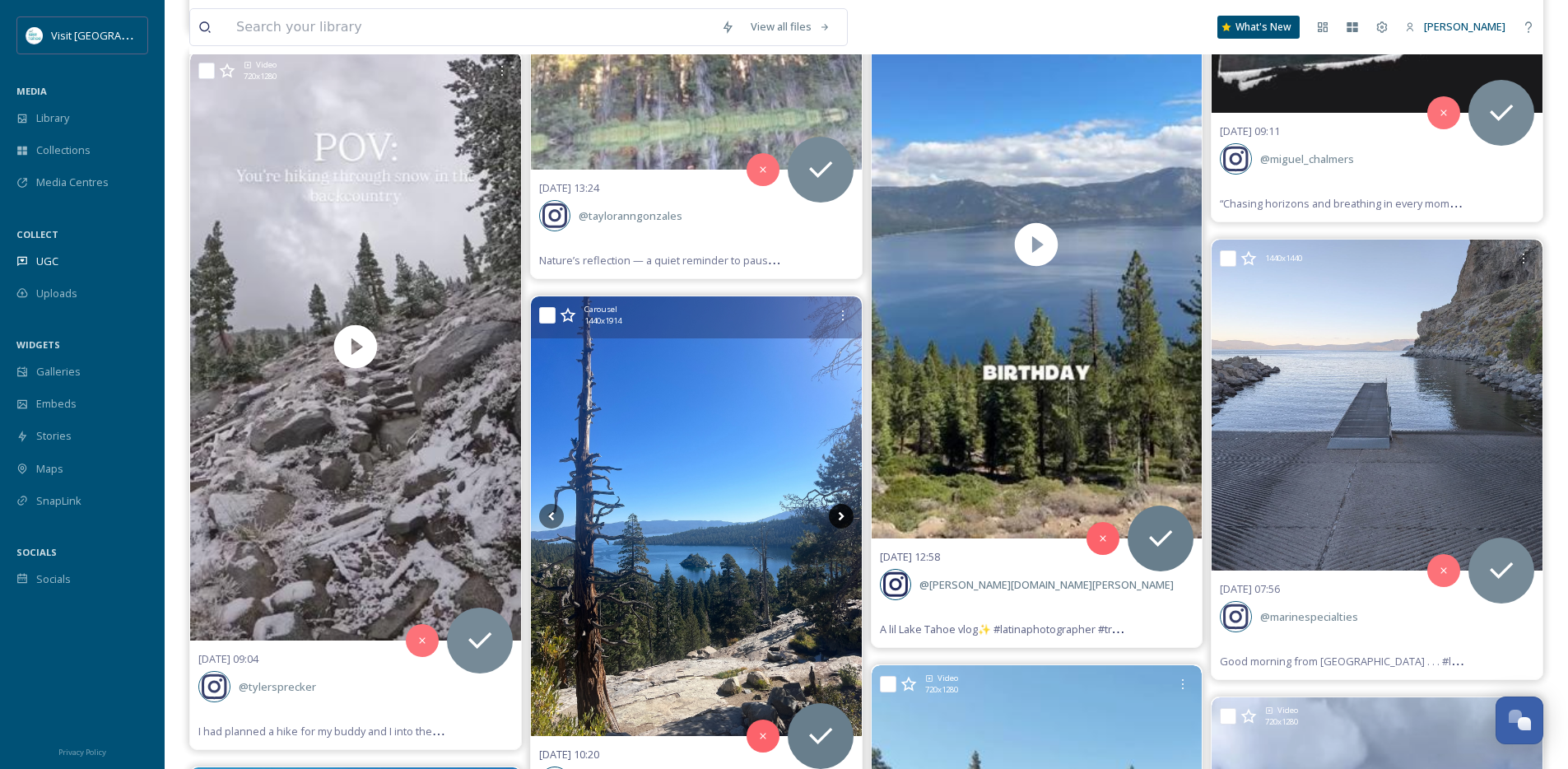
click at [841, 518] on icon at bounding box center [841, 517] width 5 height 9
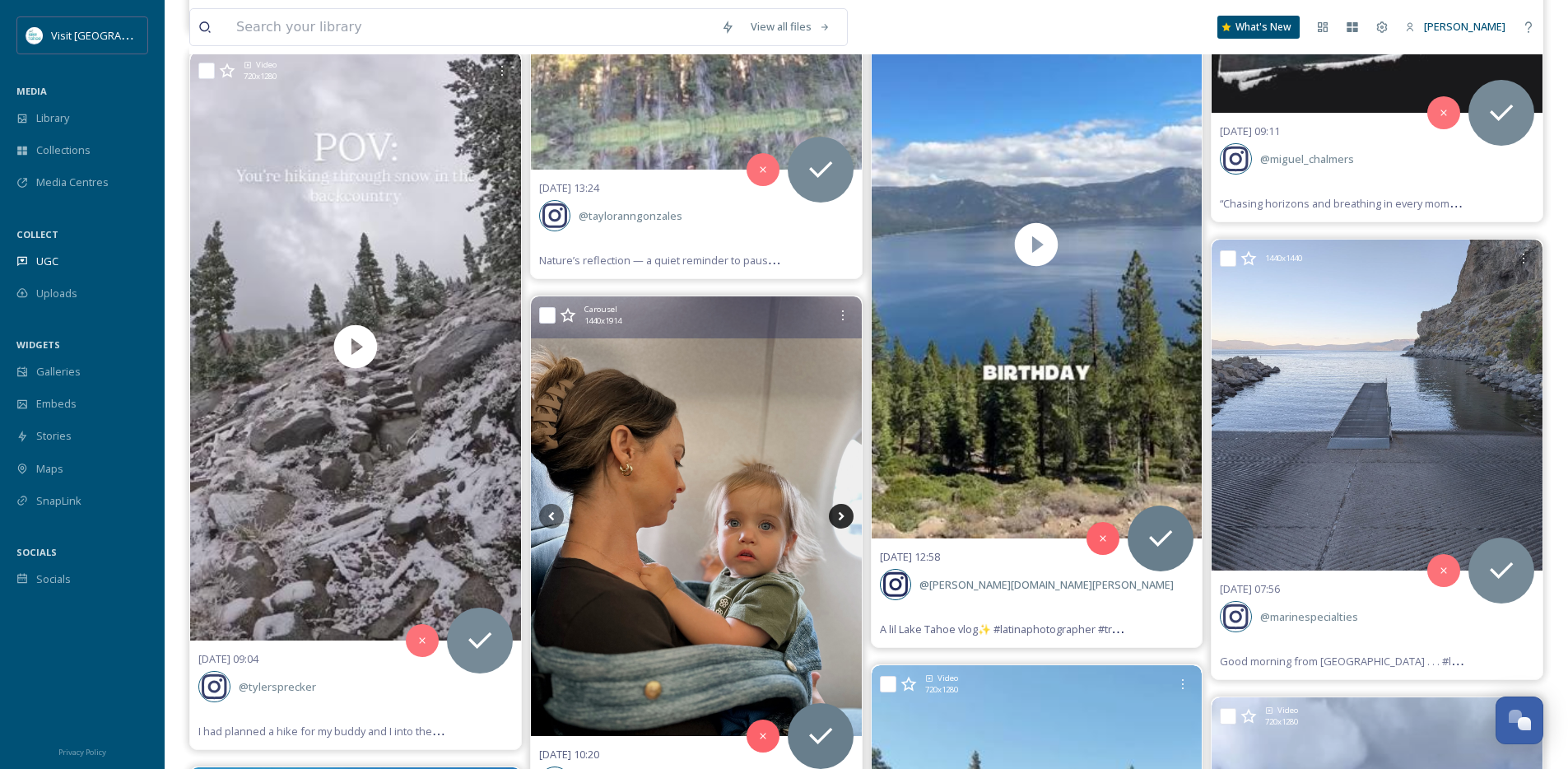
click at [841, 518] on icon at bounding box center [841, 517] width 5 height 9
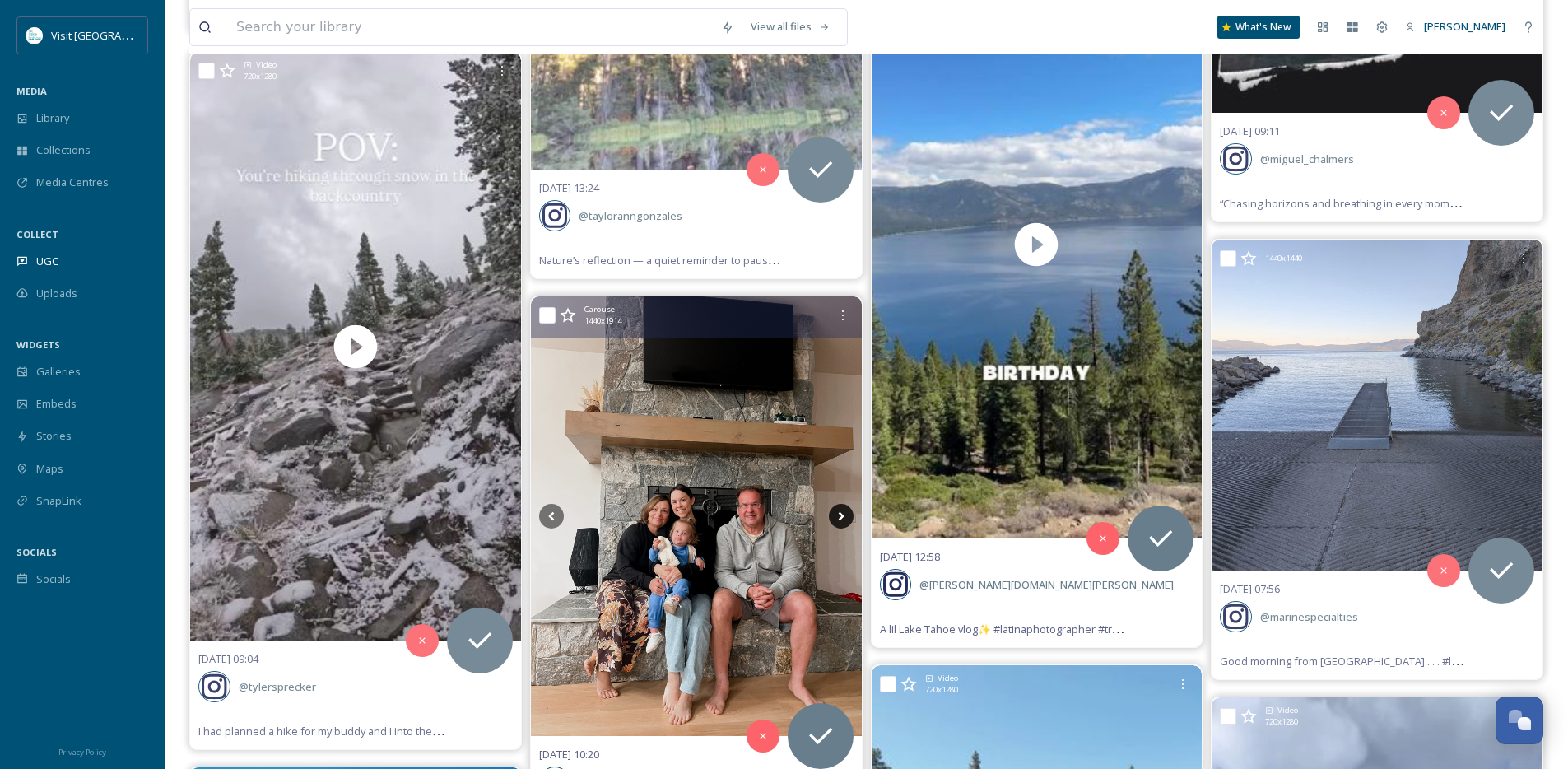
click at [841, 518] on icon at bounding box center [841, 517] width 5 height 9
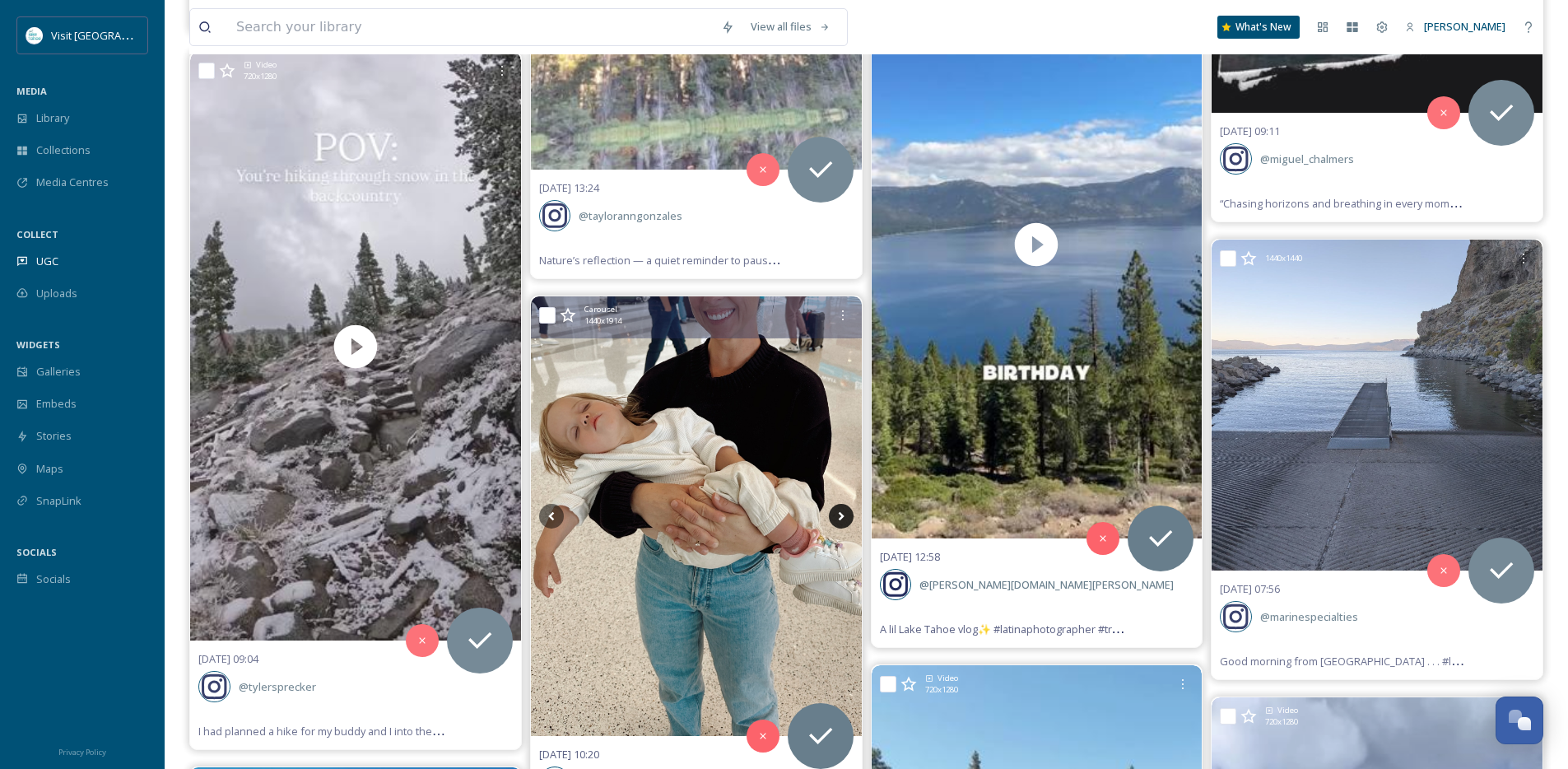
click at [841, 518] on icon at bounding box center [841, 517] width 5 height 9
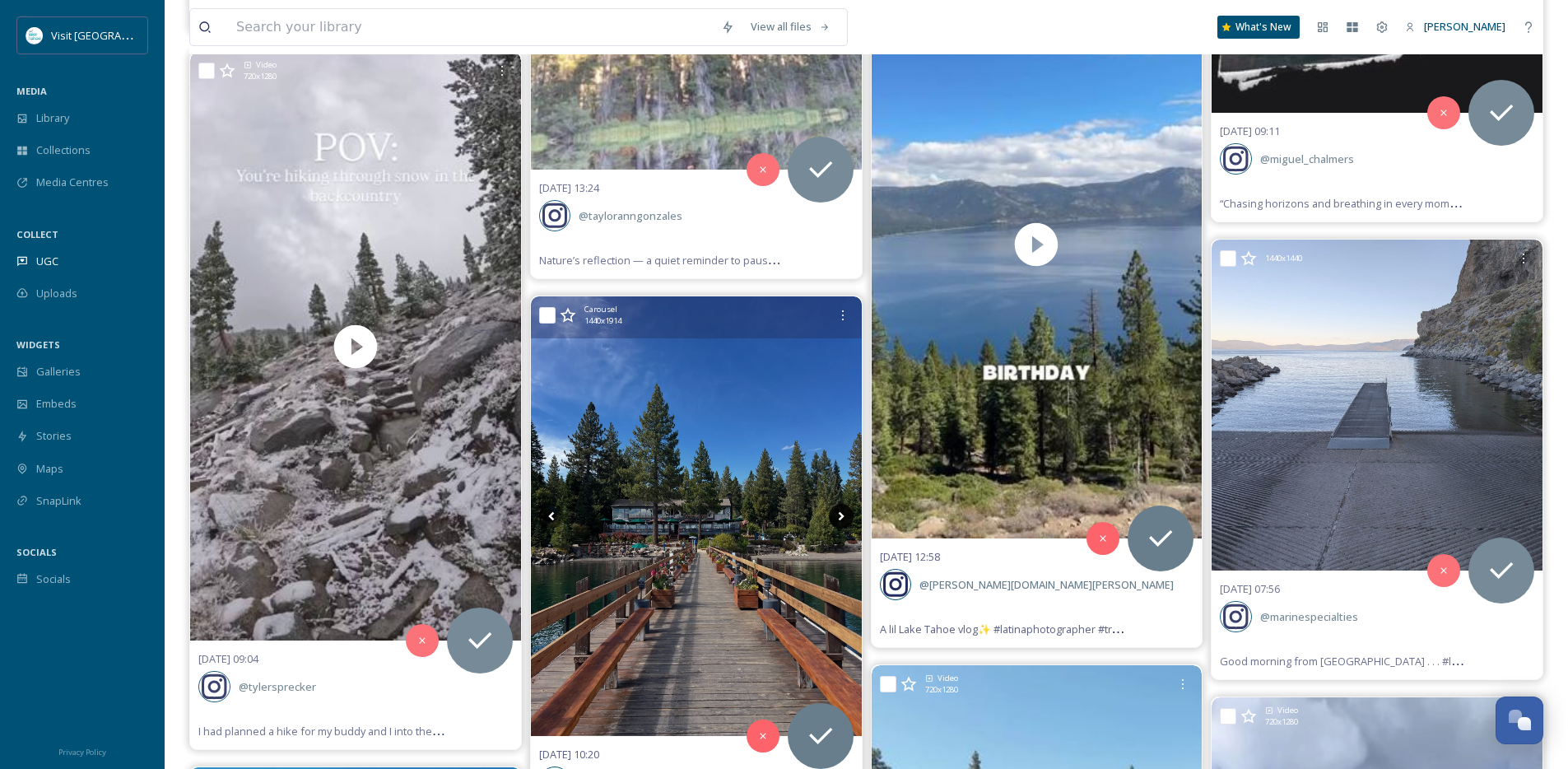
click at [841, 518] on icon at bounding box center [841, 517] width 5 height 9
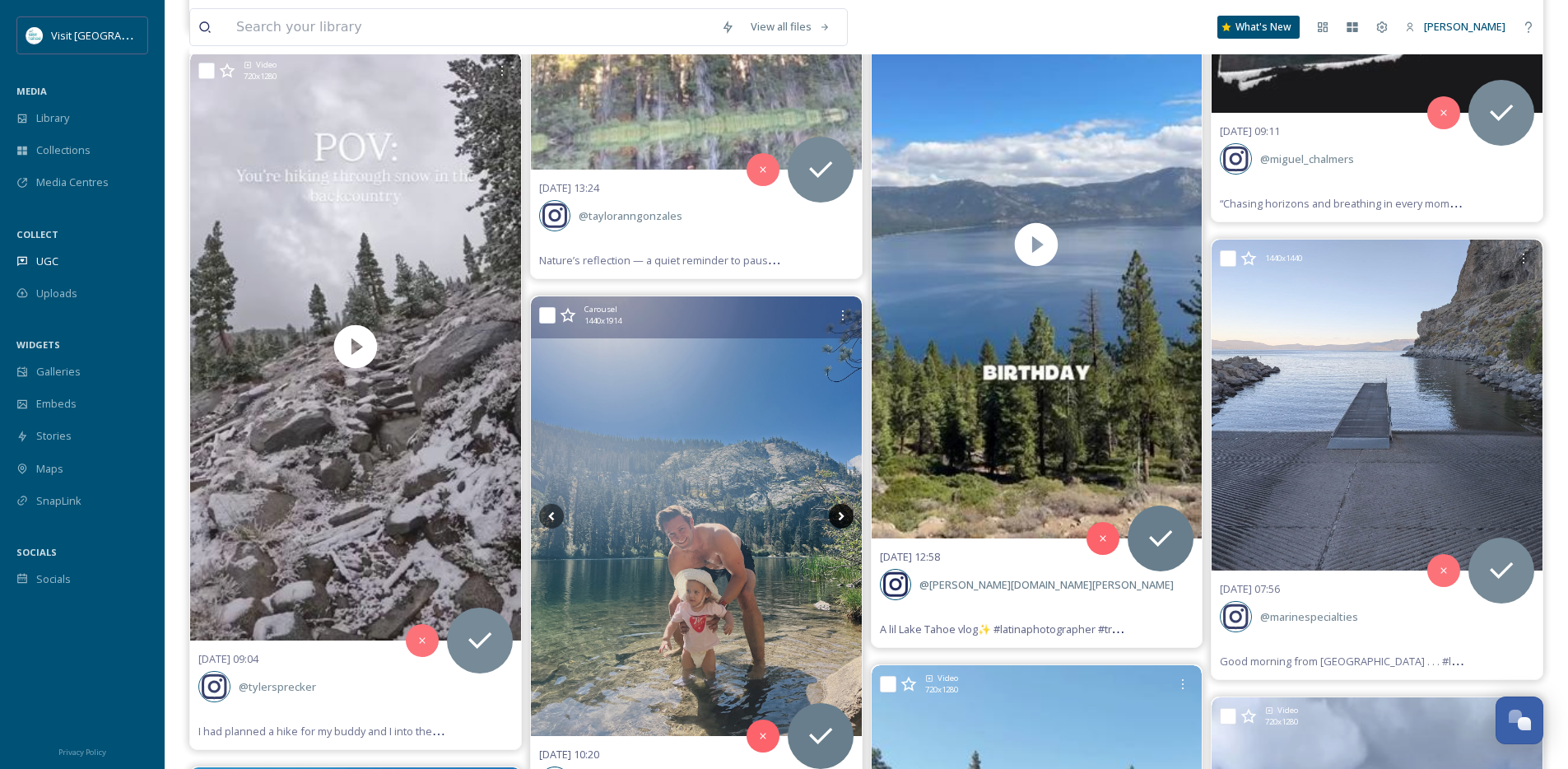
click at [841, 518] on icon at bounding box center [841, 517] width 5 height 9
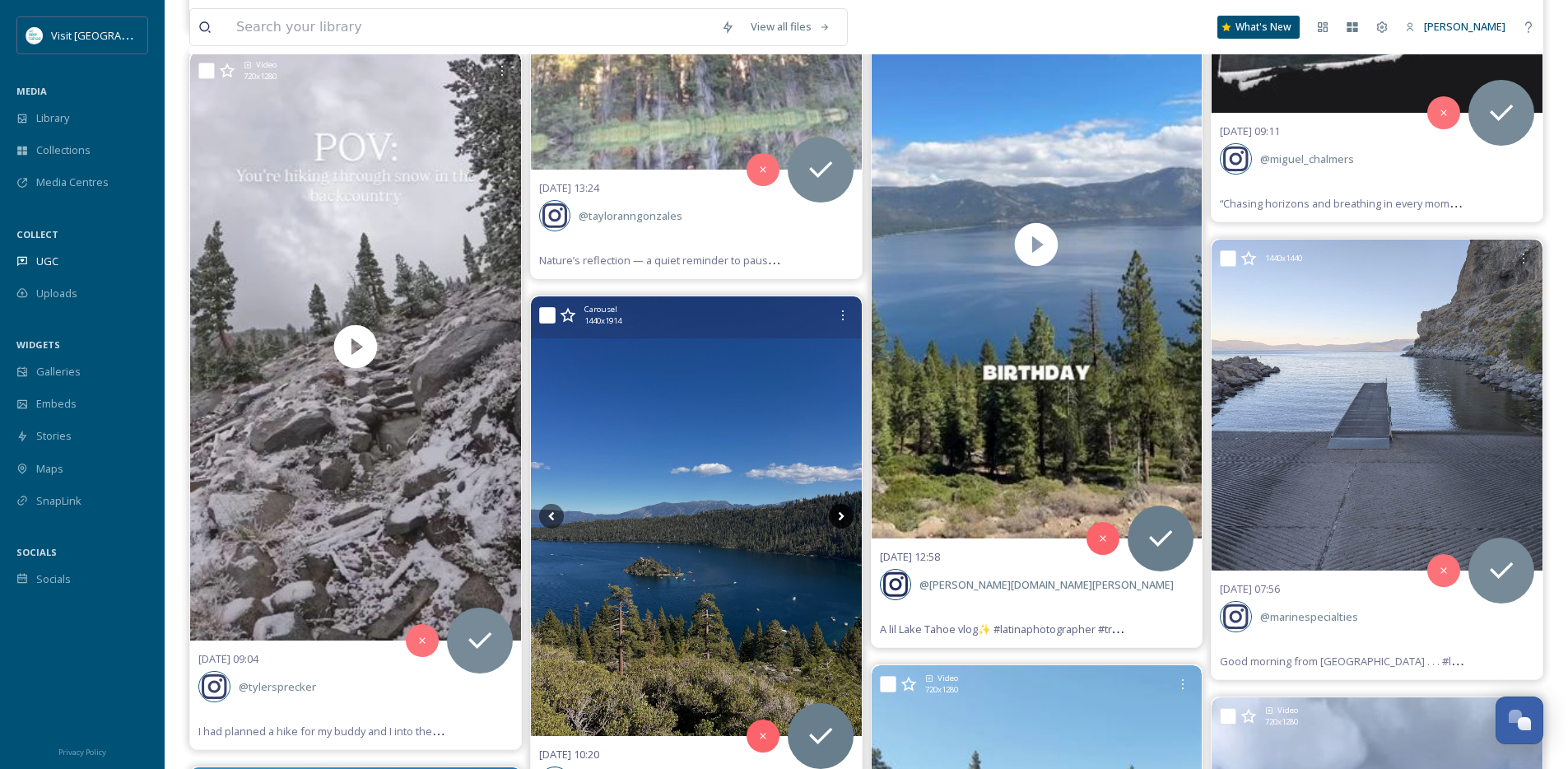
click at [841, 518] on icon at bounding box center [841, 517] width 5 height 9
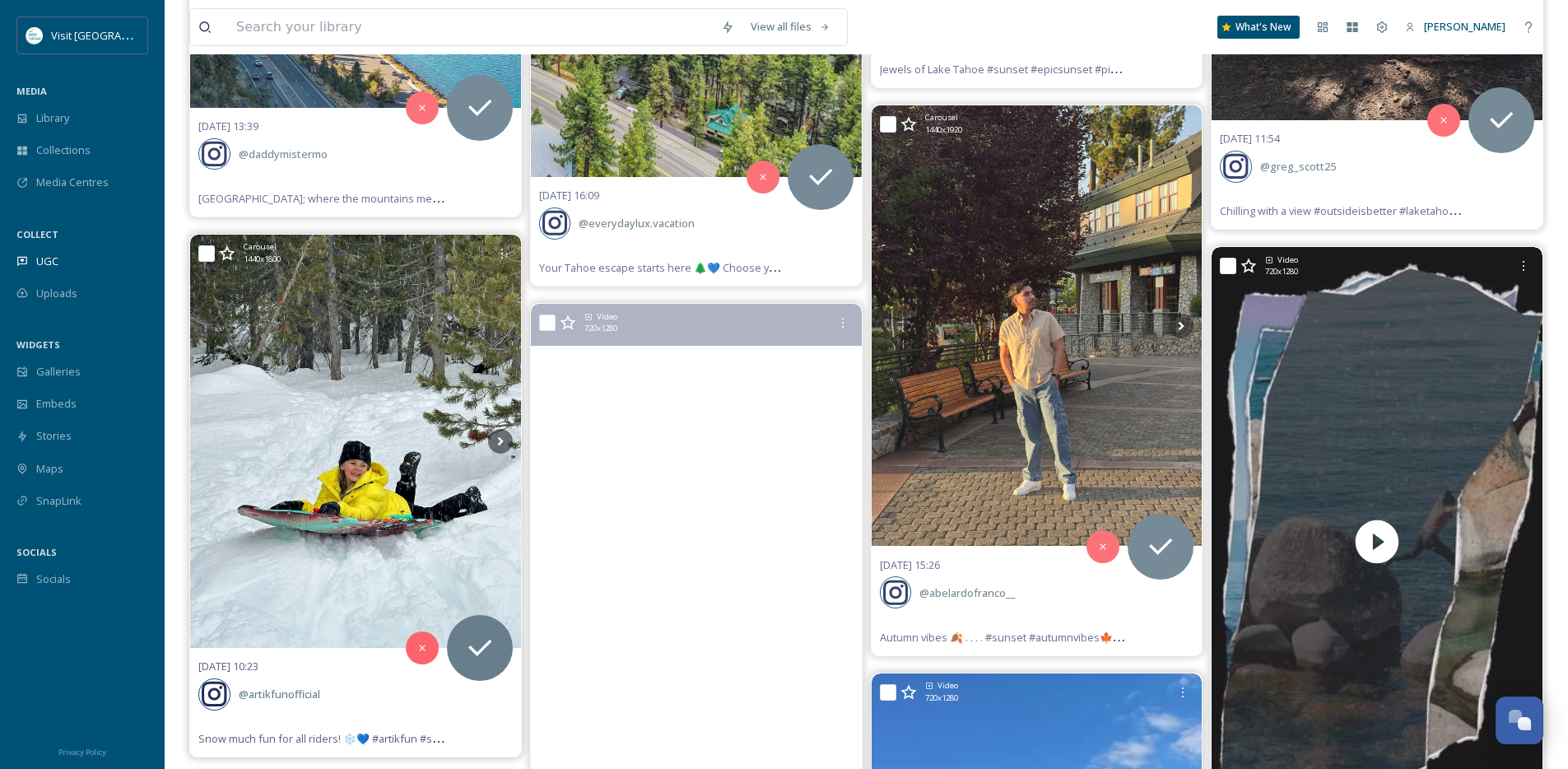
scroll to position [16267, 0]
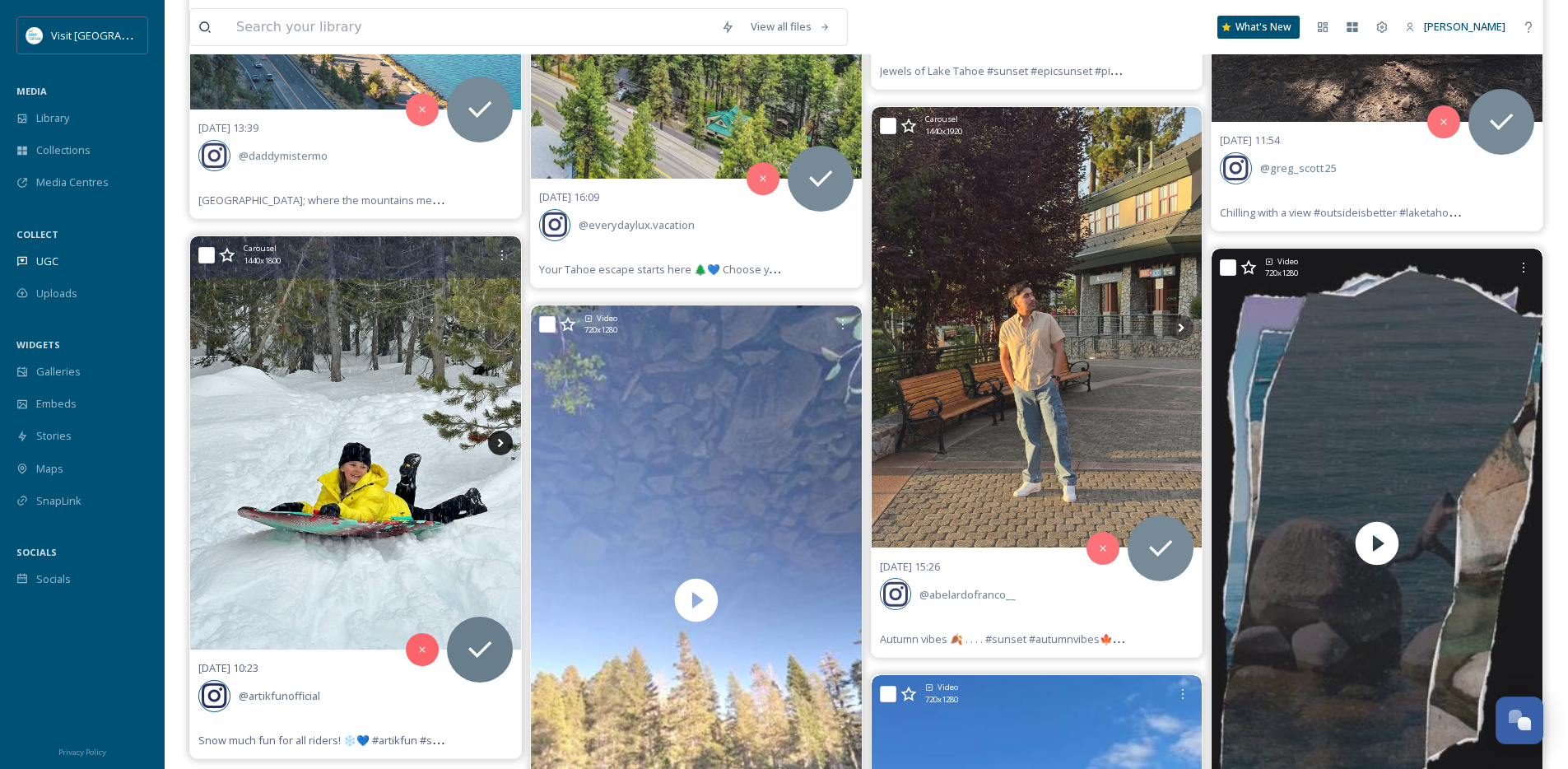
click at [489, 441] on icon at bounding box center [500, 442] width 25 height 25
click at [498, 442] on icon at bounding box center [500, 442] width 25 height 25
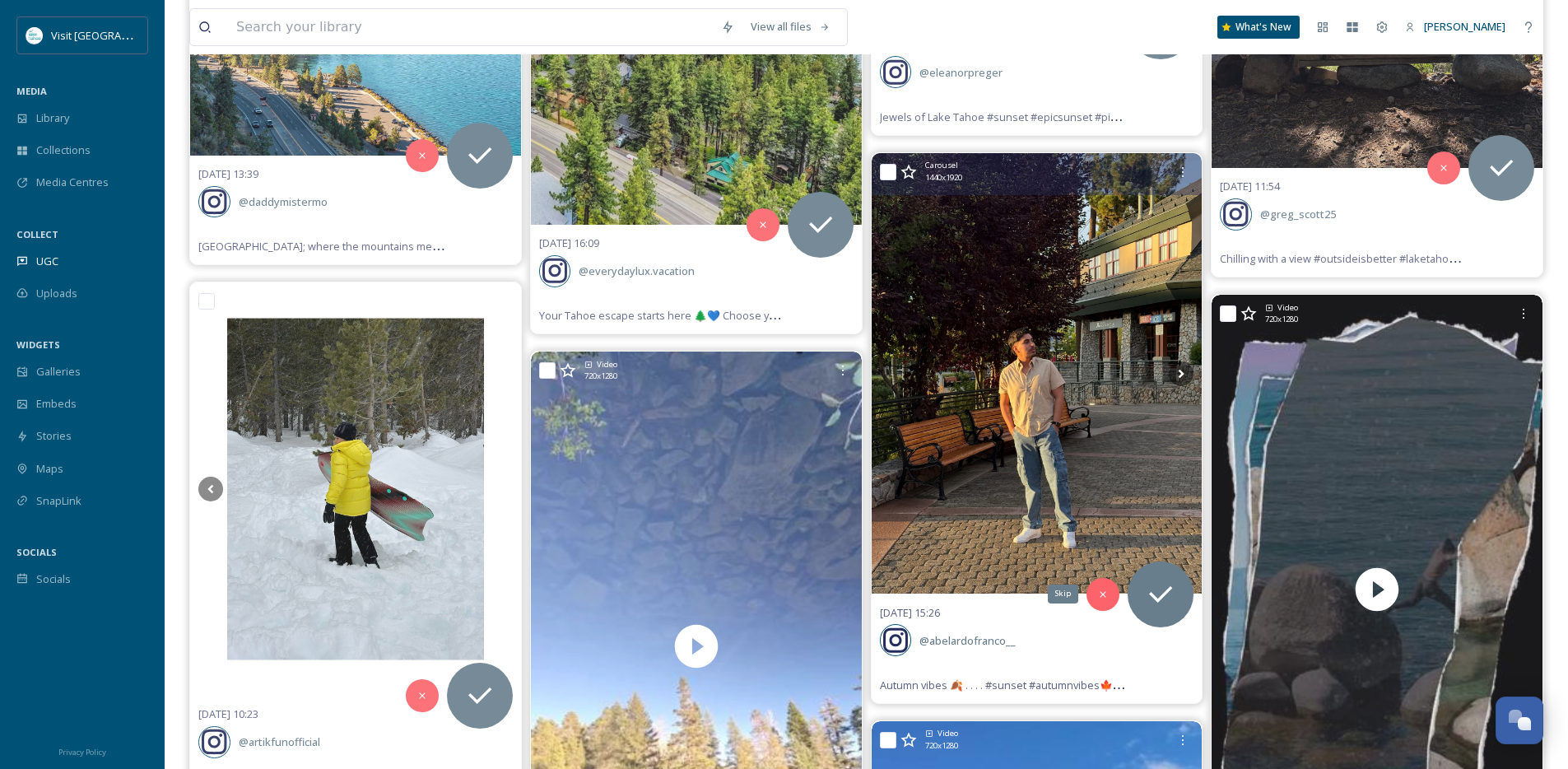
scroll to position [16164, 0]
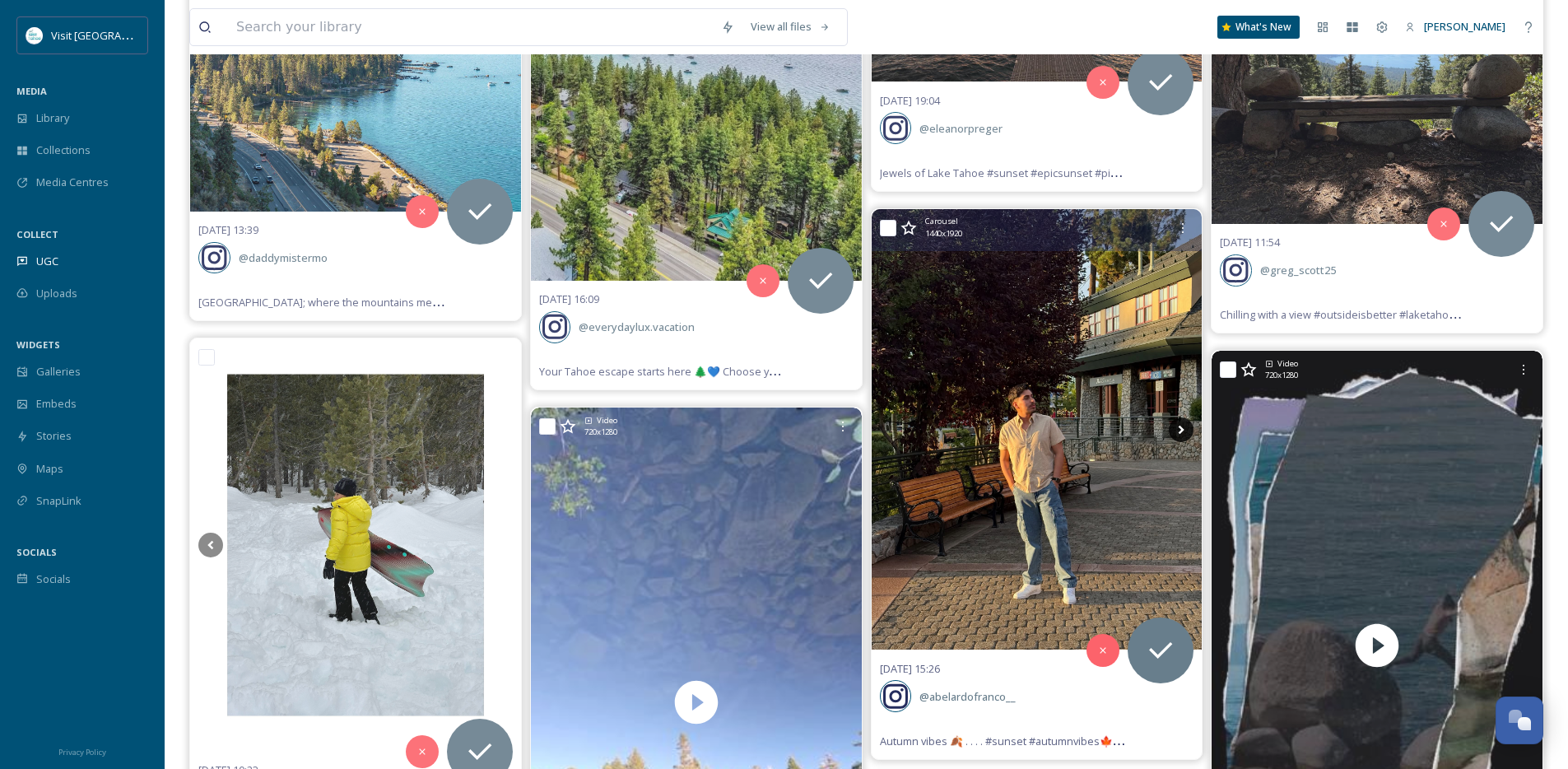
click at [1183, 425] on icon at bounding box center [1181, 429] width 25 height 25
click at [1181, 428] on icon at bounding box center [1181, 429] width 5 height 9
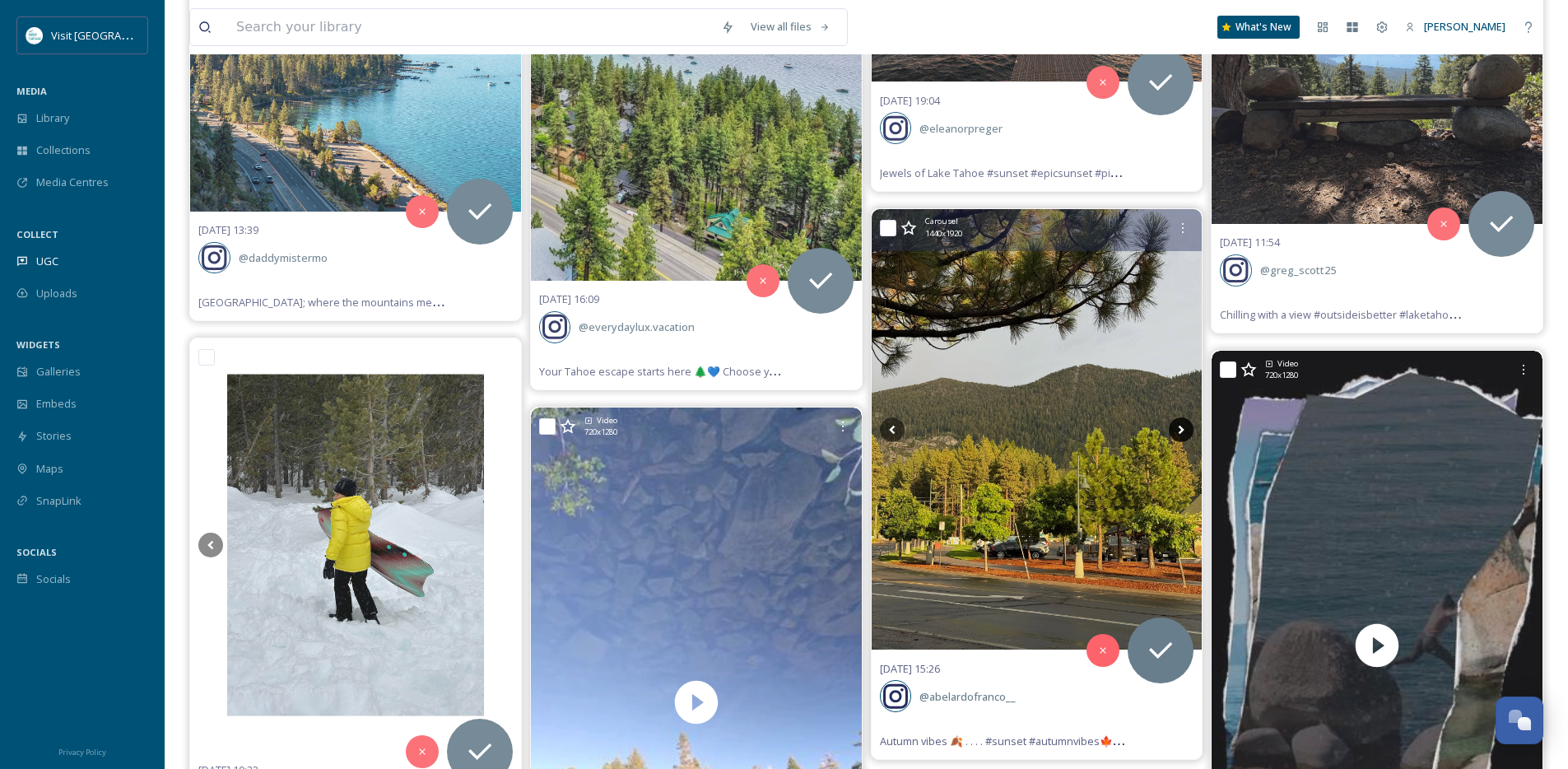
click at [1181, 428] on icon at bounding box center [1181, 429] width 5 height 9
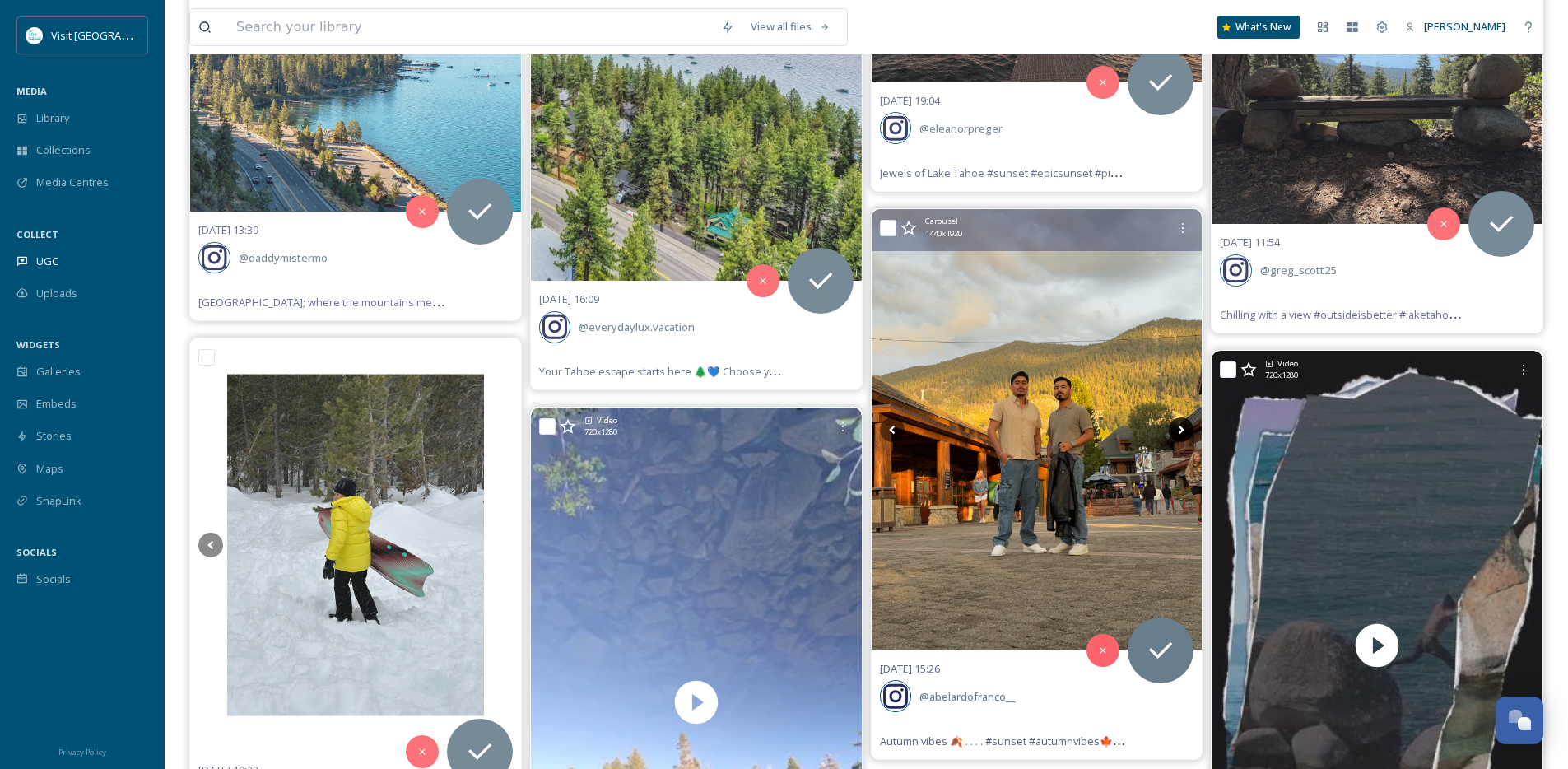
click at [1181, 428] on icon at bounding box center [1181, 429] width 5 height 9
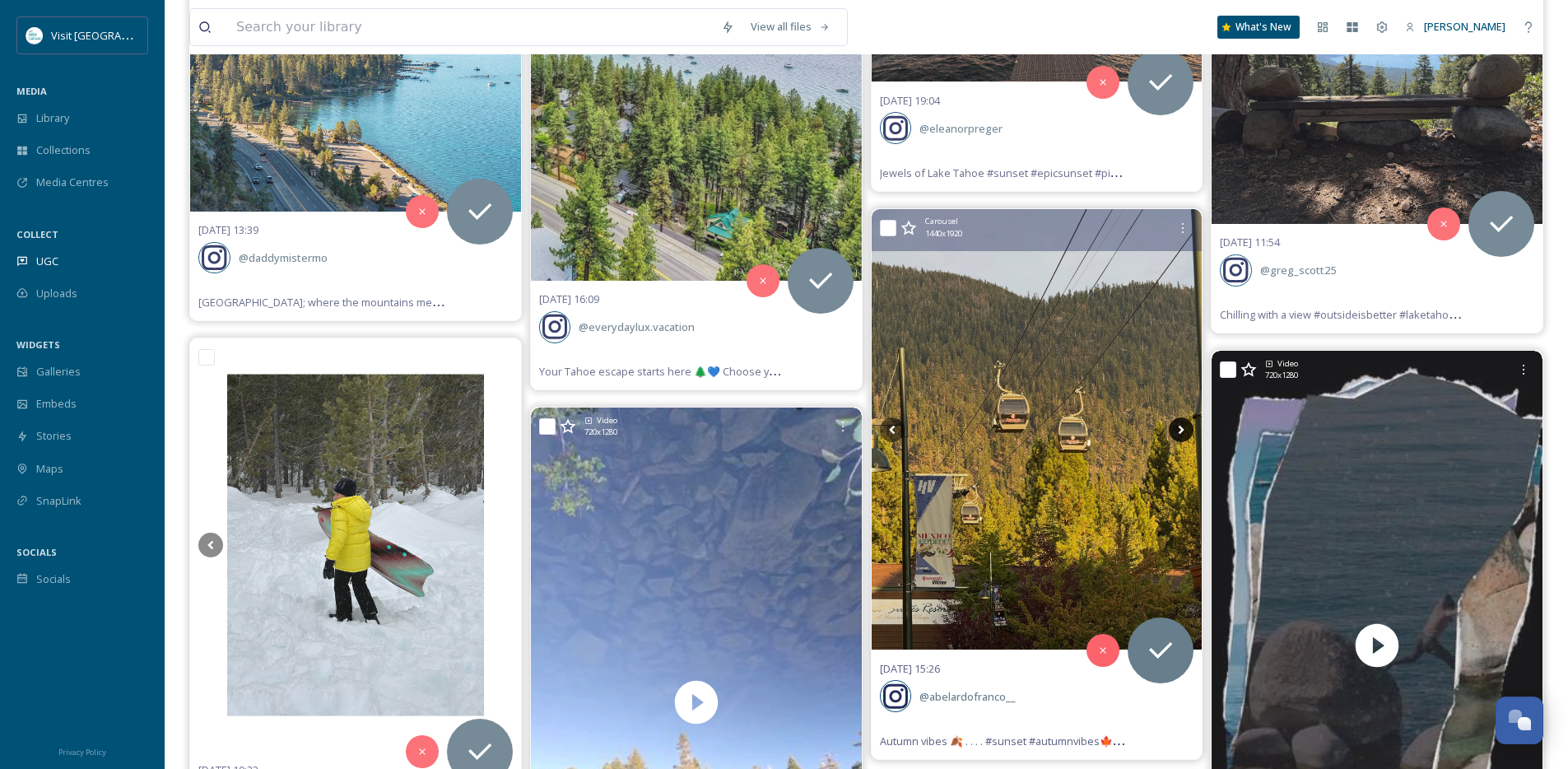
click at [1181, 428] on icon at bounding box center [1181, 429] width 5 height 9
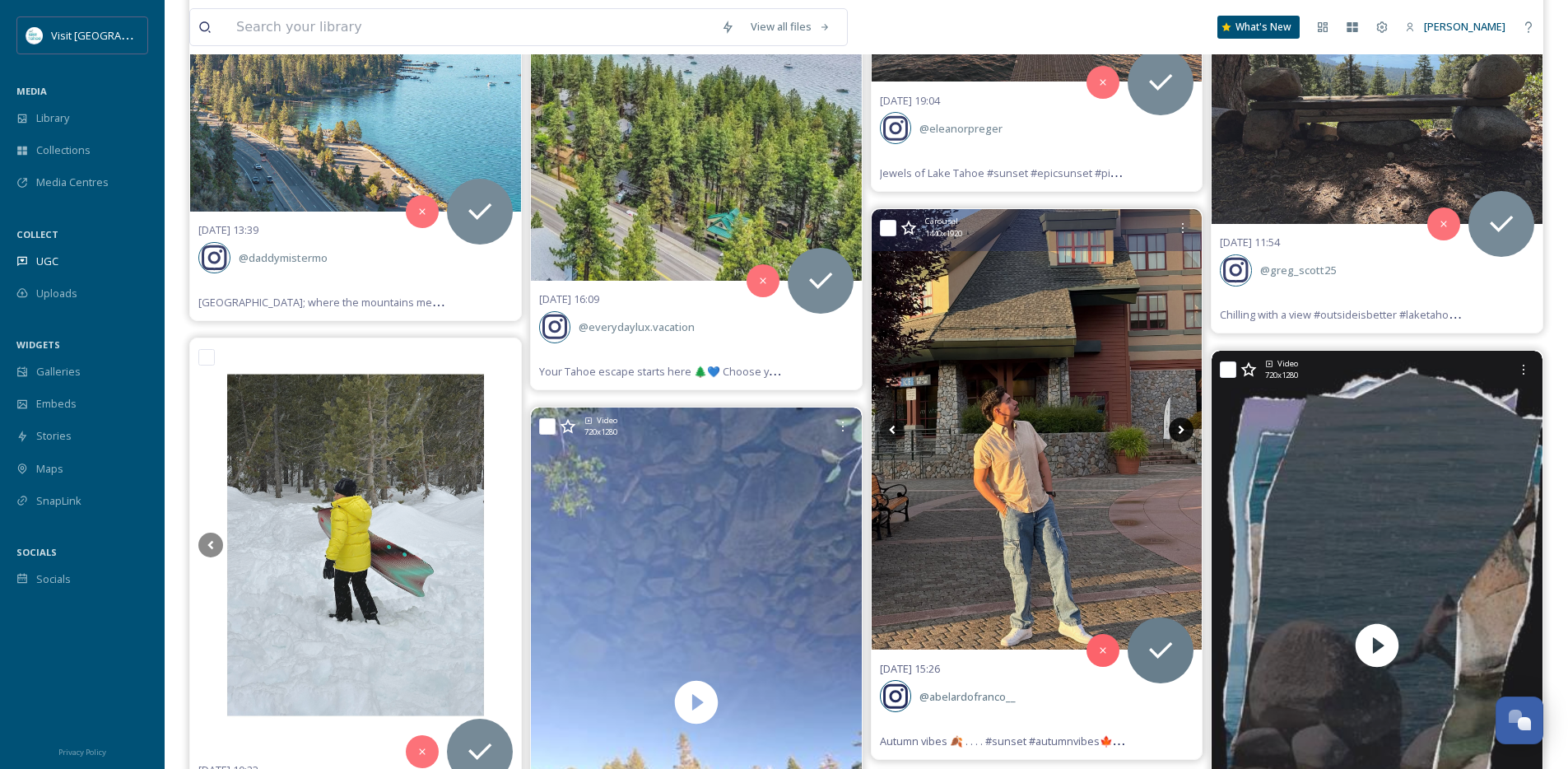
click at [1181, 428] on icon at bounding box center [1181, 429] width 5 height 9
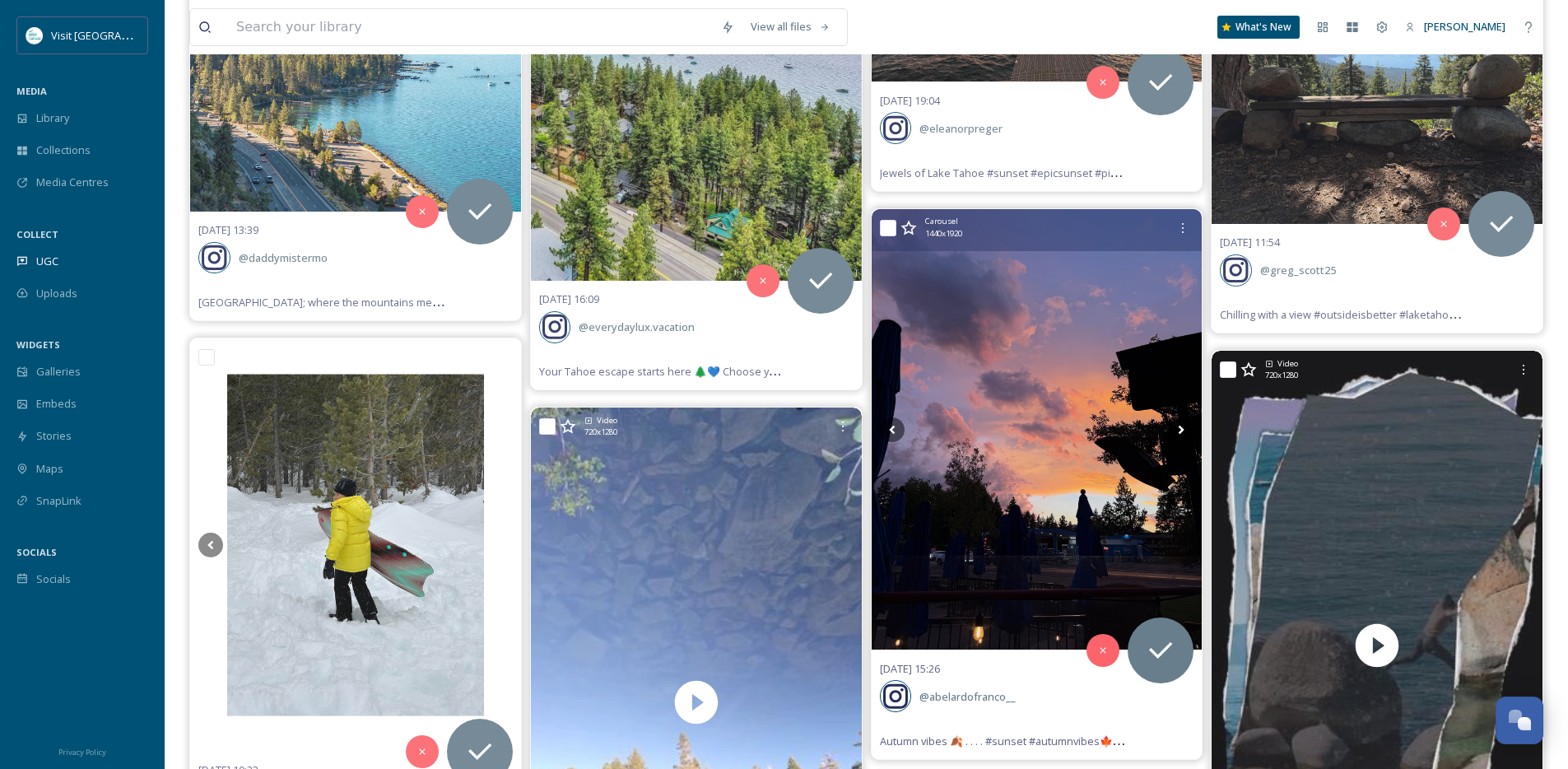
click at [1179, 429] on icon at bounding box center [1181, 429] width 25 height 25
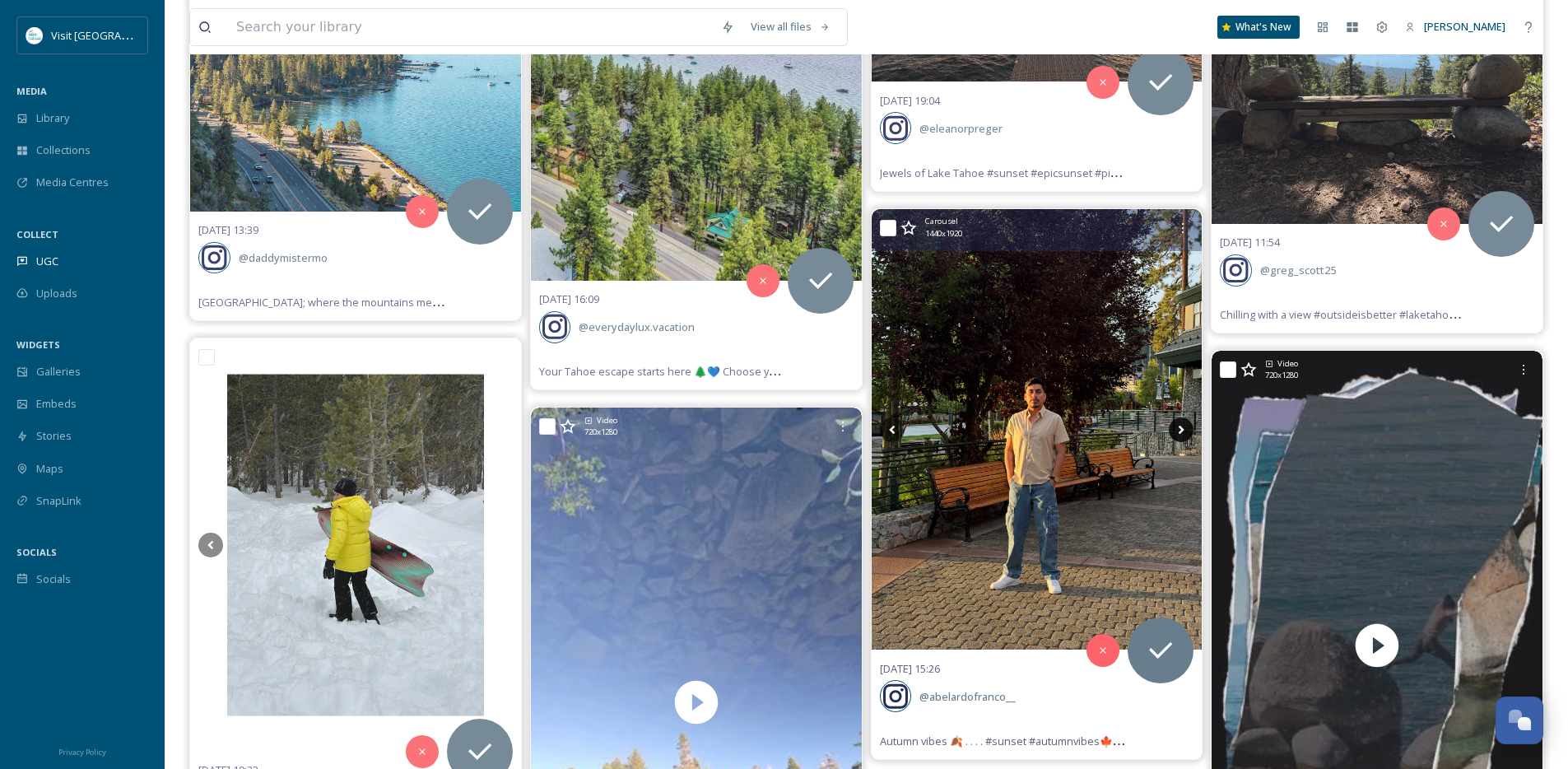
click at [1179, 429] on icon at bounding box center [1181, 429] width 25 height 25
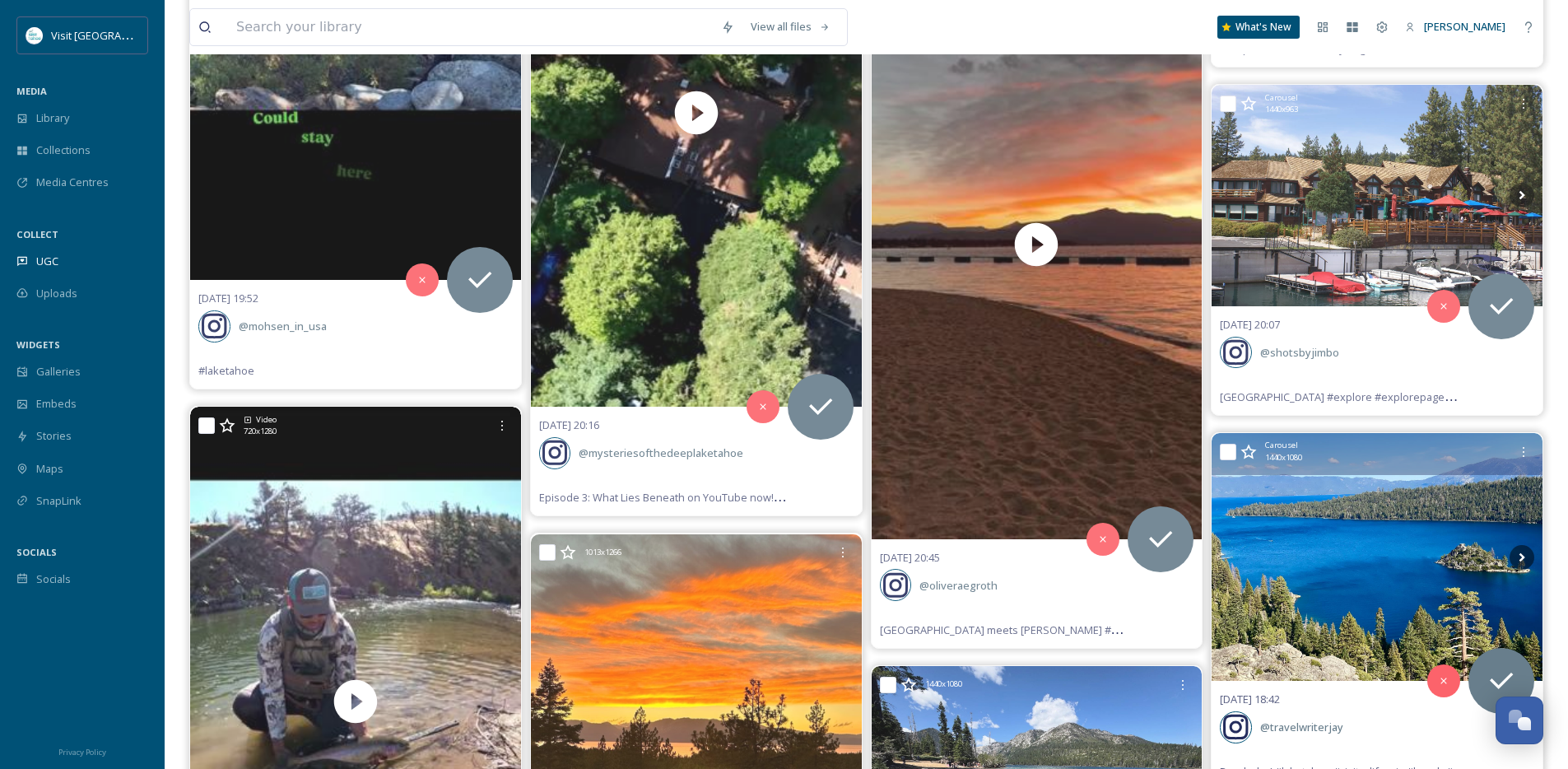
scroll to position [14951, 0]
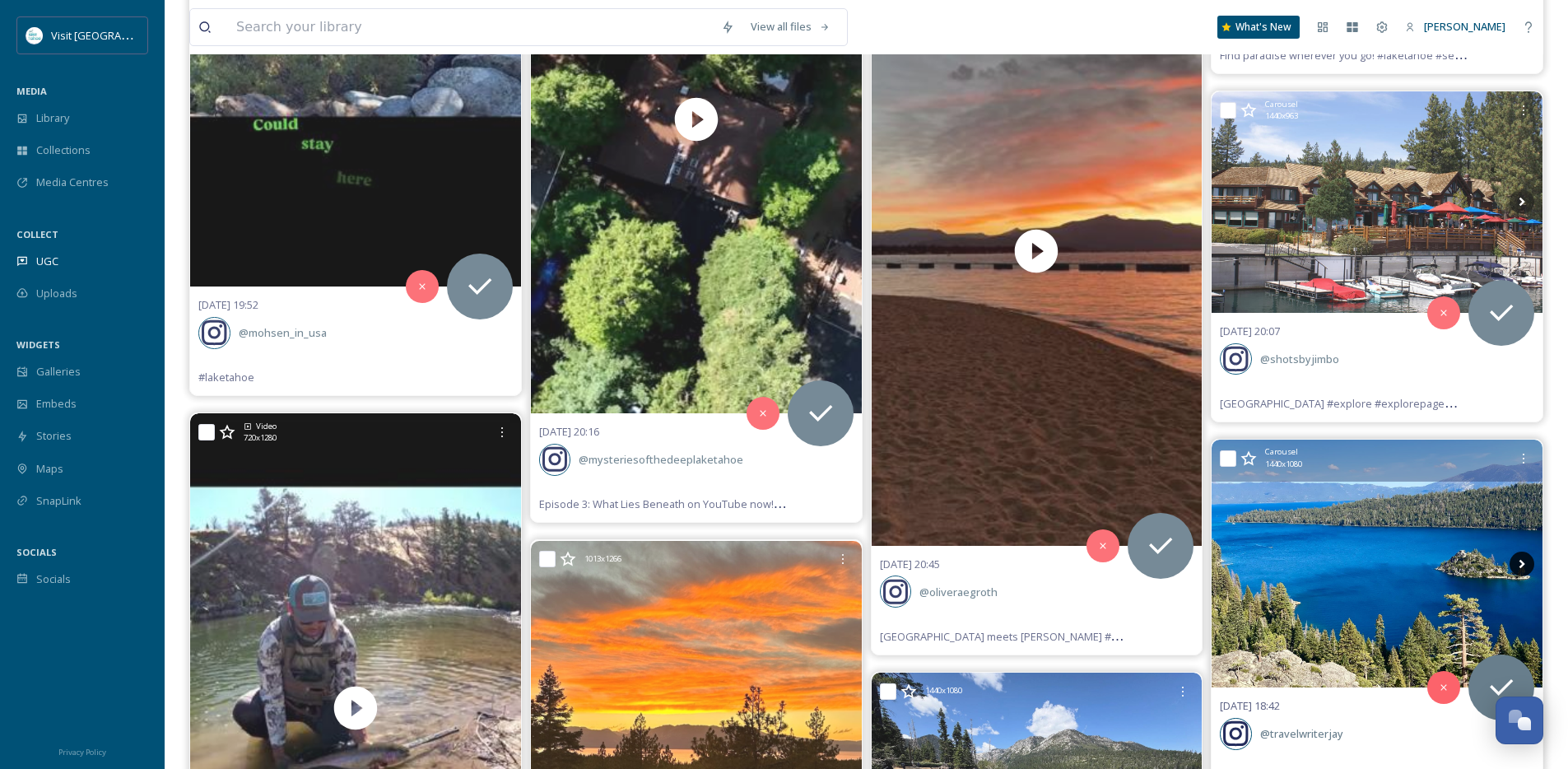
click at [1524, 568] on icon at bounding box center [1522, 563] width 25 height 25
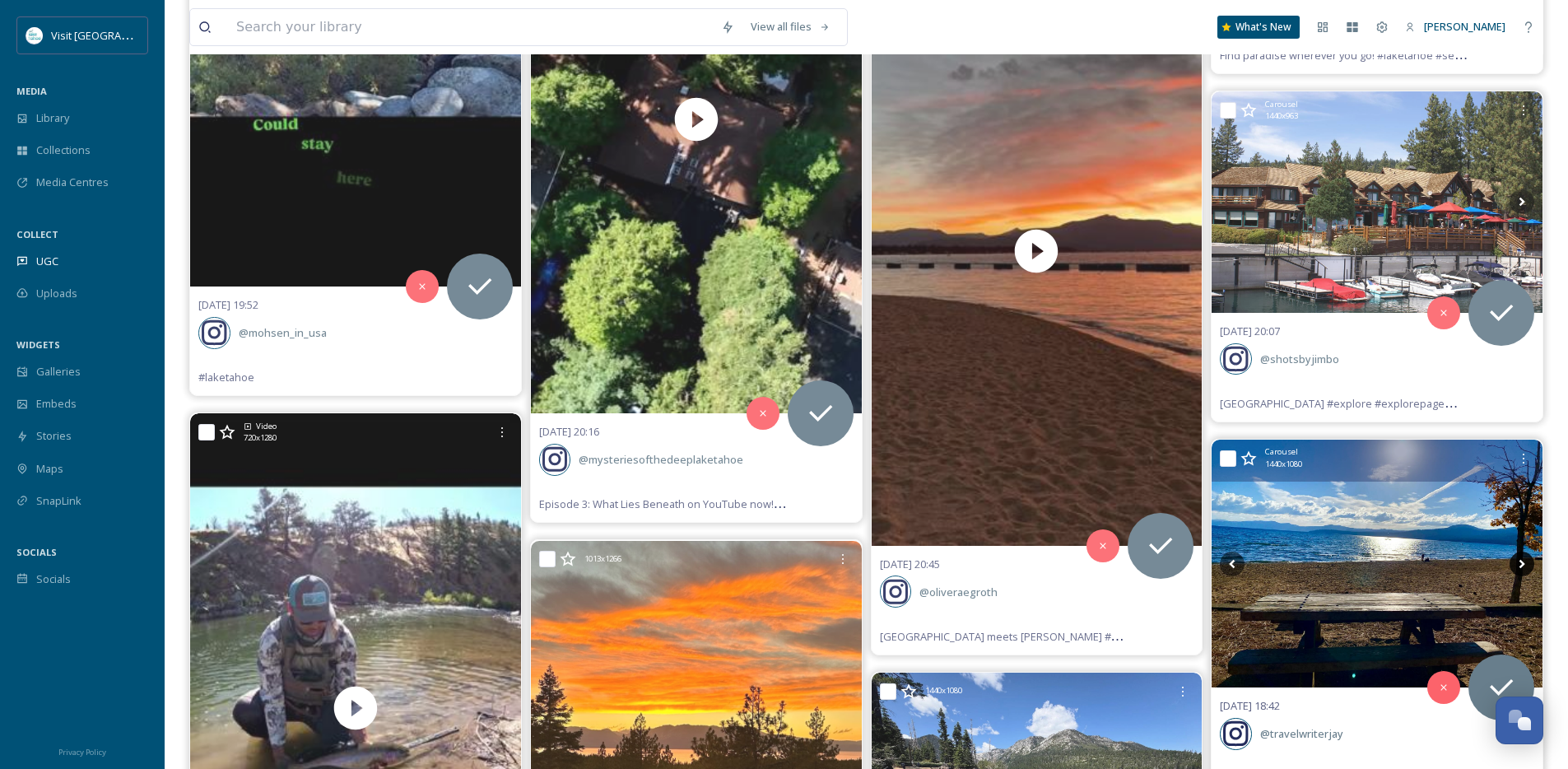
click at [1523, 569] on icon at bounding box center [1522, 563] width 25 height 25
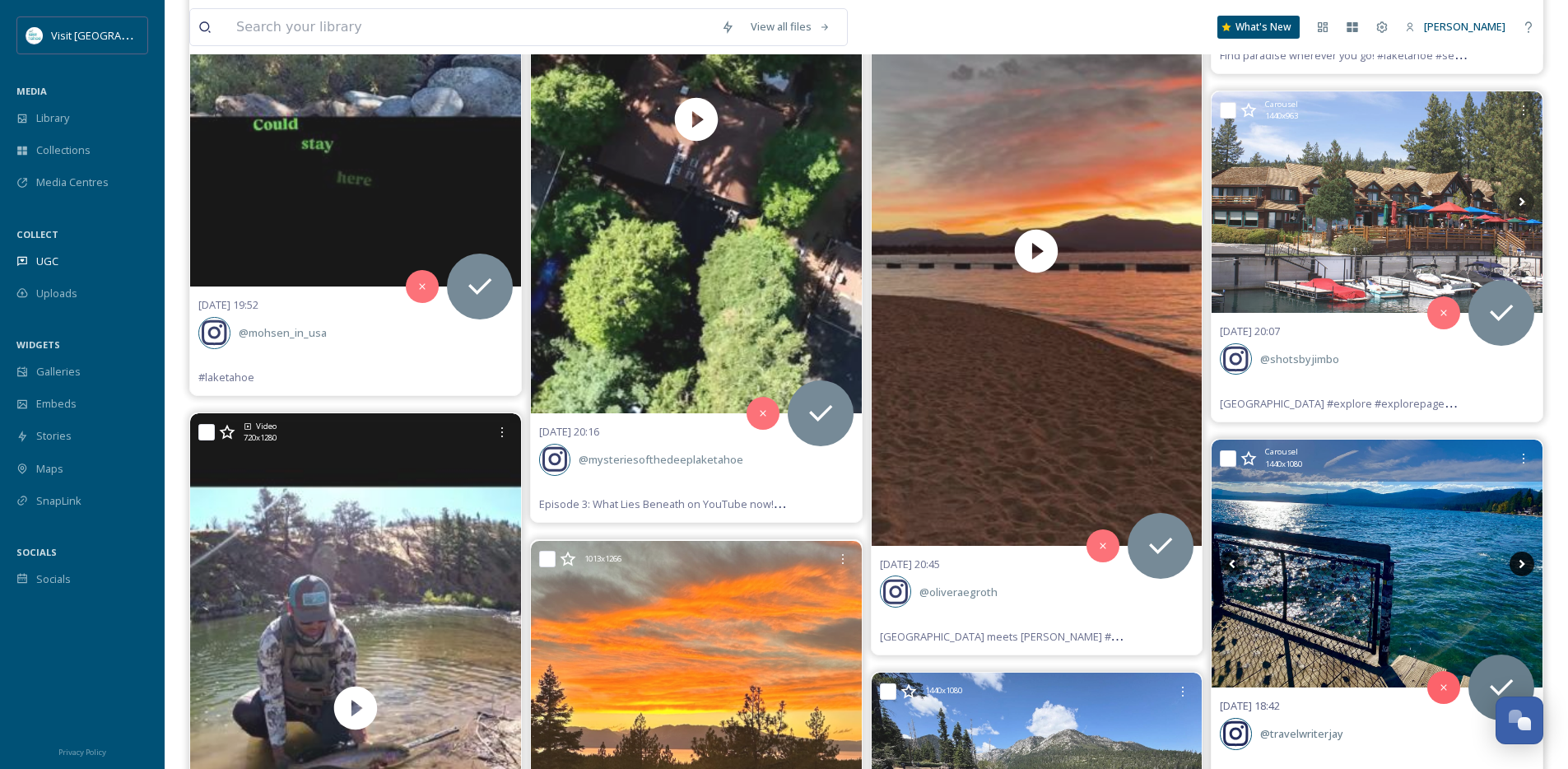
click at [1523, 569] on icon at bounding box center [1522, 563] width 25 height 25
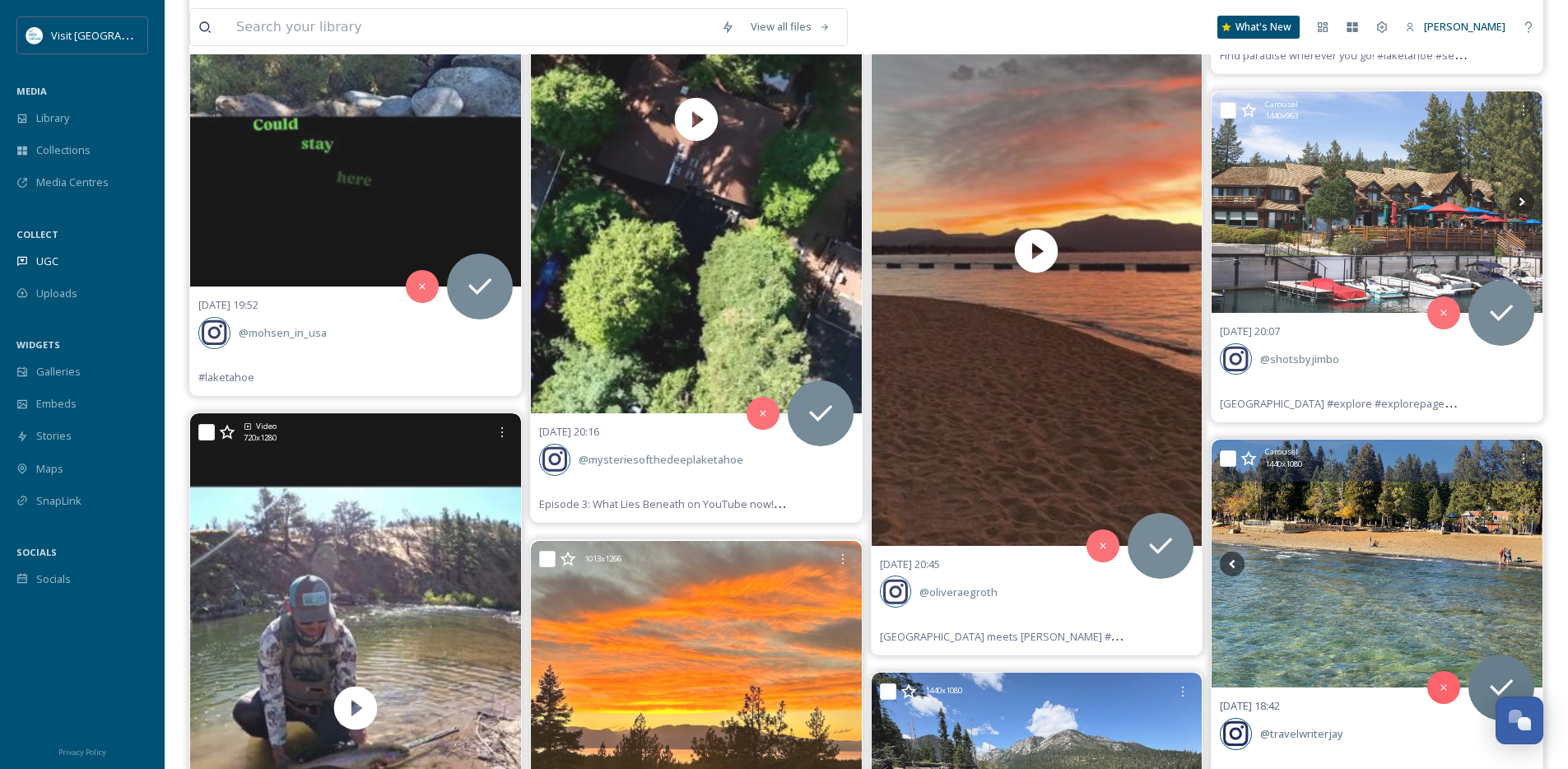
click at [1523, 569] on icon at bounding box center [1522, 563] width 25 height 25
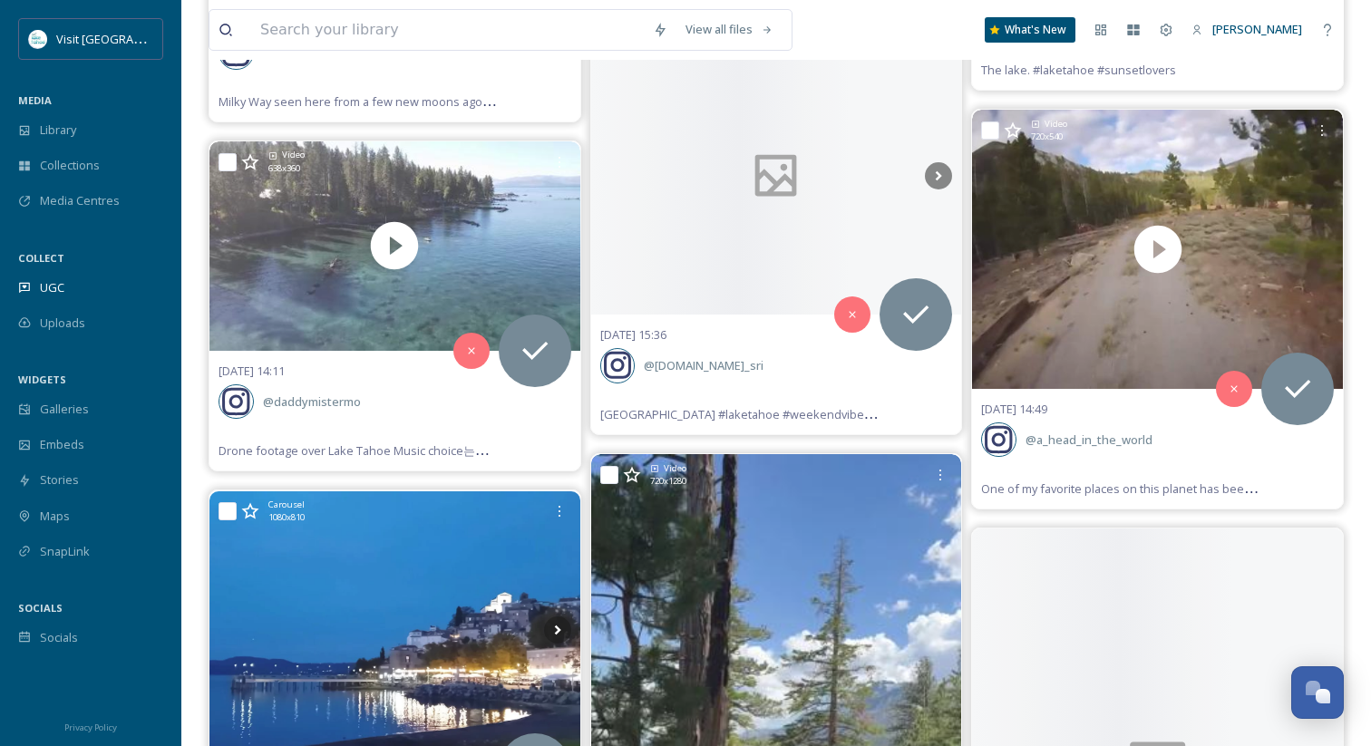
scroll to position [16454, 0]
